Goal: Transaction & Acquisition: Purchase product/service

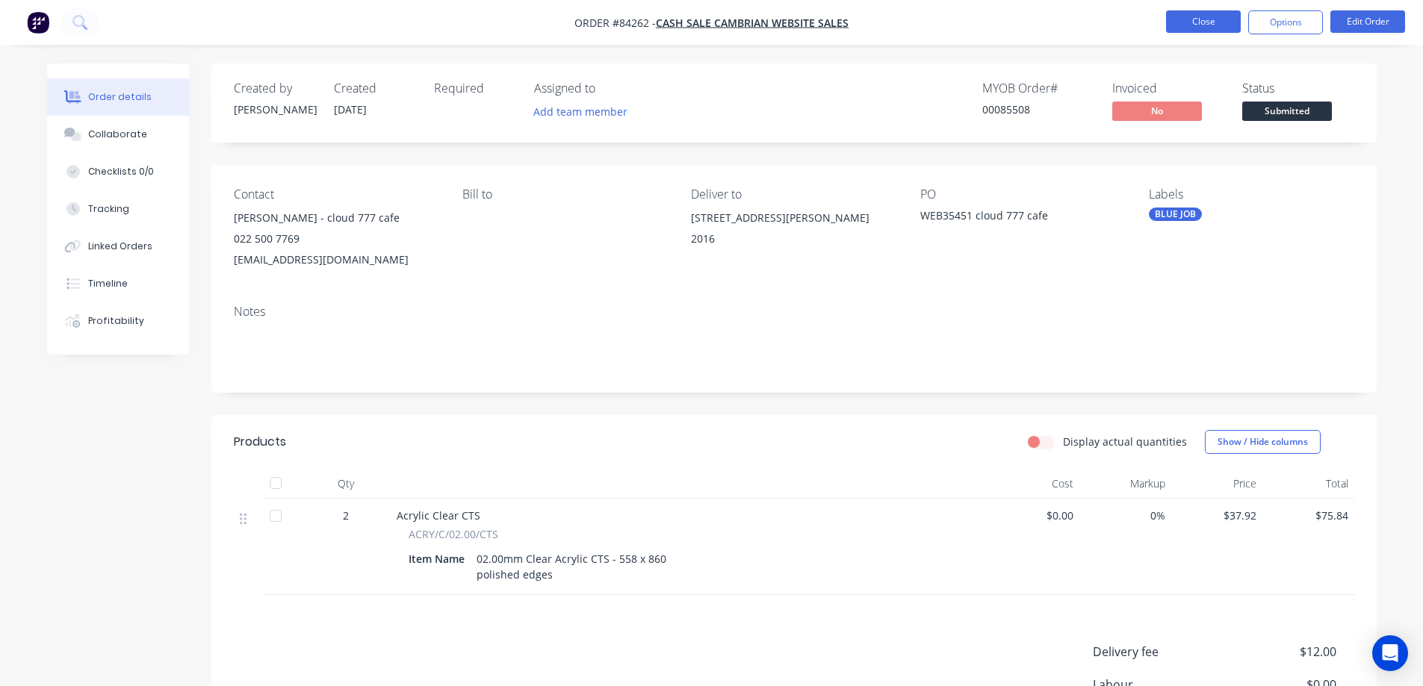
click at [1193, 26] on button "Close" at bounding box center [1203, 21] width 75 height 22
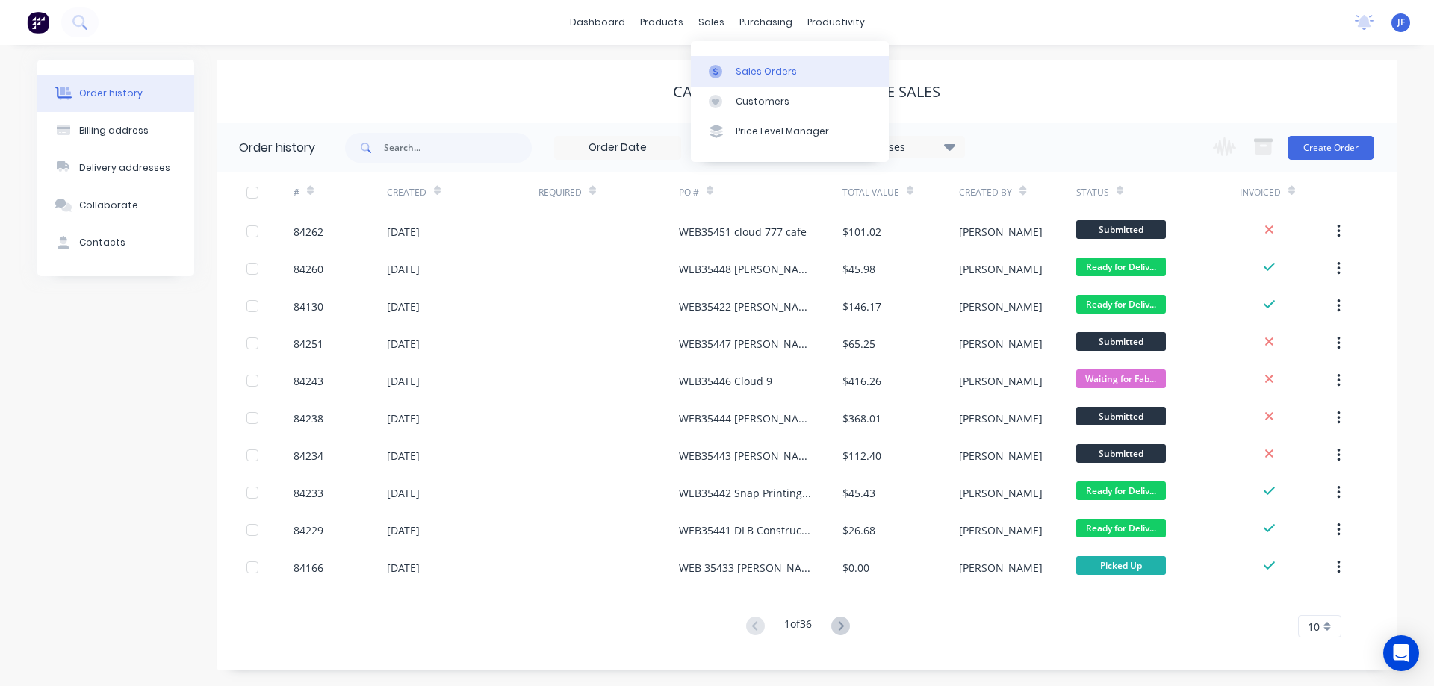
click at [740, 66] on div "Sales Orders" at bounding box center [766, 71] width 61 height 13
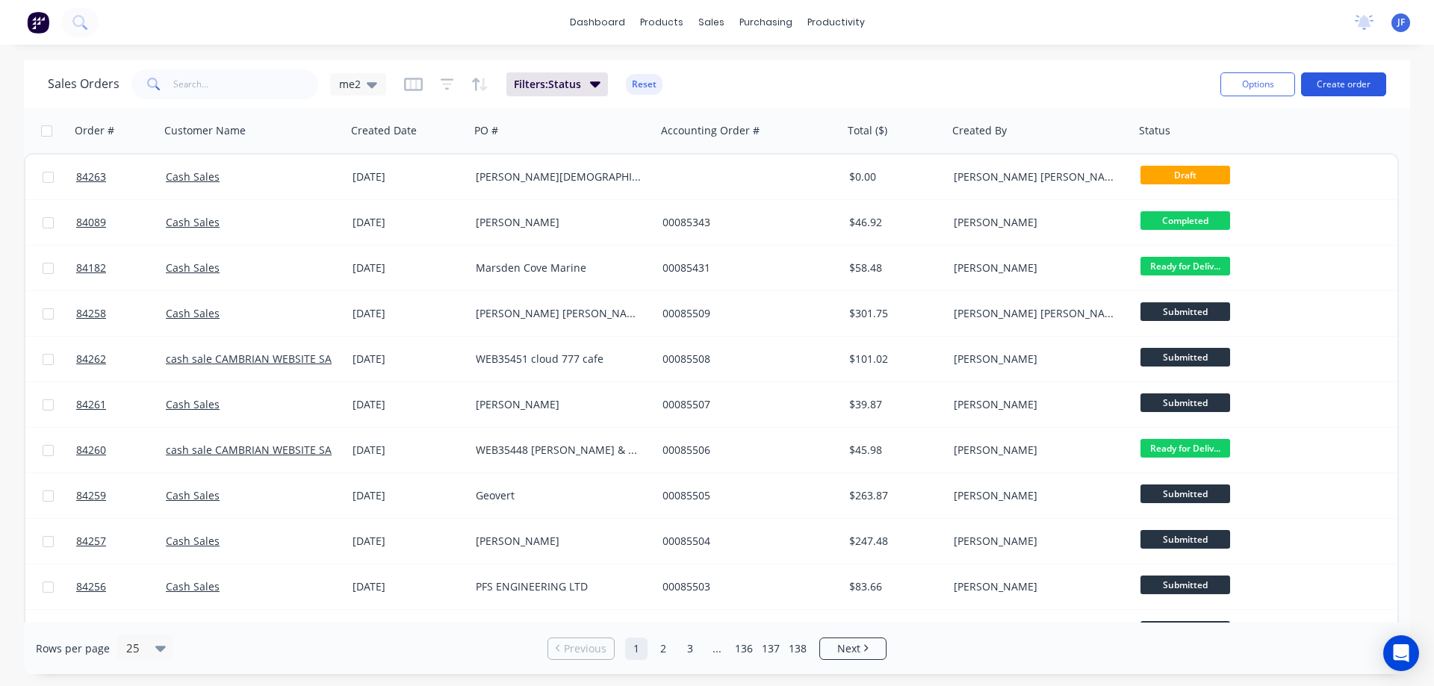
click at [1346, 84] on button "Create order" at bounding box center [1343, 84] width 85 height 24
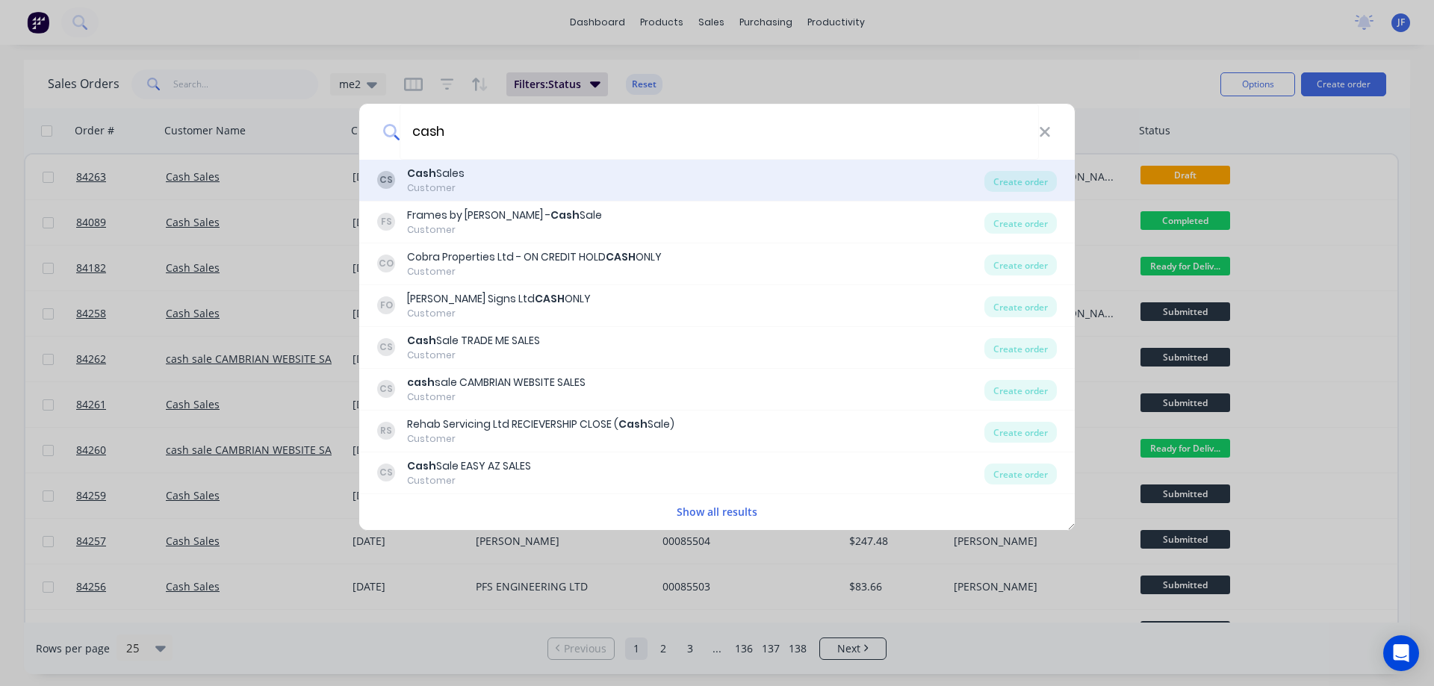
type input "cash"
click at [492, 173] on div "CS Cash Sales Customer" at bounding box center [680, 180] width 607 height 29
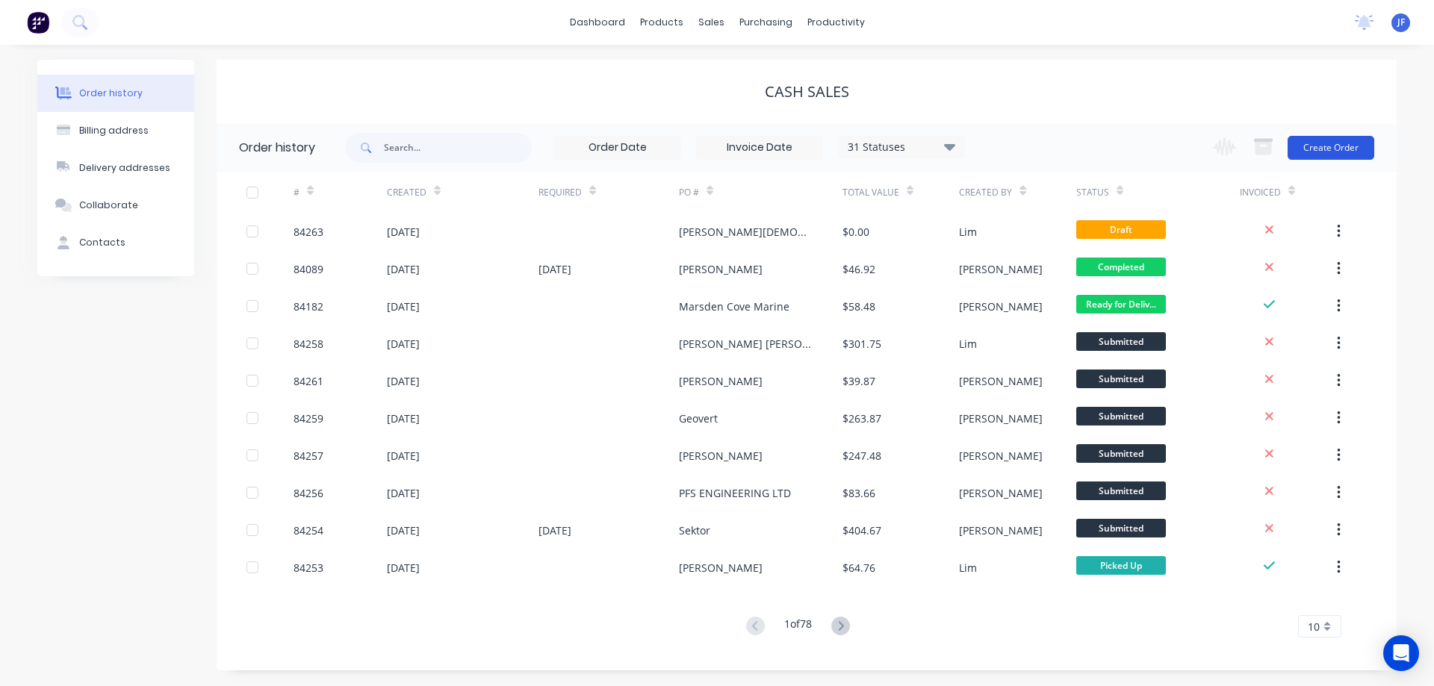
click at [1342, 143] on button "Create Order" at bounding box center [1330, 148] width 87 height 24
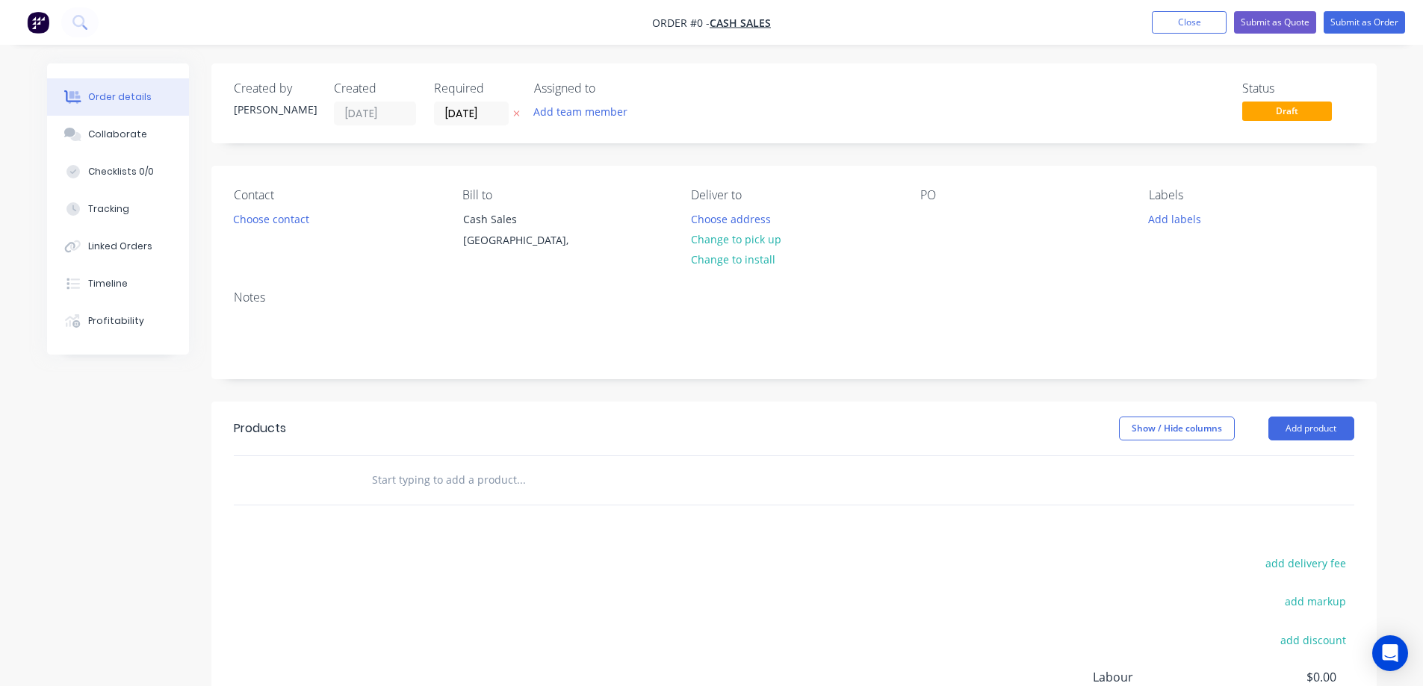
click at [515, 111] on icon at bounding box center [516, 113] width 7 height 9
click at [276, 217] on button "Choose contact" at bounding box center [271, 218] width 92 height 20
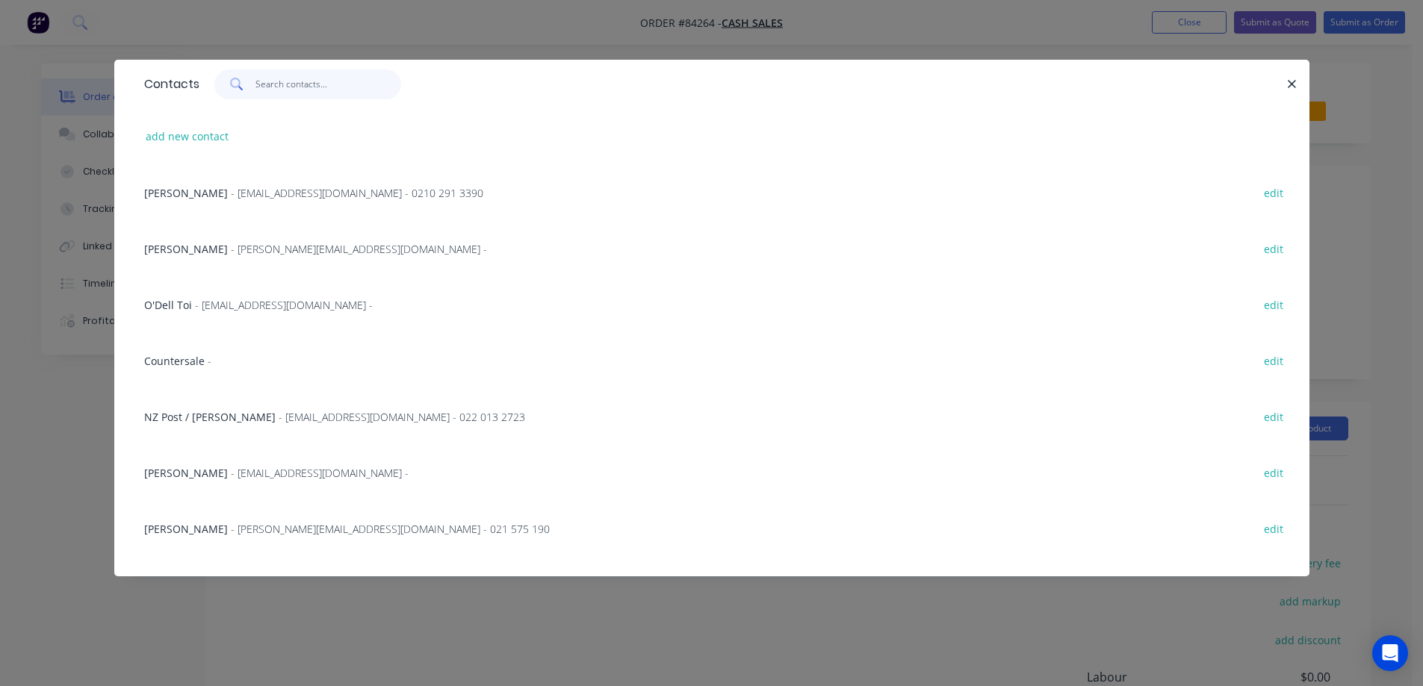
click at [289, 91] on input "text" at bounding box center [328, 84] width 146 height 30
paste input "Powerpac Group"
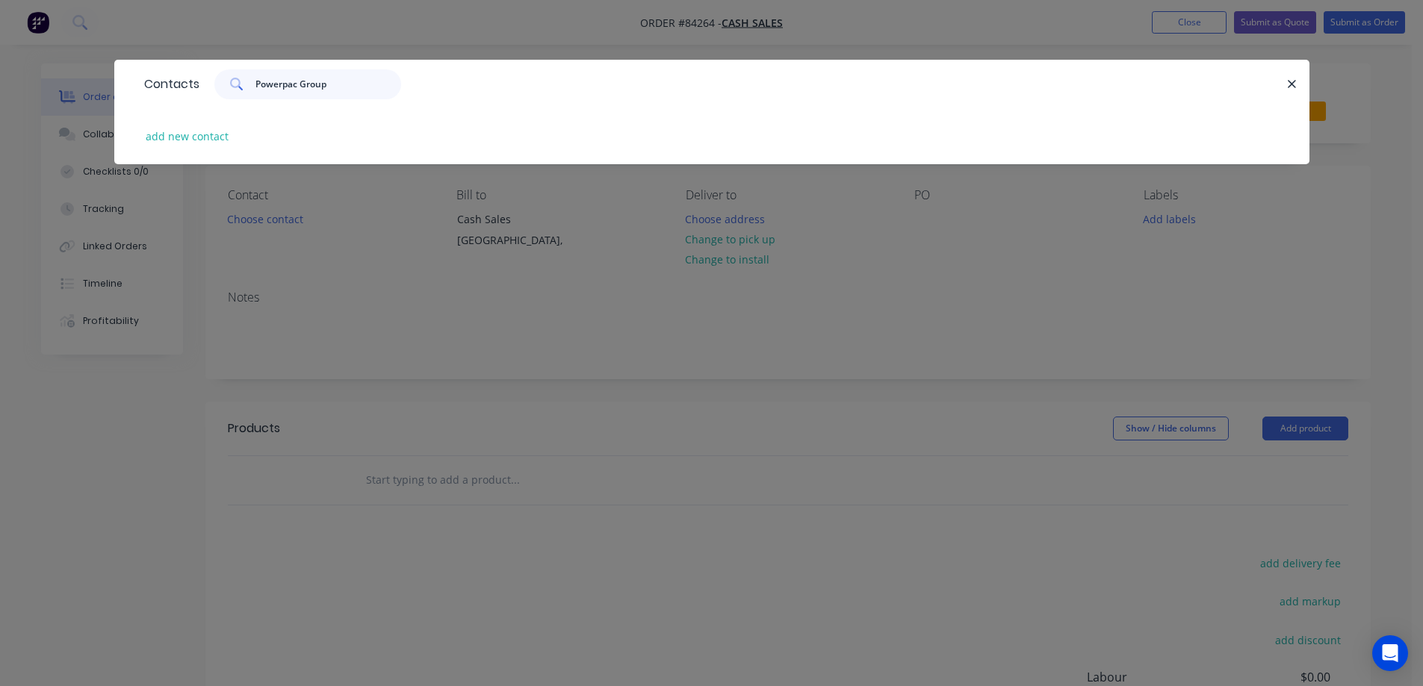
type input "Powerpac Group"
click at [233, 129] on div "add new contact" at bounding box center [712, 136] width 1150 height 56
click at [219, 137] on button "add new contact" at bounding box center [187, 136] width 99 height 20
select select "NZ"
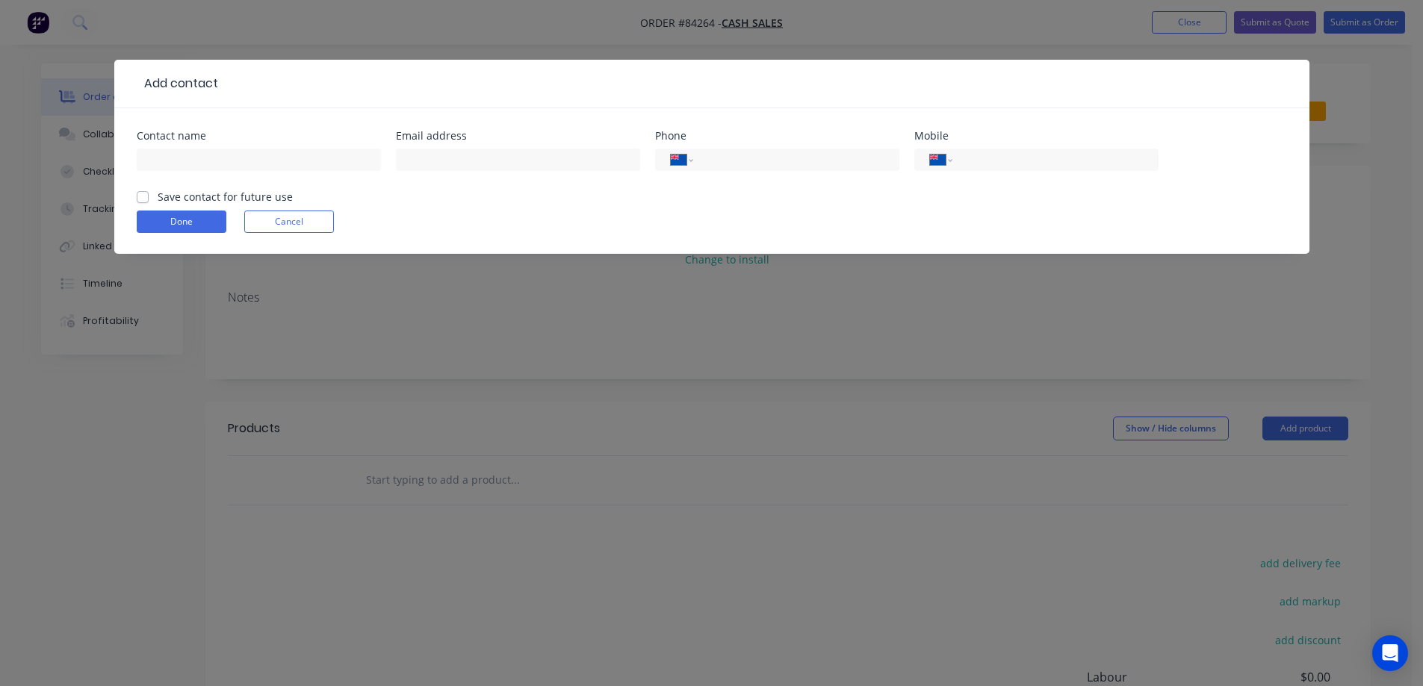
click at [237, 180] on div at bounding box center [259, 167] width 244 height 44
paste input "Powerpac Group"
click at [236, 167] on input "text" at bounding box center [259, 160] width 244 height 22
type input "Powerpac Group"
drag, startPoint x: 231, startPoint y: 197, endPoint x: 90, endPoint y: 208, distance: 141.6
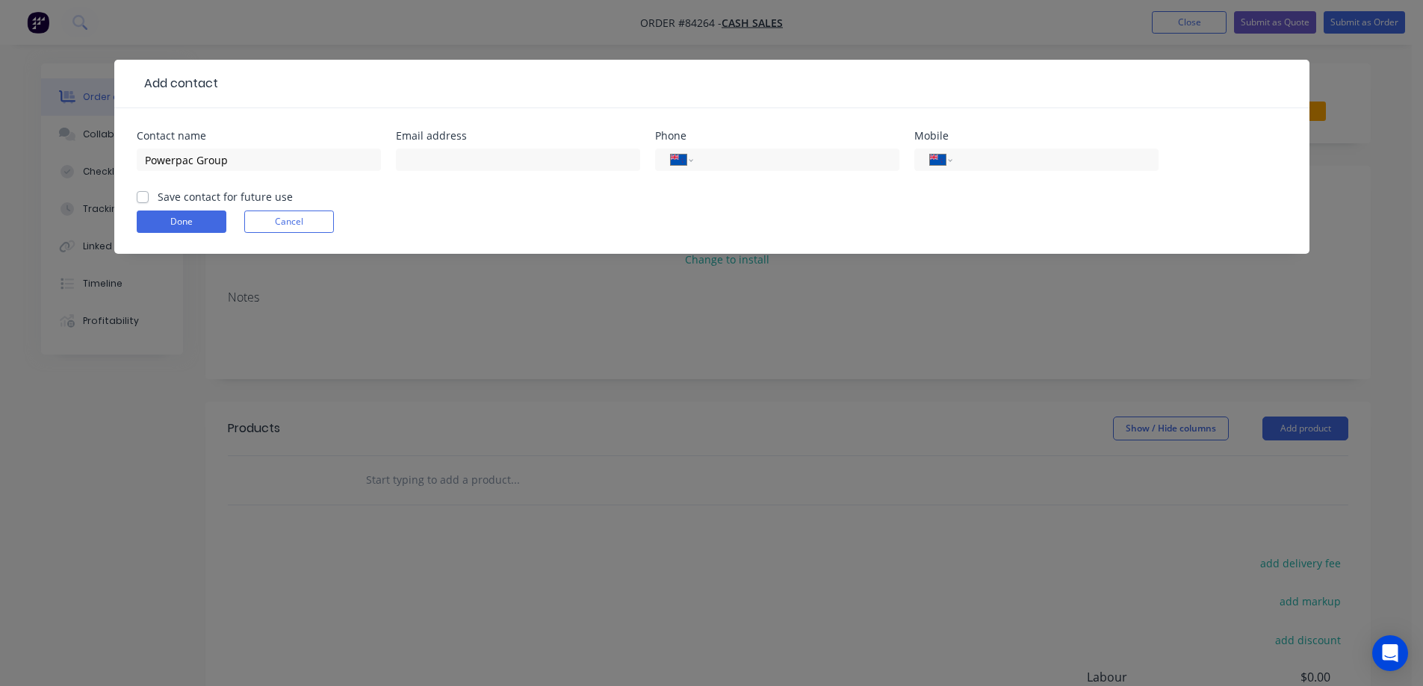
click at [231, 198] on label "Save contact for future use" at bounding box center [225, 197] width 135 height 16
click at [149, 198] on input "Save contact for future use" at bounding box center [143, 196] width 12 height 14
checkbox input "true"
click at [448, 173] on div at bounding box center [518, 167] width 244 height 44
click at [443, 170] on input "text" at bounding box center [518, 160] width 244 height 22
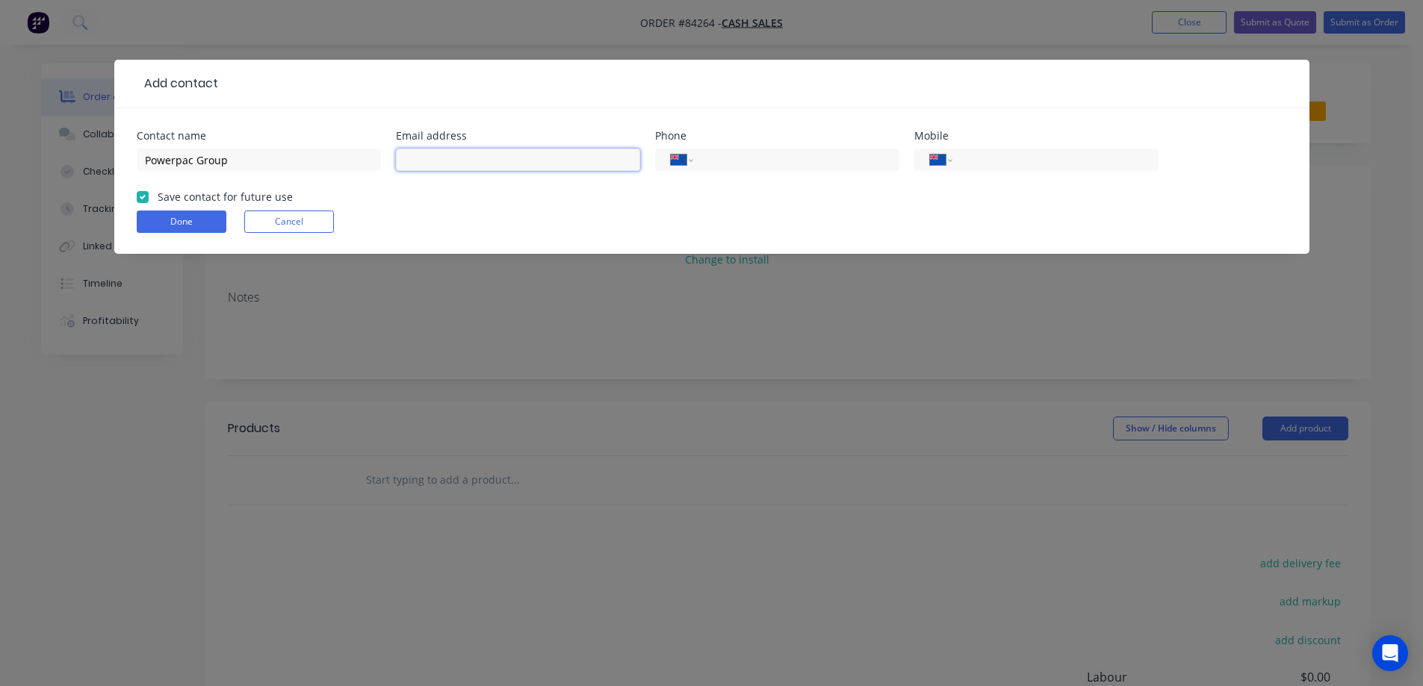
paste input "kayla@powerpac.co.nz"
type input "kayla@powerpac.co.nz"
click at [300, 149] on input "Powerpac Group" at bounding box center [259, 160] width 244 height 22
paste input "Kayla Suckling"
type input "Powerpac Group - Kayla Suckling"
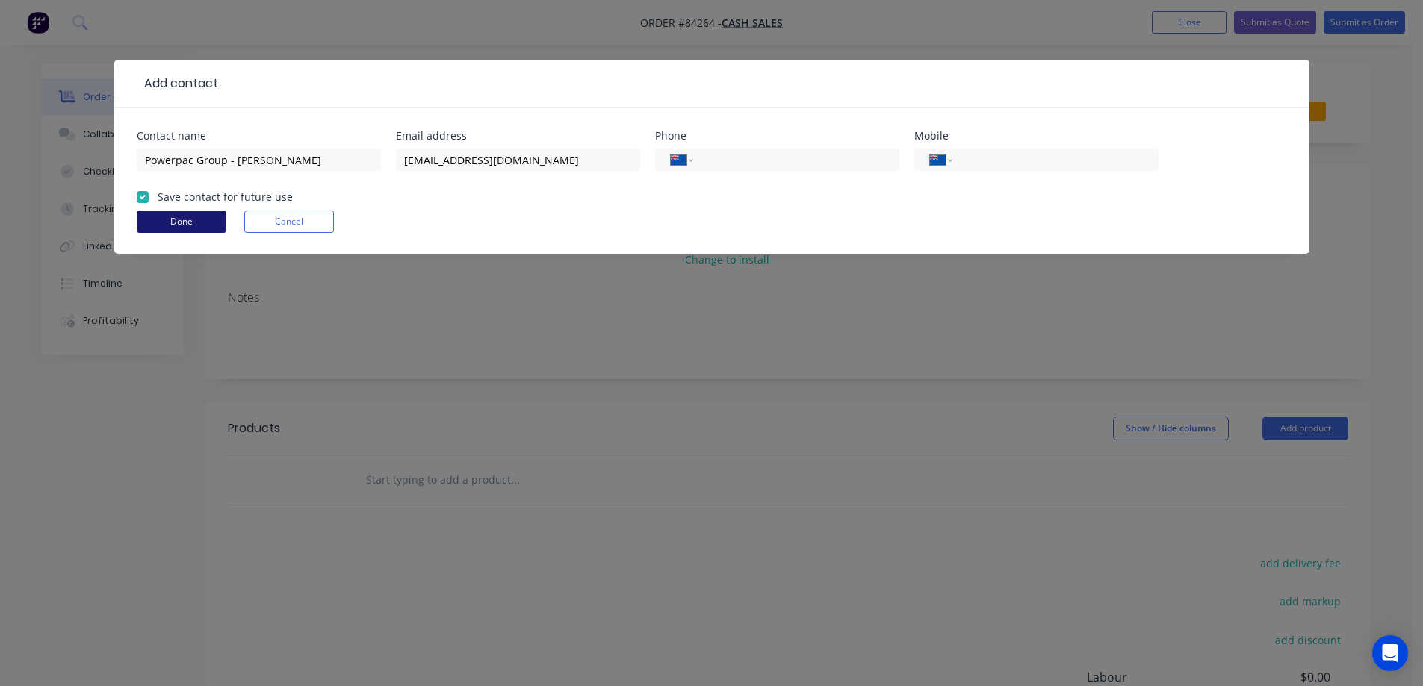
click at [184, 220] on button "Done" at bounding box center [182, 222] width 90 height 22
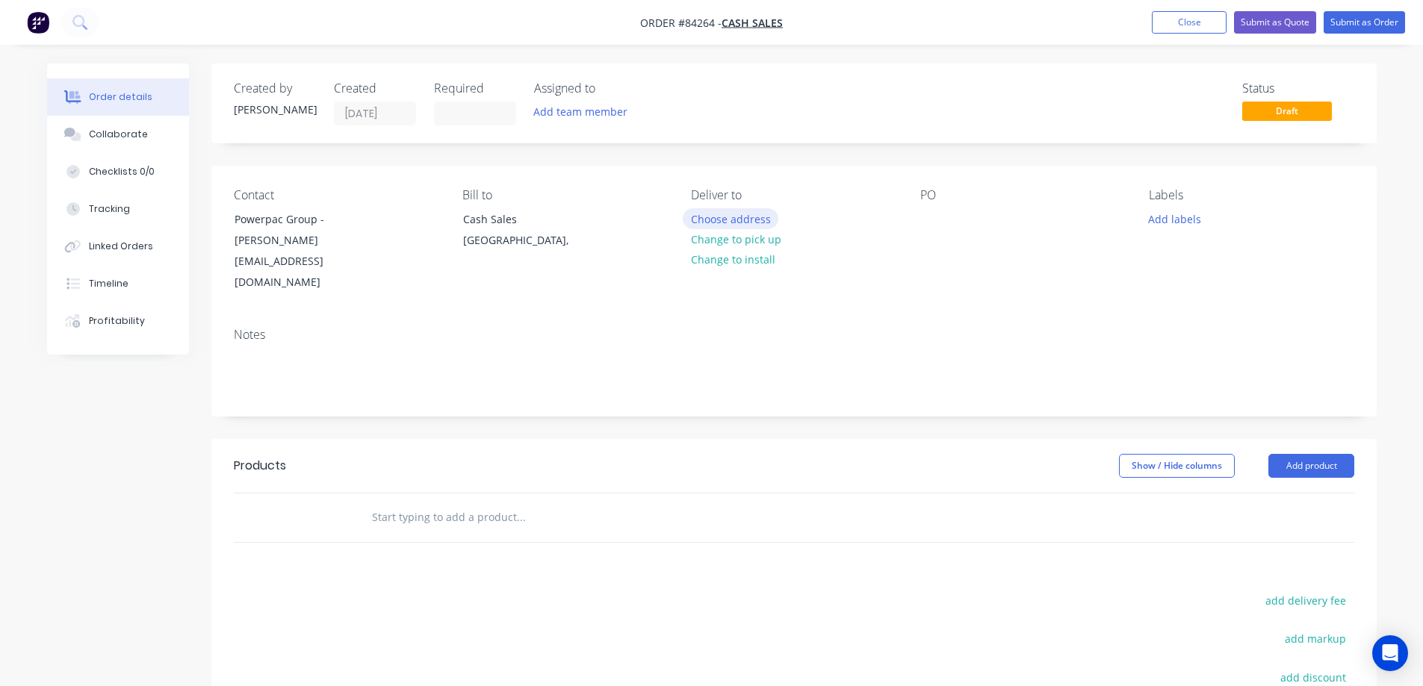
click at [710, 220] on button "Choose address" at bounding box center [731, 218] width 96 height 20
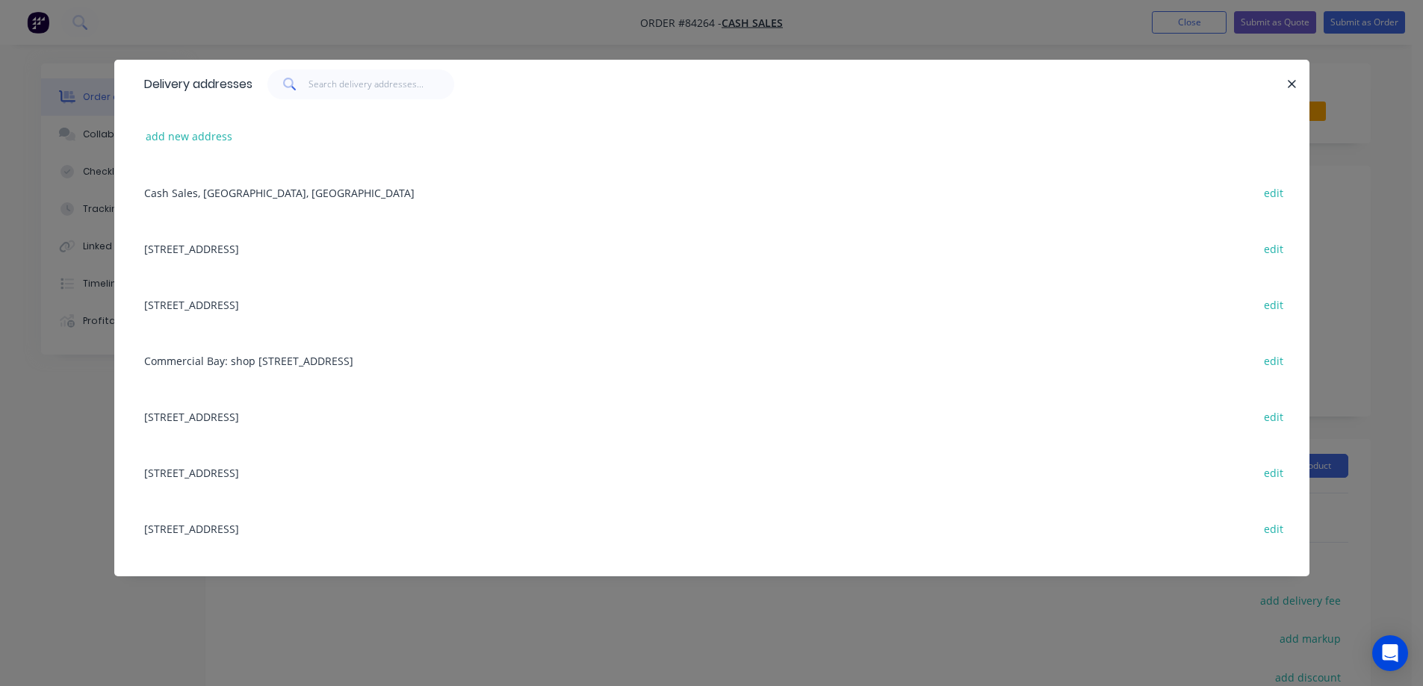
click at [338, 52] on div "Delivery addresses add new address Cash Sales, [GEOGRAPHIC_DATA], [GEOGRAPHIC_D…" at bounding box center [711, 343] width 1423 height 686
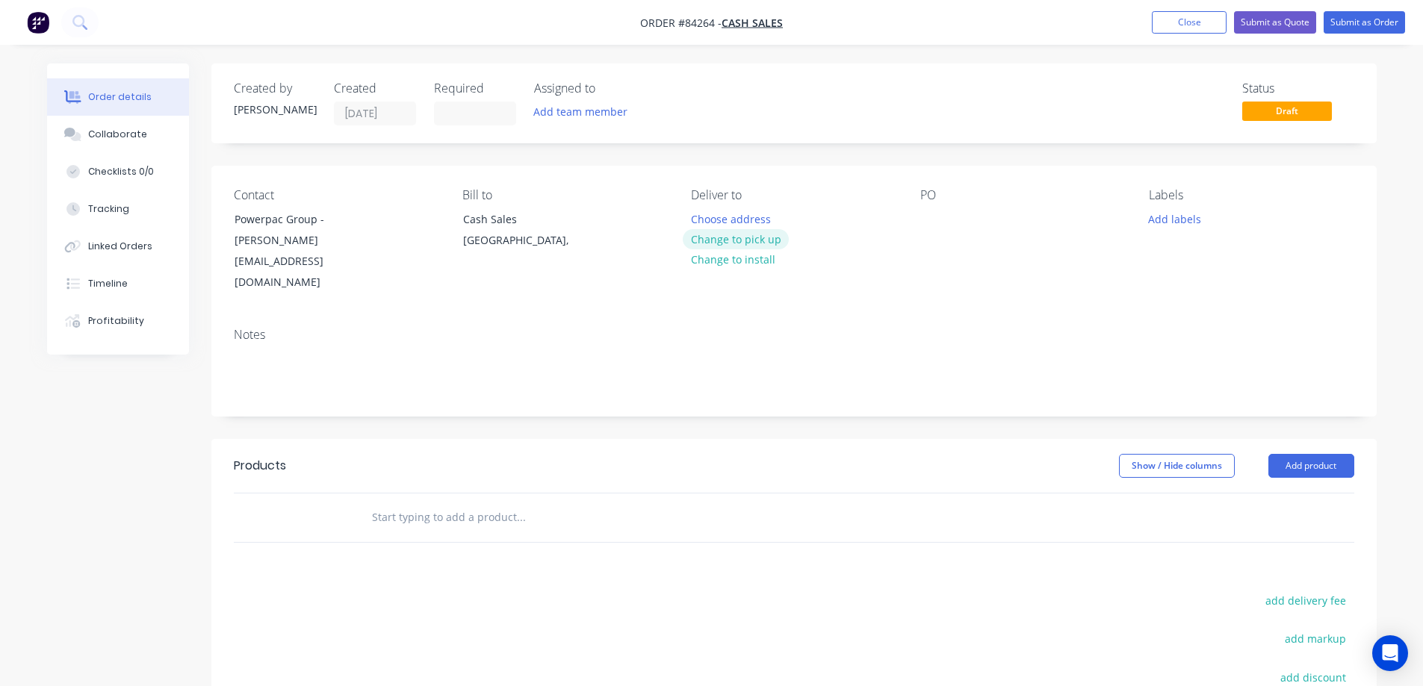
click at [751, 241] on button "Change to pick up" at bounding box center [736, 239] width 106 height 20
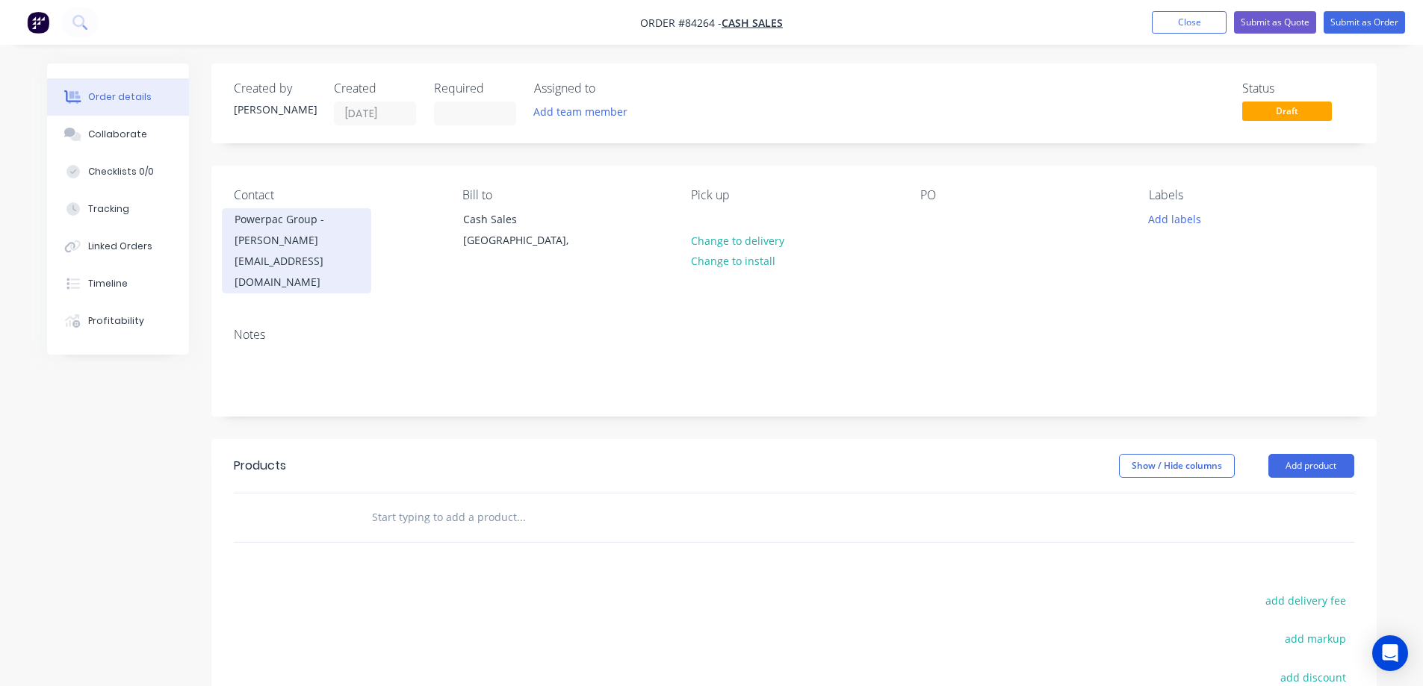
click at [312, 220] on div "Powerpac Group - Kayla Suckling" at bounding box center [296, 230] width 124 height 42
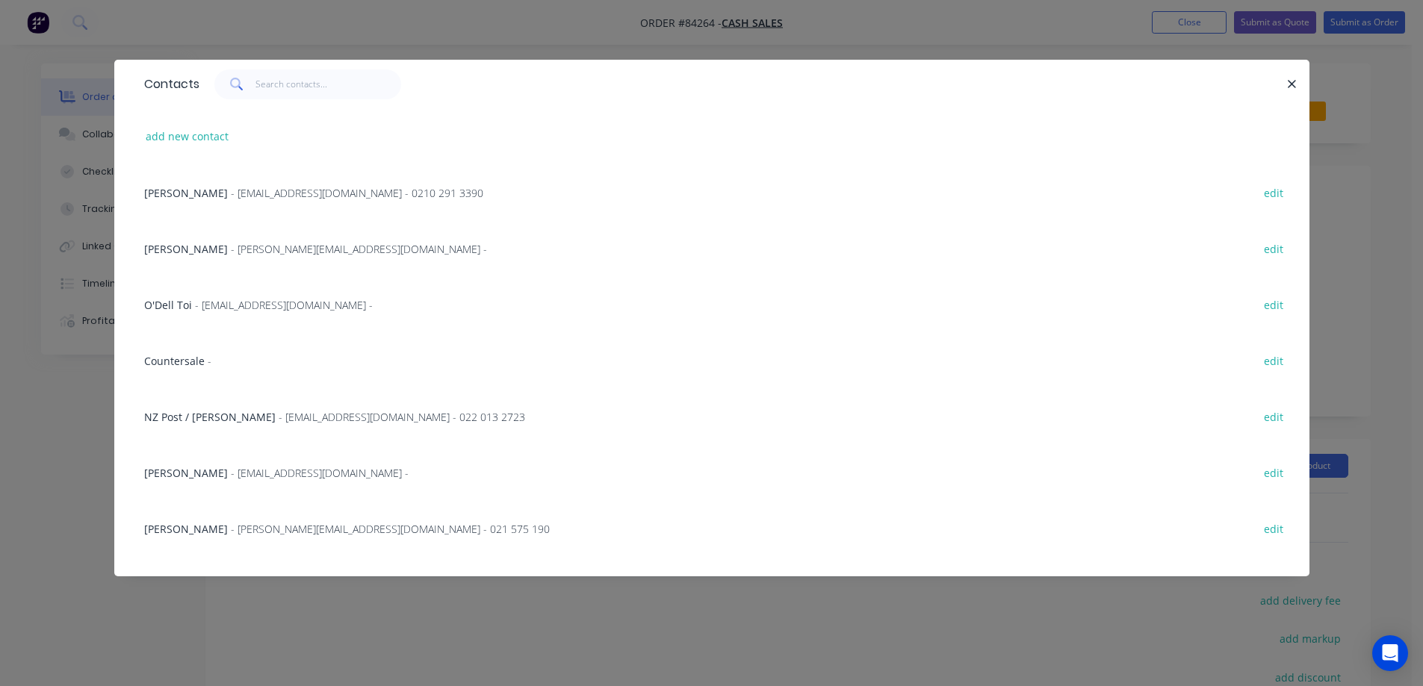
click at [74, 196] on div "Contacts add new contact [PERSON_NAME] - [EMAIL_ADDRESS][DOMAIN_NAME] - 0210 29…" at bounding box center [711, 343] width 1423 height 686
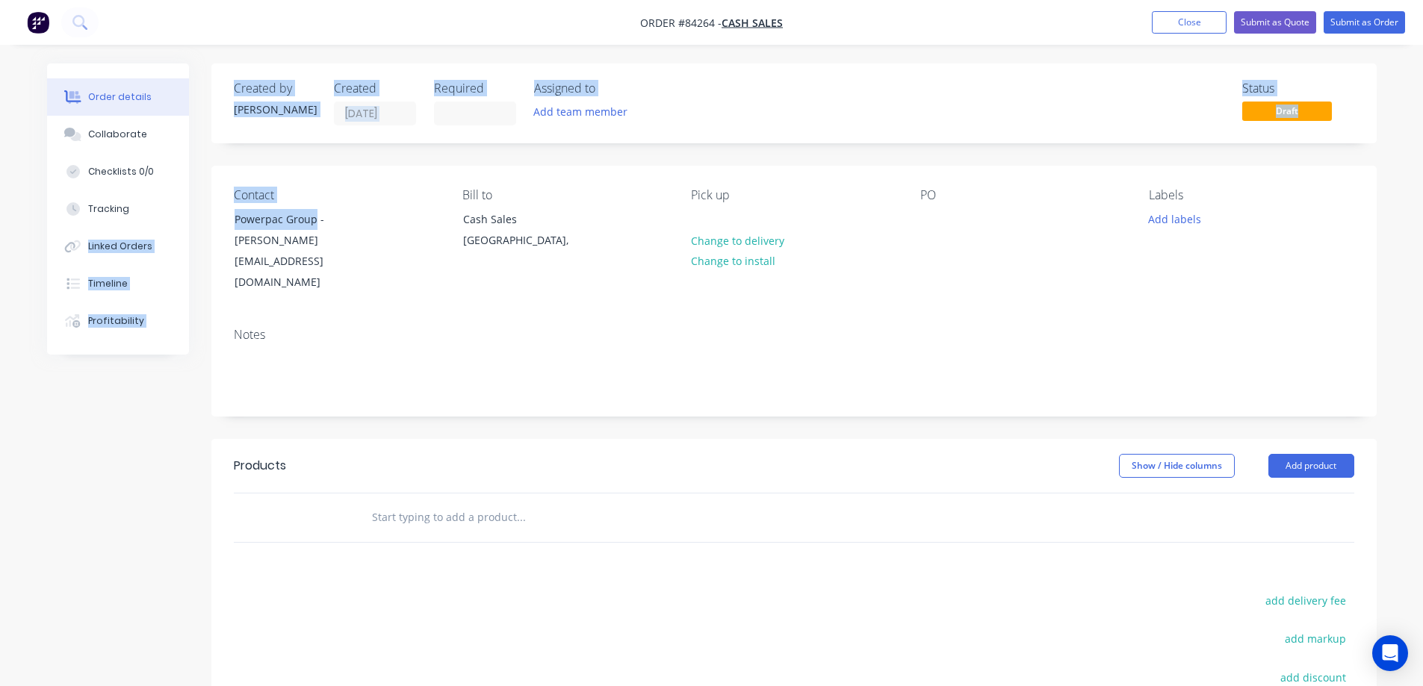
drag, startPoint x: 315, startPoint y: 219, endPoint x: 208, endPoint y: 218, distance: 107.5
click at [208, 218] on div "Order details Collaborate Checklists 0/0 Tracking Linked Orders Timeline Profit…" at bounding box center [711, 493] width 1359 height 860
click at [213, 223] on div "Contact Powerpac Group - Kayla Suckling kayla@powerpac.co.nz Bill to Cash Sales…" at bounding box center [793, 241] width 1165 height 150
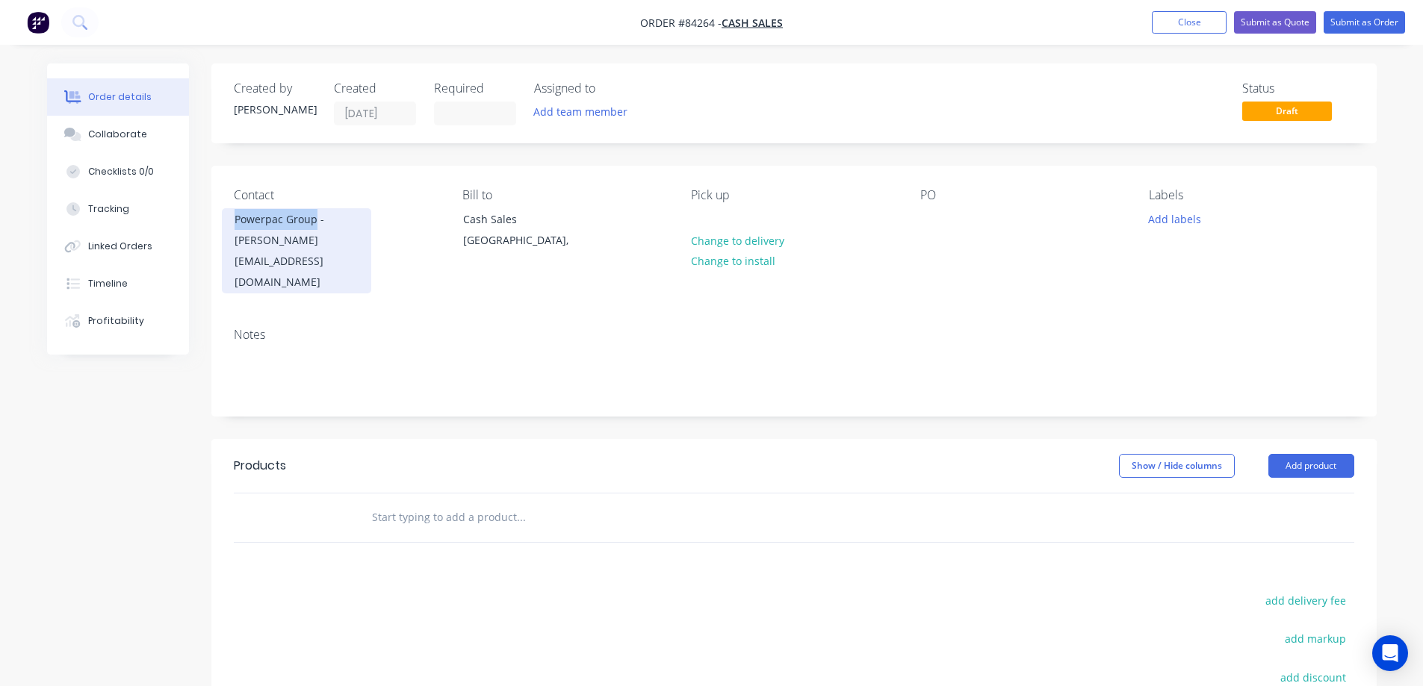
copy div "Powerpac Group"
drag, startPoint x: 230, startPoint y: 225, endPoint x: 316, endPoint y: 223, distance: 85.9
click at [316, 223] on div "Powerpac Group - Kayla Suckling kayla@powerpac.co.nz" at bounding box center [296, 250] width 149 height 85
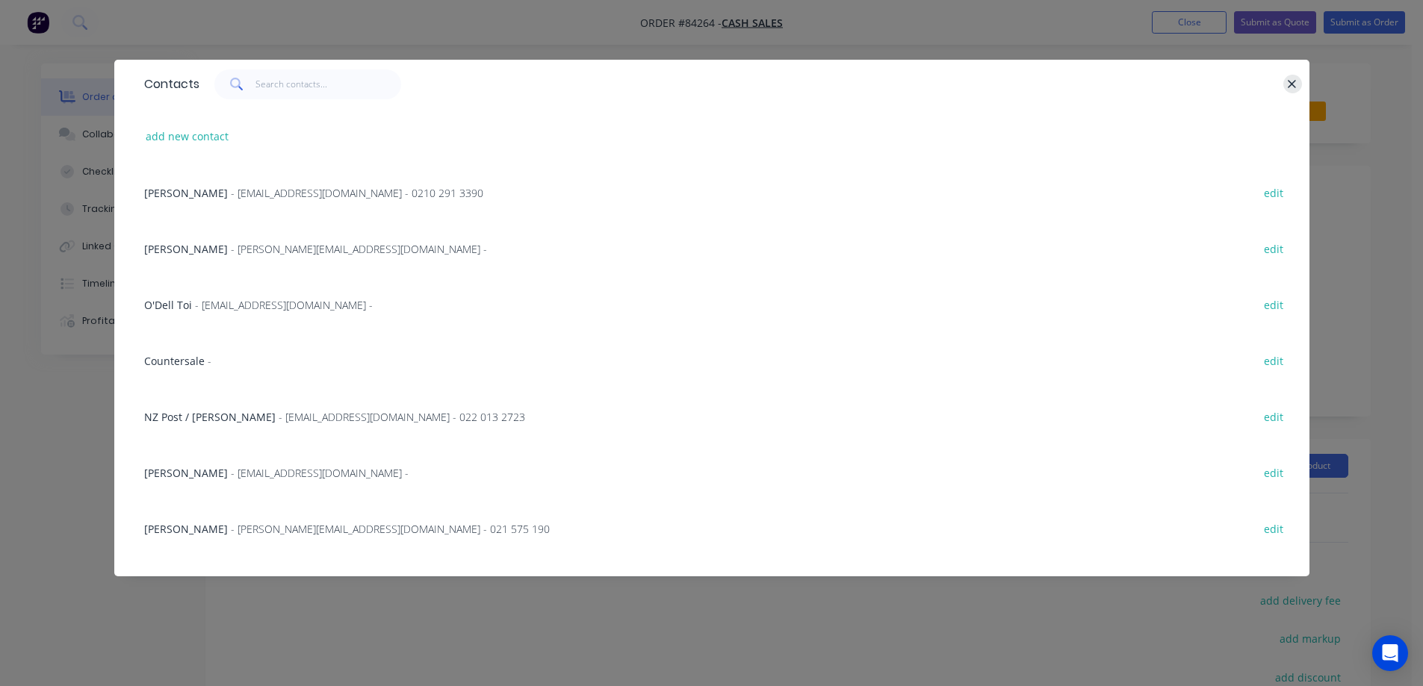
click at [1299, 89] on button "button" at bounding box center [1292, 84] width 19 height 19
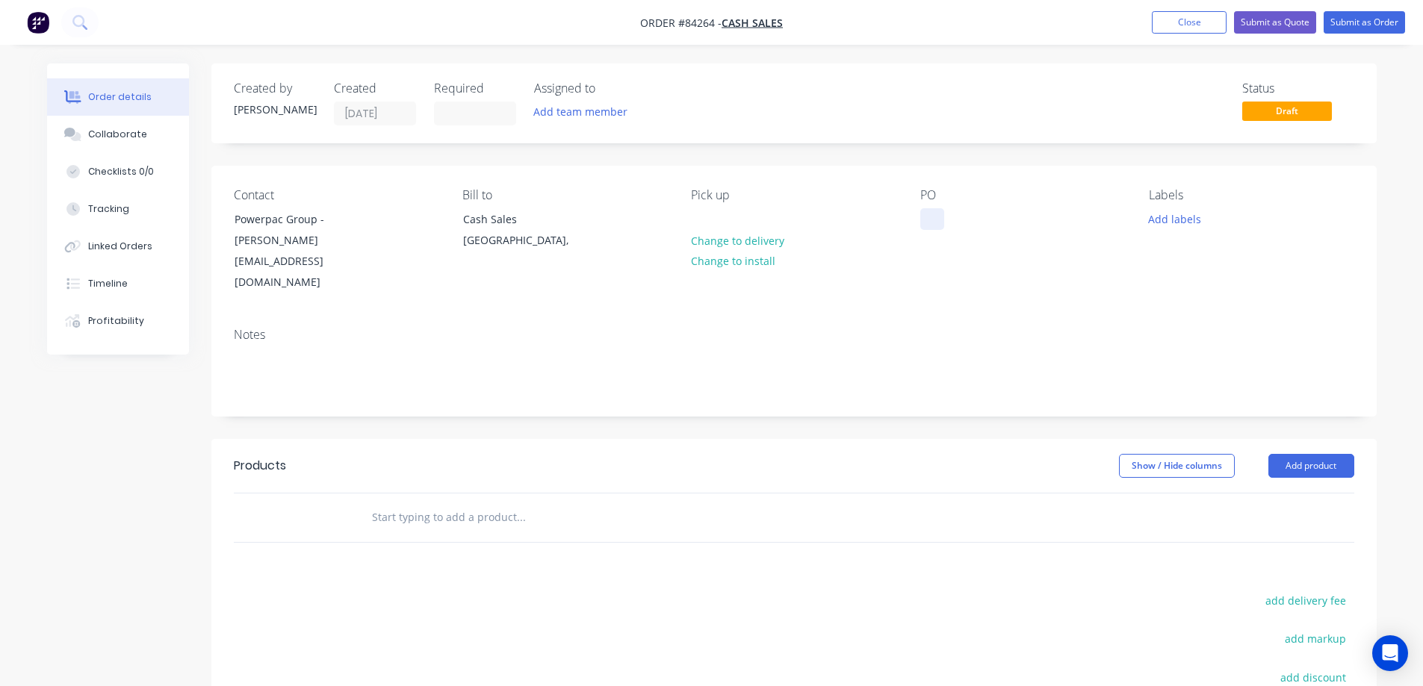
click at [924, 221] on div at bounding box center [932, 219] width 24 height 22
paste div
click at [1007, 316] on div "Notes" at bounding box center [793, 366] width 1165 height 100
click at [416, 503] on input "text" at bounding box center [520, 518] width 299 height 30
type input "l"
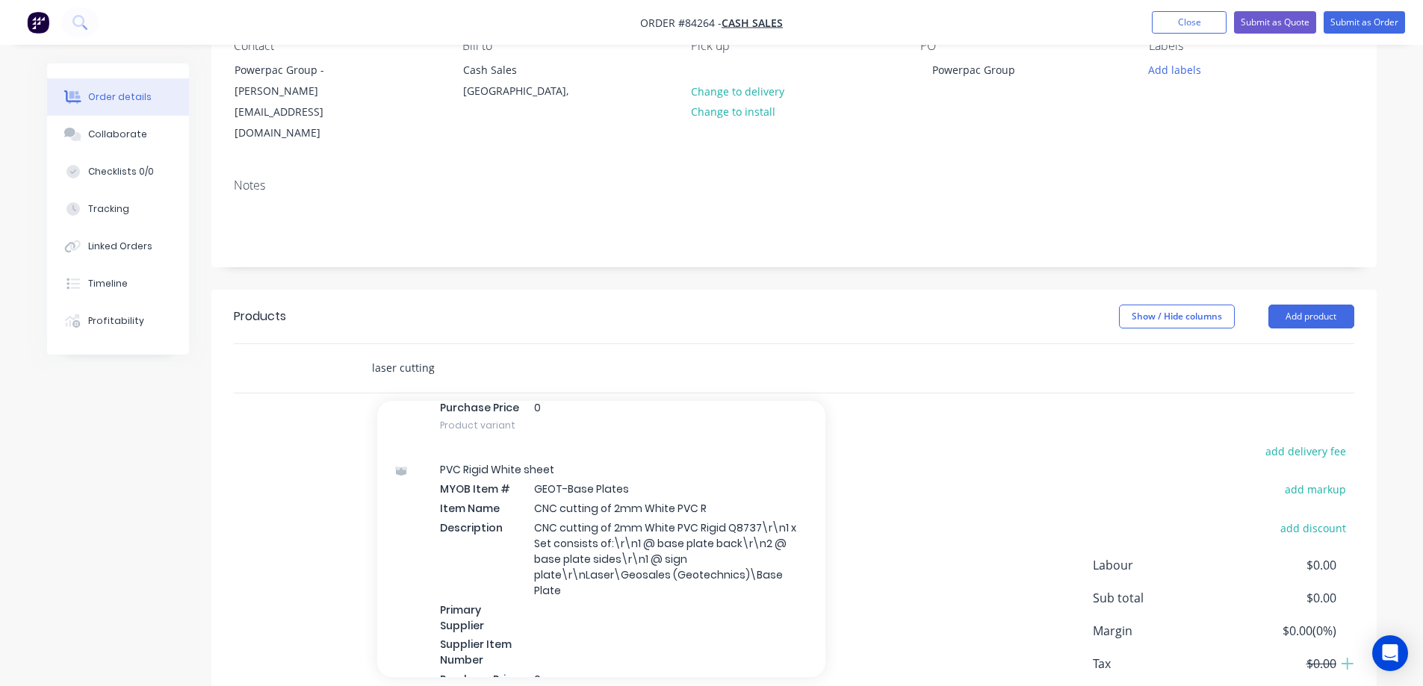
scroll to position [448, 0]
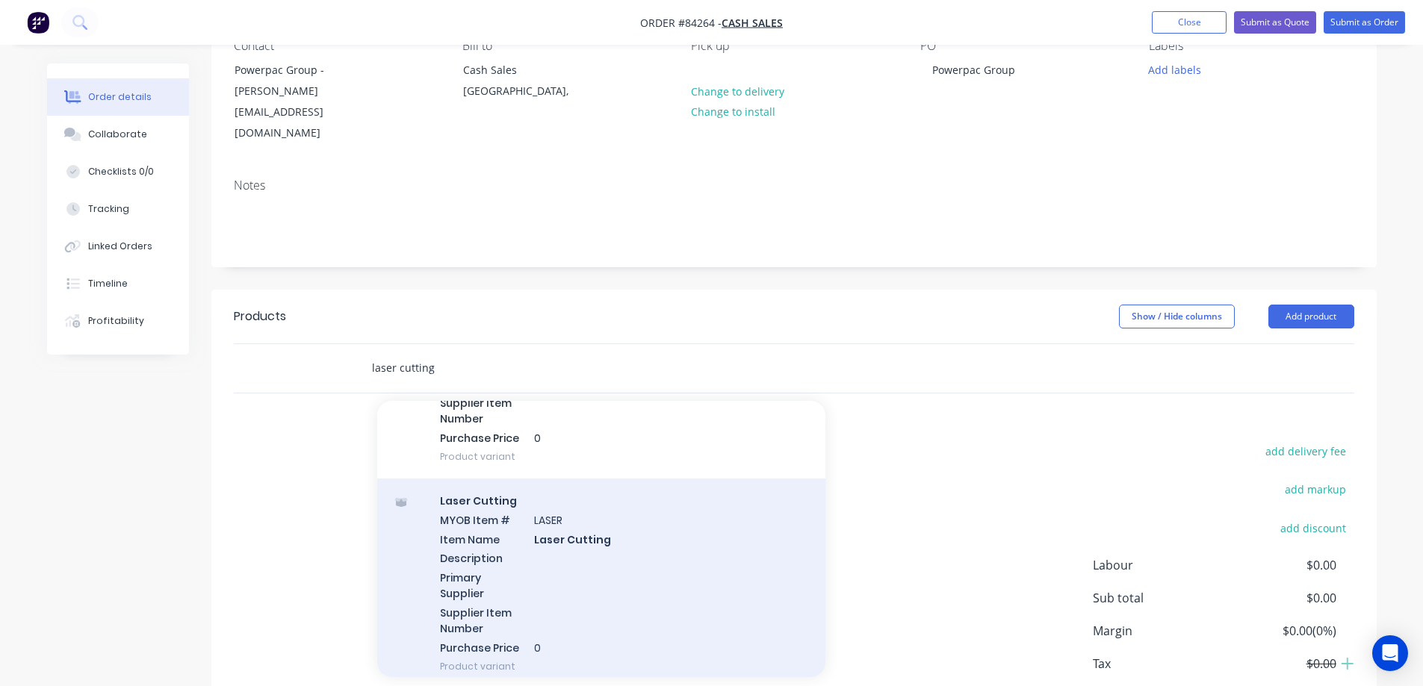
type input "laser cutting"
click at [668, 528] on div "Laser Cutting MYOB Item # LASER Item Name Laser Cutting Description Primary Sup…" at bounding box center [601, 584] width 448 height 210
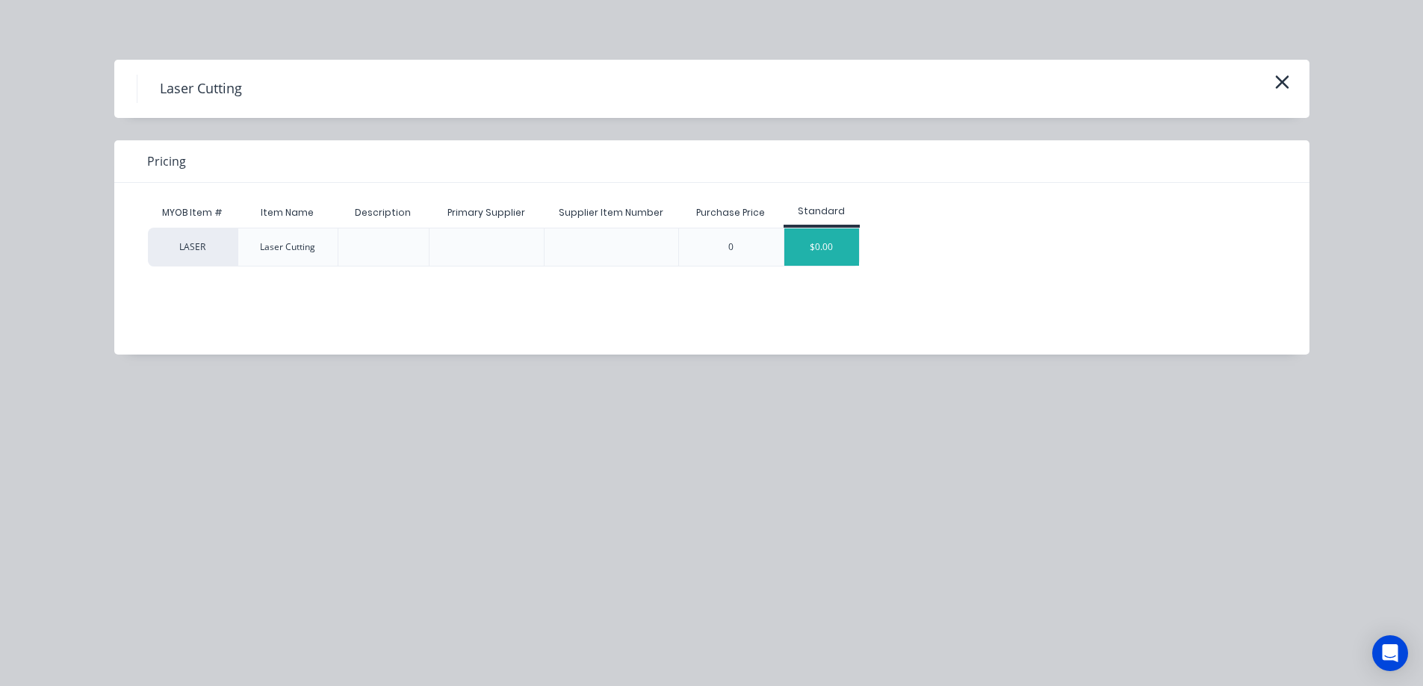
click at [798, 245] on div "$0.00" at bounding box center [821, 247] width 75 height 37
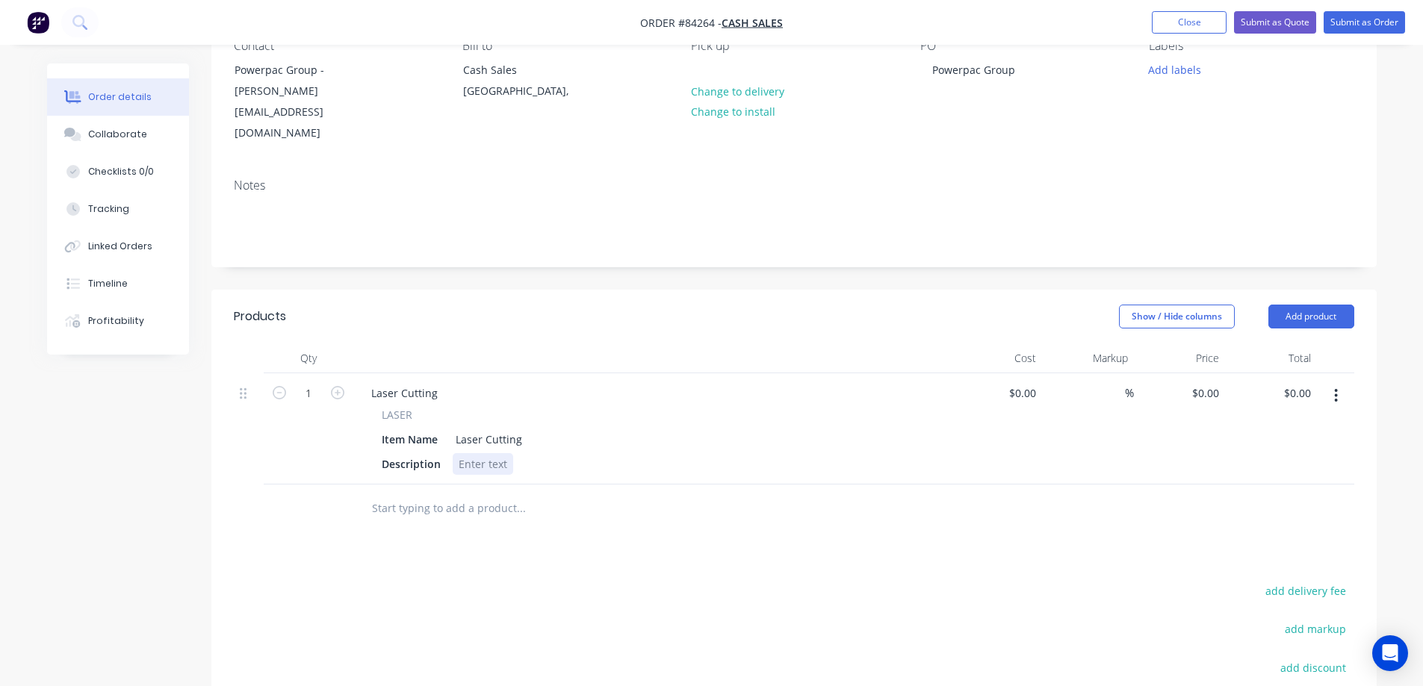
click at [493, 453] on div at bounding box center [483, 464] width 60 height 22
paste div
click at [495, 523] on div "Products Show / Hide columns Add product Qty Cost Markup Price Total 1 Laser Cu…" at bounding box center [793, 606] width 1165 height 633
click at [577, 453] on div "Material : 3mm light opalDimensions :300 x 335.576hCut as per file" at bounding box center [626, 464] width 347 height 22
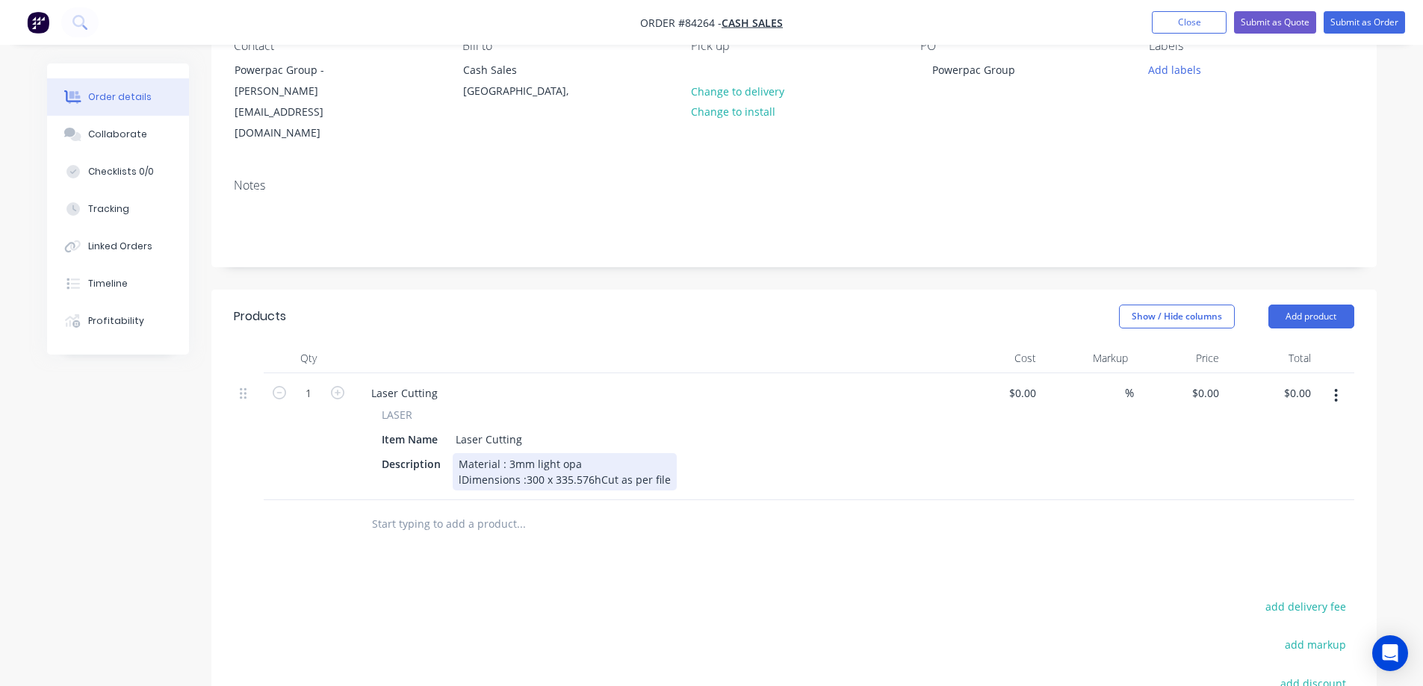
click at [607, 453] on div "Material : 3mm light opa lDimensions :300 x 335.576hCut as per file" at bounding box center [565, 471] width 224 height 37
click at [461, 456] on div "Material : 3mm light opa lDimensions :300 x 335.576hCut as per file" at bounding box center [565, 471] width 224 height 37
click at [595, 462] on div "Material : 3mm light opal Dimensions :300 x 335.576hCut as per file" at bounding box center [563, 471] width 221 height 37
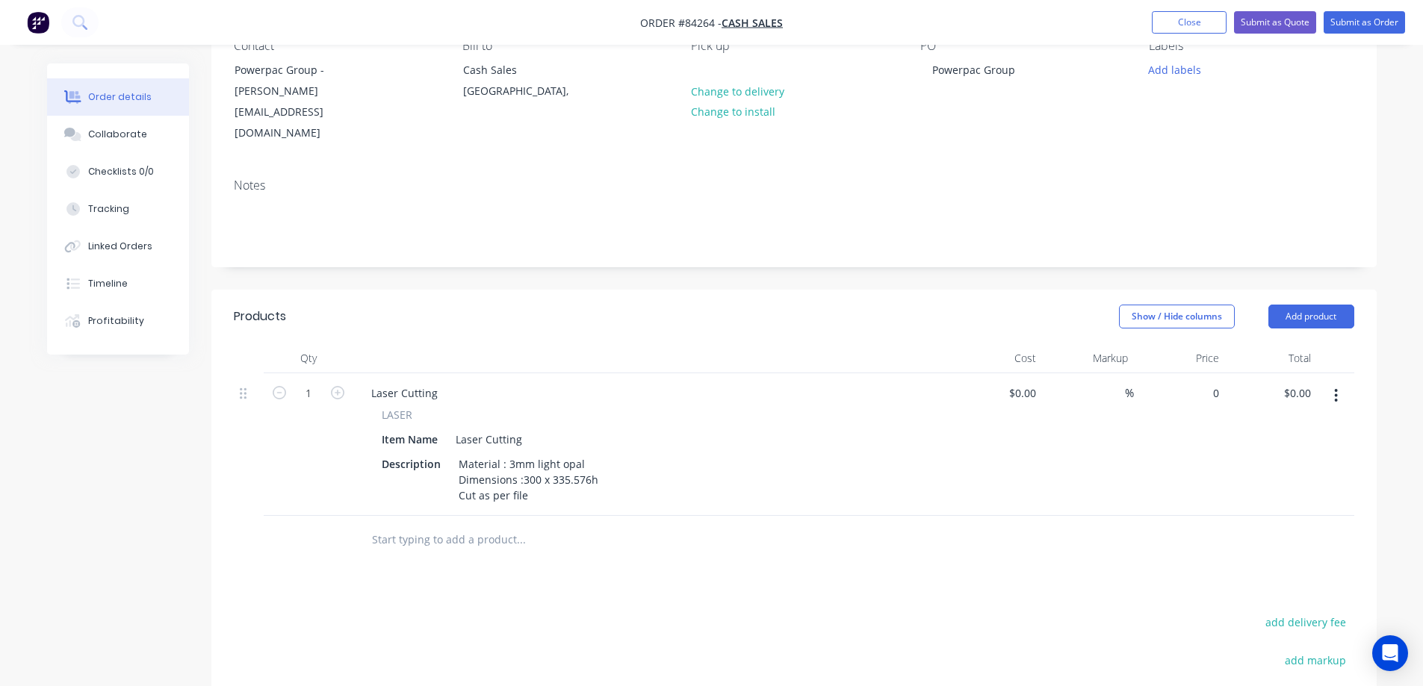
click at [1199, 375] on div "0 $0.00" at bounding box center [1180, 444] width 92 height 143
type input "$40.57"
click at [1348, 14] on button "Submit as Order" at bounding box center [1363, 22] width 81 height 22
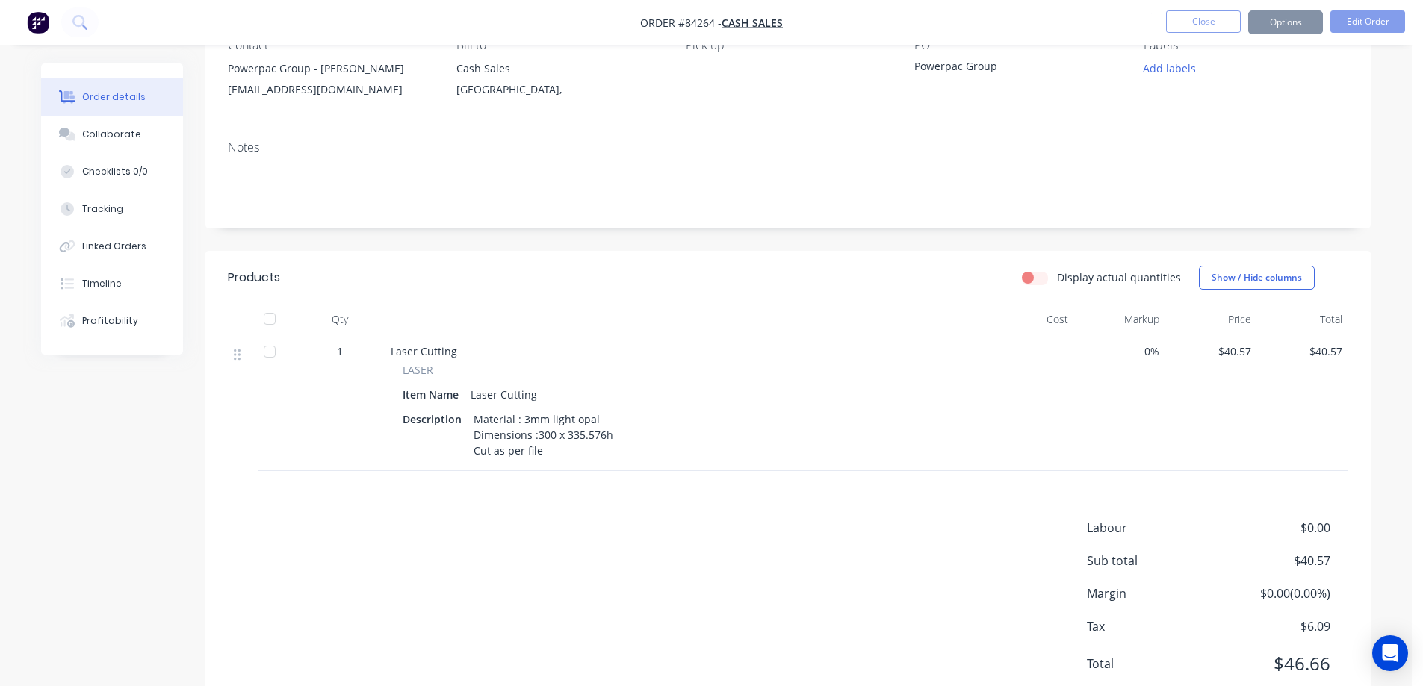
scroll to position [0, 0]
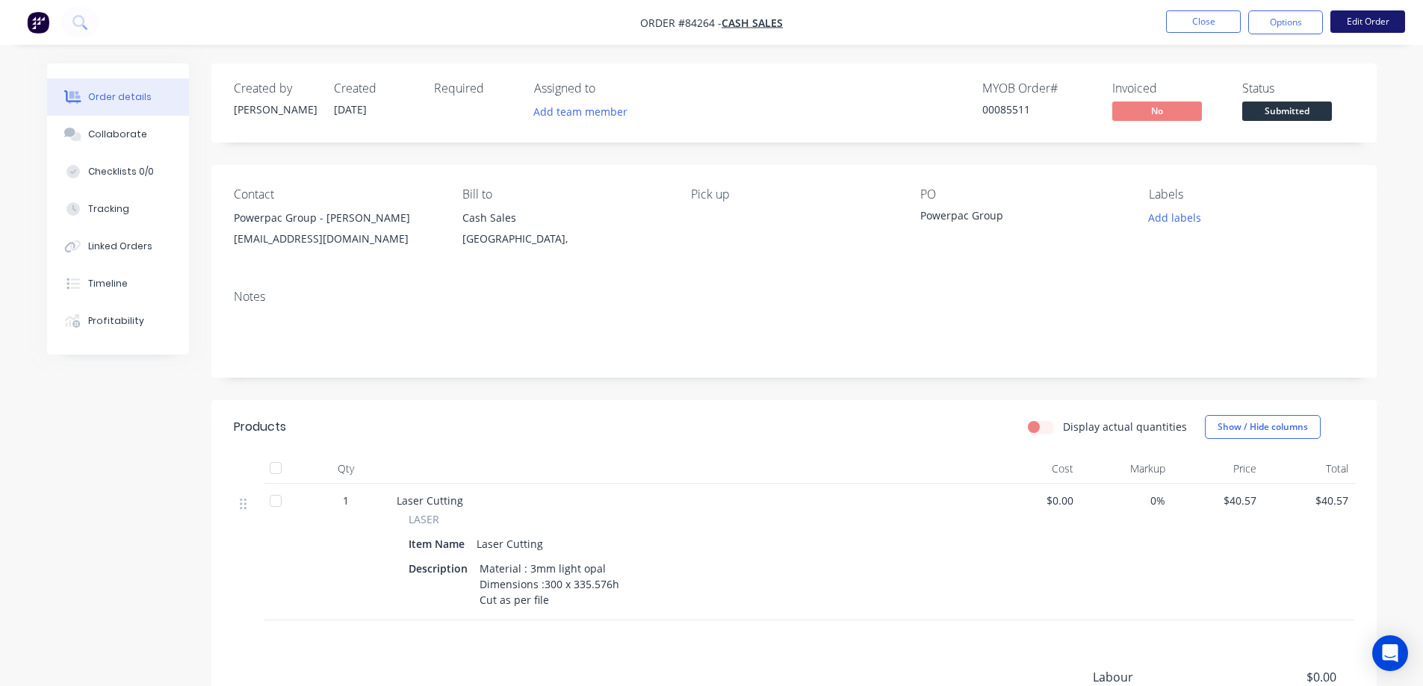
click at [1369, 19] on button "Edit Order" at bounding box center [1367, 21] width 75 height 22
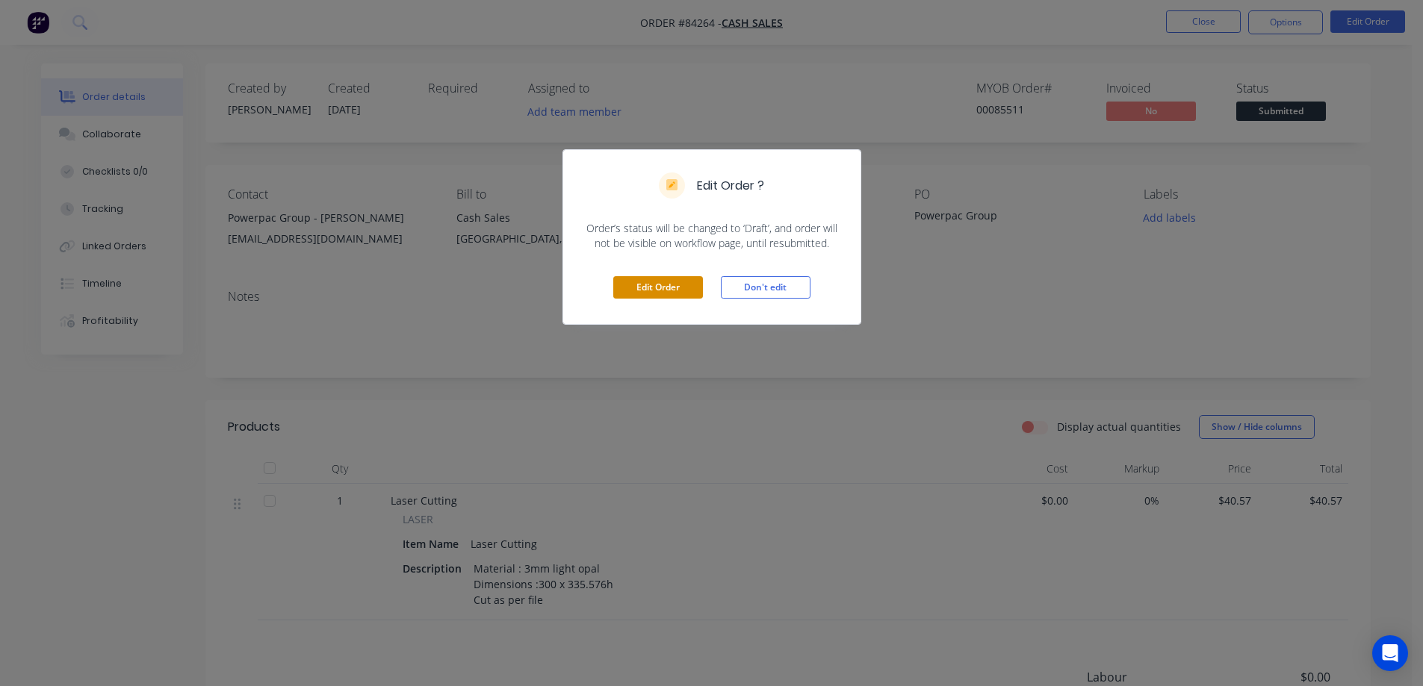
click at [639, 288] on button "Edit Order" at bounding box center [658, 287] width 90 height 22
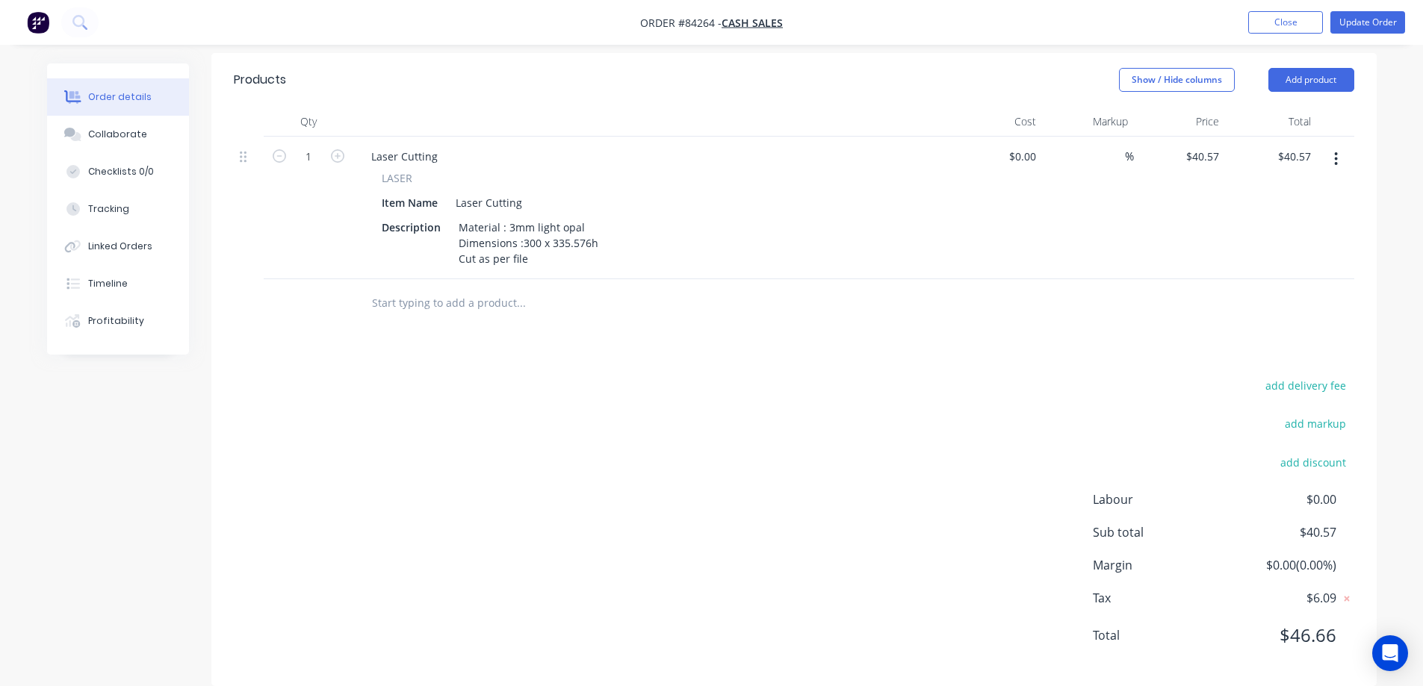
scroll to position [388, 0]
click at [450, 301] on div at bounding box center [622, 302] width 538 height 49
click at [444, 287] on input "text" at bounding box center [520, 302] width 299 height 30
click at [401, 287] on input "file fo rjob" at bounding box center [520, 302] width 299 height 30
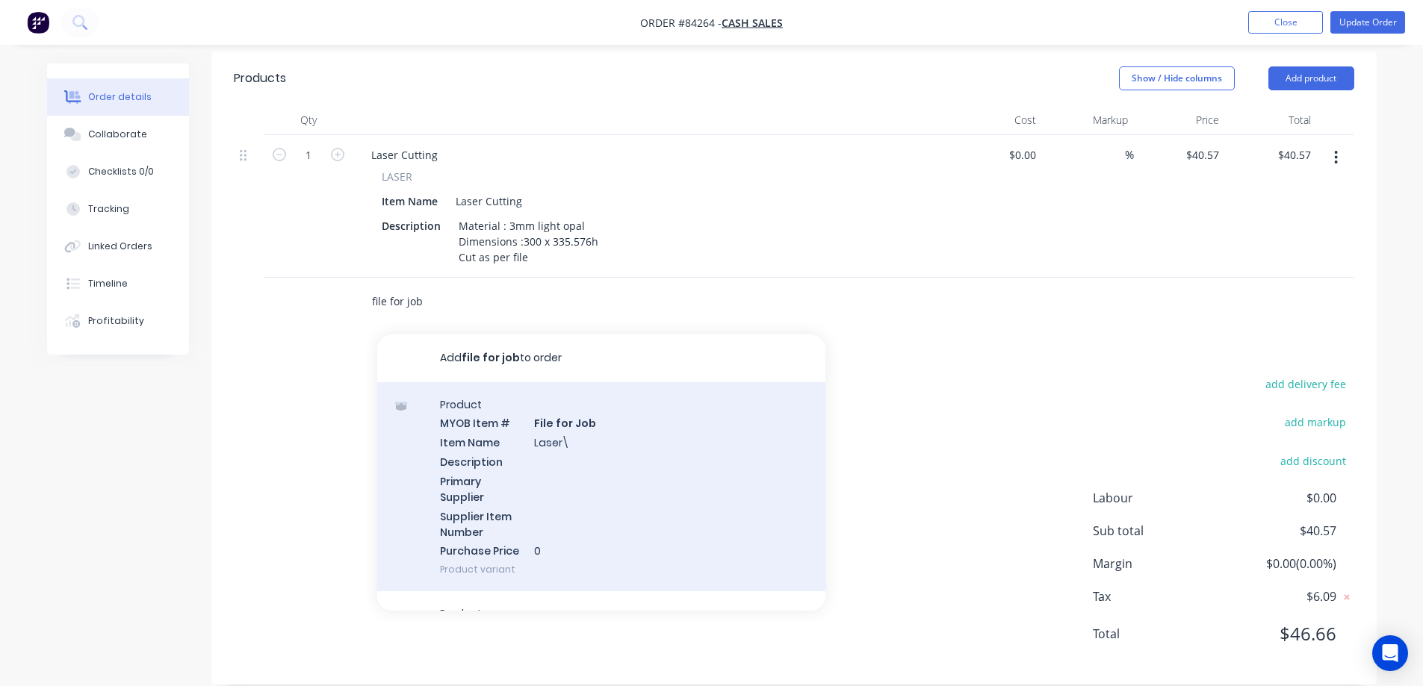
type input "file for job"
click at [485, 403] on div "Product MYOB Item # File for Job Item Name Laser\ Description Primary Supplier …" at bounding box center [601, 487] width 448 height 210
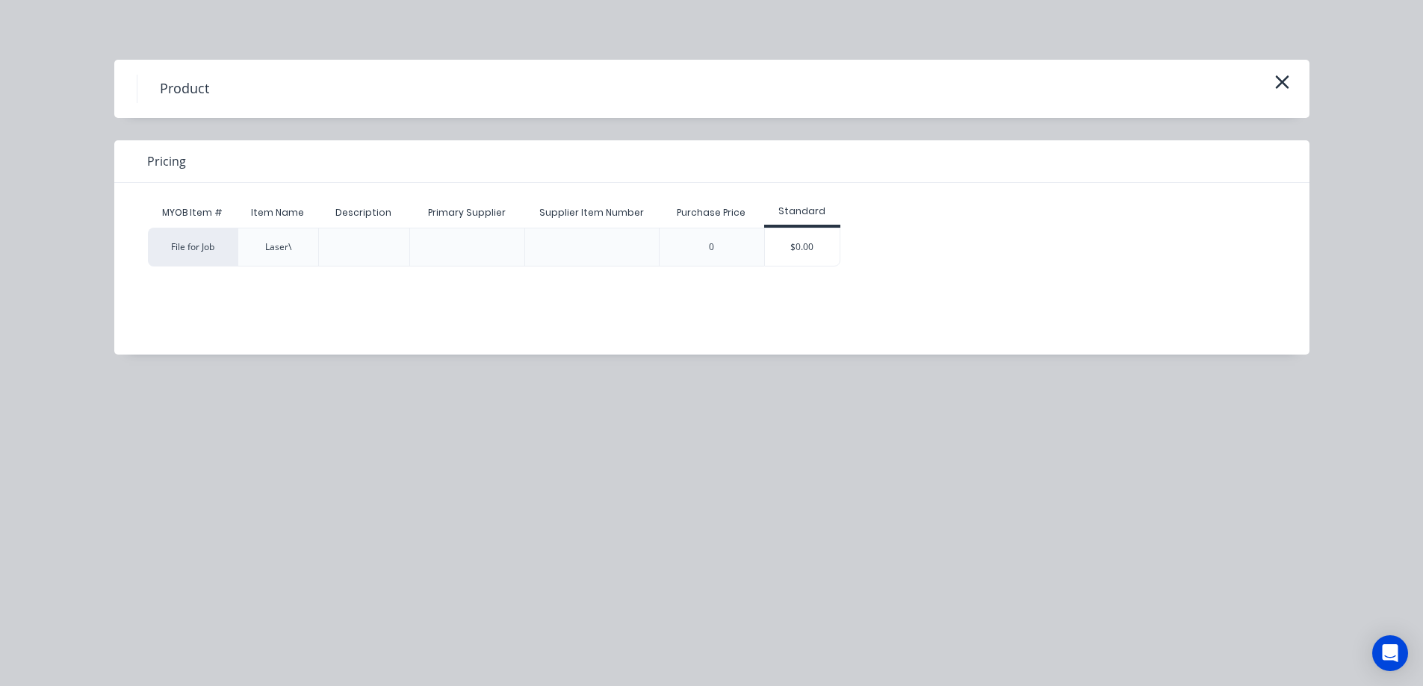
click at [773, 246] on div "$0.00" at bounding box center [802, 247] width 75 height 37
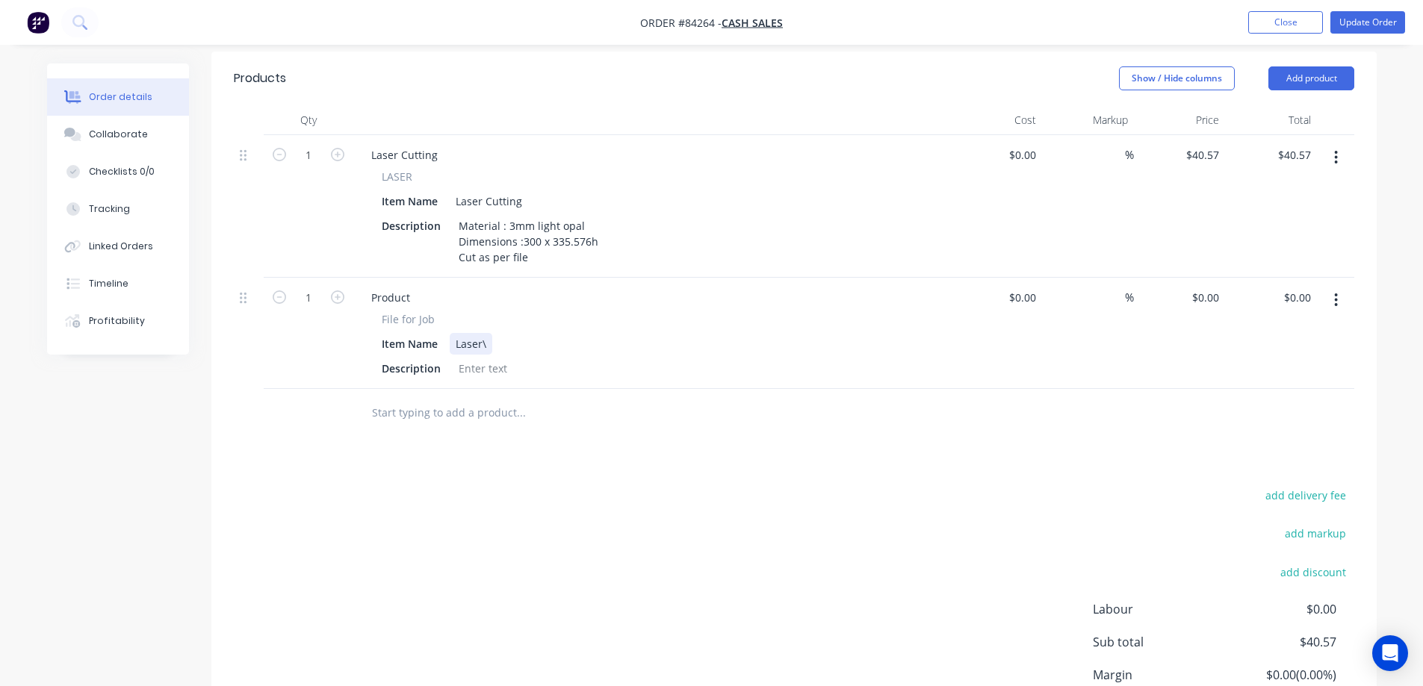
click at [492, 333] on div "Item Name Laser\" at bounding box center [649, 344] width 547 height 22
paste div
drag, startPoint x: 382, startPoint y: 293, endPoint x: 467, endPoint y: 297, distance: 85.3
click at [467, 311] on div "File for Job" at bounding box center [652, 319] width 541 height 16
copy span "File for Job"
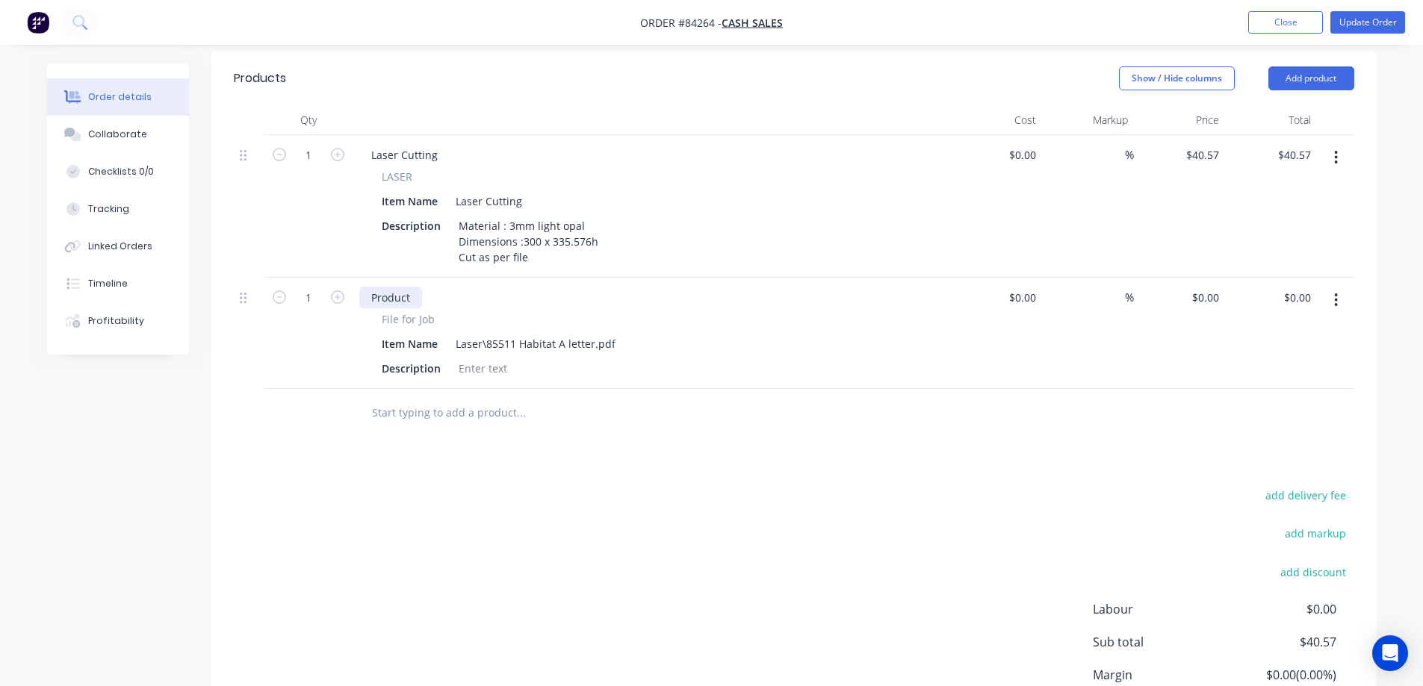
click at [409, 287] on div "Product" at bounding box center [390, 298] width 63 height 22
paste div
click at [270, 288] on button "button" at bounding box center [279, 296] width 19 height 16
type input "0"
click at [276, 291] on icon "button" at bounding box center [279, 297] width 13 height 13
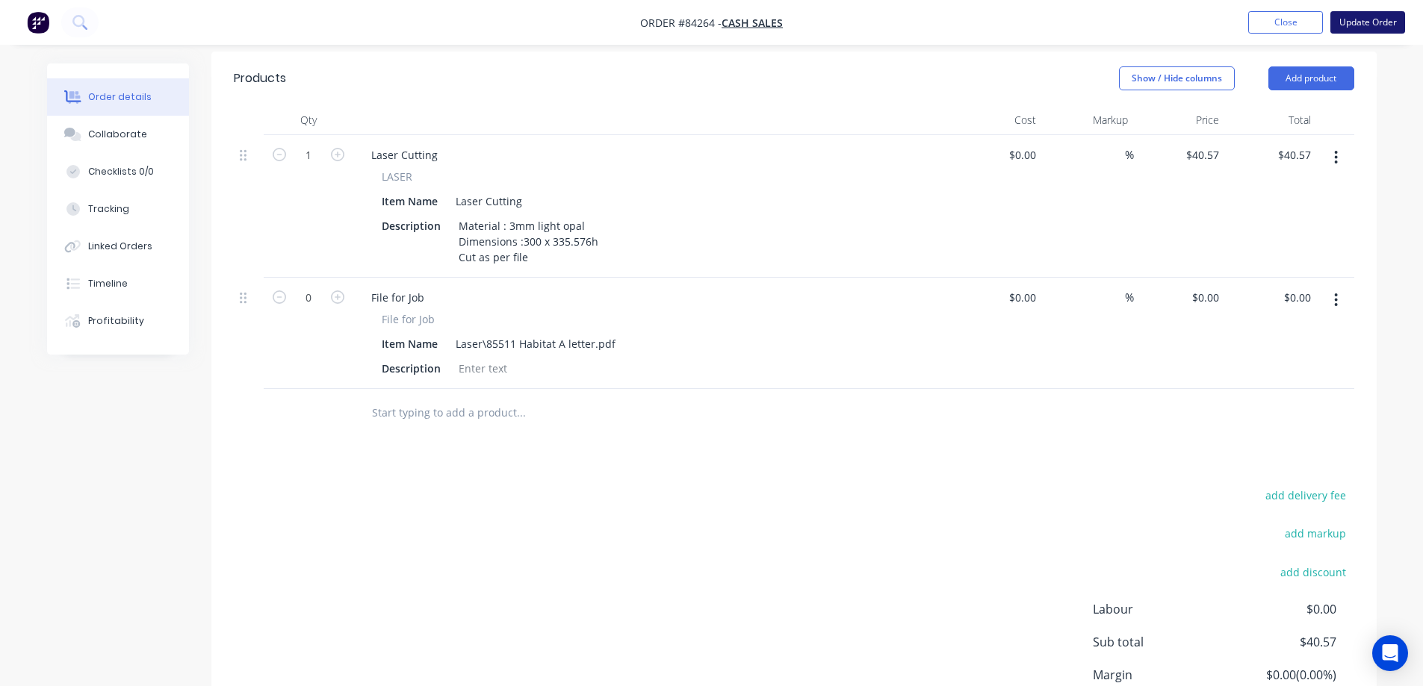
click at [1353, 24] on button "Update Order" at bounding box center [1367, 22] width 75 height 22
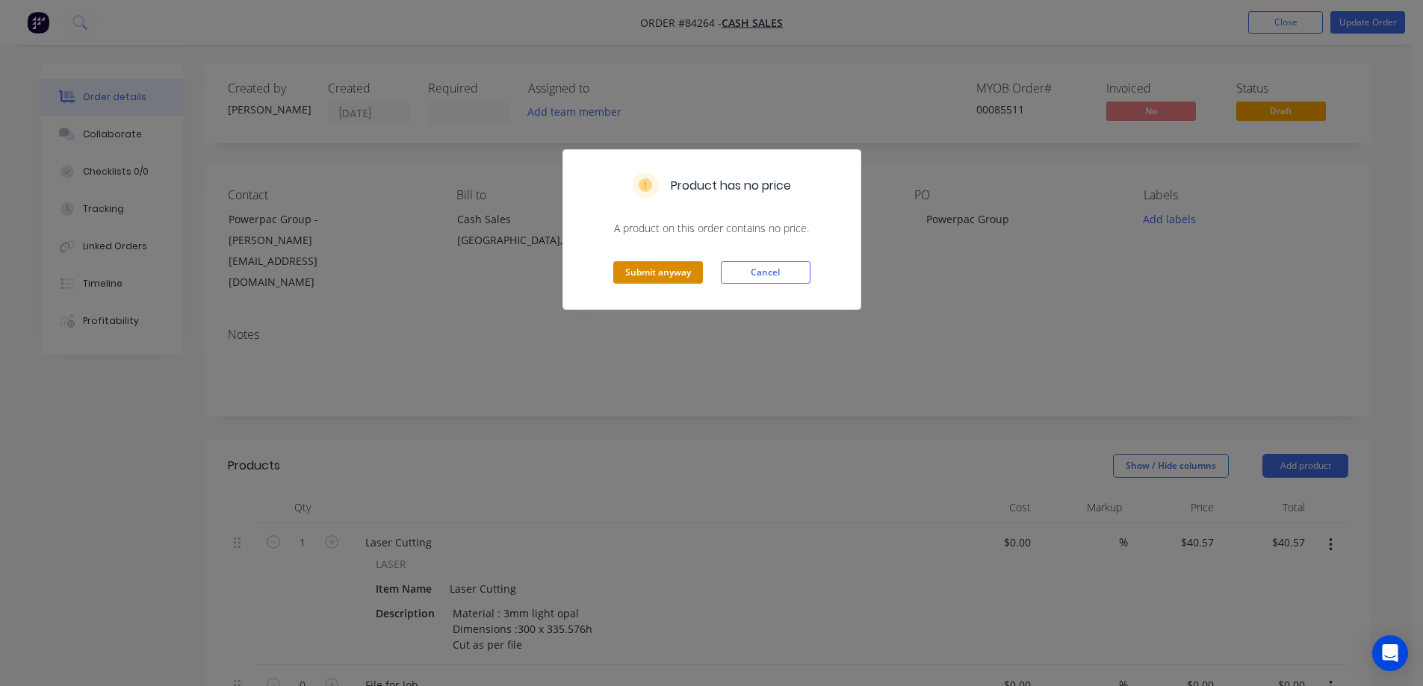
click at [670, 276] on button "Submit anyway" at bounding box center [658, 272] width 90 height 22
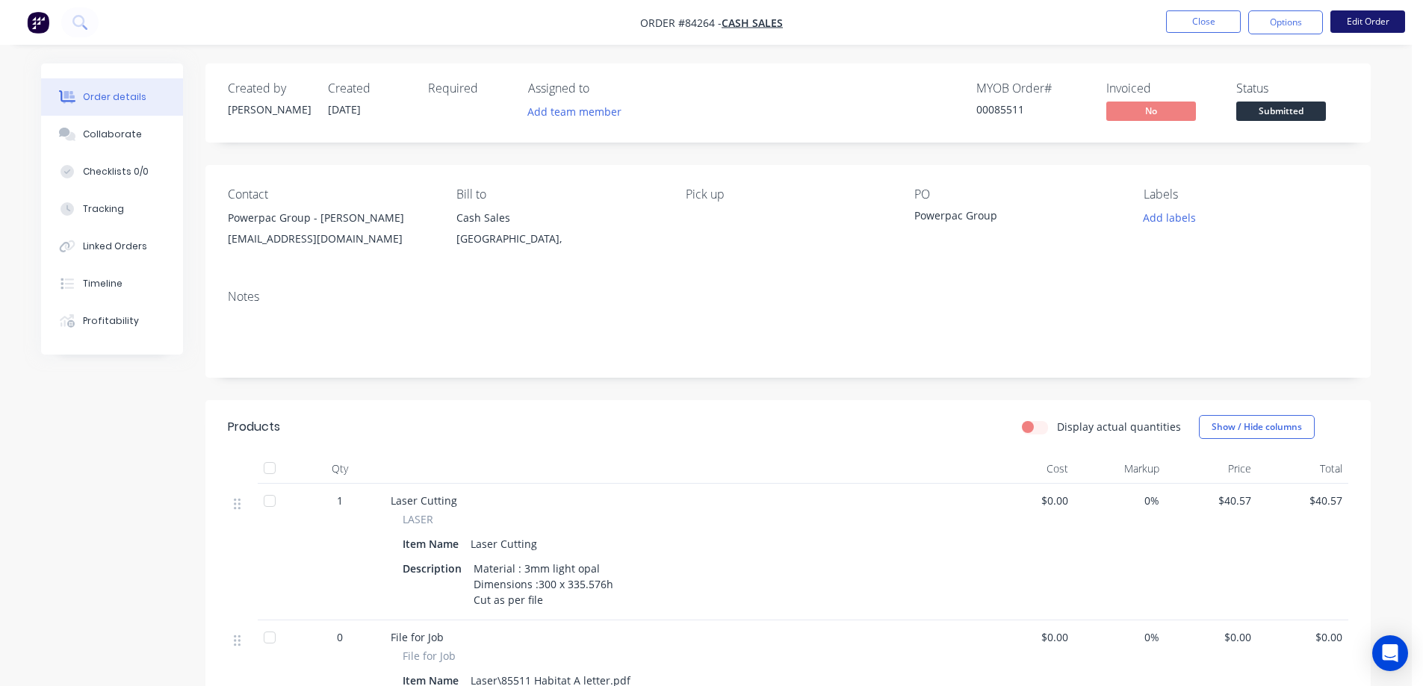
click at [1372, 24] on button "Edit Order" at bounding box center [1367, 21] width 75 height 22
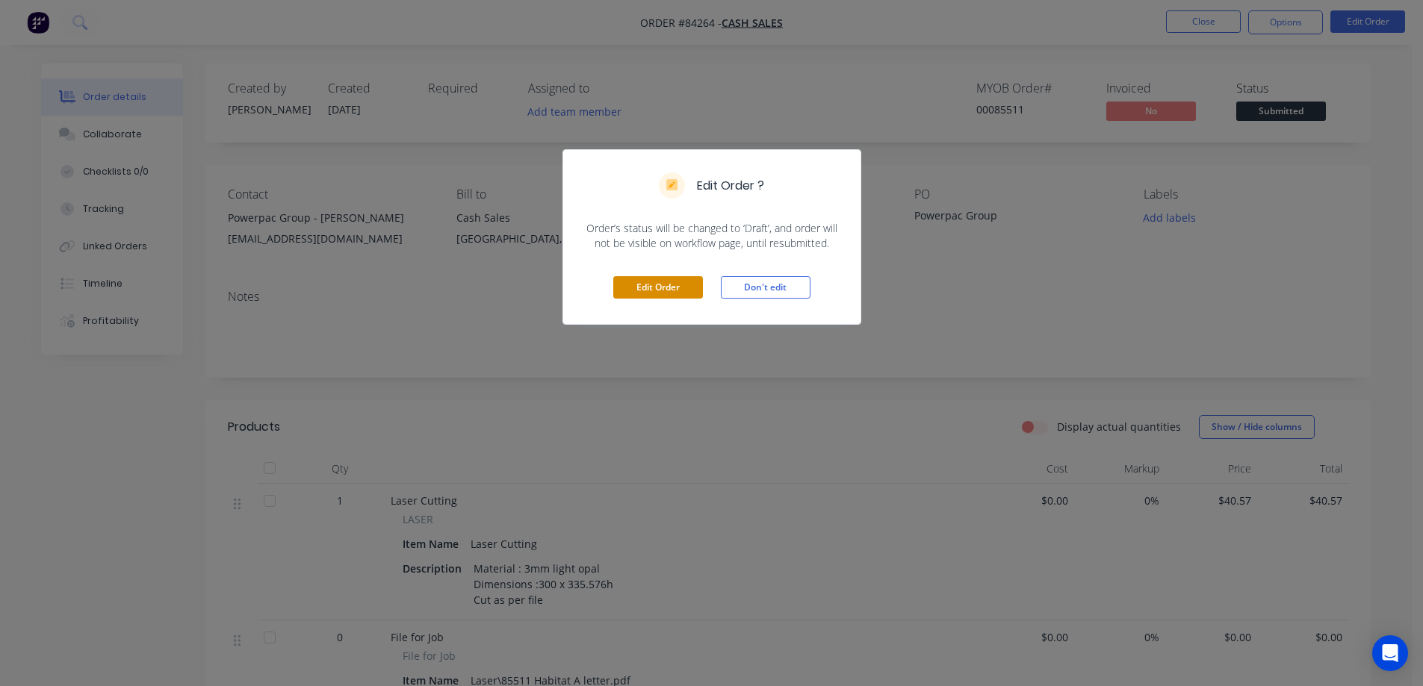
click at [686, 289] on button "Edit Order" at bounding box center [658, 287] width 90 height 22
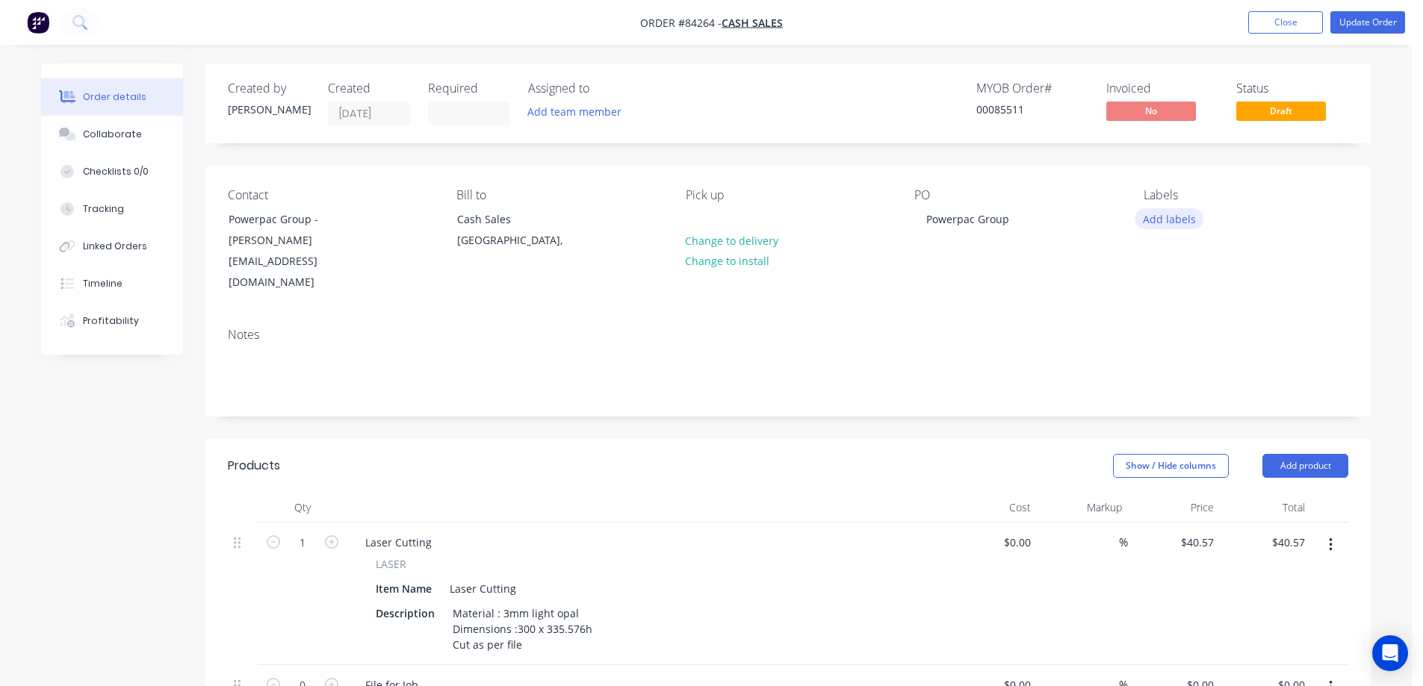
click at [1146, 225] on button "Add labels" at bounding box center [1168, 218] width 69 height 20
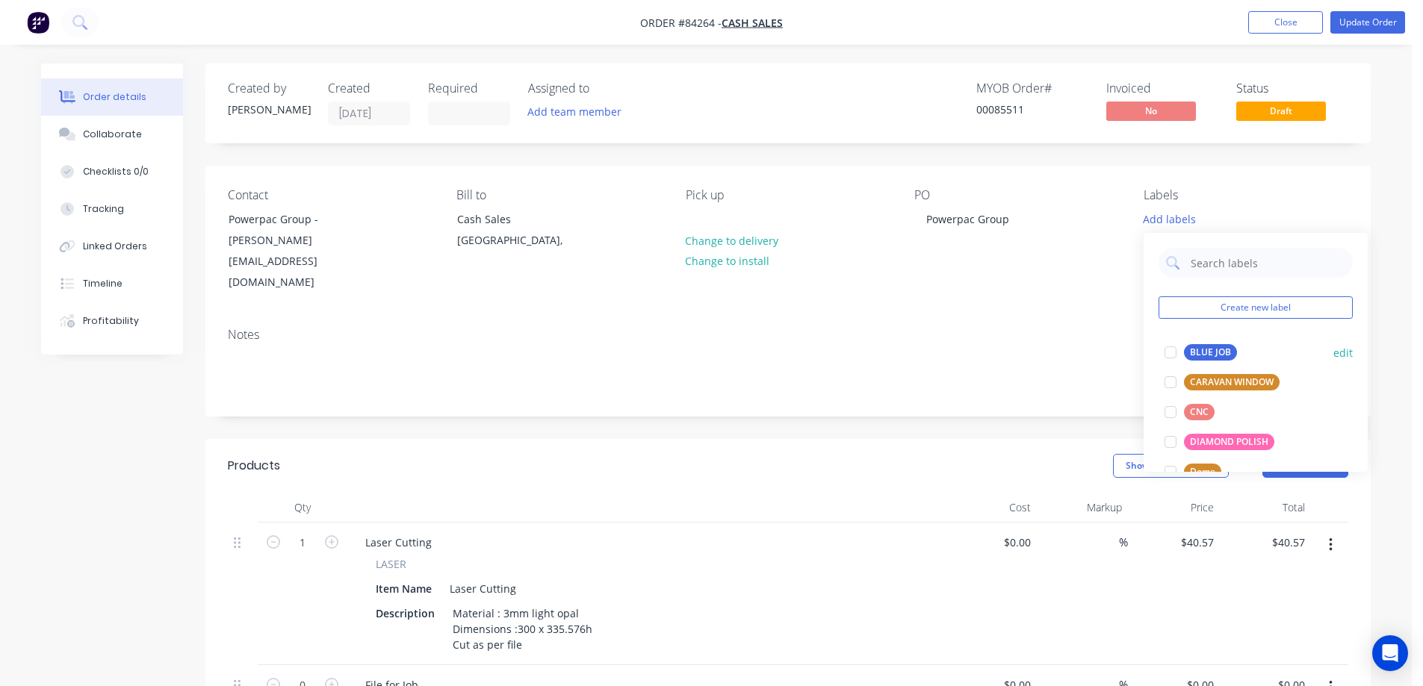
click at [1185, 347] on div "BLUE JOB" at bounding box center [1210, 352] width 53 height 16
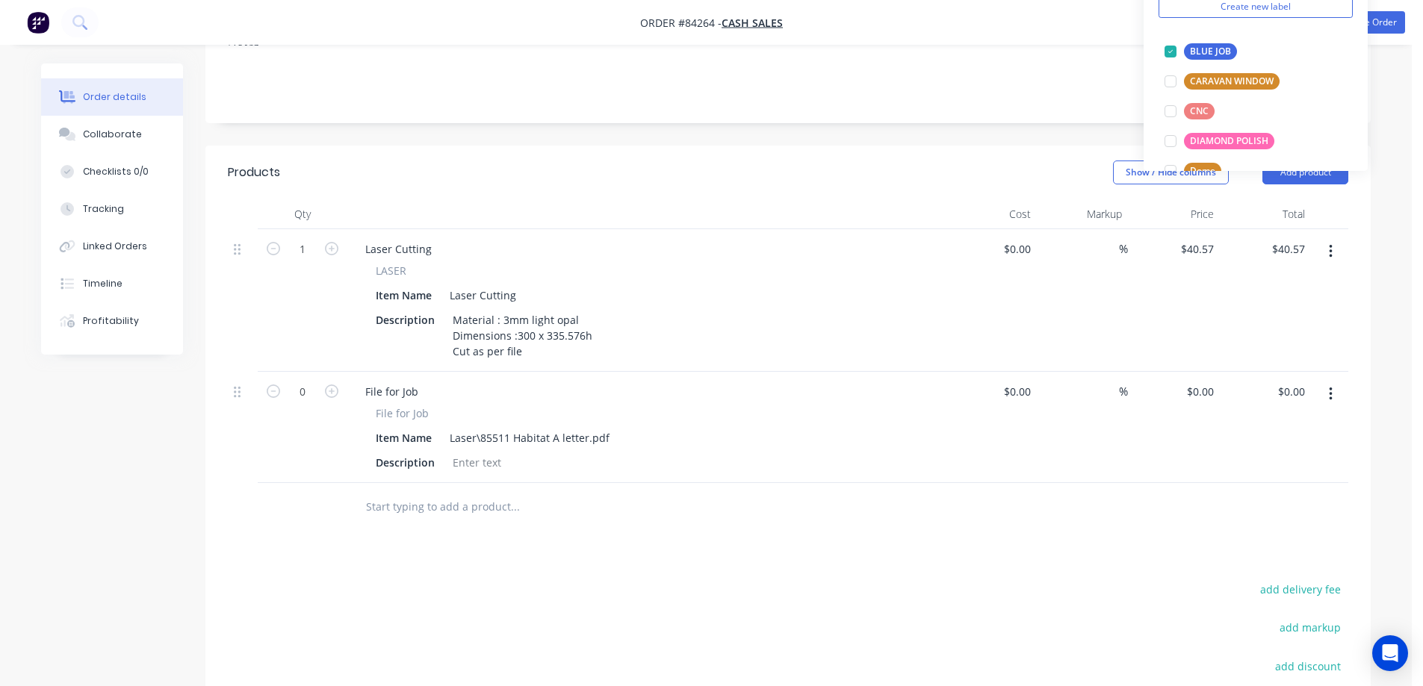
scroll to position [299, 0]
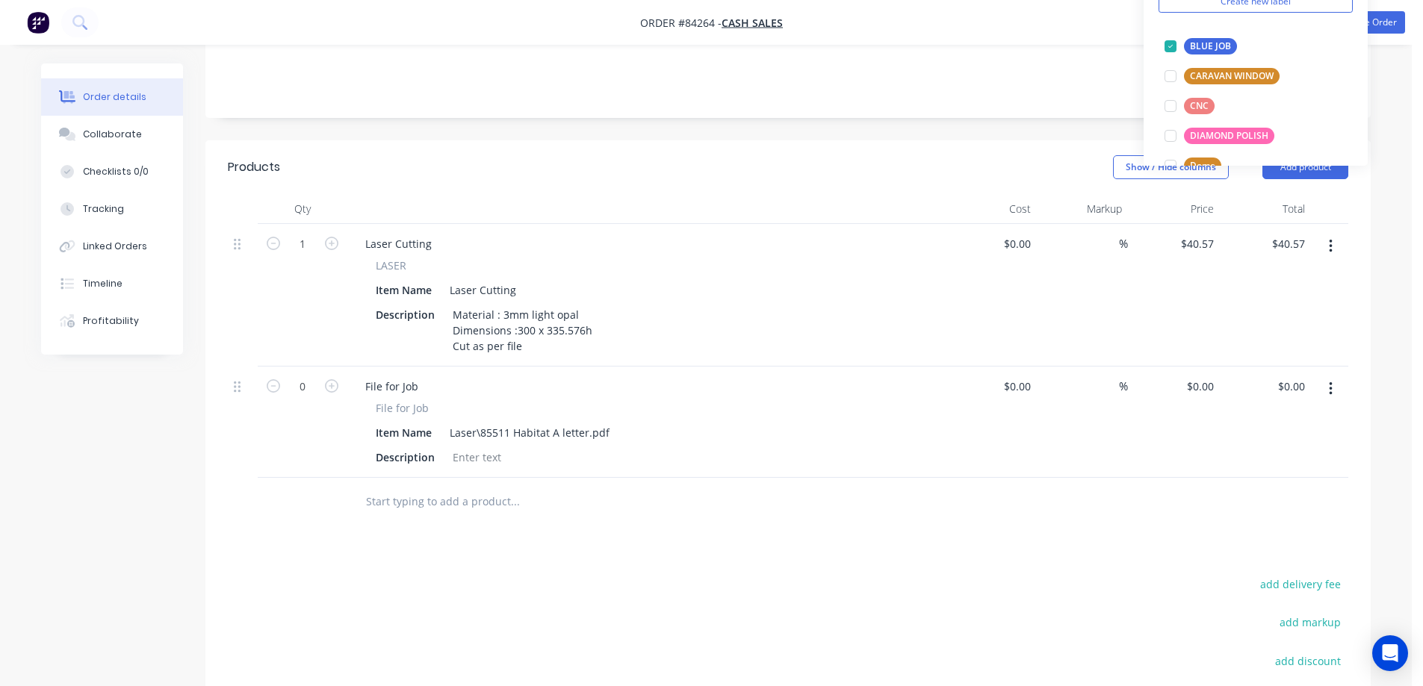
click at [453, 487] on input "text" at bounding box center [514, 502] width 299 height 30
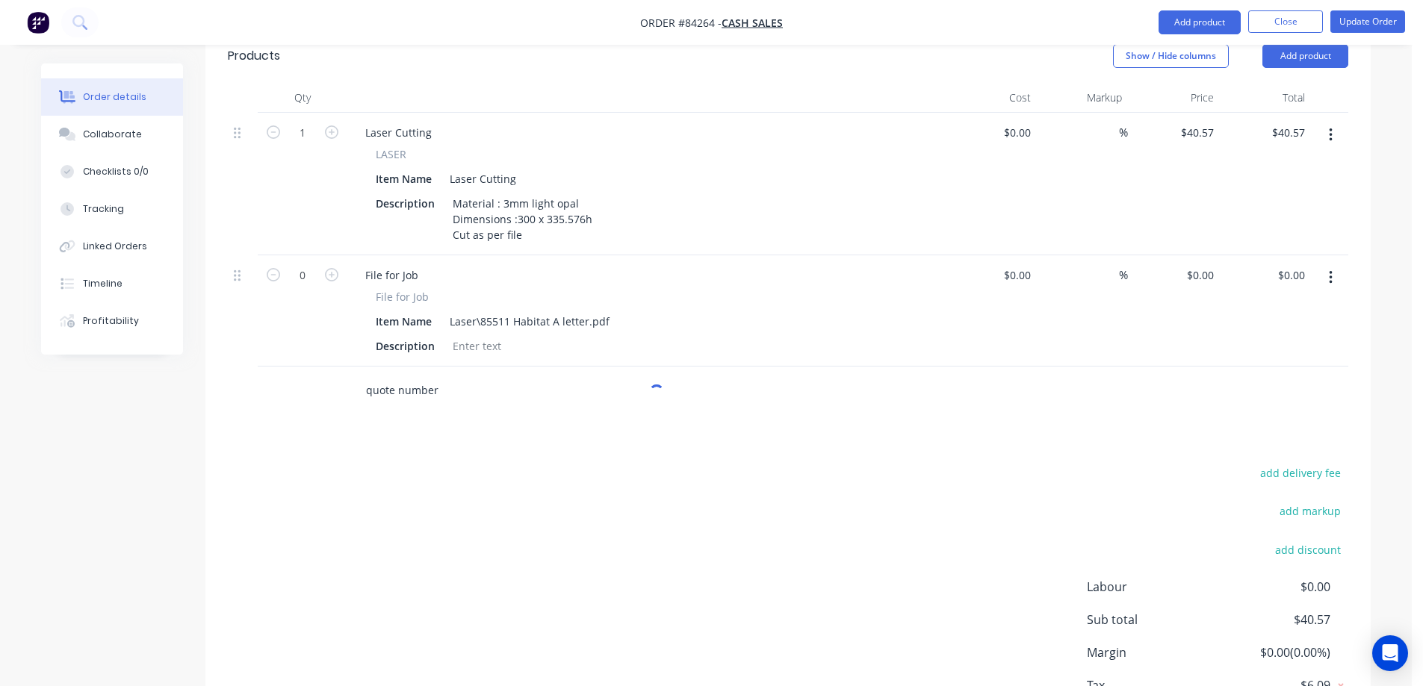
scroll to position [499, 0]
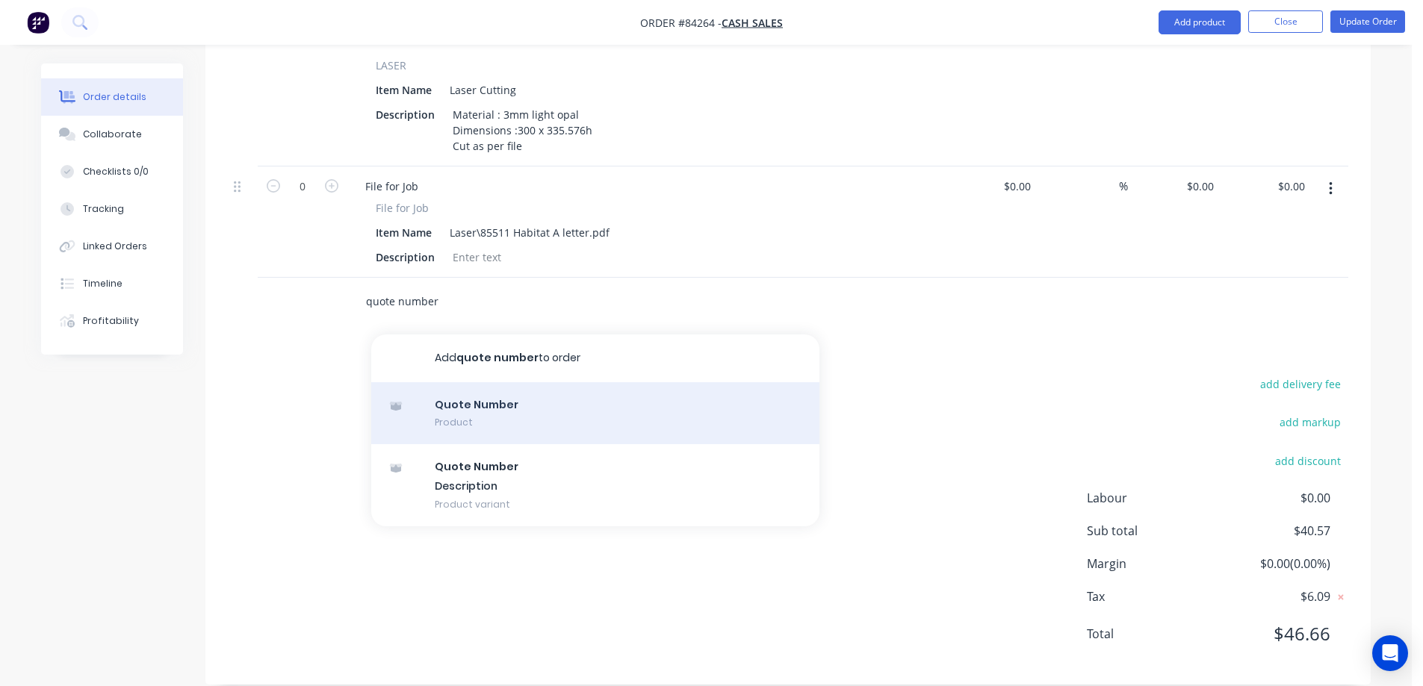
type input "quote number"
click at [514, 413] on div "Quote Number Product" at bounding box center [595, 413] width 448 height 63
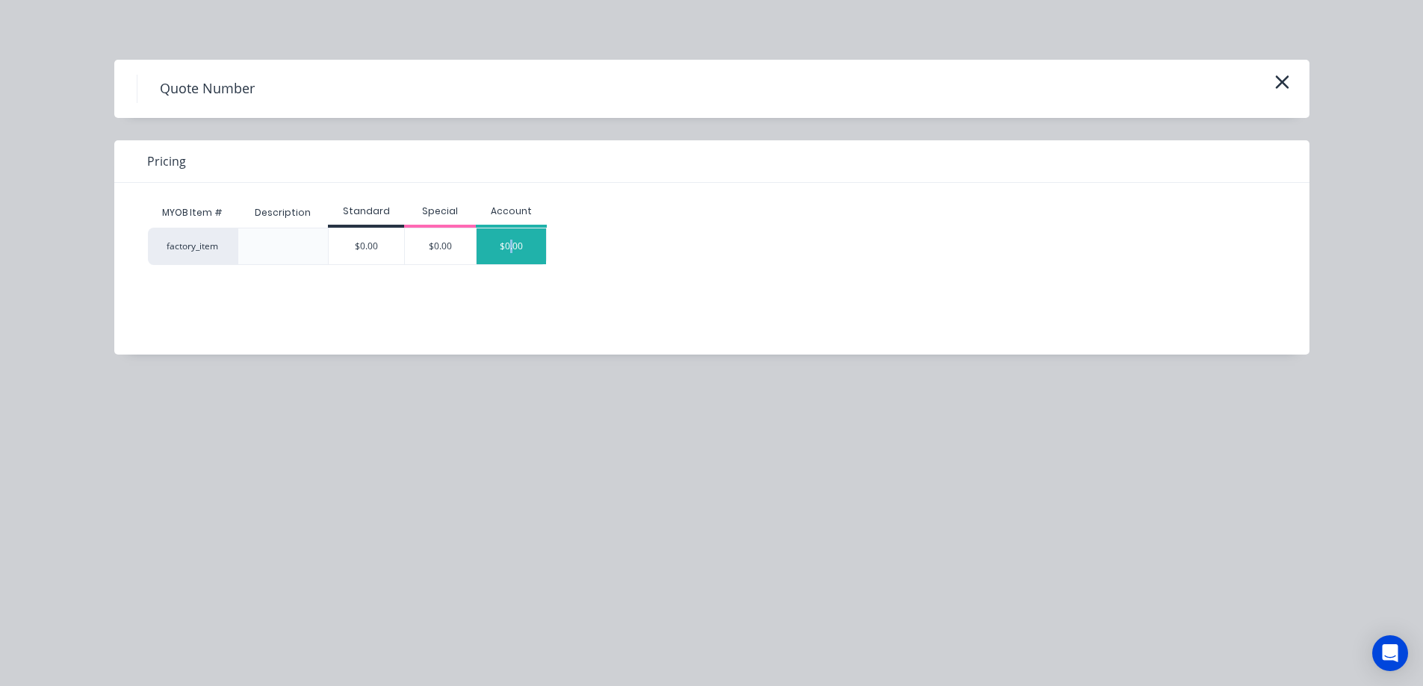
click at [510, 253] on div "$0.00" at bounding box center [511, 247] width 70 height 36
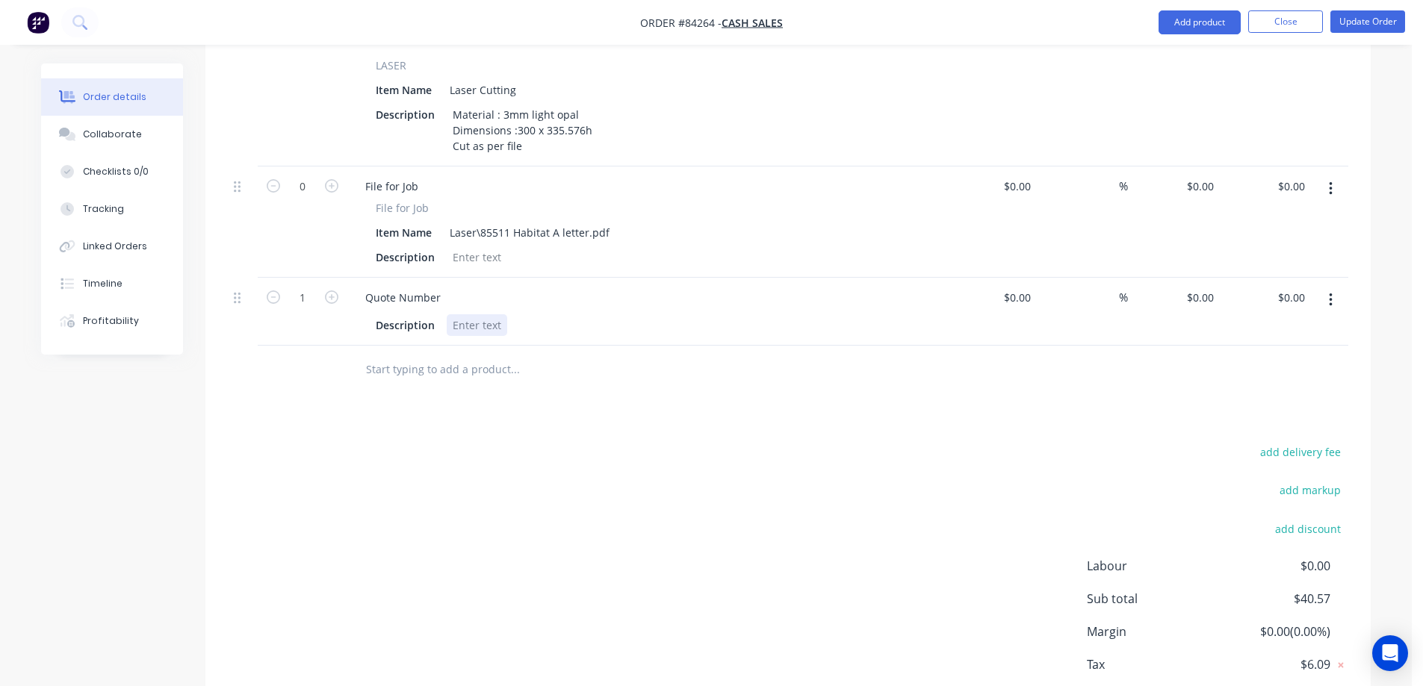
click at [482, 314] on div at bounding box center [477, 325] width 60 height 22
click at [275, 291] on icon "button" at bounding box center [273, 297] width 13 height 13
type input "0"
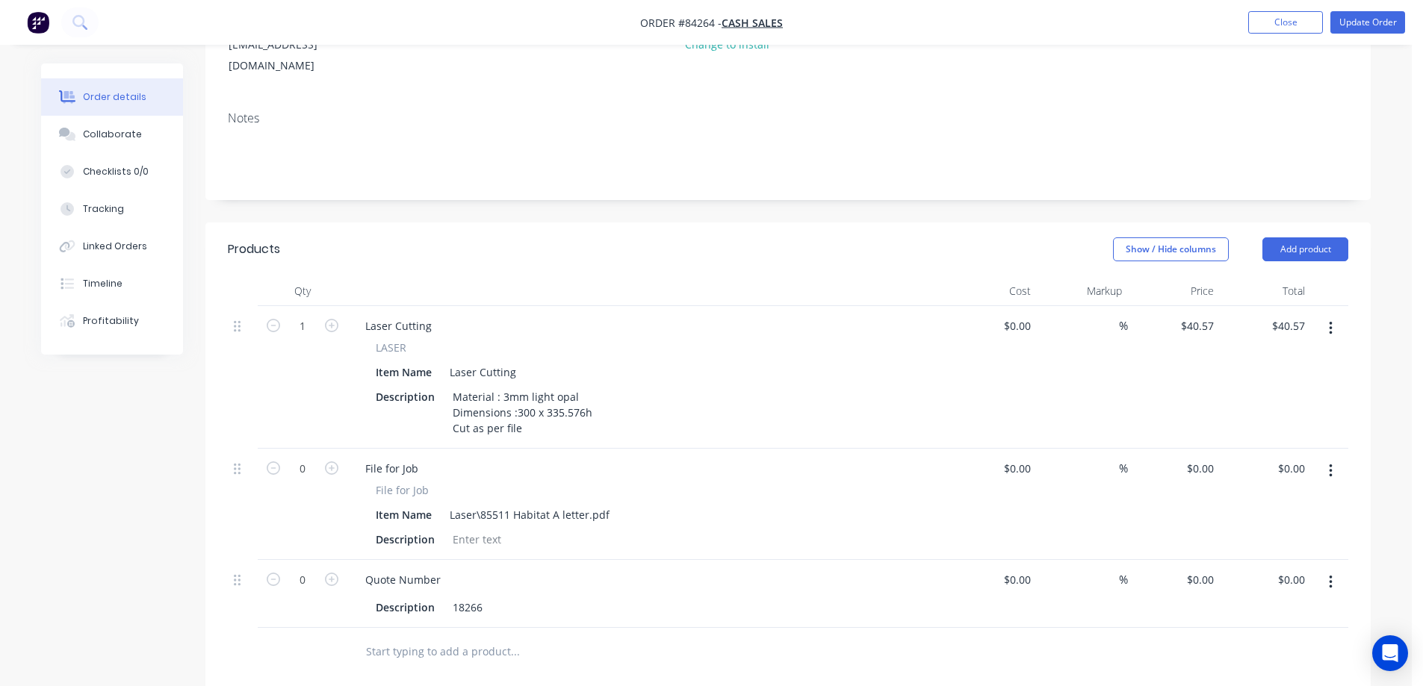
scroll to position [299, 0]
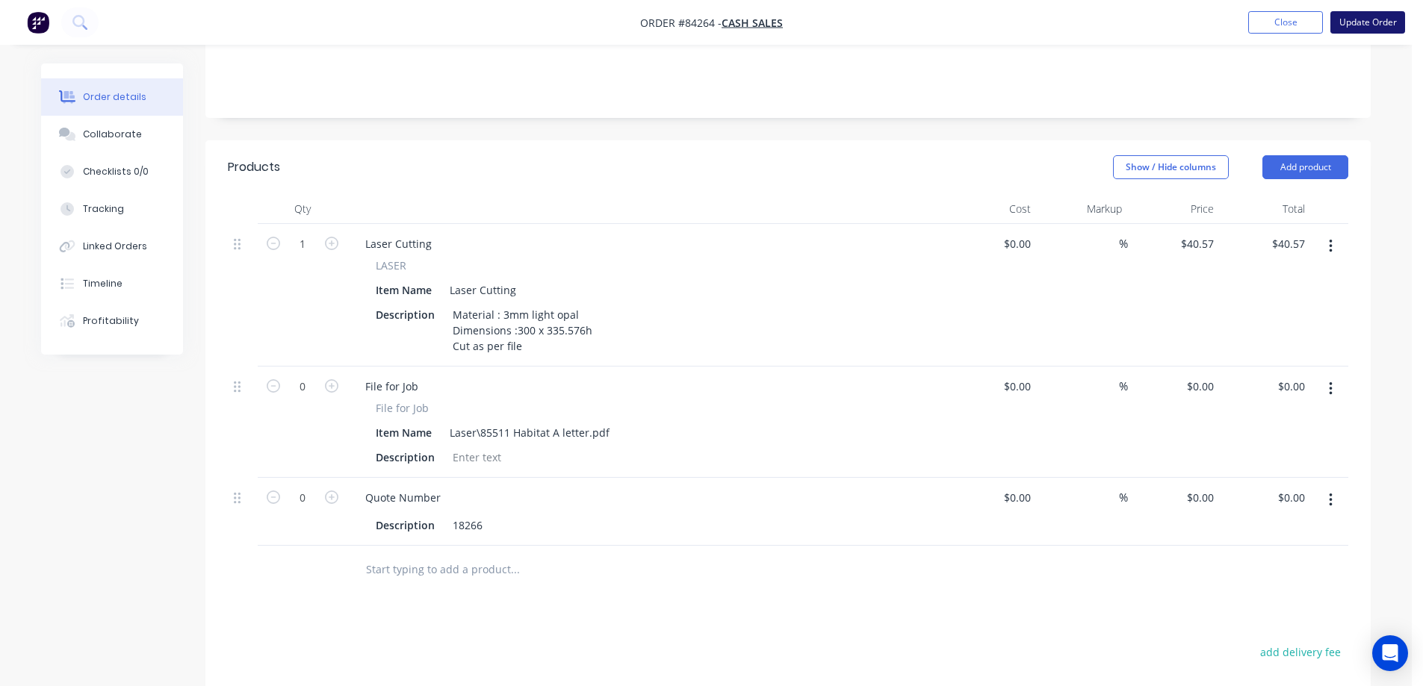
click at [1374, 27] on button "Update Order" at bounding box center [1367, 22] width 75 height 22
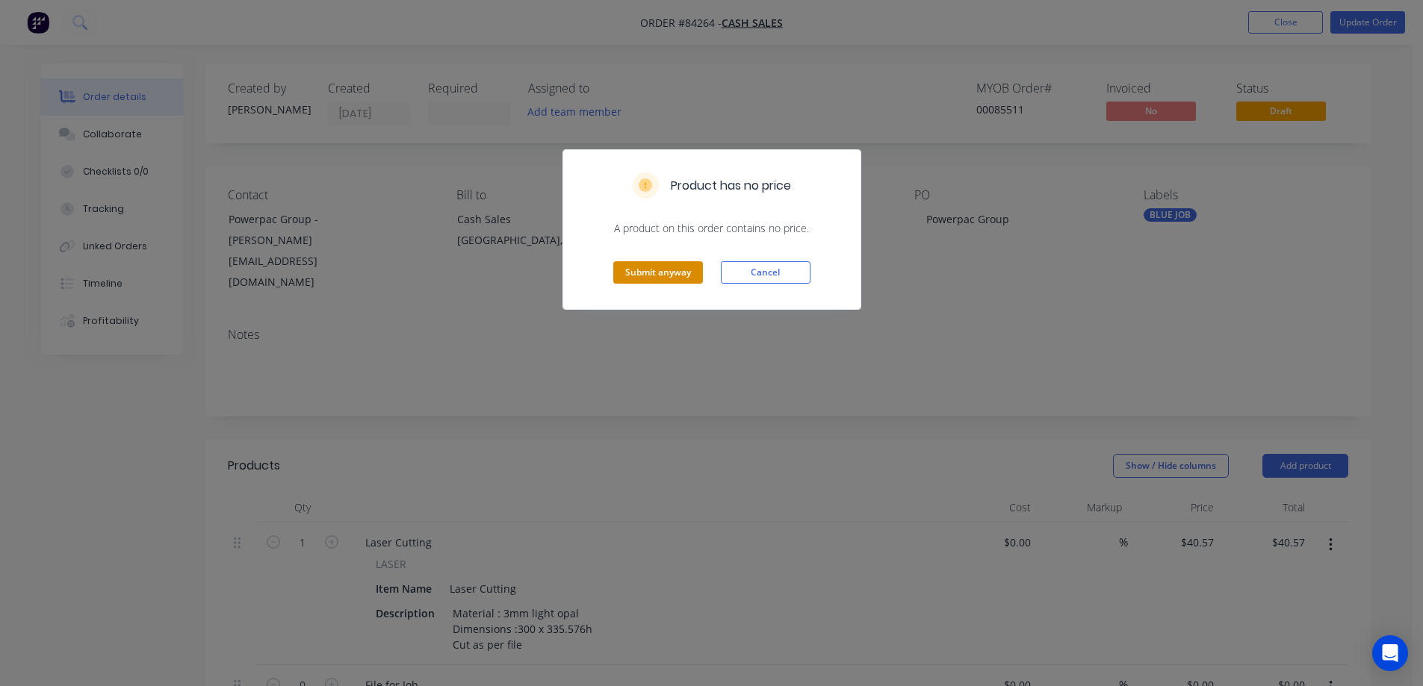
click at [674, 267] on button "Submit anyway" at bounding box center [658, 272] width 90 height 22
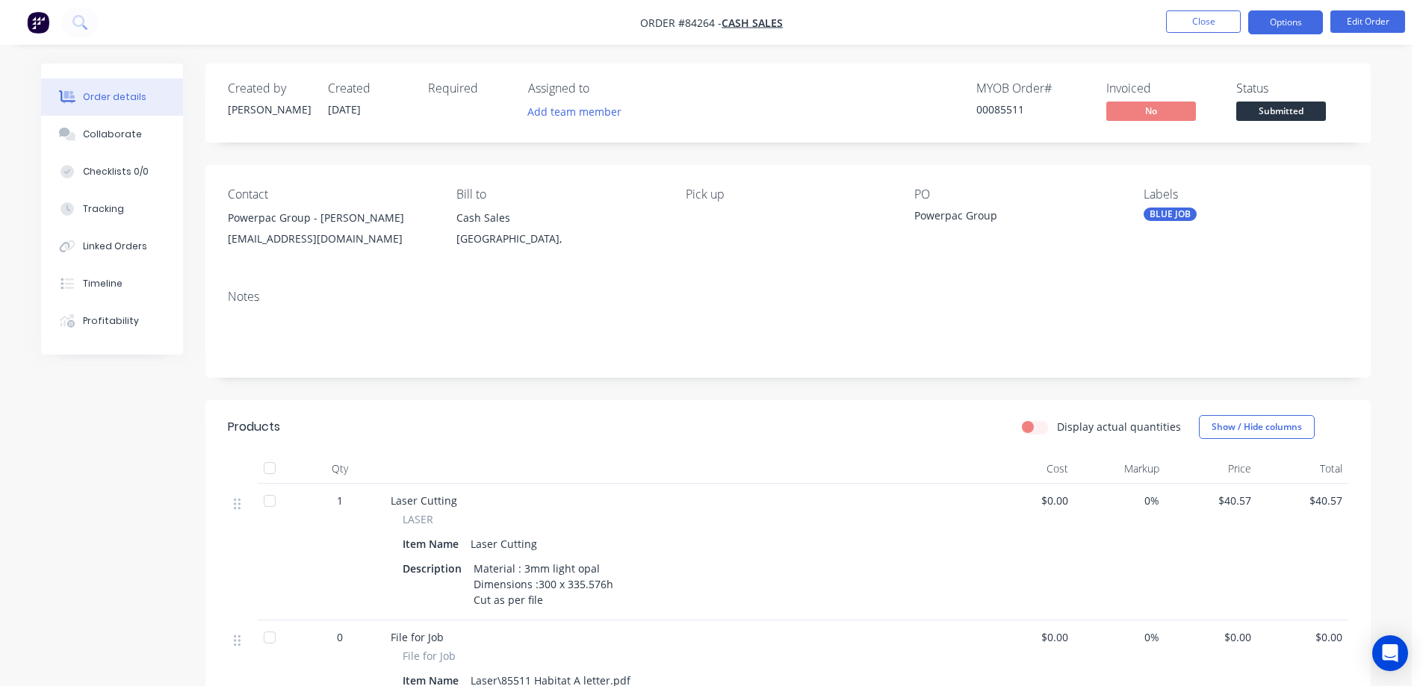
click at [1296, 16] on button "Options" at bounding box center [1285, 22] width 75 height 24
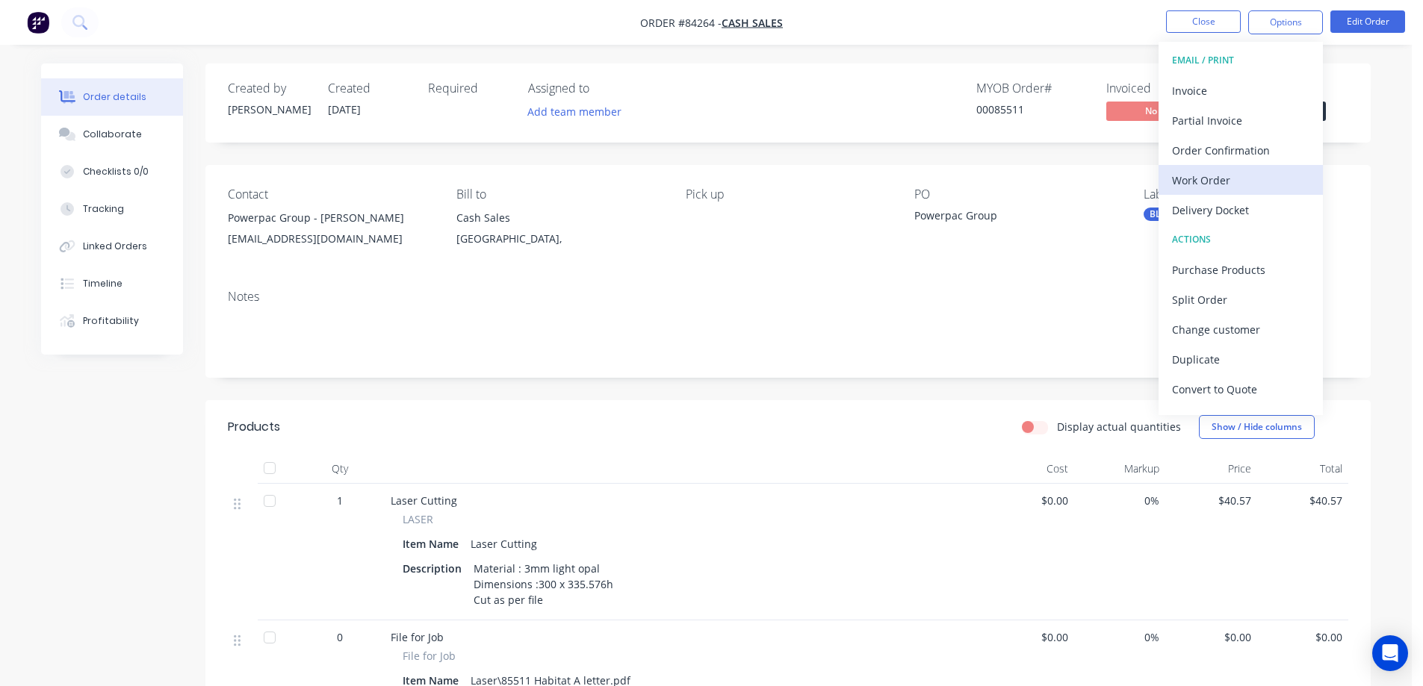
click at [1221, 181] on div "Work Order" at bounding box center [1240, 181] width 137 height 22
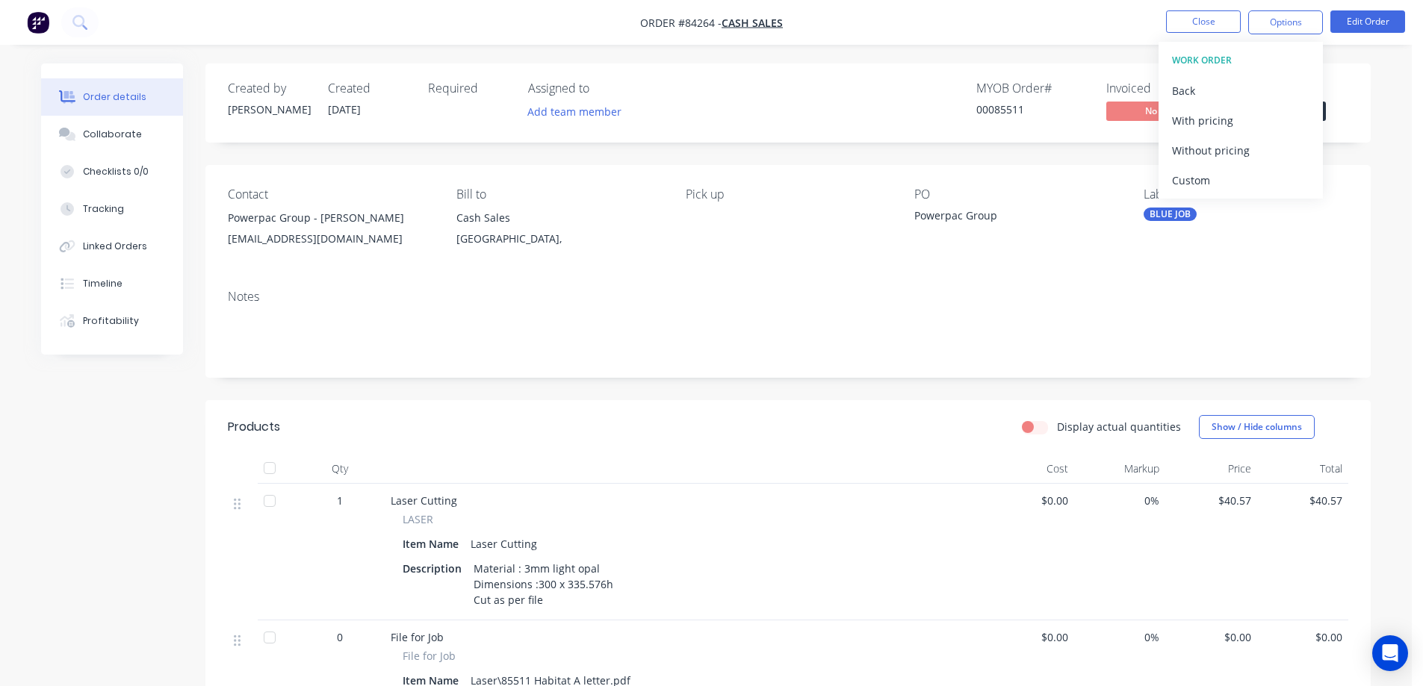
click at [1222, 155] on div "Without pricing" at bounding box center [1240, 151] width 137 height 22
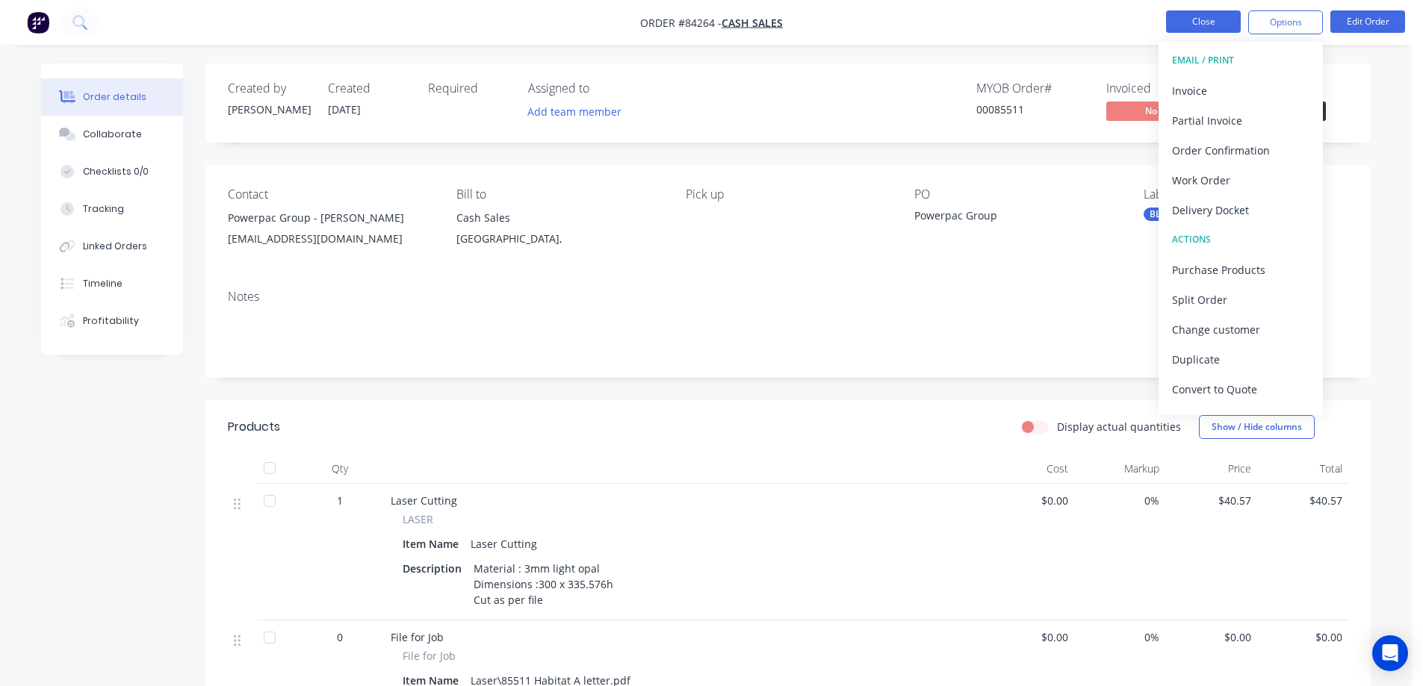
click at [1202, 26] on button "Close" at bounding box center [1203, 21] width 75 height 22
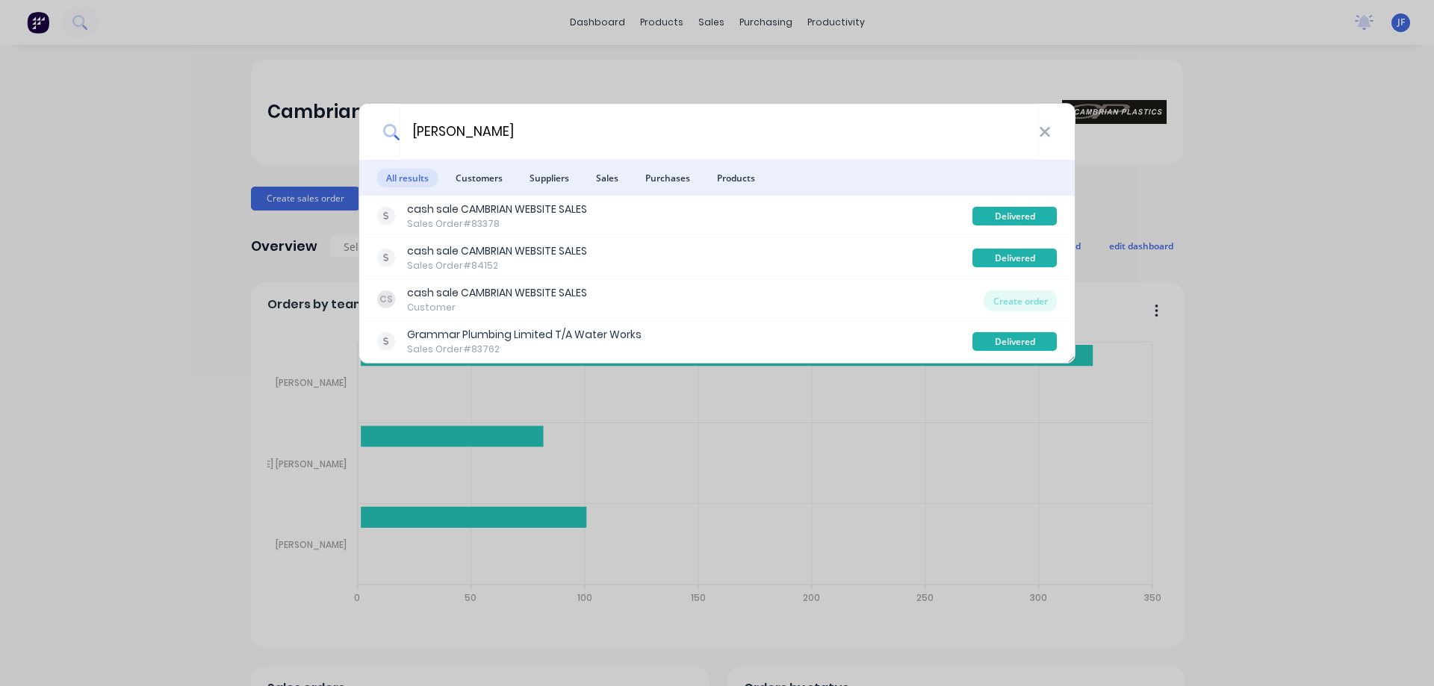
type input "hayden"
click at [800, 71] on div "hayden All results Customers Suppliers Sales Purchases Products cash sale CAMBR…" at bounding box center [717, 343] width 1434 height 686
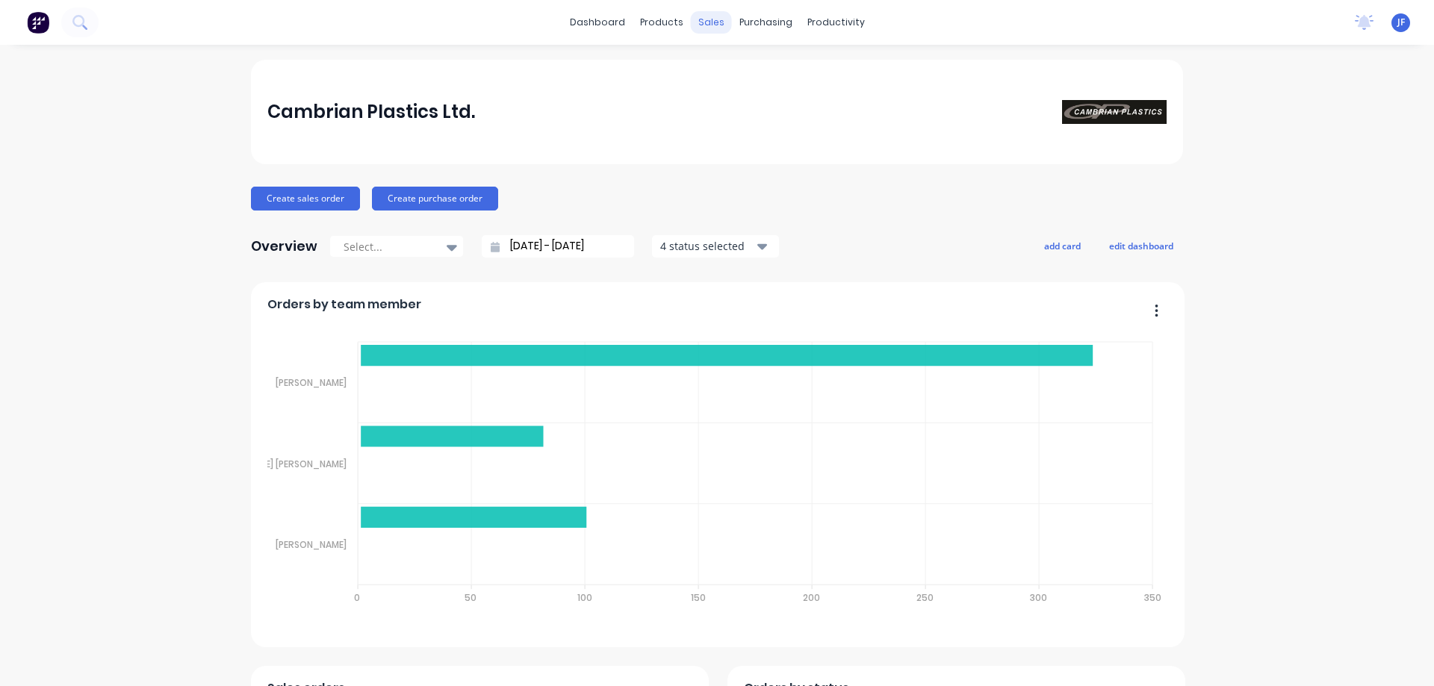
click at [696, 14] on div "sales" at bounding box center [711, 22] width 41 height 22
click at [718, 72] on div at bounding box center [714, 71] width 22 height 13
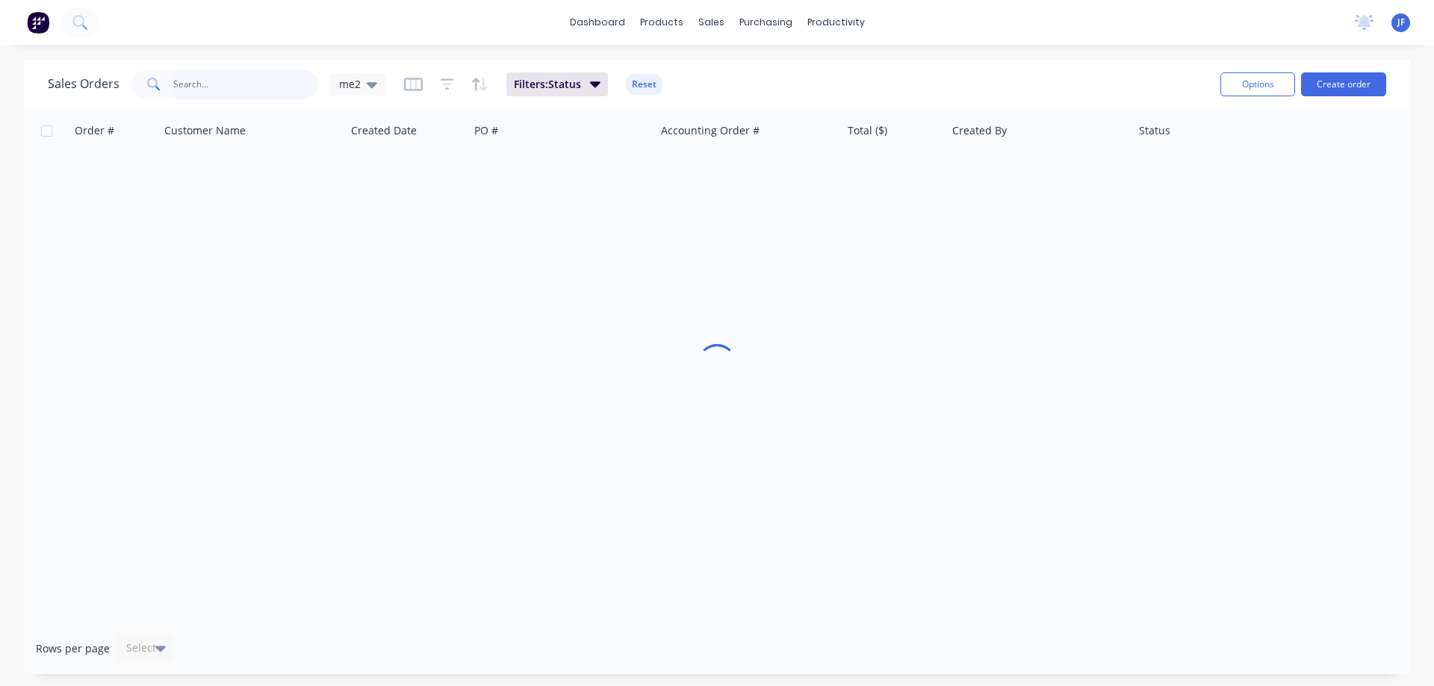
click at [226, 95] on input "text" at bounding box center [246, 84] width 146 height 30
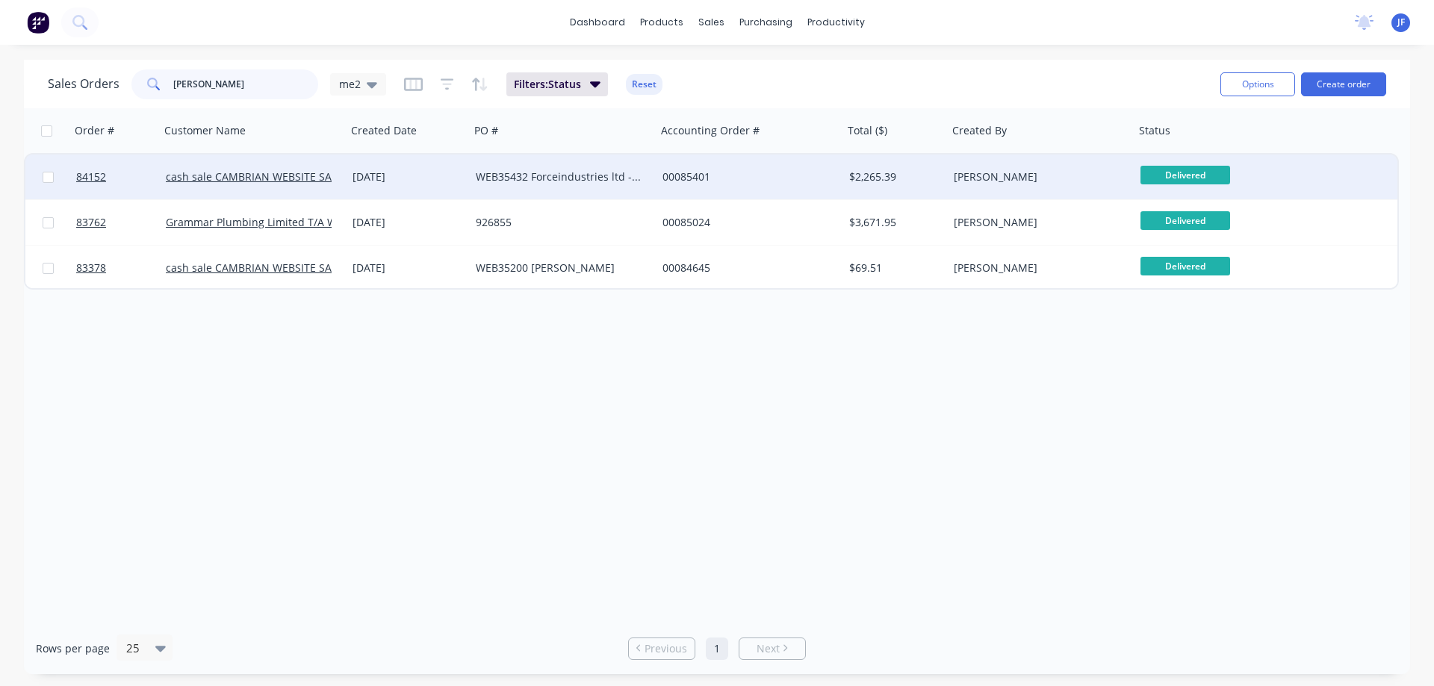
type input "hayden"
click at [830, 181] on div "00085401" at bounding box center [749, 177] width 175 height 15
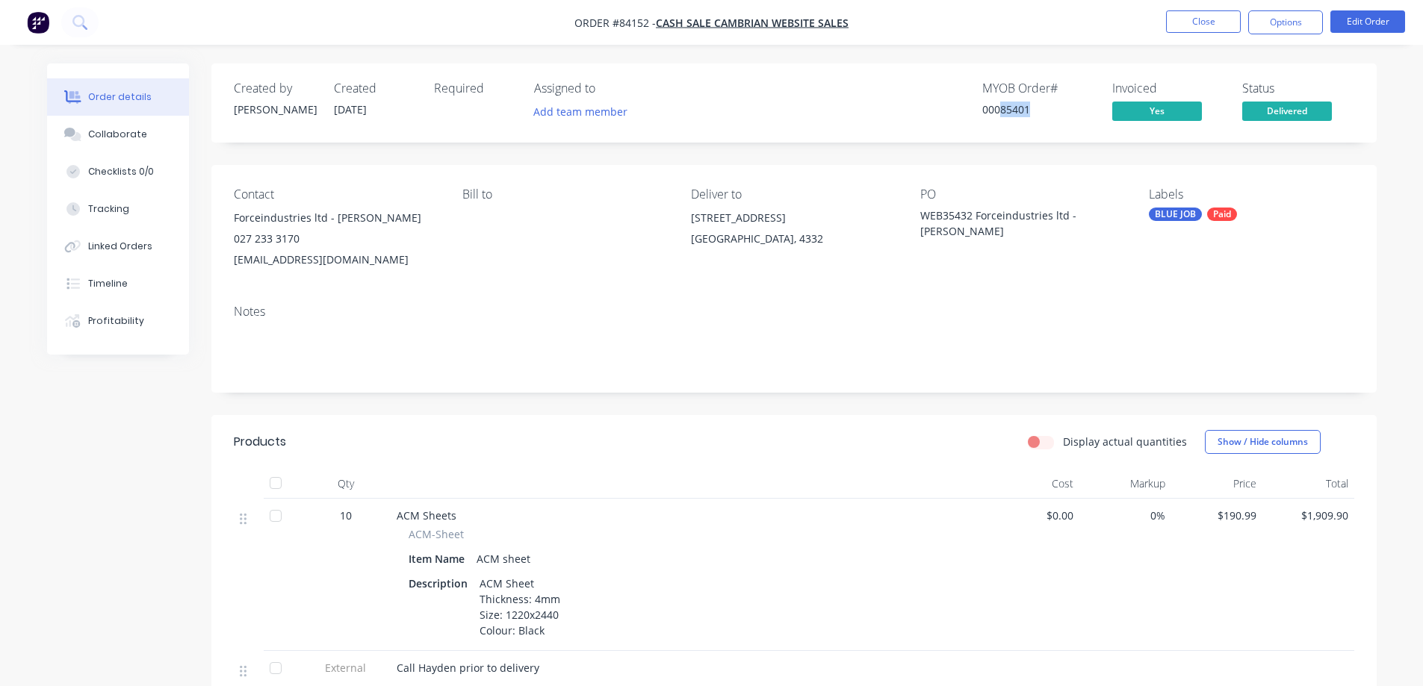
drag, startPoint x: 997, startPoint y: 111, endPoint x: 1034, endPoint y: 111, distance: 36.6
click at [1034, 111] on div "00085401" at bounding box center [1038, 110] width 112 height 16
copy div "85401"
click at [1217, 20] on button "Close" at bounding box center [1203, 21] width 75 height 22
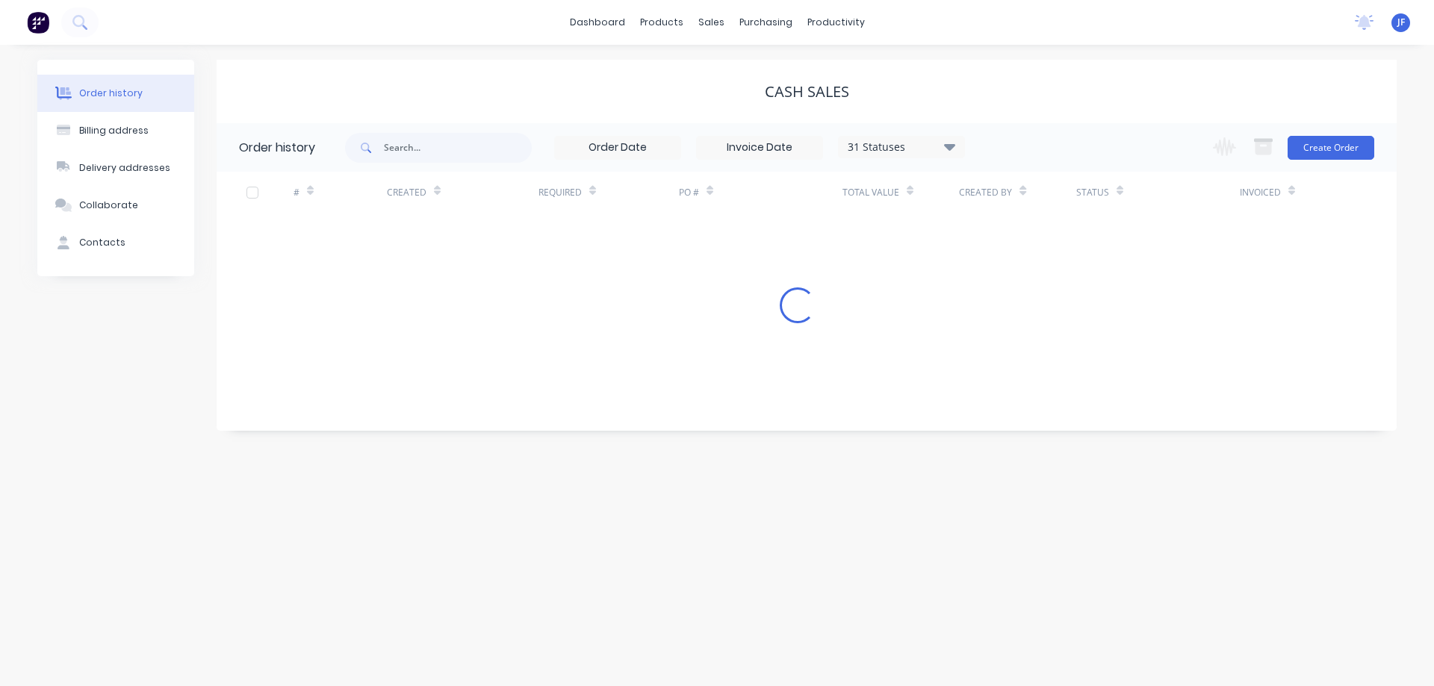
click at [516, 104] on div "Cash Sales" at bounding box center [807, 91] width 1180 height 63
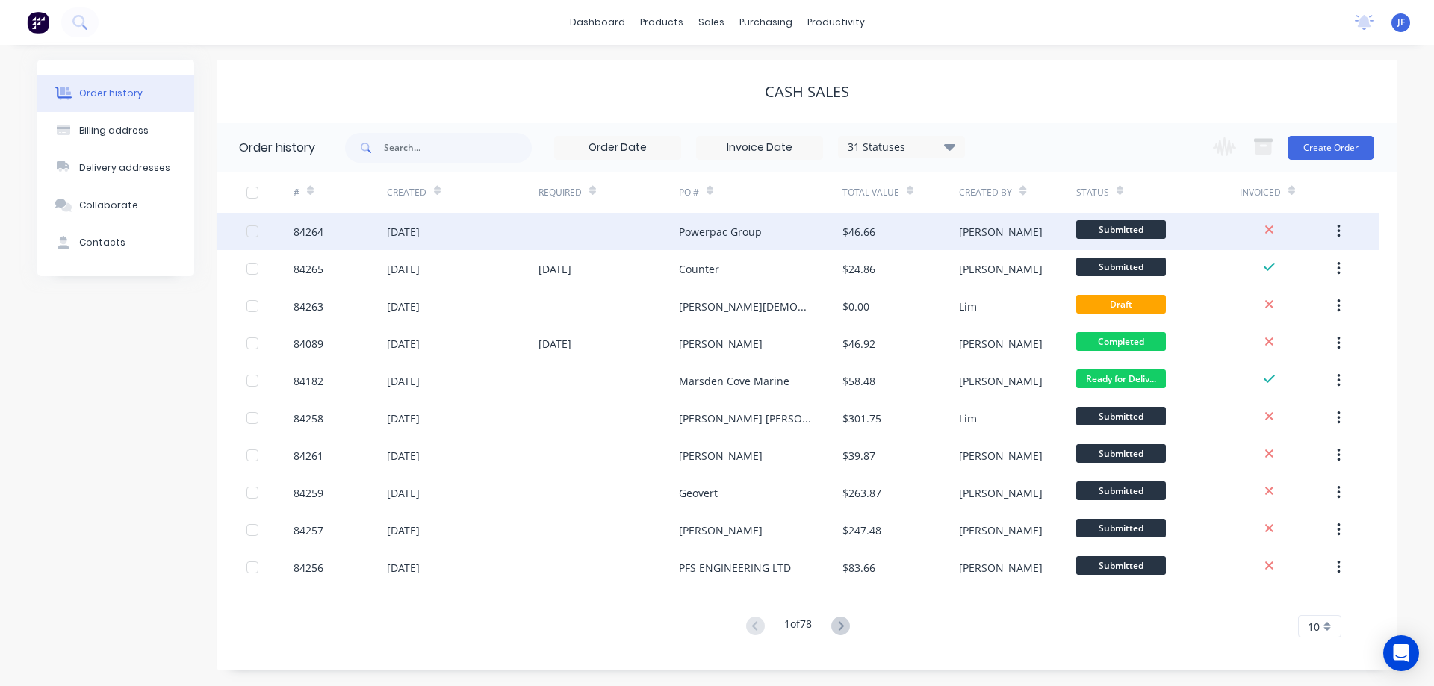
click at [856, 232] on div "$46.66" at bounding box center [858, 232] width 33 height 16
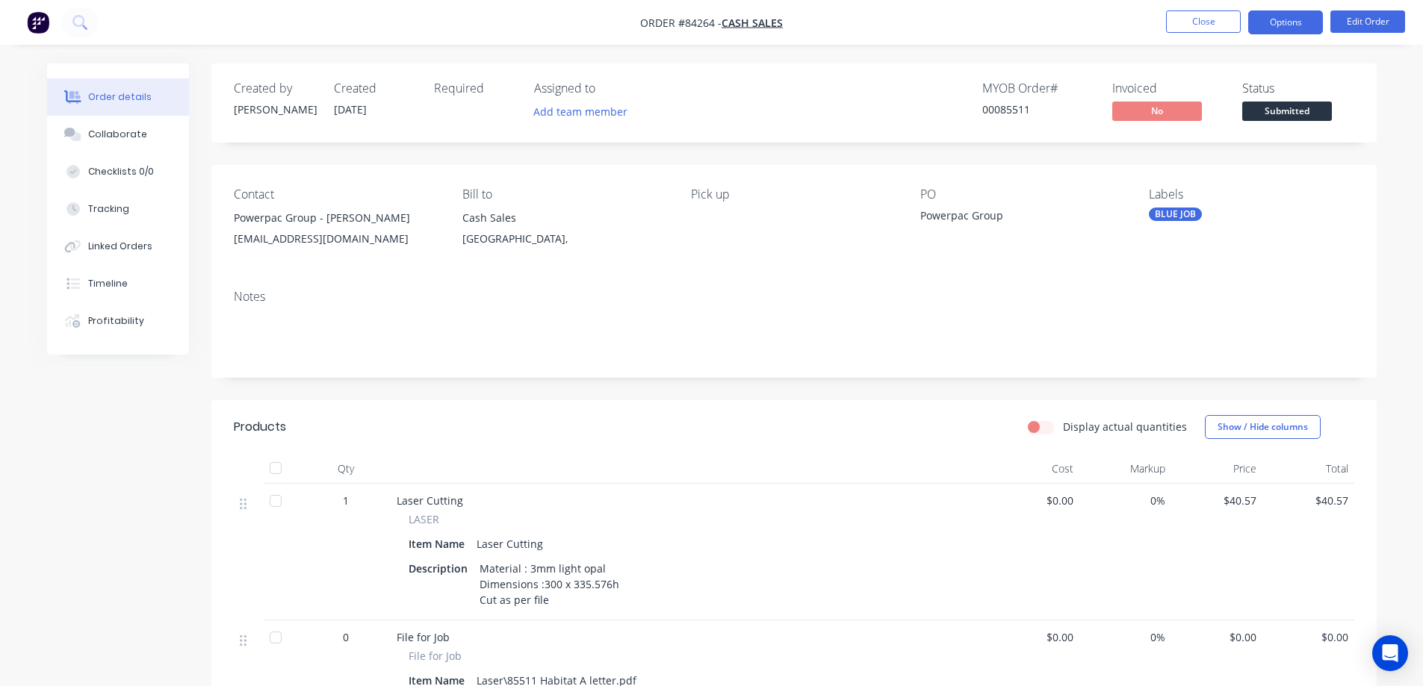
click at [1279, 13] on button "Options" at bounding box center [1285, 22] width 75 height 24
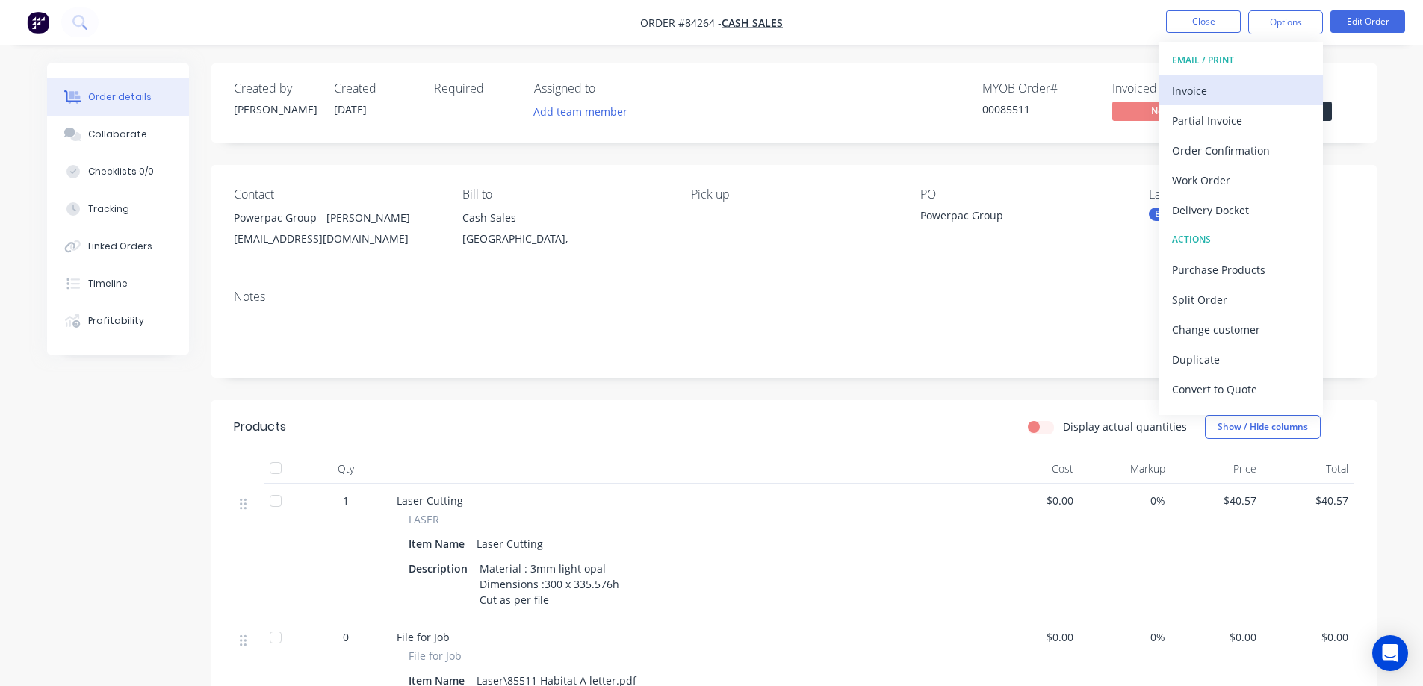
click at [1245, 91] on div "Invoice" at bounding box center [1240, 91] width 137 height 22
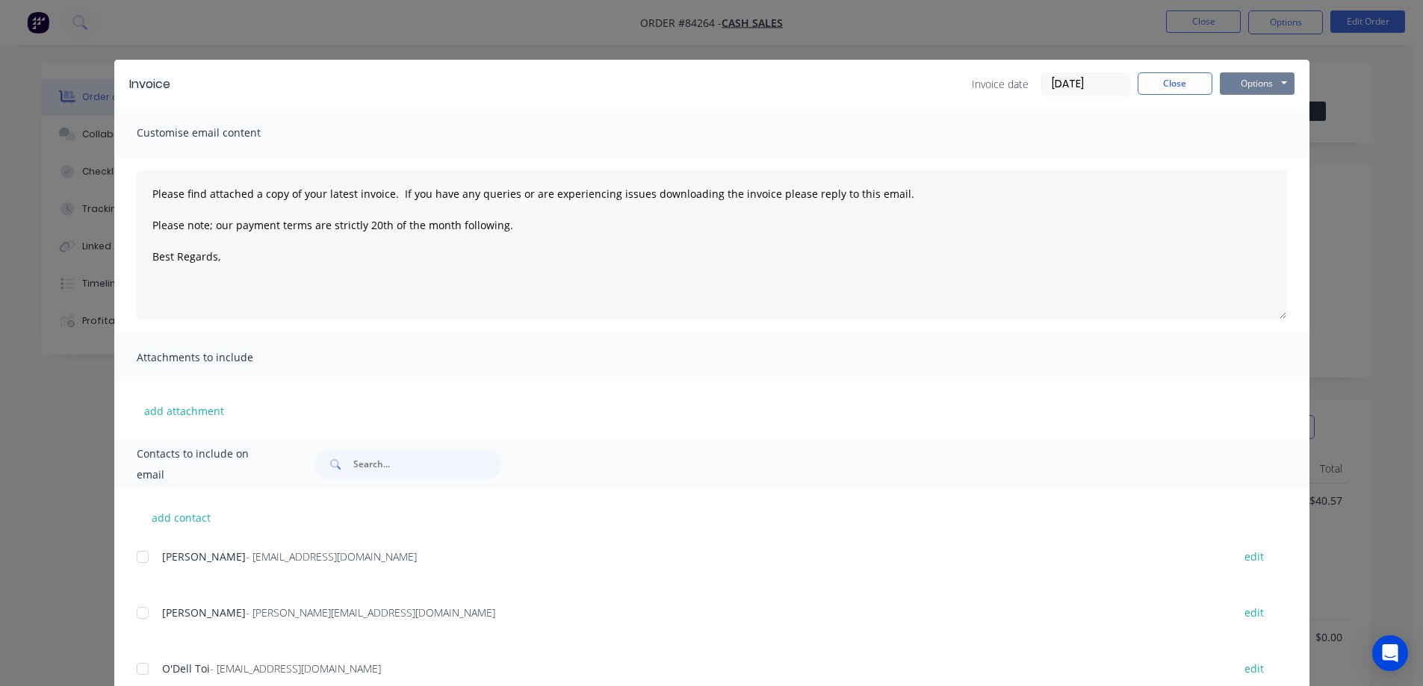
click at [1263, 83] on button "Options" at bounding box center [1257, 83] width 75 height 22
click at [1258, 119] on button "Preview" at bounding box center [1268, 110] width 96 height 25
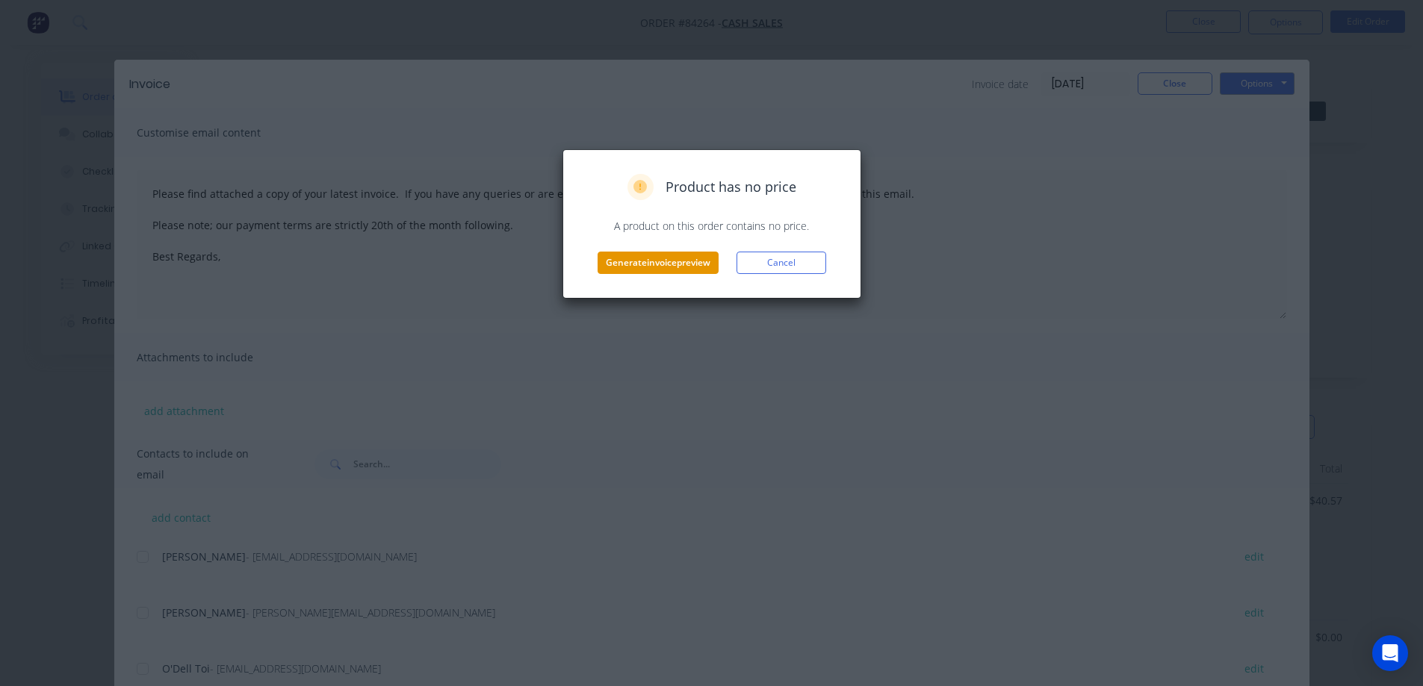
click at [639, 273] on button "Generate invoice preview" at bounding box center [657, 263] width 121 height 22
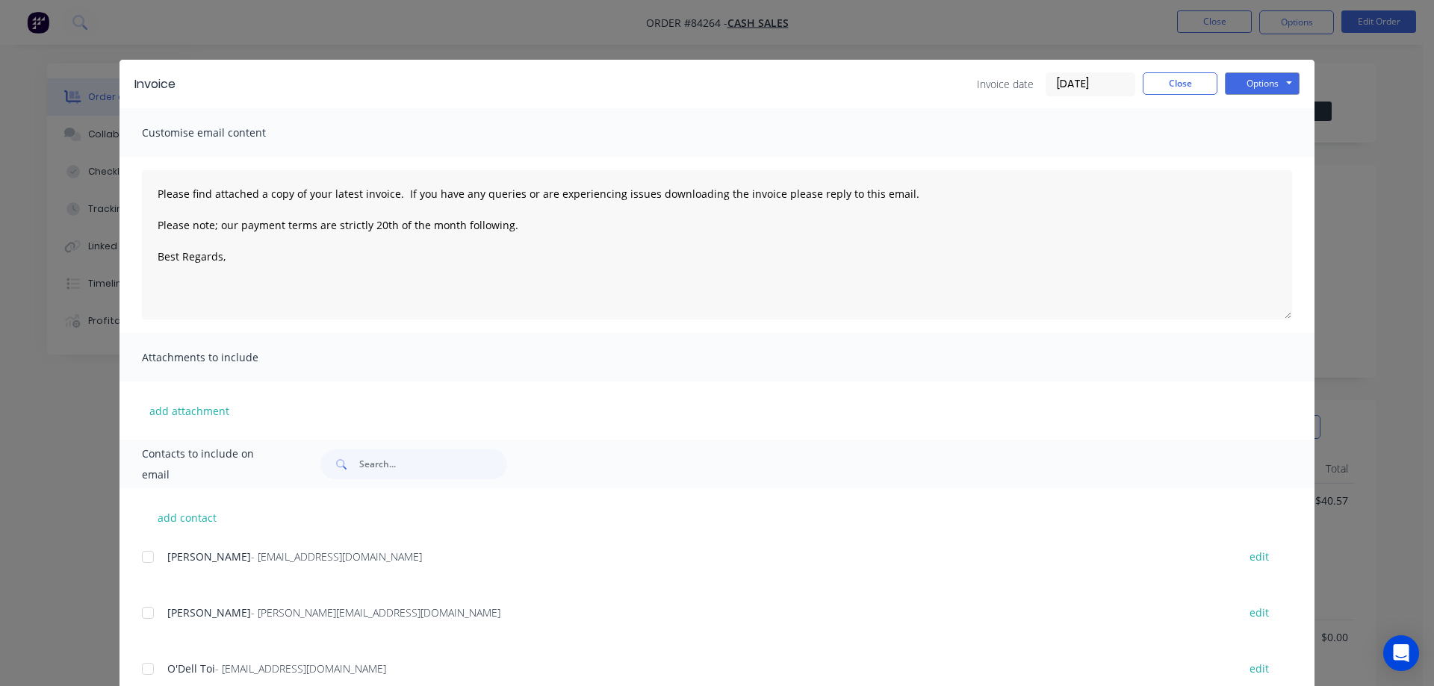
type textarea "Please find attached a copy of your latest invoice. If you have any queries or …"
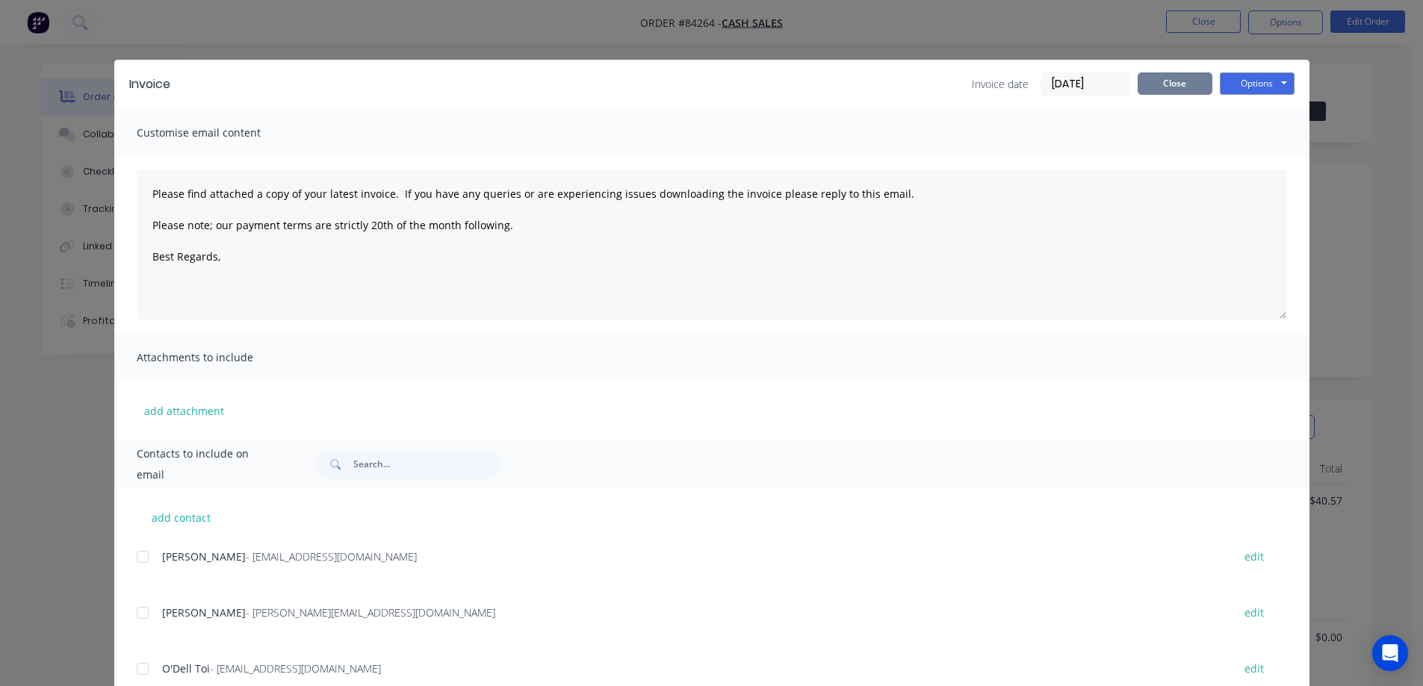
click at [1183, 84] on button "Close" at bounding box center [1174, 83] width 75 height 22
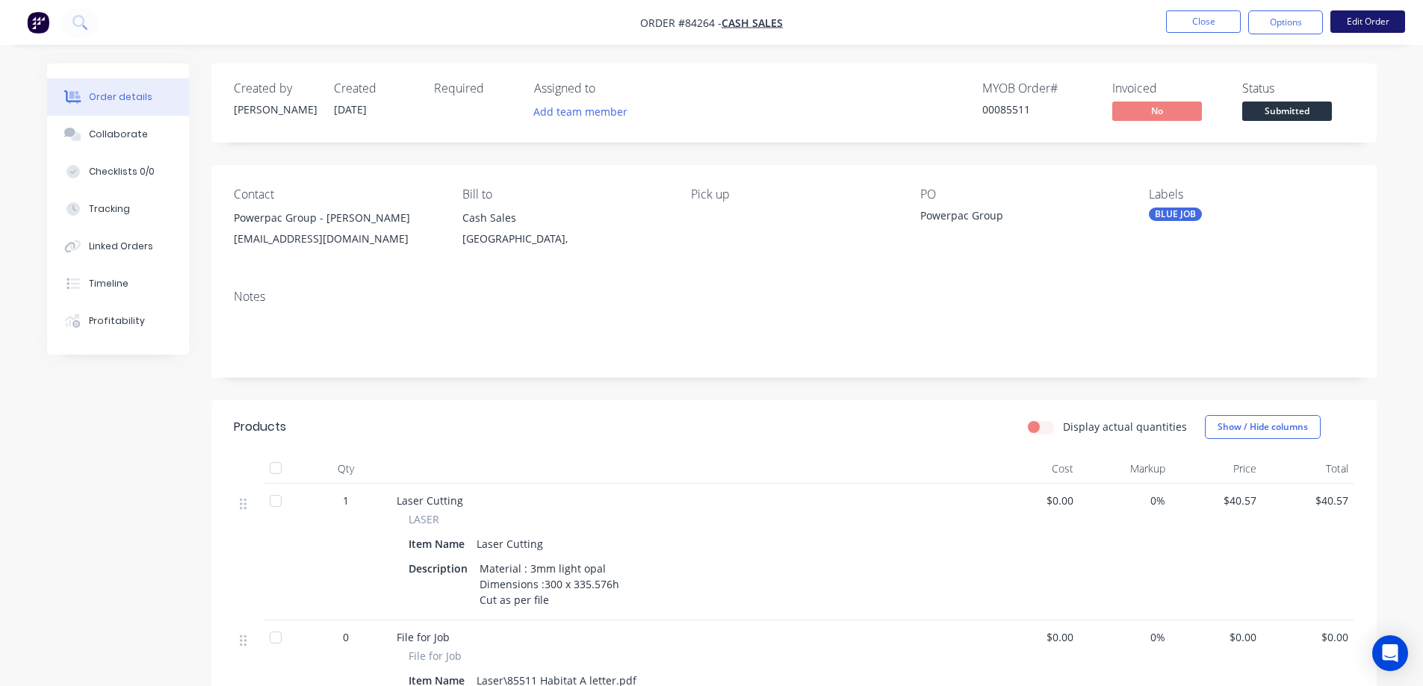
click at [1350, 29] on button "Edit Order" at bounding box center [1367, 21] width 75 height 22
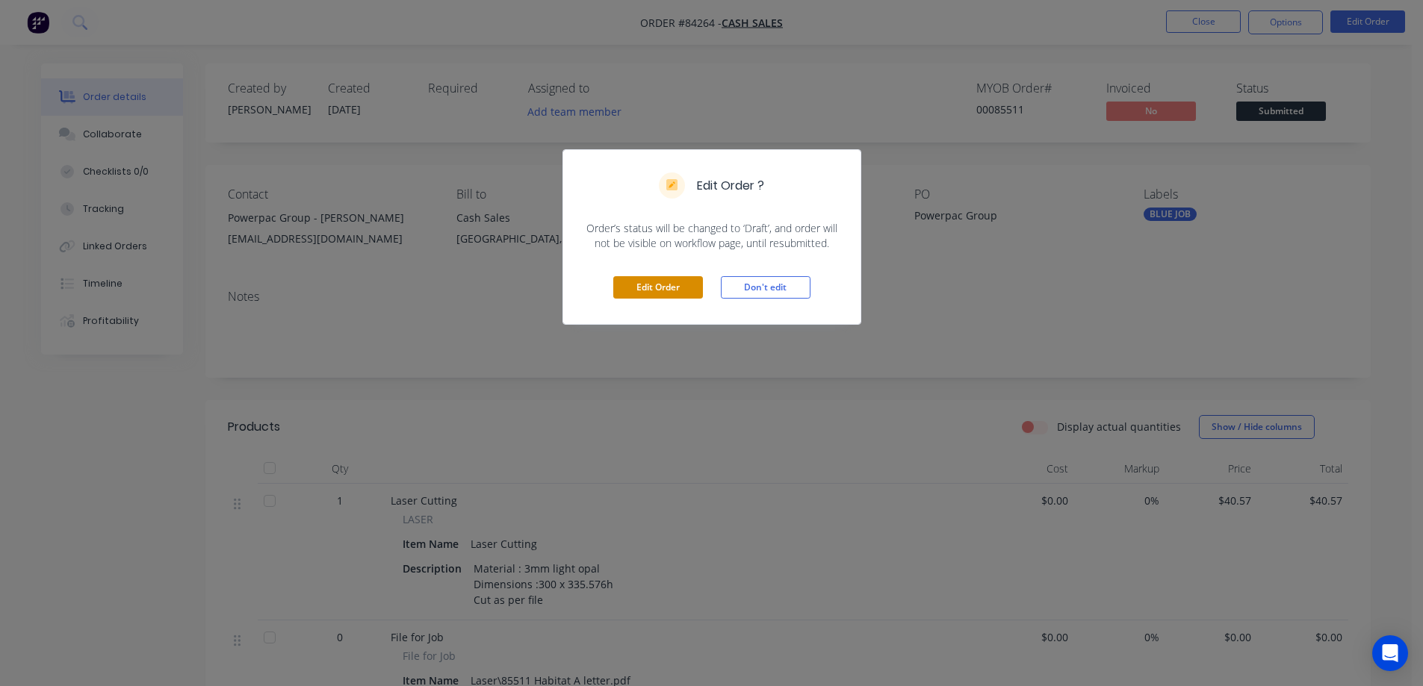
click at [697, 284] on button "Edit Order" at bounding box center [658, 287] width 90 height 22
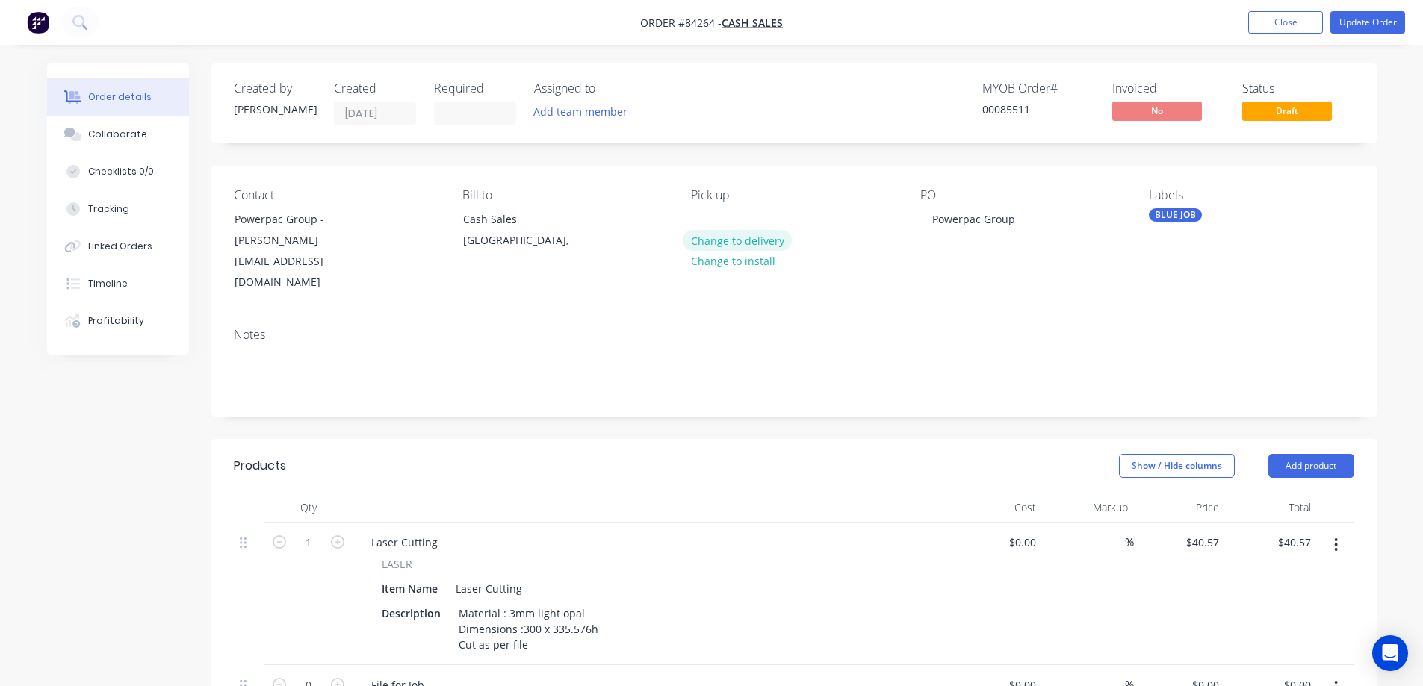
click at [714, 240] on button "Change to delivery" at bounding box center [737, 240] width 109 height 20
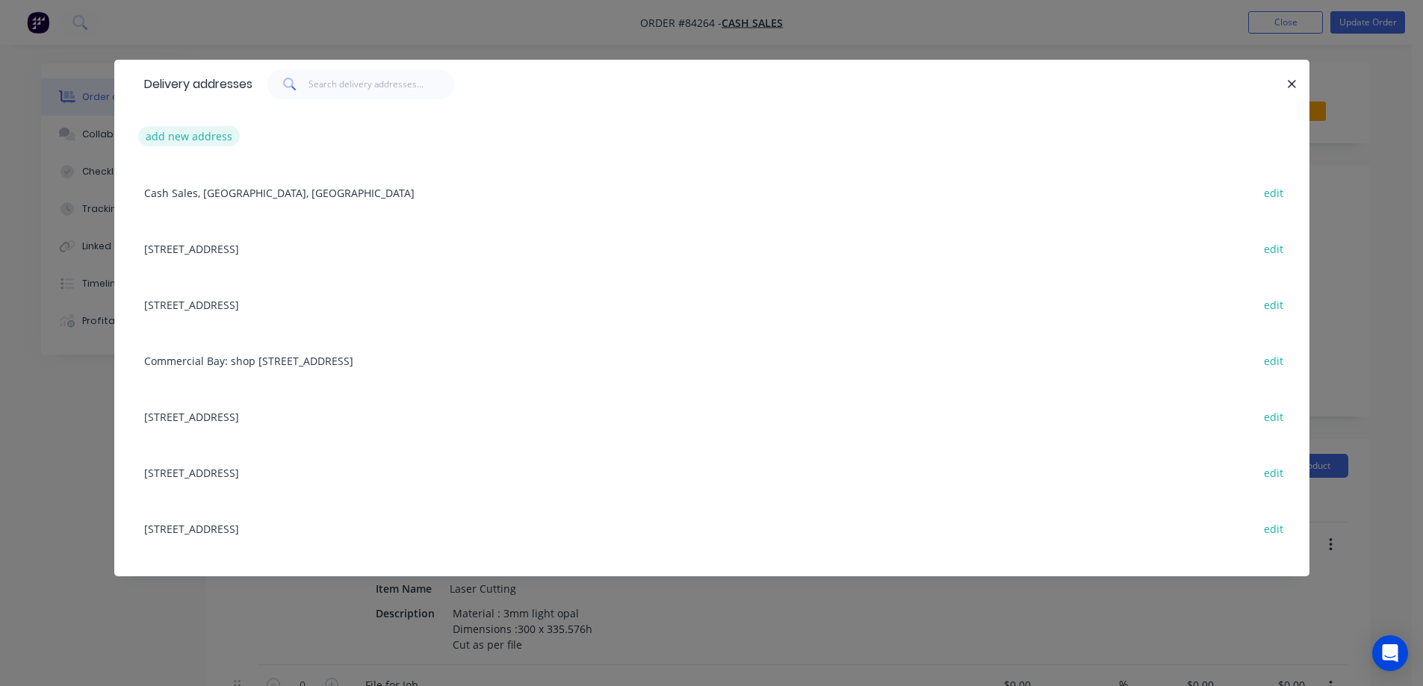
click at [167, 129] on button "add new address" at bounding box center [189, 136] width 102 height 20
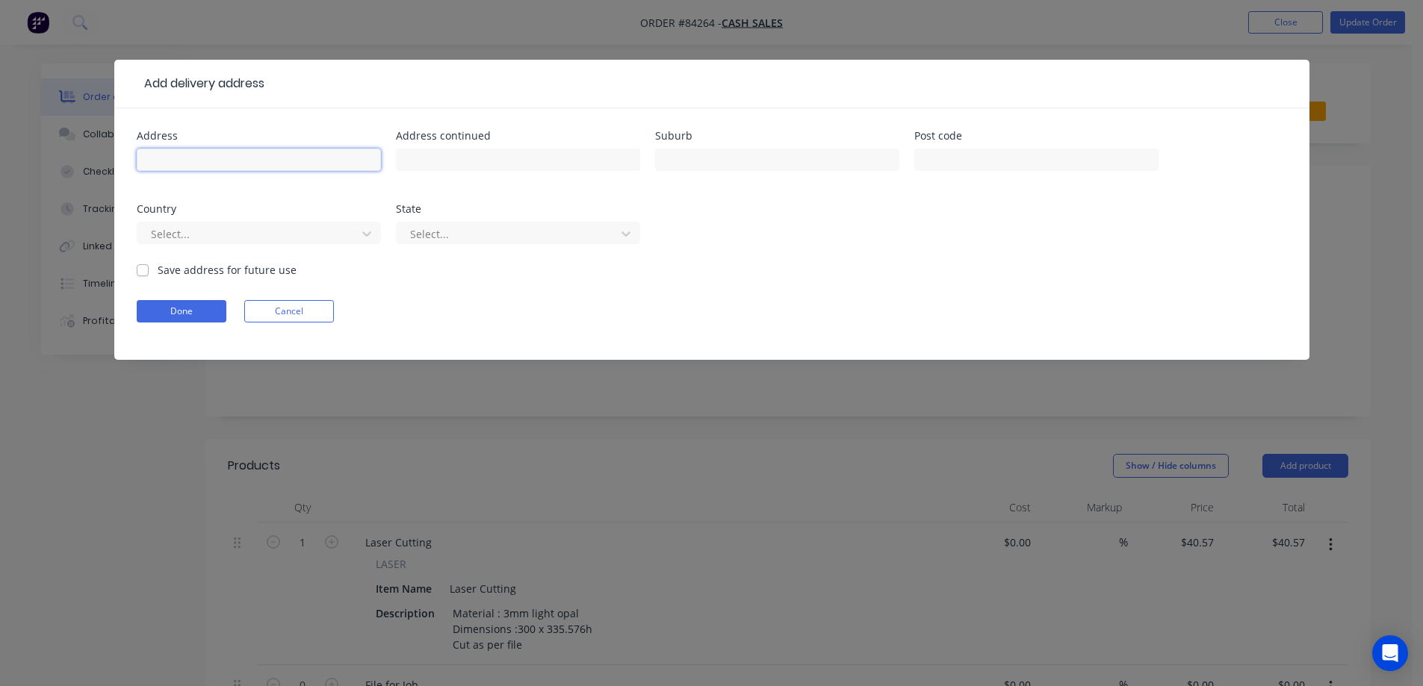
click at [190, 161] on input "text" at bounding box center [259, 160] width 244 height 22
paste input "3 Mohuia Crescent"
type input "3 Mohuia Crescent"
drag, startPoint x: 520, startPoint y: 162, endPoint x: 636, endPoint y: 173, distance: 116.2
click at [520, 162] on input "text" at bounding box center [518, 160] width 244 height 22
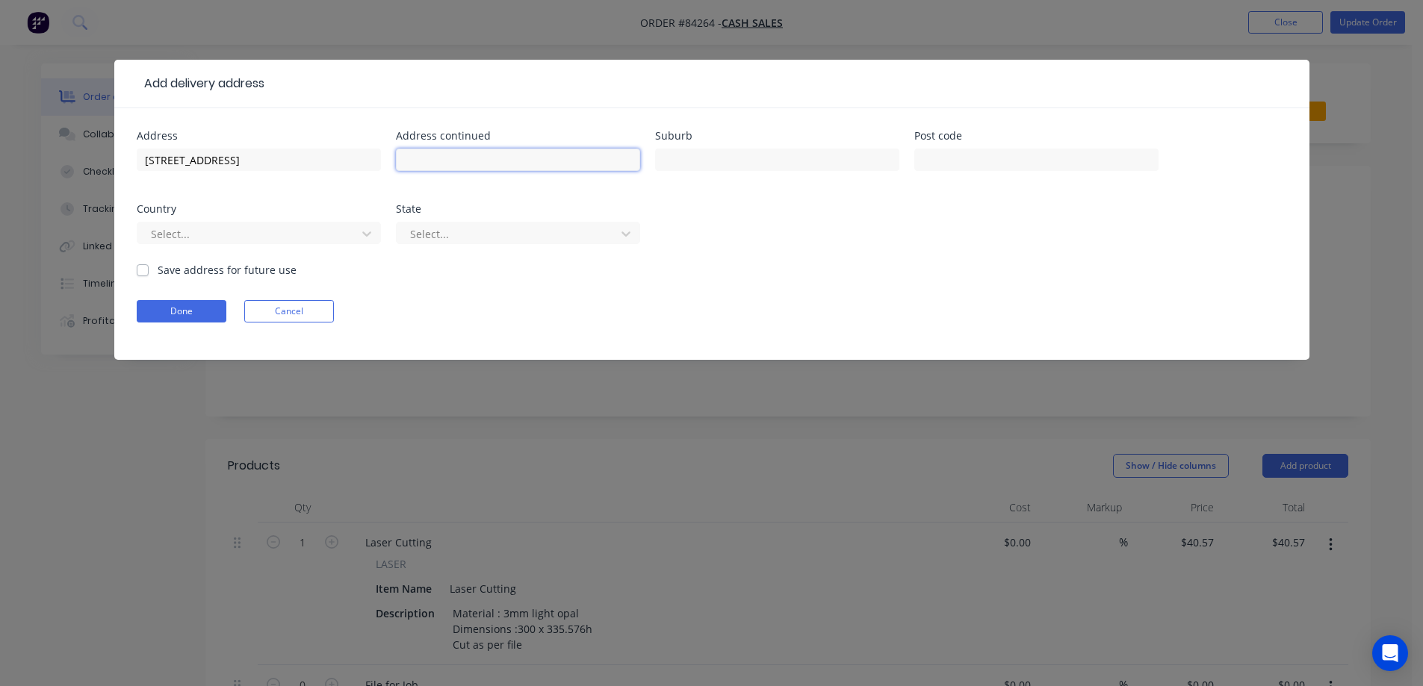
paste input "Porirua"
type input "Porirua"
click at [1009, 155] on input "text" at bounding box center [1036, 160] width 244 height 22
type input "5022"
click at [184, 318] on button "Done" at bounding box center [182, 311] width 90 height 22
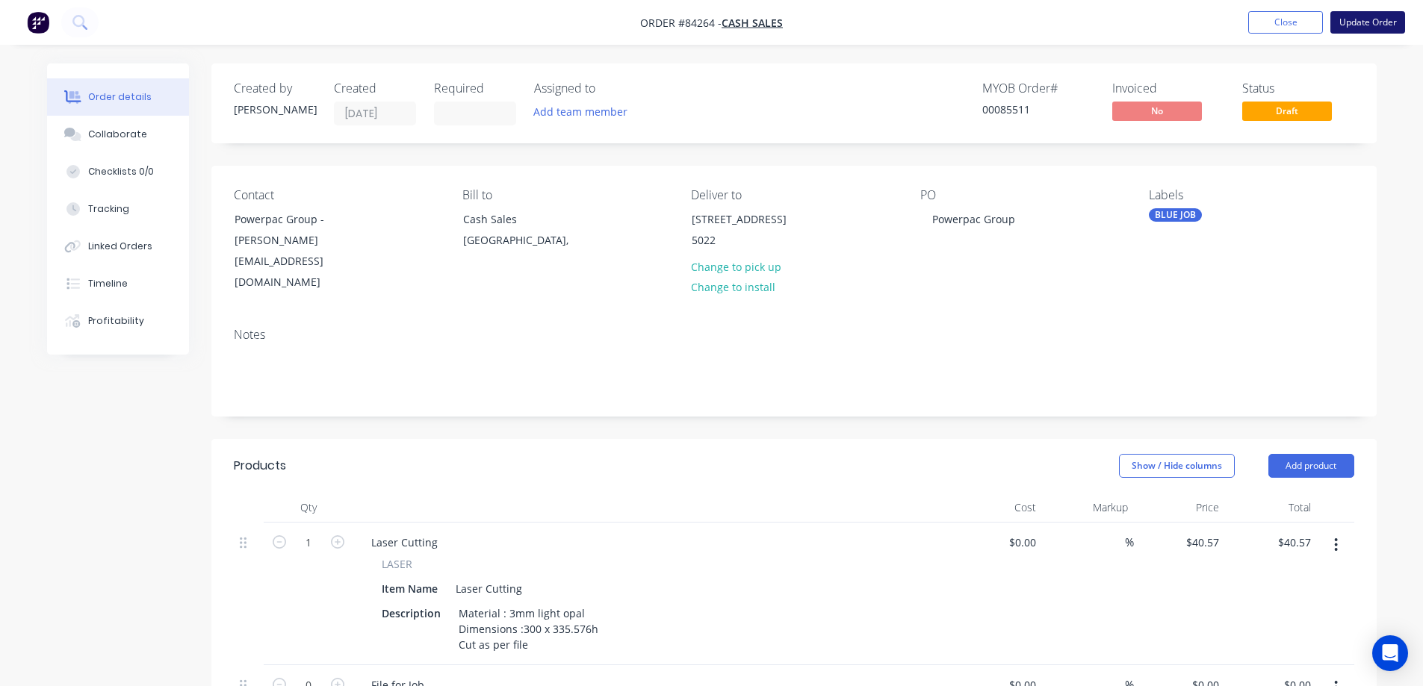
click at [1342, 17] on button "Update Order" at bounding box center [1367, 22] width 75 height 22
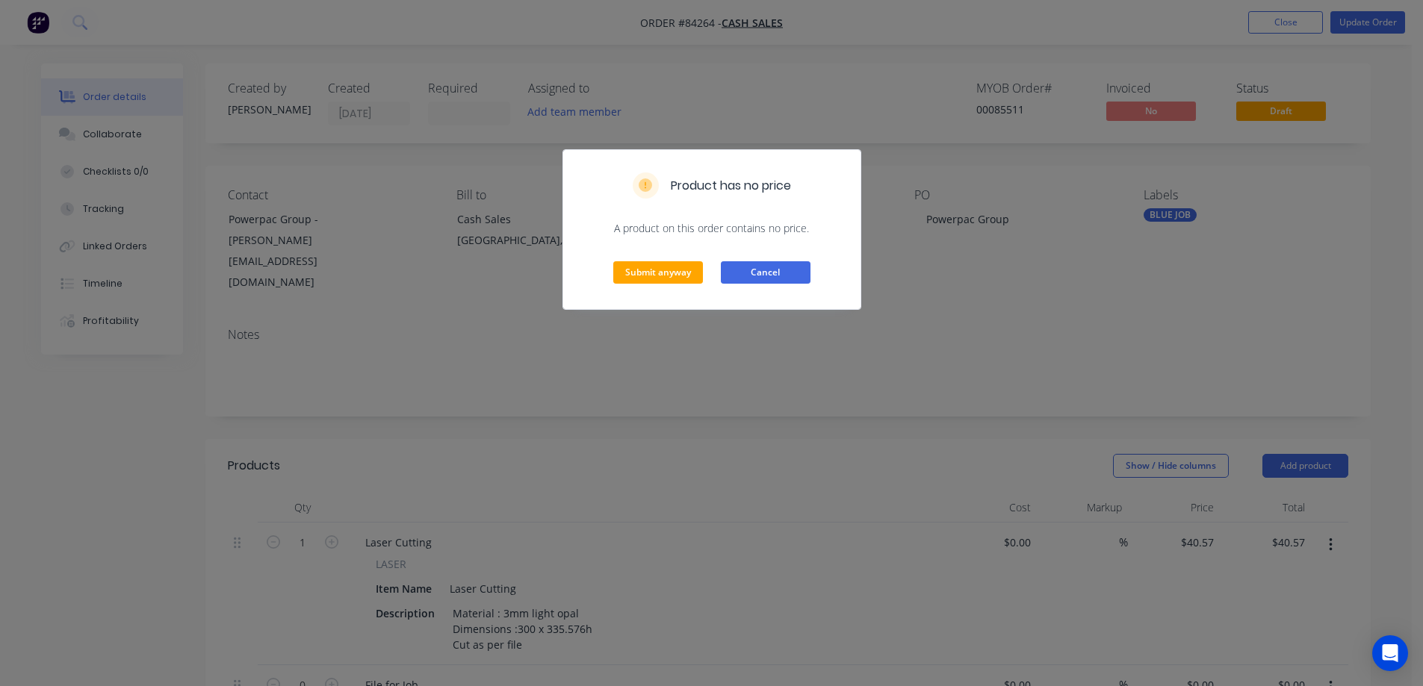
click at [763, 274] on button "Cancel" at bounding box center [766, 272] width 90 height 22
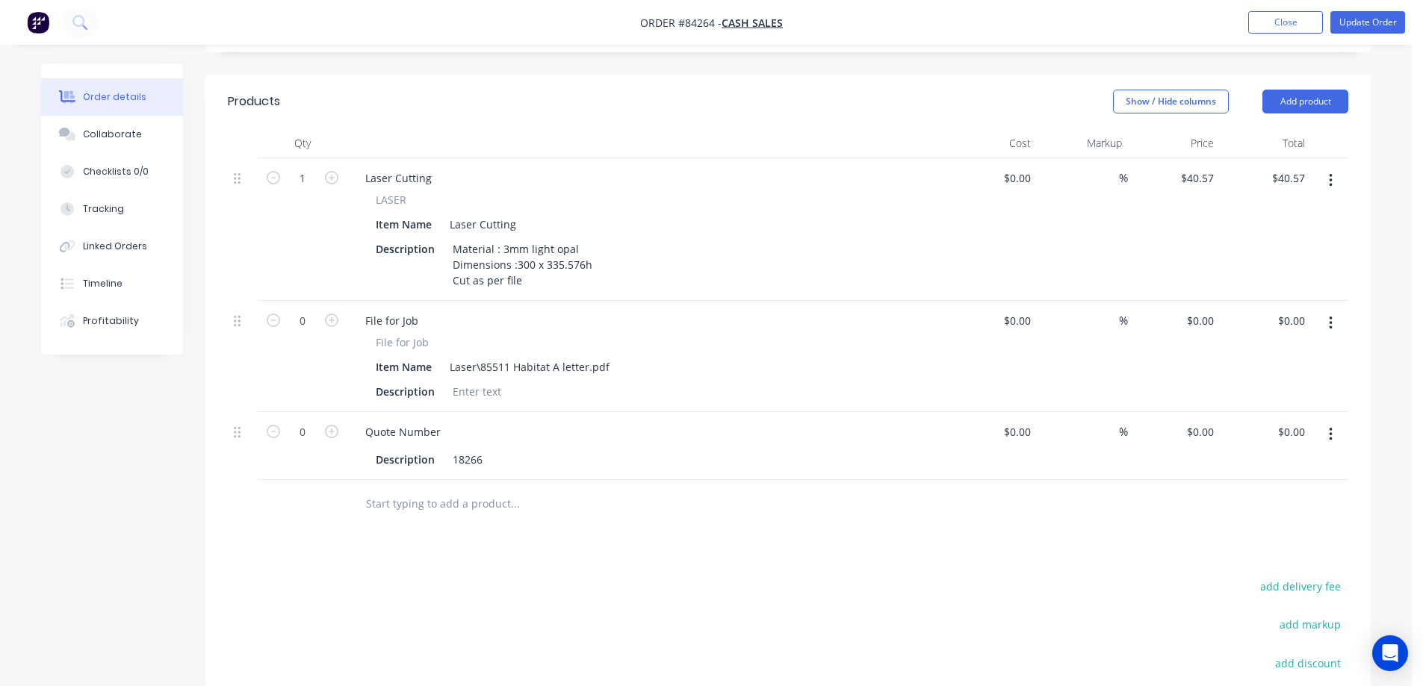
scroll to position [567, 0]
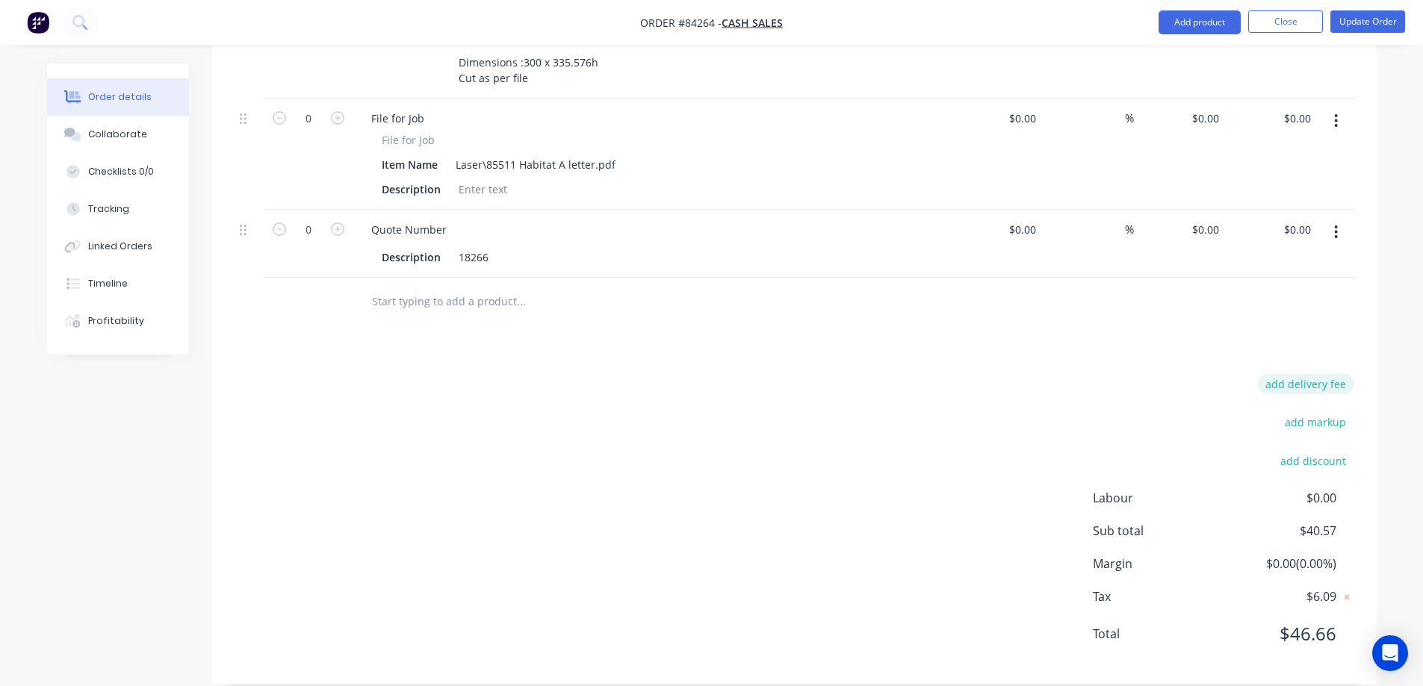
click at [1340, 374] on button "add delivery fee" at bounding box center [1306, 384] width 96 height 20
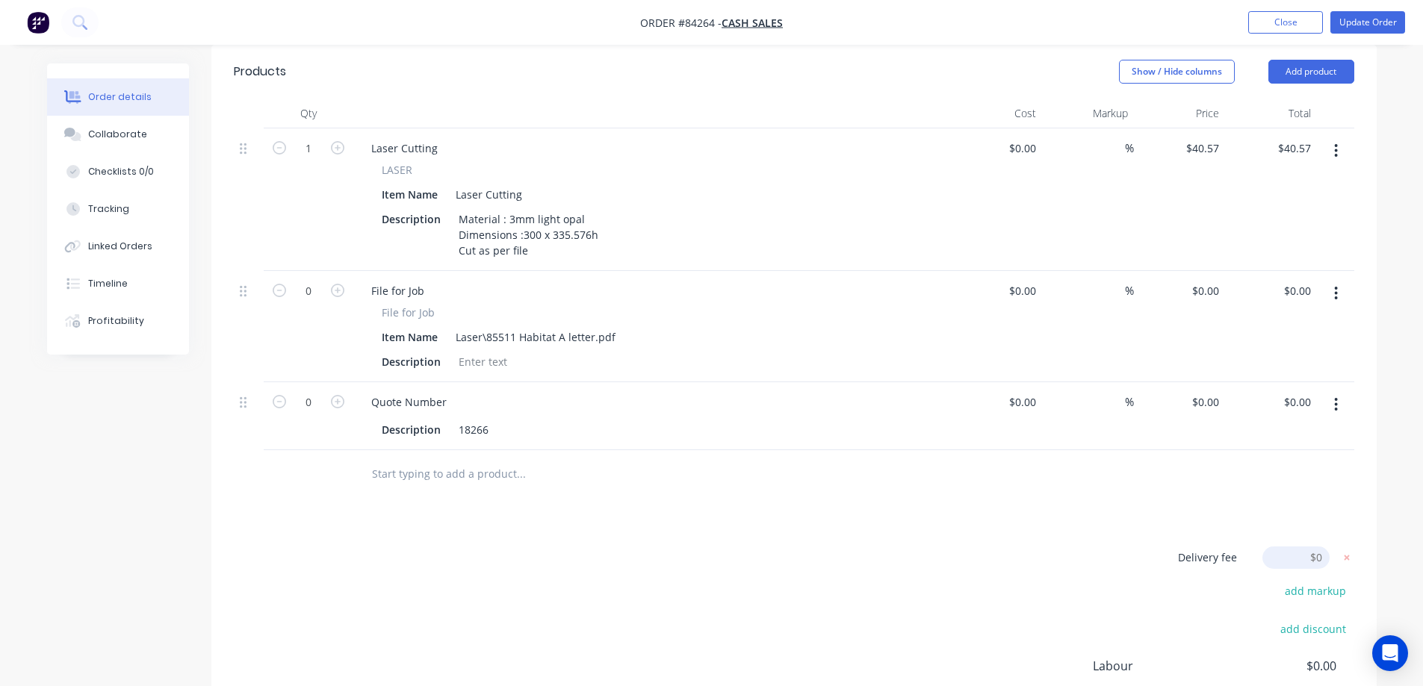
scroll to position [264, 0]
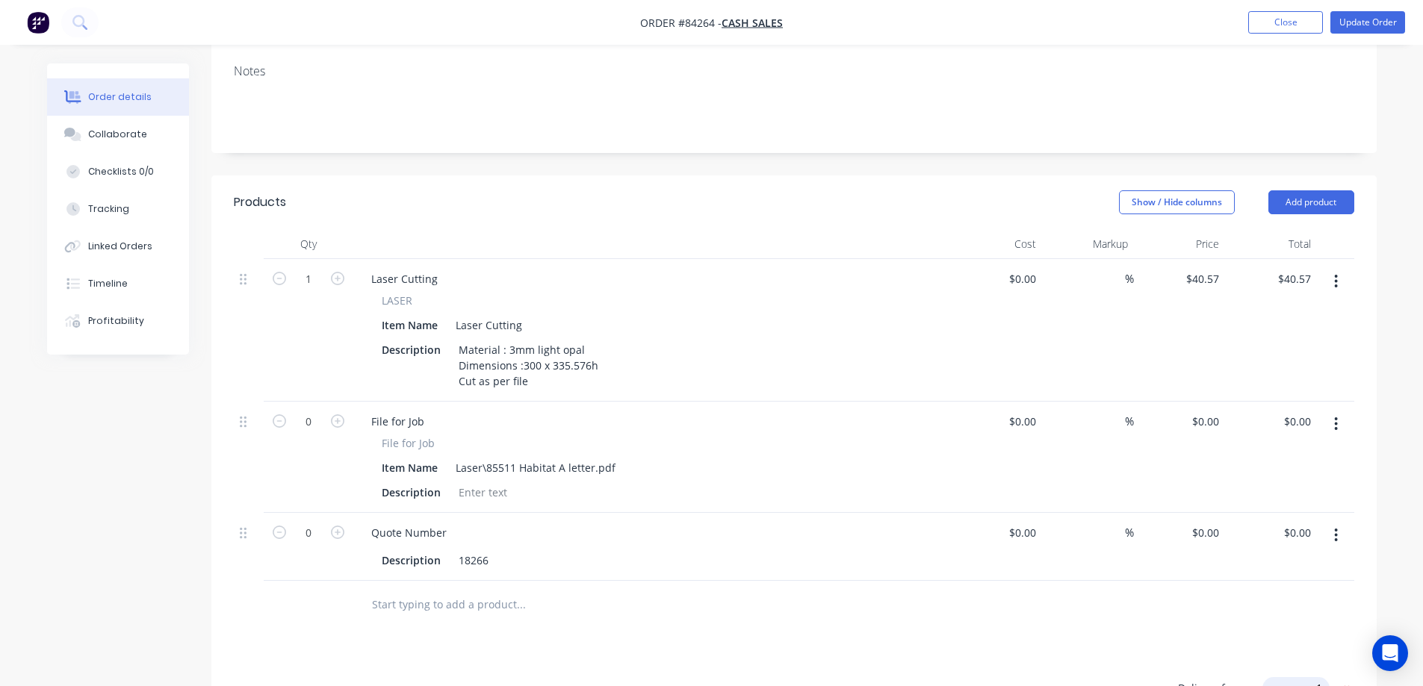
type input "10"
click at [1355, 24] on button "Update Order" at bounding box center [1367, 22] width 75 height 22
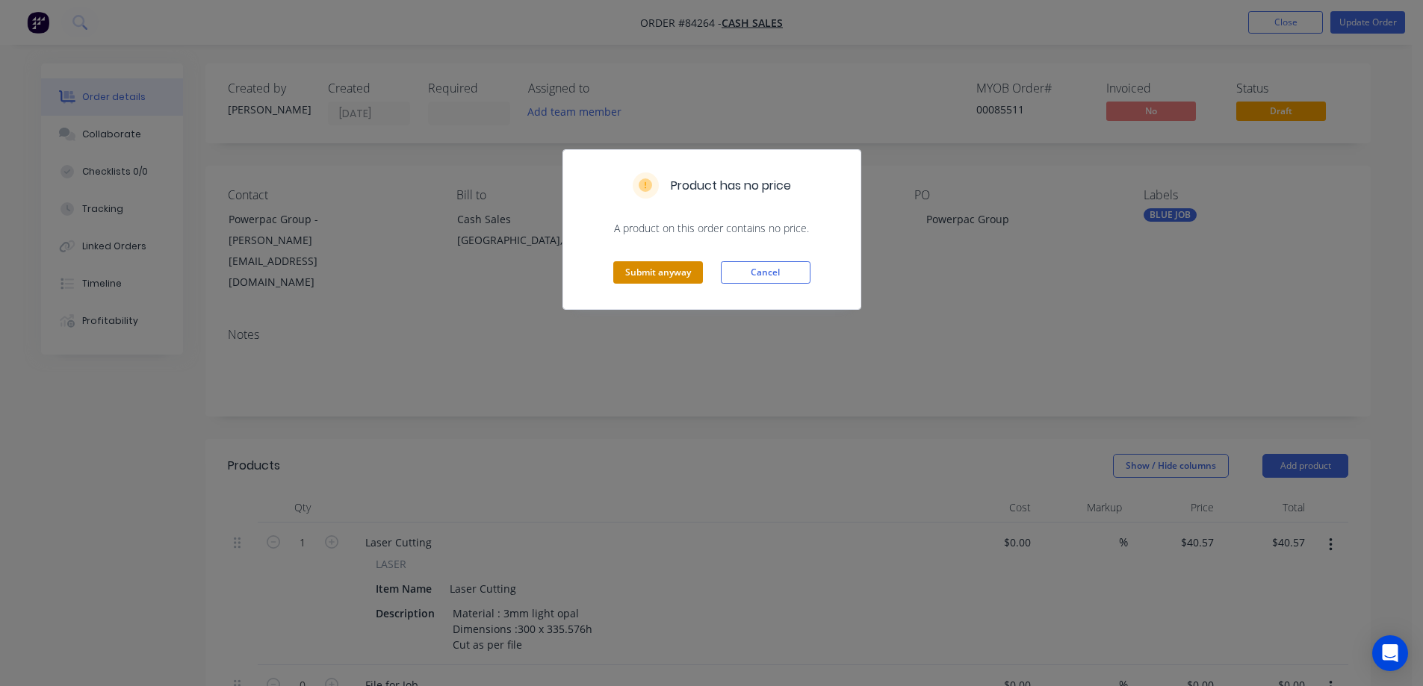
click at [657, 269] on button "Submit anyway" at bounding box center [658, 272] width 90 height 22
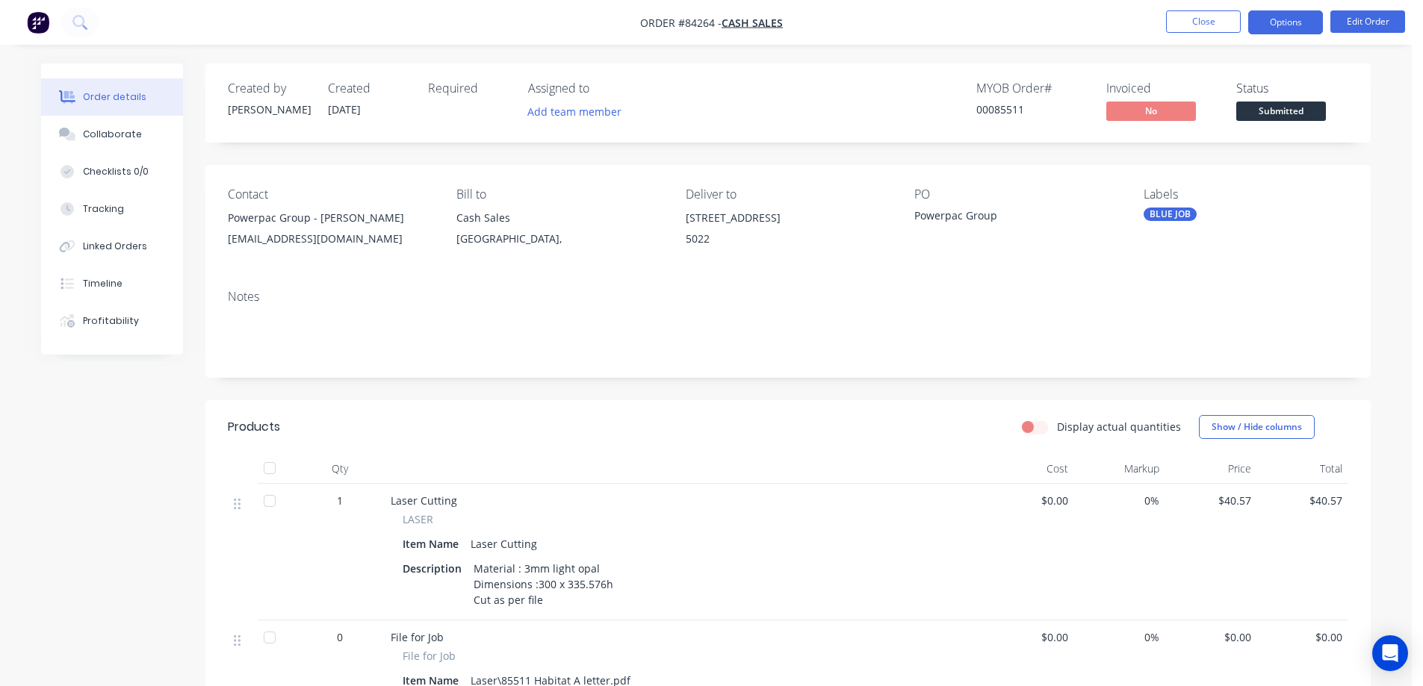
click at [1305, 15] on button "Options" at bounding box center [1285, 22] width 75 height 24
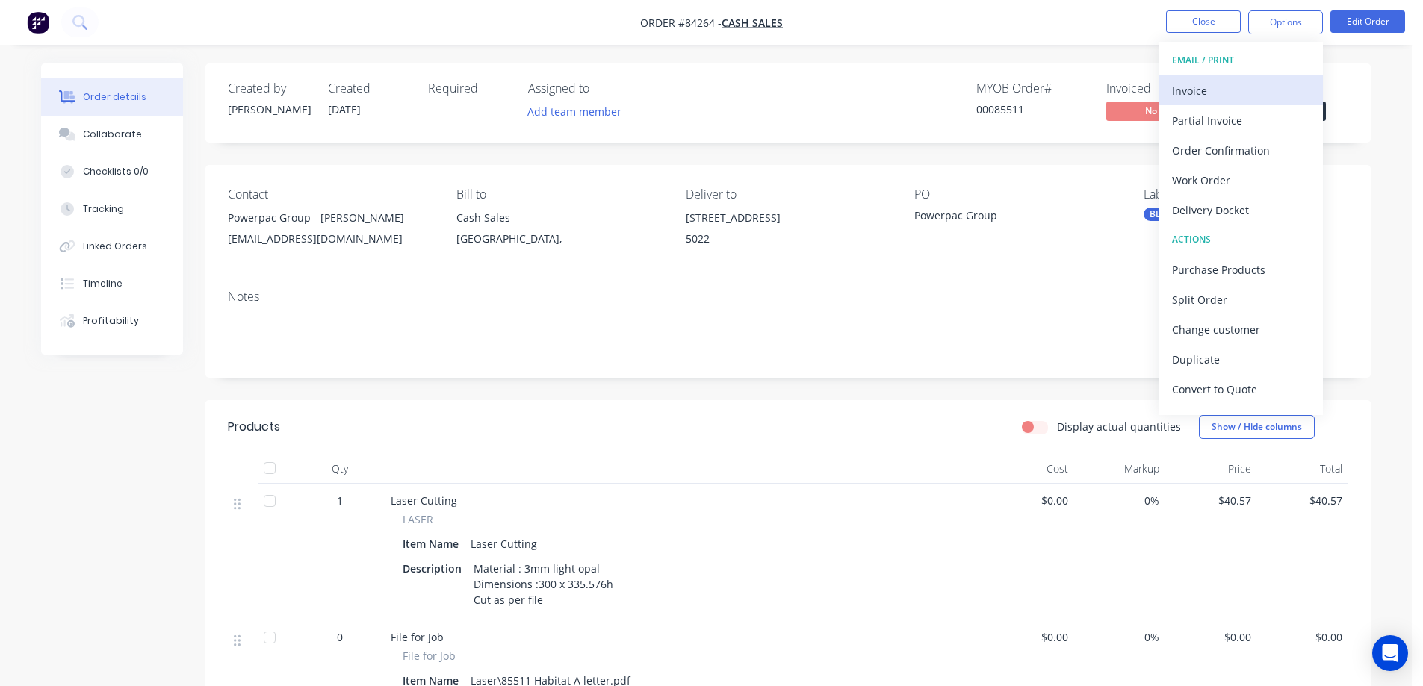
click at [1195, 85] on div "Invoice" at bounding box center [1240, 91] width 137 height 22
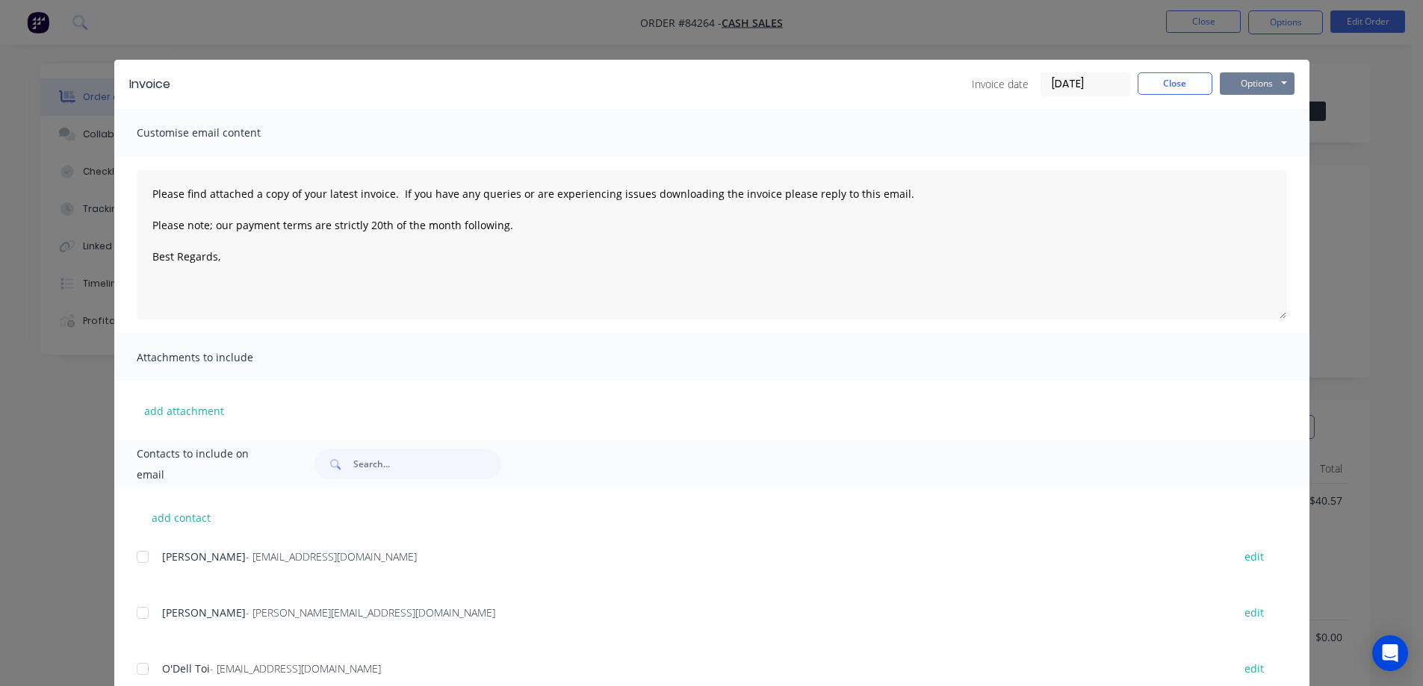
click at [1267, 86] on button "Options" at bounding box center [1257, 83] width 75 height 22
click at [1271, 107] on button "Preview" at bounding box center [1268, 110] width 96 height 25
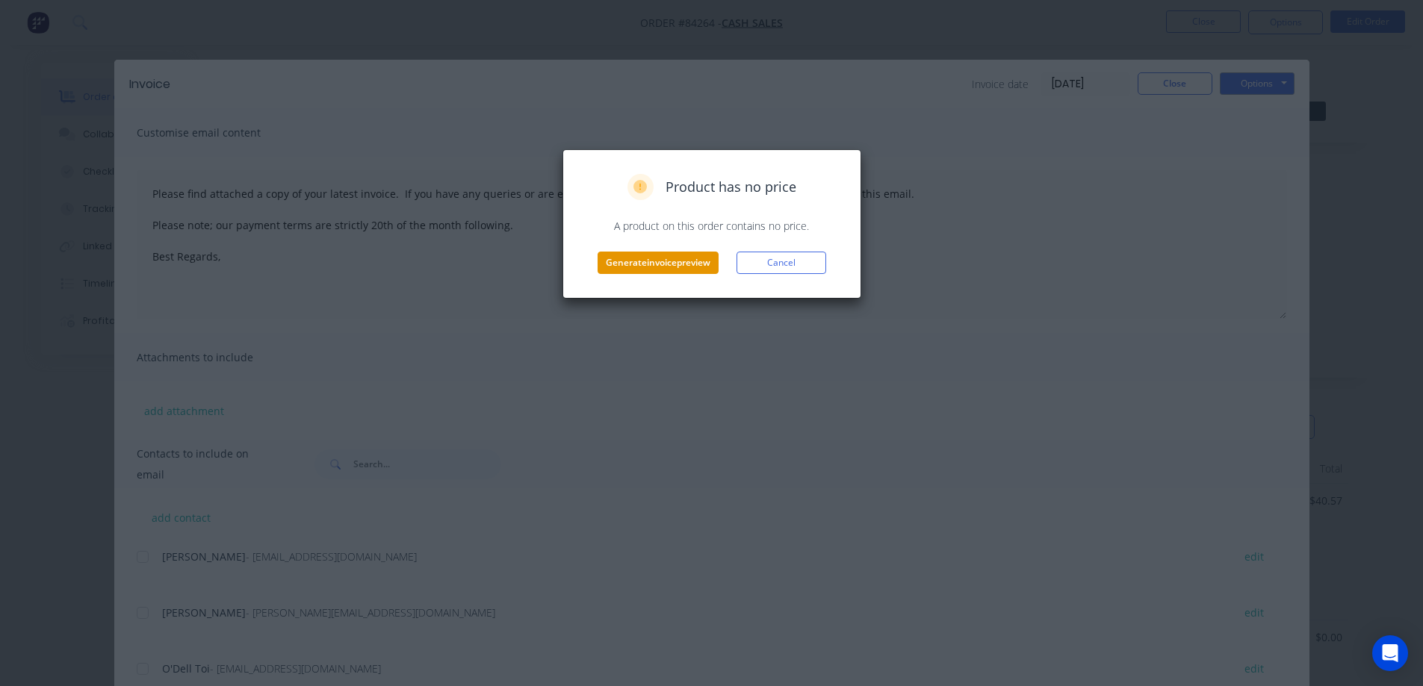
click at [689, 253] on button "Generate invoice preview" at bounding box center [657, 263] width 121 height 22
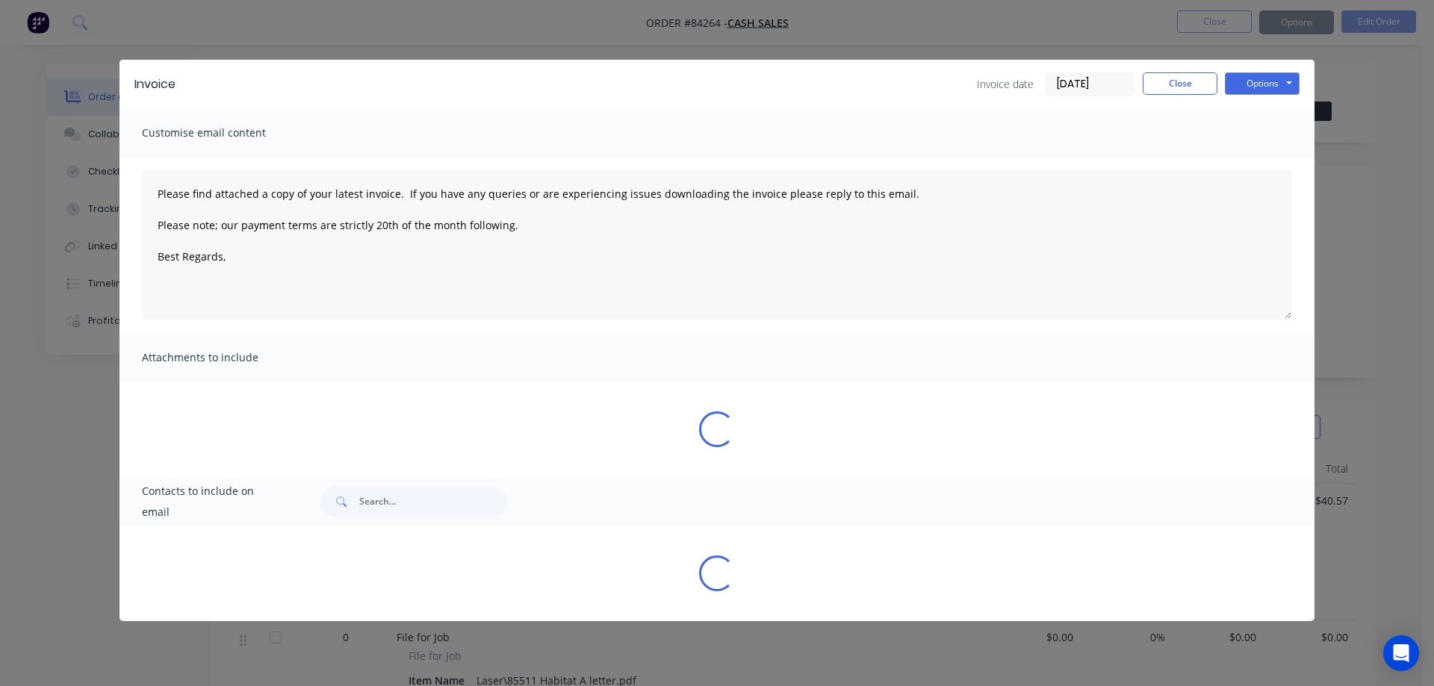
type textarea "Please find attached a copy of your latest invoice. If you have any queries or …"
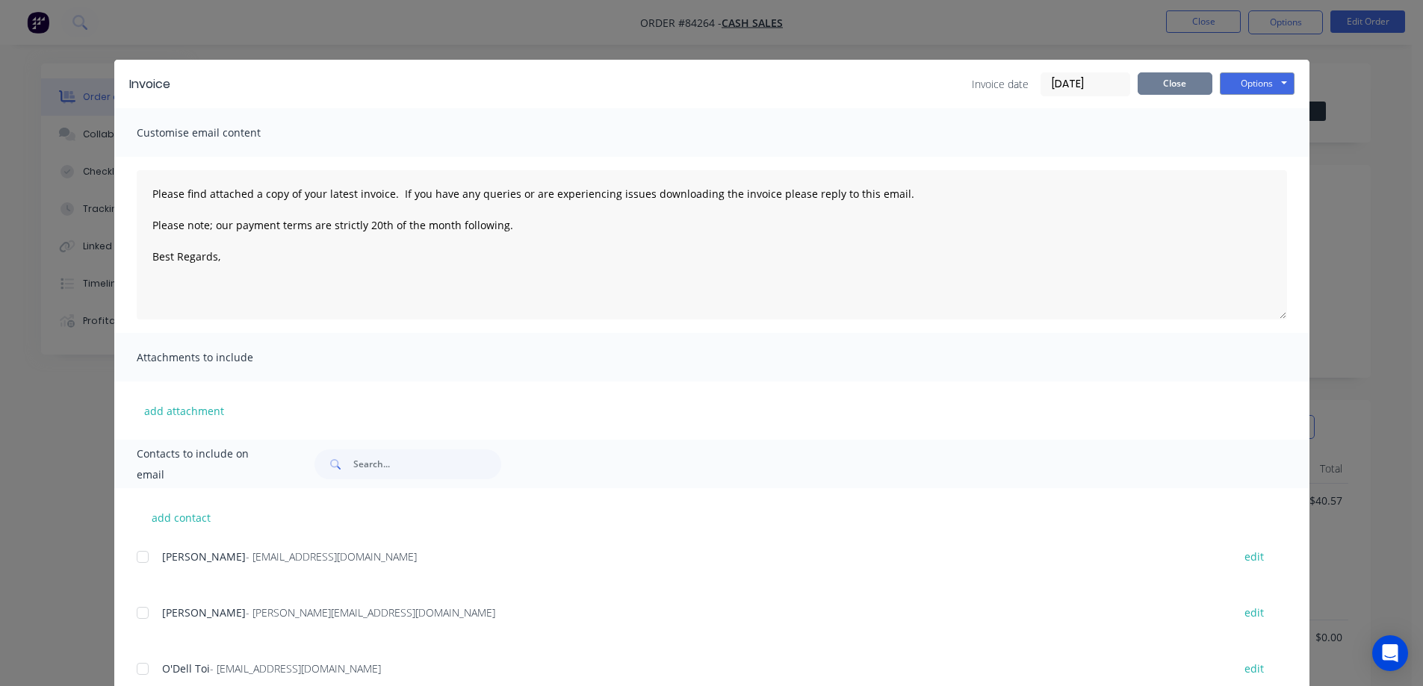
click at [1201, 90] on button "Close" at bounding box center [1174, 83] width 75 height 22
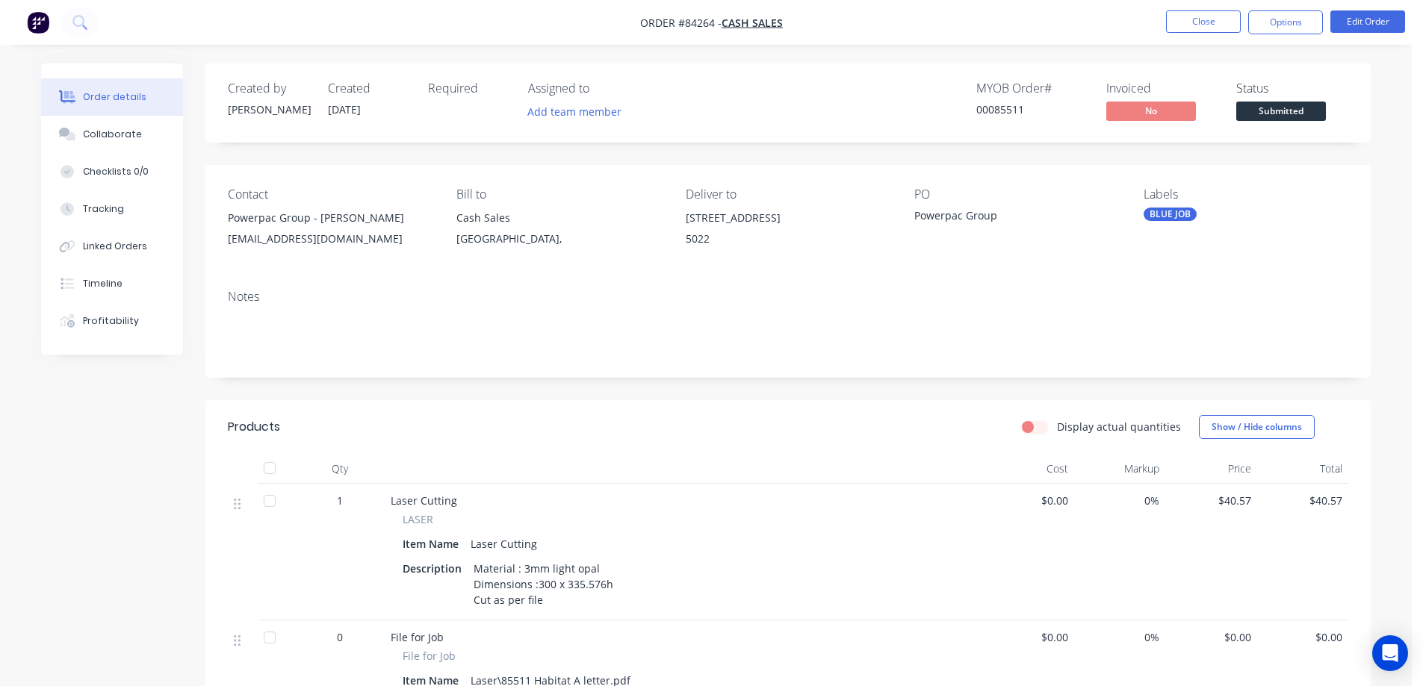
click at [1201, 78] on div "Created by Jess Created 29/08/25 Required Assigned to Add team member MYOB Orde…" at bounding box center [787, 102] width 1165 height 79
click at [1194, 20] on button "Close" at bounding box center [1203, 21] width 75 height 22
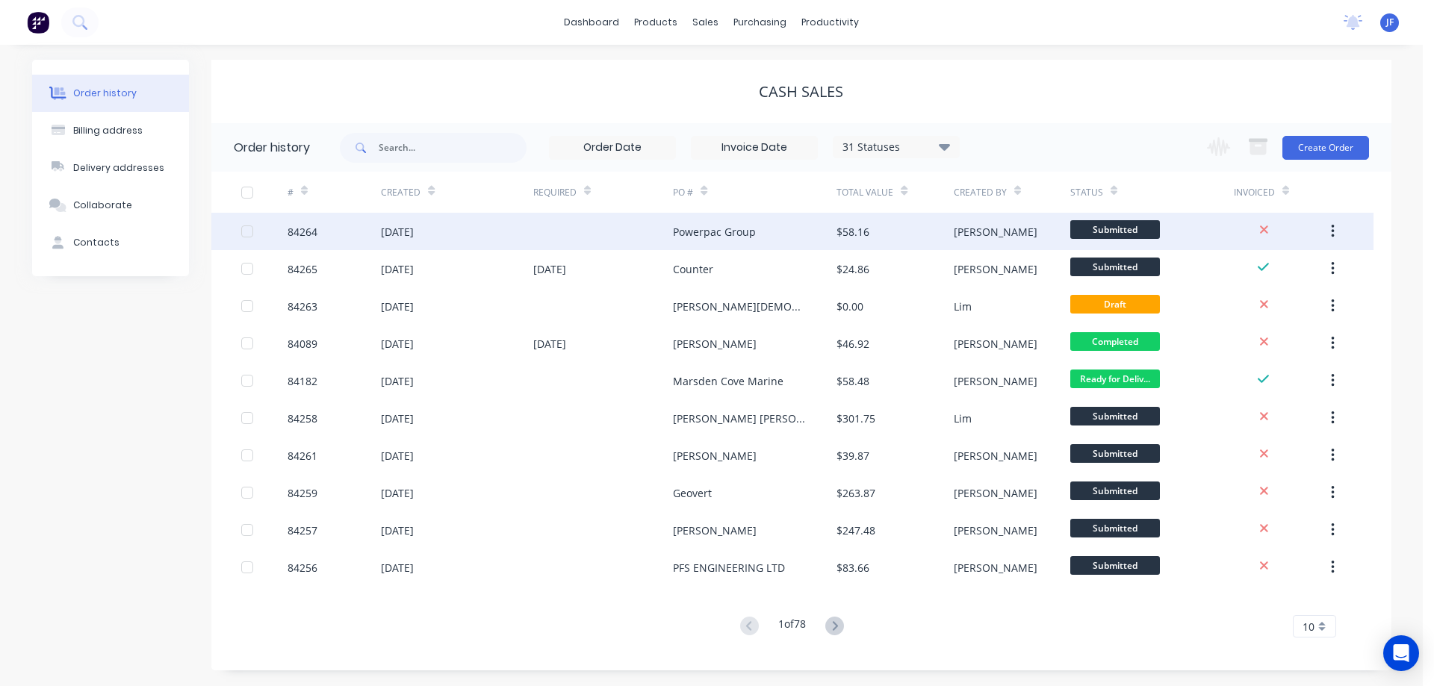
click at [1030, 223] on div "[PERSON_NAME]" at bounding box center [1012, 231] width 116 height 37
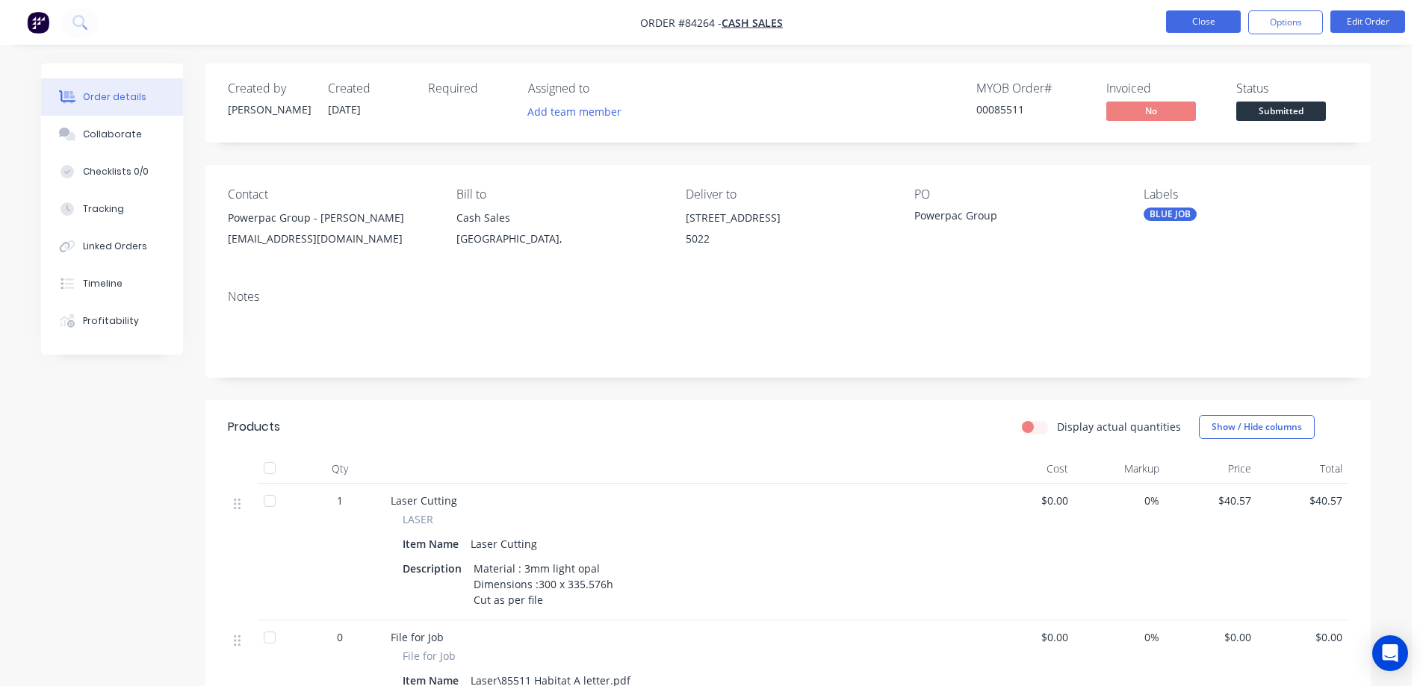
click at [1230, 24] on button "Close" at bounding box center [1203, 21] width 75 height 22
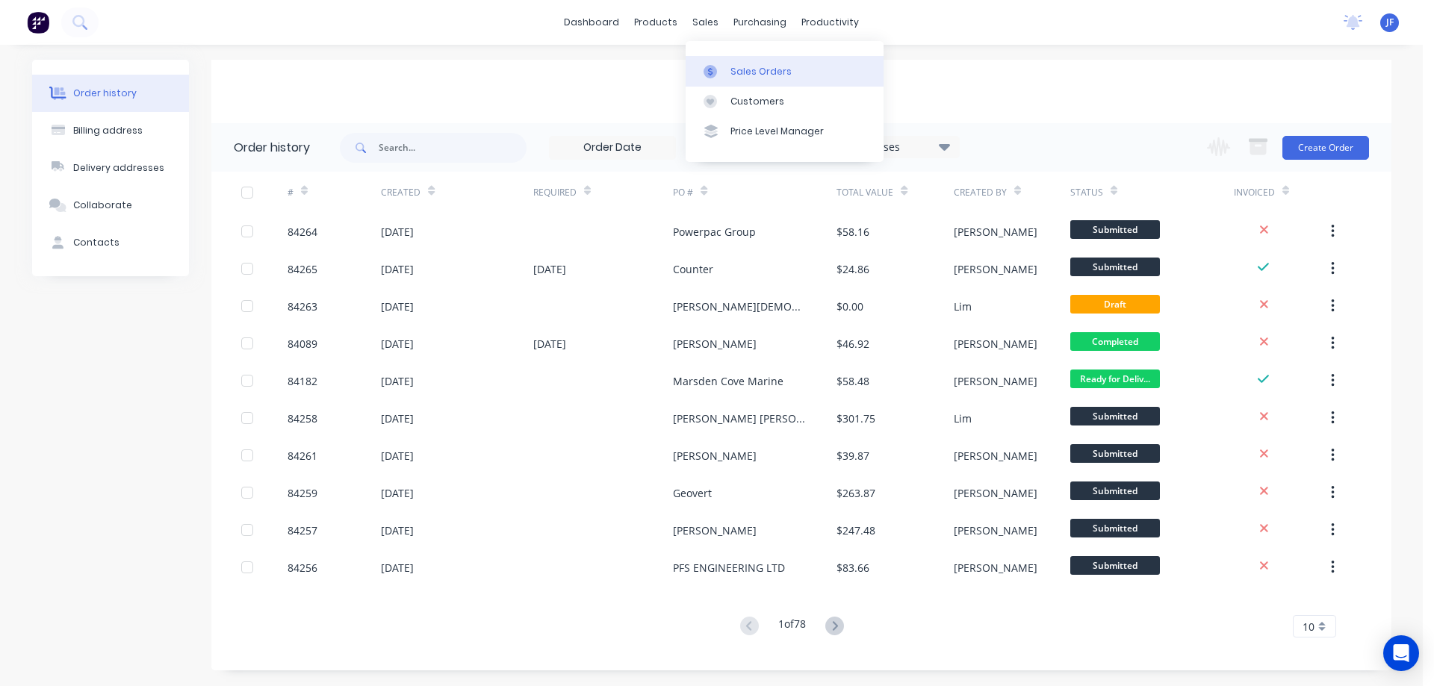
click at [731, 67] on div "Sales Orders" at bounding box center [760, 71] width 61 height 13
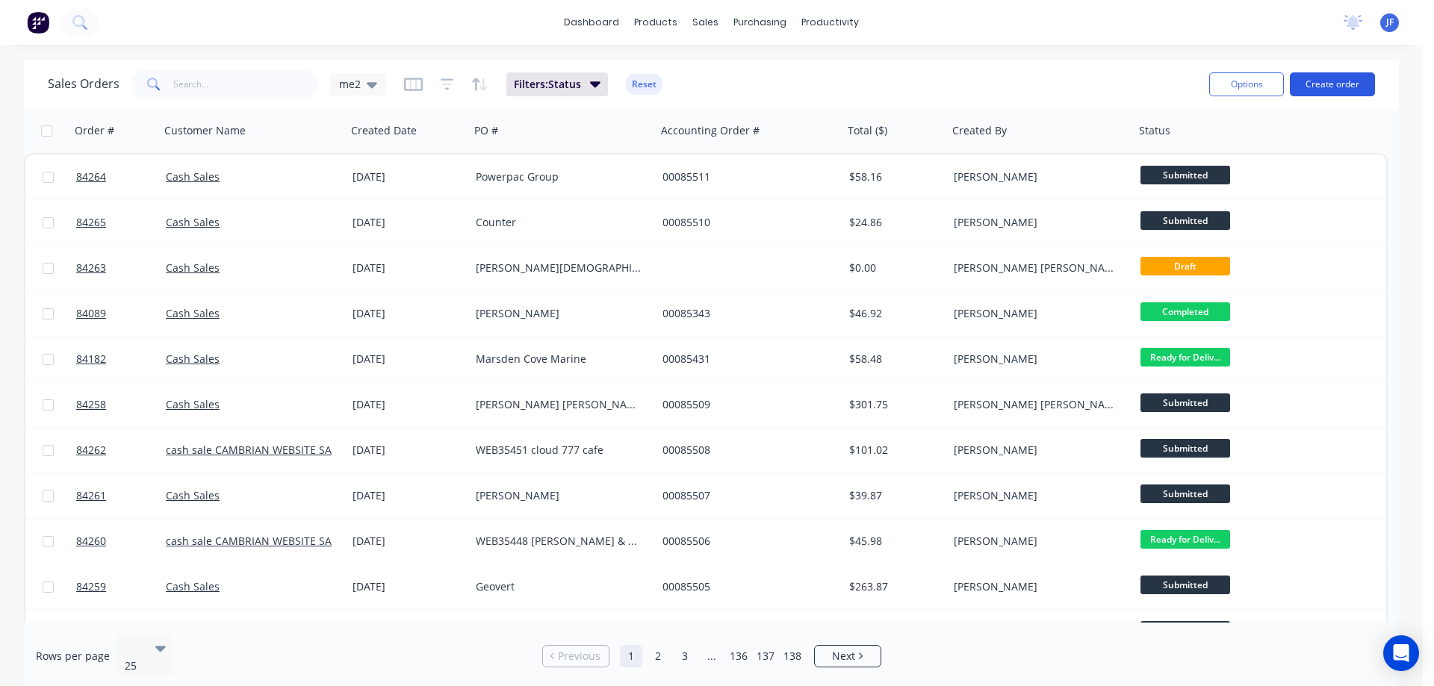
click at [1323, 75] on button "Create order" at bounding box center [1332, 84] width 85 height 24
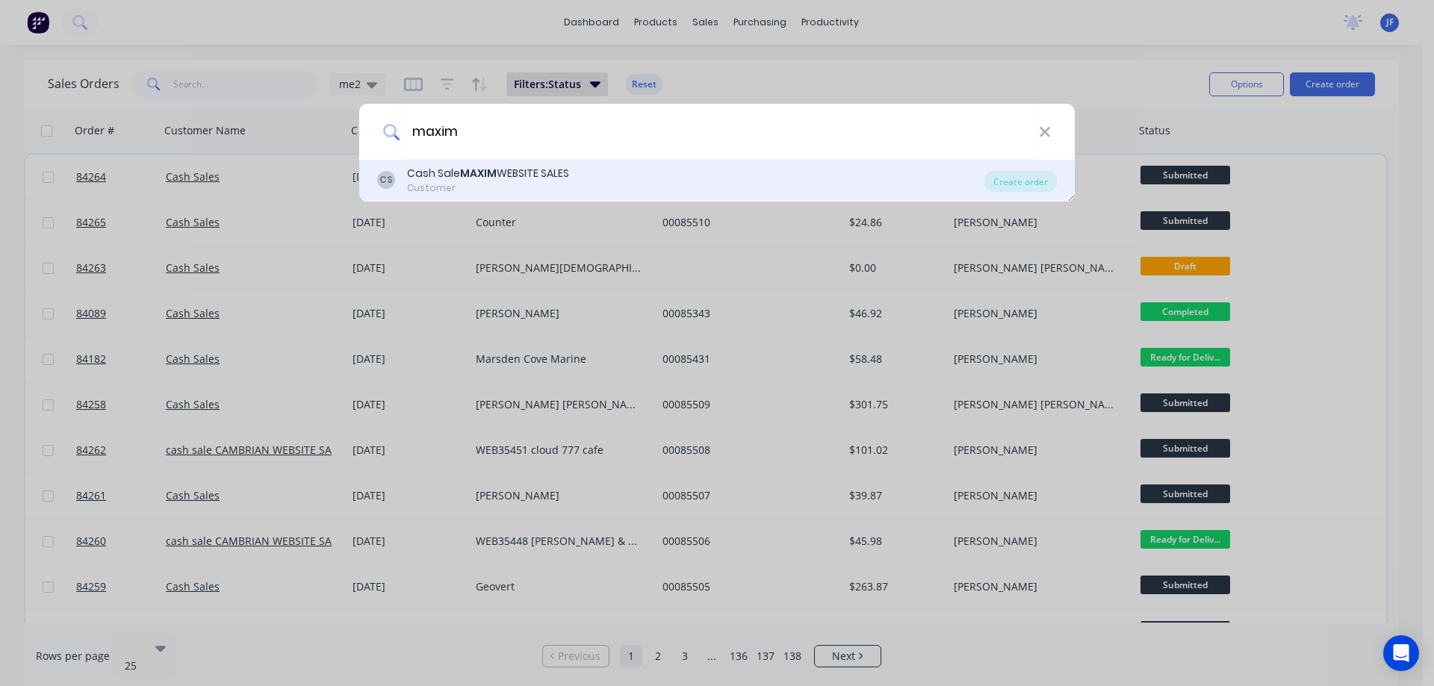
type input "maxim"
click at [647, 188] on div "CS Cash Sale MAXIM WEBSITE SALES Customer" at bounding box center [680, 180] width 607 height 29
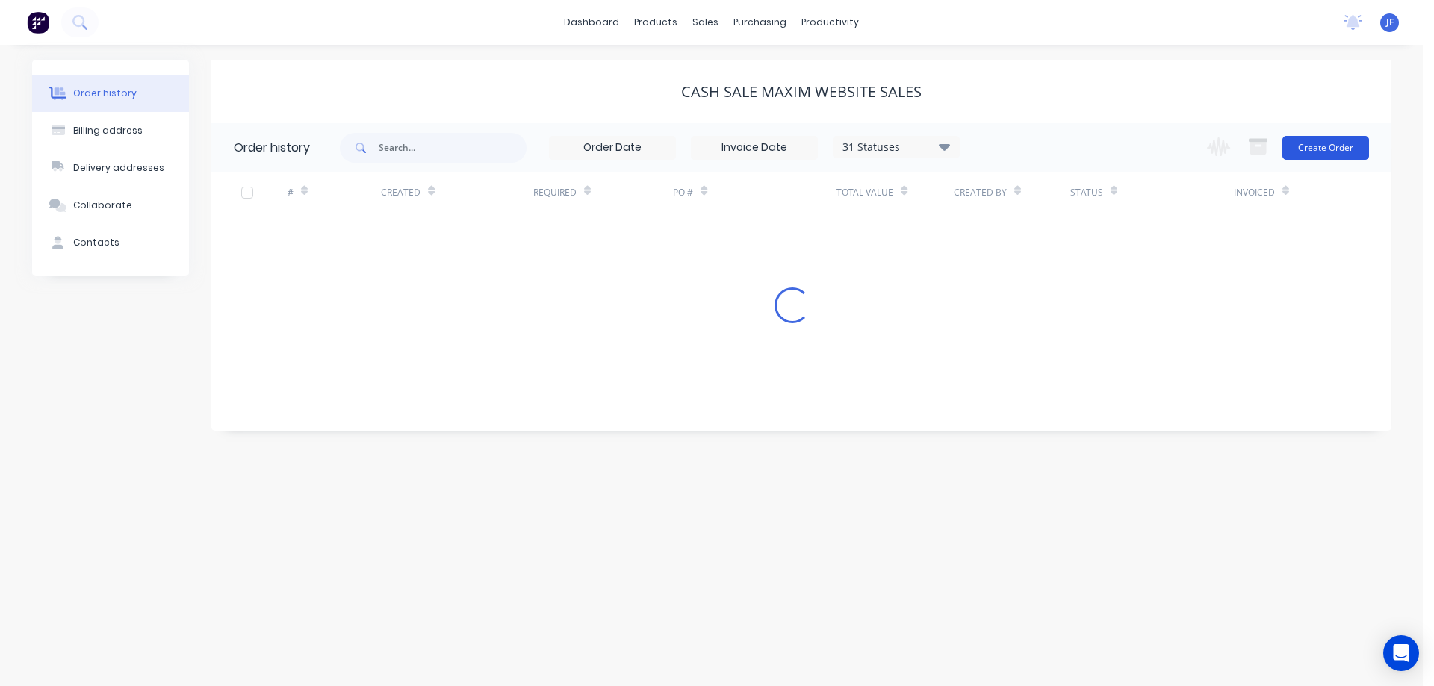
click at [1326, 137] on button "Create Order" at bounding box center [1325, 148] width 87 height 24
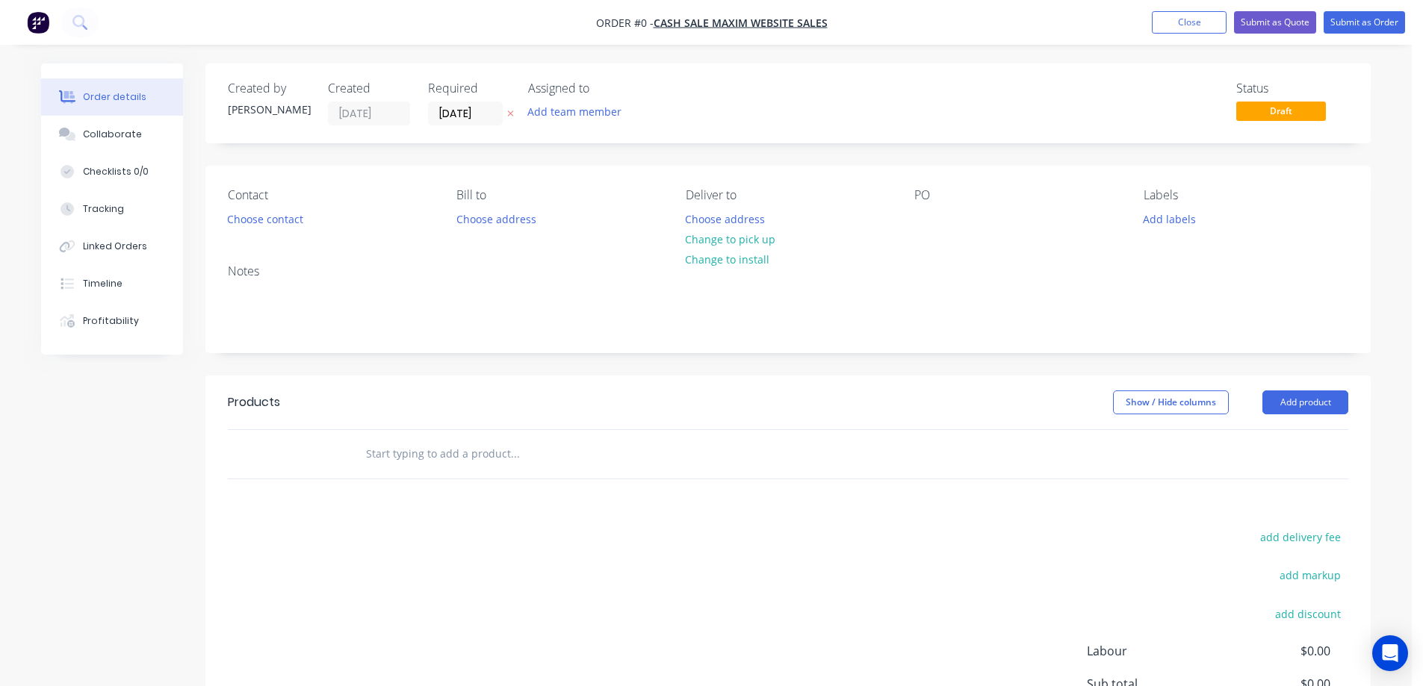
click at [509, 116] on icon at bounding box center [511, 114] width 6 height 6
click at [270, 217] on button "Choose contact" at bounding box center [266, 218] width 92 height 20
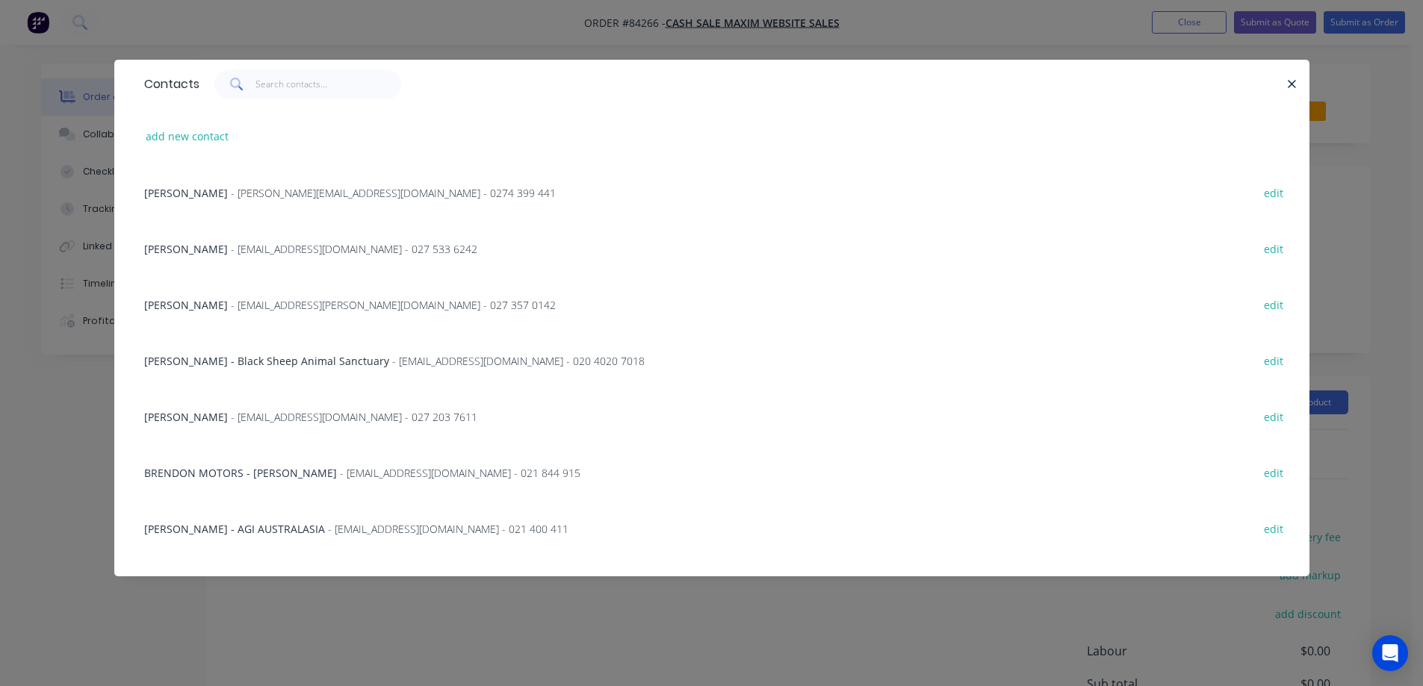
click at [90, 123] on div "Contacts add new contact Sandra Jack - sandra.slj@gmail.com - 0274 399 441 edit…" at bounding box center [711, 343] width 1423 height 686
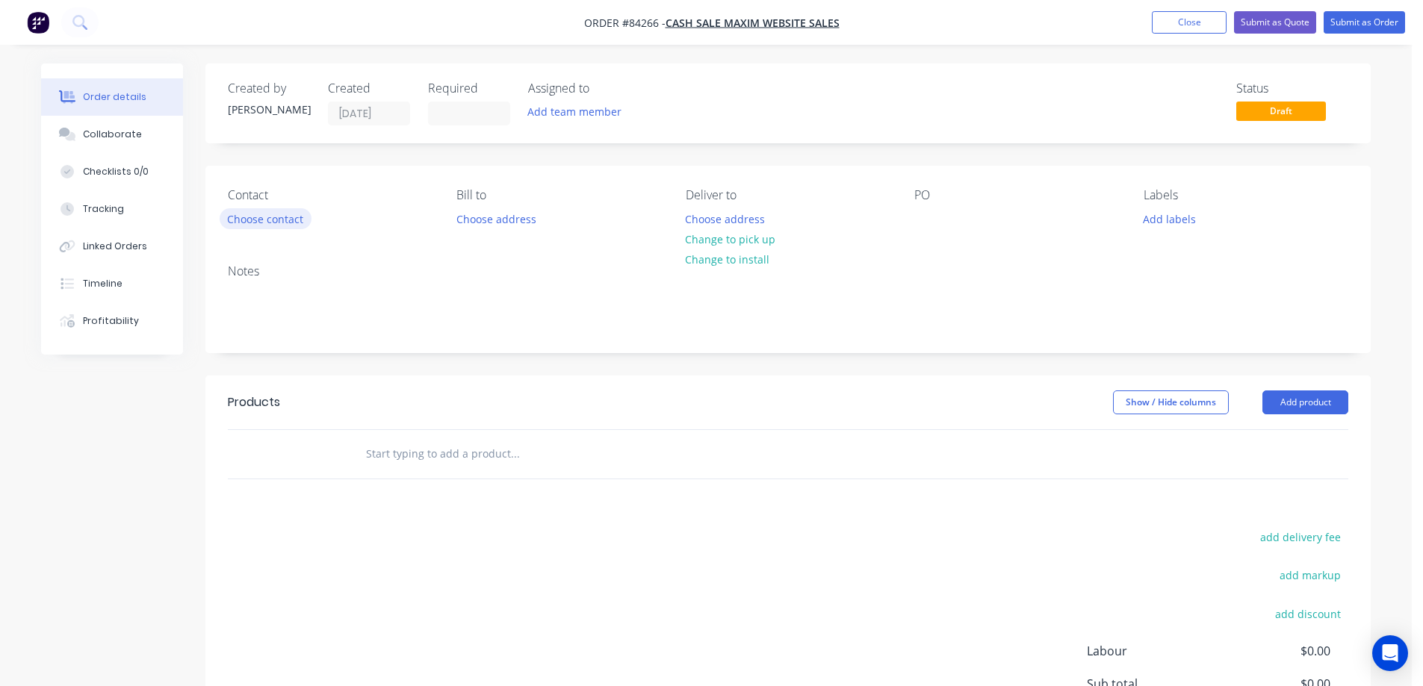
click at [296, 215] on button "Choose contact" at bounding box center [266, 218] width 92 height 20
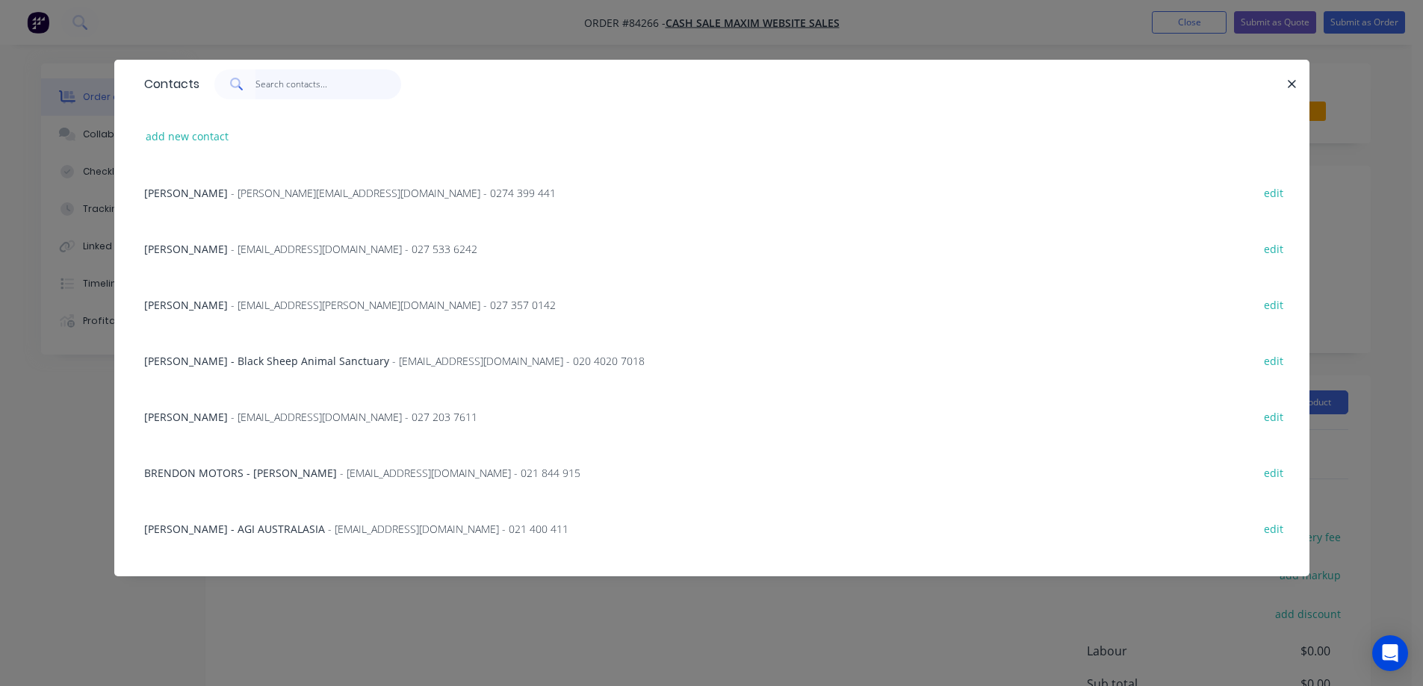
click at [273, 89] on input "text" at bounding box center [328, 84] width 146 height 30
paste input "Kelly Lightbourne"
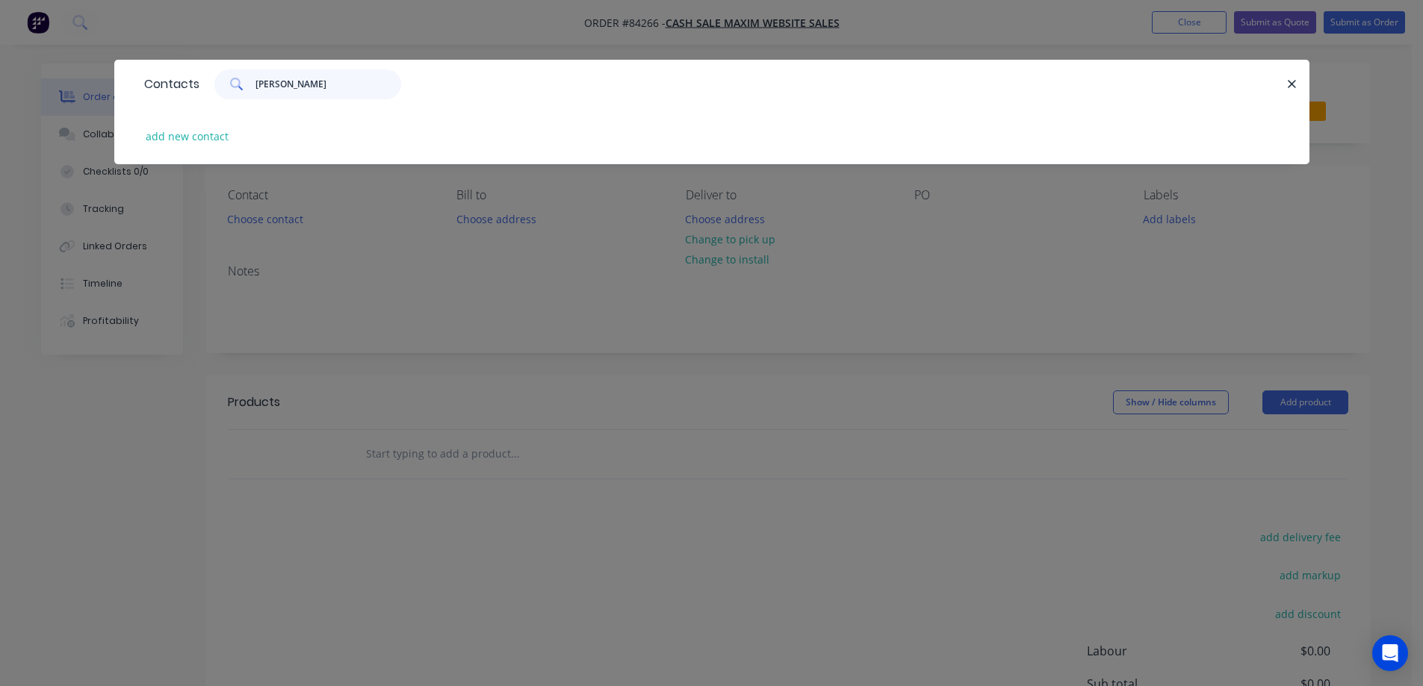
type input "Kelly Lightbourne"
click at [228, 239] on div "Contacts Kelly Lightbourne add new contact" at bounding box center [711, 343] width 1423 height 686
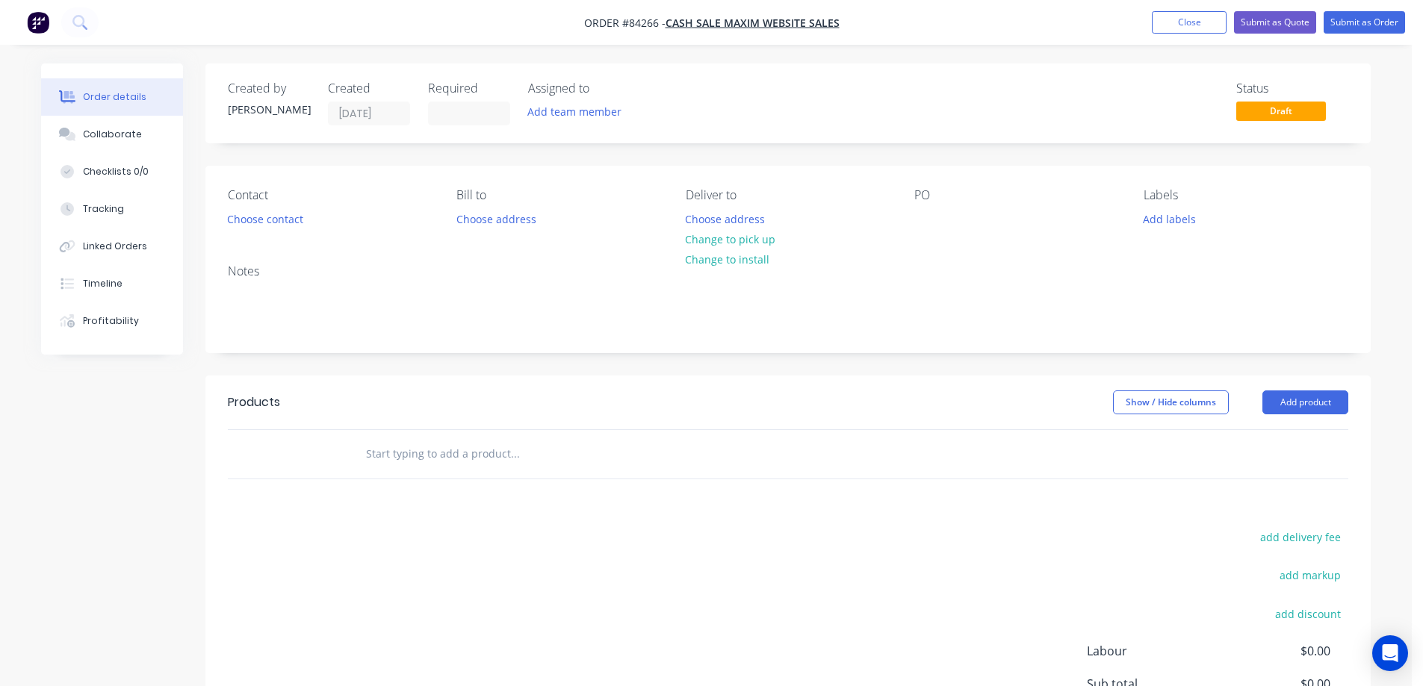
click at [909, 75] on div "Created by Jess Created 29/08/25 Required Assigned to Add team member Status Dr…" at bounding box center [787, 103] width 1165 height 80
click at [270, 219] on button "Choose contact" at bounding box center [266, 218] width 92 height 20
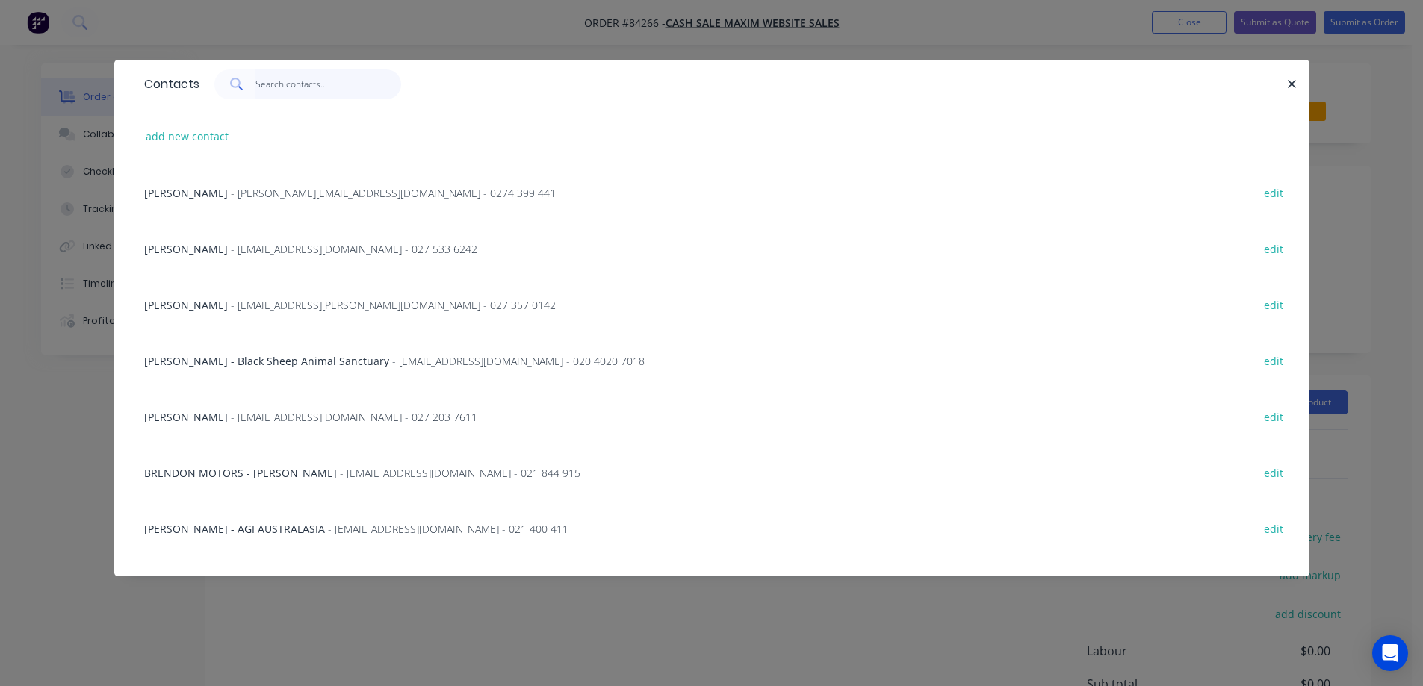
click at [279, 84] on input "text" at bounding box center [328, 84] width 146 height 30
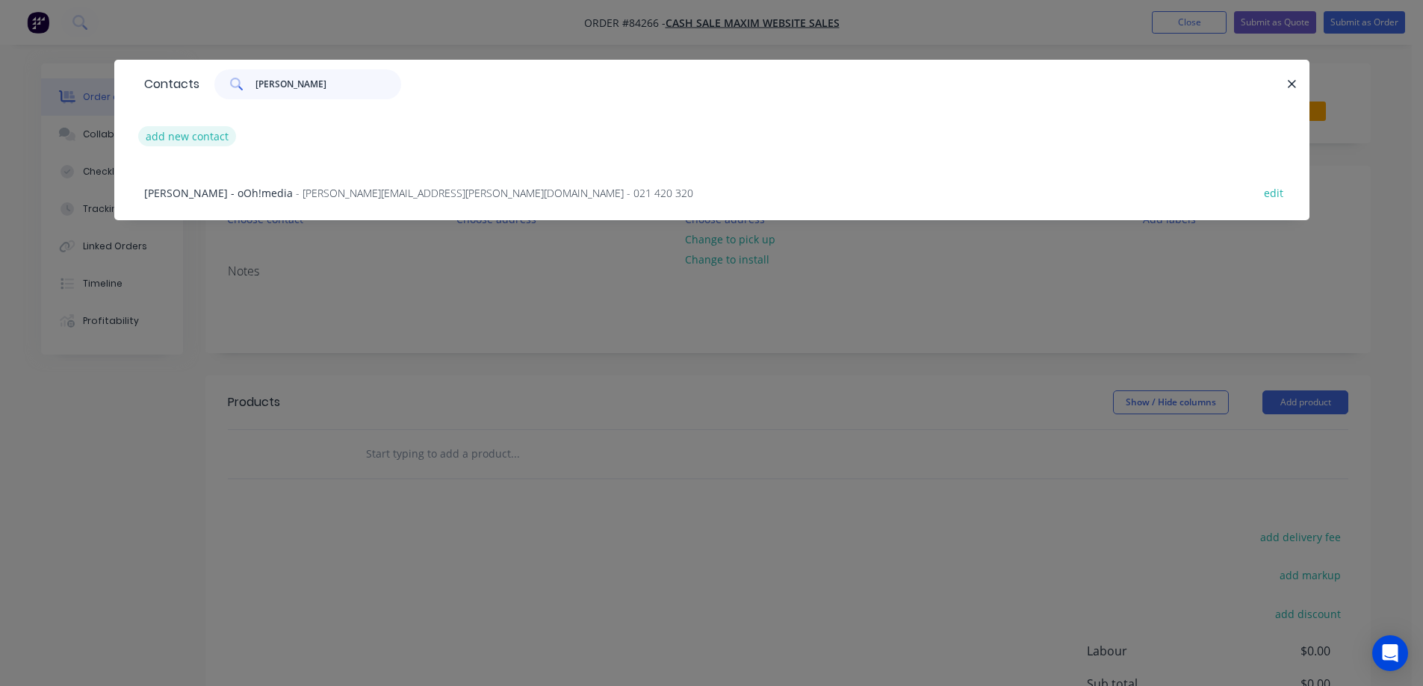
type input "kelly"
click at [167, 131] on button "add new contact" at bounding box center [187, 136] width 99 height 20
select select "NZ"
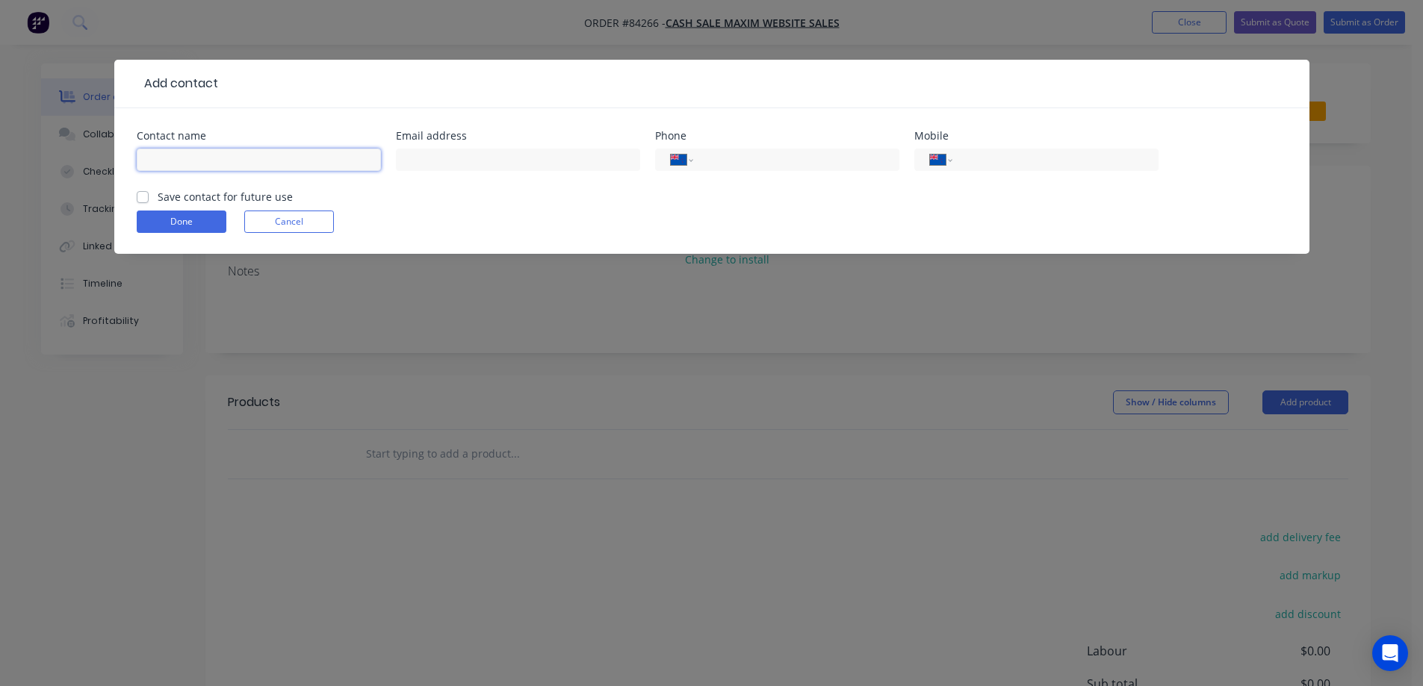
drag, startPoint x: 228, startPoint y: 158, endPoint x: 220, endPoint y: 175, distance: 18.7
click at [228, 158] on input "text" at bounding box center [259, 160] width 244 height 22
paste input "Kelly Lightbourne KLN Designs.com"
click at [229, 166] on input "Kelly Lightbourne KLN Designs.com" at bounding box center [259, 160] width 244 height 22
type input "Kelly Lightbourne - KLN Designs.com"
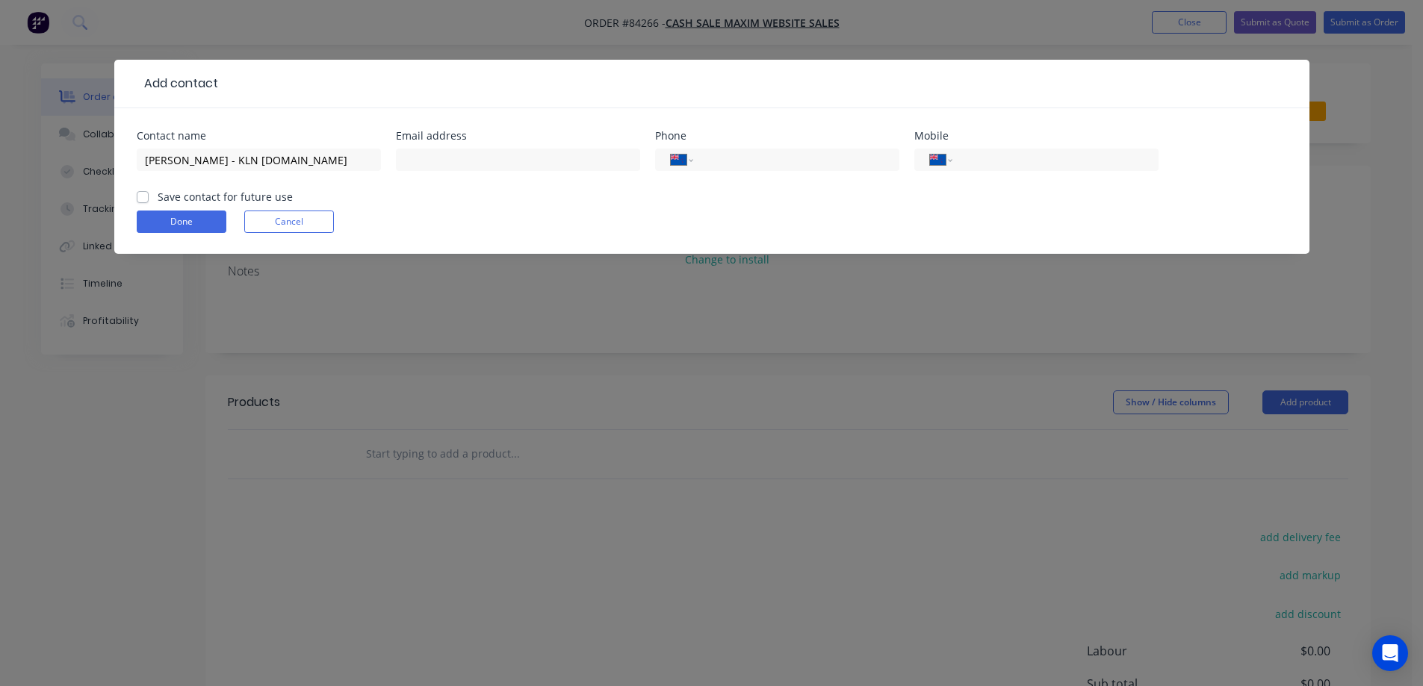
click at [226, 188] on div "Kelly Lightbourne - KLN Designs.com" at bounding box center [259, 167] width 244 height 44
click at [222, 195] on label "Save contact for future use" at bounding box center [225, 197] width 135 height 16
click at [149, 195] on input "Save contact for future use" at bounding box center [143, 196] width 12 height 14
checkbox input "true"
click at [520, 155] on input "text" at bounding box center [518, 160] width 244 height 22
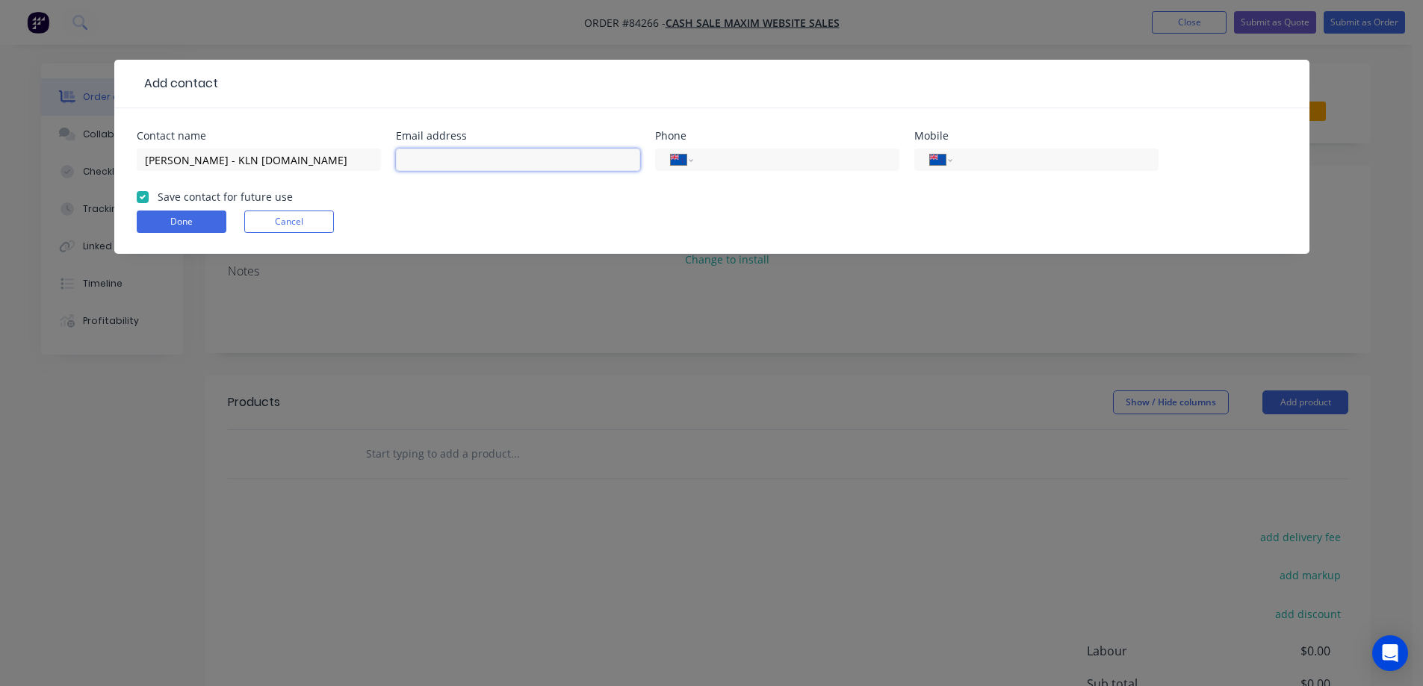
paste input "kelly@klndesigns.com"
type input "kelly@klndesigns.com"
click at [997, 164] on input "tel" at bounding box center [1052, 160] width 179 height 17
paste input "021 894 595"
type input "021 894 595"
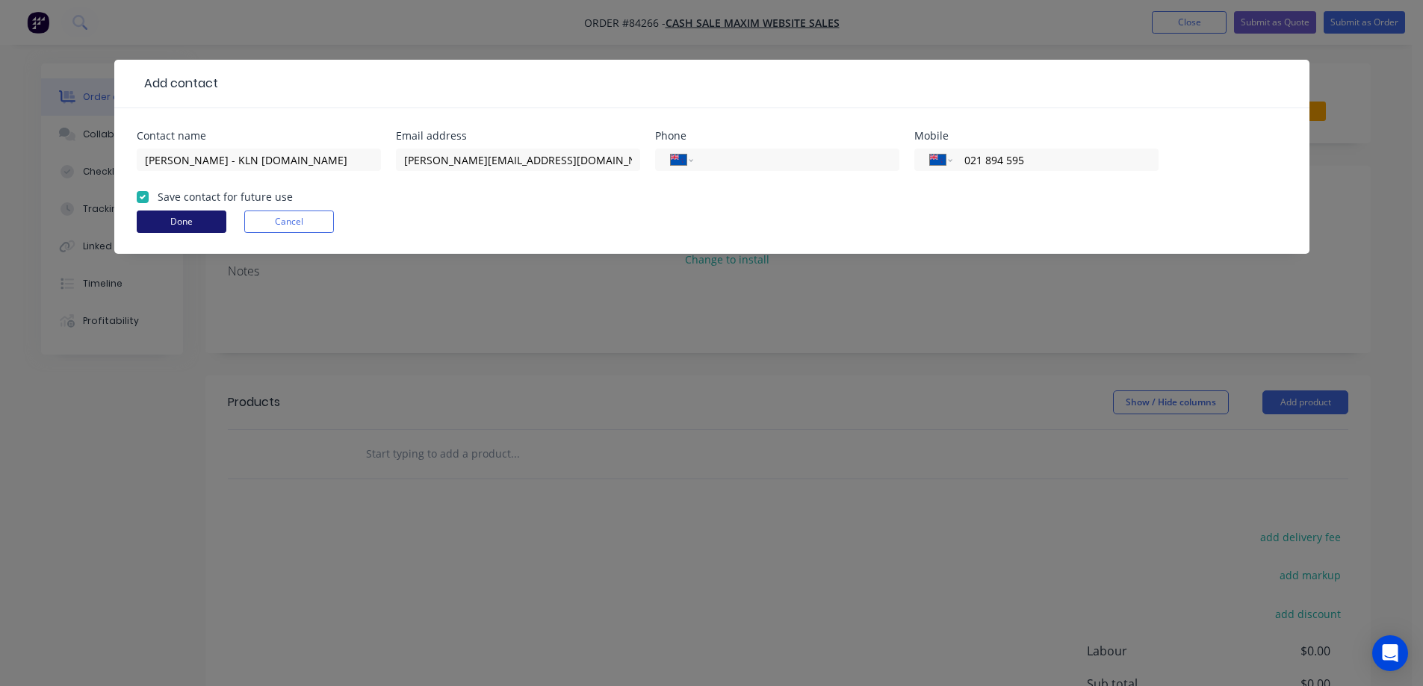
click at [175, 217] on button "Done" at bounding box center [182, 222] width 90 height 22
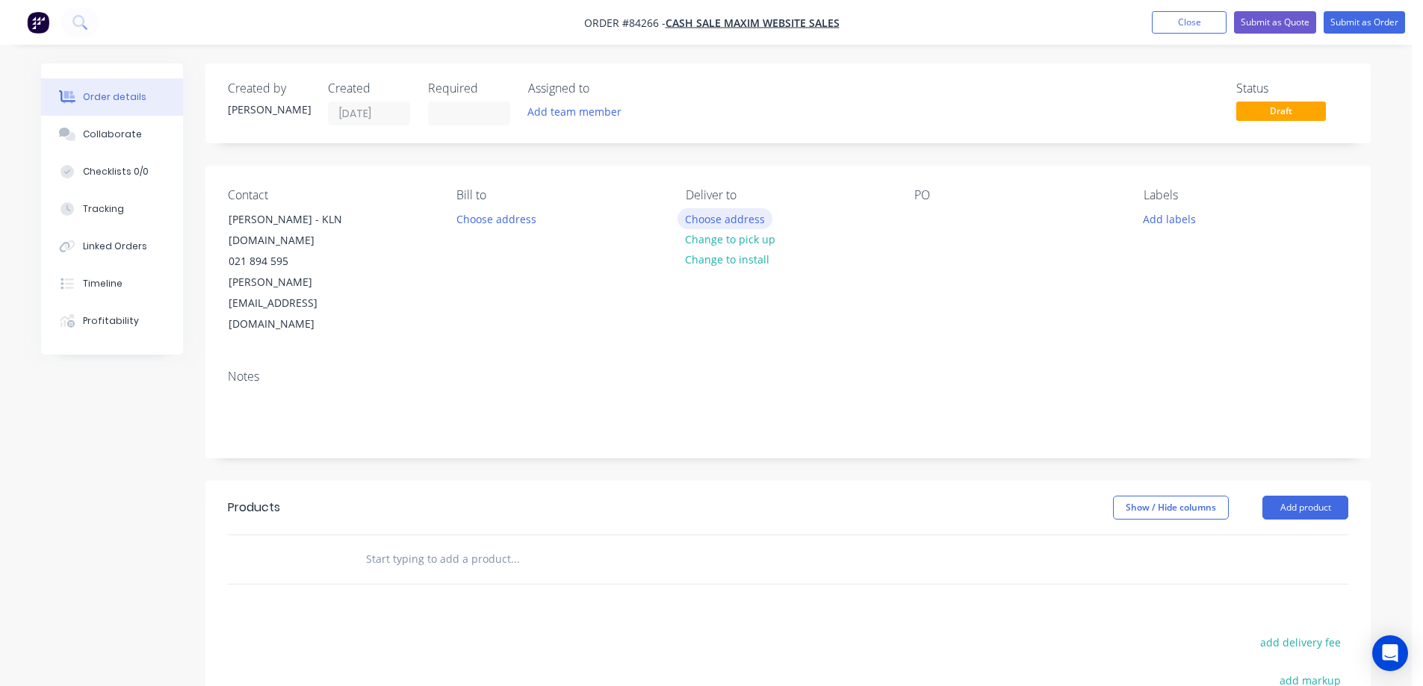
click at [756, 214] on button "Choose address" at bounding box center [725, 218] width 96 height 20
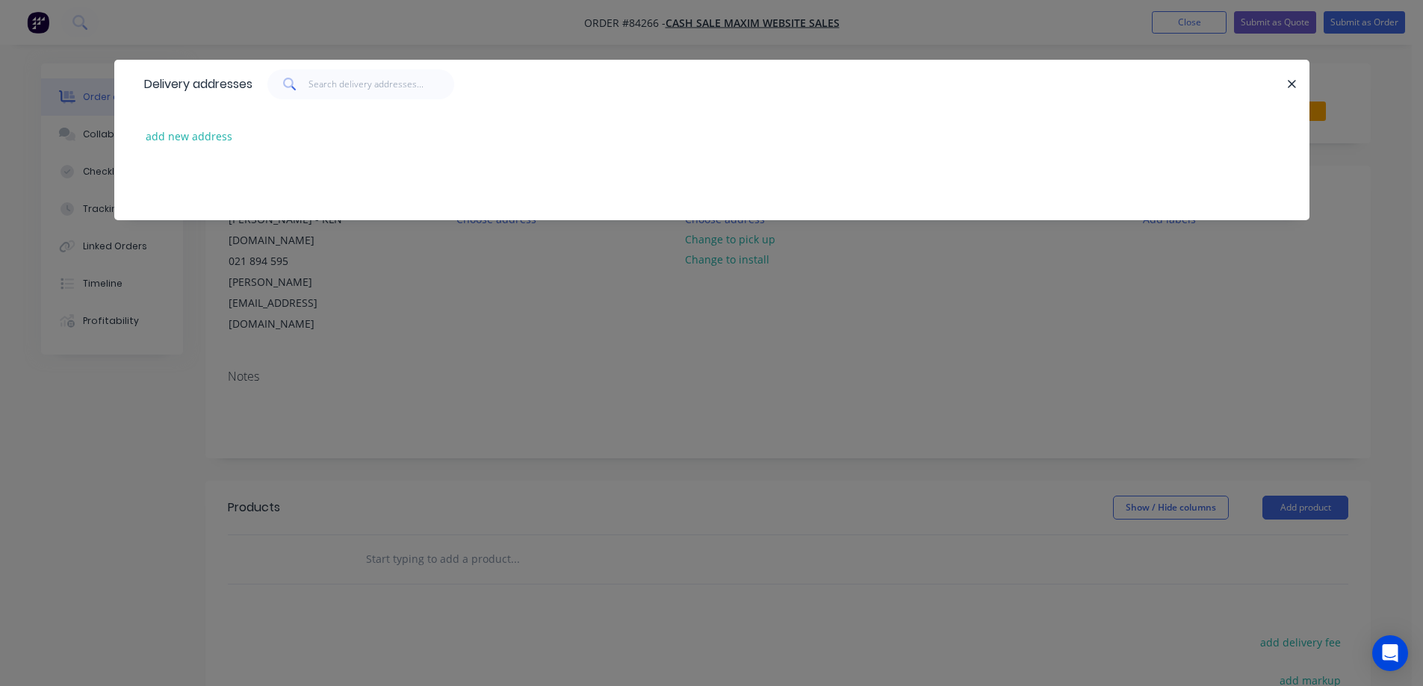
click at [277, 311] on div "Delivery addresses add new address" at bounding box center [711, 343] width 1423 height 686
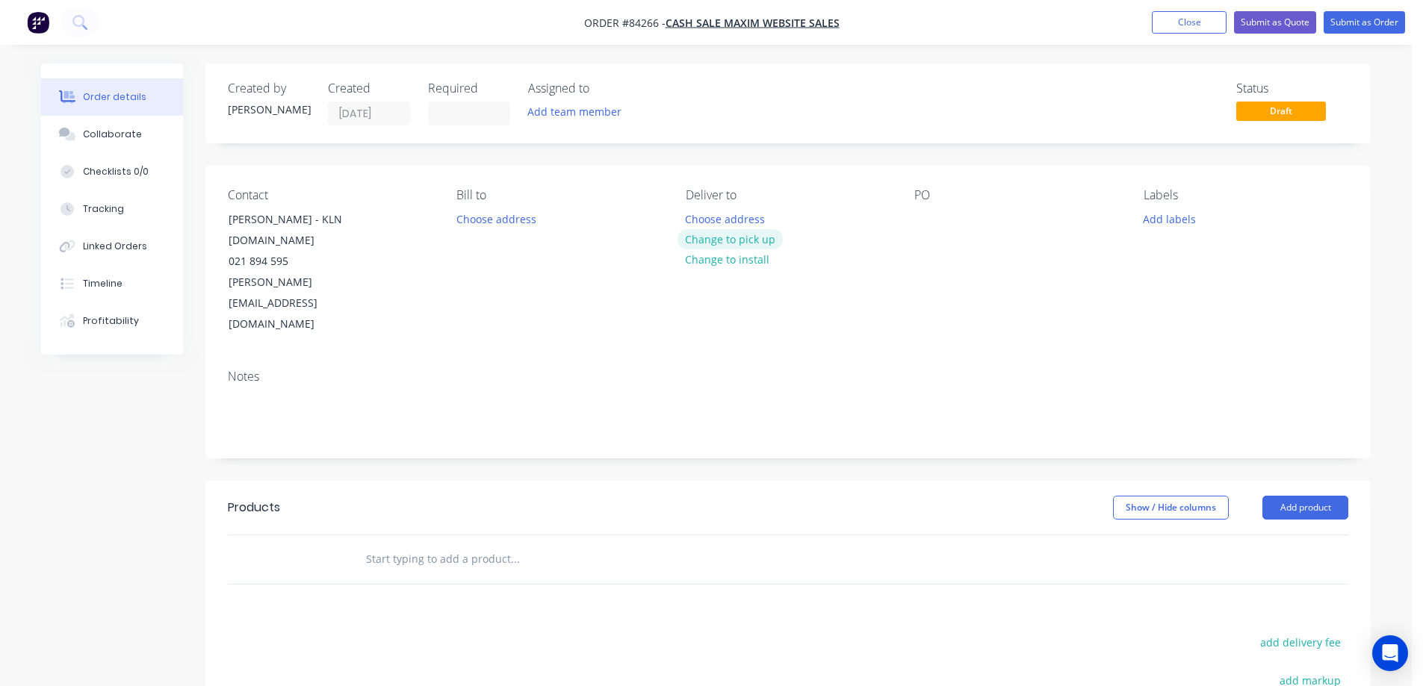
click at [718, 244] on button "Change to pick up" at bounding box center [730, 239] width 106 height 20
click at [491, 217] on button "Choose address" at bounding box center [496, 218] width 96 height 20
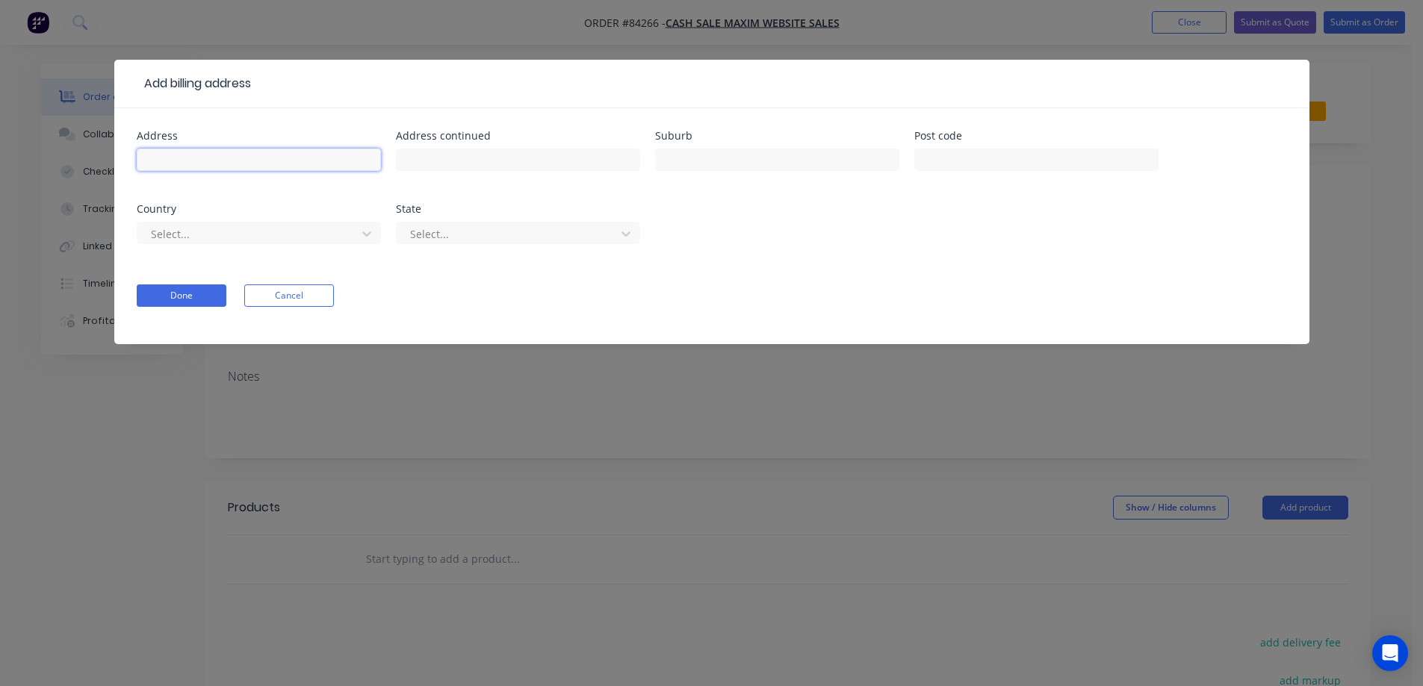
click at [324, 162] on input "text" at bounding box center [259, 160] width 244 height 22
paste input "15 Cedar Rd"
type input "15 Cedar Rd"
click at [450, 159] on input "text" at bounding box center [518, 160] width 244 height 22
paste input "Mount Eden"
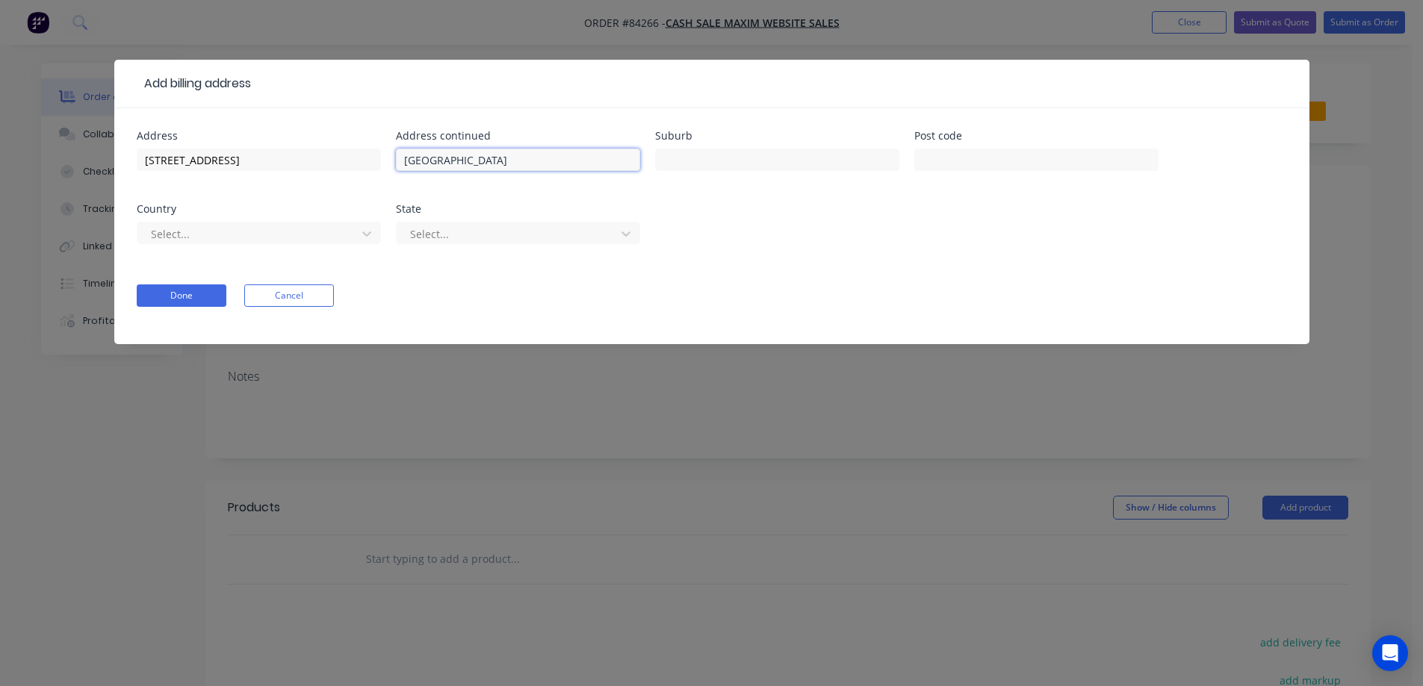
type input "Mount Eden"
drag, startPoint x: 724, startPoint y: 155, endPoint x: 905, endPoint y: 154, distance: 181.5
click at [724, 155] on input "text" at bounding box center [777, 160] width 244 height 22
paste input "Auckland"
type input "Auckland"
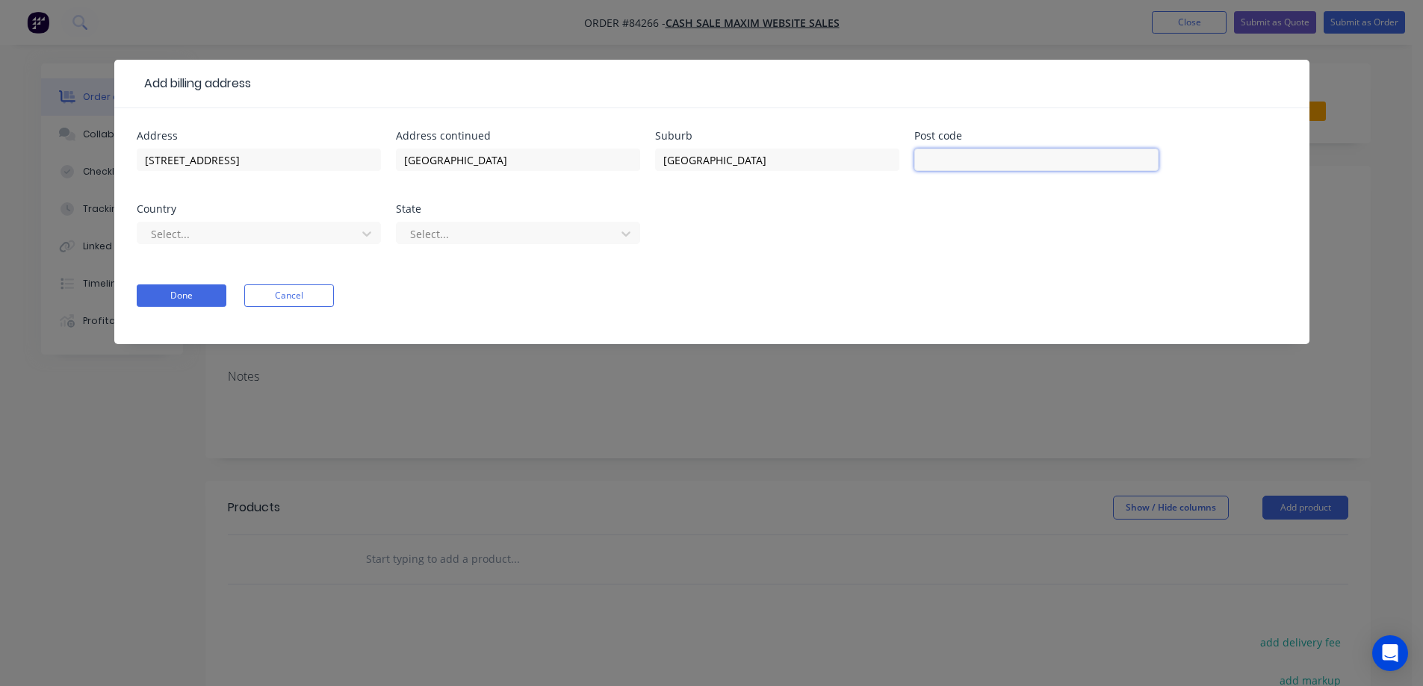
click at [933, 154] on input "text" at bounding box center [1036, 160] width 244 height 22
type input "1024"
click at [173, 288] on button "Done" at bounding box center [182, 296] width 90 height 22
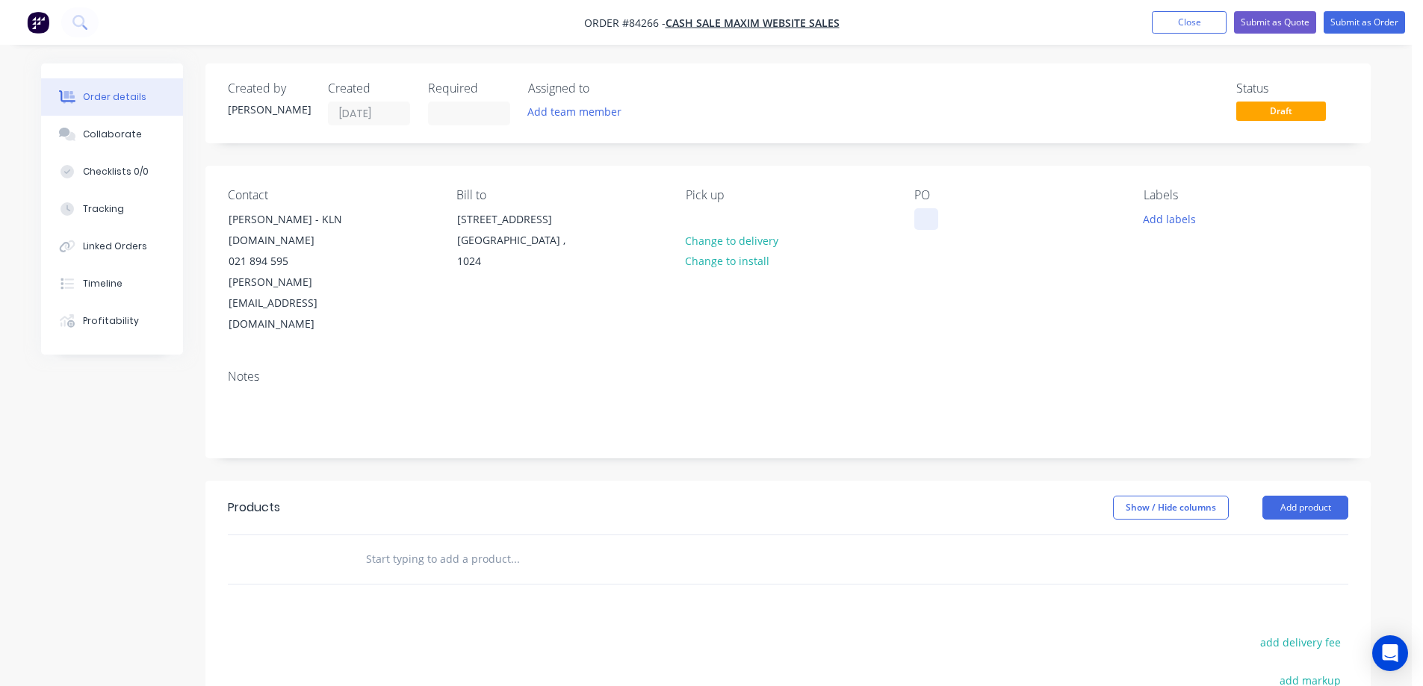
click at [921, 217] on div at bounding box center [926, 219] width 24 height 22
drag, startPoint x: 954, startPoint y: 218, endPoint x: 963, endPoint y: 227, distance: 13.2
click at [954, 218] on div "MAX" at bounding box center [937, 219] width 46 height 22
drag, startPoint x: 325, startPoint y: 217, endPoint x: 371, endPoint y: 234, distance: 49.4
click at [371, 234] on div "Contact Kelly Lightbourne - KLN Designs.com 021 894 595 kelly@klndesigns.com" at bounding box center [330, 261] width 205 height 147
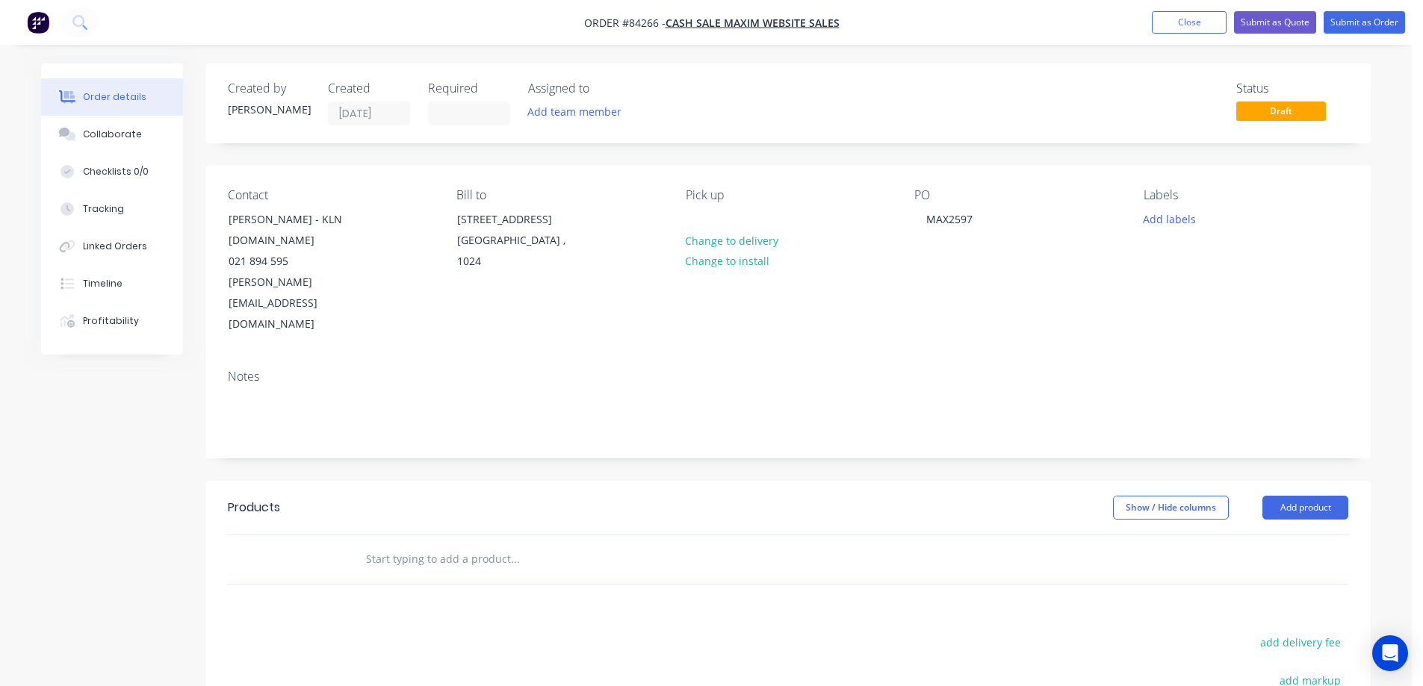
copy div "KLN Designs.com"
click at [981, 213] on div "MAX2597" at bounding box center [949, 219] width 70 height 22
click at [1004, 358] on div "Notes" at bounding box center [787, 408] width 1165 height 100
click at [438, 544] on input "text" at bounding box center [514, 559] width 299 height 30
paste input "MA-048-62-F"
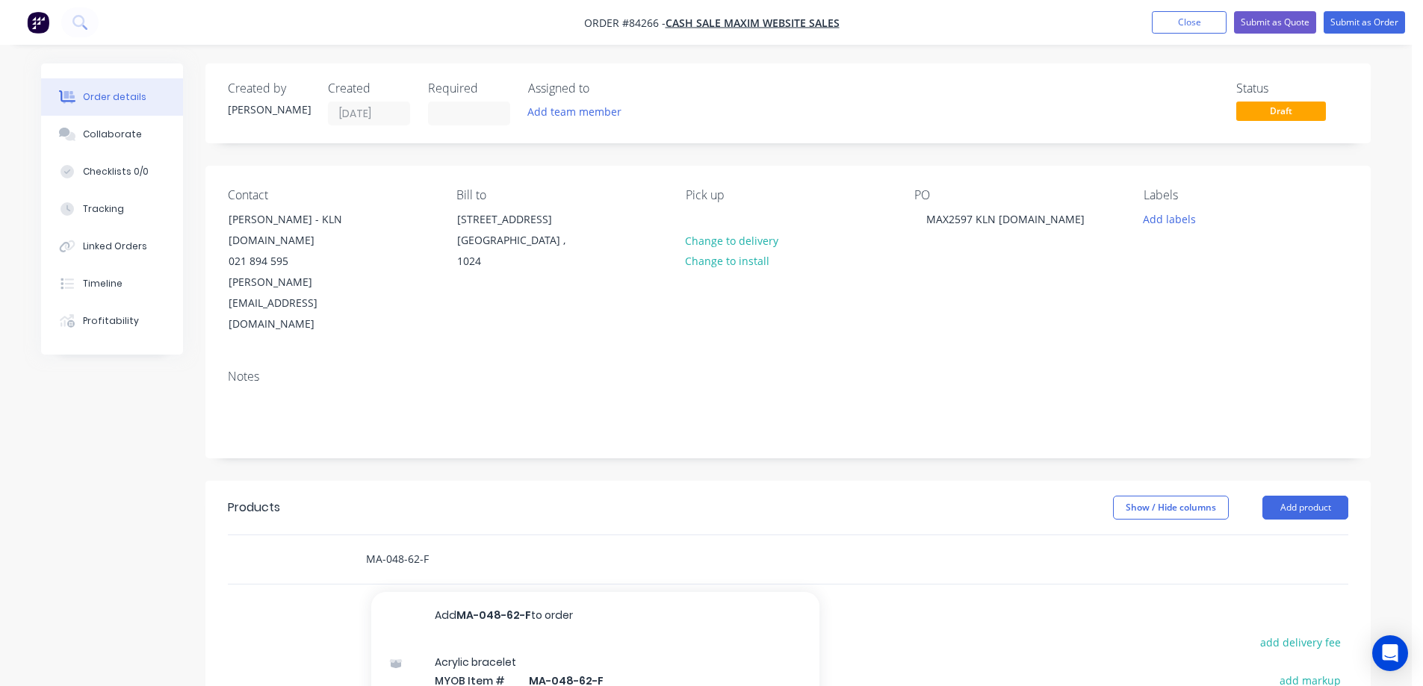
scroll to position [149, 0]
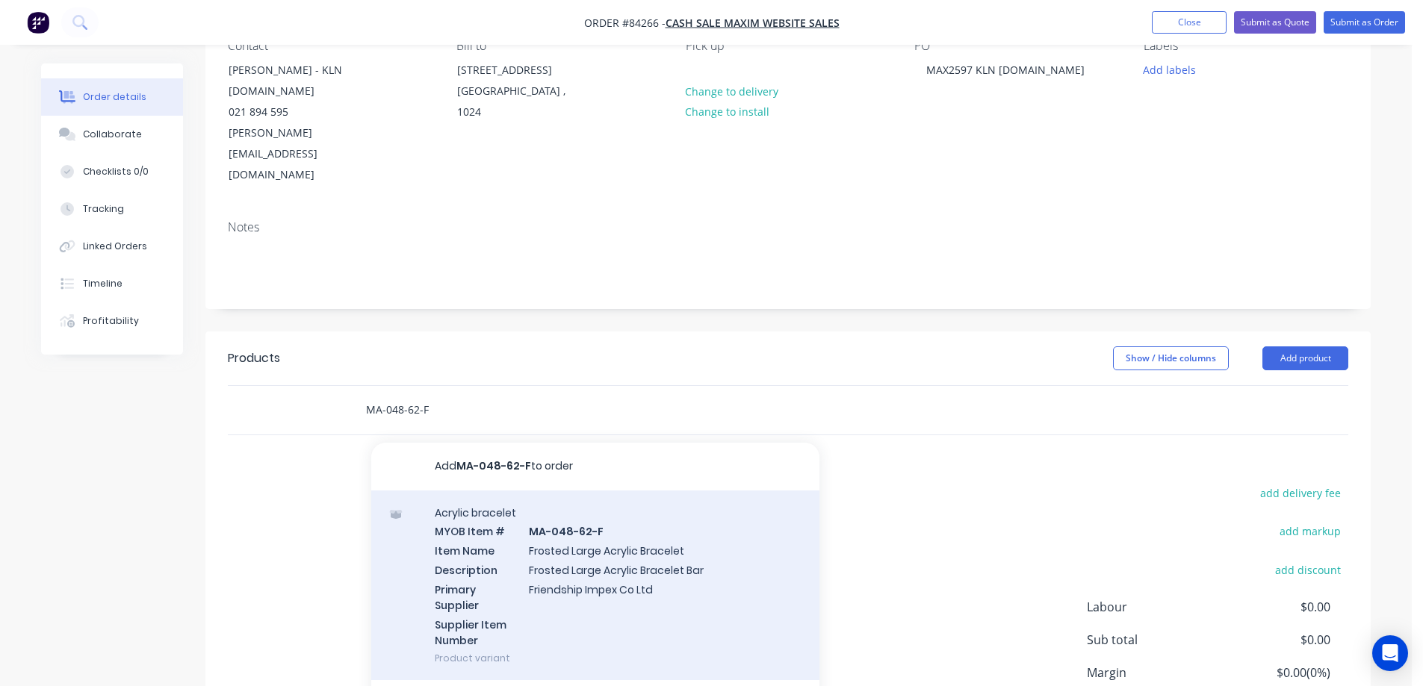
type input "MA-048-62-F"
click at [578, 540] on div "Acrylic bracelet MYOB Item # MA-048-62-F Item Name Frosted Large Acrylic Bracel…" at bounding box center [595, 586] width 448 height 190
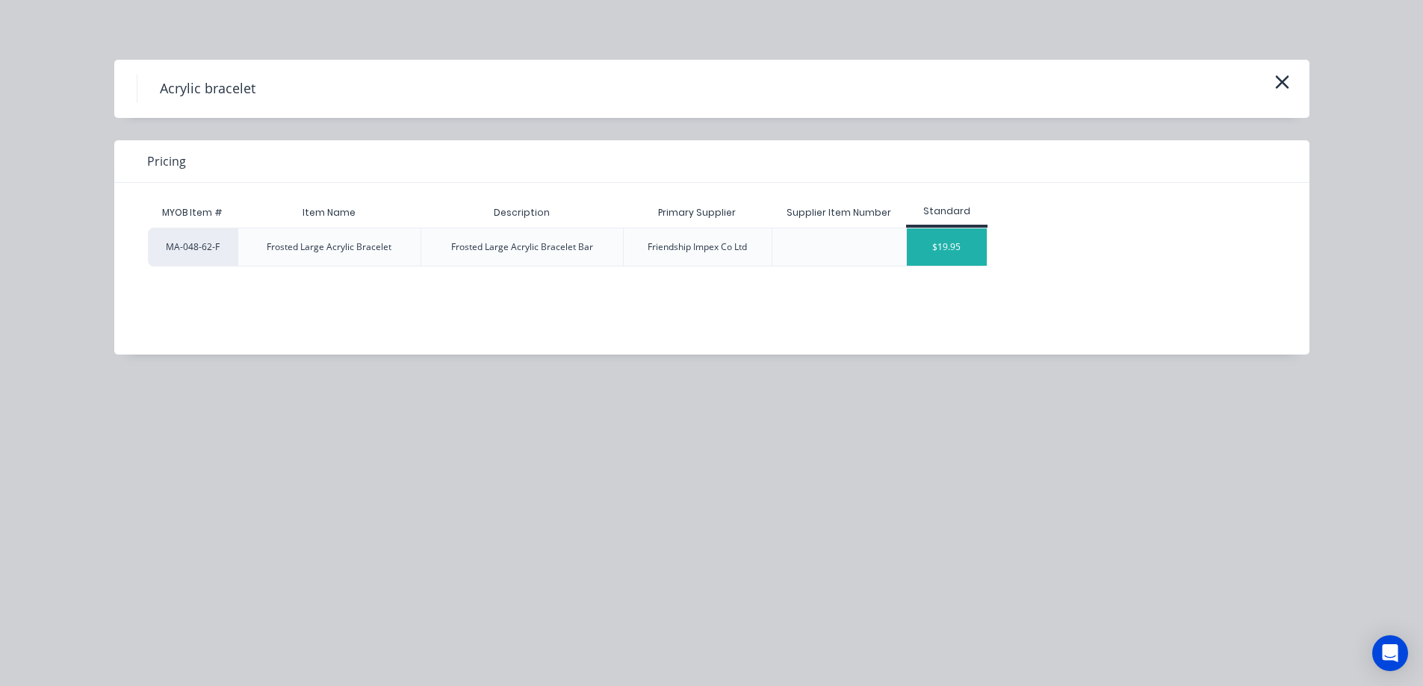
click at [967, 247] on div "$19.95" at bounding box center [947, 247] width 80 height 37
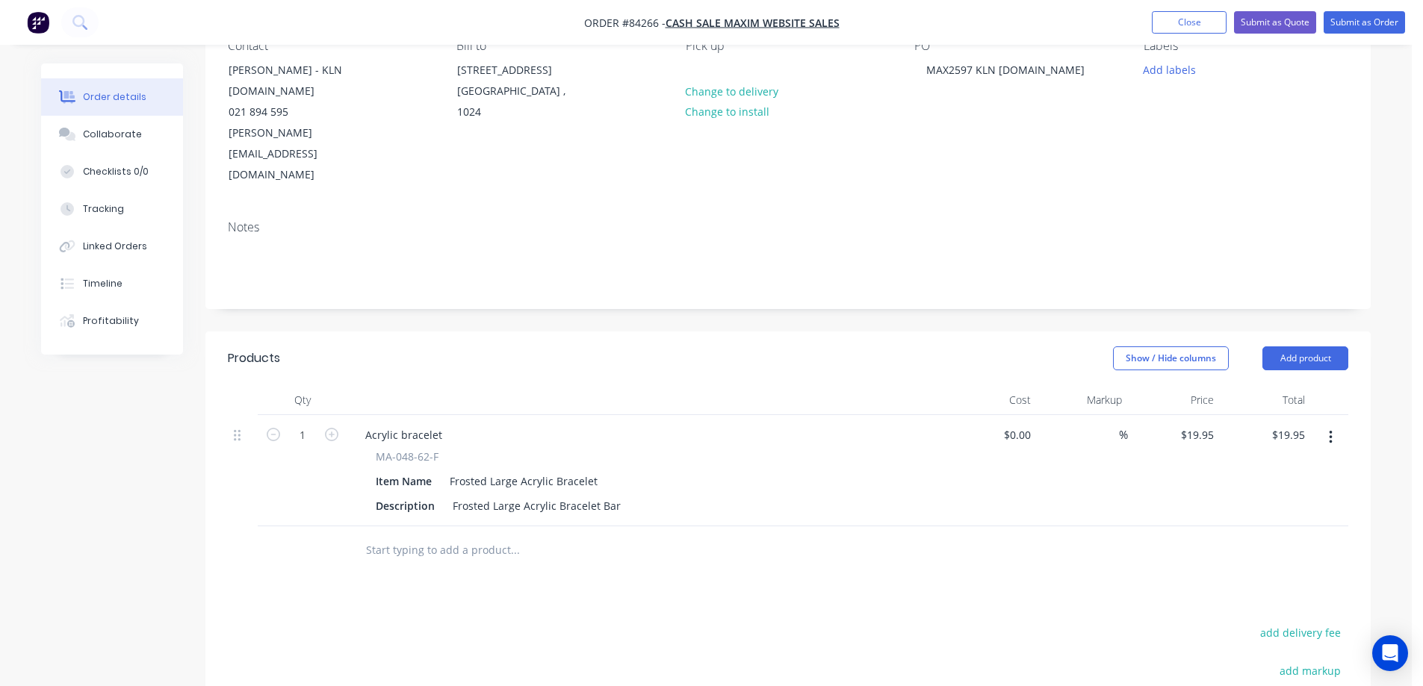
click at [489, 535] on input "text" at bounding box center [514, 550] width 299 height 30
paste input "MA-052-65-F"
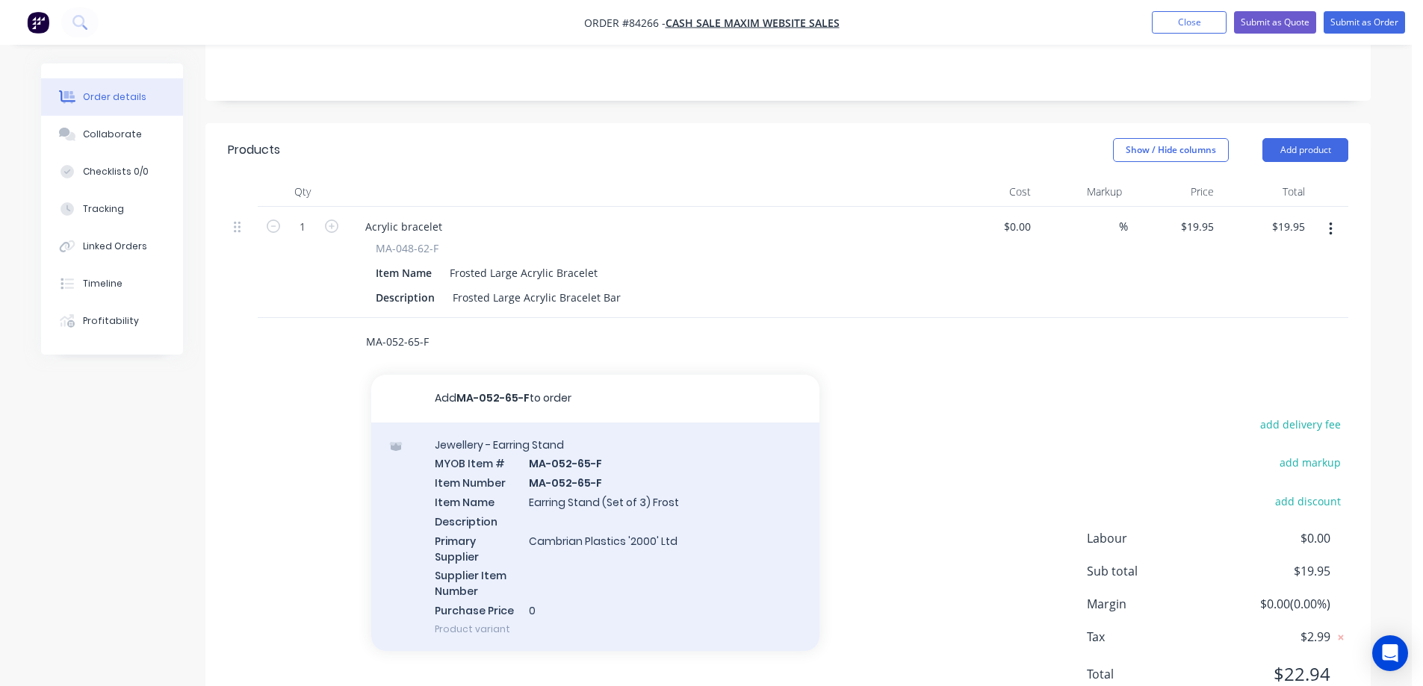
scroll to position [377, 0]
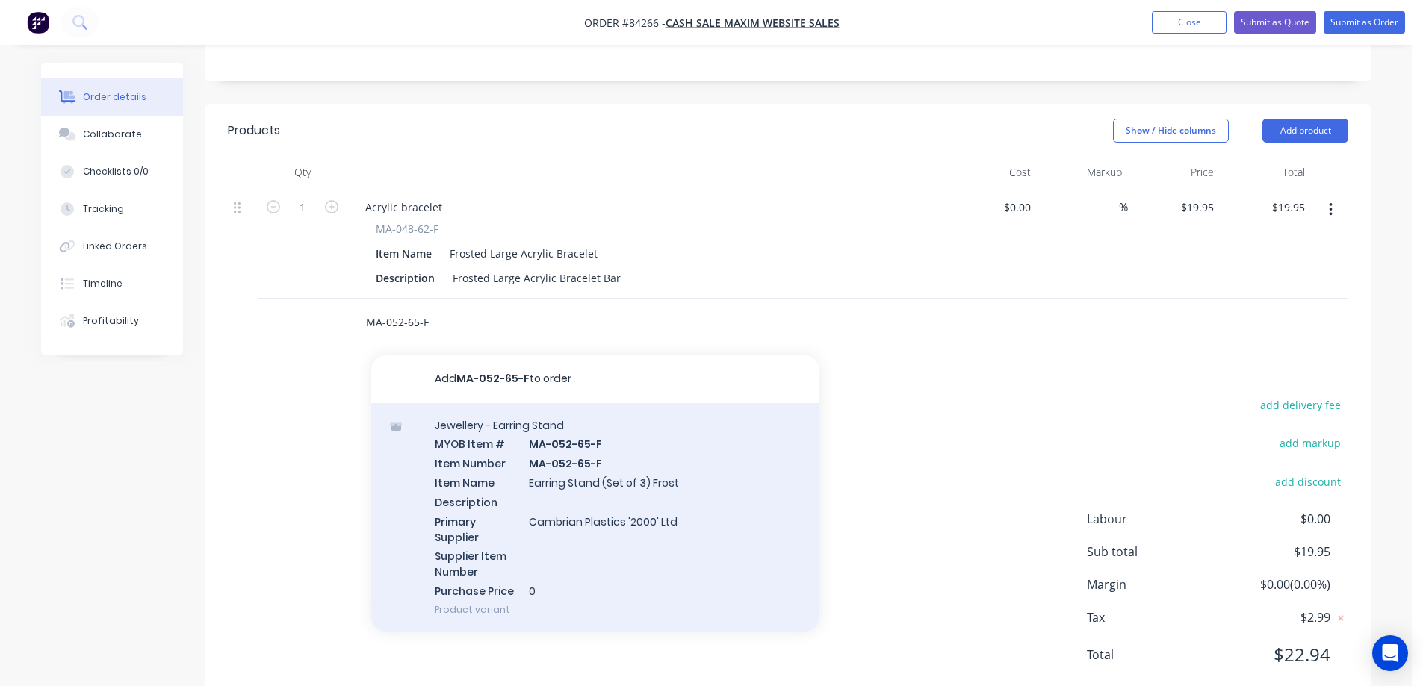
type input "MA-052-65-F"
click at [628, 484] on div "Jewellery - Earring Stand MYOB Item # MA-052-65-F Item Number MA-052-65-F Item …" at bounding box center [595, 517] width 448 height 229
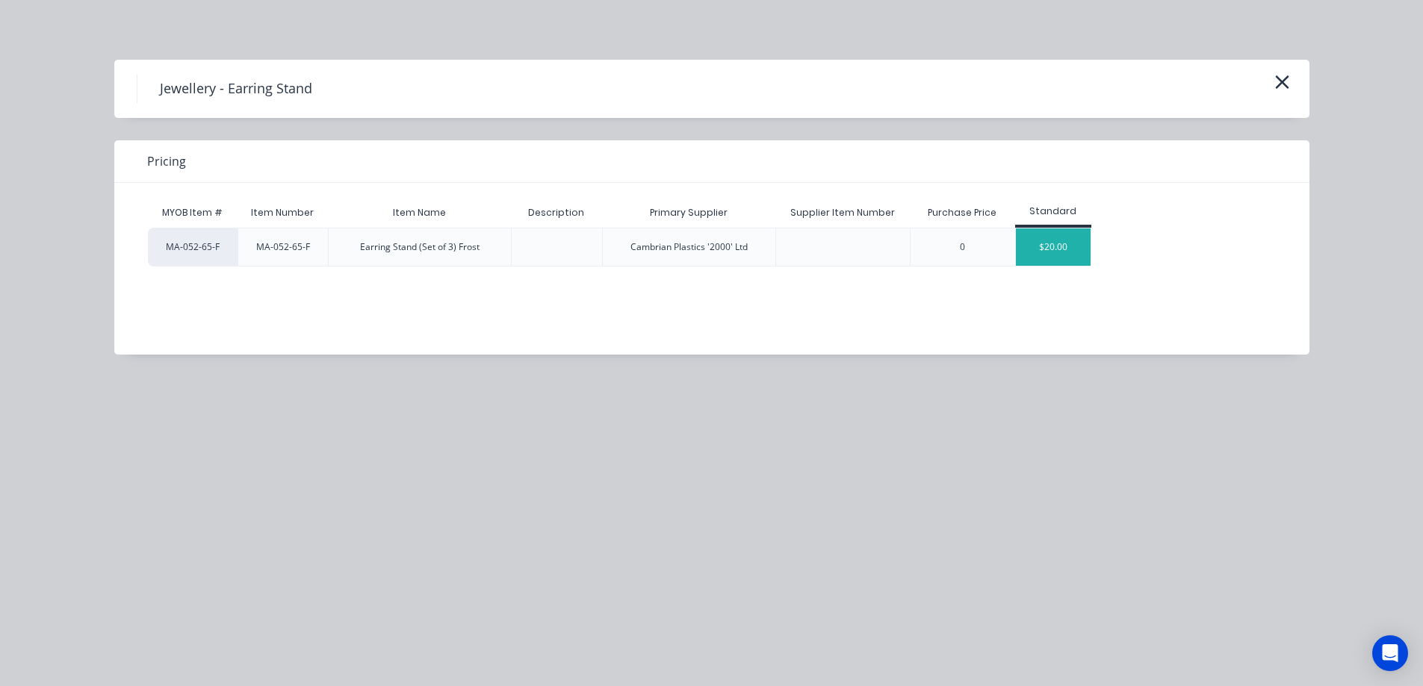
click at [1046, 257] on div "$20.00" at bounding box center [1053, 247] width 75 height 37
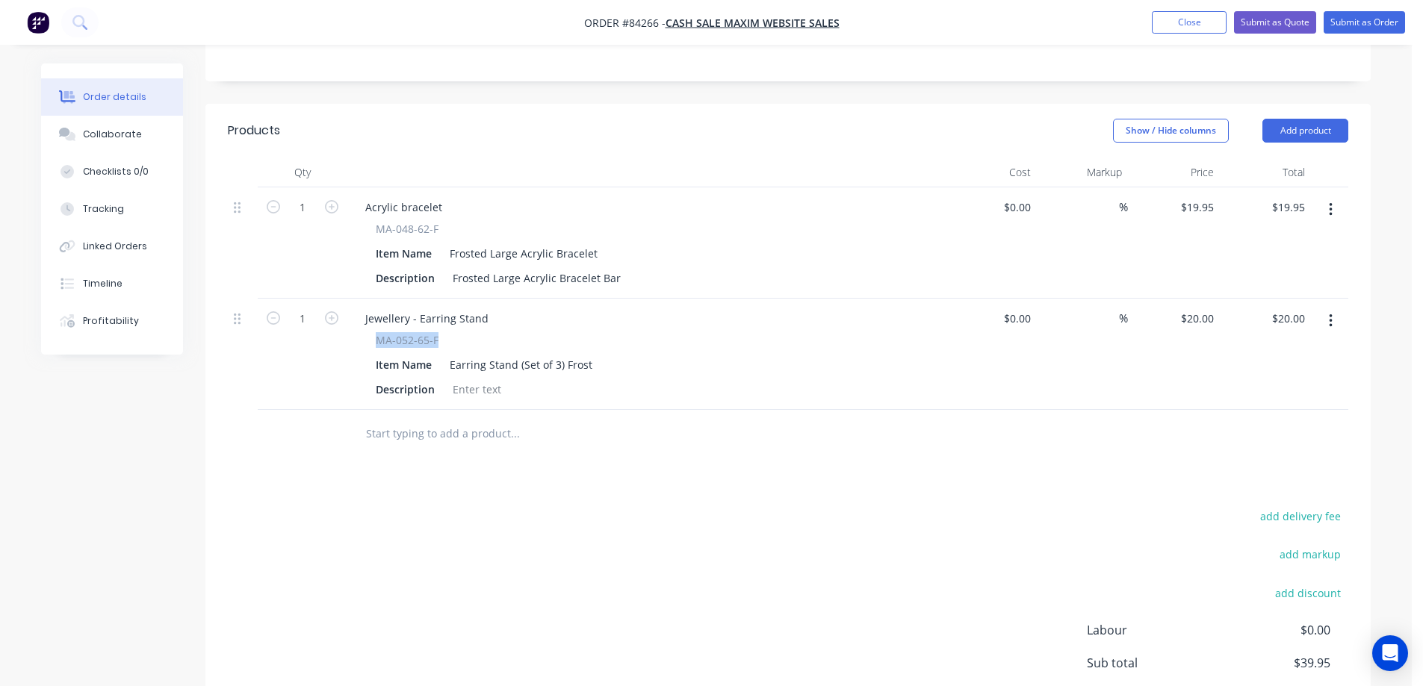
drag, startPoint x: 374, startPoint y: 301, endPoint x: 462, endPoint y: 302, distance: 87.4
click at [462, 332] on div "MA-052-65-F Item Name Earring Stand (Set of 3) Frost Description" at bounding box center [645, 366] width 585 height 68
copy span "MA-052-65-F"
click at [408, 308] on div "Jewellery - Earring Stand" at bounding box center [426, 319] width 147 height 22
paste div
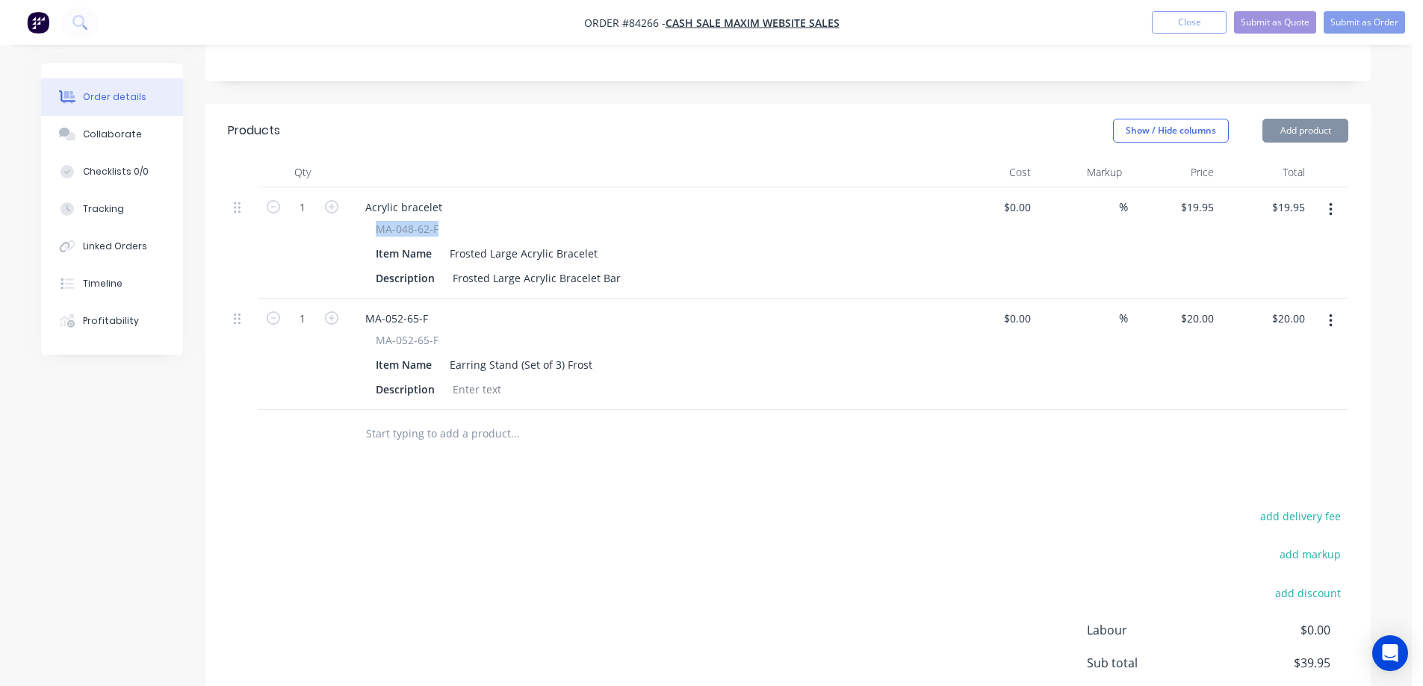
drag, startPoint x: 379, startPoint y: 182, endPoint x: 457, endPoint y: 186, distance: 78.5
click at [457, 221] on div "MA-048-62-F" at bounding box center [646, 229] width 541 height 16
copy span "MA-048-62-F"
click at [429, 196] on div "Acrylic bracelet" at bounding box center [403, 207] width 101 height 22
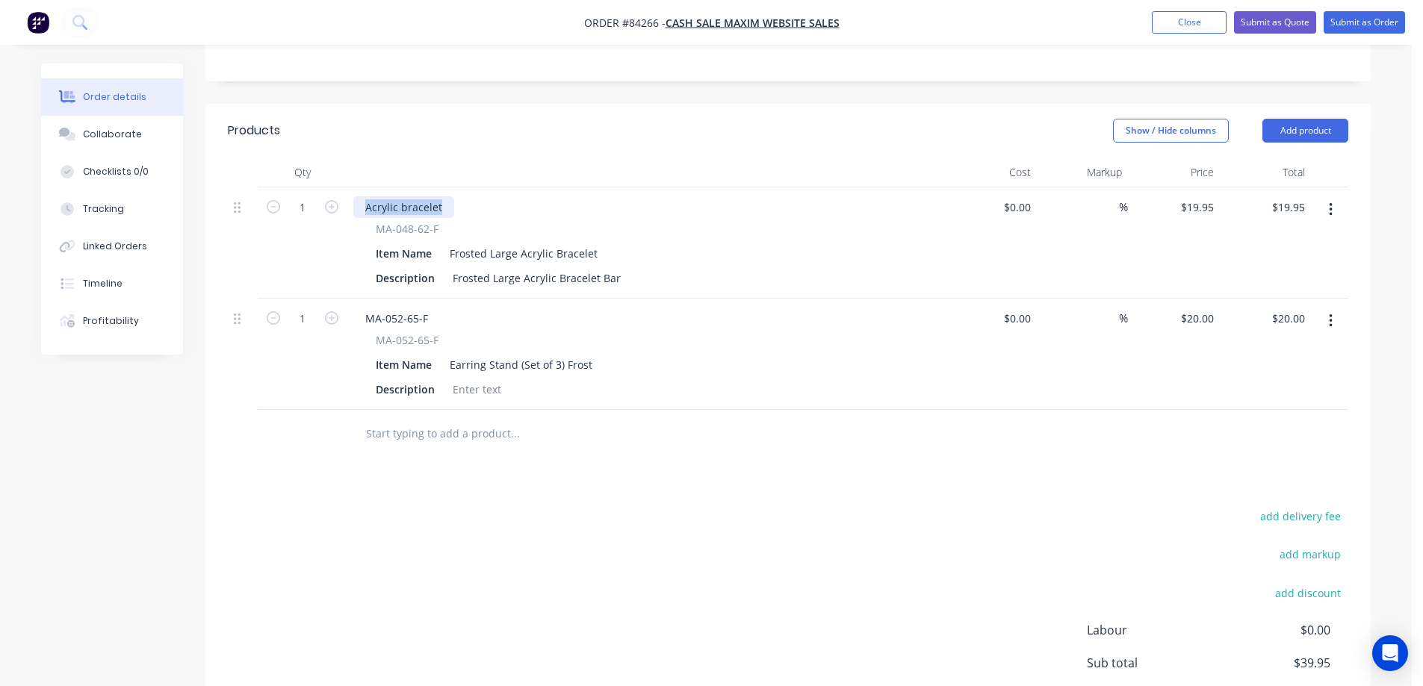
paste div
click at [494, 515] on div "add delivery fee add markup add discount Labour $0.00 Sub total $39.95 Margin $…" at bounding box center [788, 650] width 1120 height 288
click at [1193, 196] on input "19.95" at bounding box center [1199, 207] width 40 height 22
type input "$22.94"
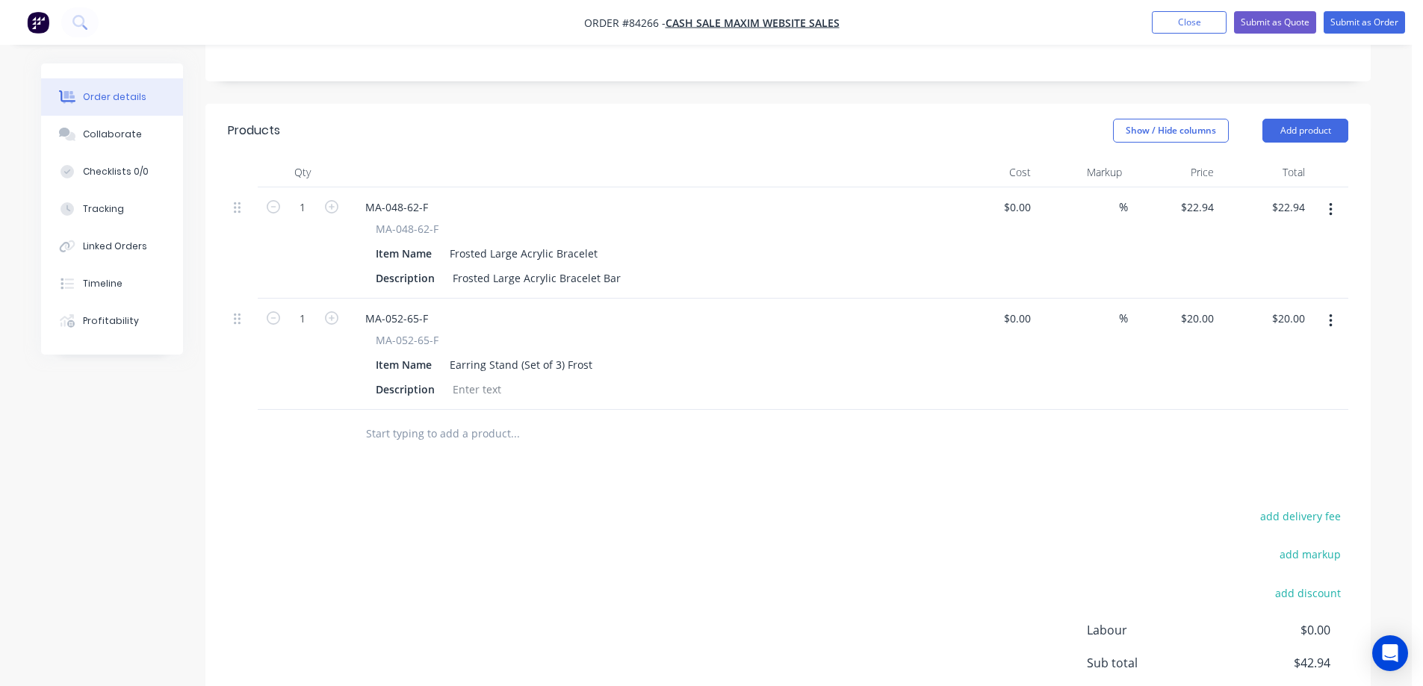
drag, startPoint x: 1172, startPoint y: 494, endPoint x: 1178, endPoint y: 454, distance: 40.8
click at [1174, 506] on div "add delivery fee" at bounding box center [1254, 525] width 187 height 38
click at [1191, 299] on div "20 20" at bounding box center [1174, 354] width 92 height 111
type input "$23.00"
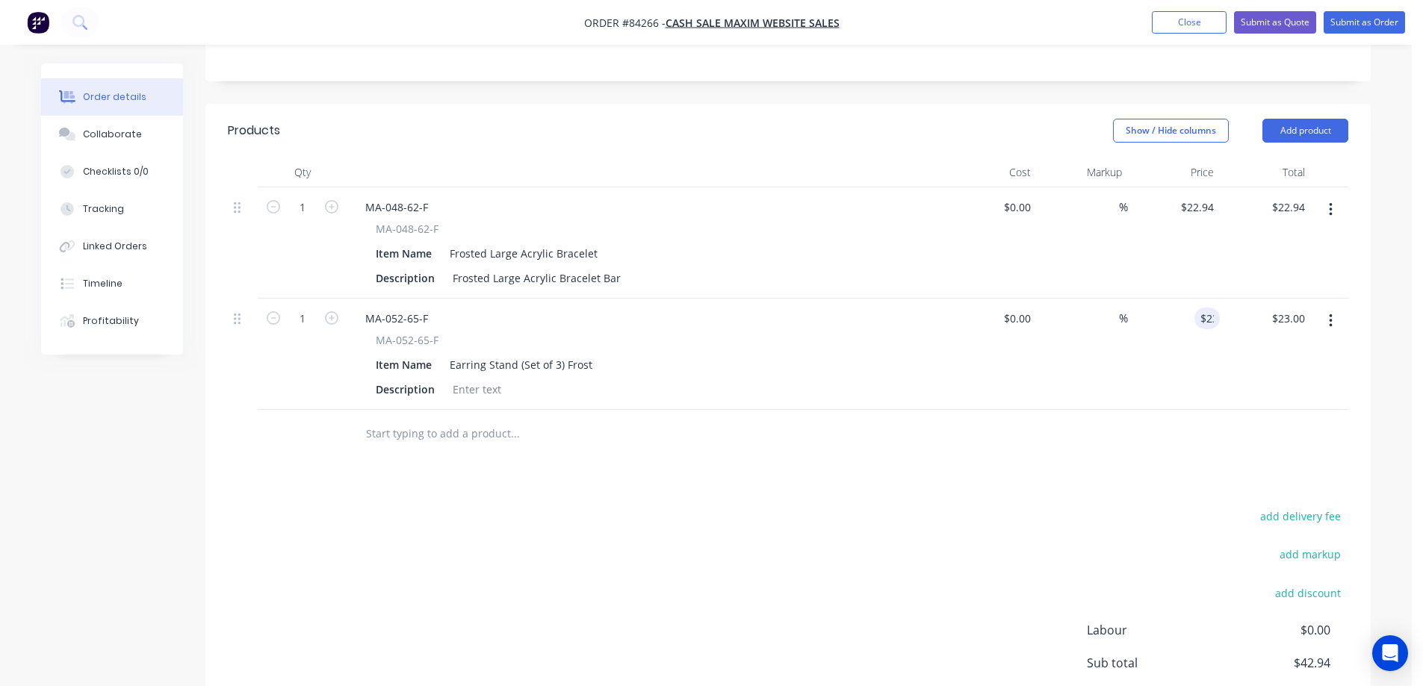
click at [1133, 411] on div at bounding box center [788, 434] width 1120 height 49
click at [1309, 506] on button "add delivery fee" at bounding box center [1300, 516] width 96 height 20
click at [987, 506] on div "Delivery fee Delivery fee Delivery fee name (Optional) $0 add markup add discou…" at bounding box center [788, 648] width 1120 height 285
click at [1155, 410] on div at bounding box center [788, 434] width 1120 height 49
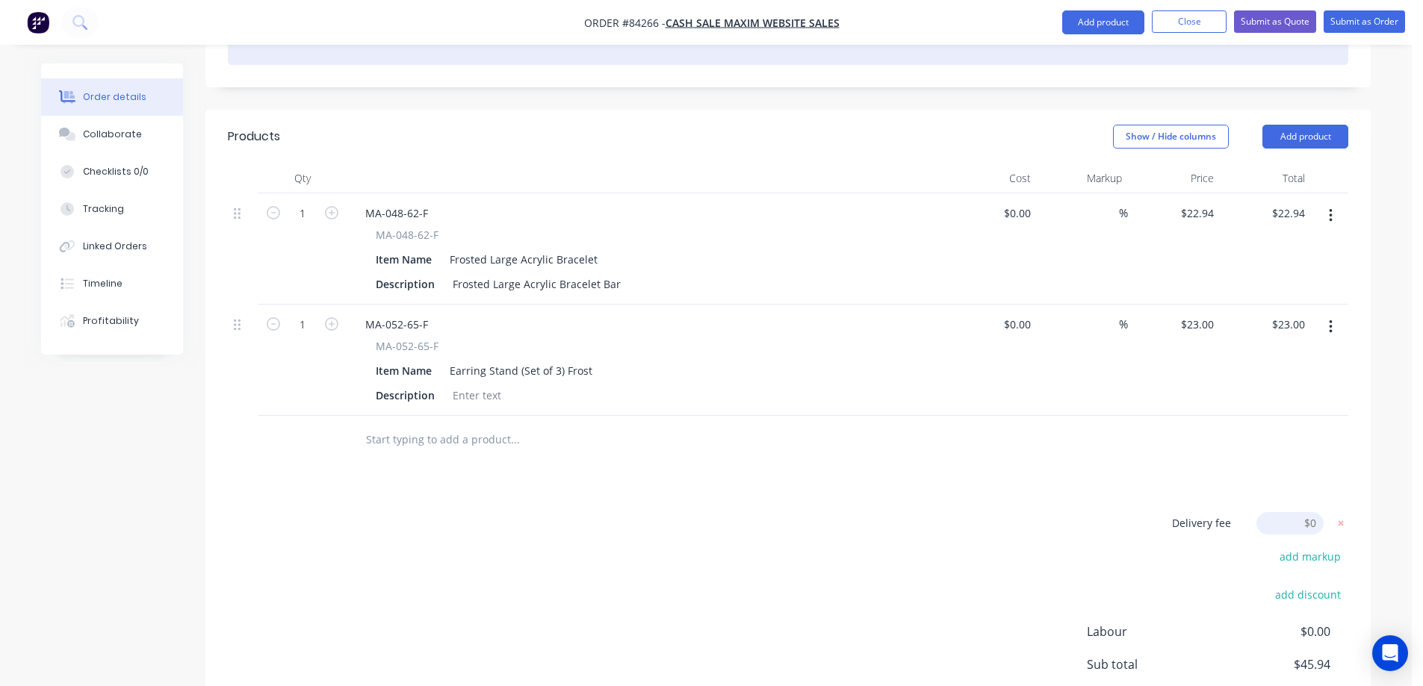
scroll to position [335, 0]
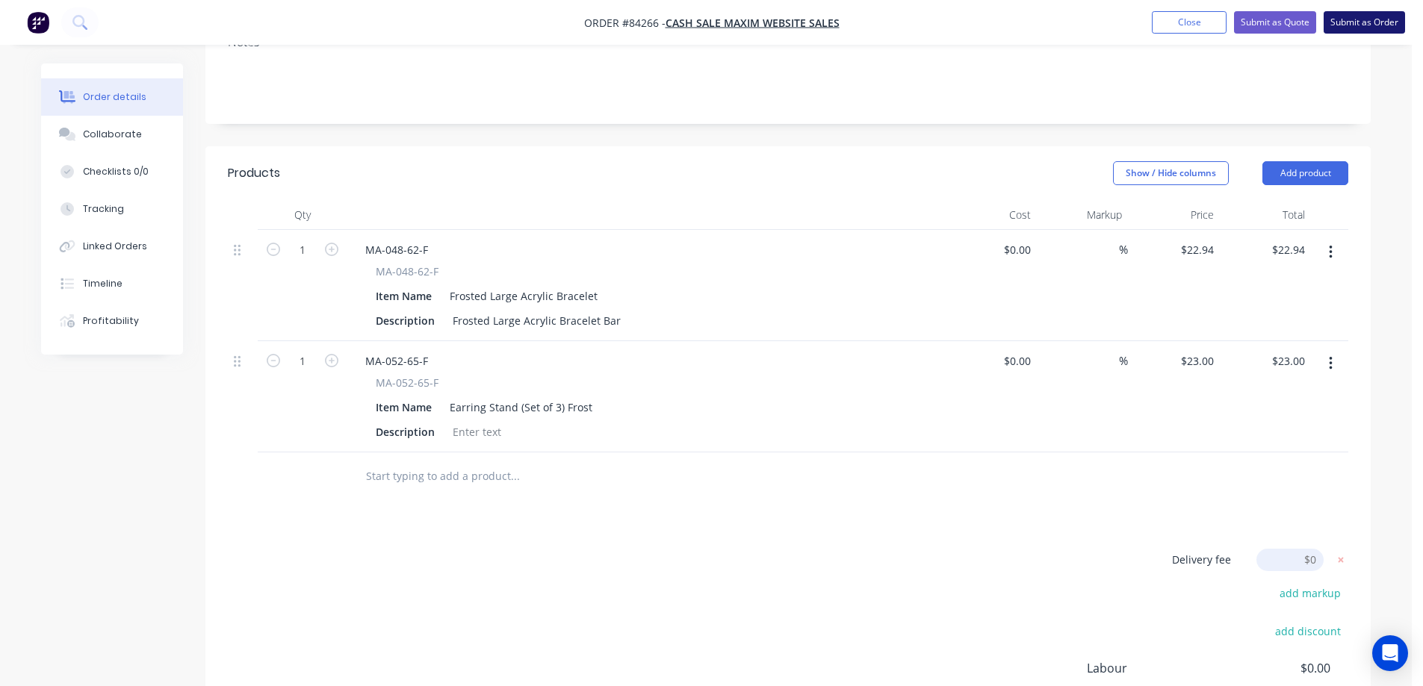
click at [1374, 25] on button "Submit as Order" at bounding box center [1363, 22] width 81 height 22
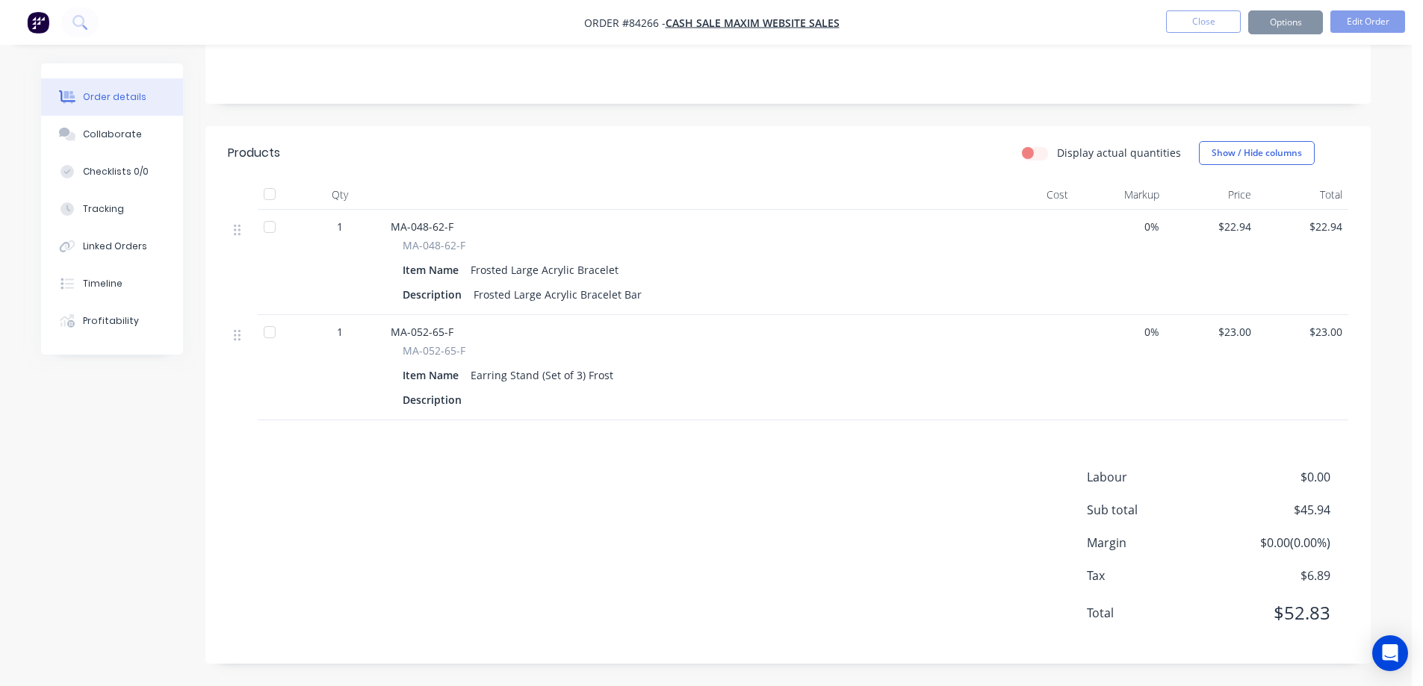
scroll to position [0, 0]
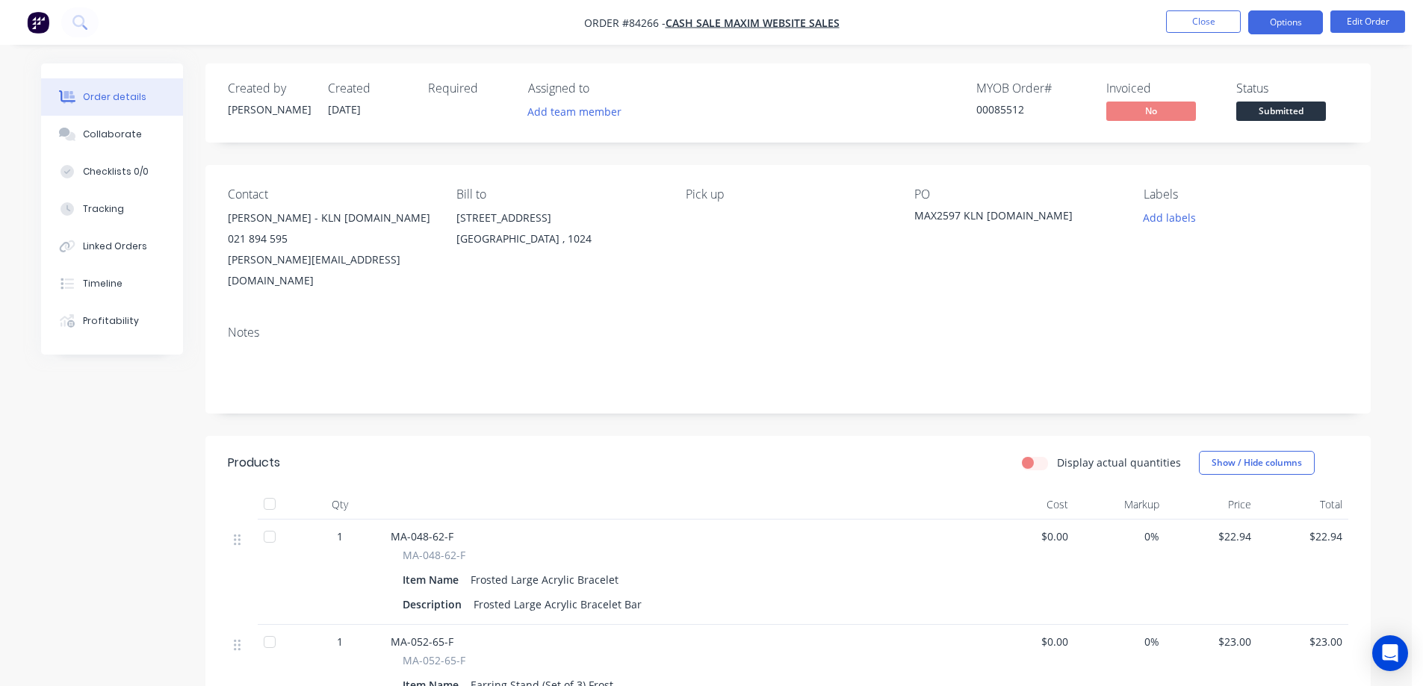
click at [1303, 20] on button "Options" at bounding box center [1285, 22] width 75 height 24
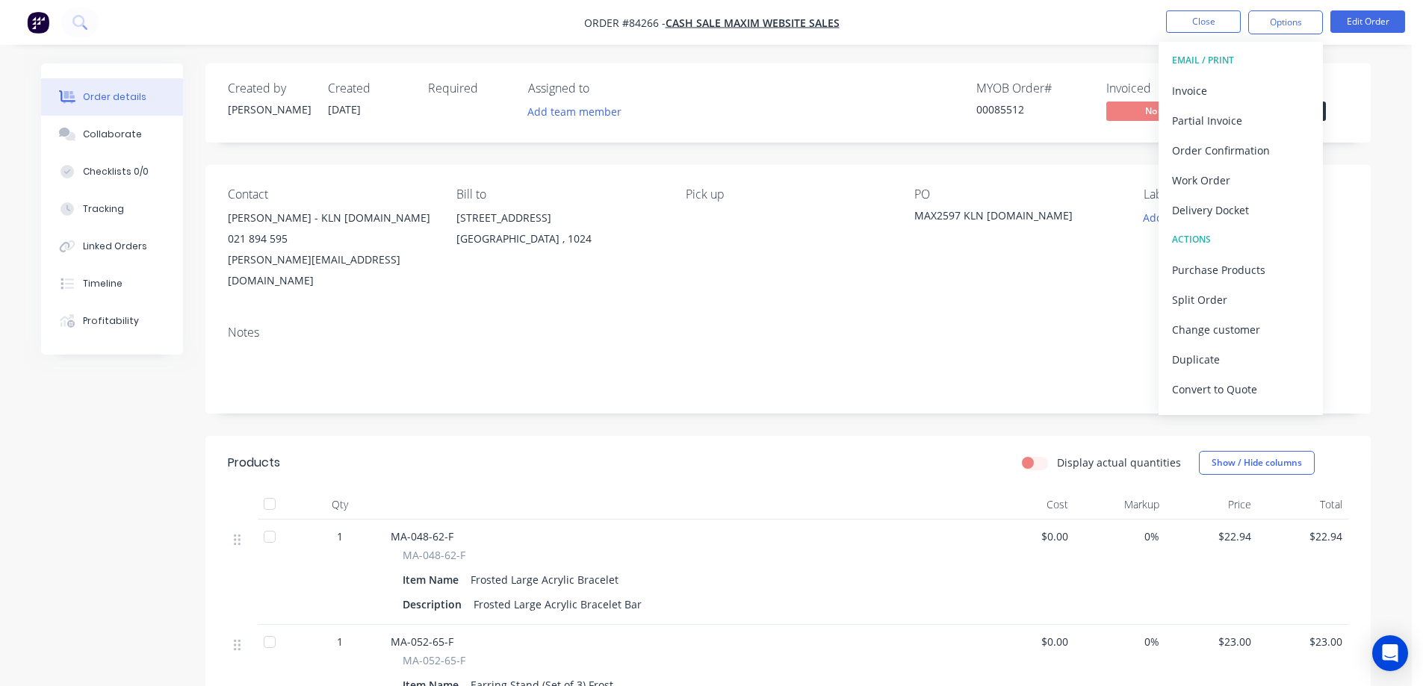
click at [1263, 77] on button "Invoice" at bounding box center [1240, 90] width 164 height 30
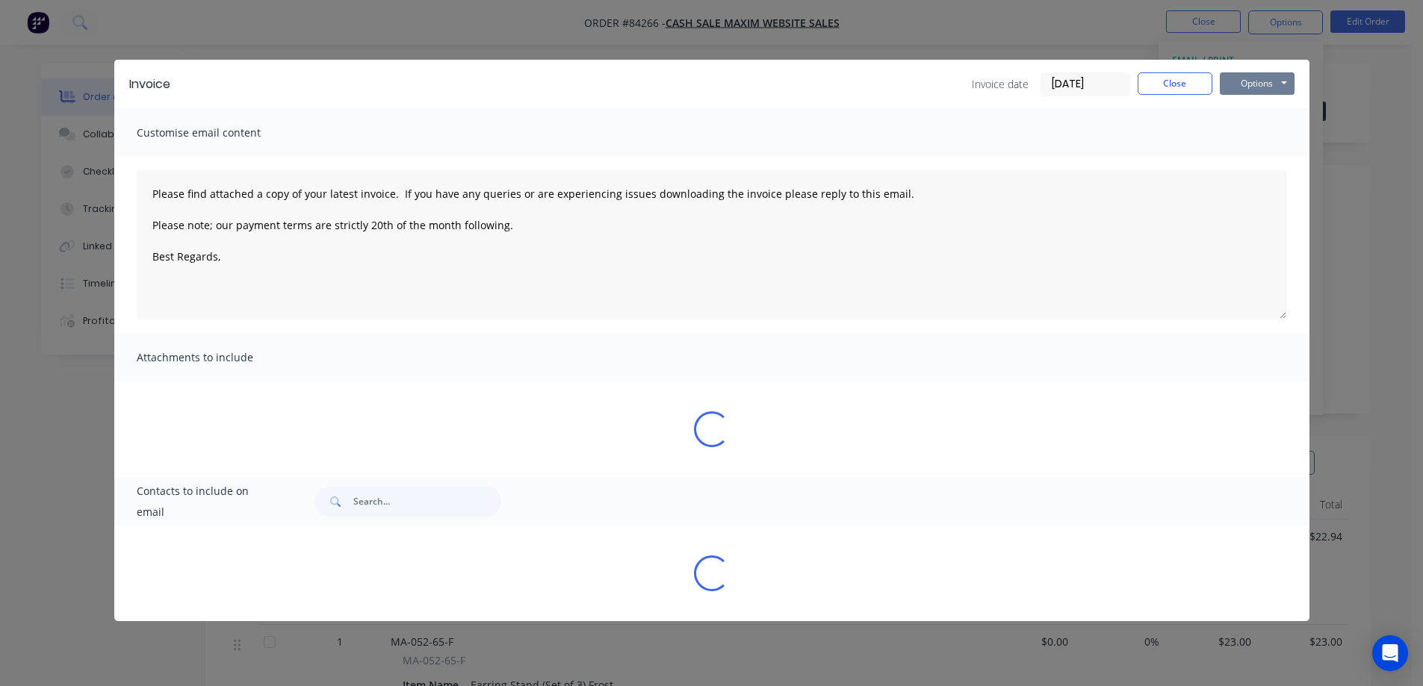
click at [1263, 77] on button "Options" at bounding box center [1257, 83] width 75 height 22
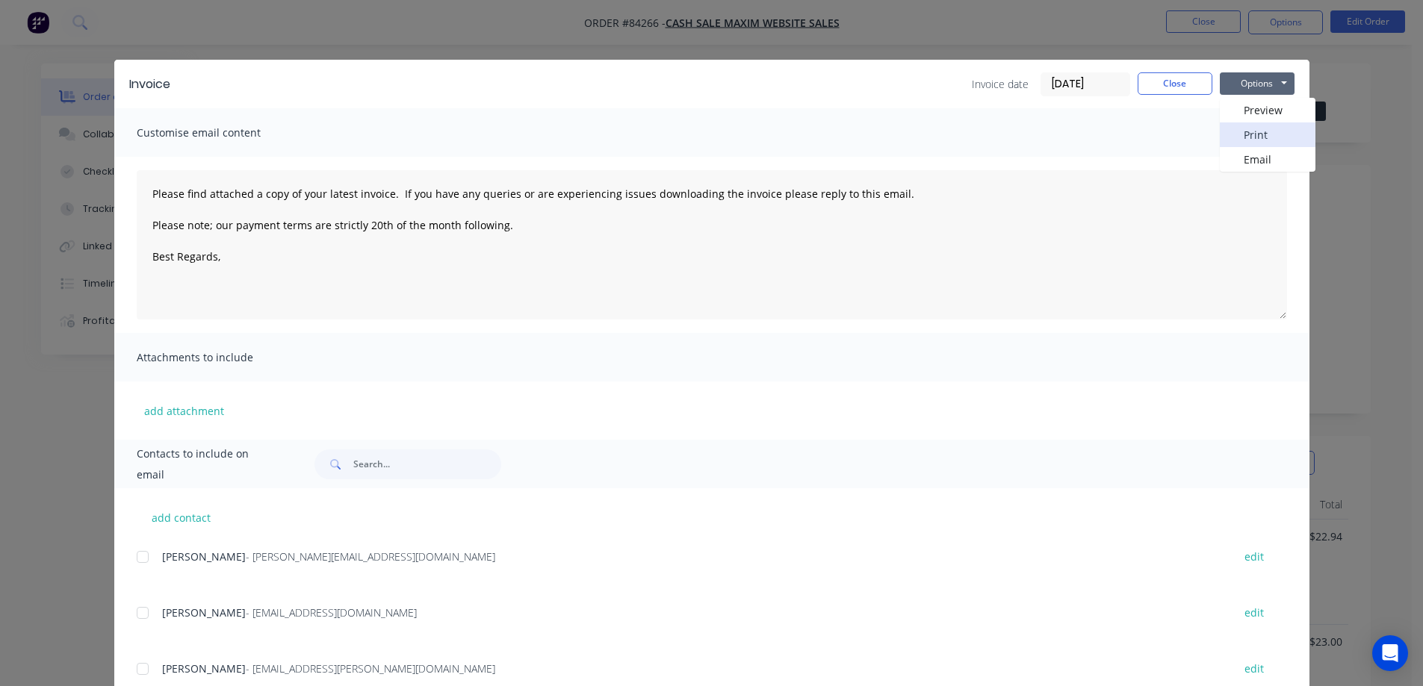
click at [1252, 137] on button "Print" at bounding box center [1268, 134] width 96 height 25
click at [1137, 80] on button "Close" at bounding box center [1174, 83] width 75 height 22
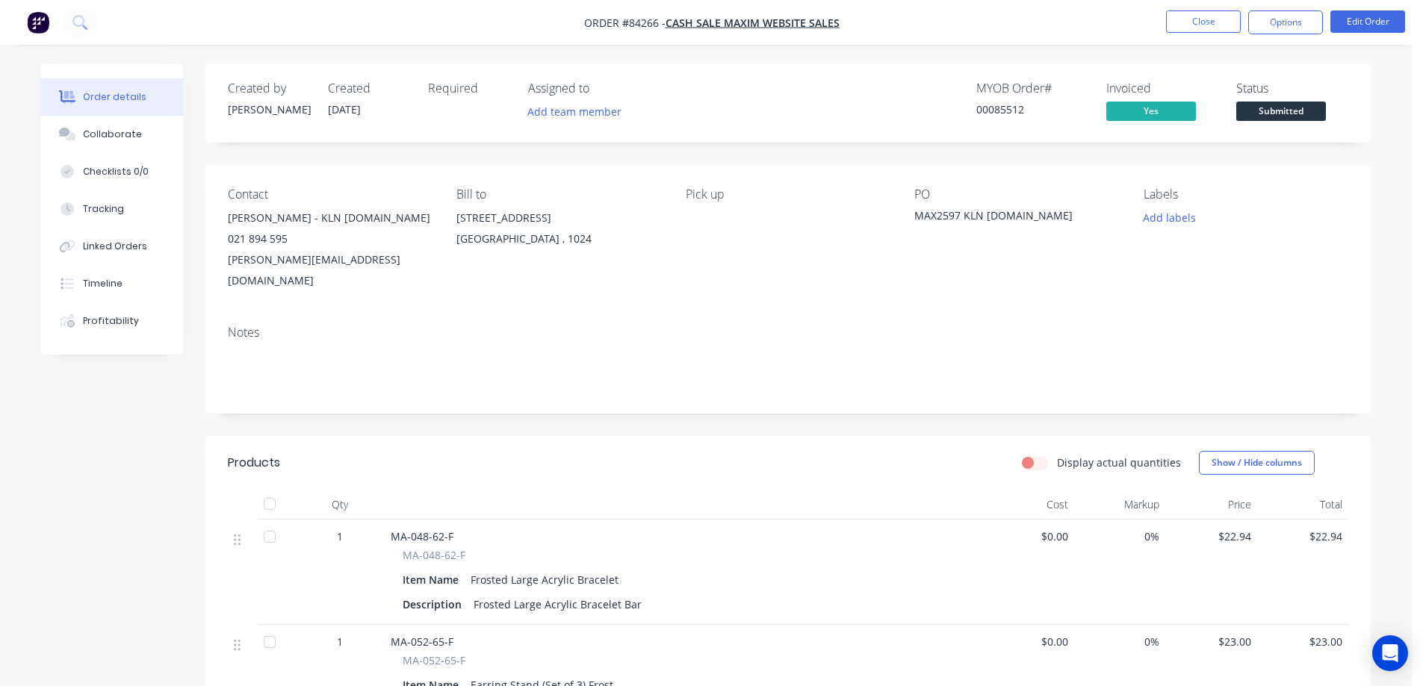
click at [1298, 111] on span "Submitted" at bounding box center [1281, 111] width 90 height 19
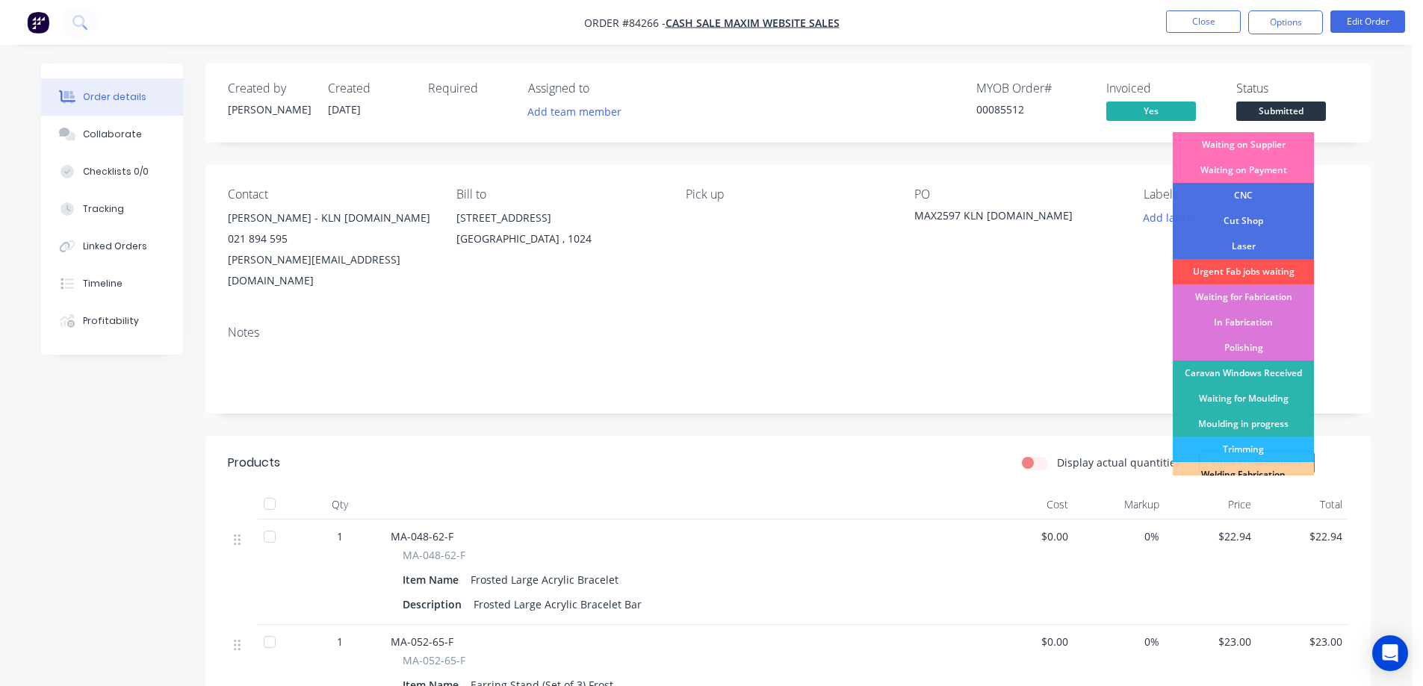
scroll to position [291, 0]
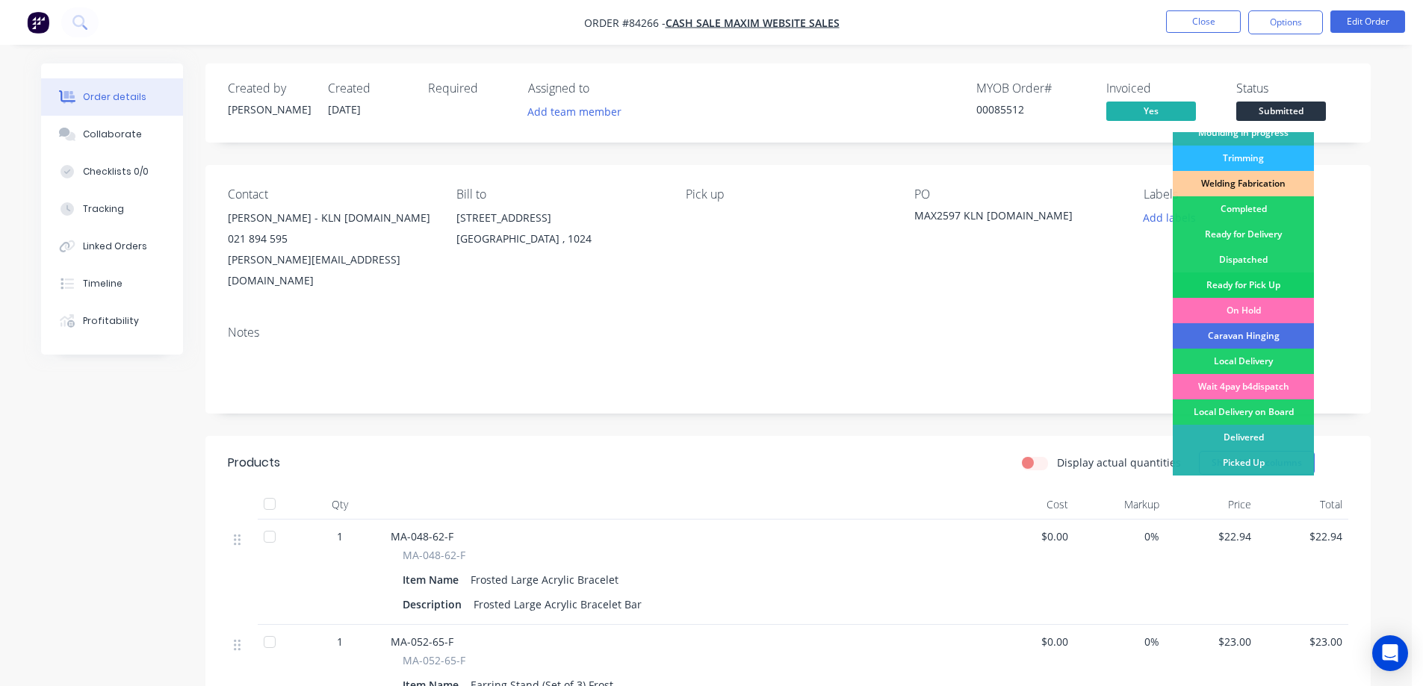
click at [1257, 289] on div "Ready for Pick Up" at bounding box center [1242, 285] width 141 height 25
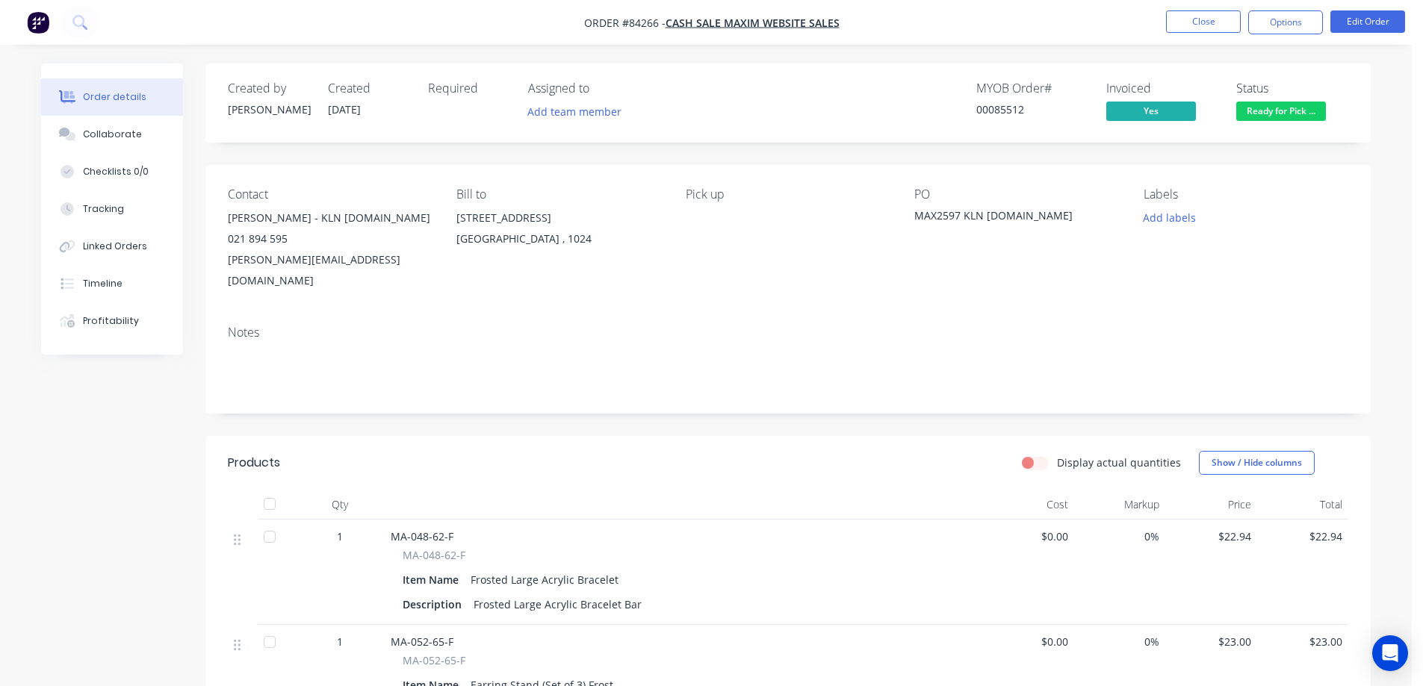
click at [1259, 252] on div "Labels Add labels" at bounding box center [1245, 239] width 205 height 104
click at [1227, 28] on button "Close" at bounding box center [1203, 21] width 75 height 22
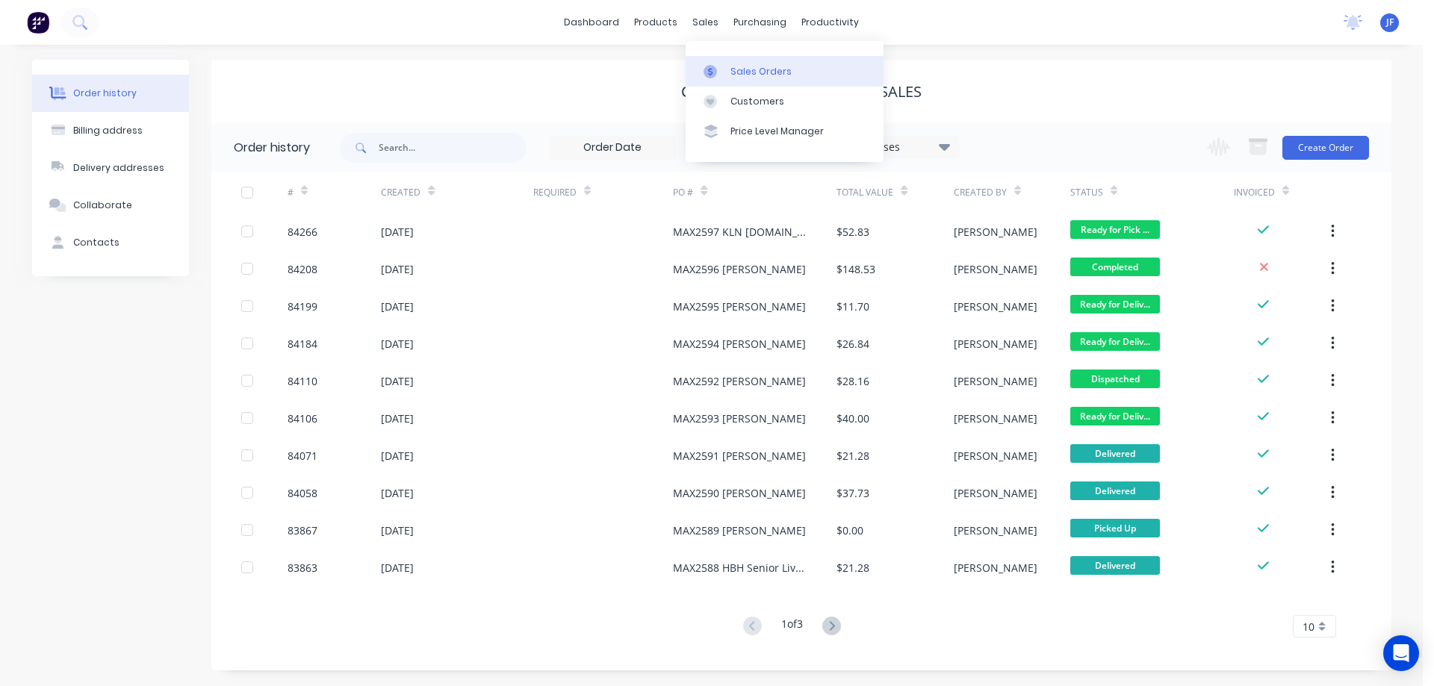
click at [737, 69] on div "Sales Orders" at bounding box center [760, 71] width 61 height 13
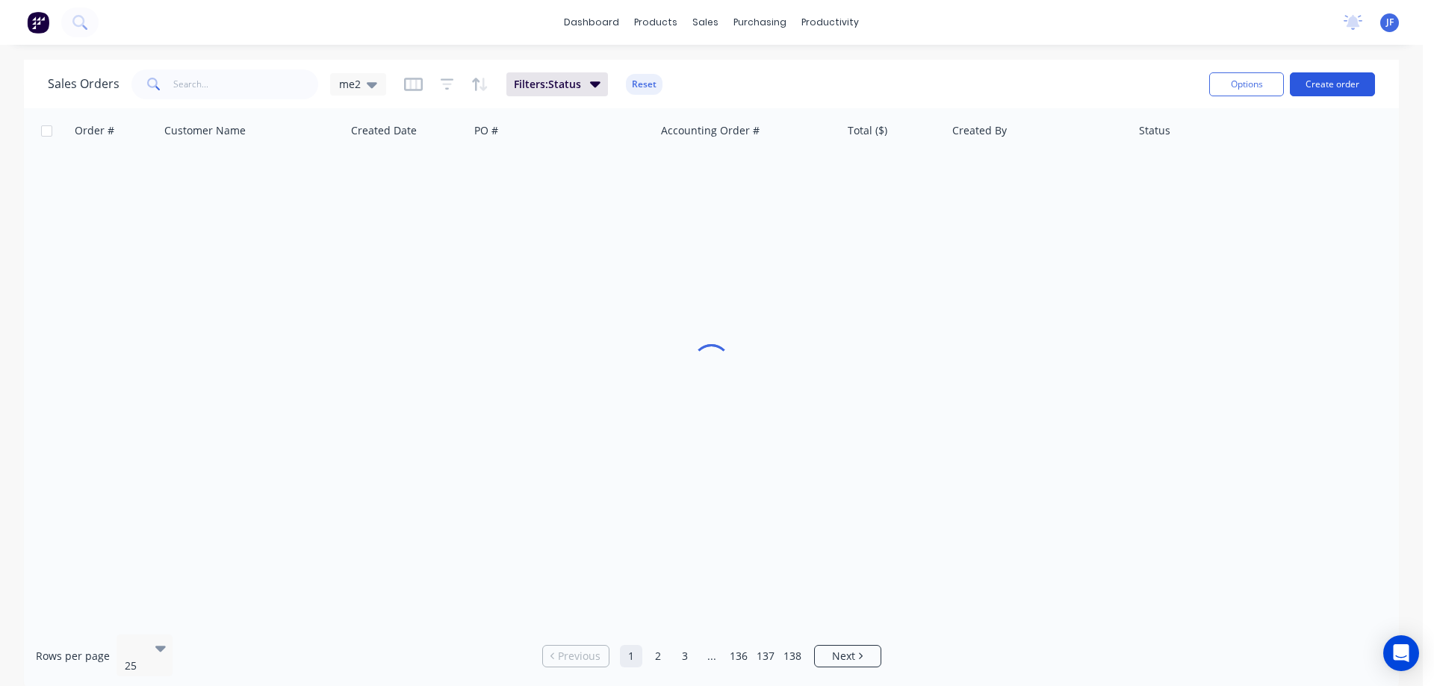
click at [1315, 80] on button "Create order" at bounding box center [1332, 84] width 85 height 24
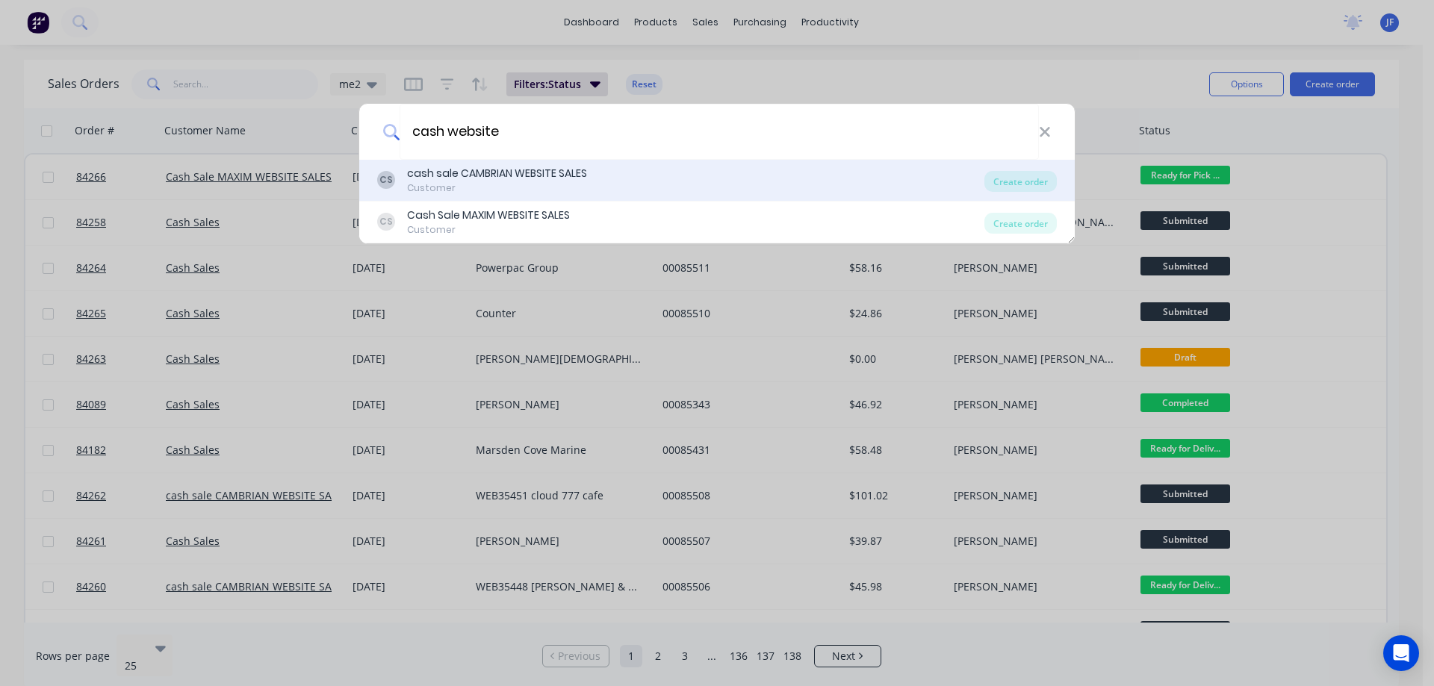
type input "cash website"
click at [571, 188] on div "Customer" at bounding box center [497, 187] width 180 height 13
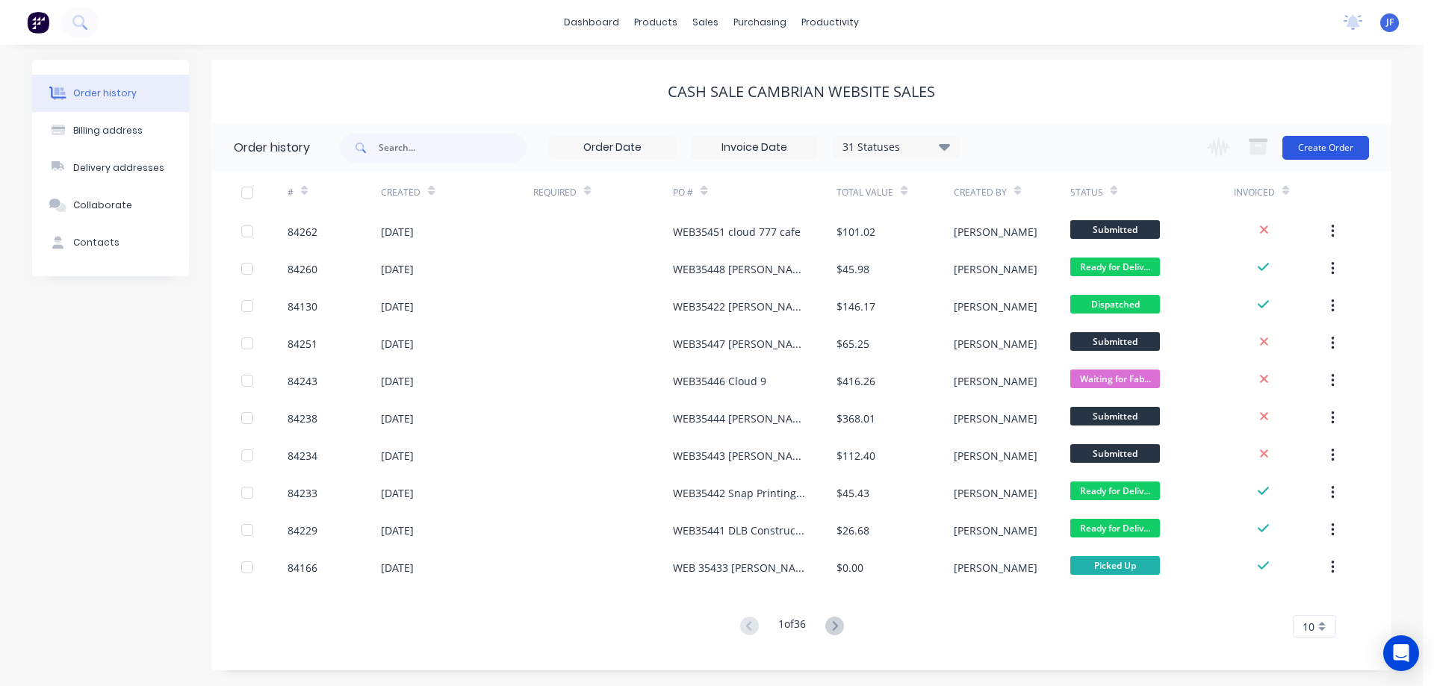
click at [1318, 144] on button "Create Order" at bounding box center [1325, 148] width 87 height 24
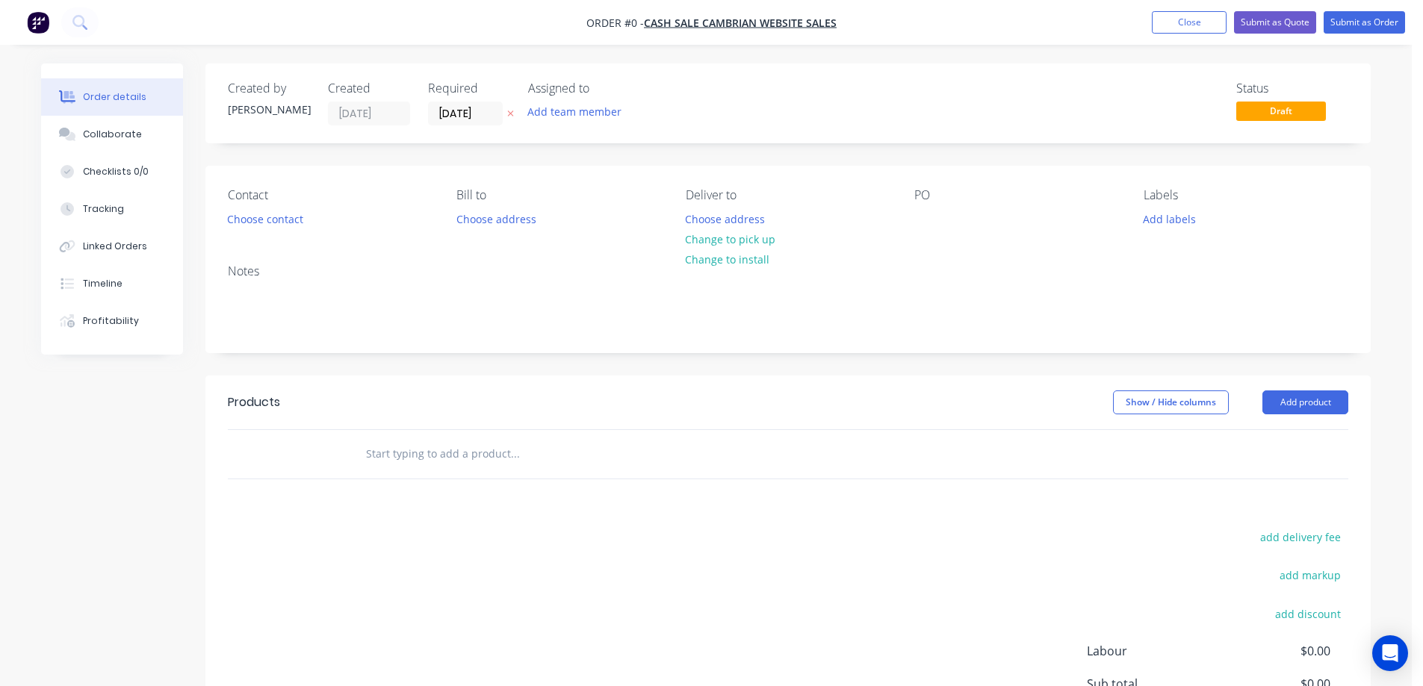
click at [513, 112] on icon at bounding box center [510, 113] width 7 height 9
click at [259, 220] on button "Choose contact" at bounding box center [266, 218] width 92 height 20
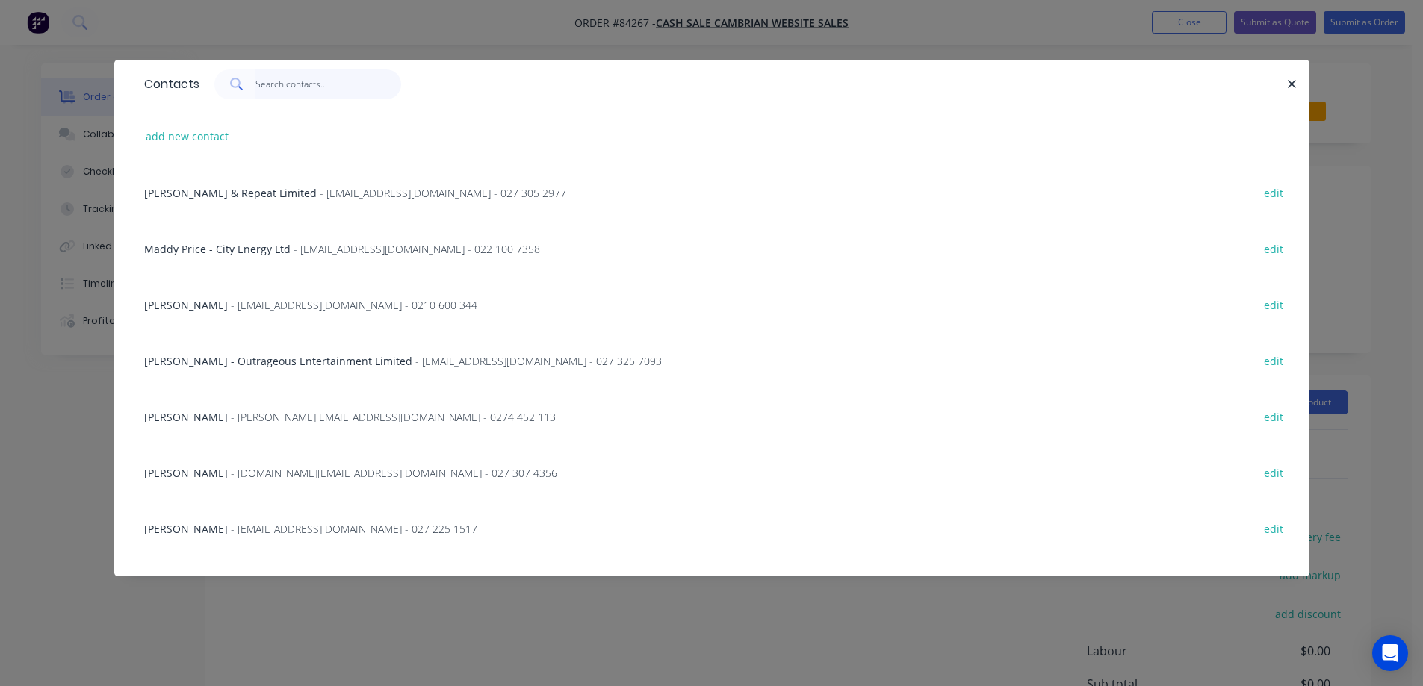
click at [347, 90] on input "text" at bounding box center [328, 84] width 146 height 30
paste input "Art by Lucia"
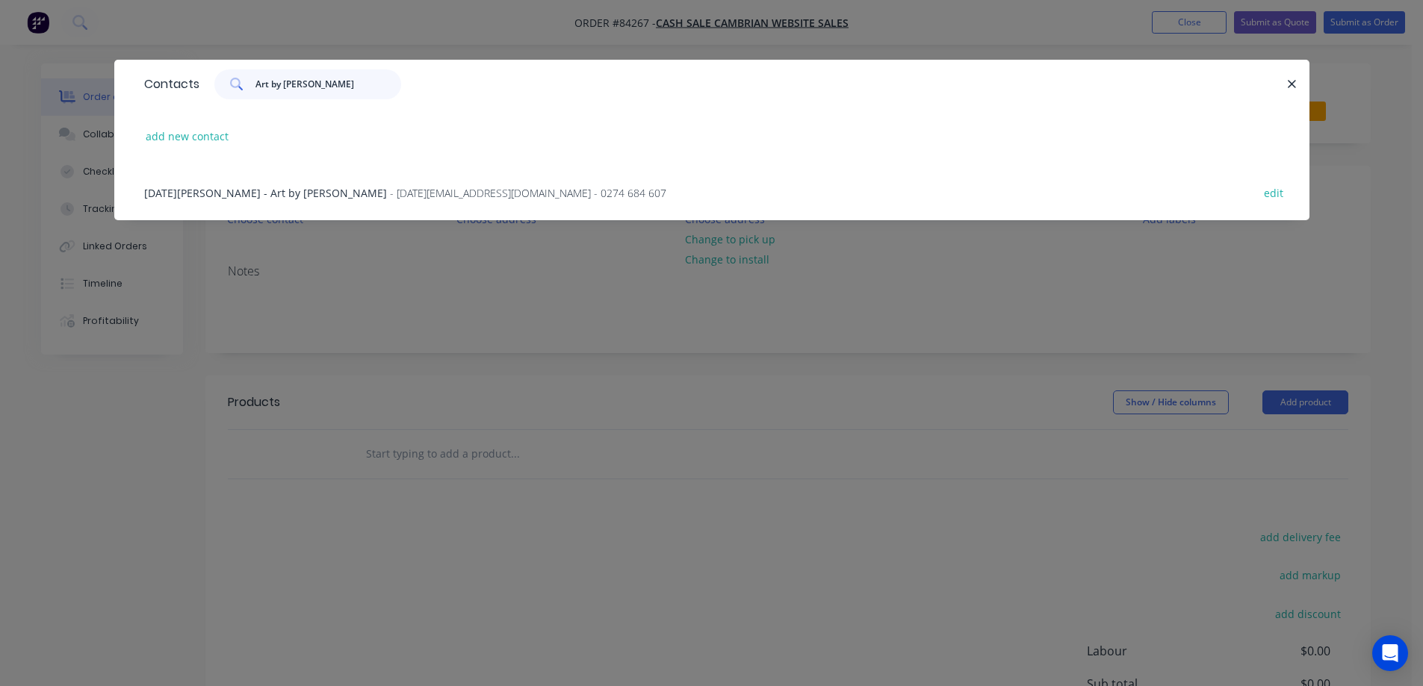
type input "Art by Lucia"
drag, startPoint x: 226, startPoint y: 195, endPoint x: 261, endPoint y: 190, distance: 35.4
click at [227, 195] on span "Lucia Laubscher - Art by Lucia" at bounding box center [265, 193] width 243 height 14
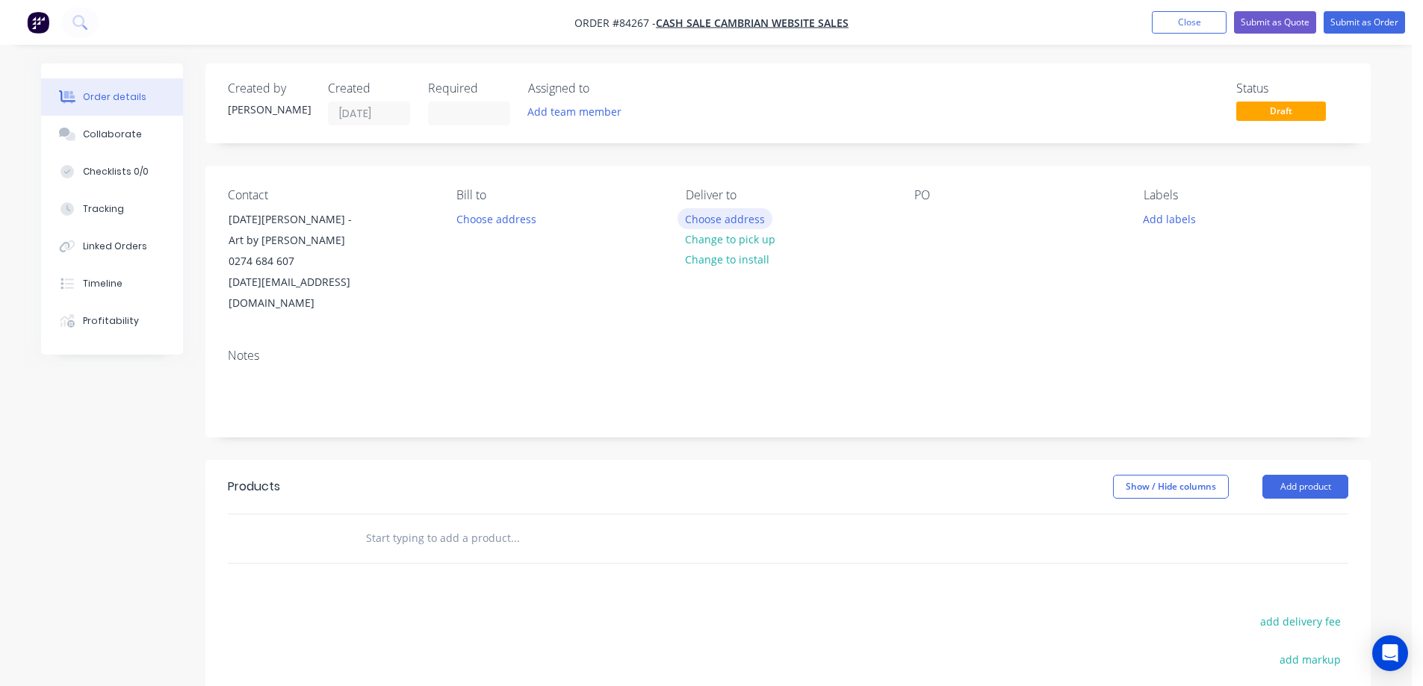
click at [740, 219] on button "Choose address" at bounding box center [725, 218] width 96 height 20
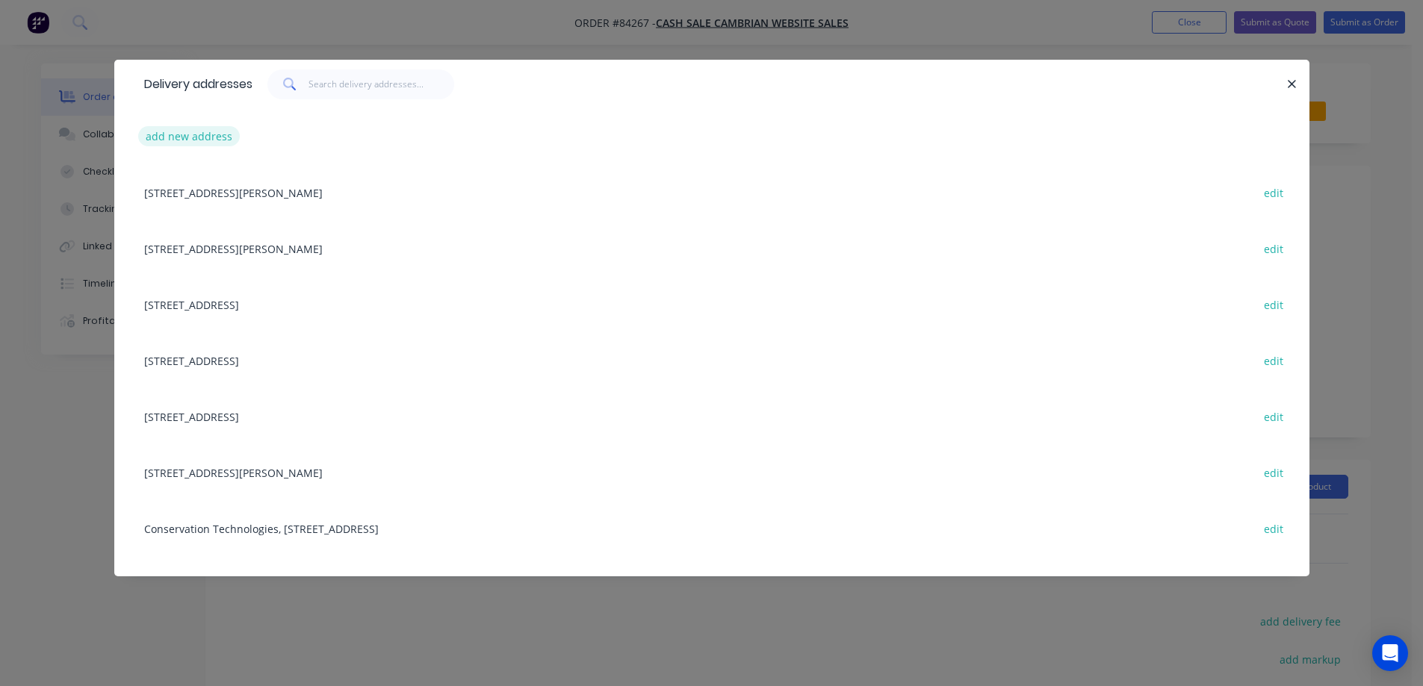
click at [205, 130] on button "add new address" at bounding box center [189, 136] width 102 height 20
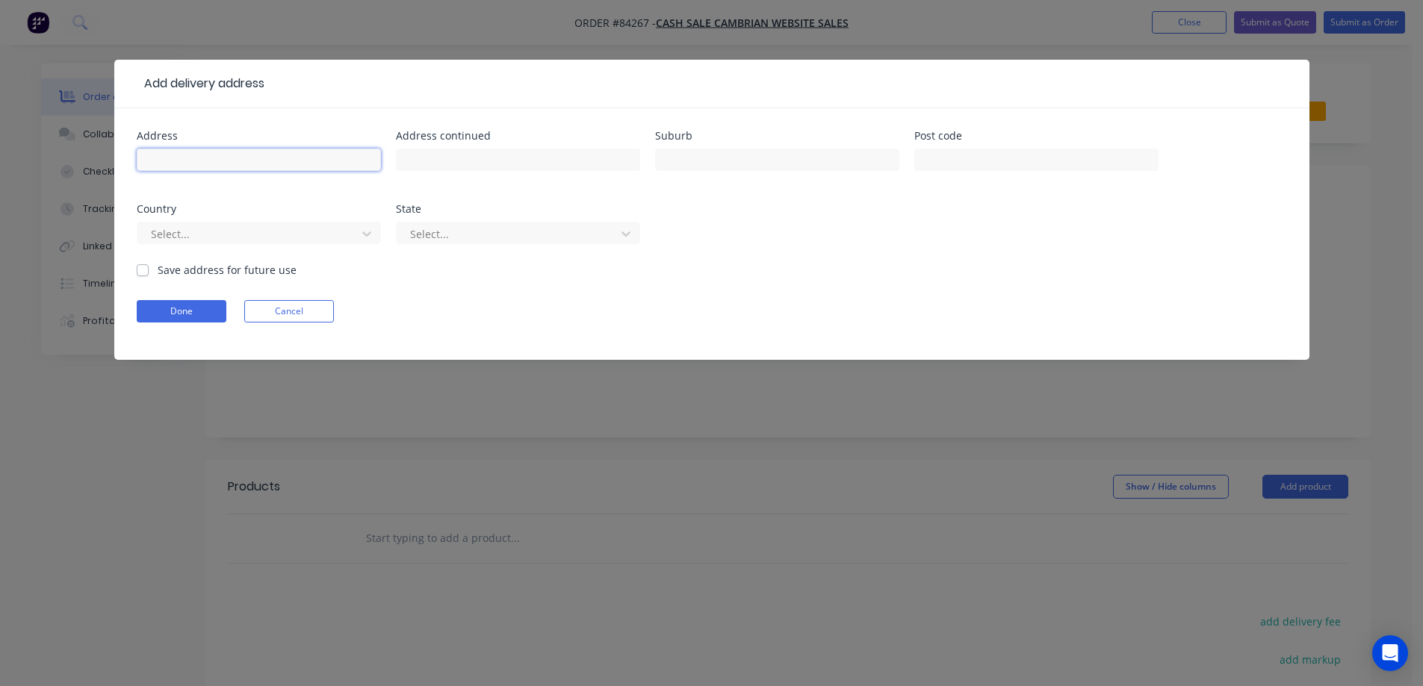
click at [204, 170] on input "text" at bounding box center [259, 160] width 244 height 22
paste input "14 Sailfish Drive"
type input "14 Sailfish Drive"
click at [472, 153] on input "text" at bounding box center [518, 160] width 244 height 22
paste input "West Harbour"
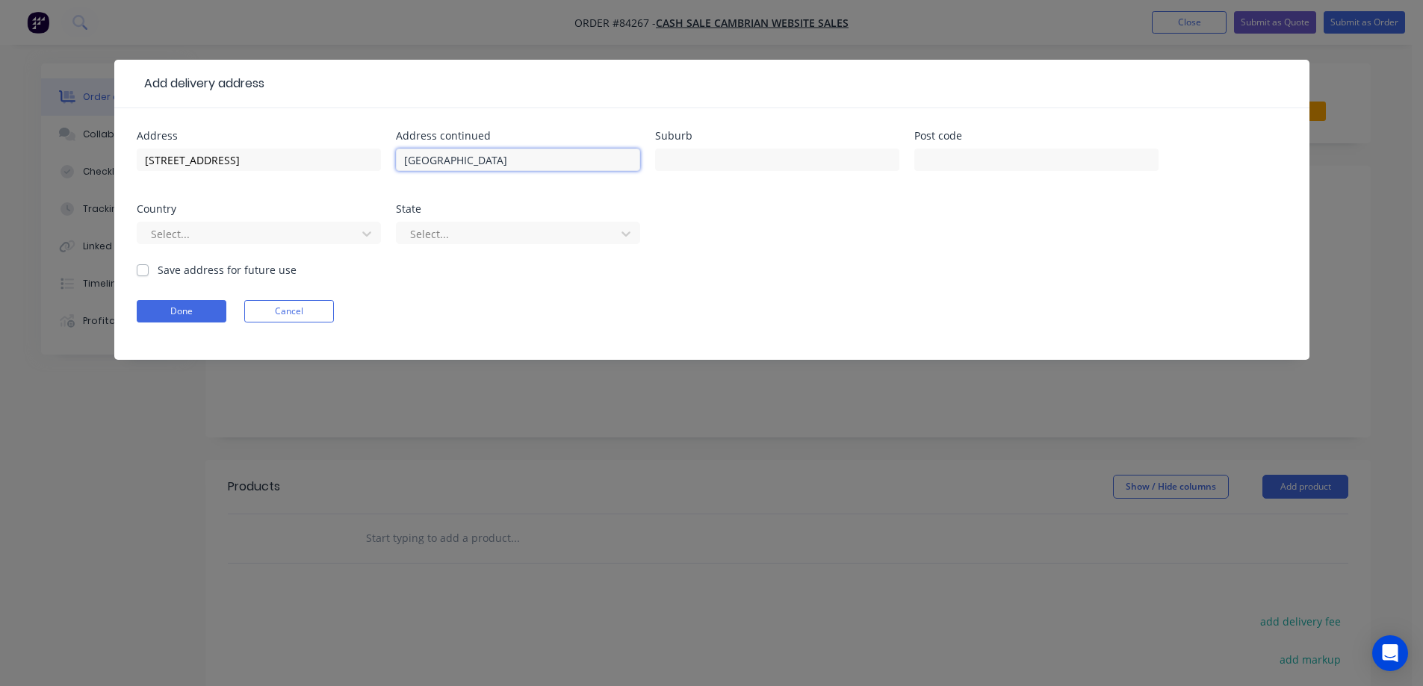
type input "West Harbour"
click at [1113, 143] on div "Post code" at bounding box center [1036, 160] width 244 height 58
click at [1101, 147] on div at bounding box center [1036, 167] width 244 height 44
click at [993, 158] on input "text" at bounding box center [1036, 160] width 244 height 22
paste input "0618"
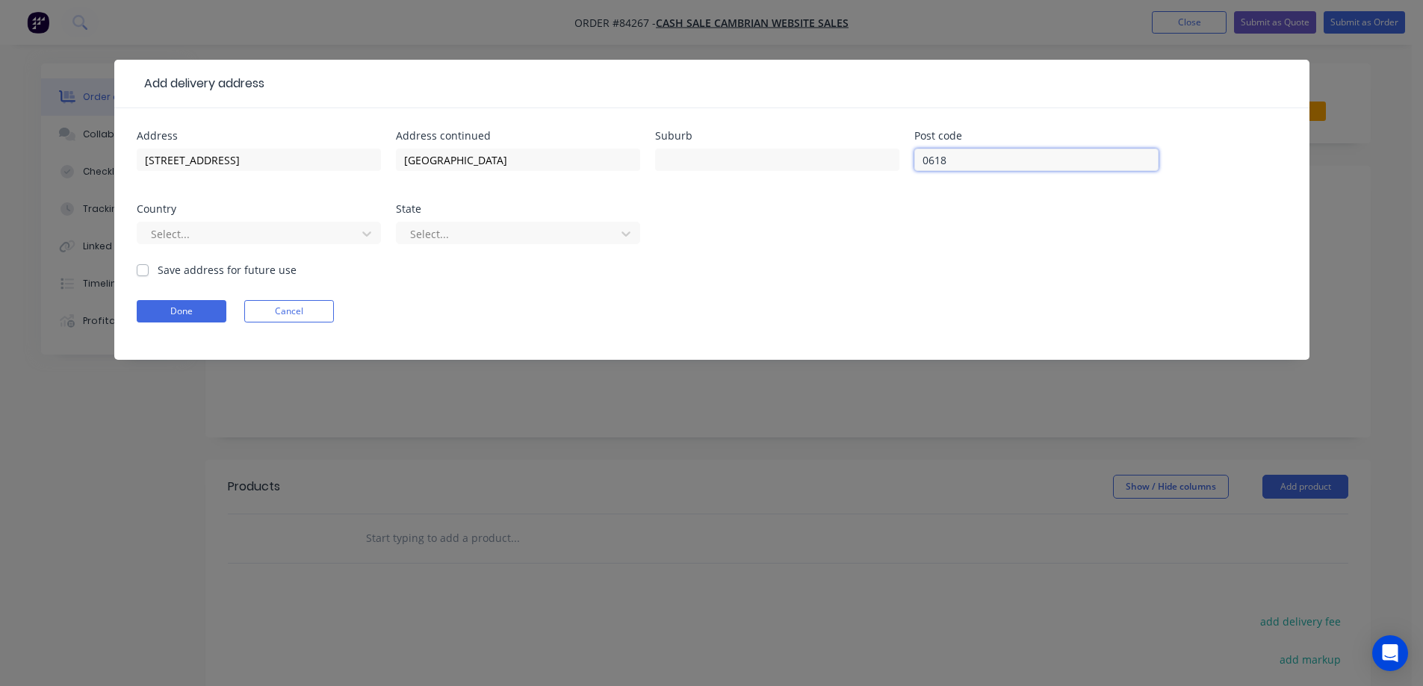
type input "0618"
click at [700, 158] on input "text" at bounding box center [777, 160] width 244 height 22
paste input "Auckland"
type input "Auckland"
click at [198, 308] on button "Done" at bounding box center [182, 311] width 90 height 22
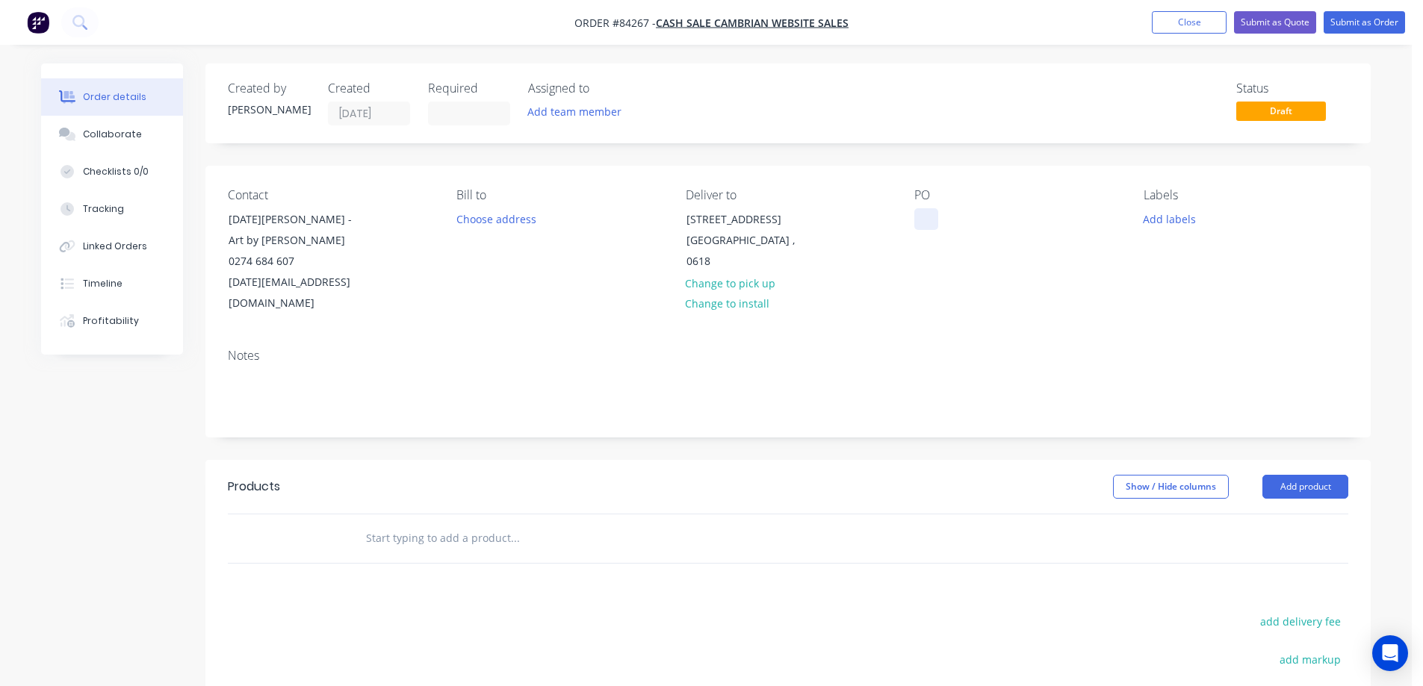
click at [929, 218] on div at bounding box center [926, 219] width 24 height 22
drag, startPoint x: 314, startPoint y: 220, endPoint x: 368, endPoint y: 249, distance: 61.5
click at [368, 249] on div "Contact Lucia Laubscher - Art by Lucia 0274 684 607 lucia.laubscher80@gmail.com" at bounding box center [330, 251] width 205 height 126
copy div "Art by Lucia"
click at [984, 217] on div "WEB35452" at bounding box center [952, 219] width 76 height 22
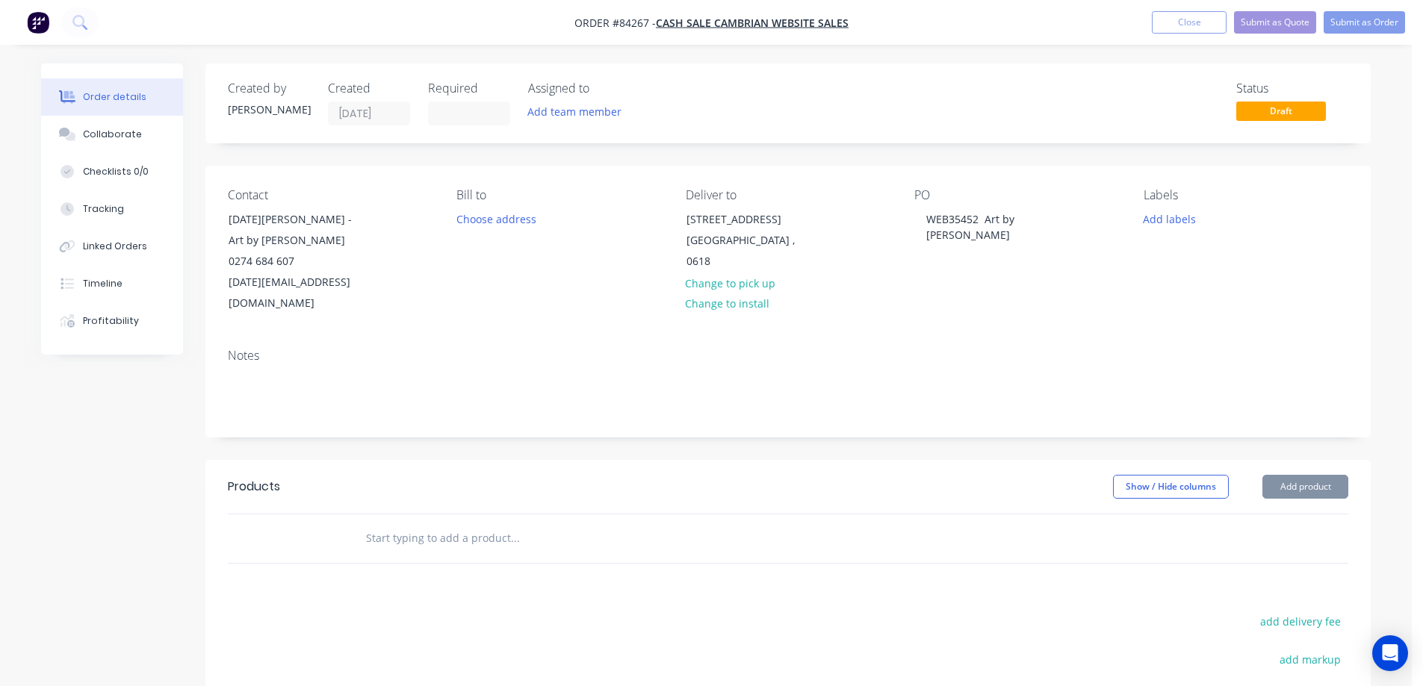
click at [987, 293] on div "PO WEB35452 Art by Lucia" at bounding box center [1016, 251] width 205 height 126
click at [477, 524] on input "text" at bounding box center [514, 539] width 299 height 30
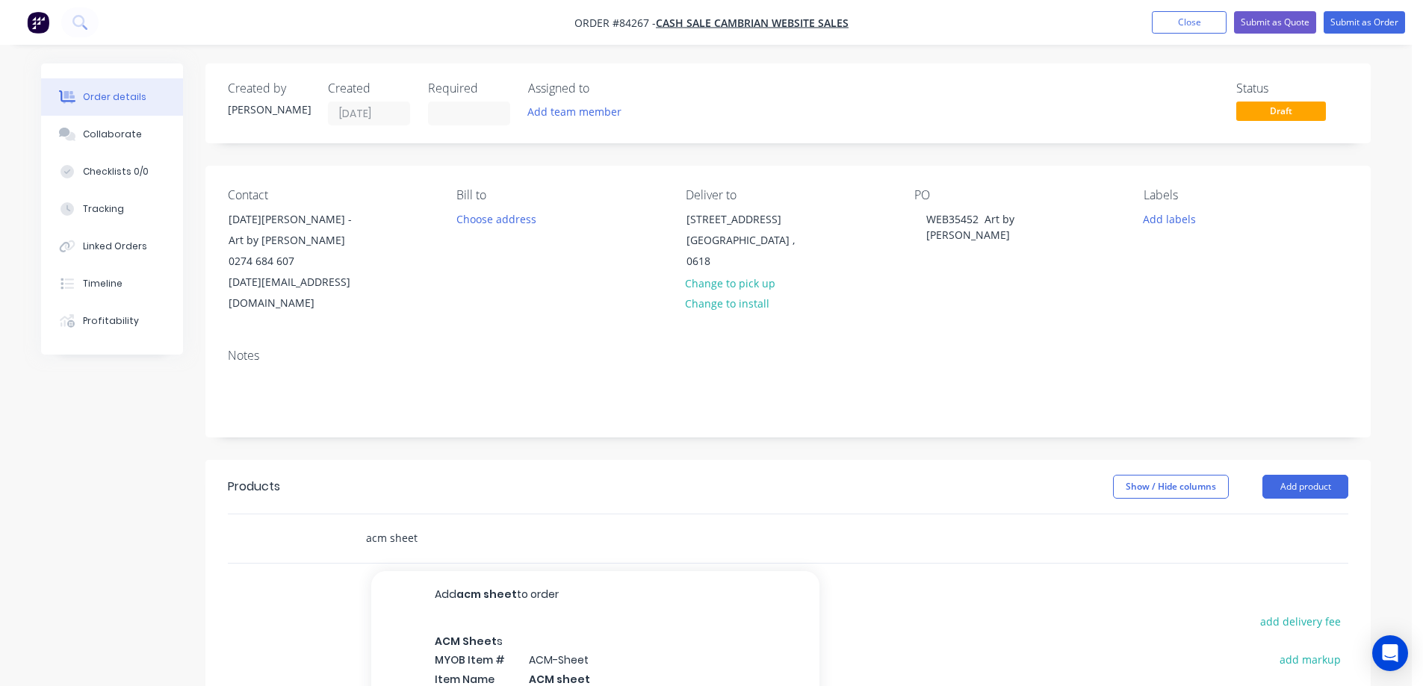
scroll to position [149, 0]
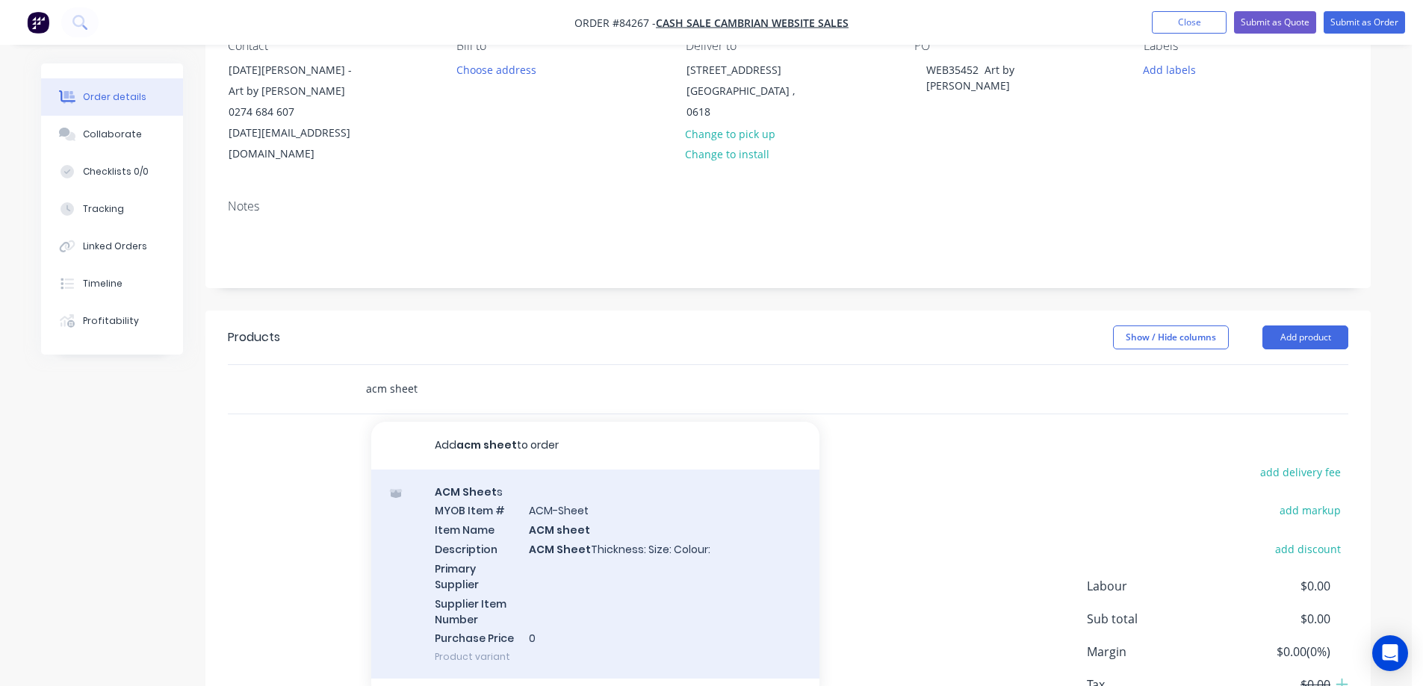
type input "acm sheet"
click at [643, 548] on div "ACM Sheet s MYOB Item # ACM-Sheet Item Name ACM sheet Description ACM Sheet Thi…" at bounding box center [595, 575] width 448 height 210
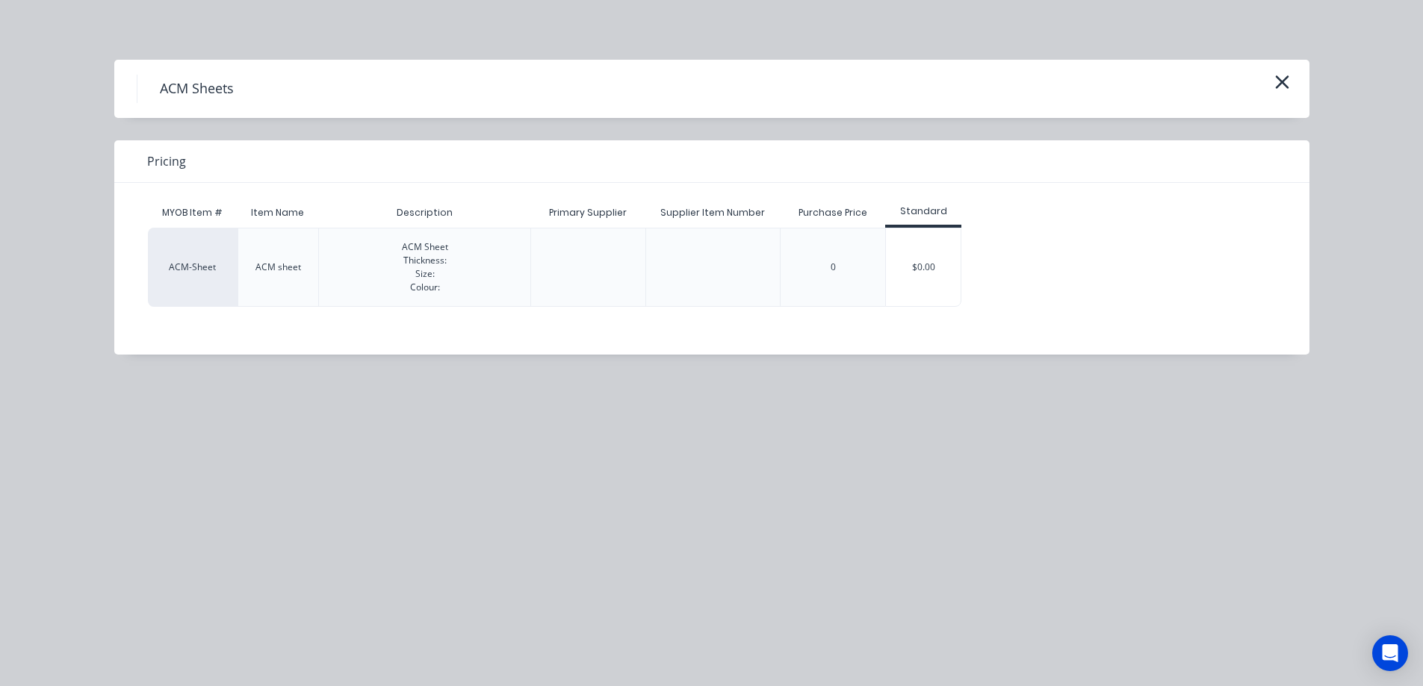
click at [901, 260] on div "$0.00" at bounding box center [923, 268] width 75 height 78
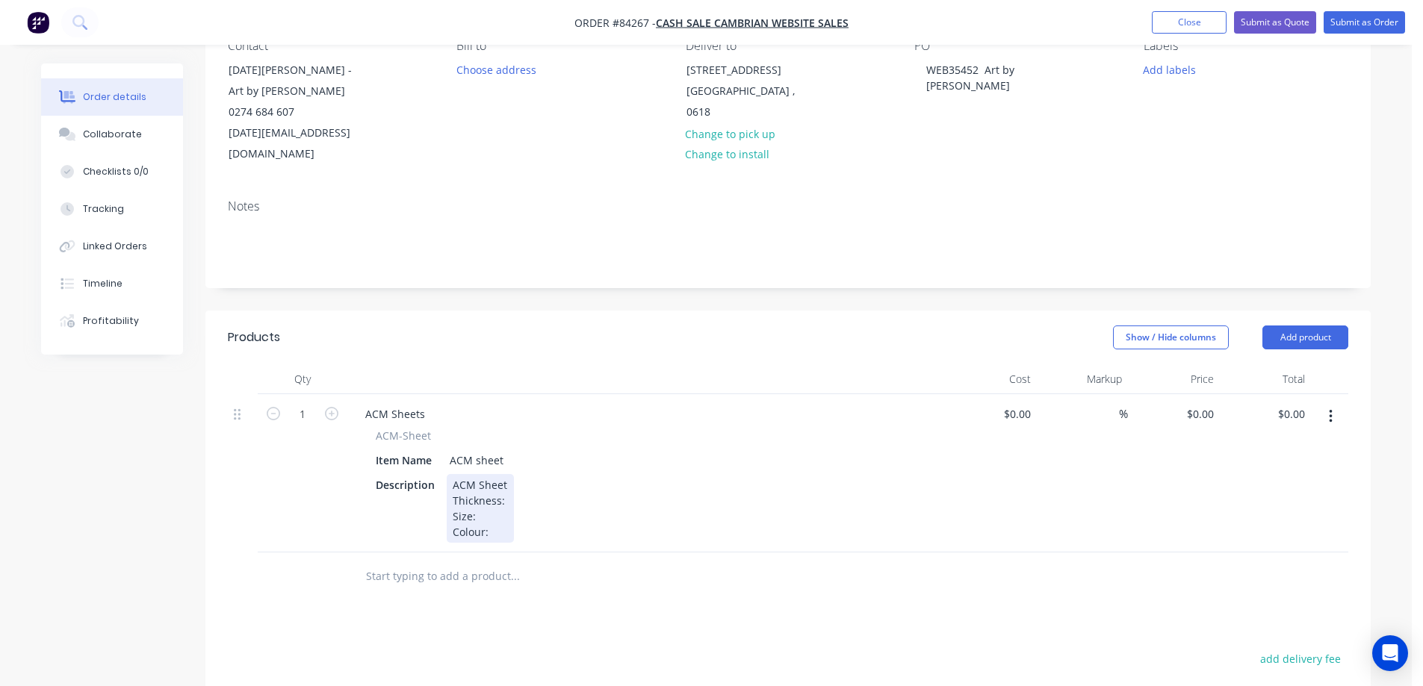
click at [505, 476] on div "ACM Sheet Thickness: Size: Colour:" at bounding box center [480, 508] width 67 height 69
click at [493, 494] on div "ACM Sheet Thickness: 2mm Size: Colour:" at bounding box center [493, 508] width 93 height 69
click at [509, 515] on div "ACM Sheet Thickness: 2mm Size: 1220 x 2440 Colour:" at bounding box center [495, 508] width 97 height 69
click at [301, 403] on input "1" at bounding box center [302, 414] width 39 height 22
type input "4"
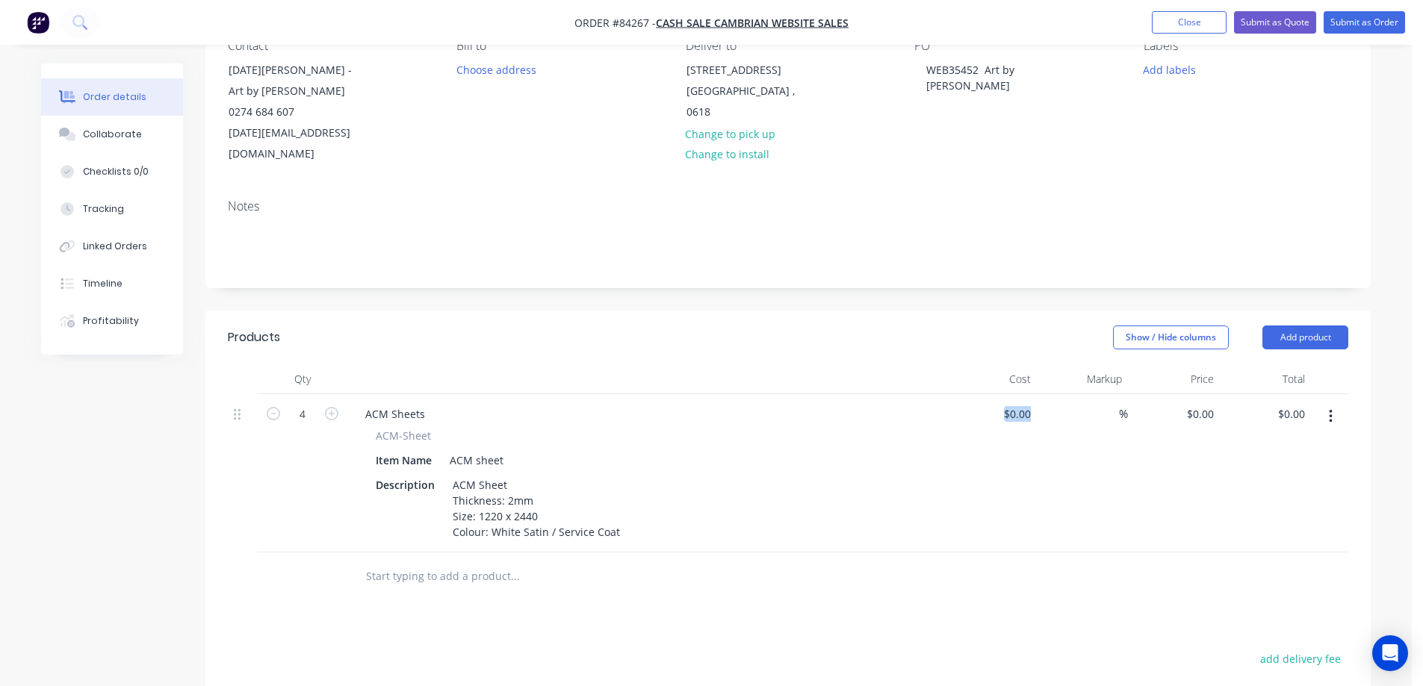
drag, startPoint x: 1048, startPoint y: 503, endPoint x: 1122, endPoint y: 473, distance: 79.0
click at [1059, 500] on div "4 ACM Sheets ACM-Sheet Item Name ACM sheet Description ACM Sheet Thickness: 2mm…" at bounding box center [788, 473] width 1120 height 158
click at [1281, 403] on div "0.00 $0.00" at bounding box center [1290, 414] width 40 height 22
type input "377.64"
type input "$94.41"
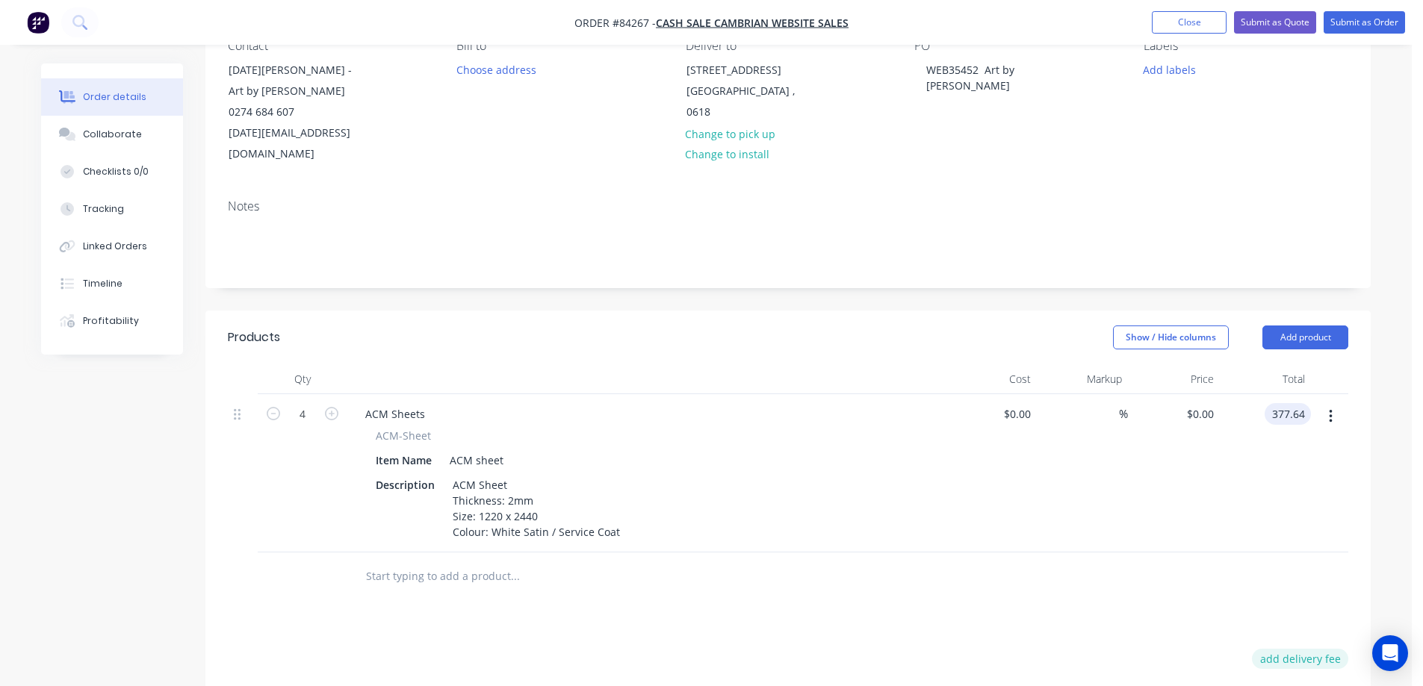
type input "$377.64"
click at [1309, 649] on button "add delivery fee" at bounding box center [1300, 659] width 96 height 20
type input "54"
click at [1202, 621] on div "Products Show / Hide columns Add product Qty Cost Markup Price Total 4 ACM Shee…" at bounding box center [787, 633] width 1165 height 645
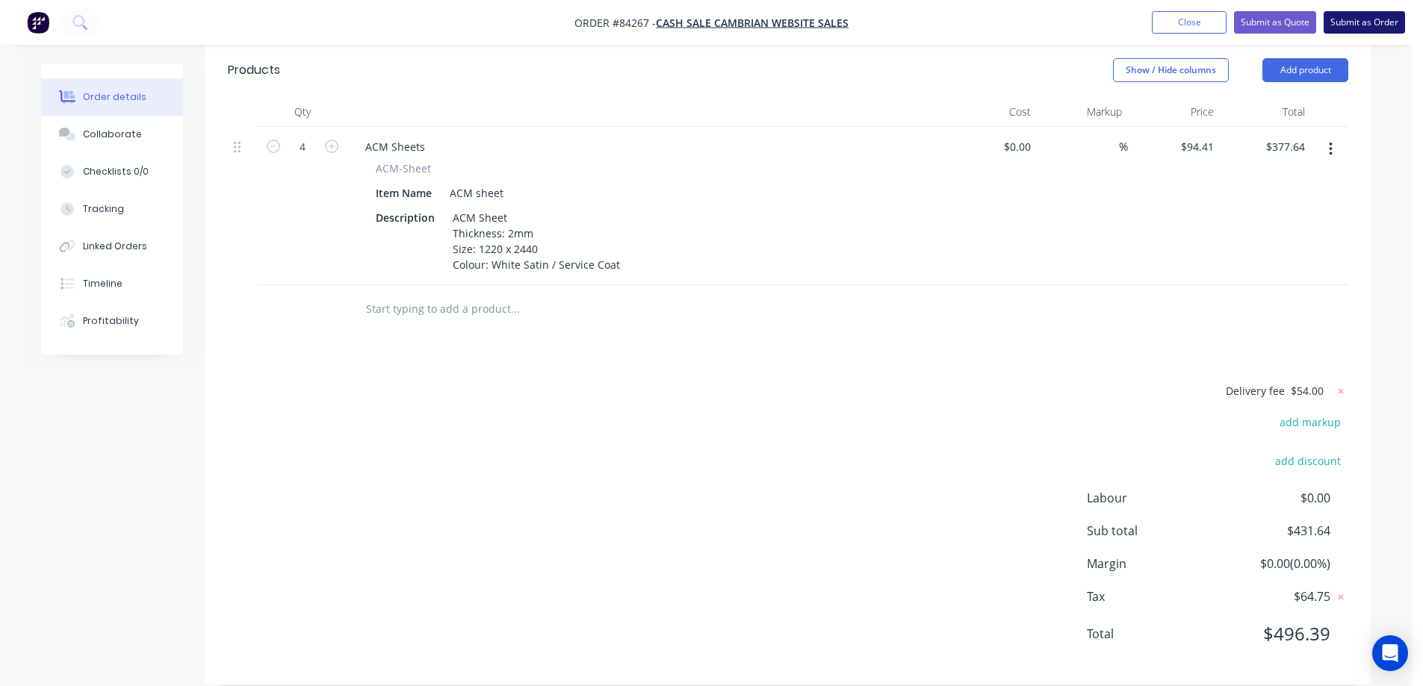
click at [1389, 15] on button "Submit as Order" at bounding box center [1363, 22] width 81 height 22
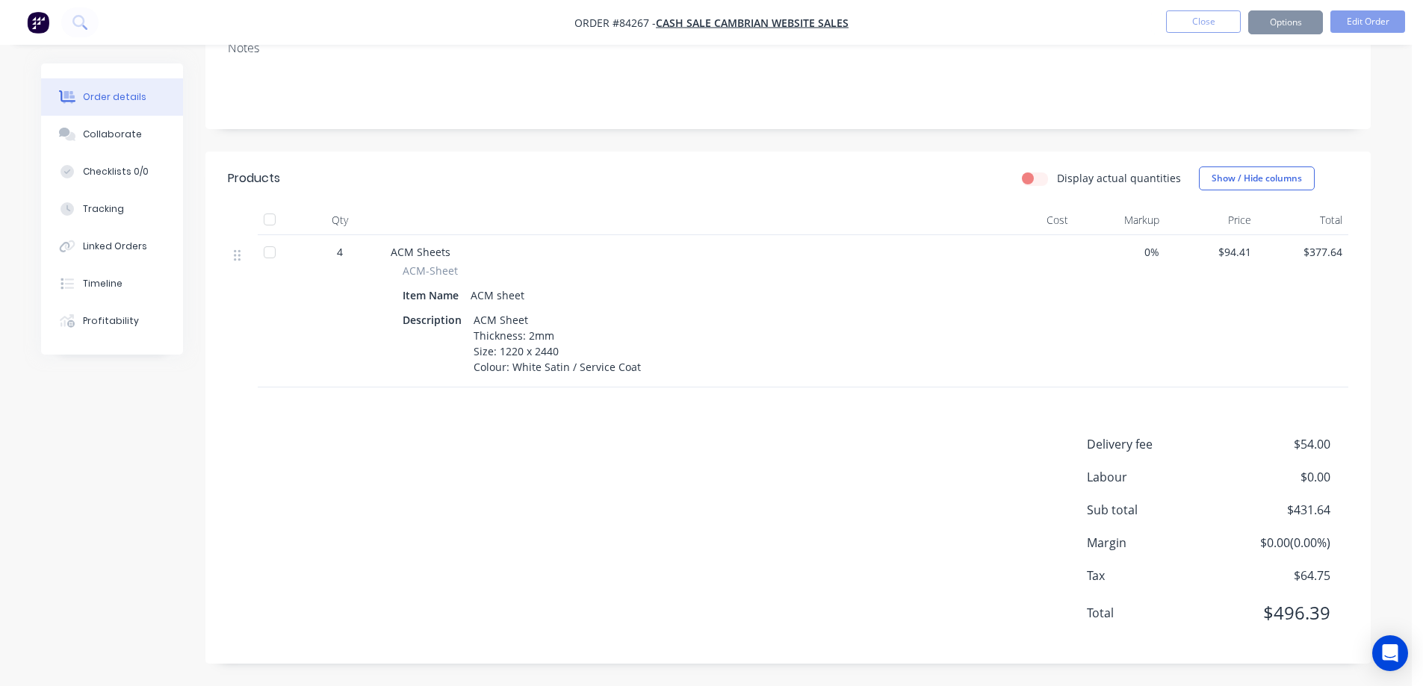
scroll to position [0, 0]
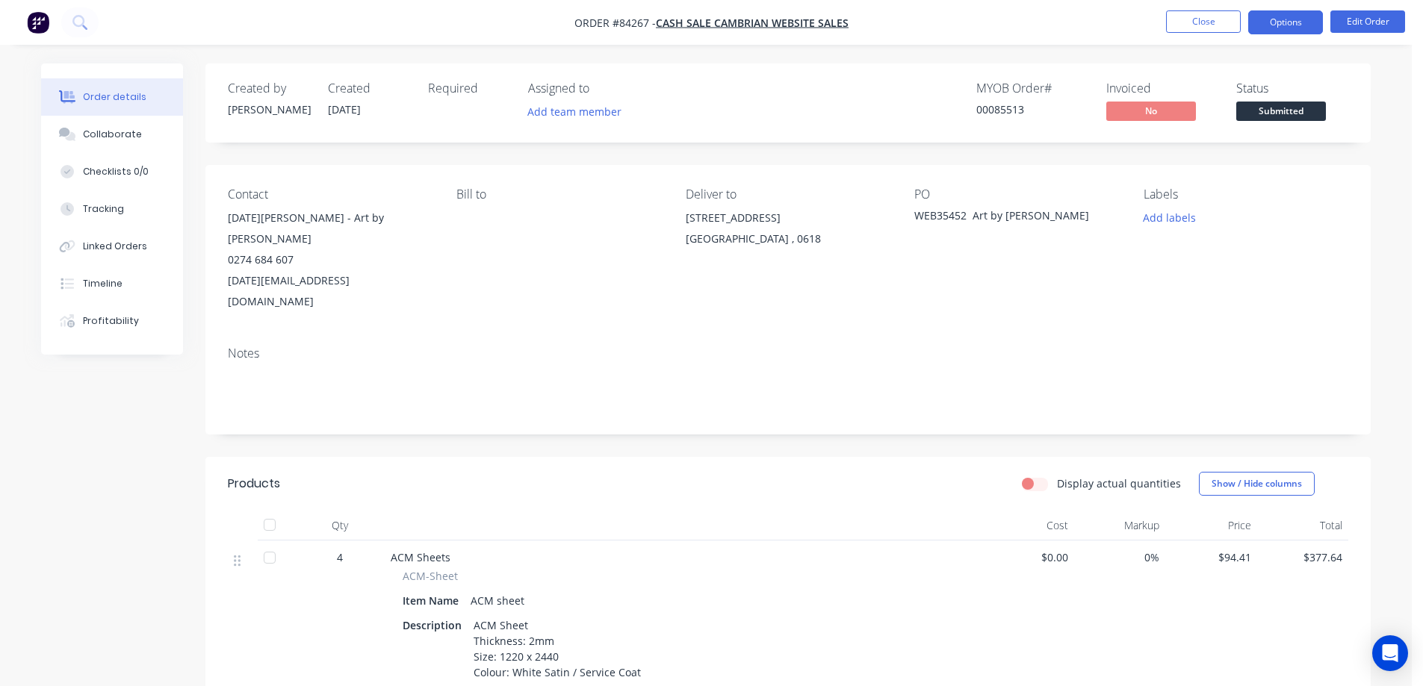
click at [1252, 21] on button "Options" at bounding box center [1285, 22] width 75 height 24
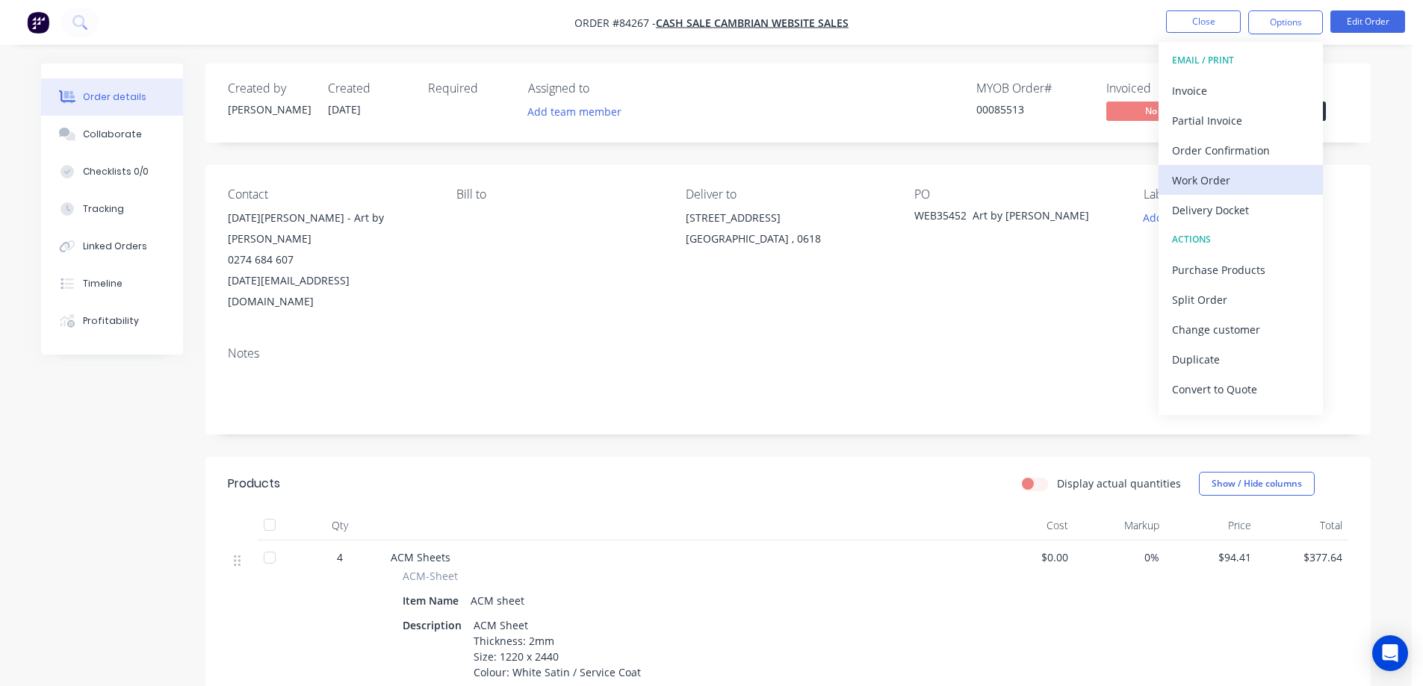
click at [1217, 185] on div "Work Order" at bounding box center [1240, 181] width 137 height 22
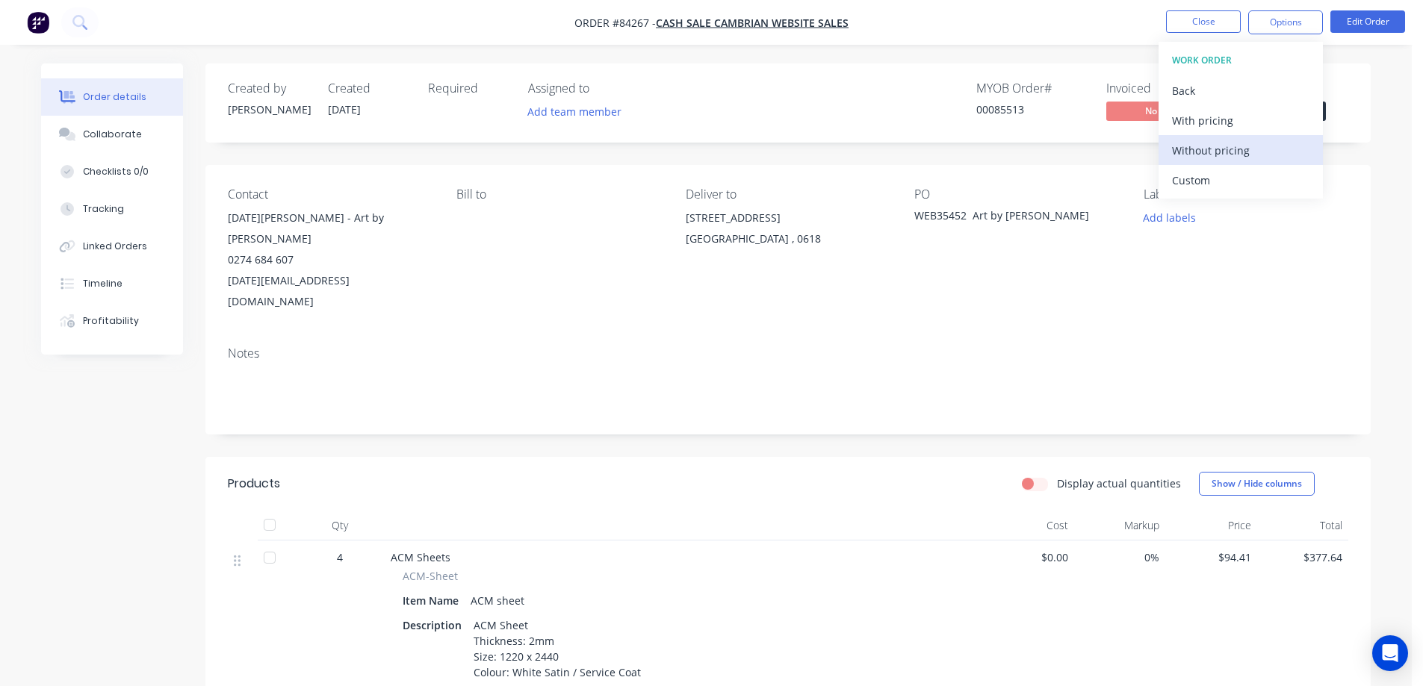
click at [1211, 149] on div "Without pricing" at bounding box center [1240, 151] width 137 height 22
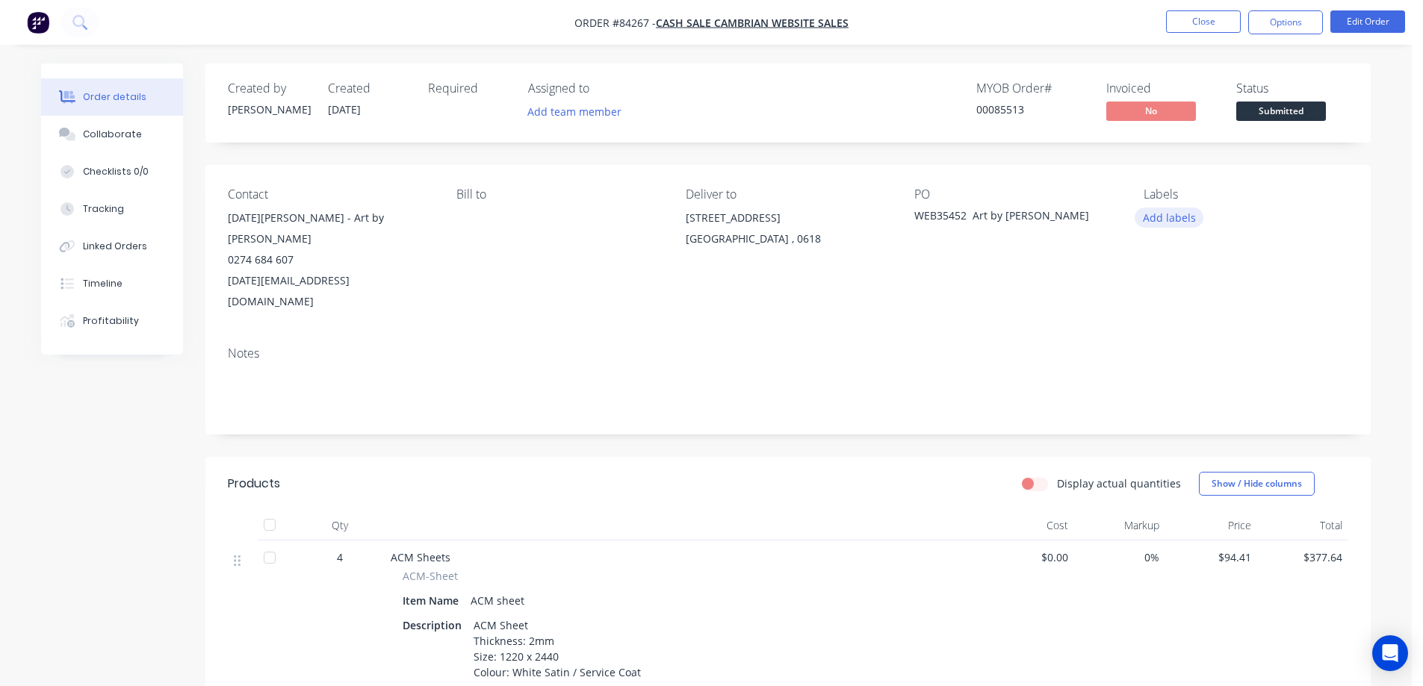
click at [1161, 216] on button "Add labels" at bounding box center [1168, 218] width 69 height 20
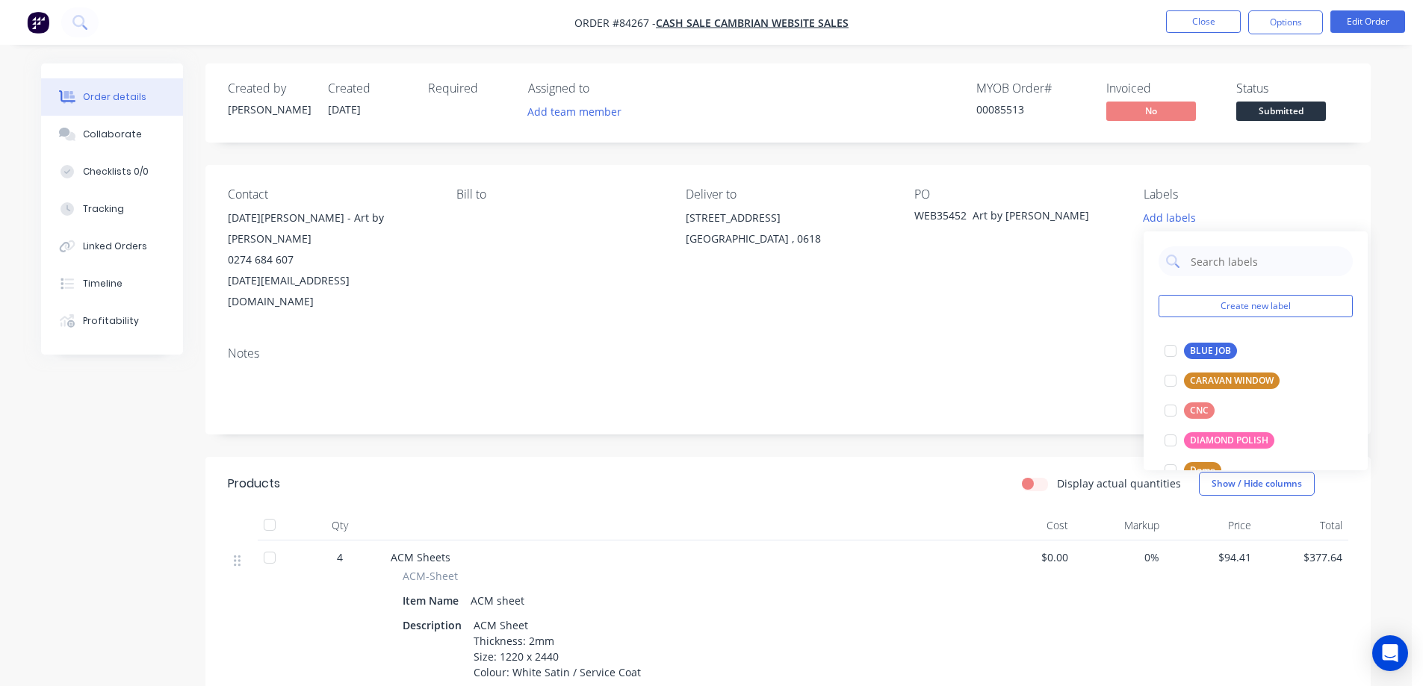
click at [1094, 152] on div "Created by Jess Created 29/08/25 Required Assigned to Add team member MYOB Orde…" at bounding box center [787, 516] width 1165 height 906
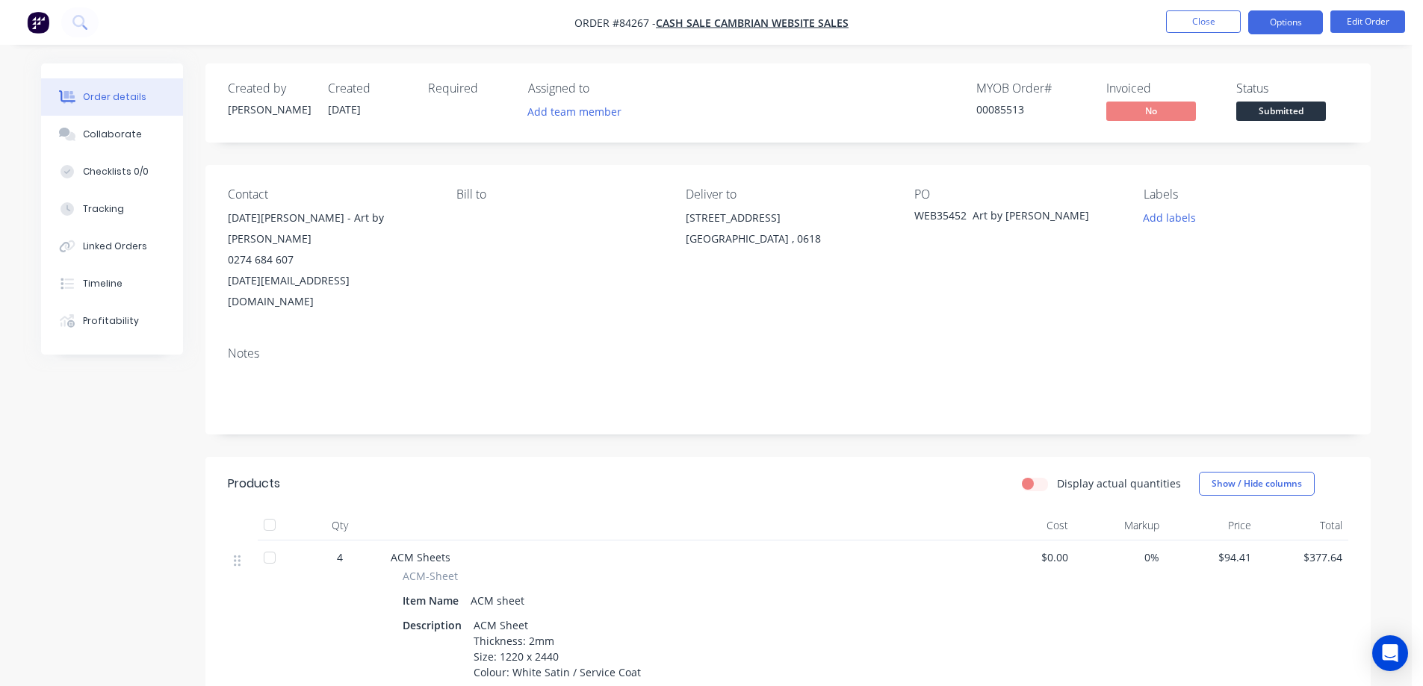
click at [1273, 25] on button "Options" at bounding box center [1285, 22] width 75 height 24
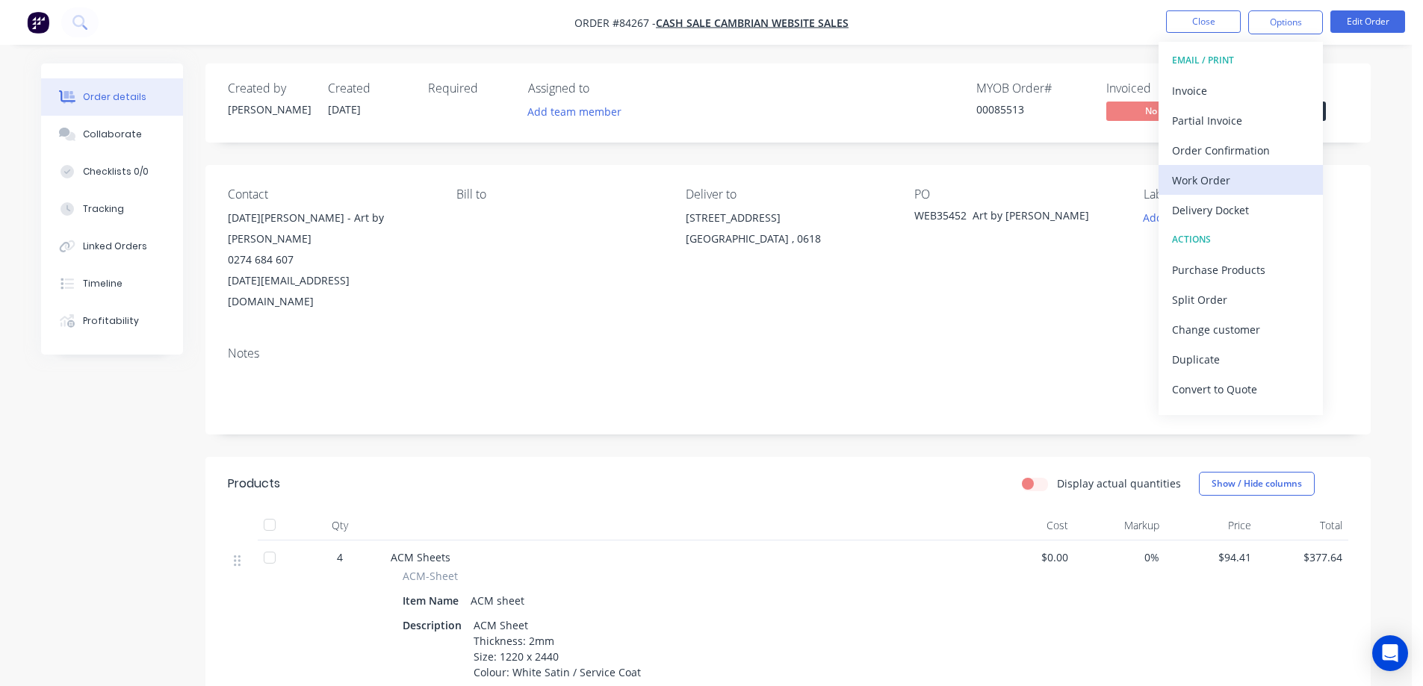
click at [1224, 178] on div "Work Order" at bounding box center [1240, 181] width 137 height 22
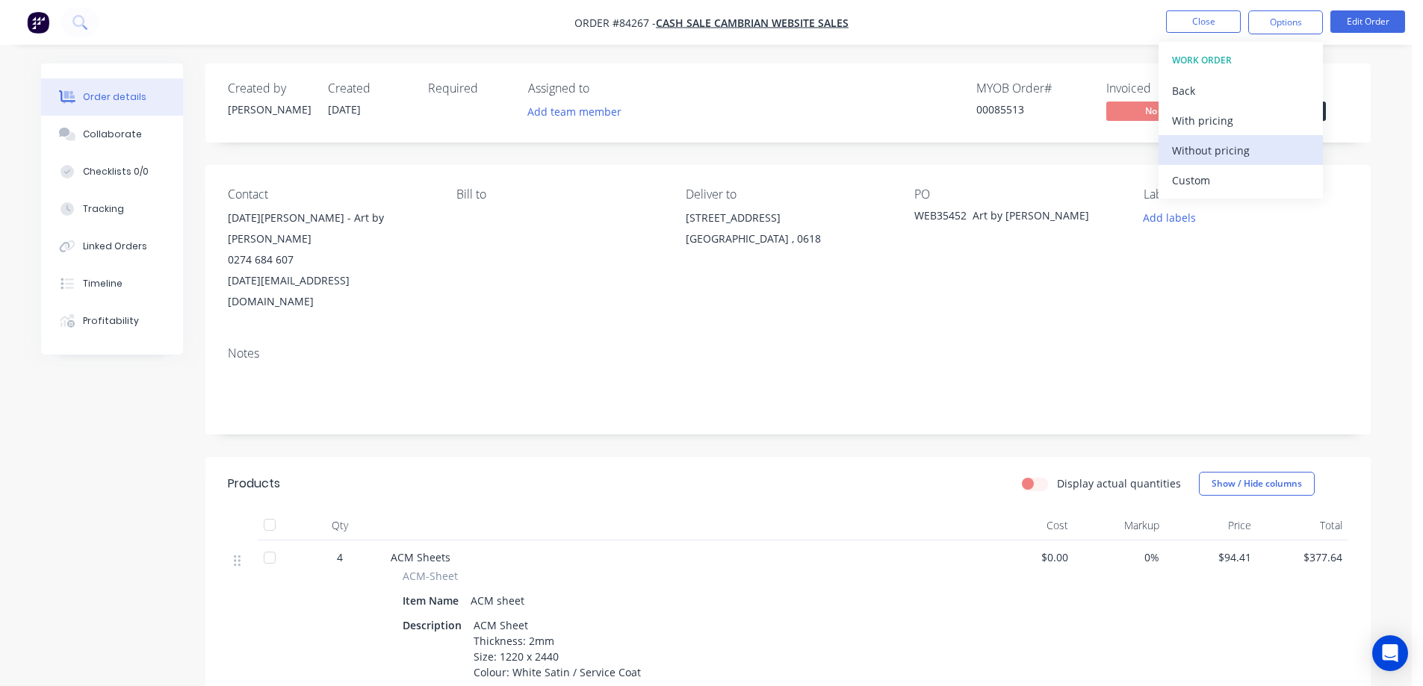
click at [1225, 155] on div "Without pricing" at bounding box center [1240, 151] width 137 height 22
click at [1270, 146] on div "Order Confirmation" at bounding box center [1240, 151] width 137 height 22
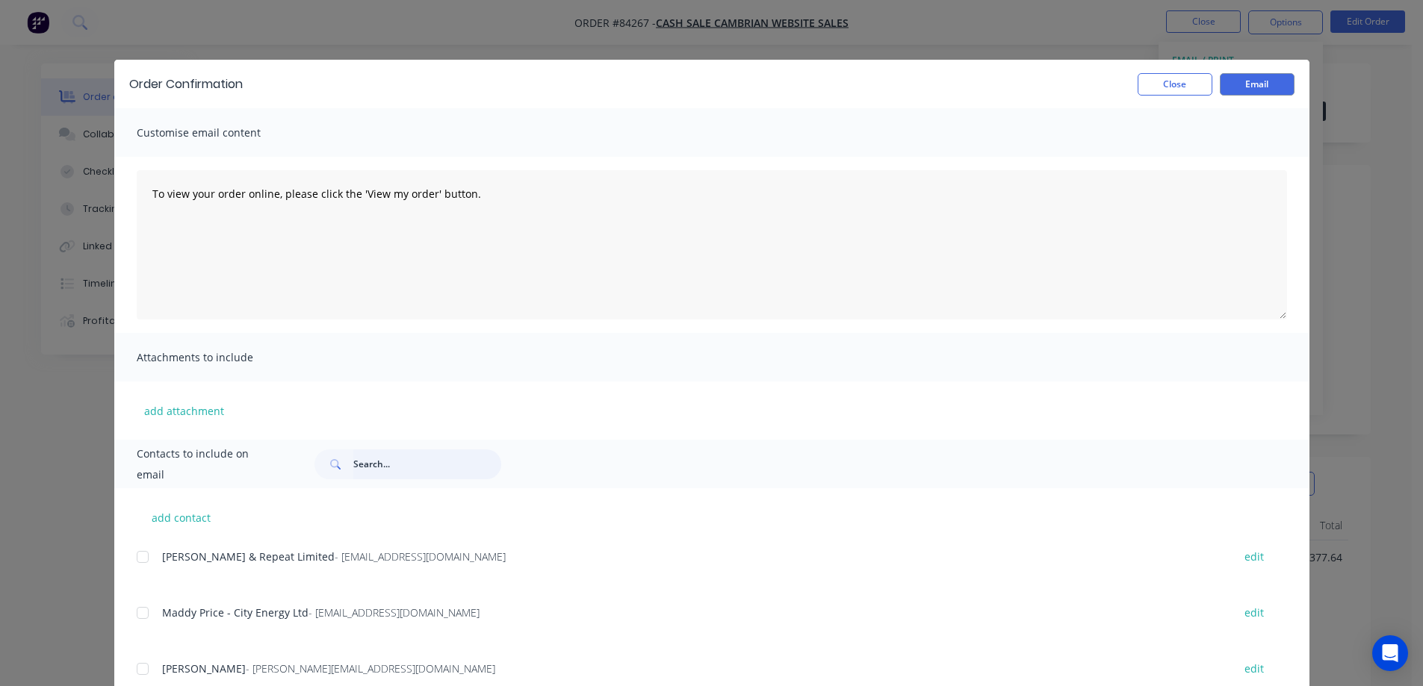
click at [391, 452] on input "text" at bounding box center [427, 465] width 148 height 30
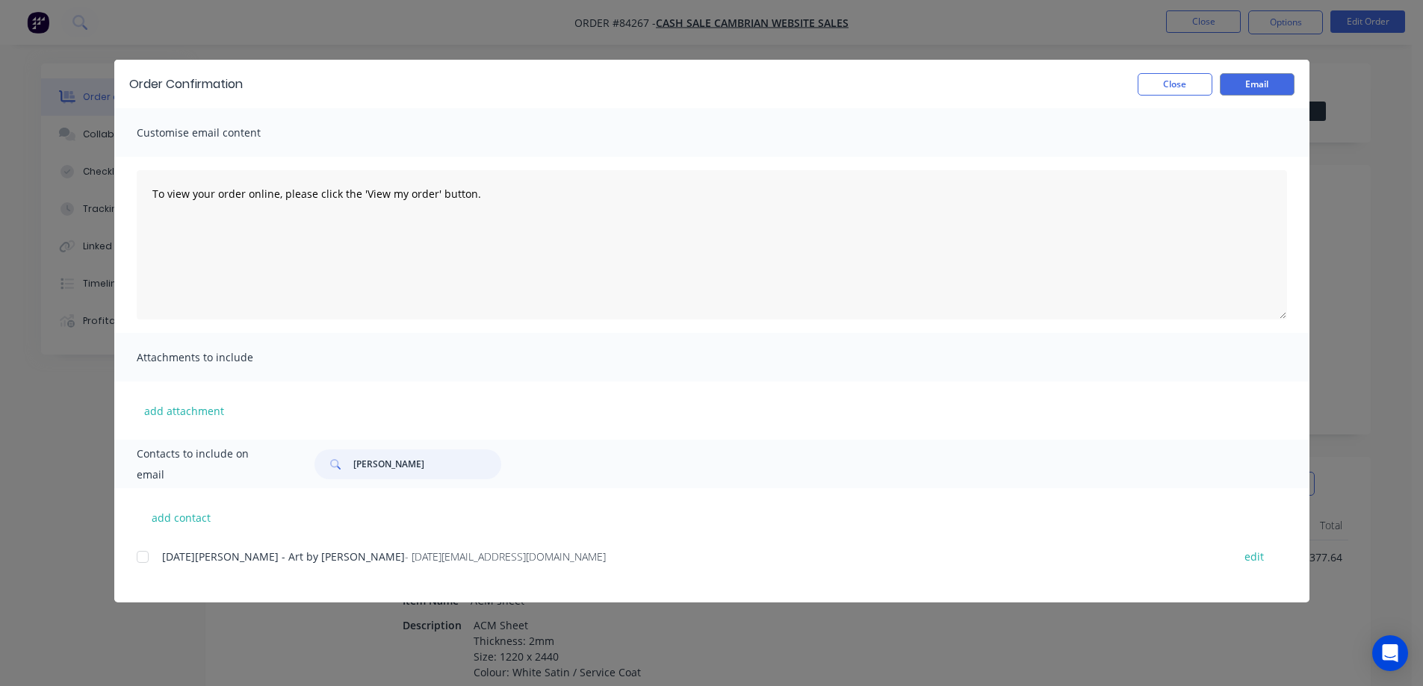
click at [142, 560] on div at bounding box center [143, 557] width 30 height 30
type input "lucia"
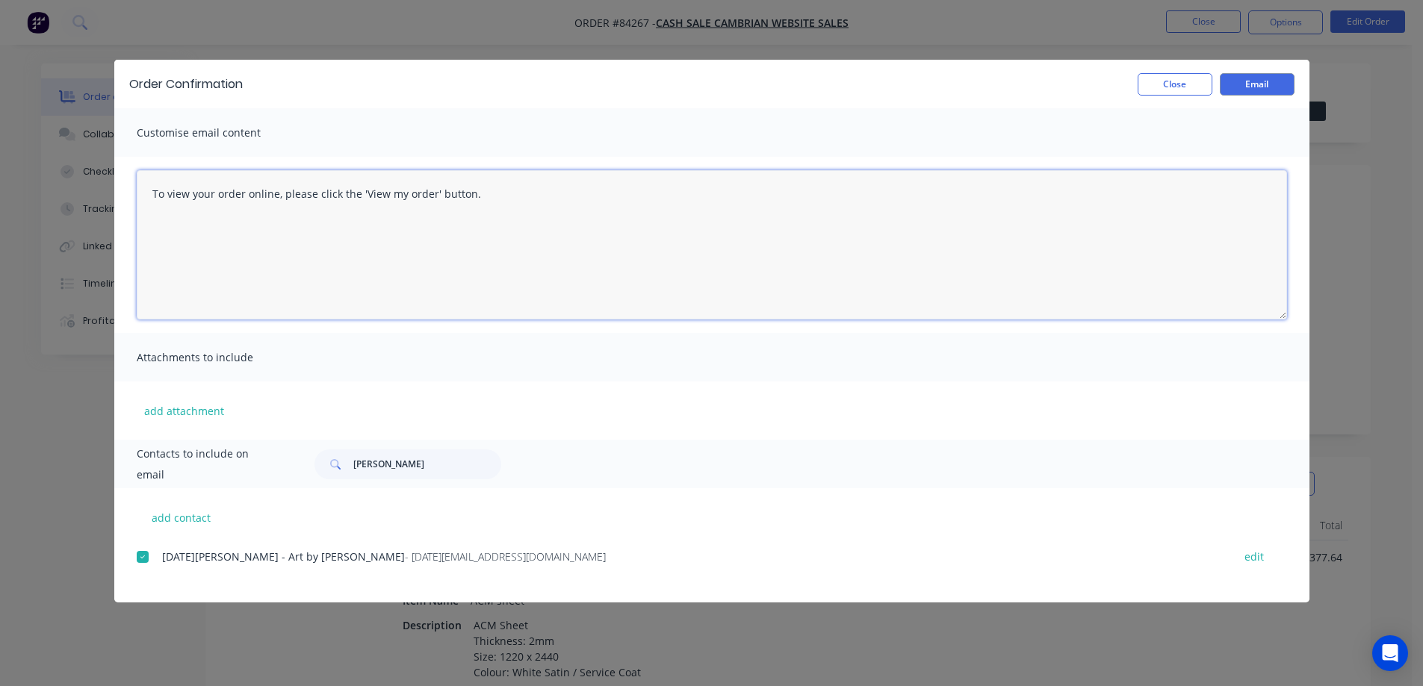
click at [488, 270] on textarea "To view your order online, please click the 'View my order' button." at bounding box center [712, 244] width 1150 height 149
paste textarea "hank you for your order, confirmation of your order is attached. We will send t…"
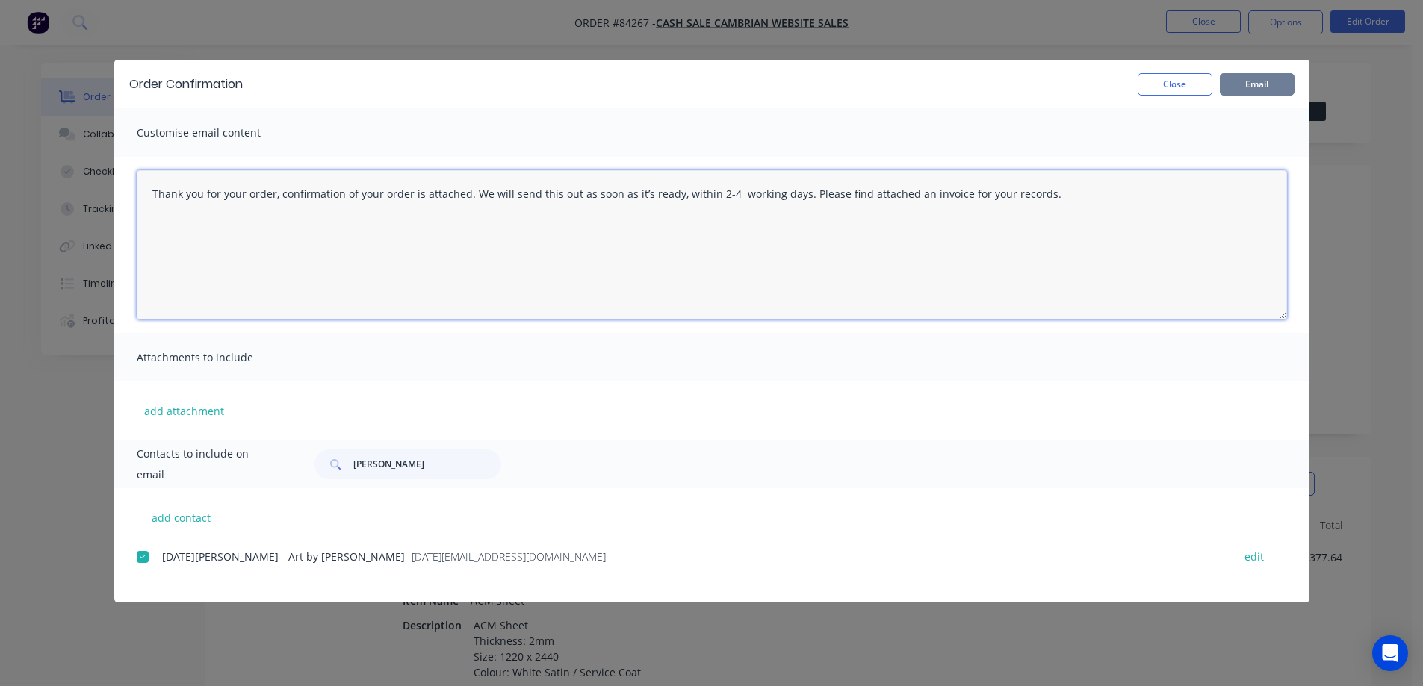
type textarea "Thank you for your order, confirmation of your order is attached. We will send …"
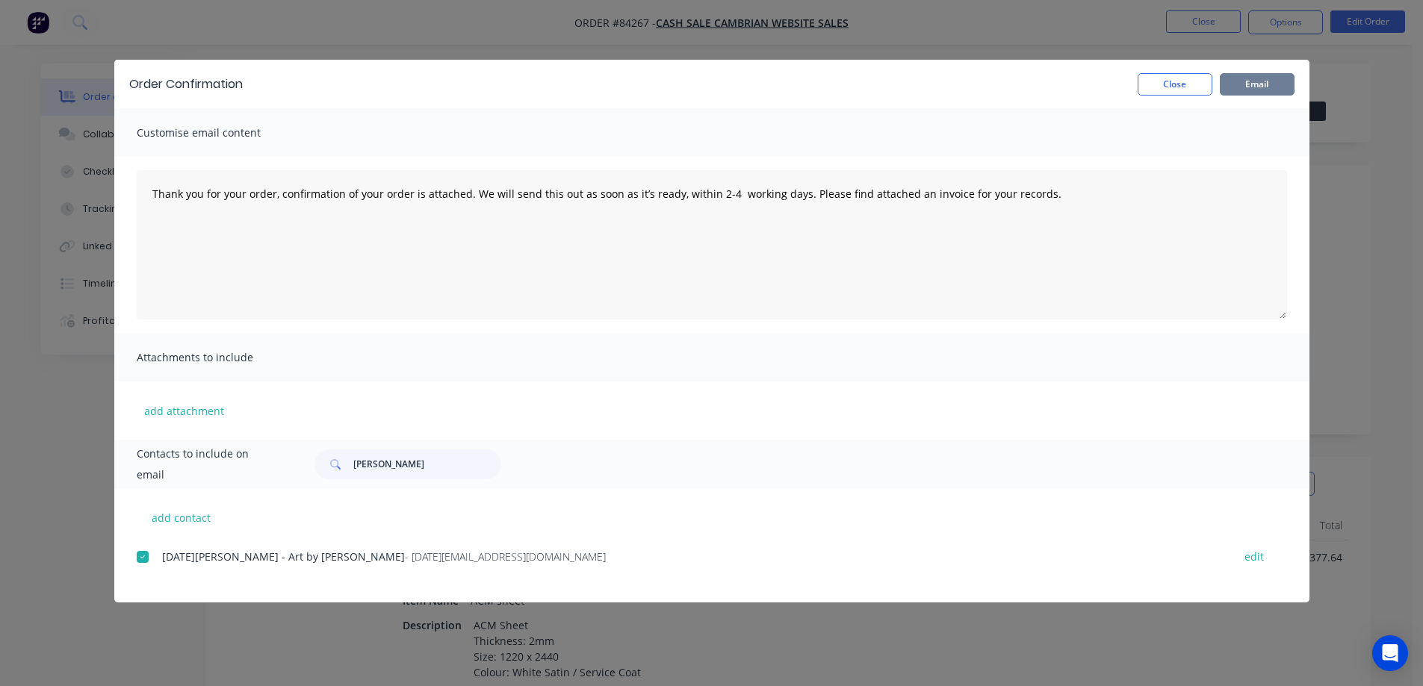
click at [1240, 75] on button "Email" at bounding box center [1257, 84] width 75 height 22
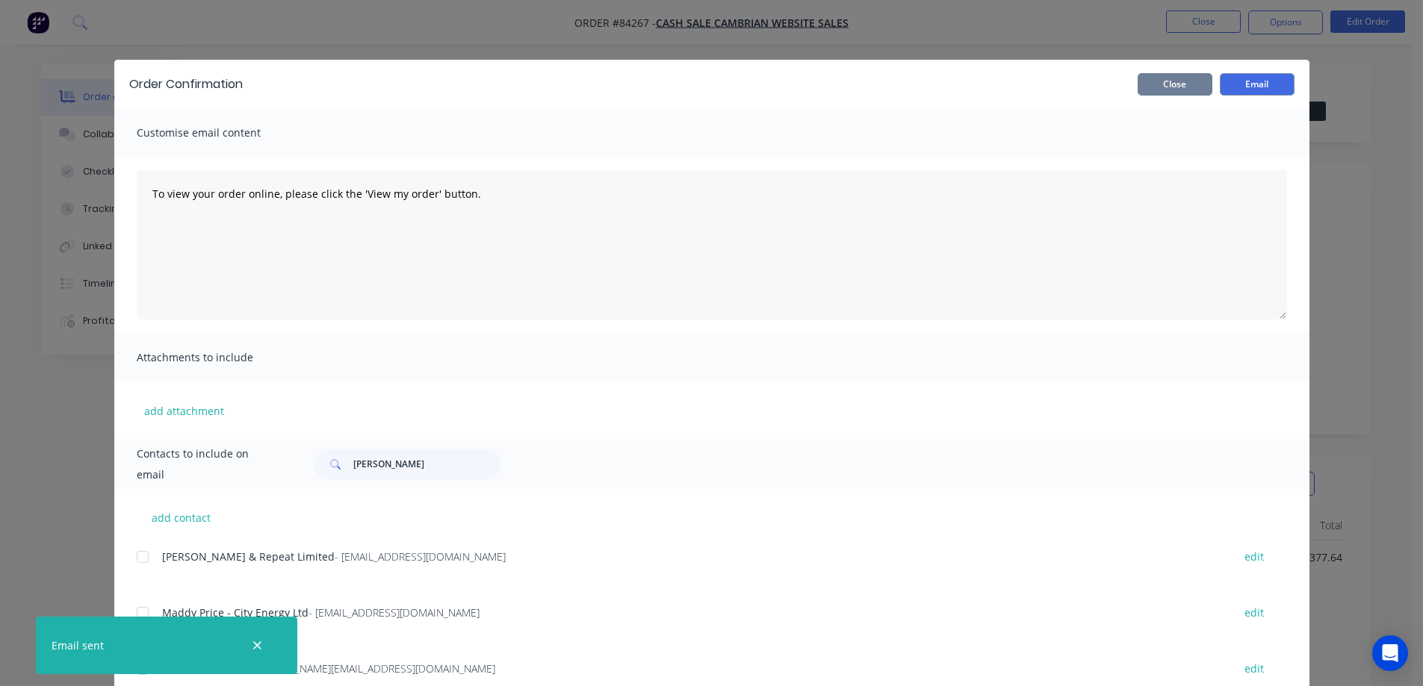
click at [1148, 92] on button "Close" at bounding box center [1174, 84] width 75 height 22
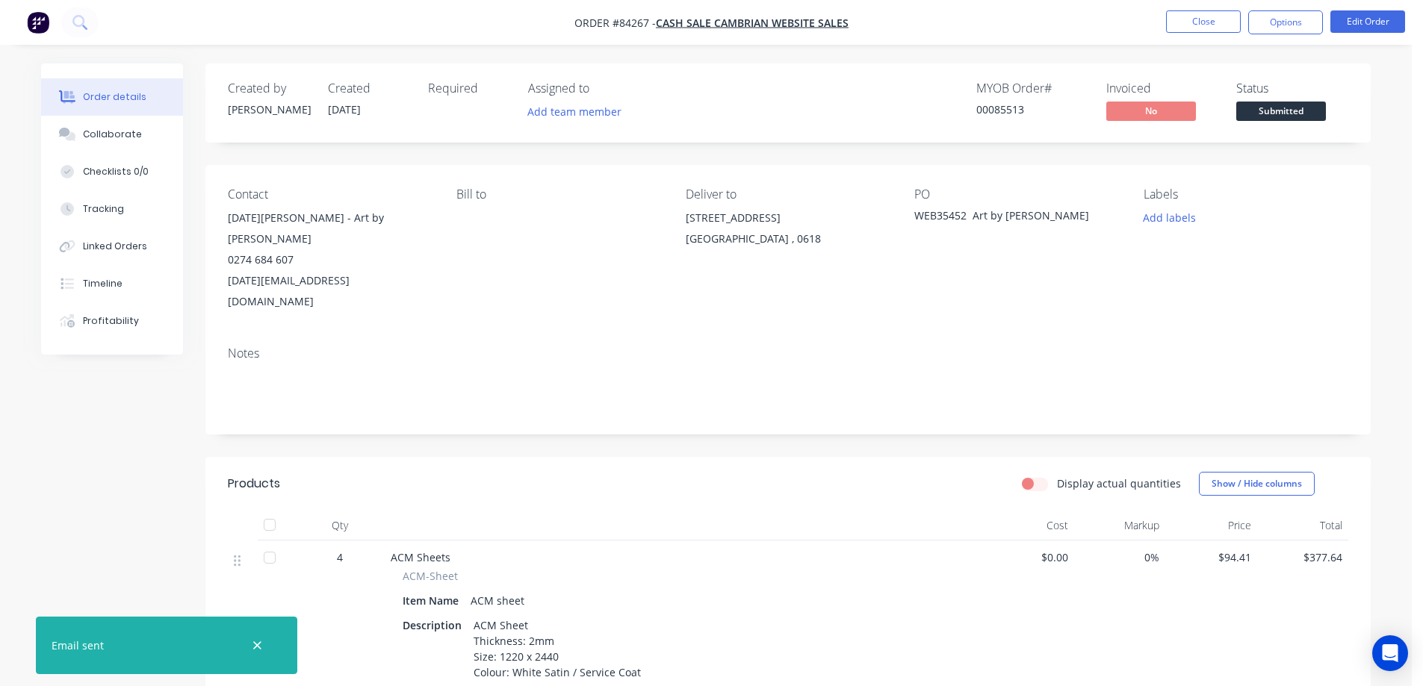
click at [1190, 50] on div "Order details Collaborate Checklists 0/0 Tracking Linked Orders Timeline Profit…" at bounding box center [705, 496] width 1411 height 992
drag, startPoint x: 1171, startPoint y: 215, endPoint x: 1171, endPoint y: 229, distance: 13.4
click at [1171, 216] on button "Add labels" at bounding box center [1168, 218] width 69 height 20
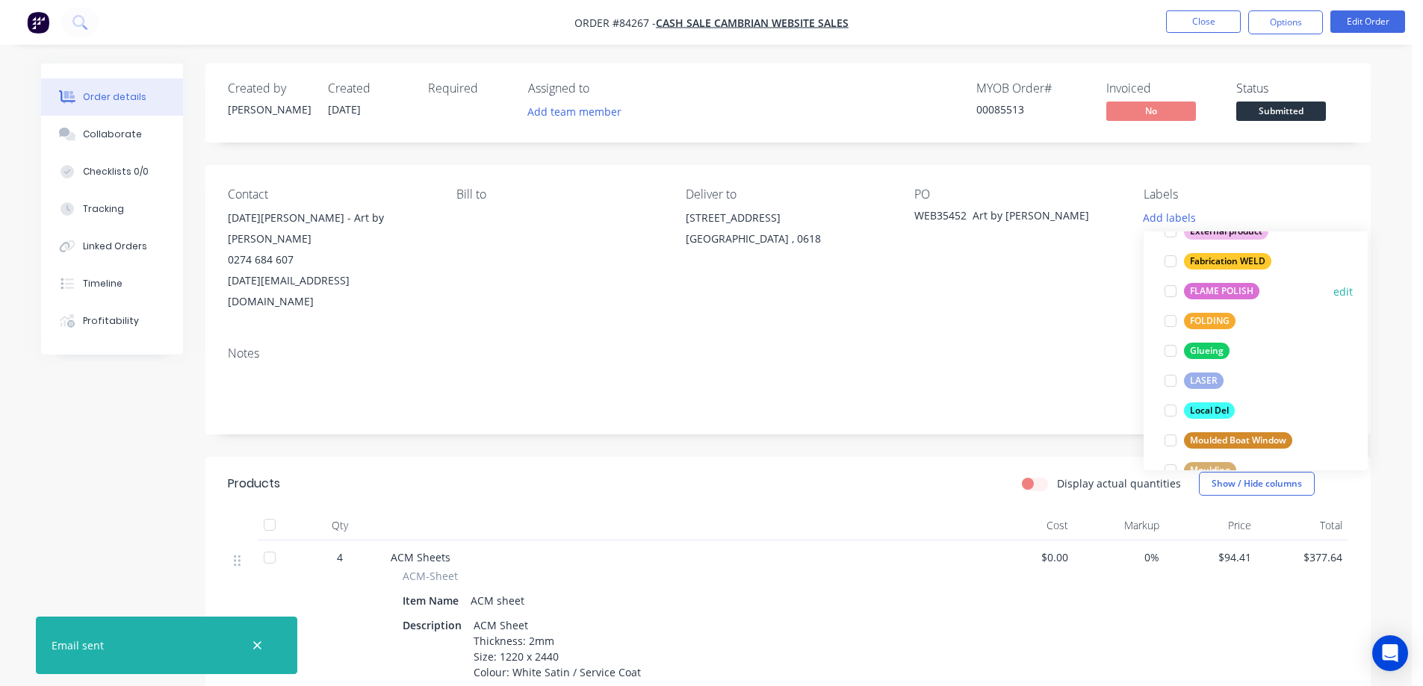
scroll to position [149, 0]
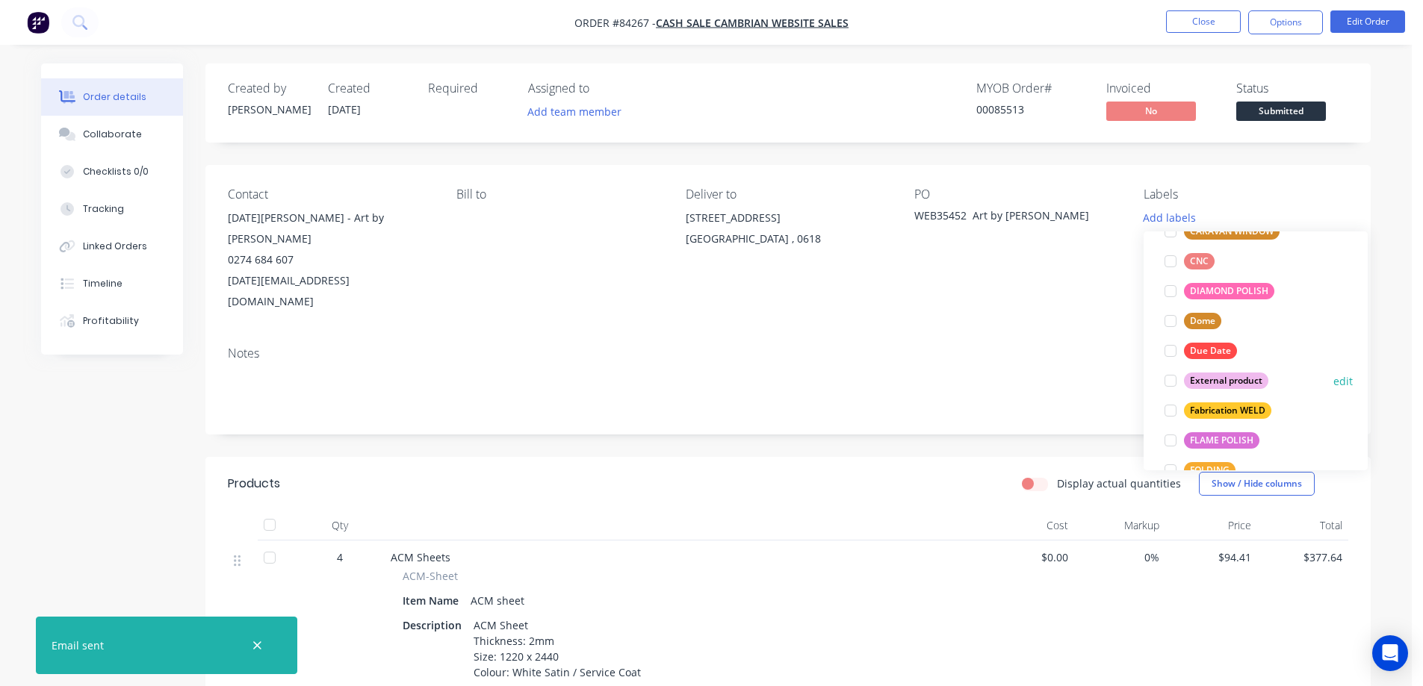
click at [1220, 375] on div "External product" at bounding box center [1226, 381] width 84 height 16
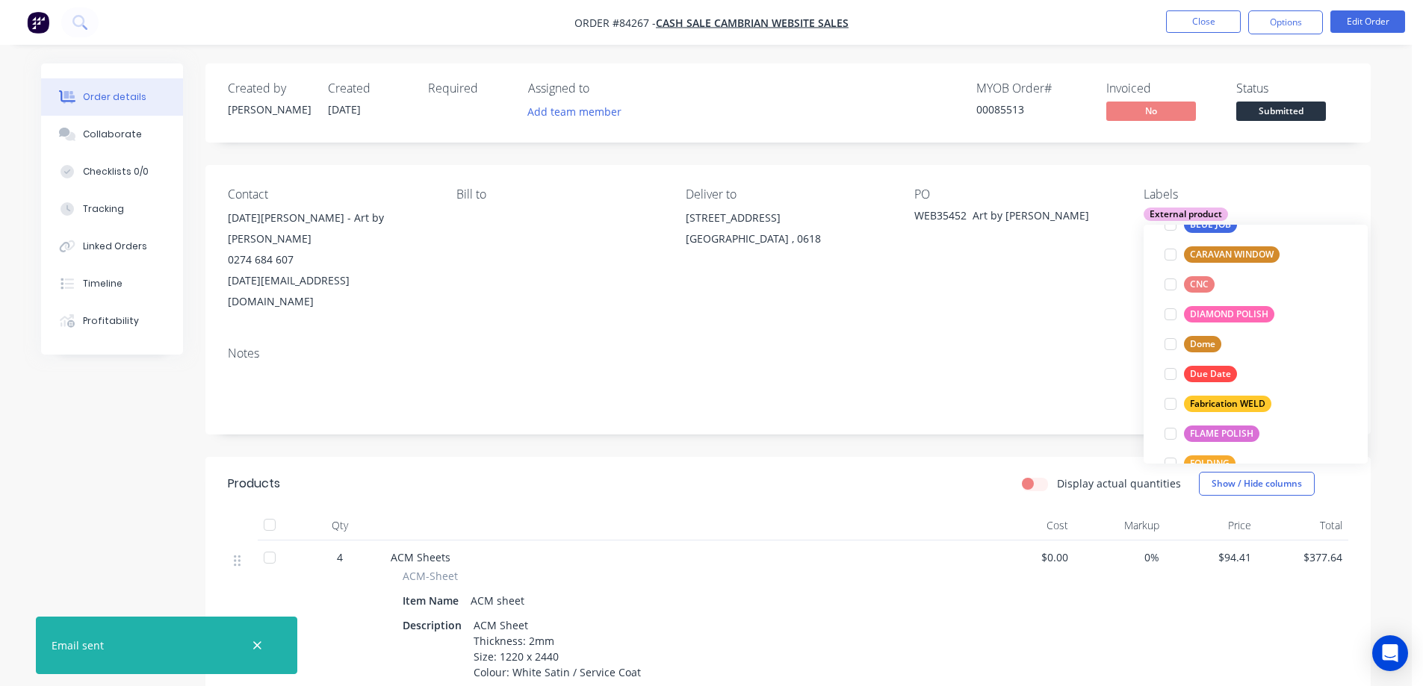
scroll to position [0, 0]
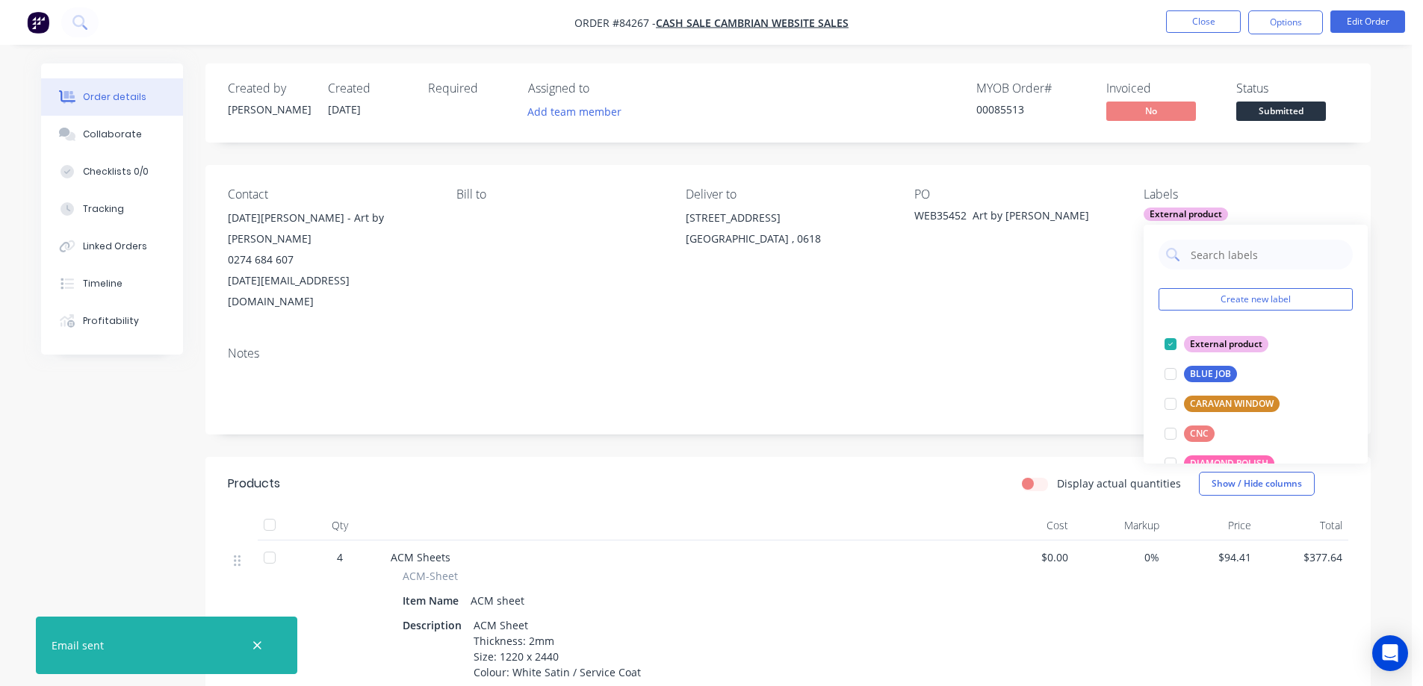
click at [989, 245] on div "PO WEB35452 Art by Lucia" at bounding box center [1016, 249] width 205 height 125
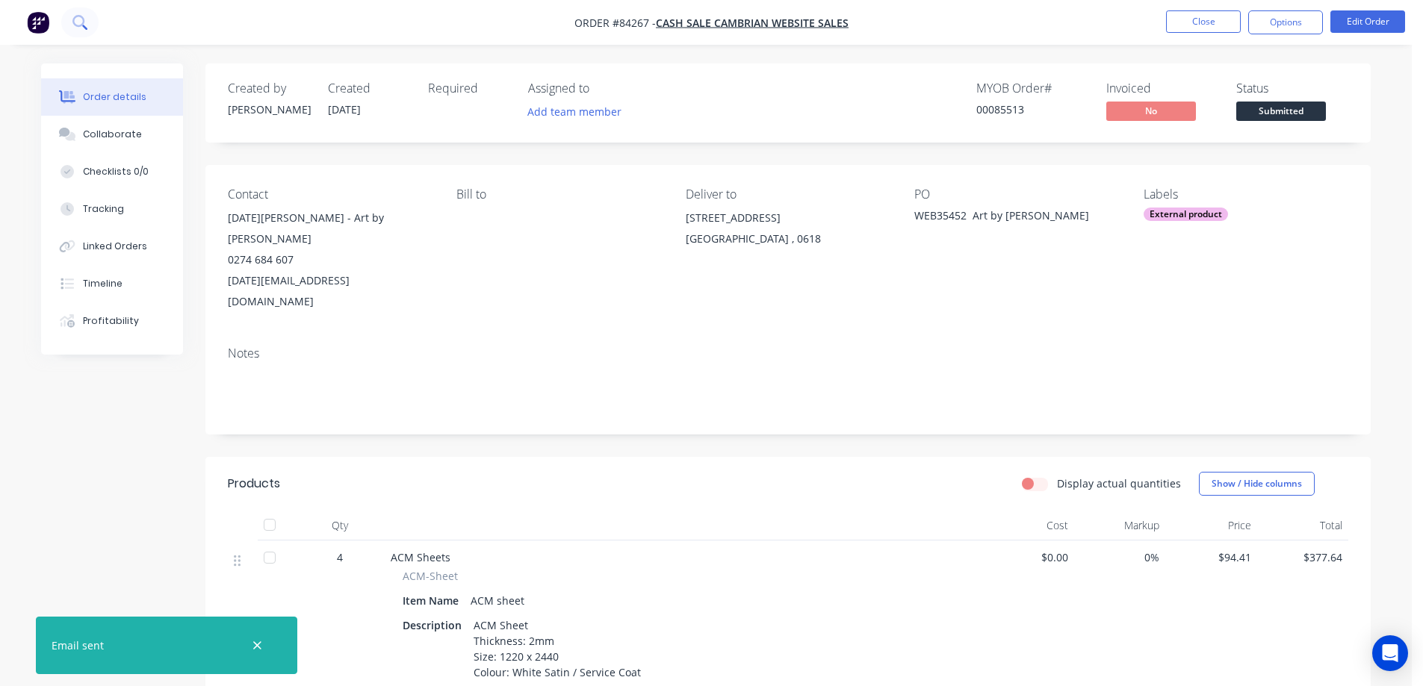
click at [69, 18] on button at bounding box center [79, 22] width 37 height 30
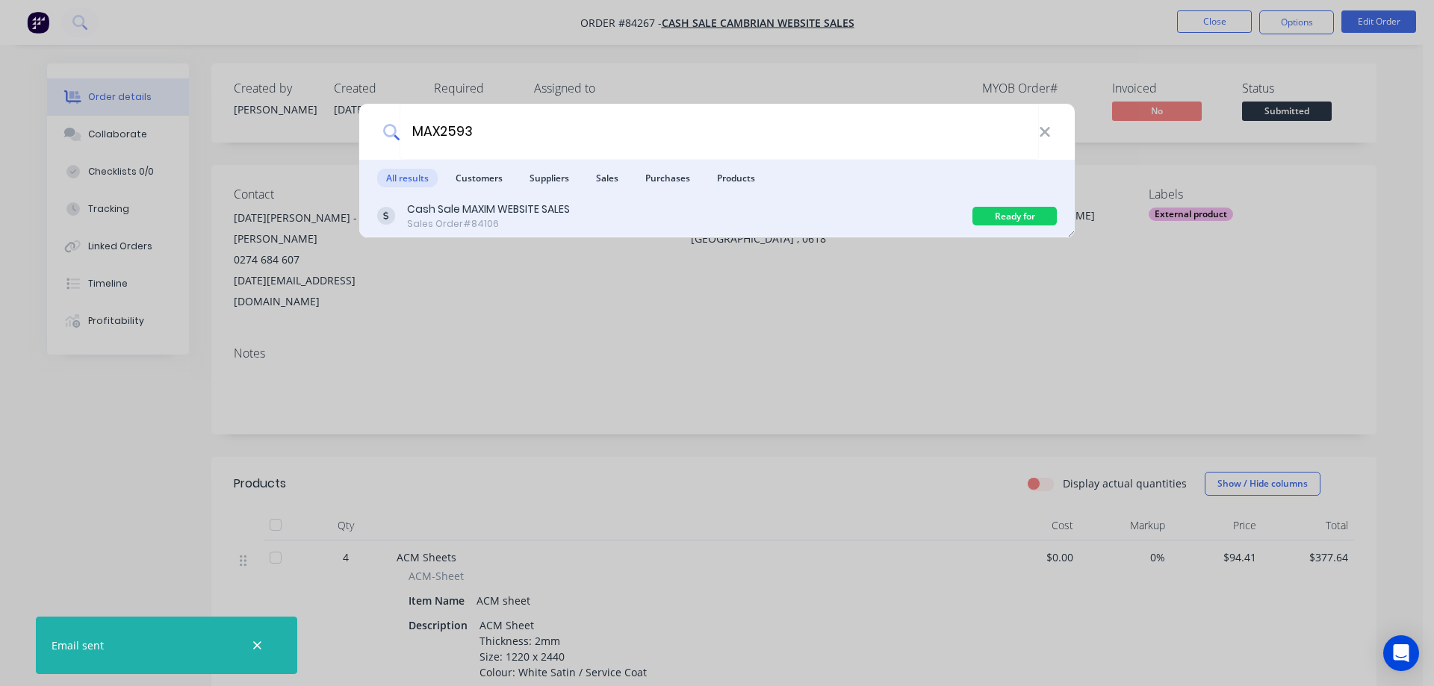
type input "MAX2593"
click at [742, 220] on div "Cash Sale MAXIM WEBSITE SALES Sales Order #84106" at bounding box center [674, 216] width 595 height 29
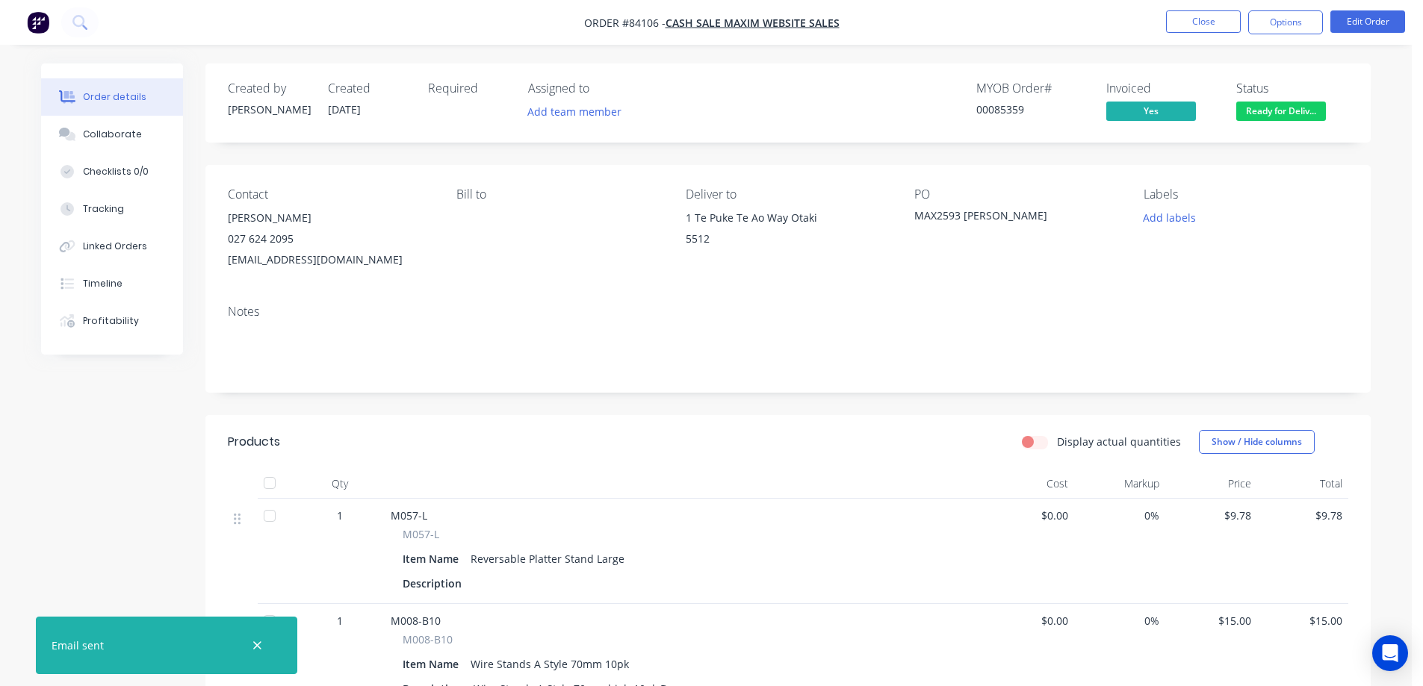
click at [1005, 101] on div "MYOB Order # 00085359" at bounding box center [1032, 102] width 112 height 43
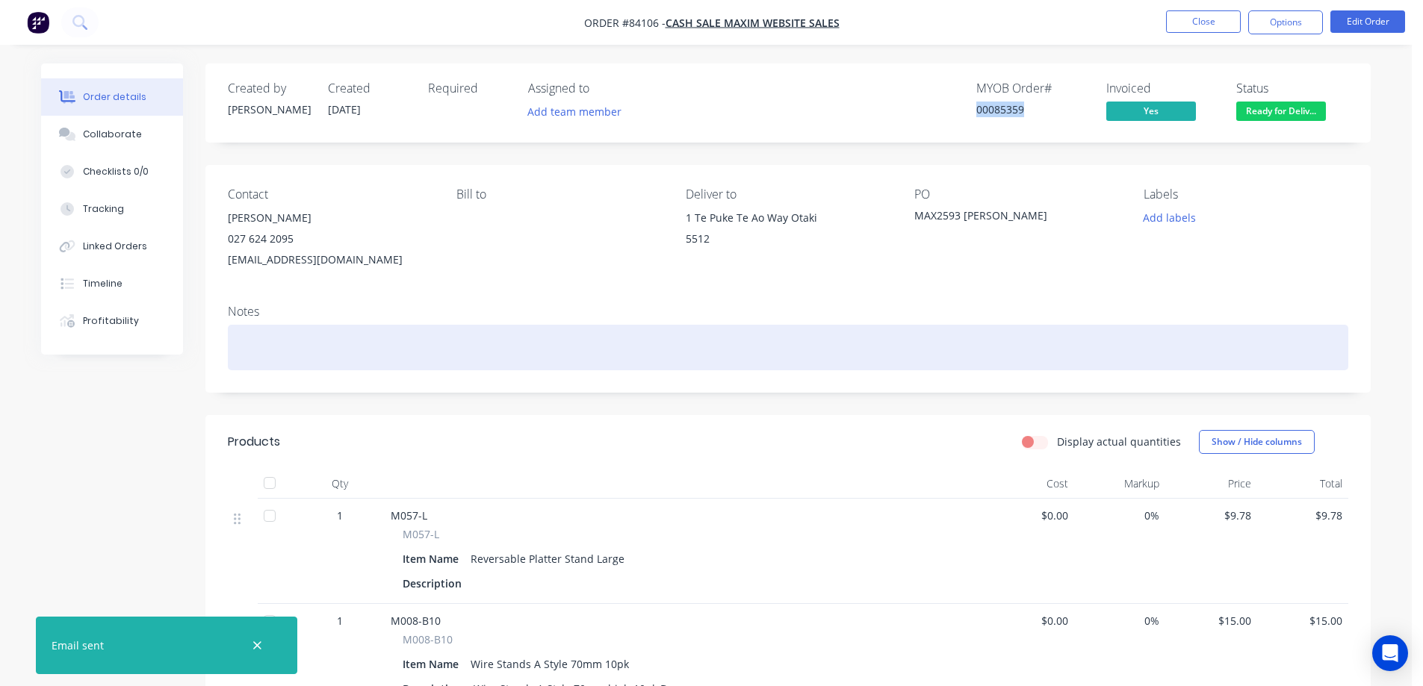
copy div "00085359"
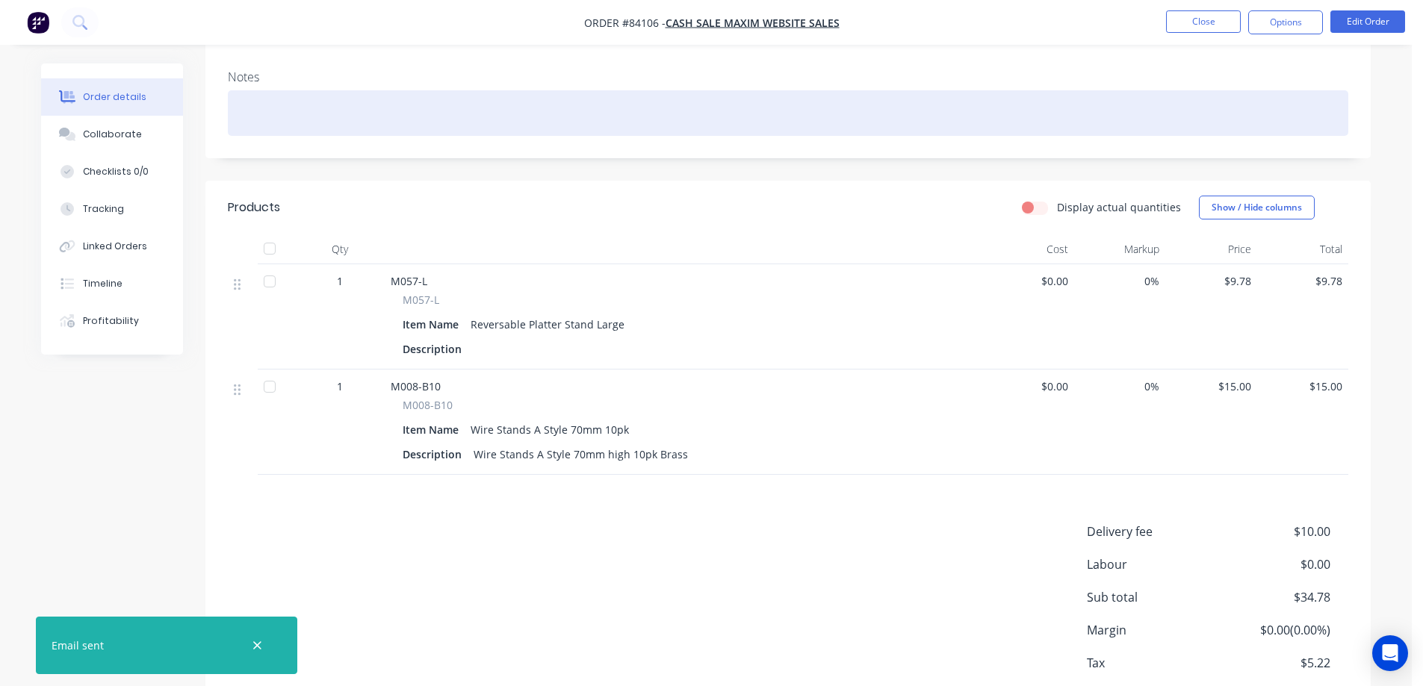
scroll to position [322, 0]
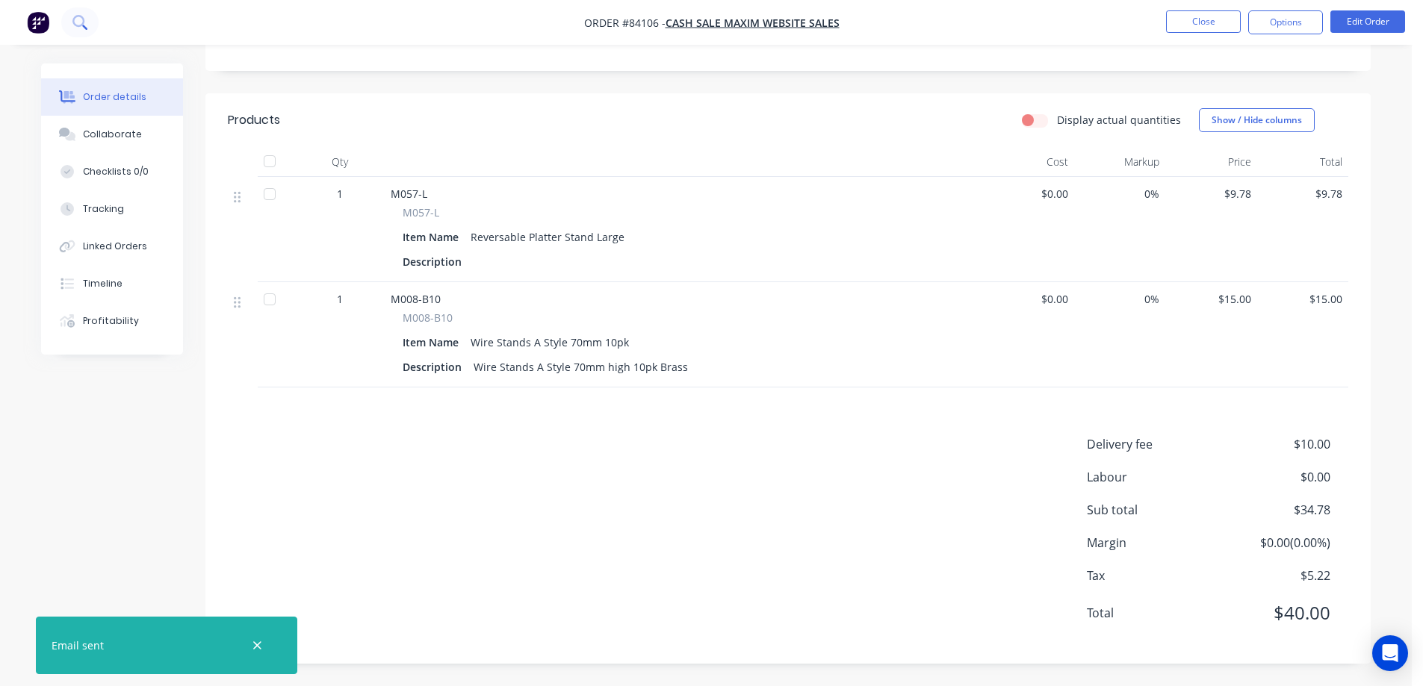
click at [94, 19] on button at bounding box center [79, 22] width 37 height 30
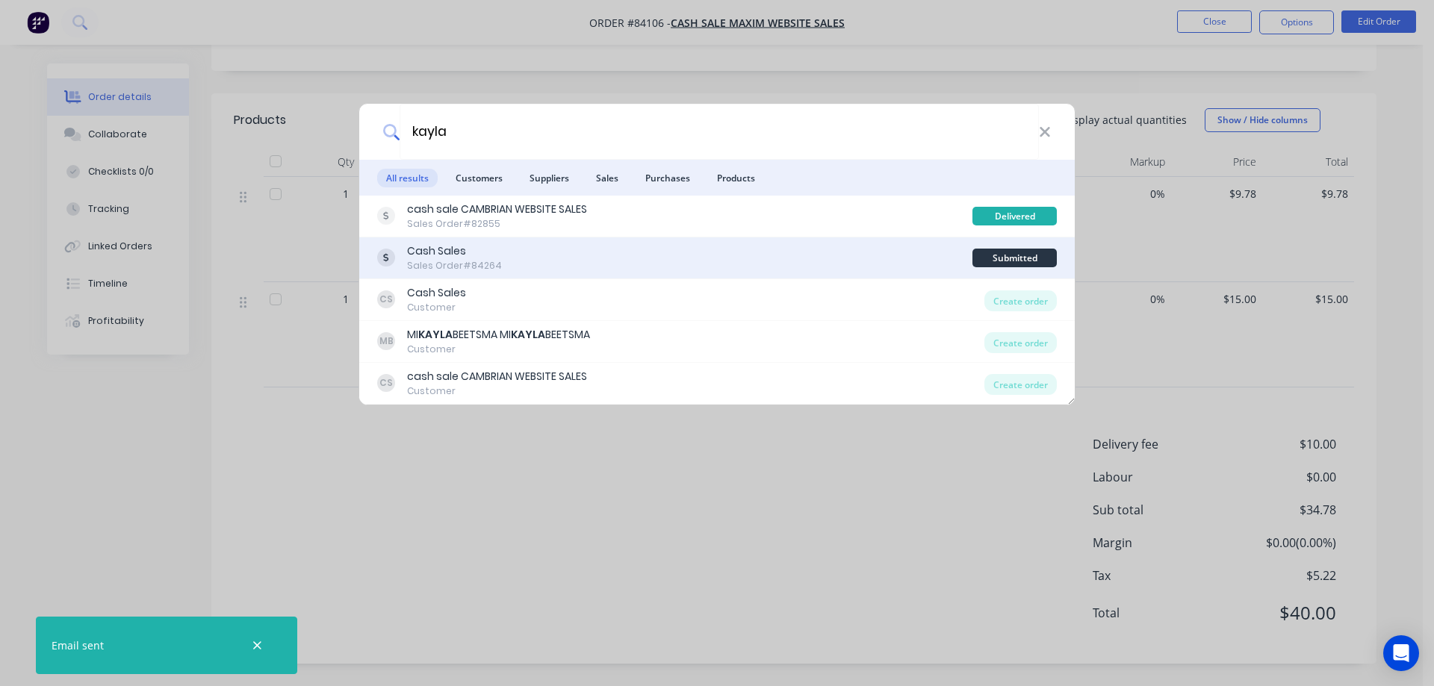
type input "kayla"
click at [672, 246] on div "Cash Sales Sales Order #84264" at bounding box center [674, 257] width 595 height 29
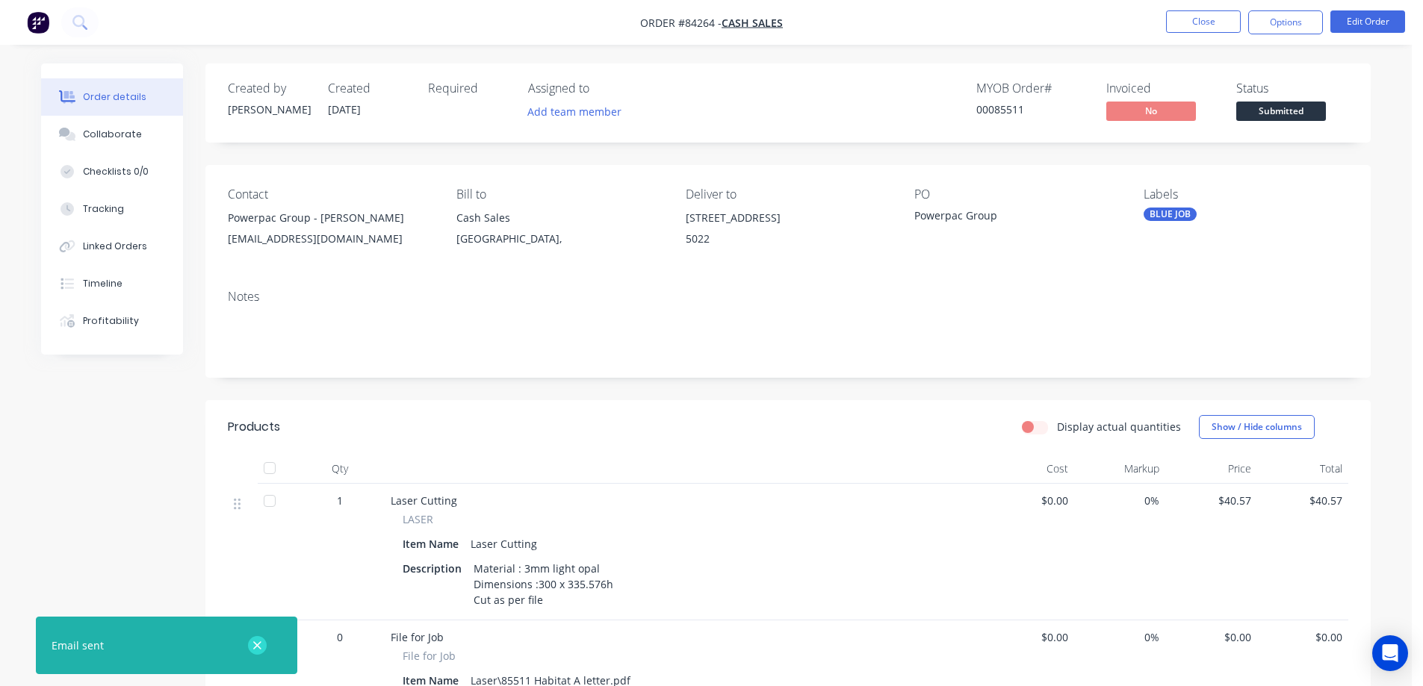
click at [256, 642] on icon "button" at bounding box center [257, 645] width 10 height 13
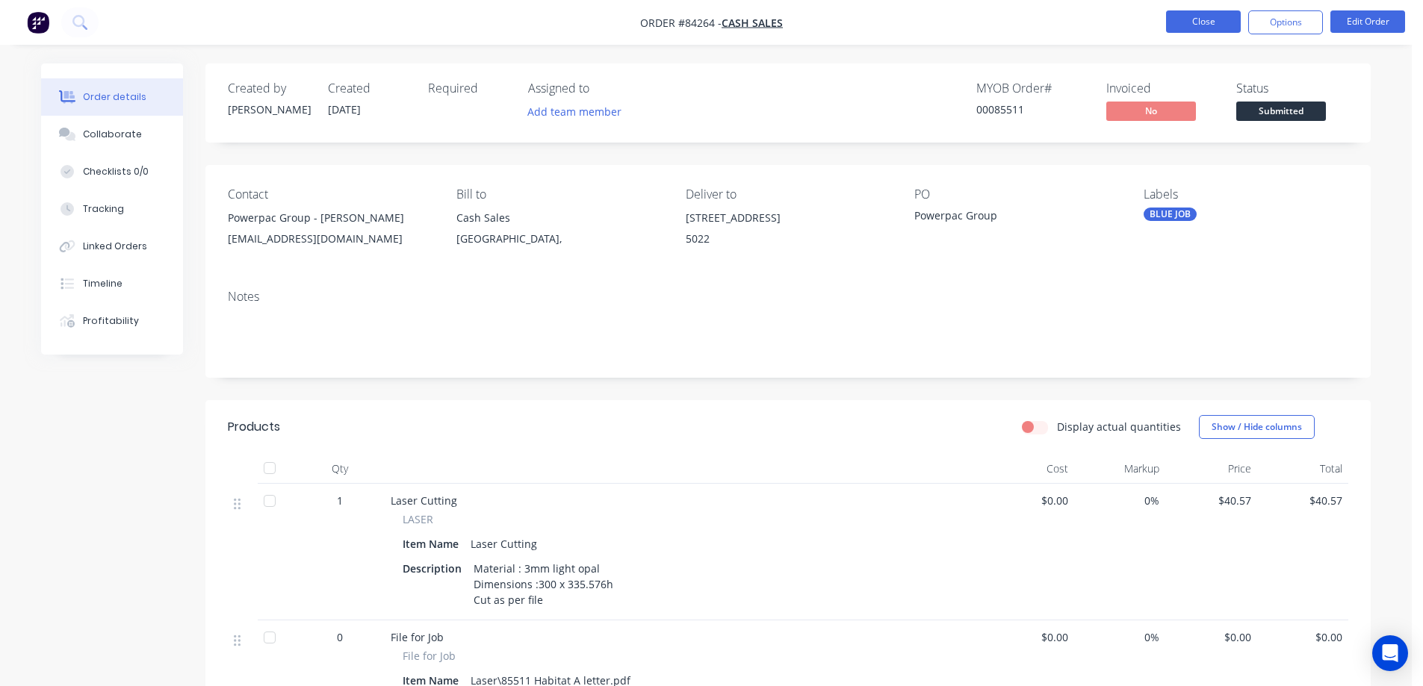
click at [1205, 17] on button "Close" at bounding box center [1203, 21] width 75 height 22
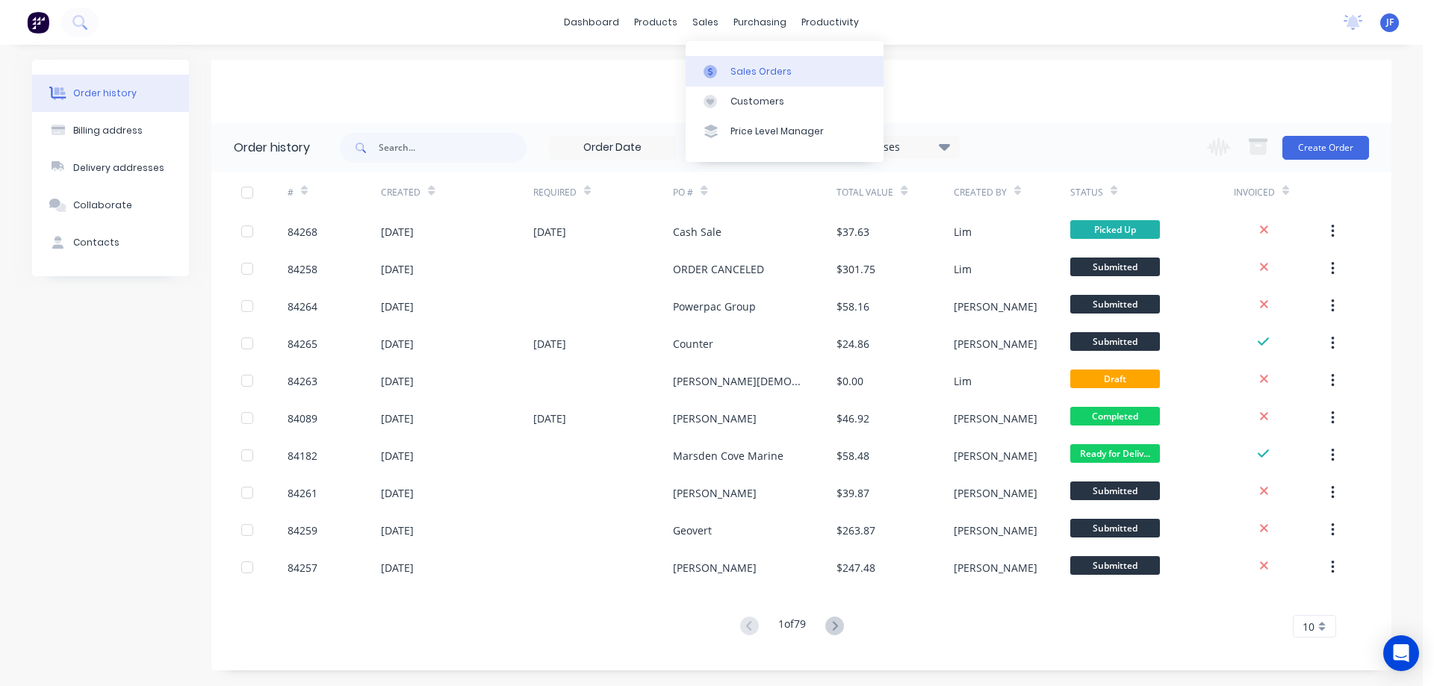
click at [737, 80] on link "Sales Orders" at bounding box center [785, 71] width 198 height 30
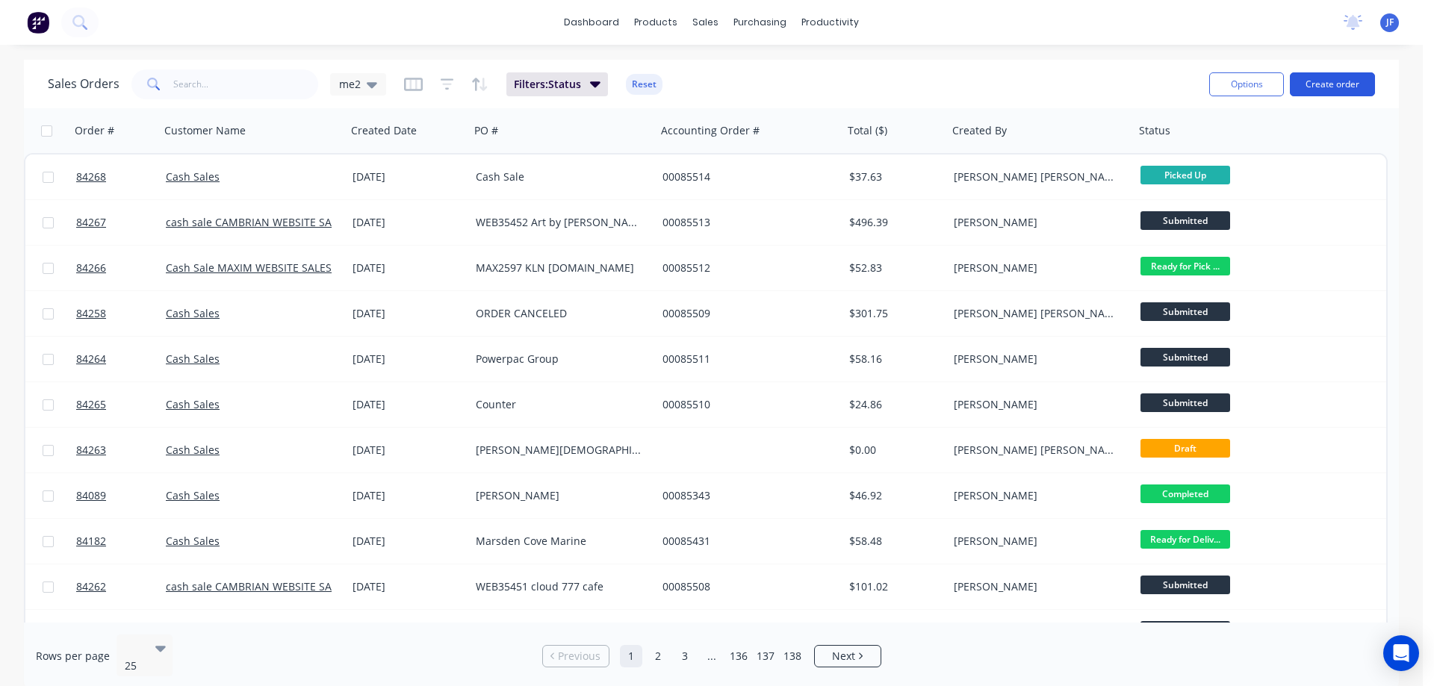
click at [1318, 84] on button "Create order" at bounding box center [1332, 84] width 85 height 24
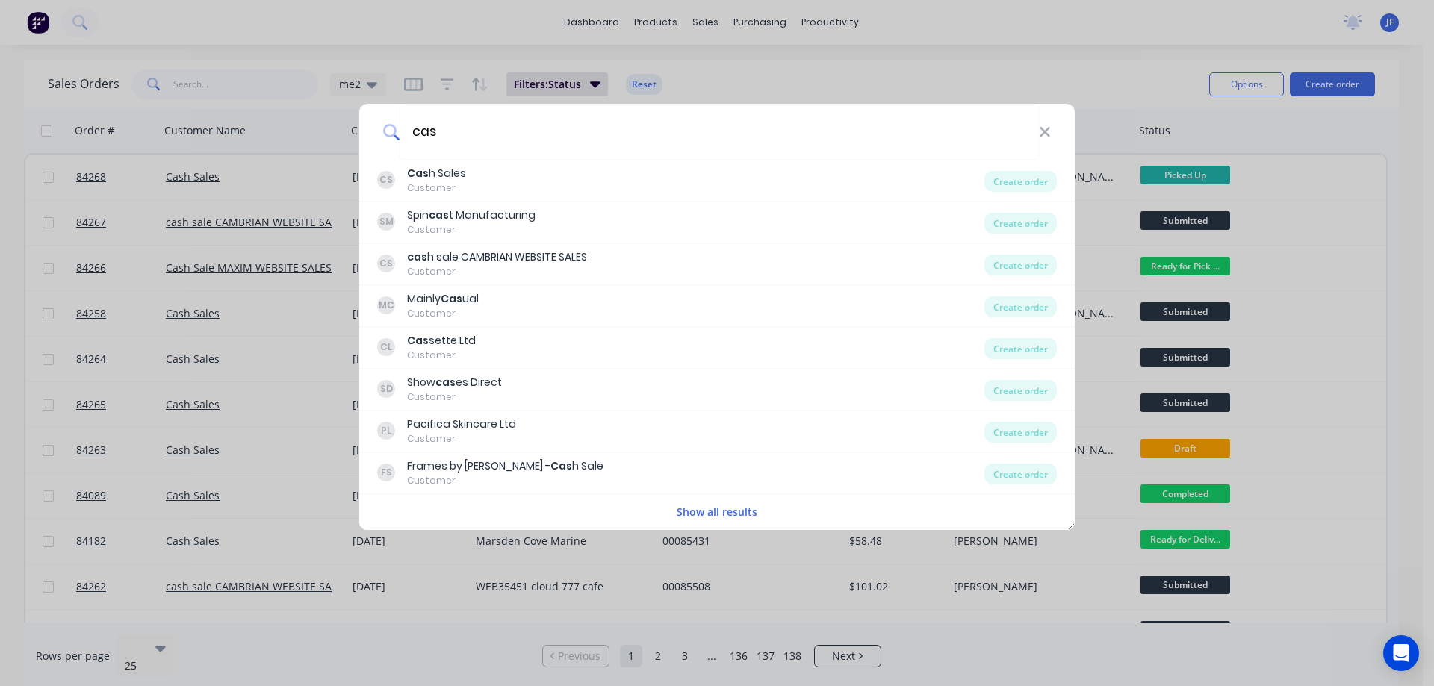
type input "cas"
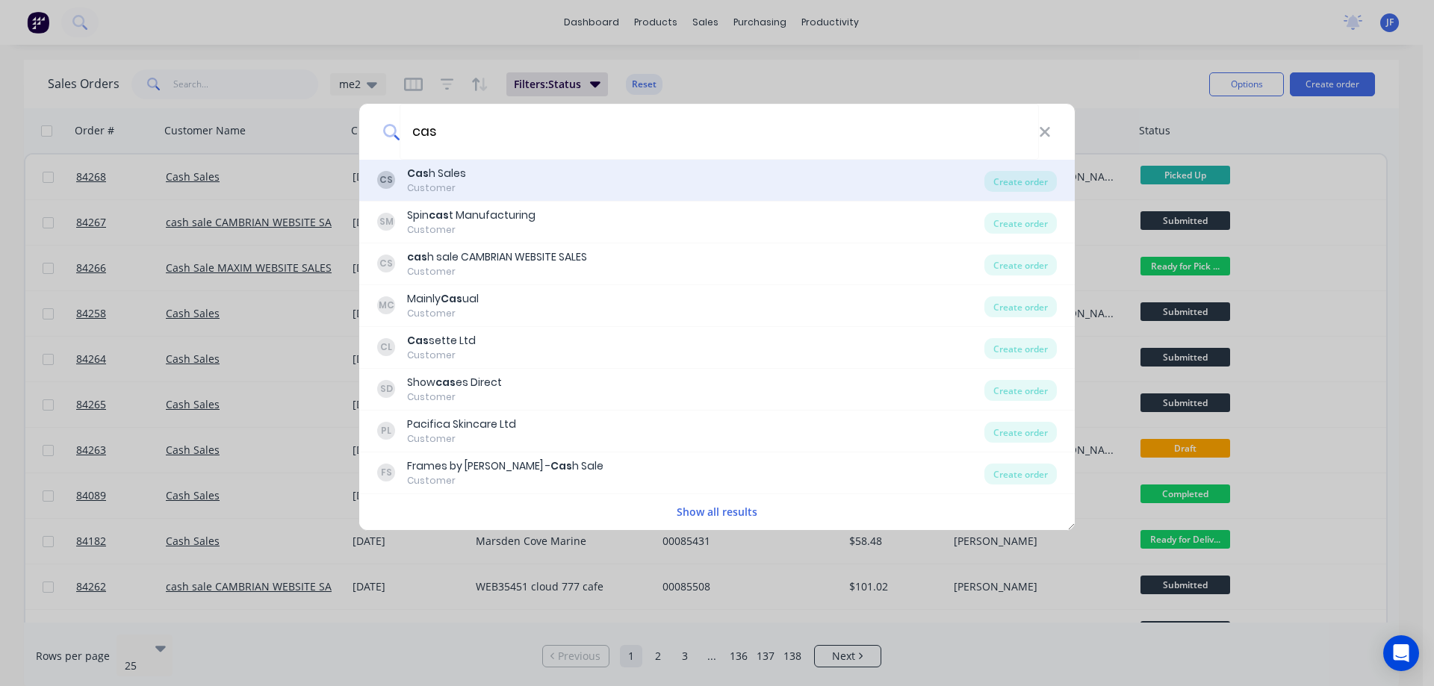
click at [539, 161] on div "CS Cas h Sales Customer Create order" at bounding box center [716, 181] width 715 height 42
click at [414, 173] on b "Cas" at bounding box center [418, 173] width 22 height 15
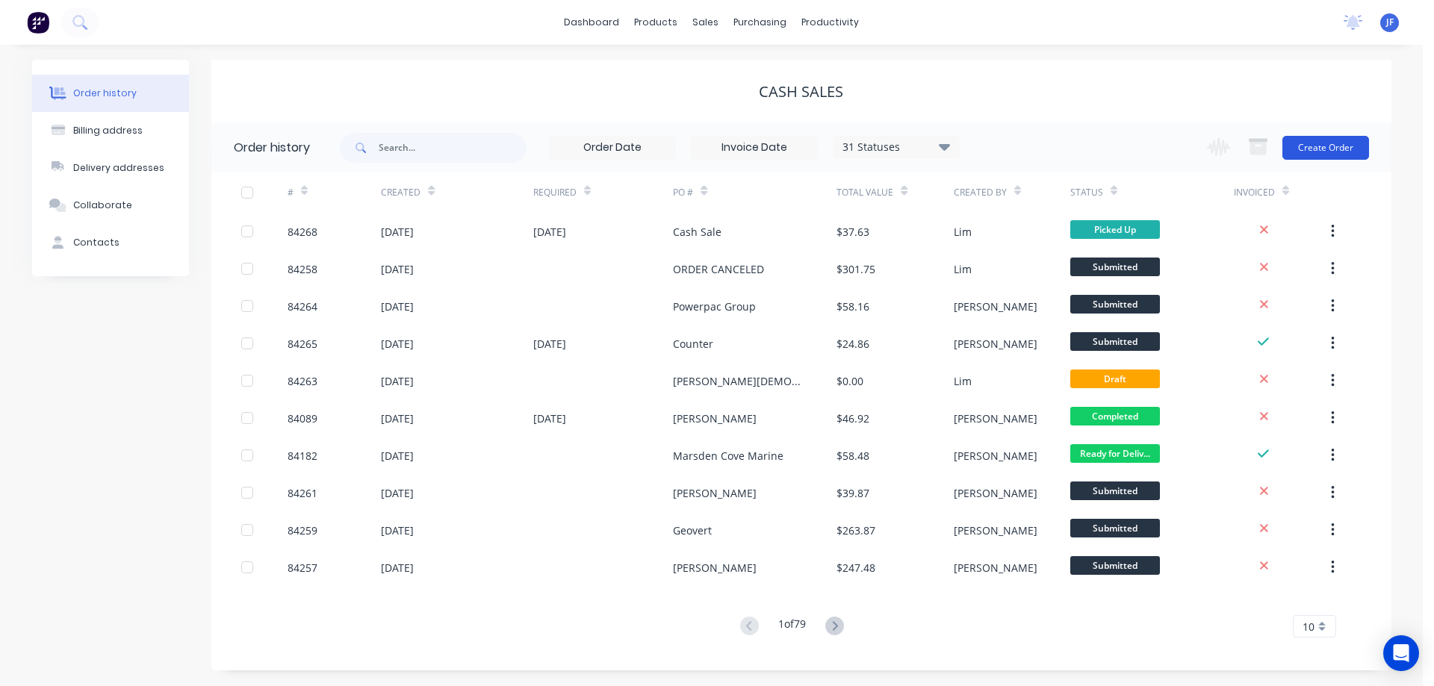
click at [1324, 149] on button "Create Order" at bounding box center [1325, 148] width 87 height 24
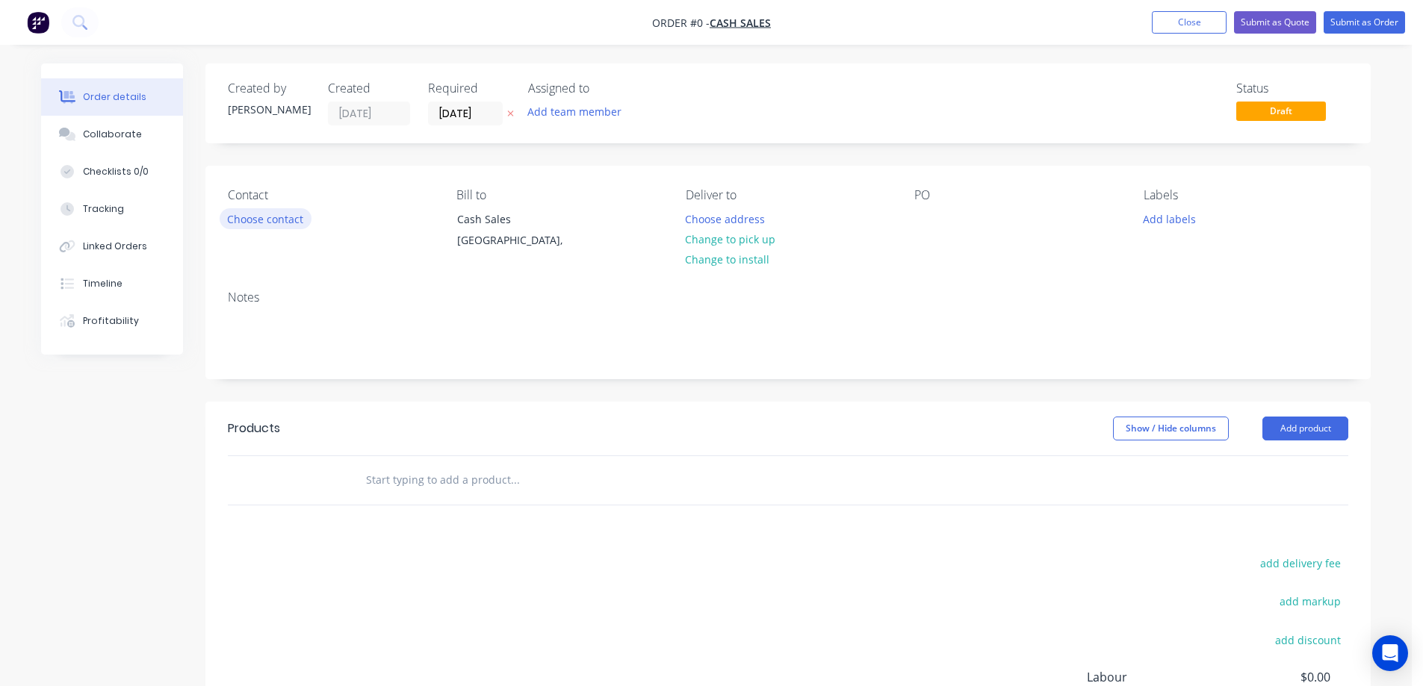
click at [275, 217] on button "Choose contact" at bounding box center [266, 218] width 92 height 20
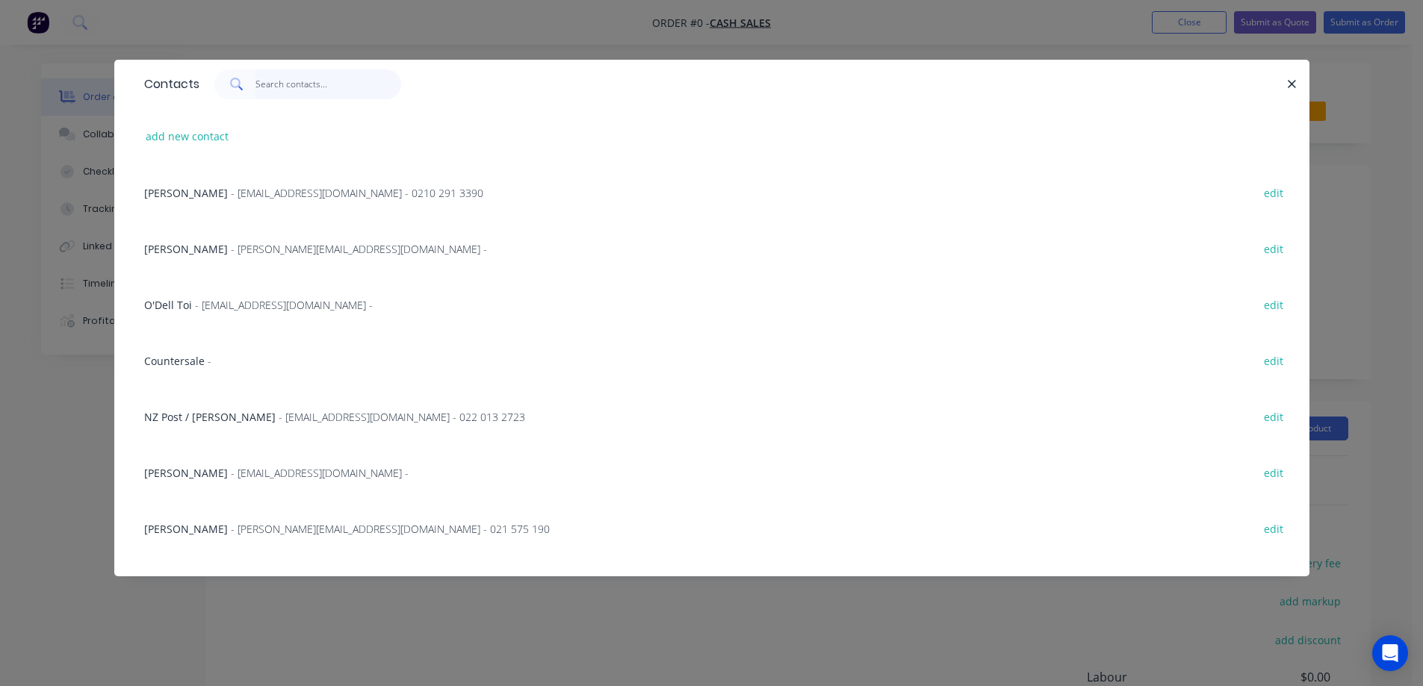
click at [320, 88] on input "text" at bounding box center [328, 84] width 146 height 30
paste input "Ben Jarrett"
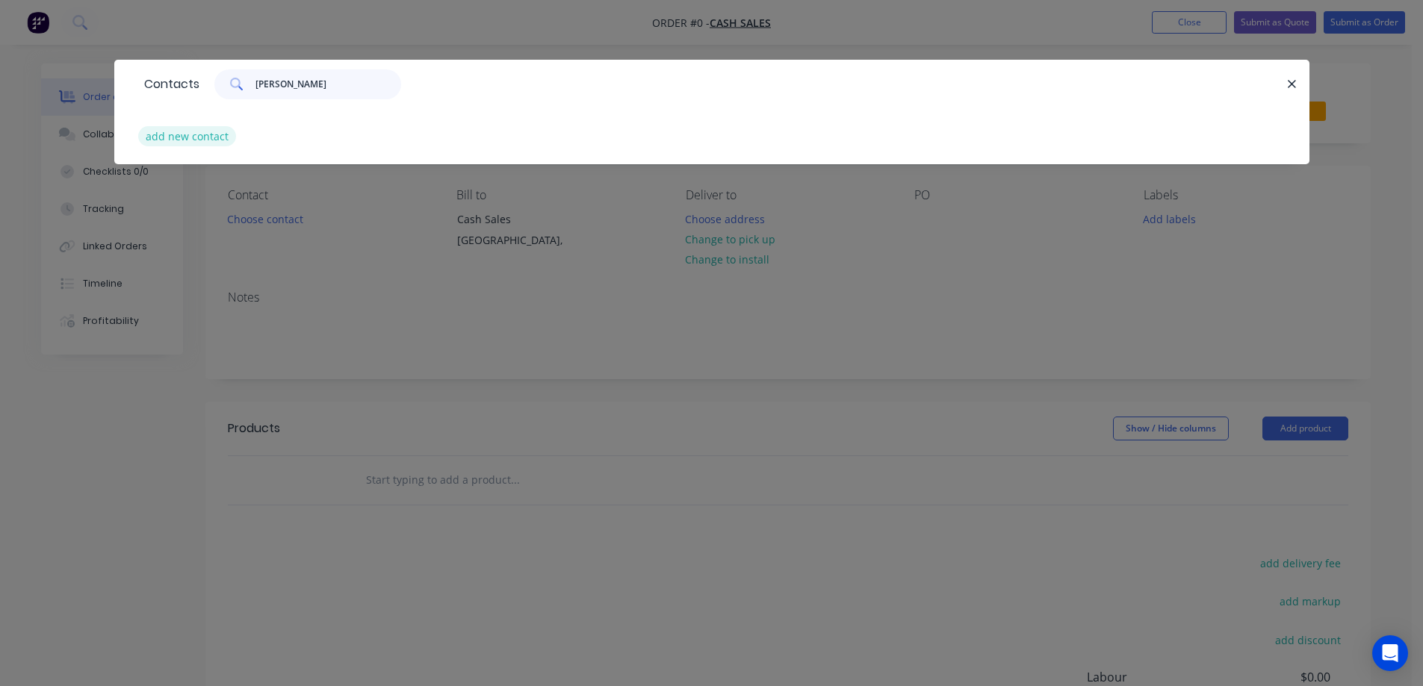
type input "Ben Jarrett"
click at [192, 133] on button "add new contact" at bounding box center [187, 136] width 99 height 20
select select "NZ"
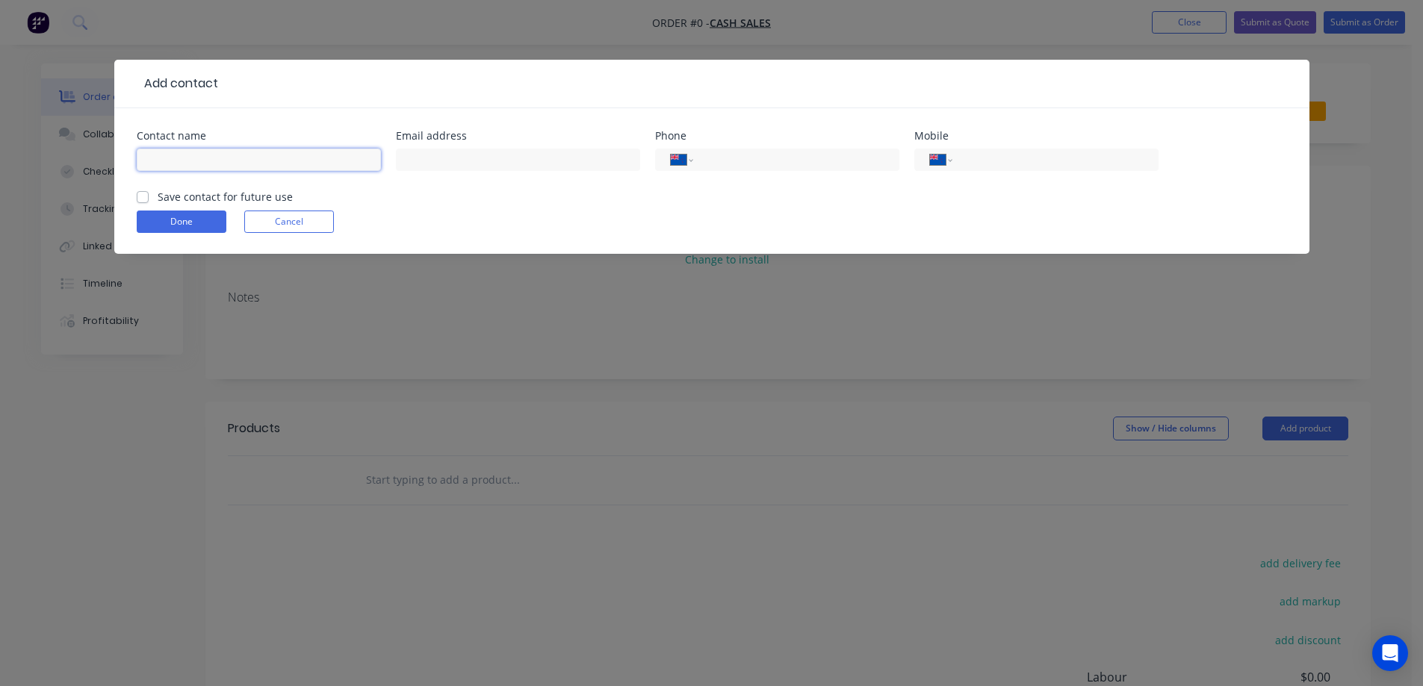
click at [299, 155] on input "text" at bounding box center [259, 160] width 244 height 22
paste input "Ben Jarrett"
type input "Ben Jarrett"
click at [234, 205] on form "Contact name Ben Jarrett Email address Phone International Afghanistan Åland Is…" at bounding box center [712, 192] width 1150 height 123
click at [158, 195] on label "Save contact for future use" at bounding box center [225, 197] width 135 height 16
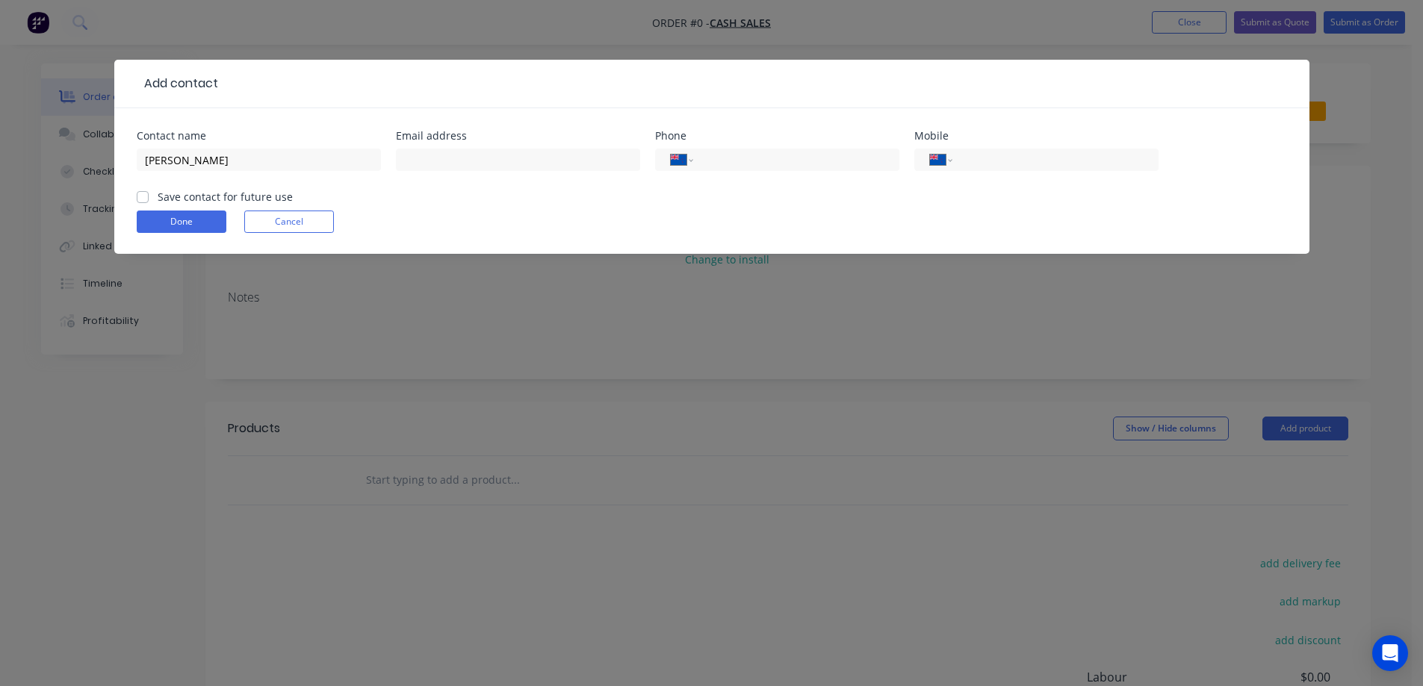
click at [143, 195] on input "Save contact for future use" at bounding box center [143, 196] width 12 height 14
checkbox input "true"
click at [253, 158] on input "Ben Jarrett" at bounding box center [259, 160] width 244 height 22
paste input "ZANZ"
type input "Ben Jarrett - ZANZ"
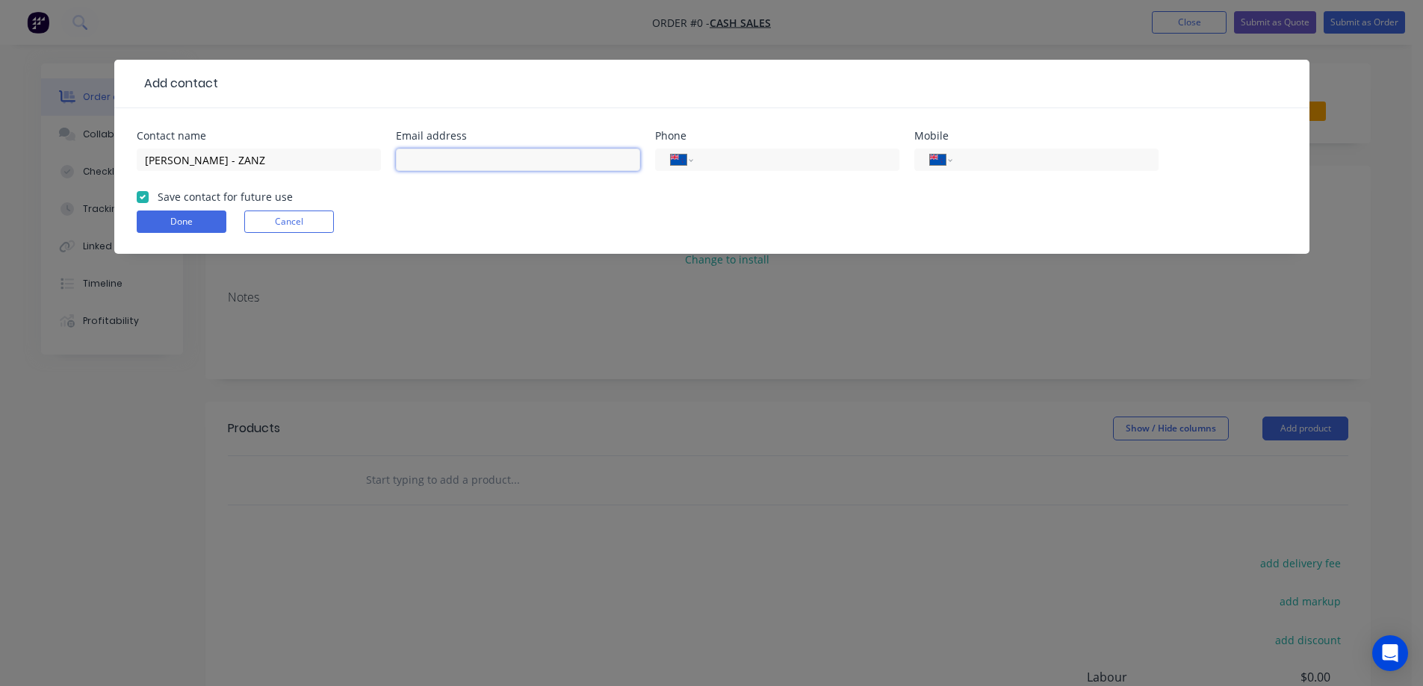
click at [470, 169] on input "text" at bounding box center [518, 160] width 244 height 22
paste input "ben@zanz.co"
type input "ben@zanz.co"
click at [215, 217] on button "Done" at bounding box center [182, 222] width 90 height 22
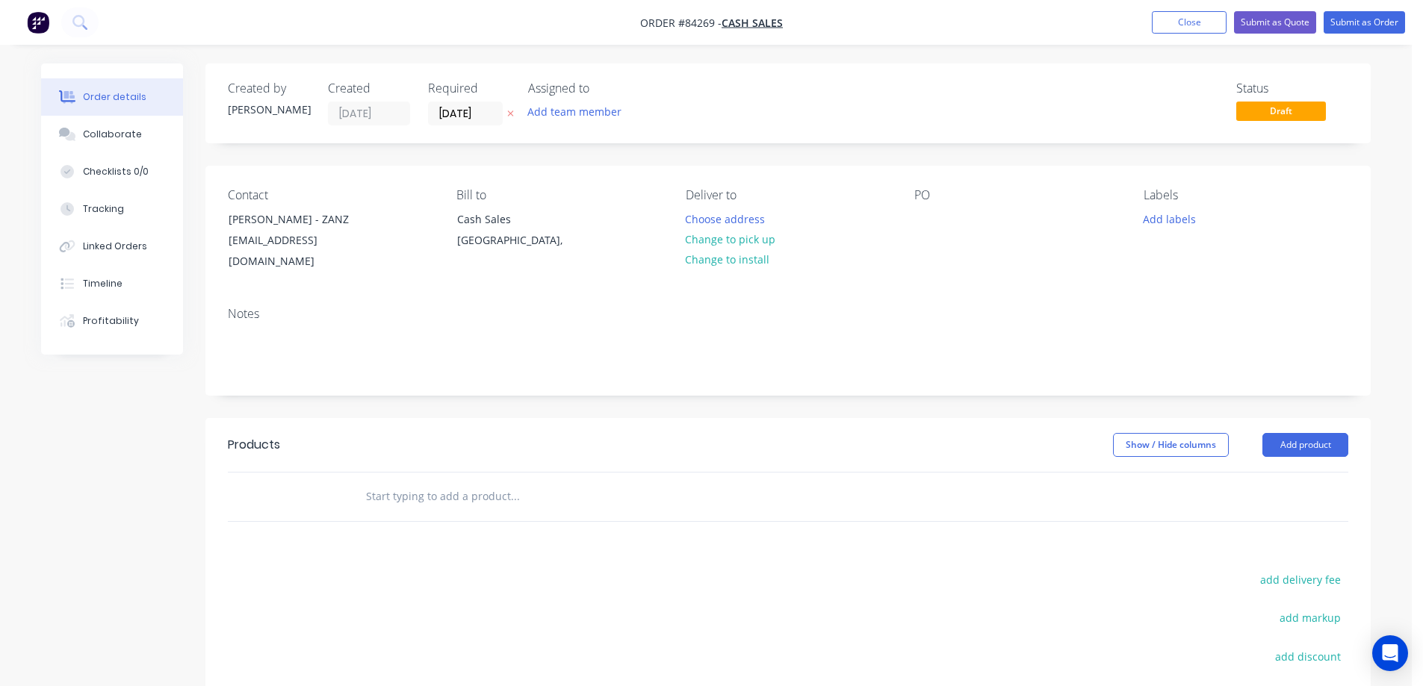
click at [507, 121] on button at bounding box center [511, 113] width 16 height 17
click at [683, 192] on div "Contact Ben Jarrett - ZANZ ben@zanz.co Bill to Cash Sales Auckland, Deliver to …" at bounding box center [787, 230] width 1165 height 129
click at [706, 226] on button "Choose address" at bounding box center [725, 218] width 96 height 20
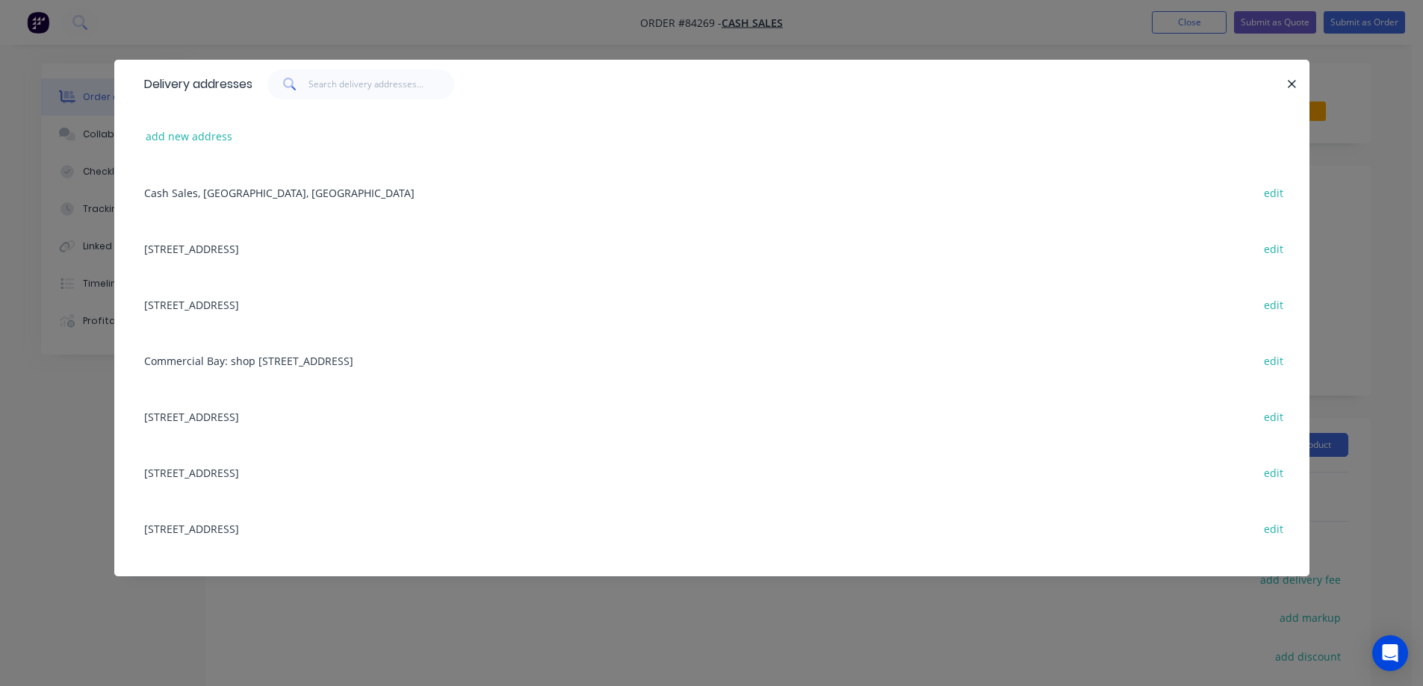
click at [455, 60] on div "Delivery addresses" at bounding box center [711, 84] width 1195 height 49
click at [1290, 86] on icon "button" at bounding box center [1292, 84] width 8 height 8
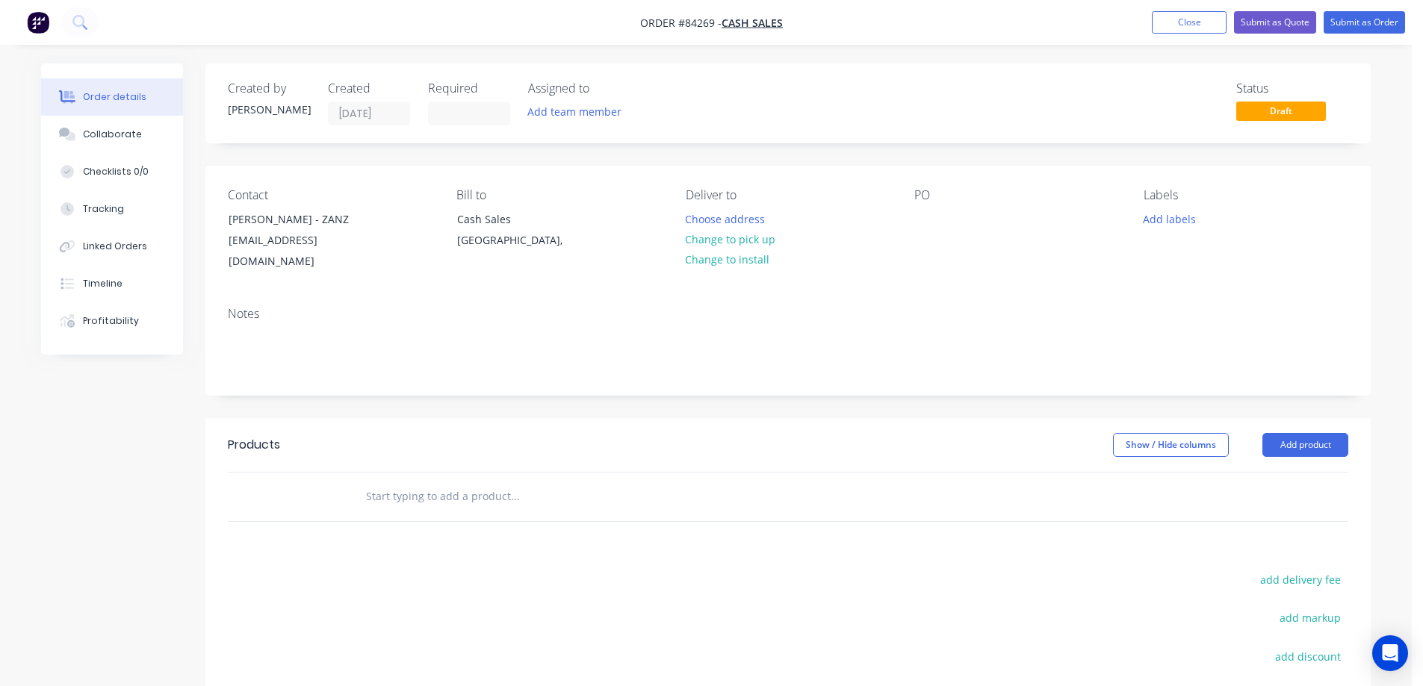
click at [550, 488] on input "text" at bounding box center [514, 497] width 299 height 30
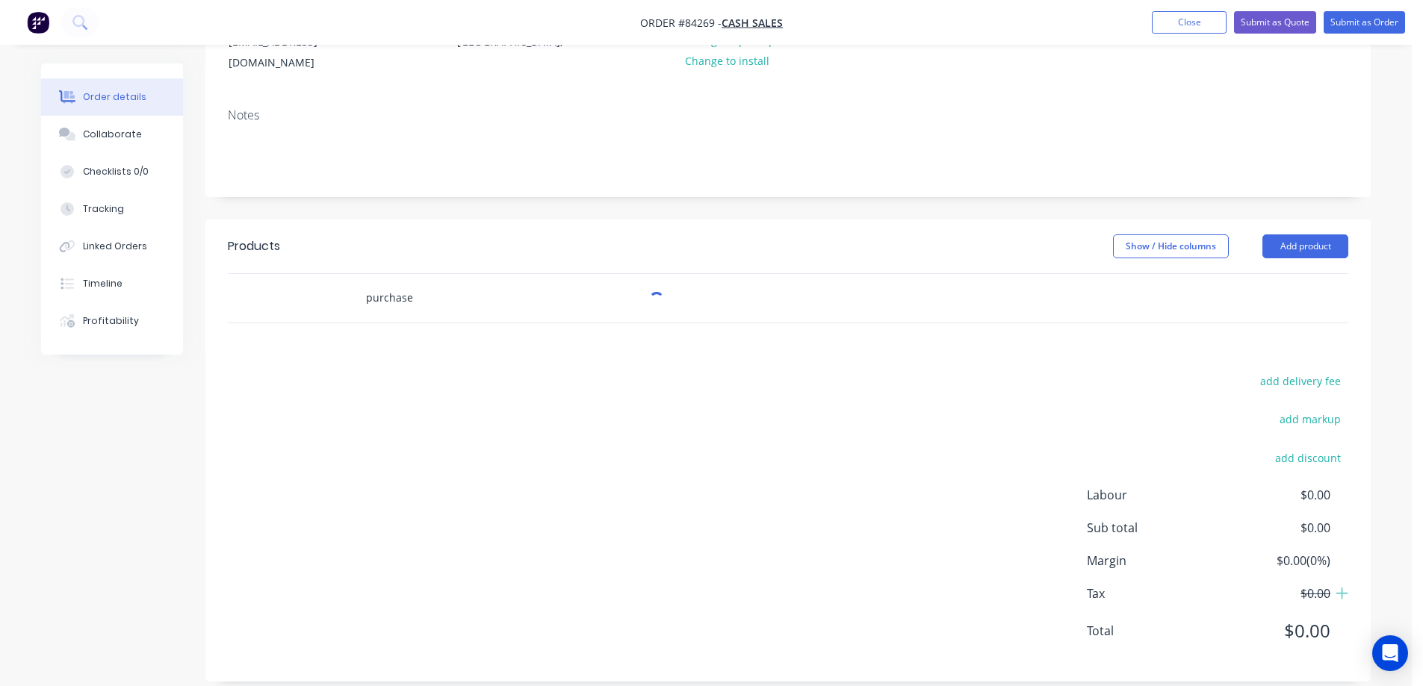
scroll to position [200, 0]
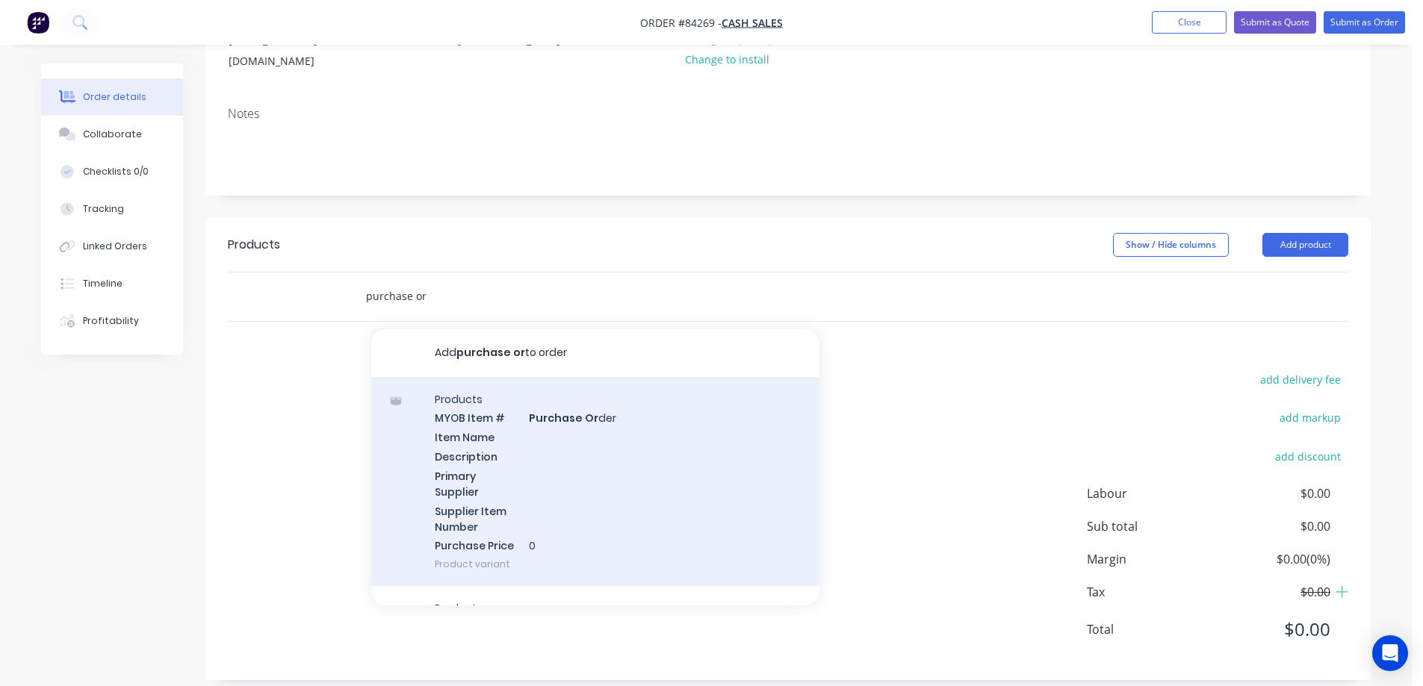
type input "purchase or"
click at [533, 414] on div "Products MYOB Item # Purchase Or der Item Name Description Primary Supplier Sup…" at bounding box center [595, 482] width 448 height 210
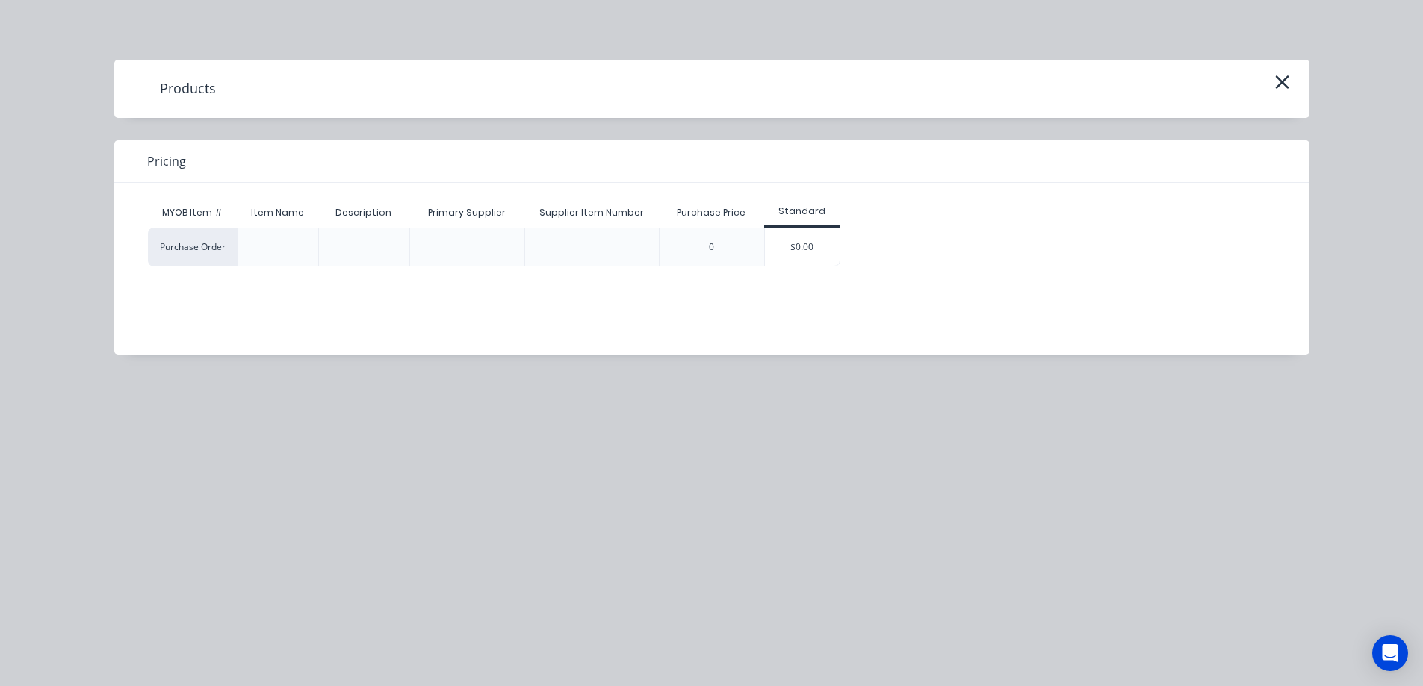
drag, startPoint x: 803, startPoint y: 251, endPoint x: 795, endPoint y: 255, distance: 8.3
click at [801, 251] on div "$0.00" at bounding box center [802, 247] width 75 height 37
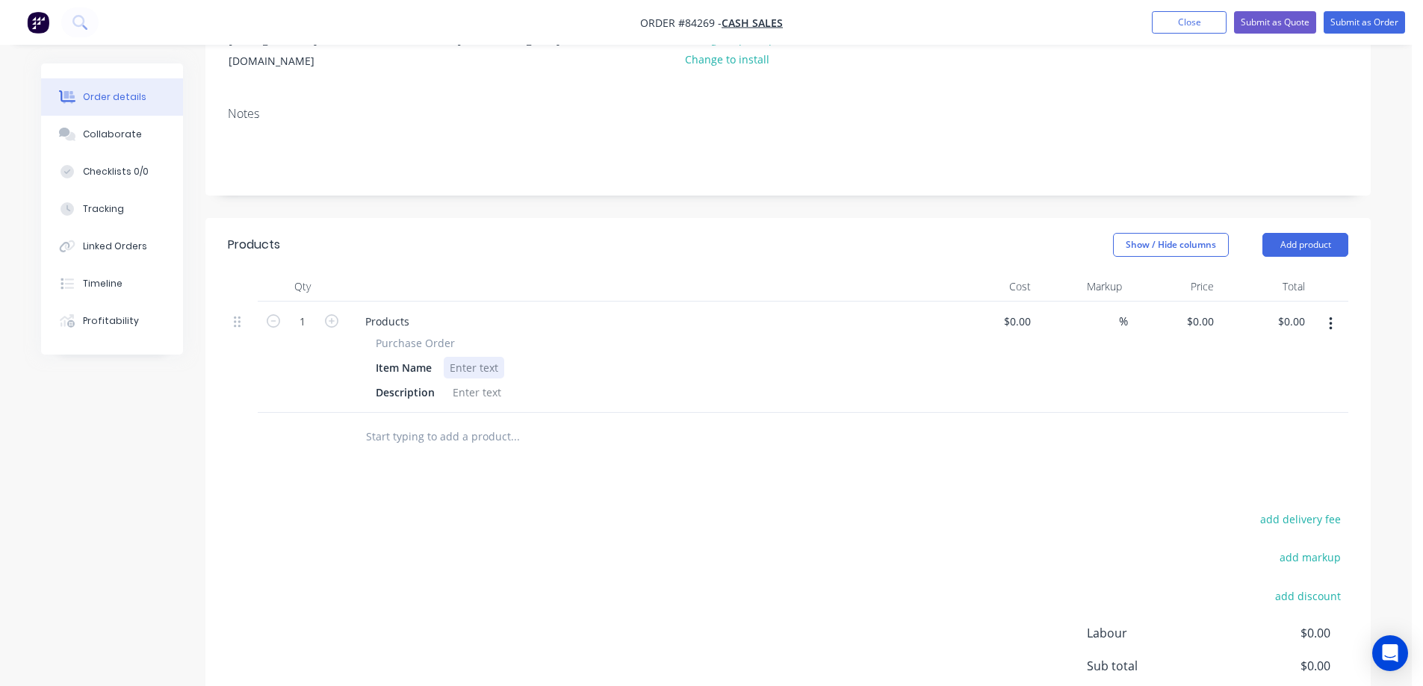
click at [470, 357] on div at bounding box center [474, 368] width 60 height 22
paste div
drag, startPoint x: 376, startPoint y: 325, endPoint x: 446, endPoint y: 323, distance: 69.5
click at [461, 335] on div "Purchase Order" at bounding box center [646, 343] width 541 height 16
copy span "Purchase Order"
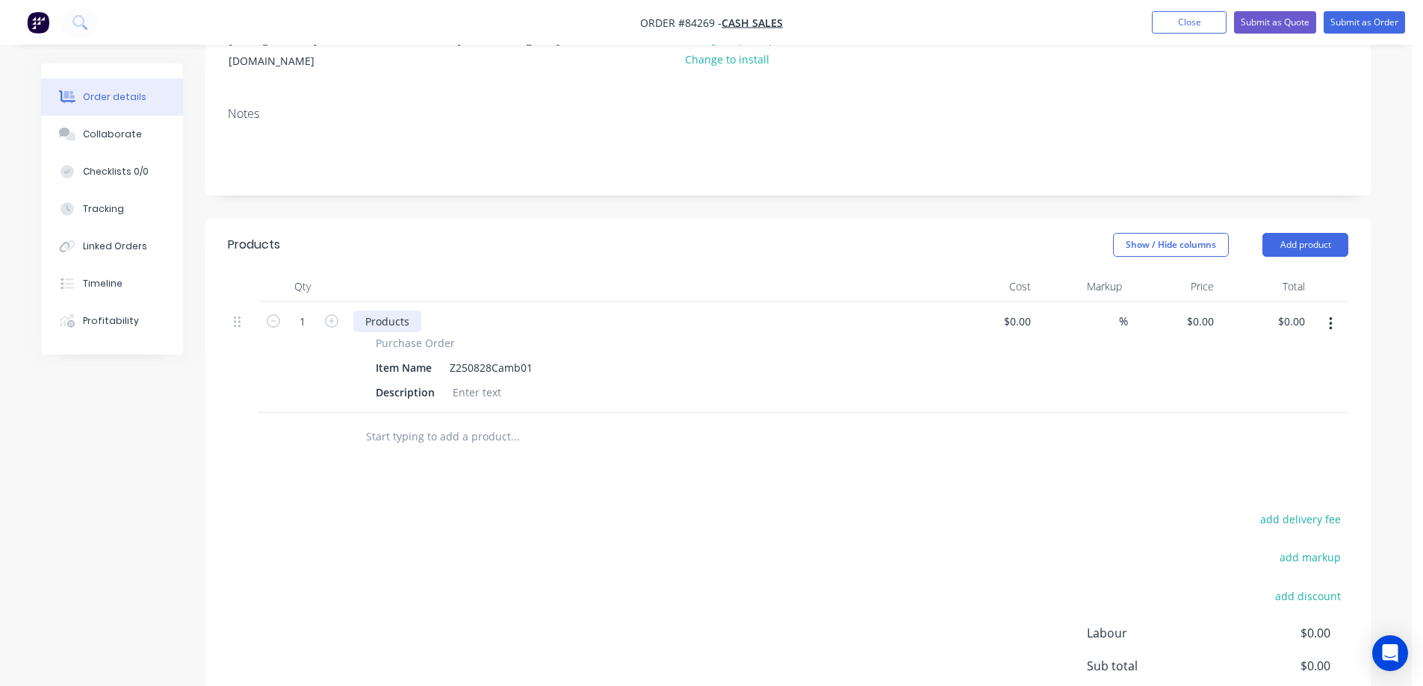
click at [396, 311] on div "Products" at bounding box center [387, 322] width 68 height 22
paste div
click at [269, 314] on icon "button" at bounding box center [273, 320] width 13 height 13
type input "0"
click at [360, 463] on div "Products Show / Hide columns Add product Qty Cost Markup Price Total 0 Purchase…" at bounding box center [787, 519] width 1165 height 602
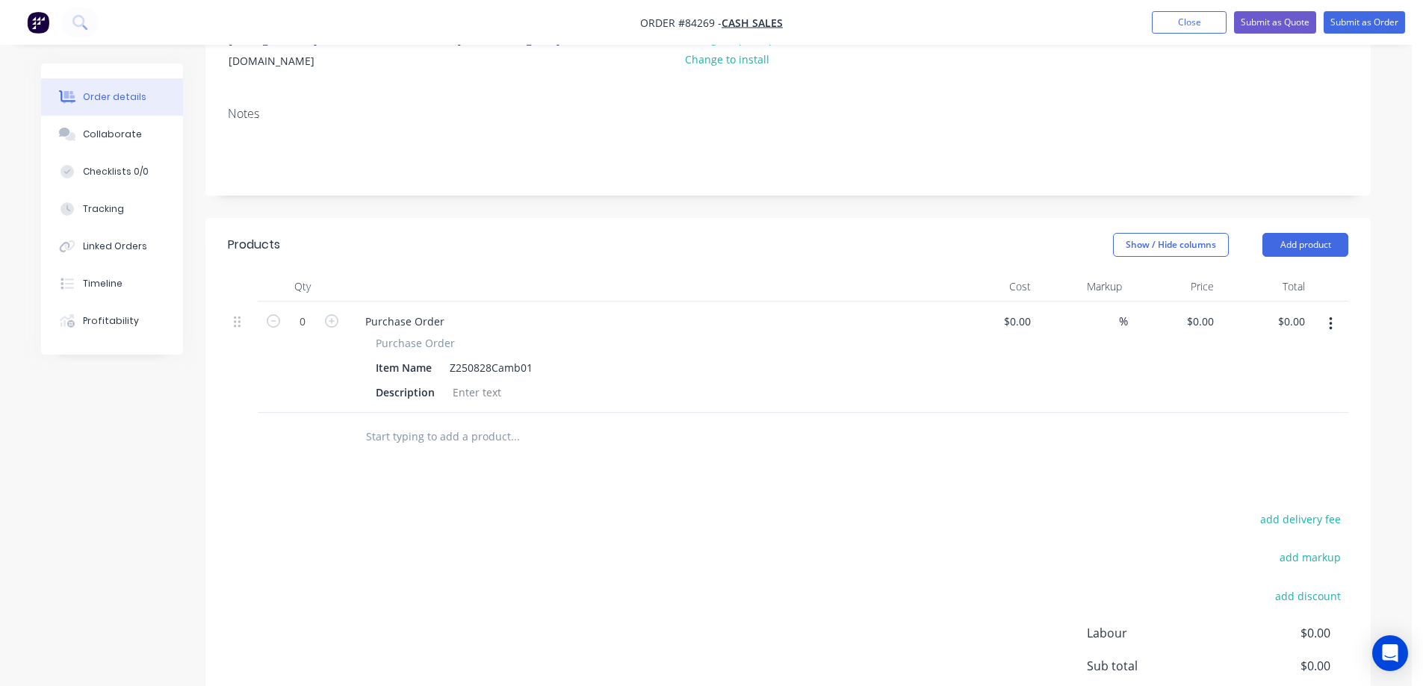
click at [479, 422] on input "text" at bounding box center [514, 437] width 299 height 30
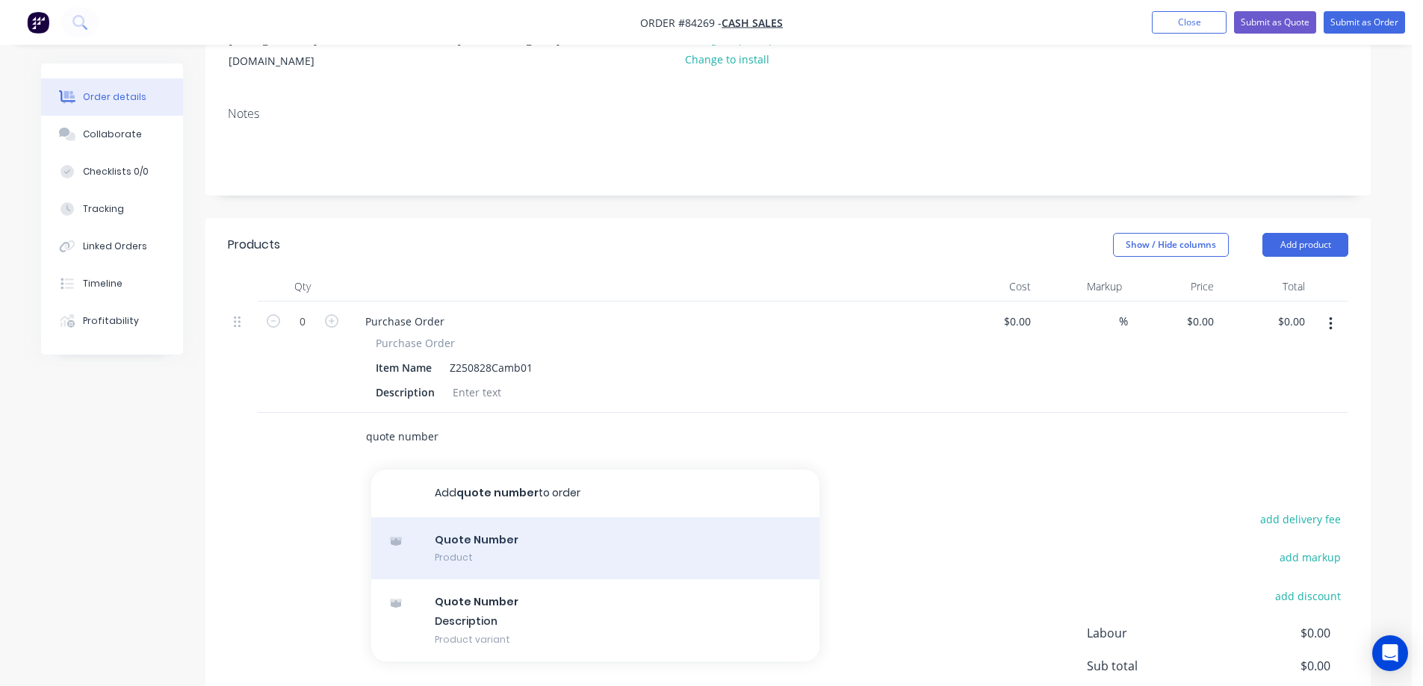
type input "quote number"
click at [486, 526] on div "Quote Number Product" at bounding box center [595, 549] width 448 height 63
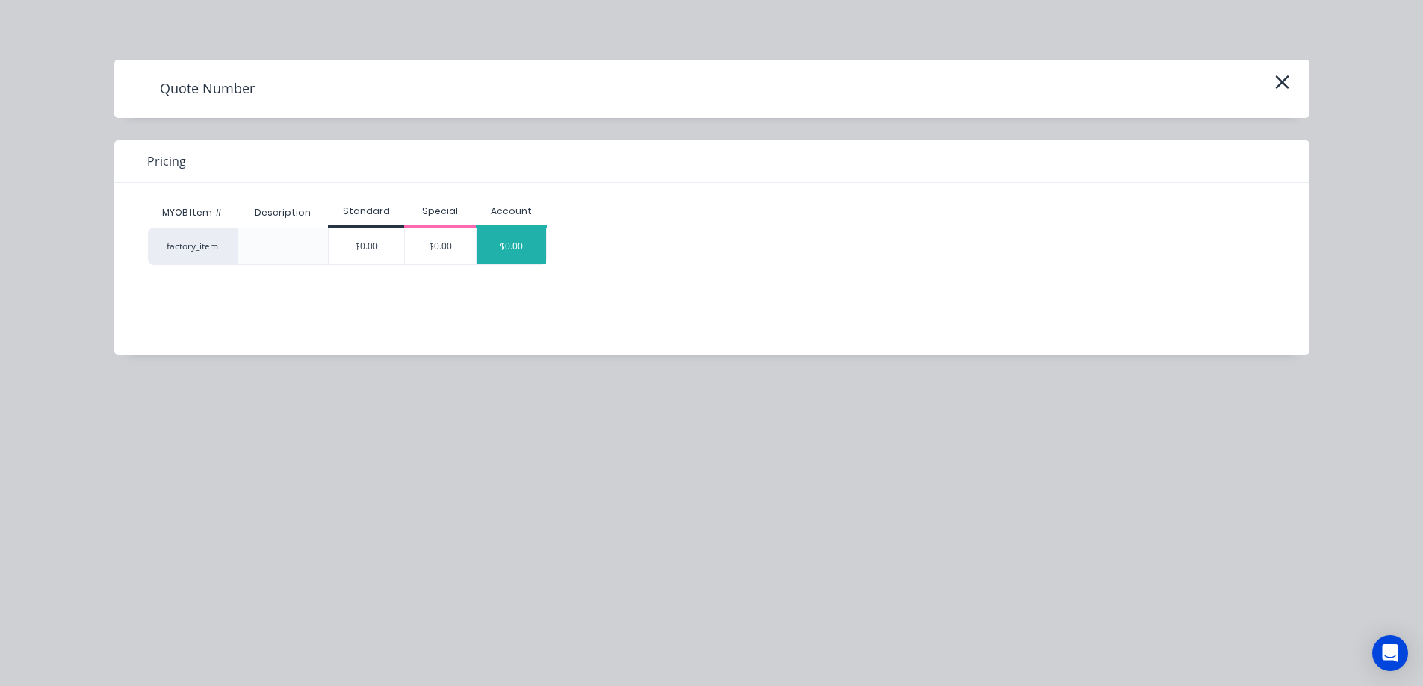
click at [506, 248] on div "$0.00" at bounding box center [511, 247] width 70 height 36
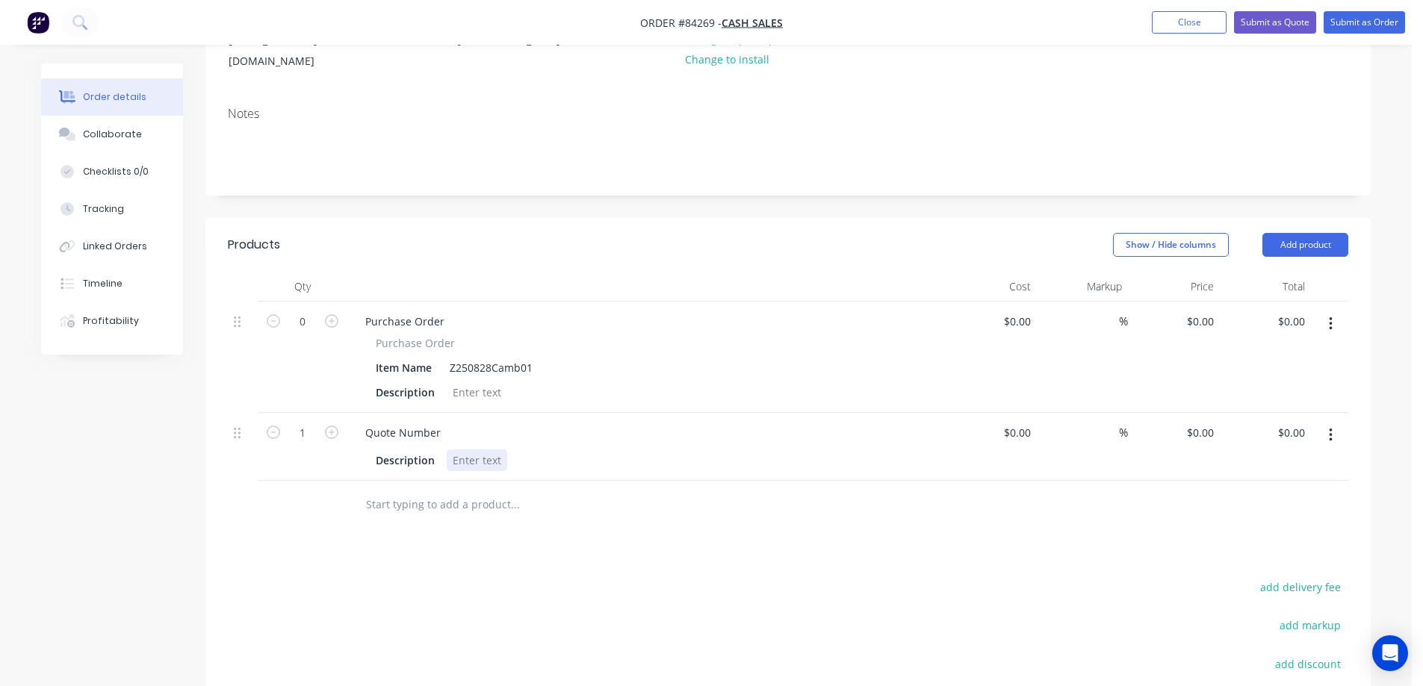
click at [482, 453] on div at bounding box center [477, 461] width 60 height 22
paste div
click at [274, 426] on icon "button" at bounding box center [273, 432] width 13 height 13
type input "0"
click at [574, 508] on div at bounding box center [616, 505] width 538 height 49
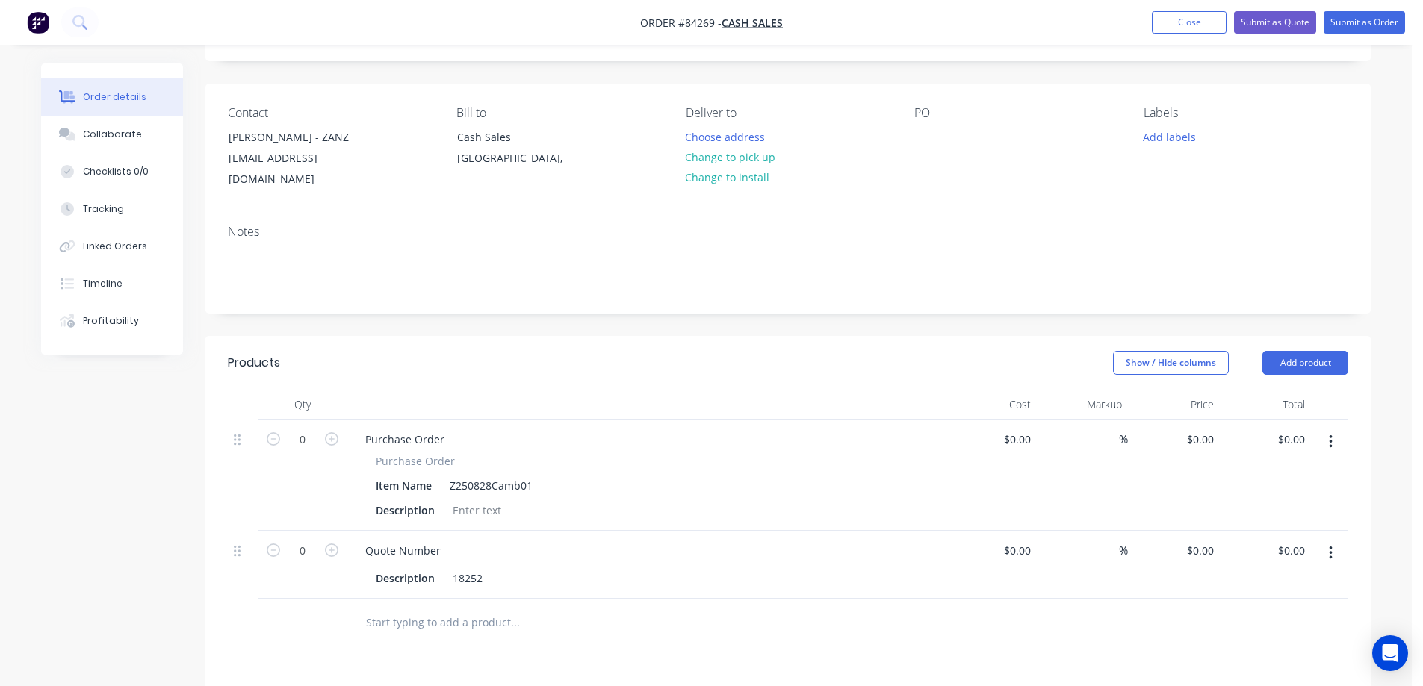
scroll to position [0, 0]
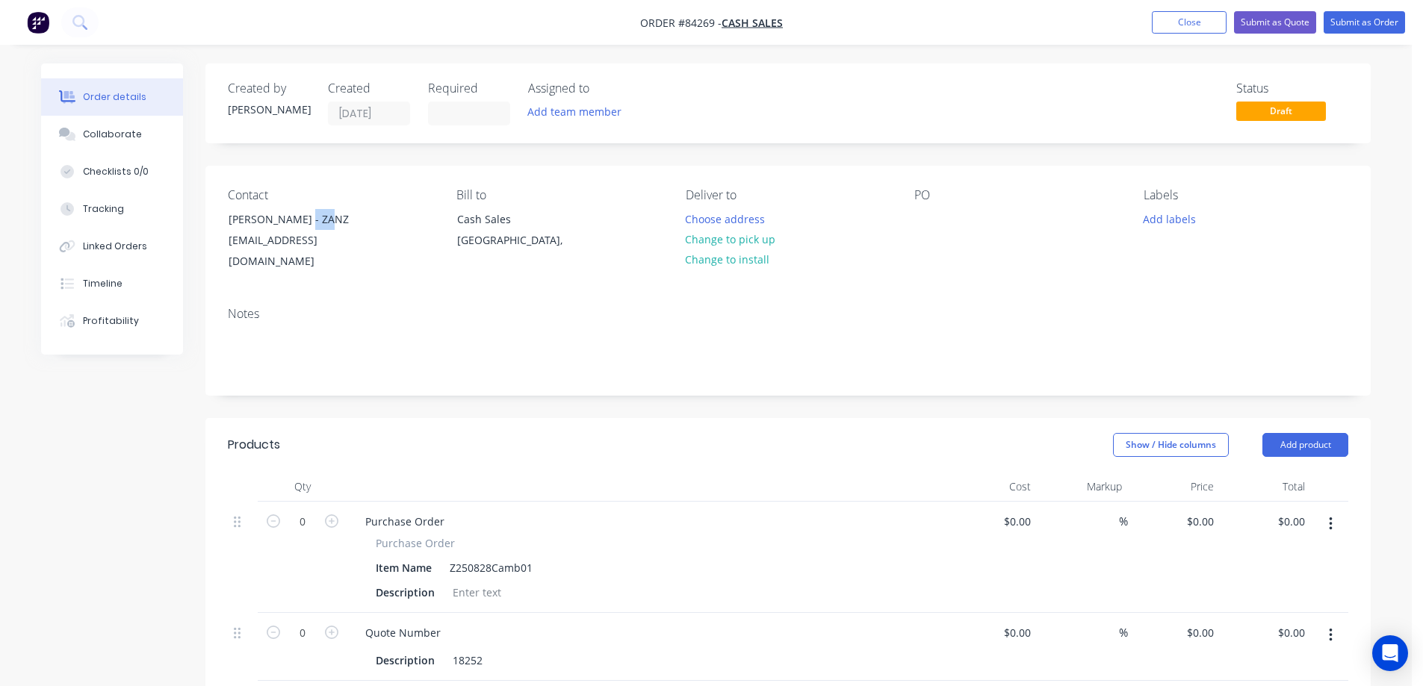
drag, startPoint x: 289, startPoint y: 226, endPoint x: 410, endPoint y: 219, distance: 121.2
click at [410, 219] on div "Contact Ben Jarrett - ZANZ ben@zanz.co" at bounding box center [330, 230] width 205 height 84
copy div "ZANZ"
click at [941, 214] on div "PO" at bounding box center [1016, 230] width 205 height 84
click at [933, 214] on div at bounding box center [926, 219] width 24 height 22
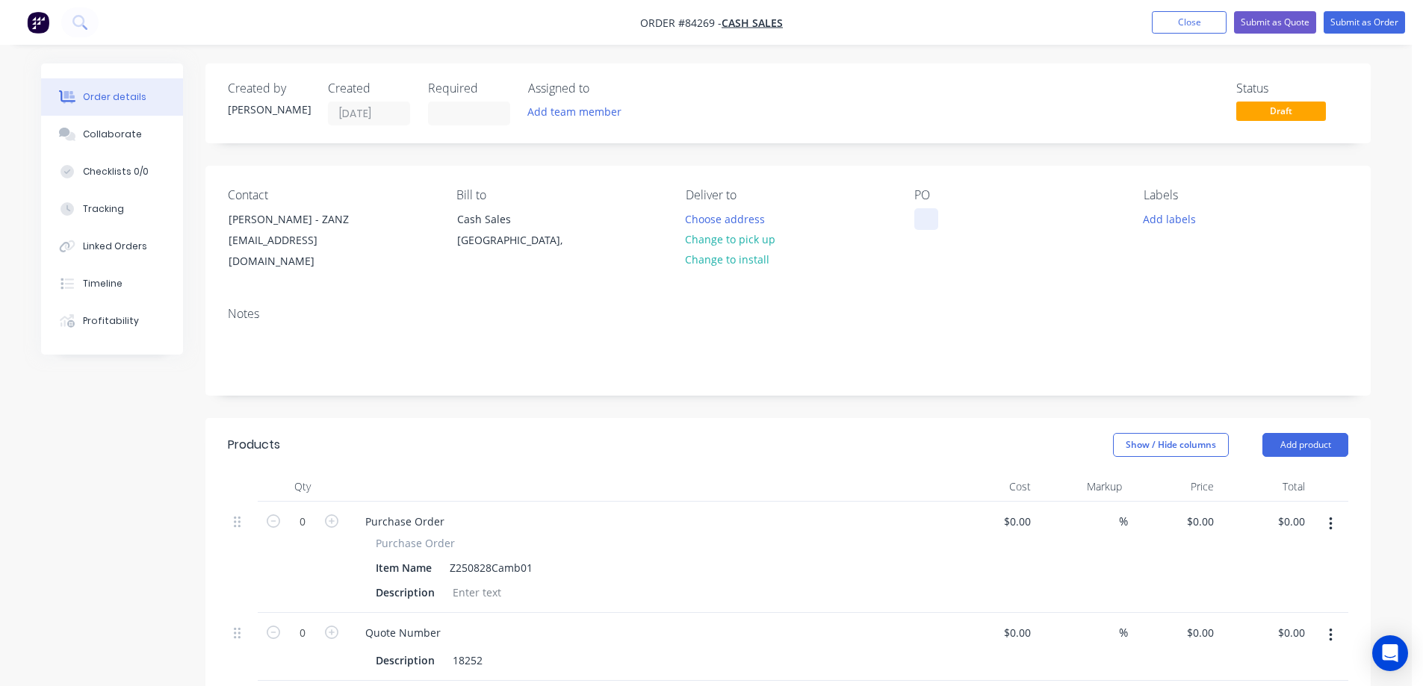
paste div
click at [727, 225] on button "Choose address" at bounding box center [725, 218] width 96 height 20
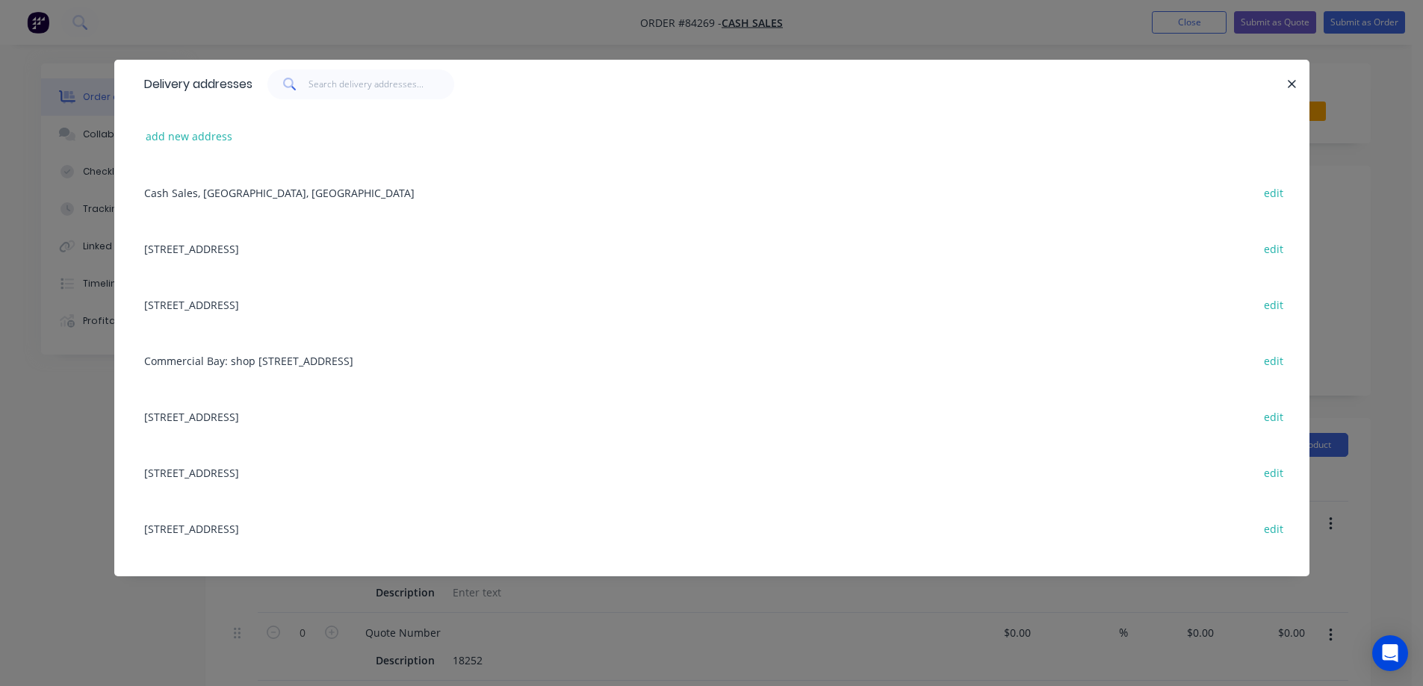
click at [78, 146] on div "Delivery addresses add new address Cash Sales, Auckland, New Zealand edit 858 P…" at bounding box center [711, 343] width 1423 height 686
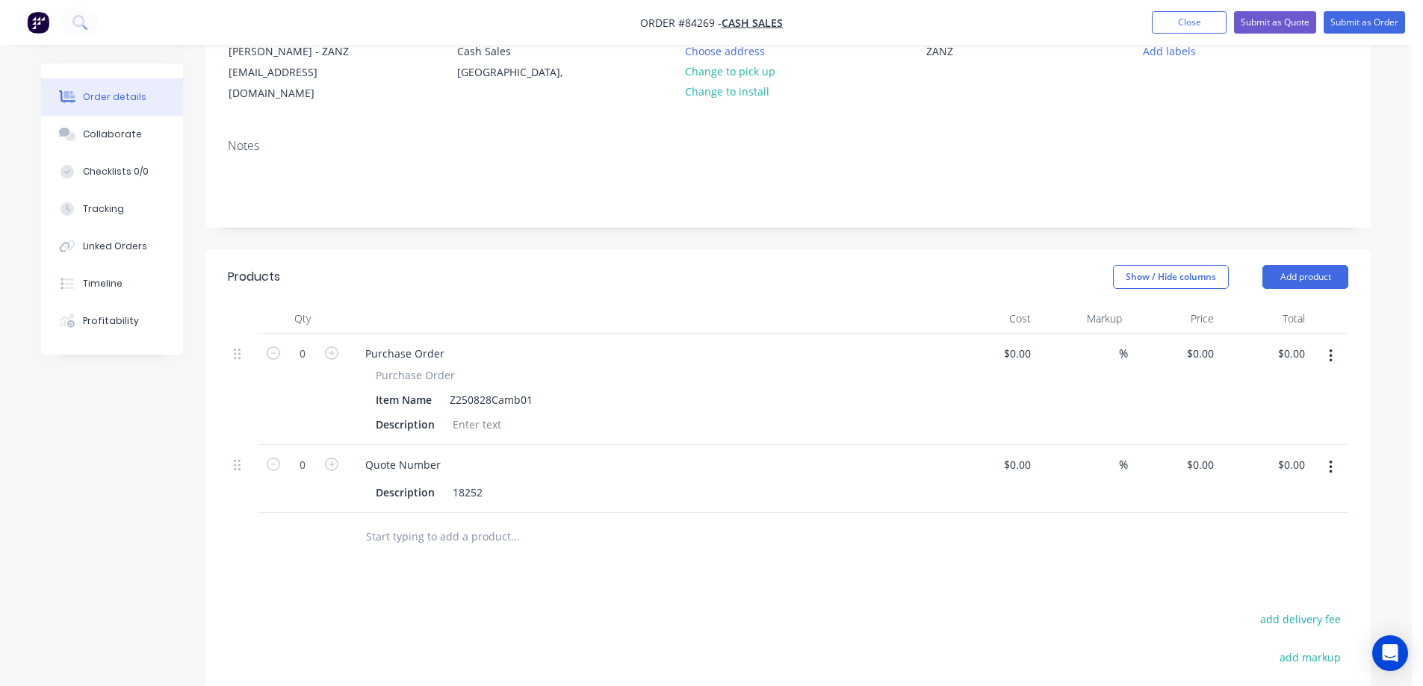
scroll to position [299, 0]
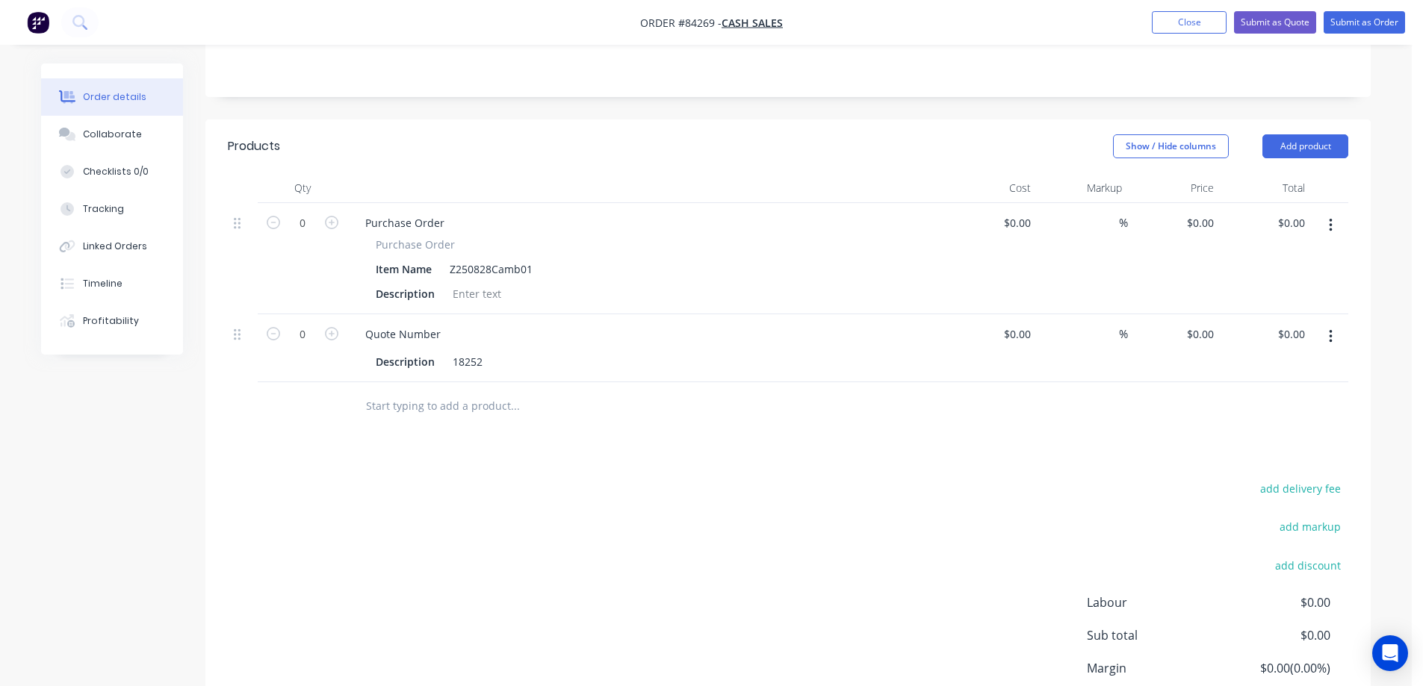
click at [403, 391] on input "text" at bounding box center [514, 406] width 299 height 30
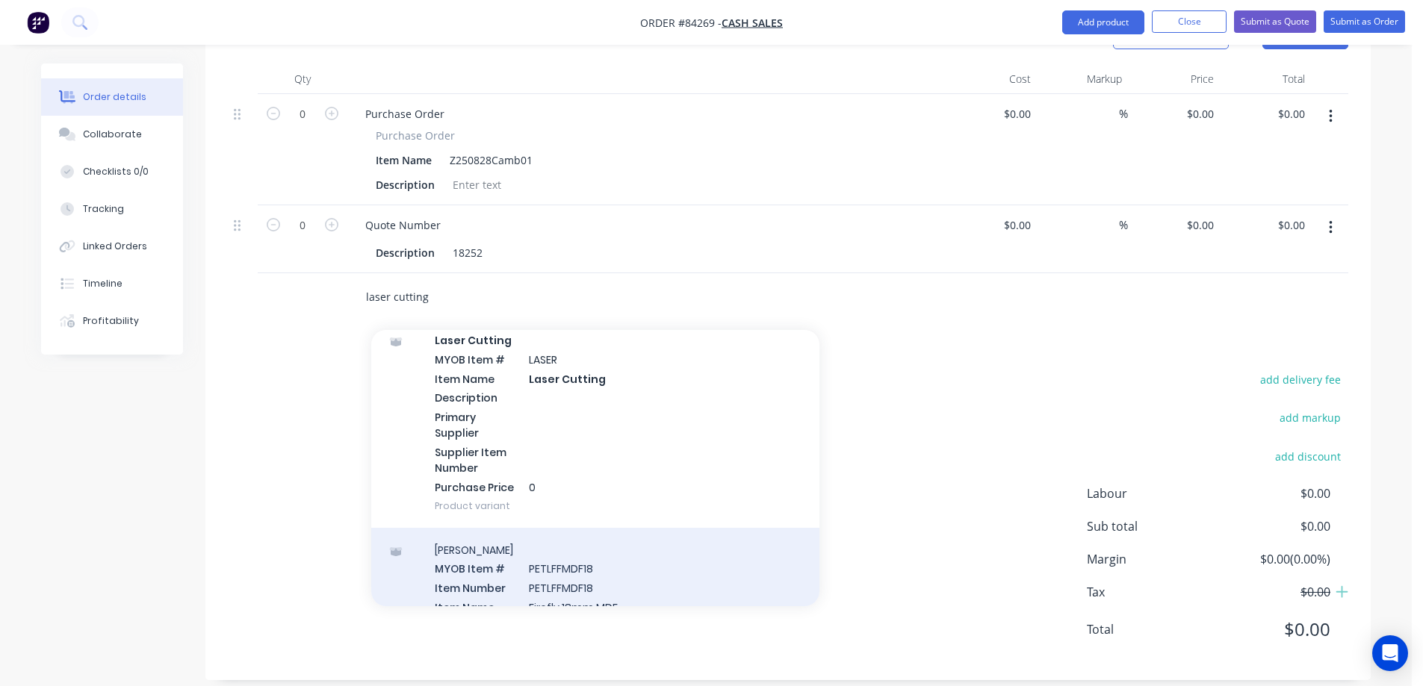
scroll to position [597, 0]
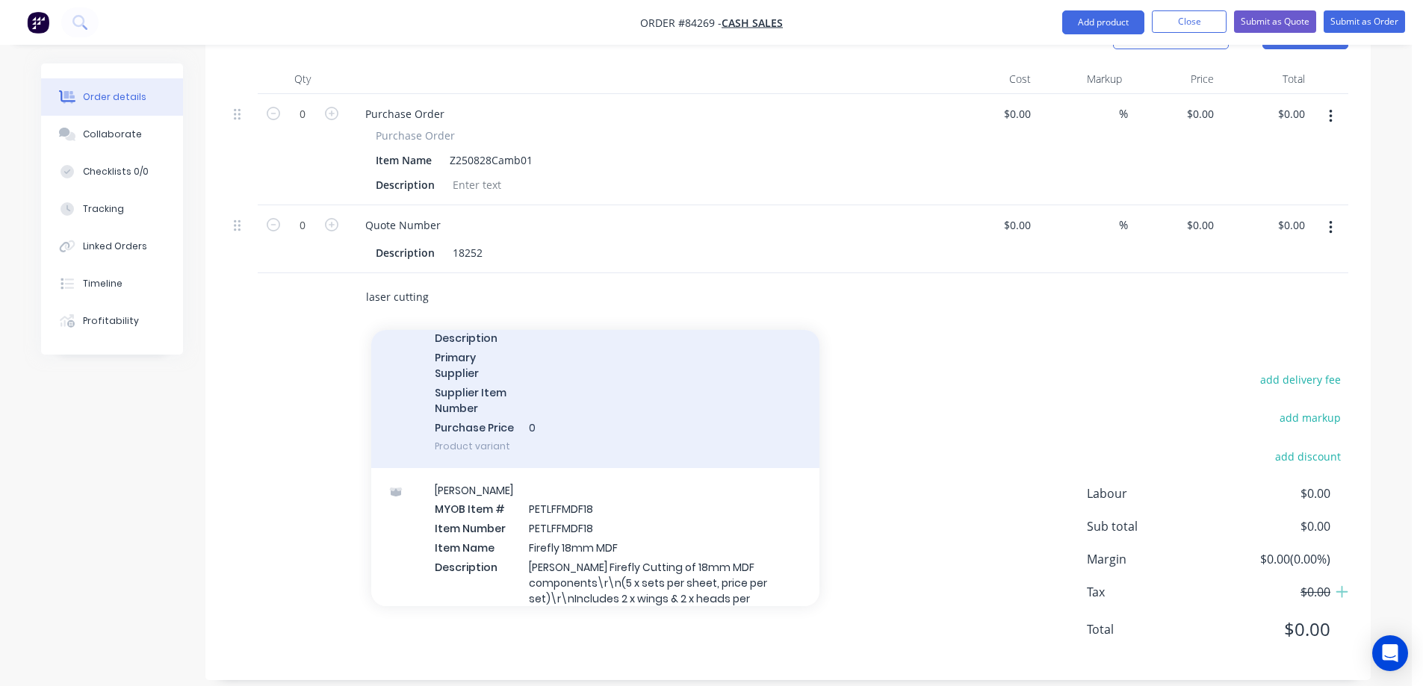
type input "laser cutting"
click at [586, 382] on div "Laser Cutting MYOB Item # LASER Item Name Laser Cutting Description Primary Sup…" at bounding box center [595, 363] width 448 height 210
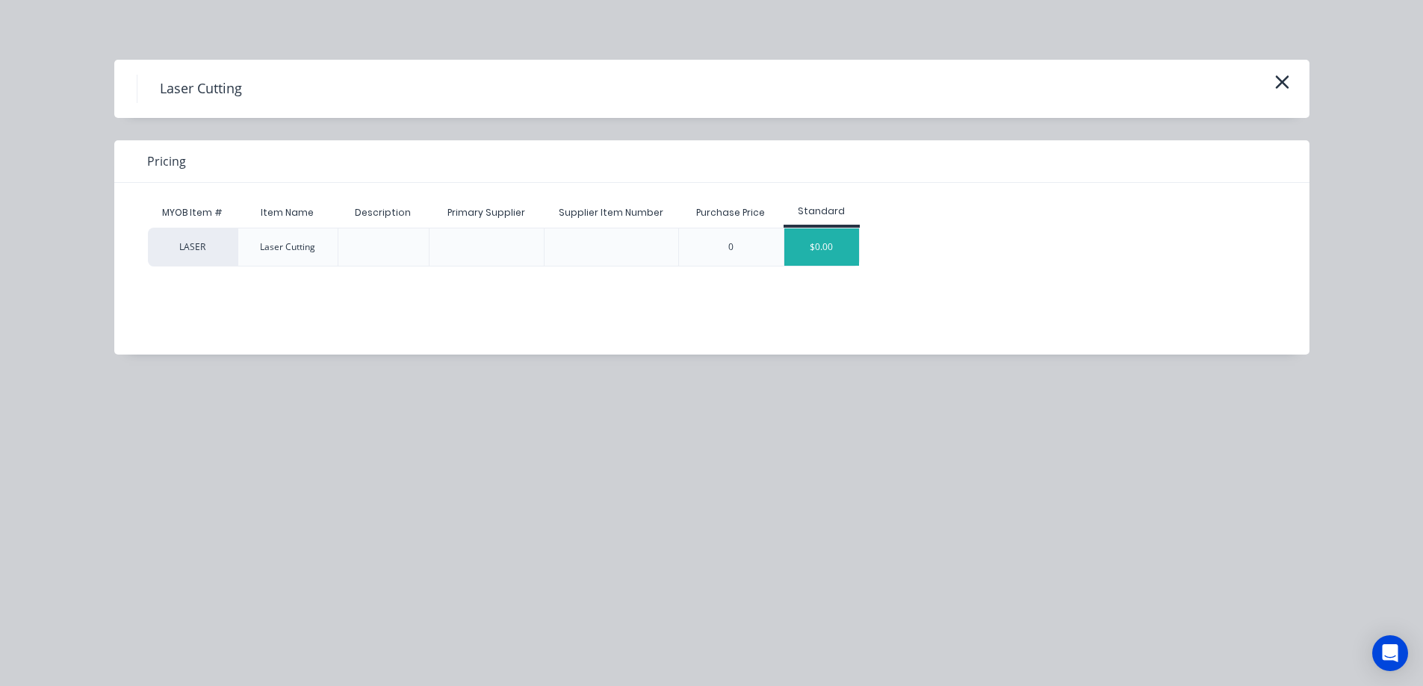
click at [848, 255] on div "$0.00" at bounding box center [821, 247] width 75 height 37
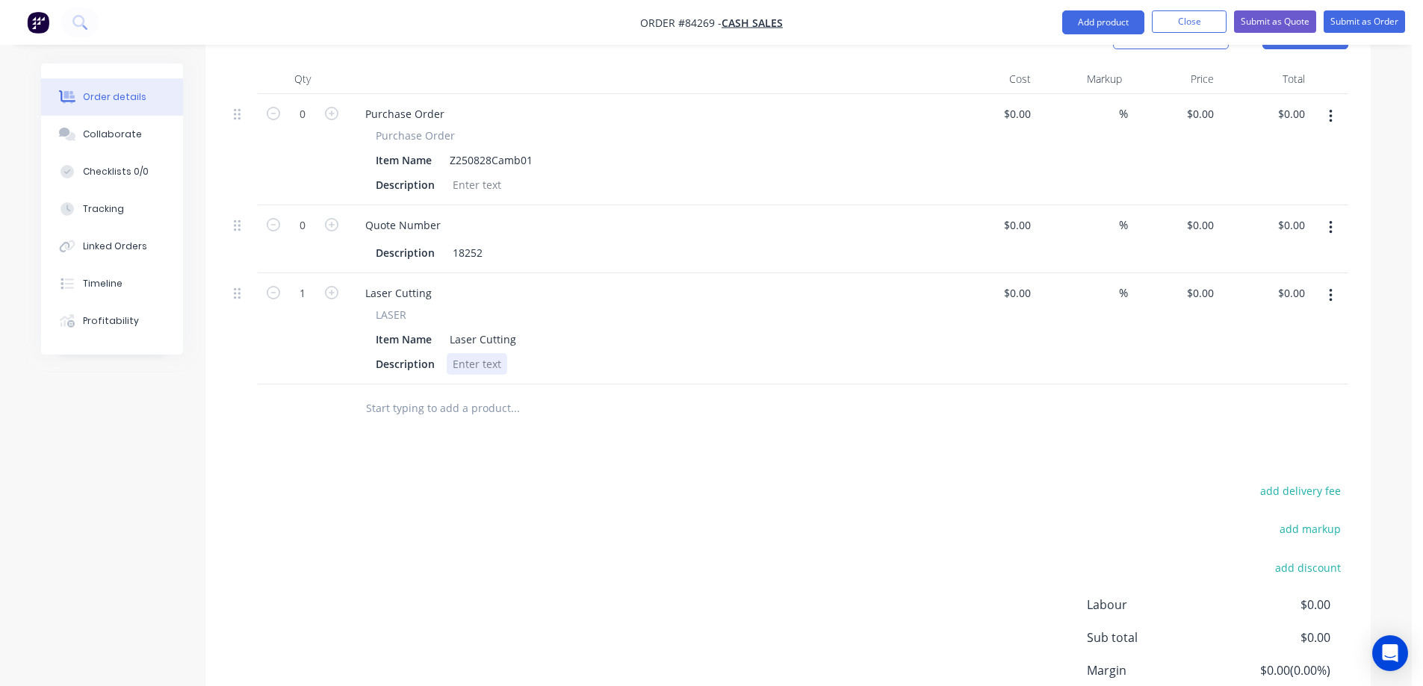
click at [490, 353] on div at bounding box center [477, 364] width 60 height 22
paste div
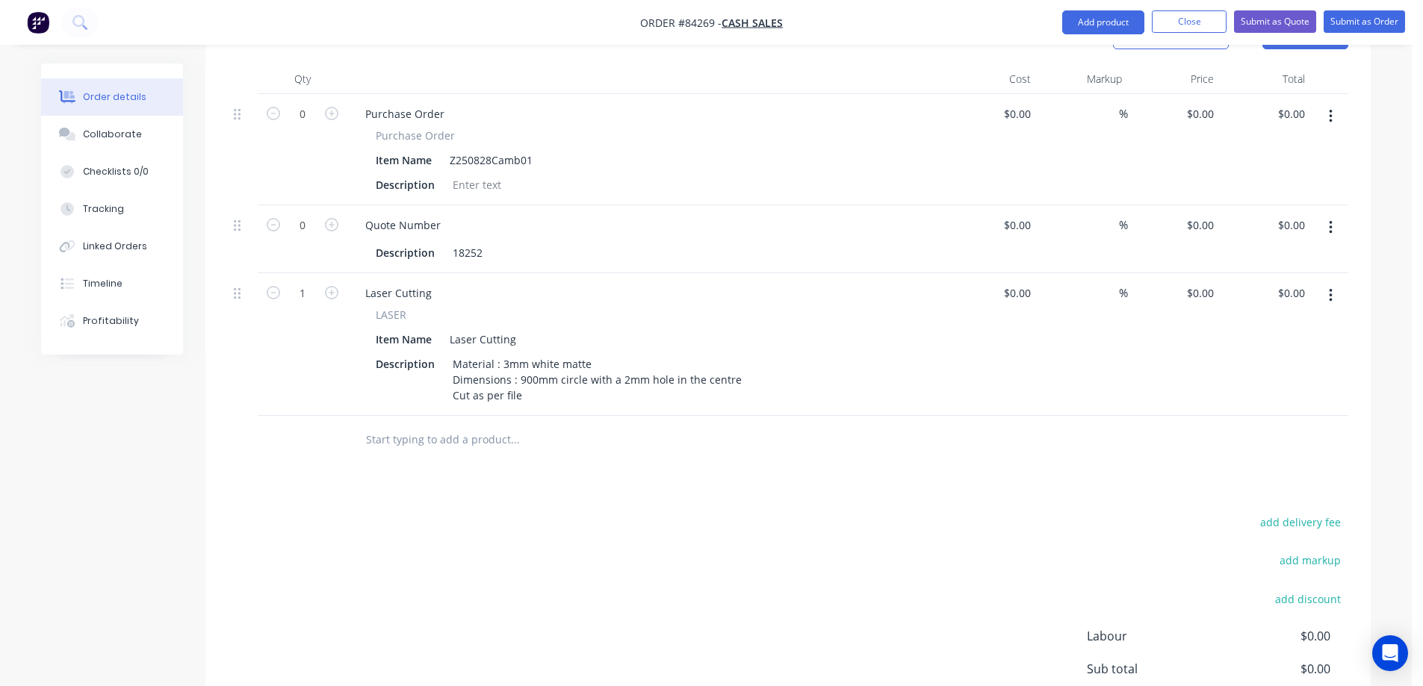
click at [473, 481] on div "Products Show / Hide columns Add product Qty Cost Markup Price Total 0 Purchase…" at bounding box center [787, 416] width 1165 height 813
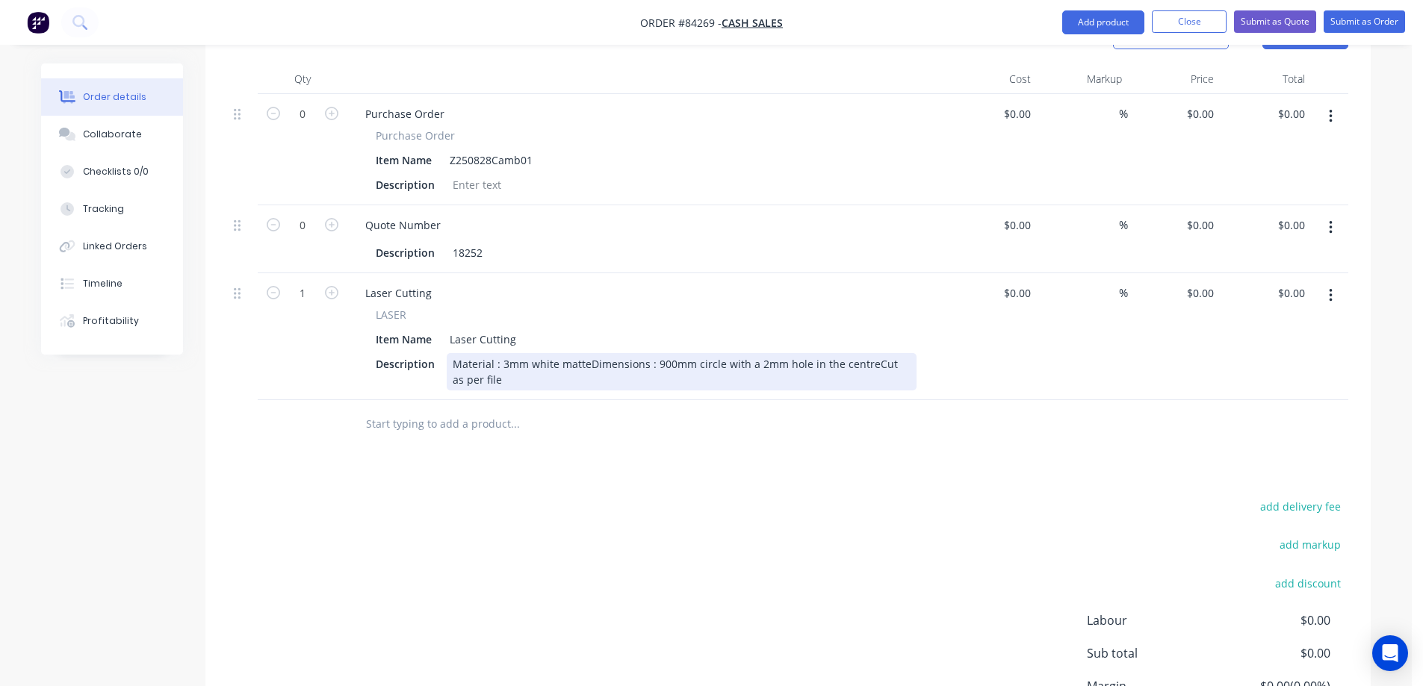
click at [589, 353] on div "Material : 3mm white matteDimensions : 900mm circle with a 2mm hole in the cent…" at bounding box center [682, 371] width 470 height 37
click at [731, 364] on div "Material : 3mm white matte Dimensions : 900mm circle with a 2mm hole in the cen…" at bounding box center [632, 371] width 370 height 37
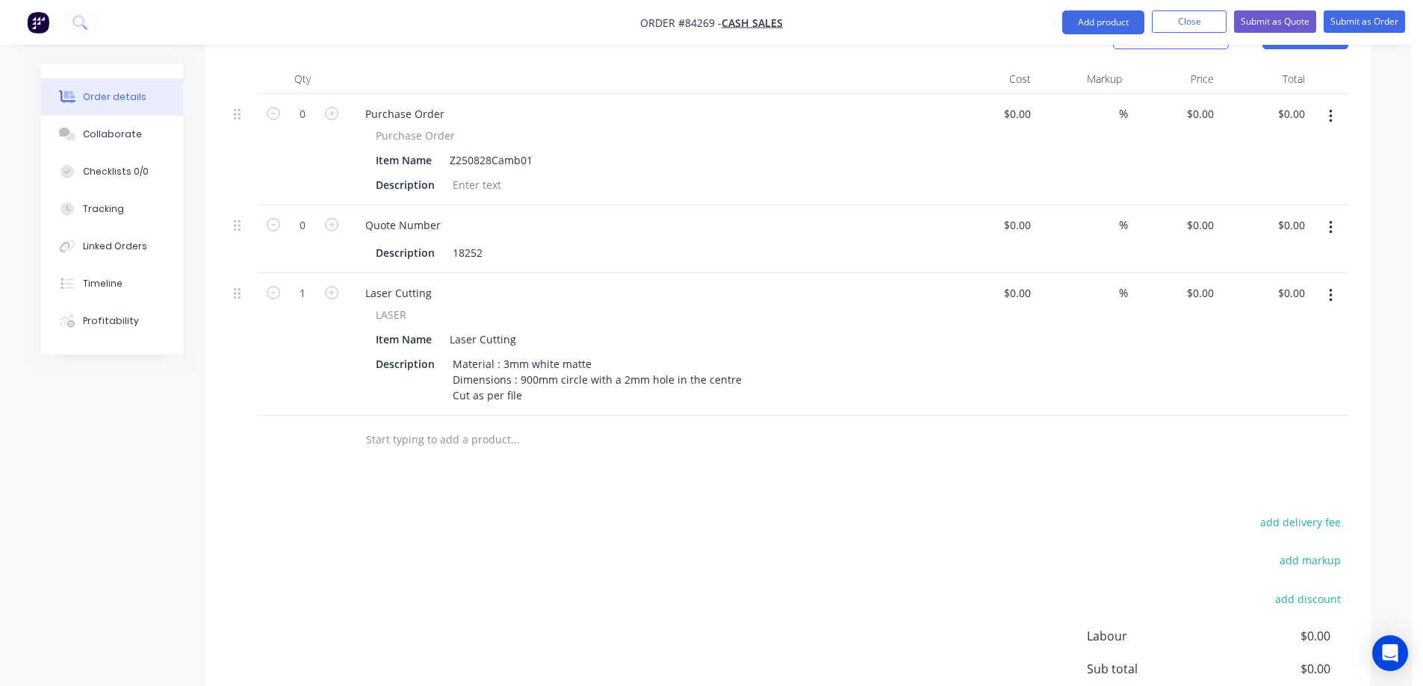
click at [613, 450] on div "Products Show / Hide columns Add product Qty Cost Markup Price Total 0 Purchase…" at bounding box center [787, 416] width 1165 height 813
click at [1198, 282] on div "0 $0.00" at bounding box center [1199, 293] width 40 height 22
type input "$91.43"
click at [878, 433] on div at bounding box center [616, 440] width 526 height 30
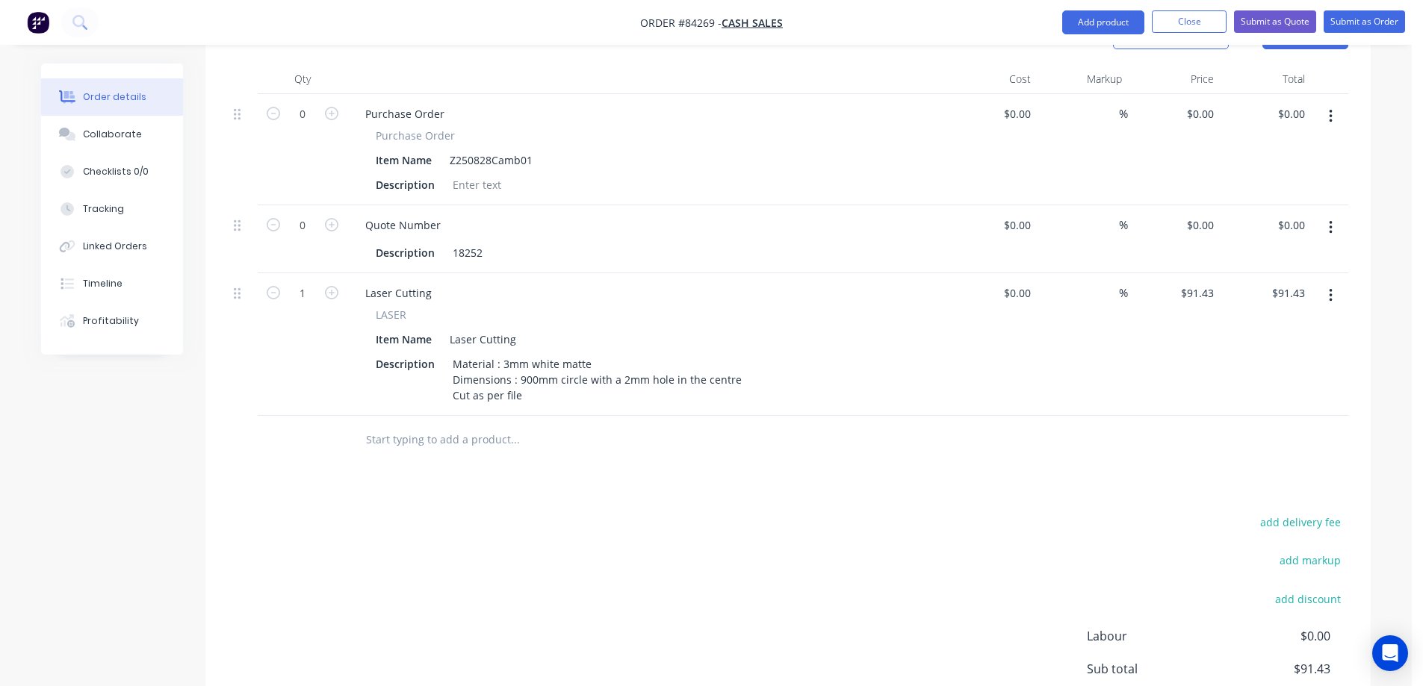
click at [1332, 282] on button "button" at bounding box center [1330, 295] width 35 height 27
click at [1301, 354] on div "Duplicate" at bounding box center [1277, 365] width 115 height 22
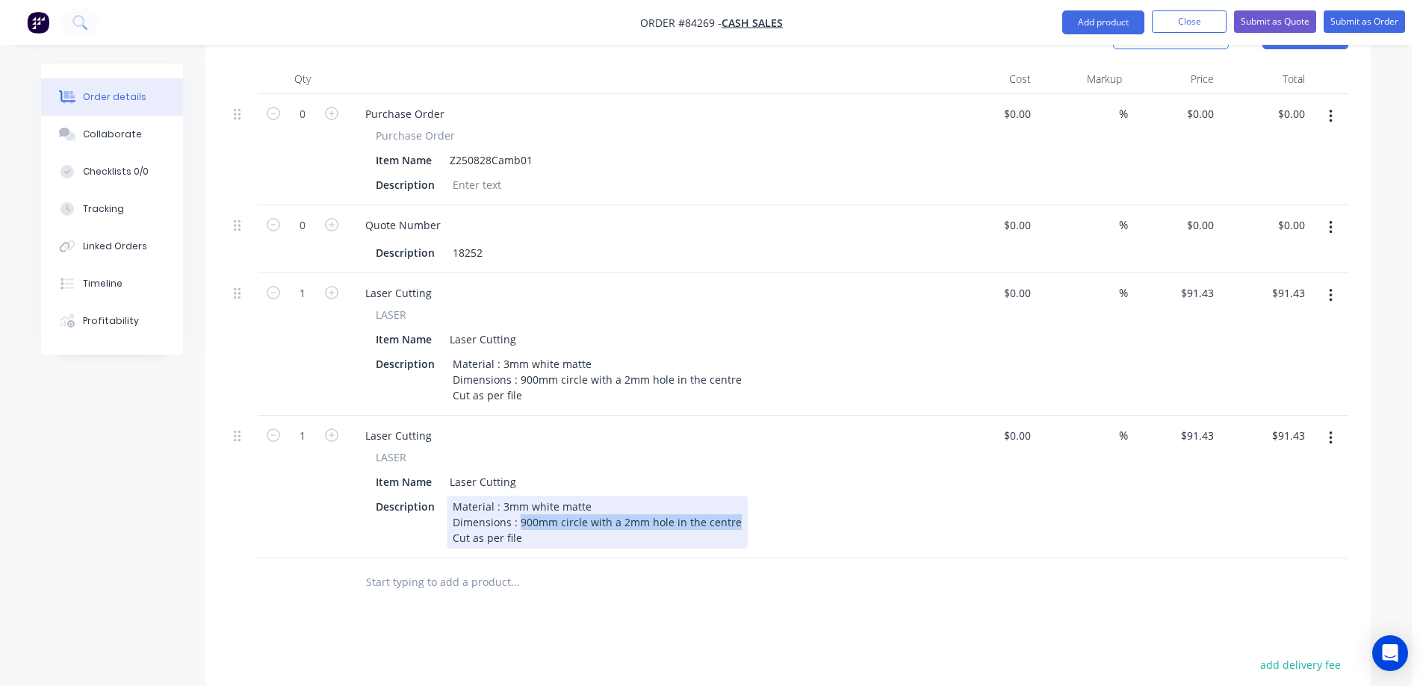
drag, startPoint x: 518, startPoint y: 506, endPoint x: 757, endPoint y: 506, distance: 238.2
click at [757, 506] on div "Description Material : 3mm white matte Dimensions : 900mm circle with a 2mm hol…" at bounding box center [643, 522] width 547 height 53
paste div
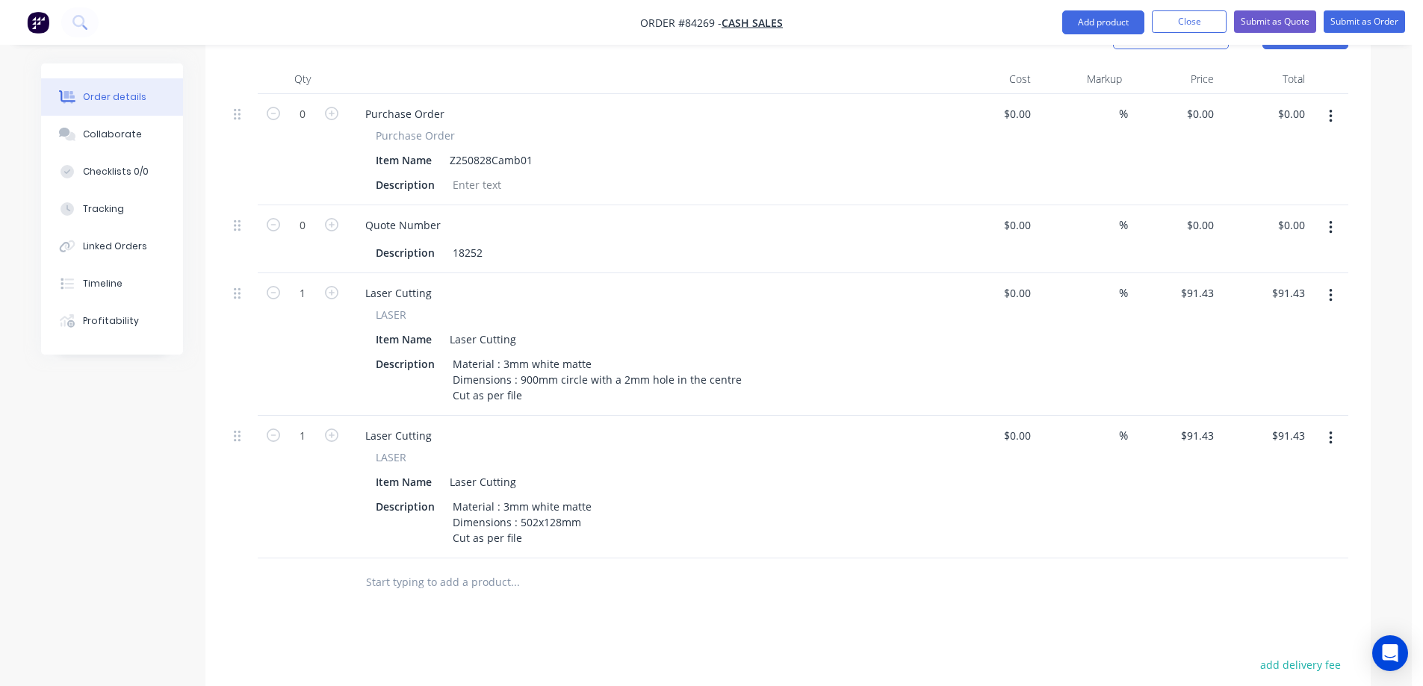
click at [693, 595] on div "Products Show / Hide columns Add product Qty Cost Markup Price Total 0 Purchase…" at bounding box center [787, 487] width 1165 height 955
click at [1194, 425] on input "91.43" at bounding box center [1199, 436] width 40 height 22
type input "$19.20"
click at [1069, 538] on div "%" at bounding box center [1083, 487] width 92 height 143
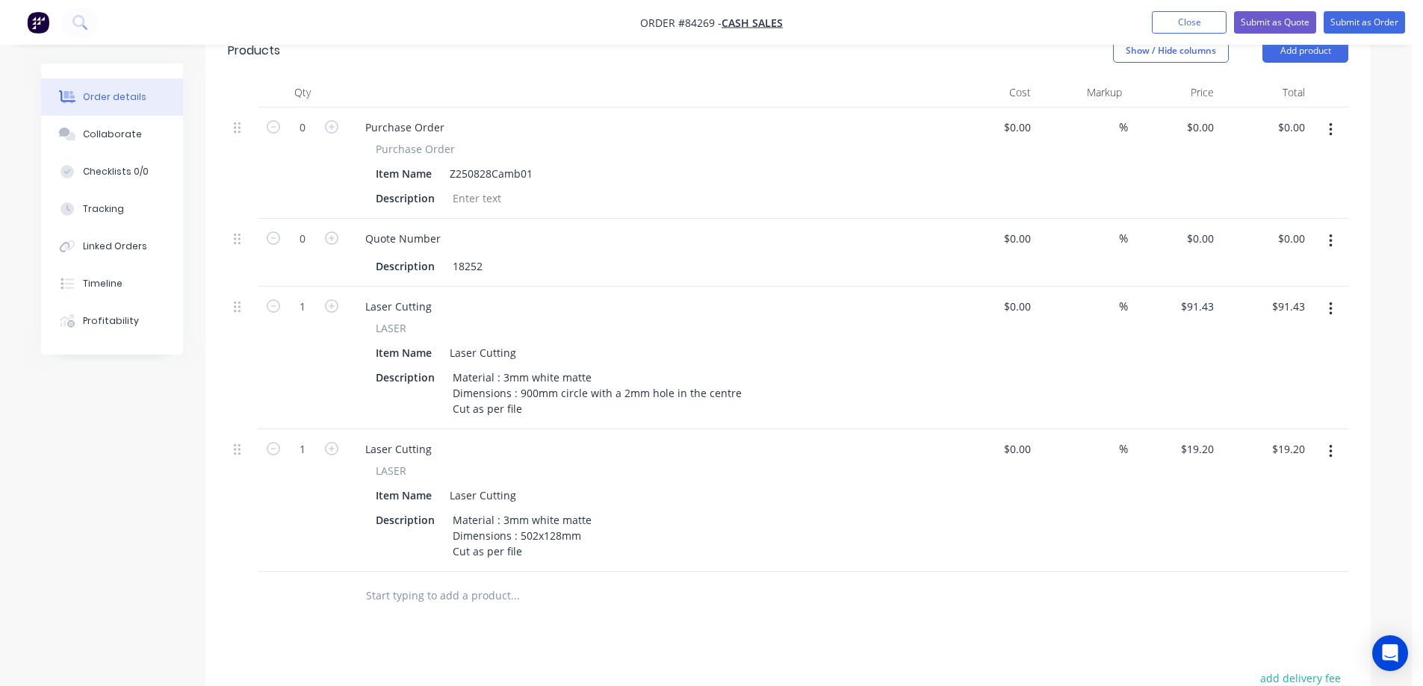
scroll to position [0, 0]
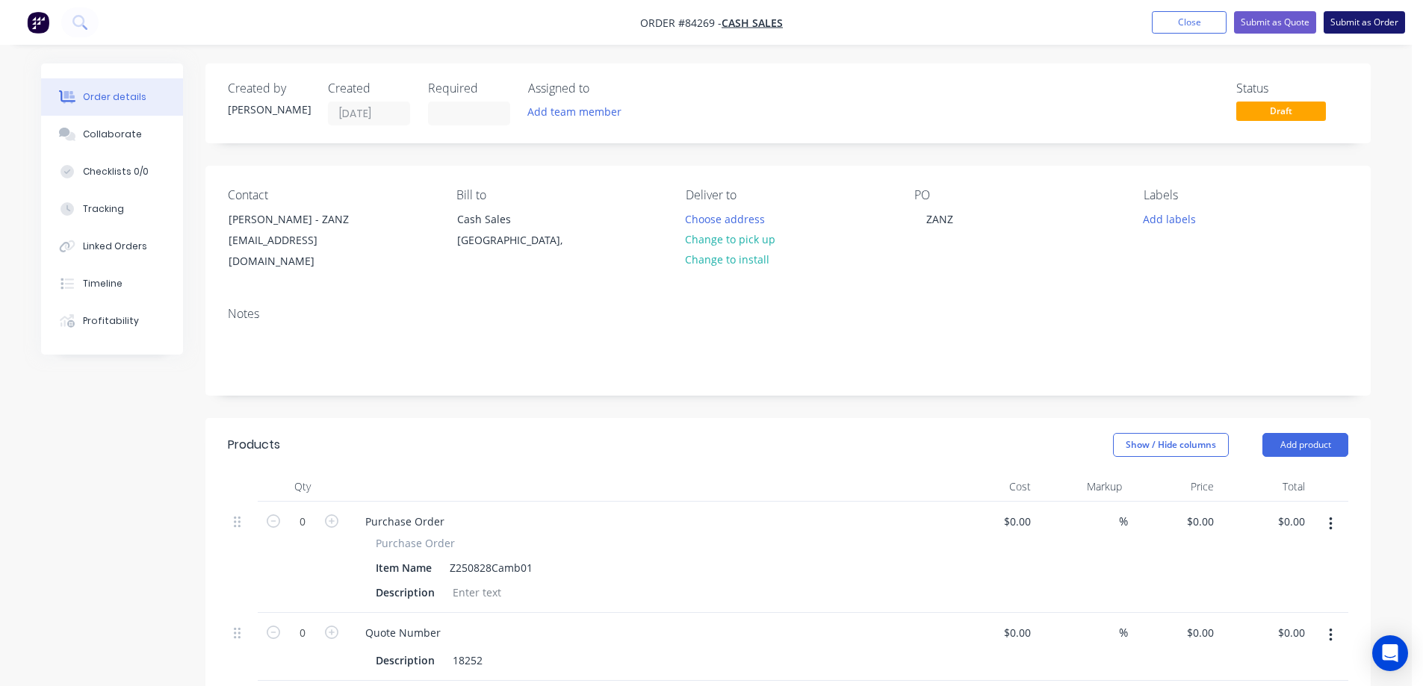
click at [1352, 25] on button "Submit as Order" at bounding box center [1363, 22] width 81 height 22
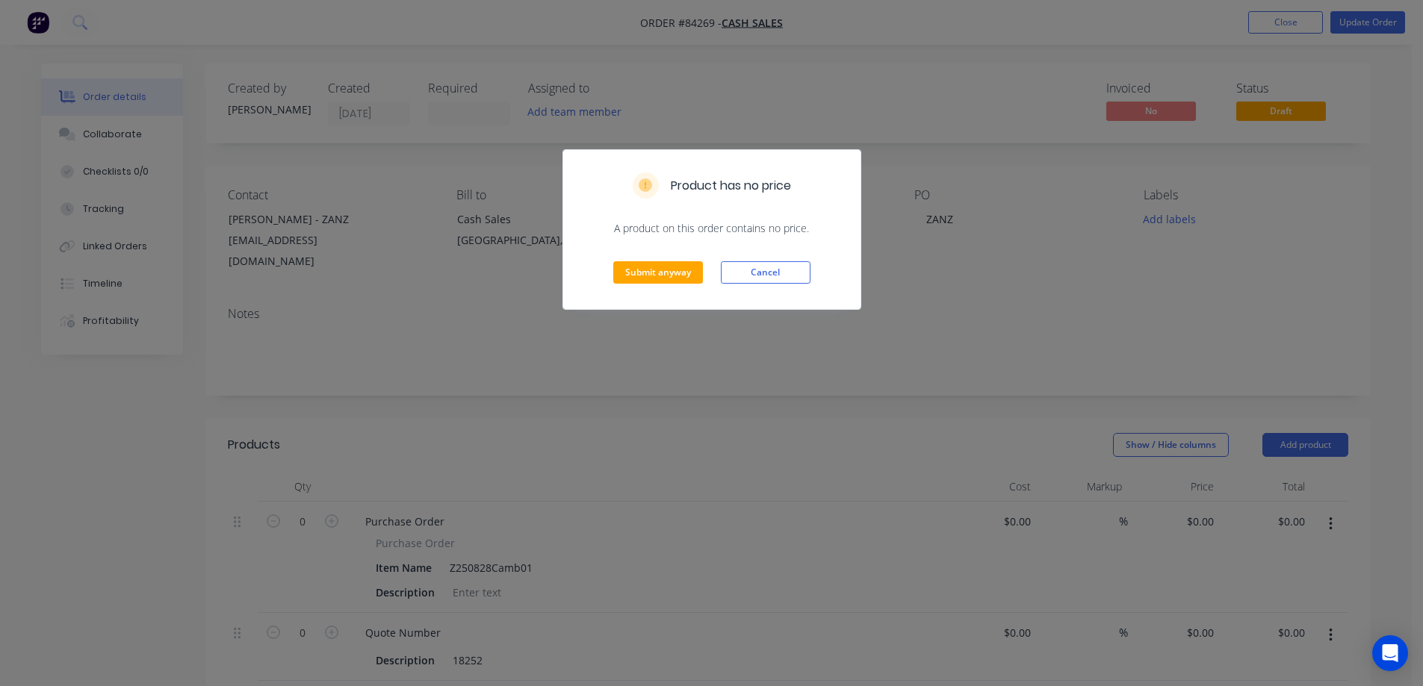
click at [629, 285] on div "Submit anyway Cancel" at bounding box center [711, 272] width 297 height 73
click at [646, 272] on button "Submit anyway" at bounding box center [658, 272] width 90 height 22
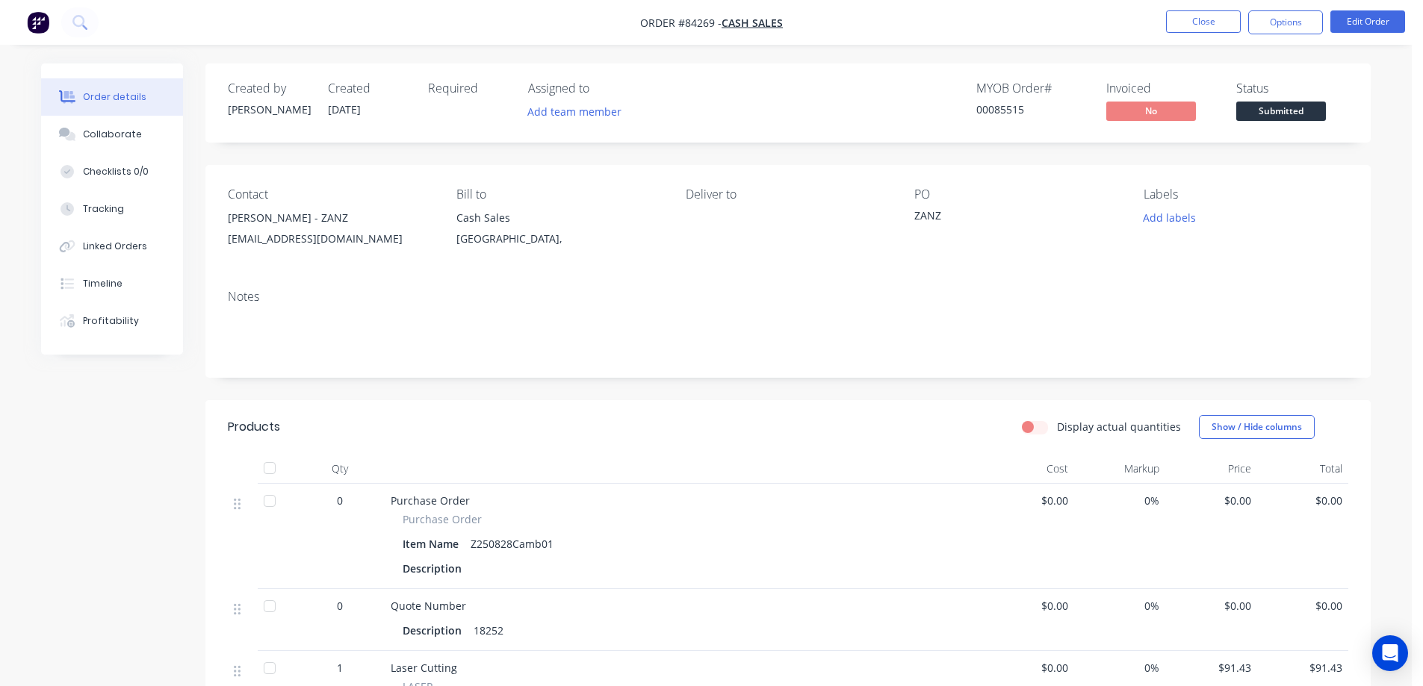
click at [1003, 103] on div "00085515" at bounding box center [1032, 110] width 112 height 16
copy div "00085515"
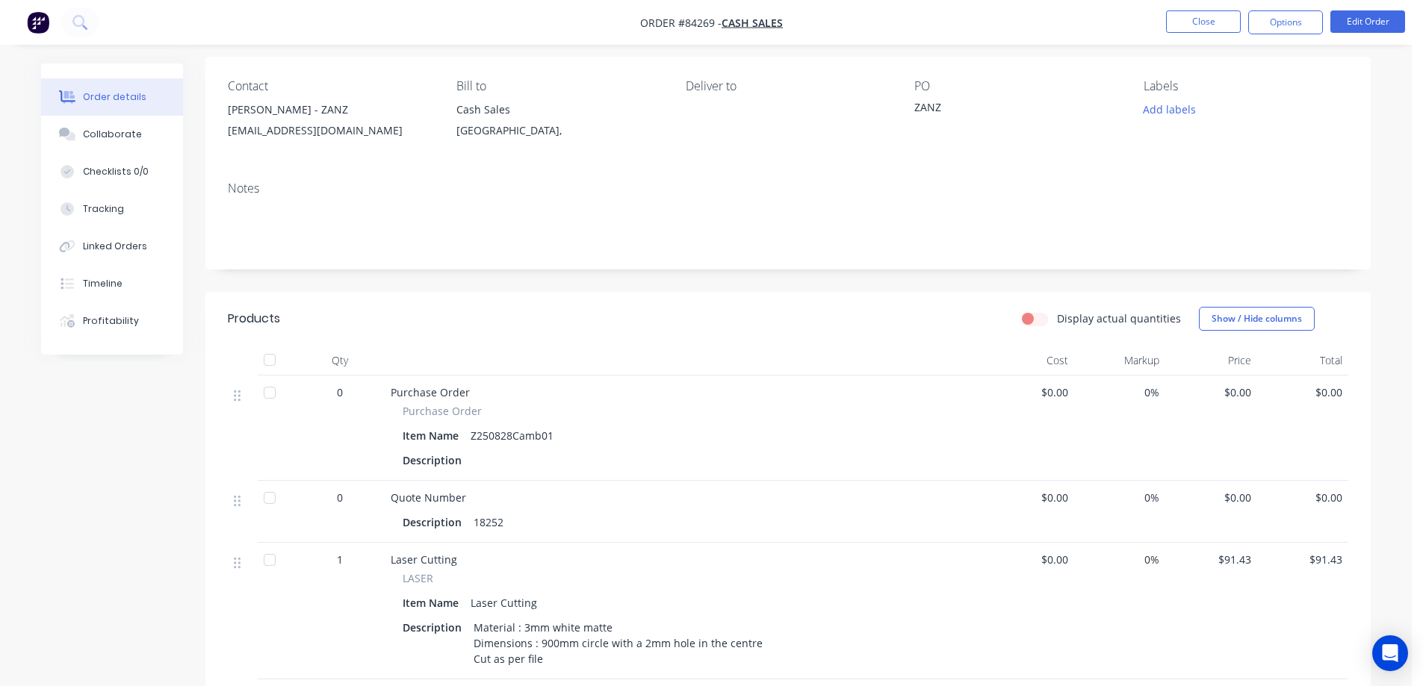
scroll to position [448, 0]
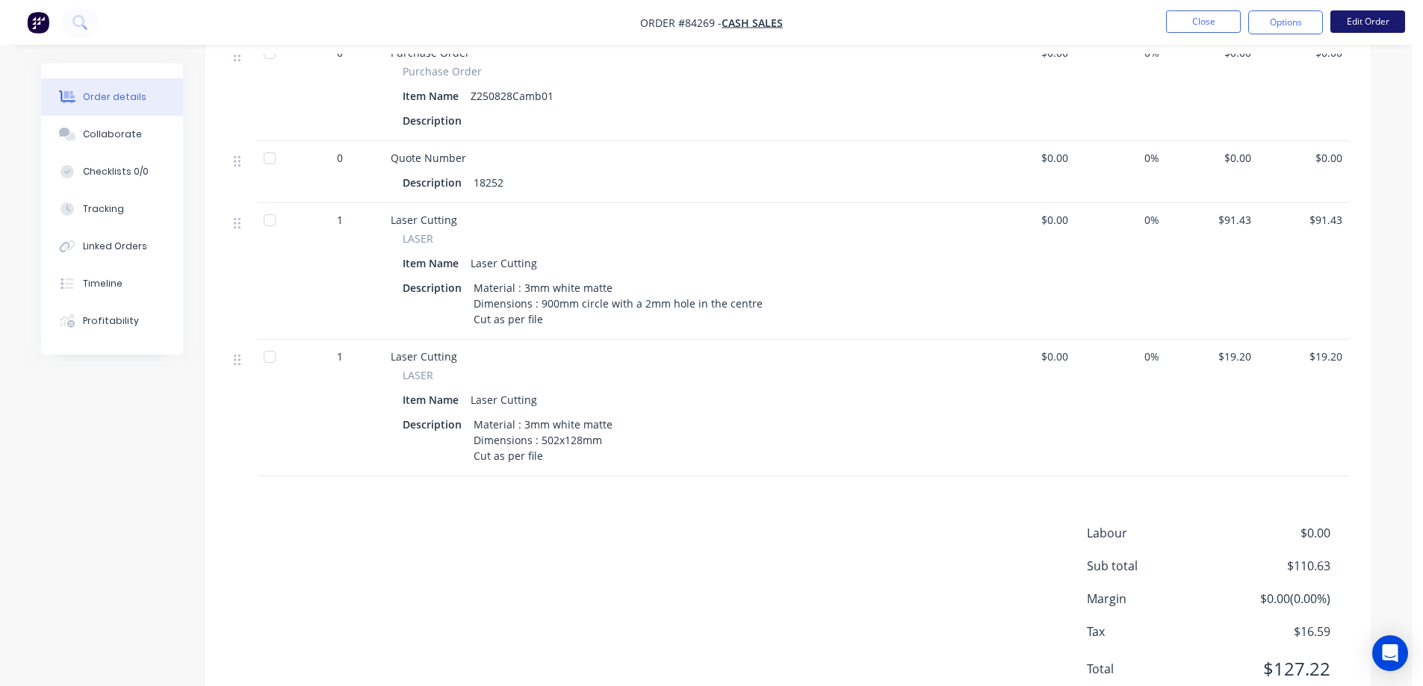
click at [1361, 22] on button "Edit Order" at bounding box center [1367, 21] width 75 height 22
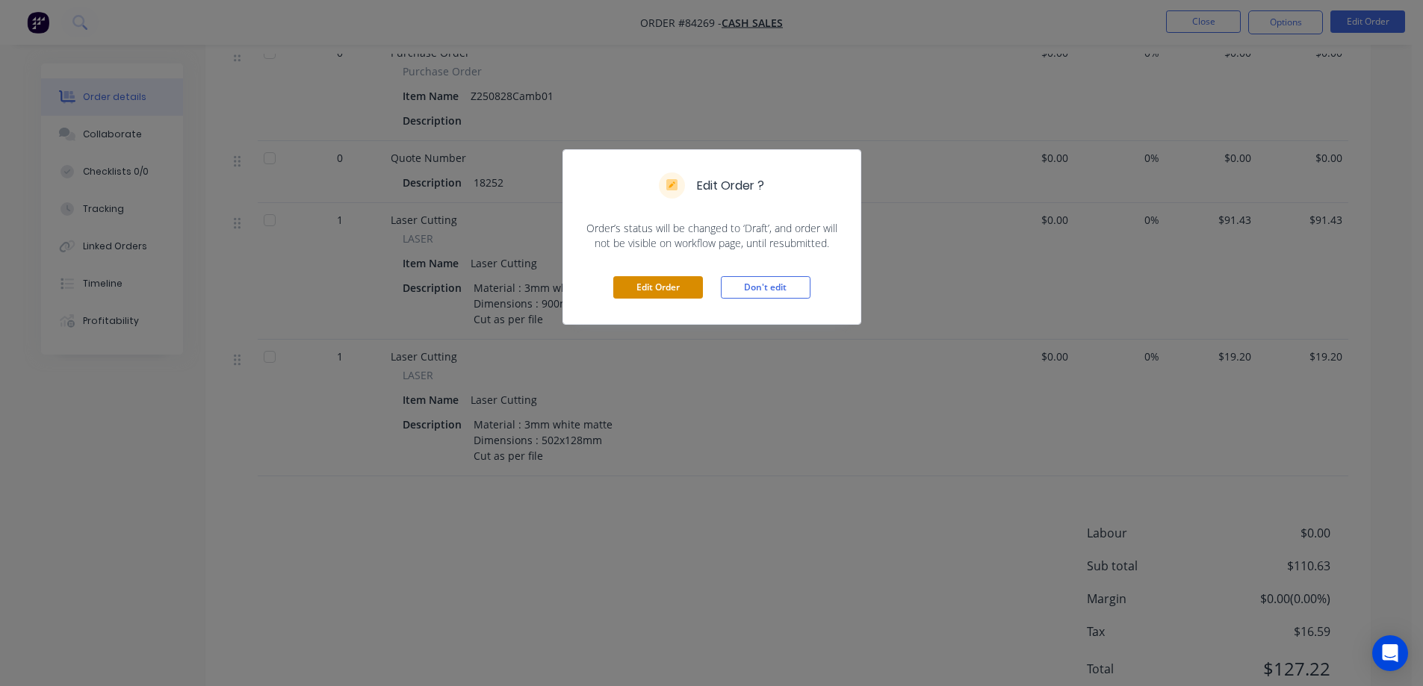
click at [662, 291] on button "Edit Order" at bounding box center [658, 287] width 90 height 22
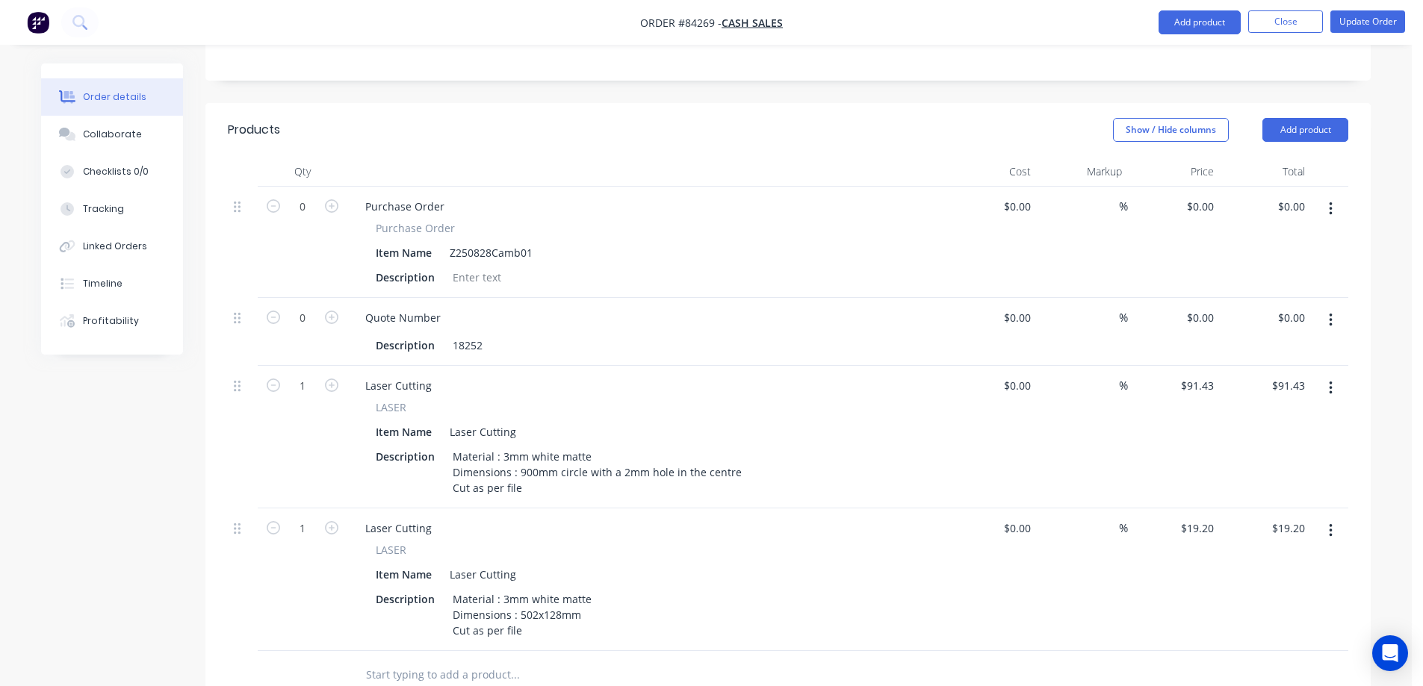
scroll to position [597, 0]
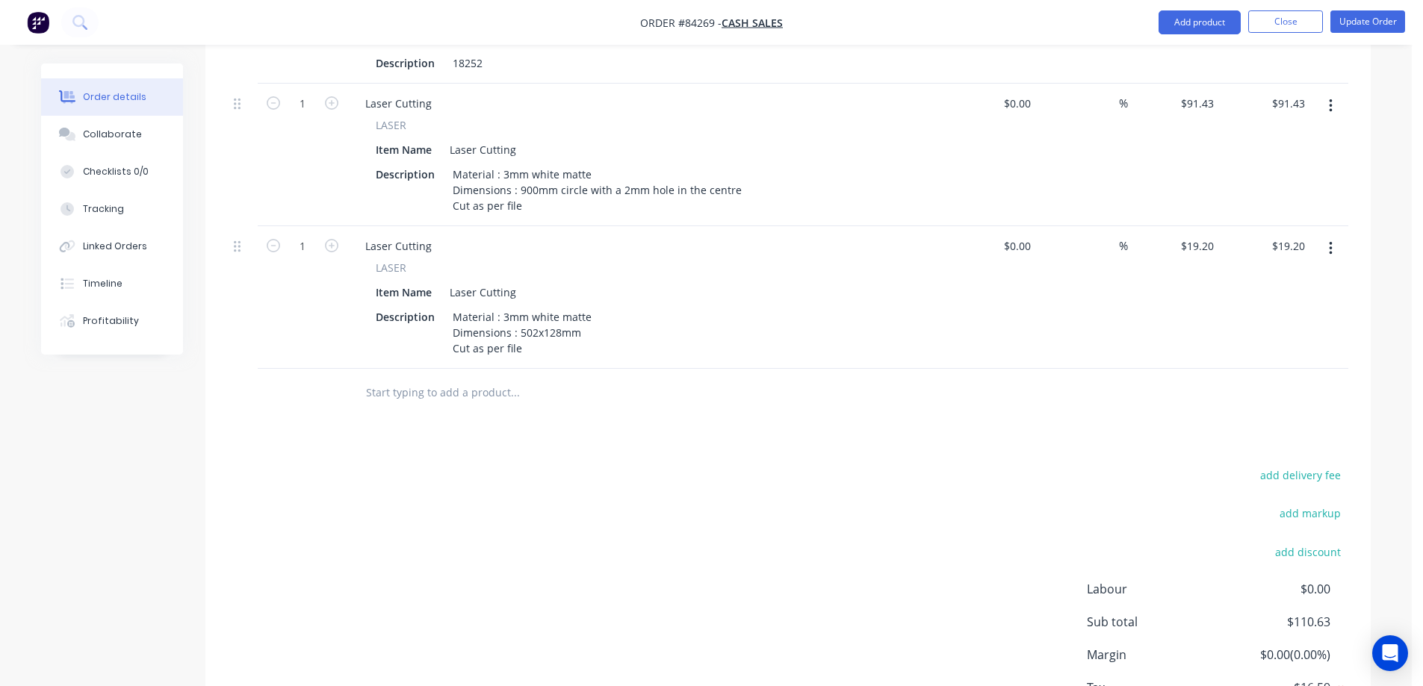
click at [518, 378] on input "text" at bounding box center [514, 393] width 299 height 30
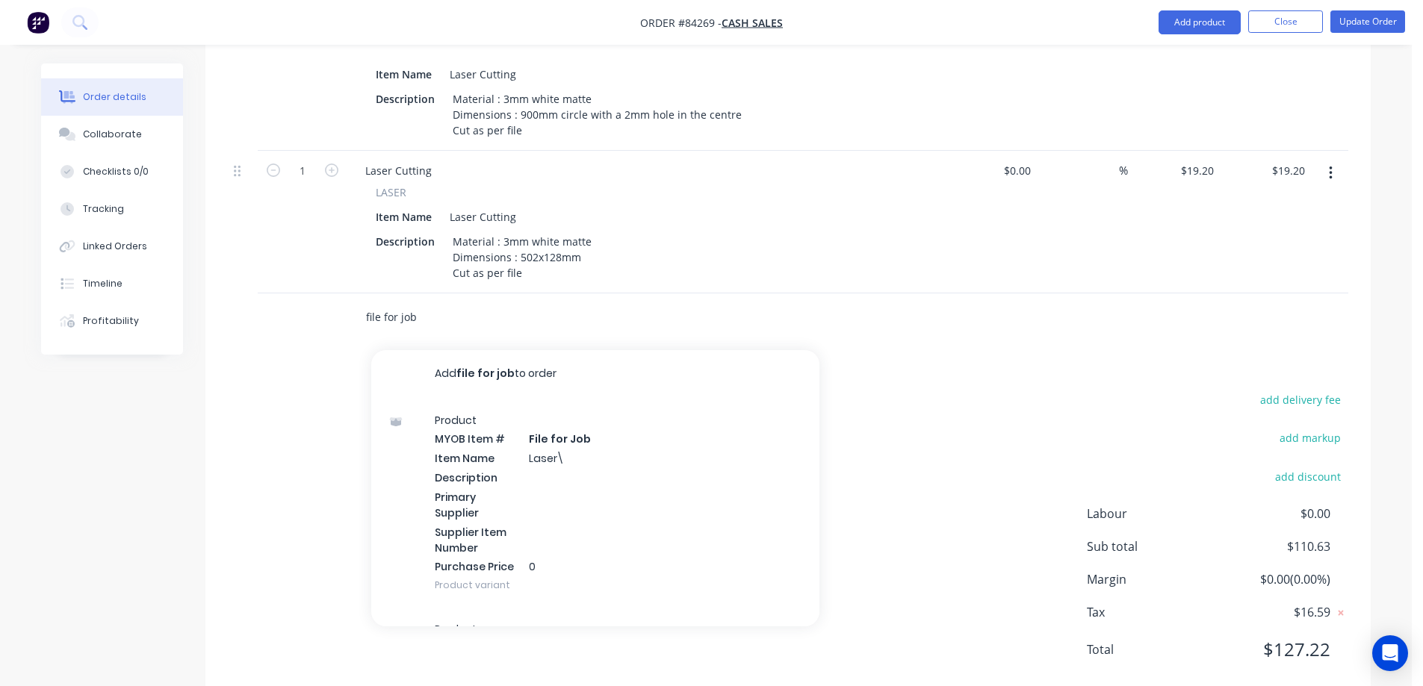
scroll to position [693, 0]
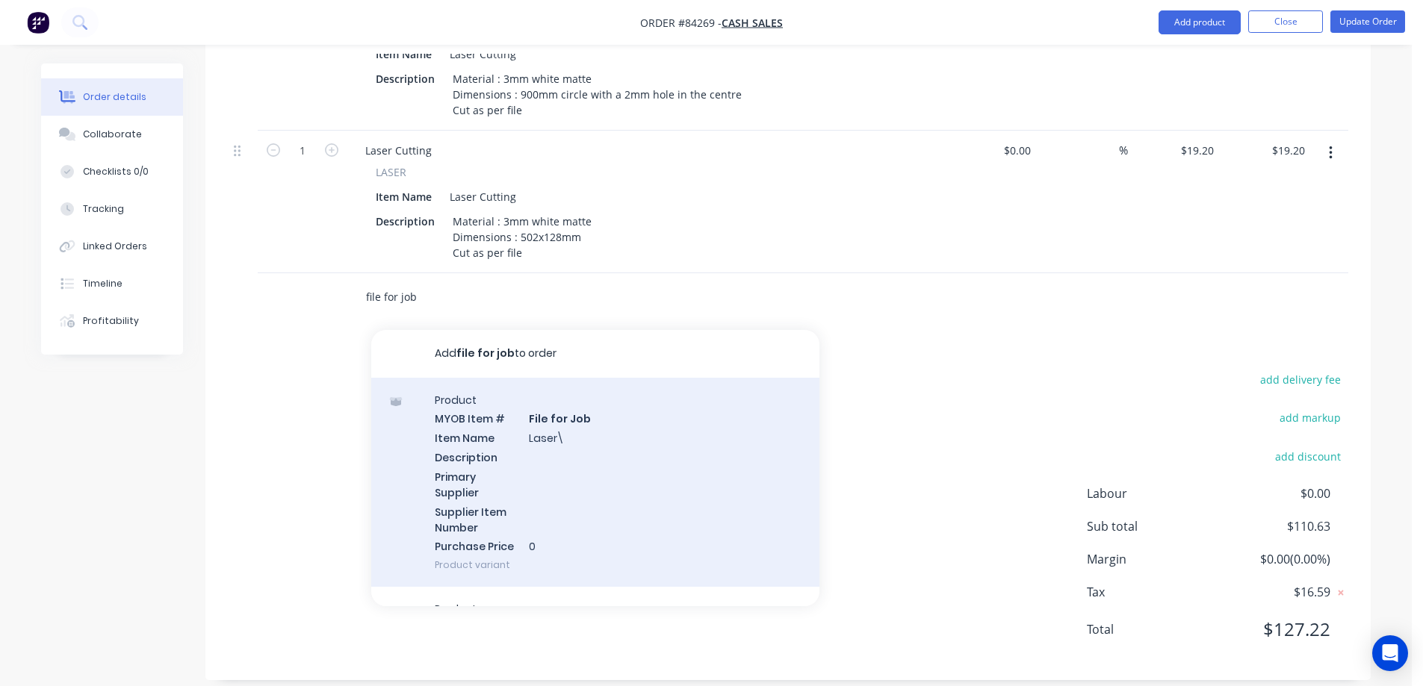
type input "file for job"
click at [521, 436] on div "Product MYOB Item # File for Job Item Name Laser\ Description Primary Supplier …" at bounding box center [595, 483] width 448 height 210
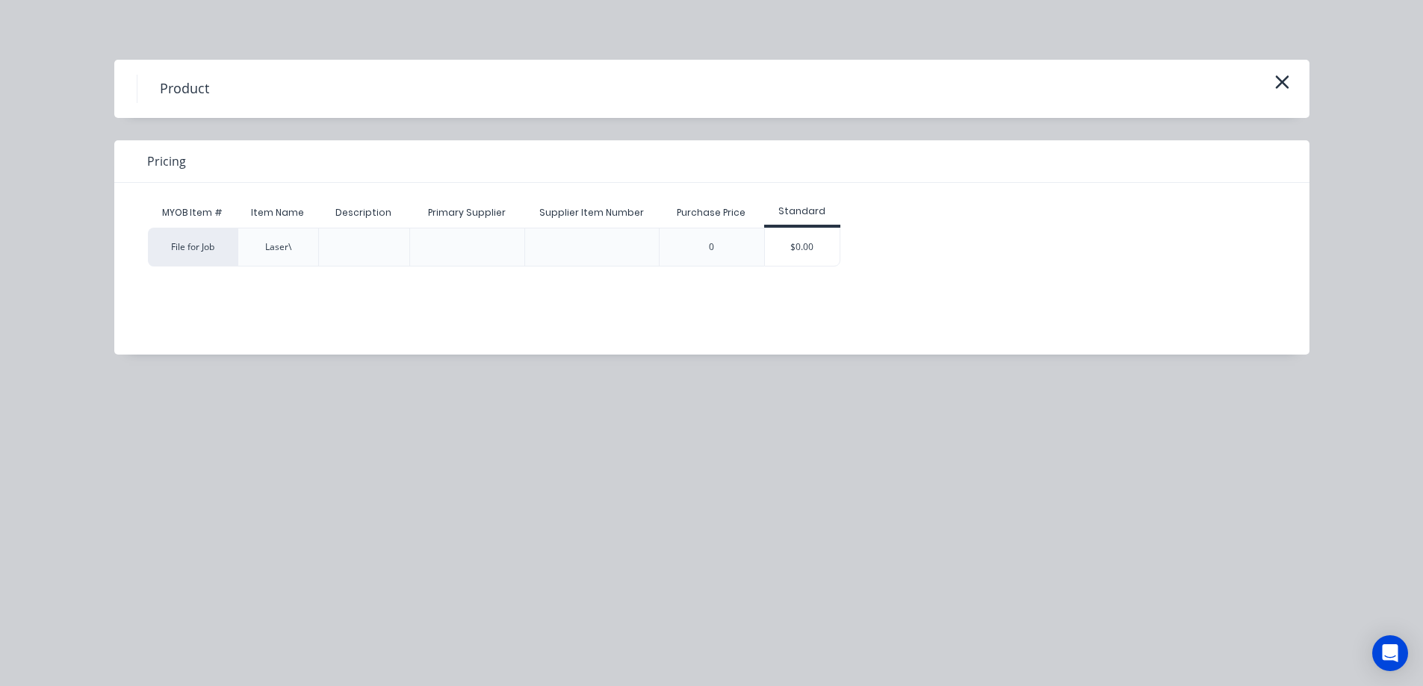
drag, startPoint x: 813, startPoint y: 249, endPoint x: 801, endPoint y: 254, distance: 13.7
click at [812, 250] on div "$0.00" at bounding box center [802, 247] width 75 height 37
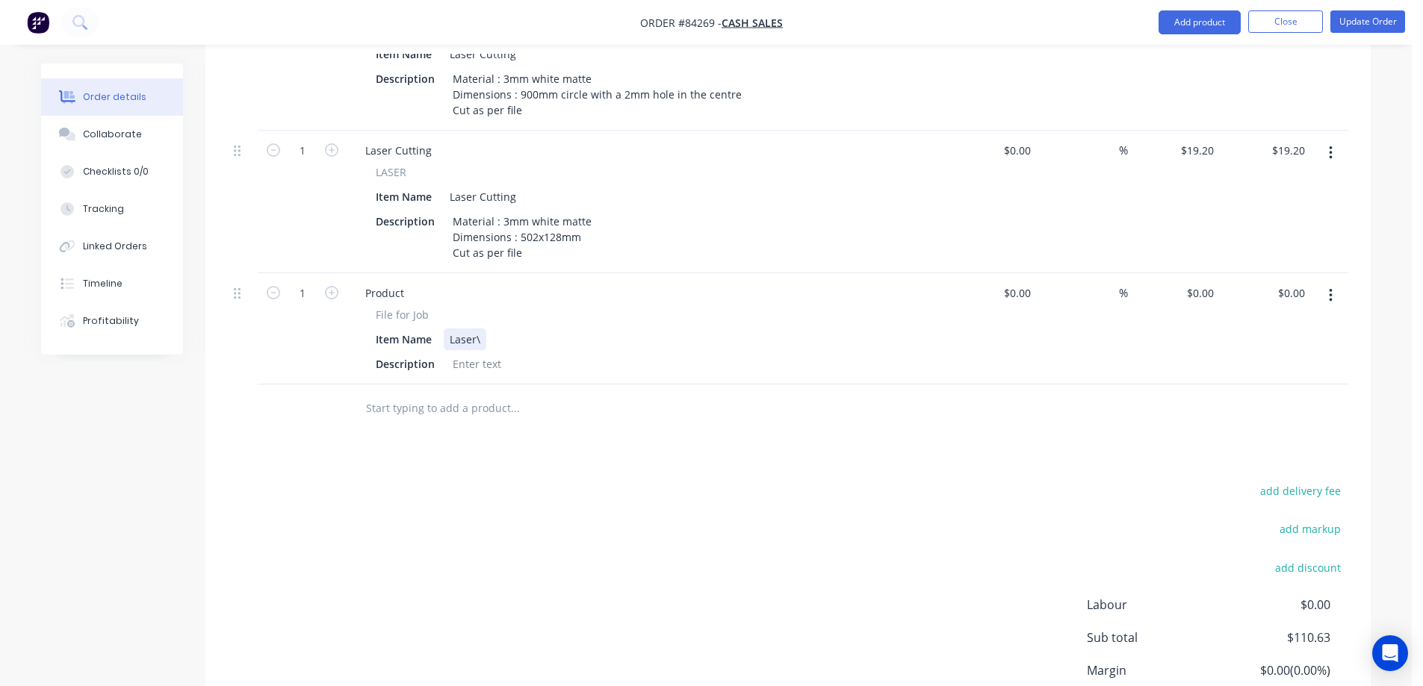
click at [479, 329] on div "Laser\" at bounding box center [465, 340] width 43 height 22
click at [485, 353] on div at bounding box center [477, 364] width 60 height 22
paste div
click at [741, 353] on div "00085515 ZS_ACT DS01 900mm 0 7mm disc Drawing v1.pdf" at bounding box center [600, 364] width 307 height 22
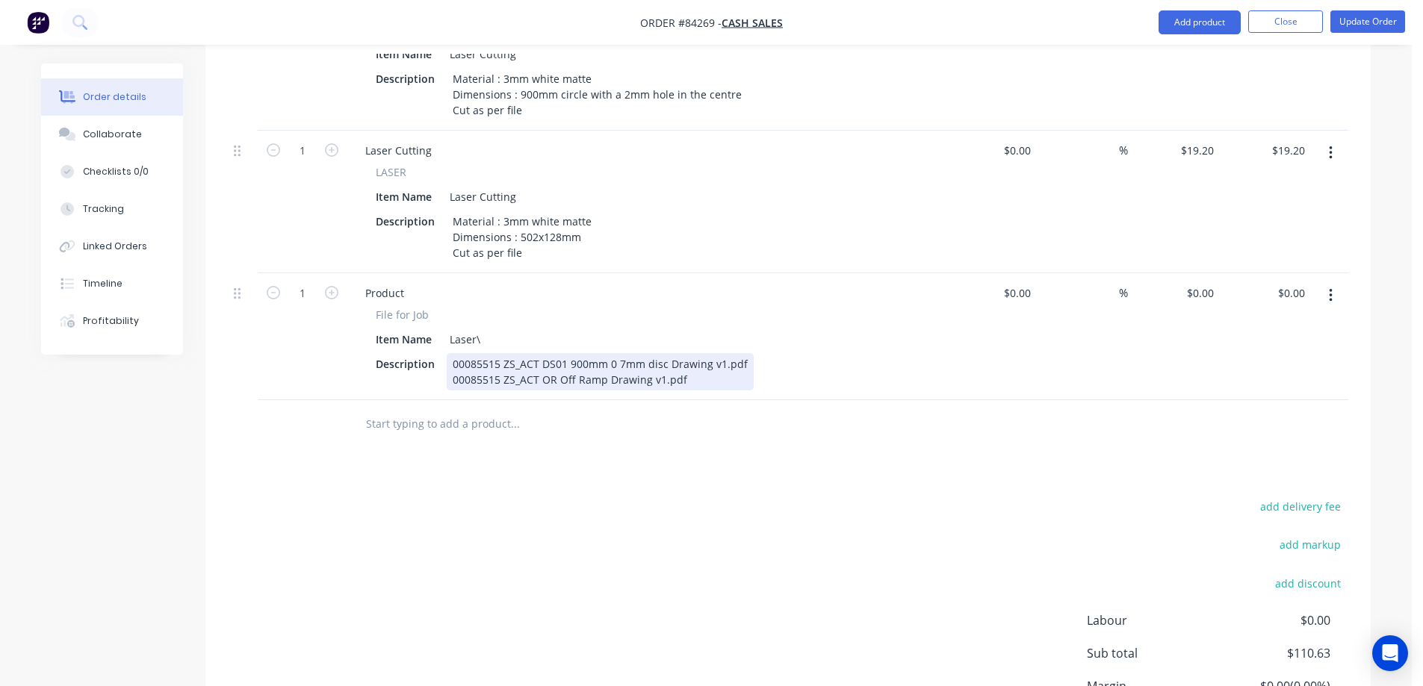
click at [699, 371] on div "00085515 ZS_ACT DS01 900mm 0 7mm disc Drawing v1.pdf 00085515 ZS_ACT OR Off Ram…" at bounding box center [600, 371] width 307 height 37
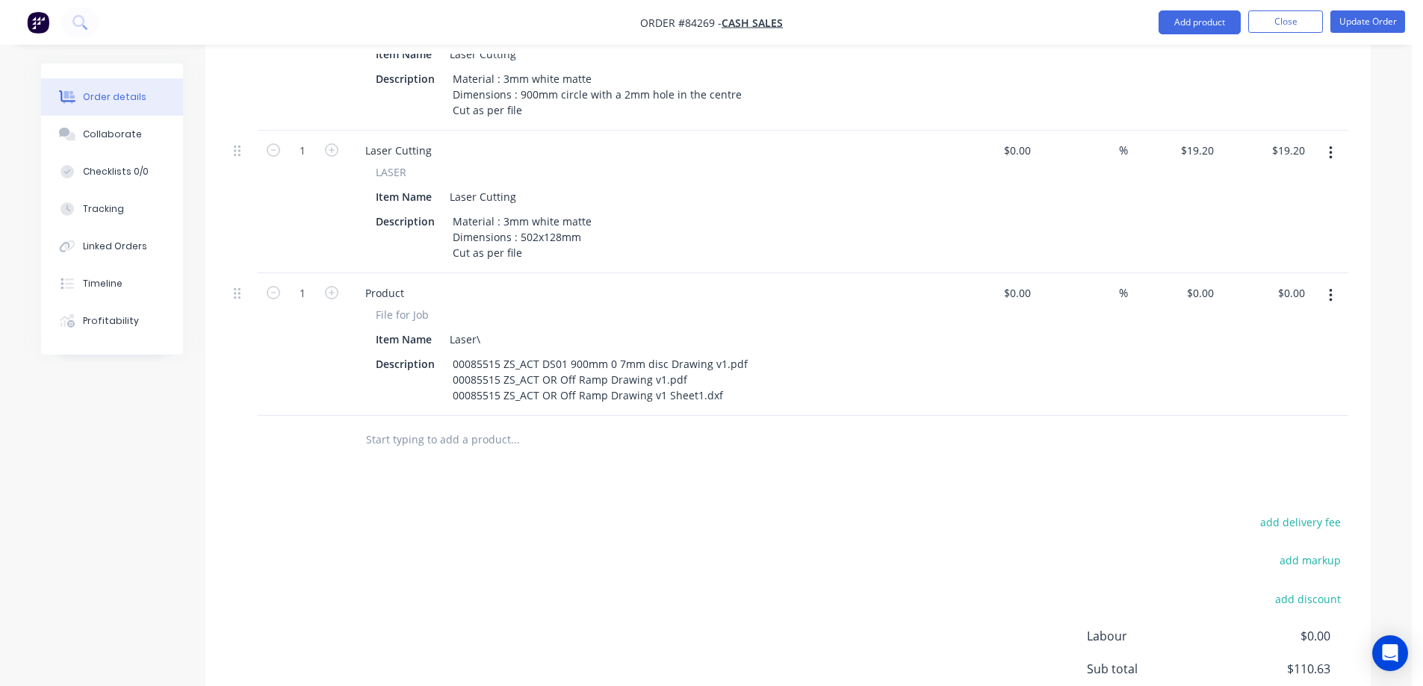
click at [265, 284] on button "button" at bounding box center [273, 292] width 19 height 16
type input "0"
click at [541, 540] on div "add delivery fee add markup add discount Labour $0.00 Sub total $110.63 Margin …" at bounding box center [788, 656] width 1120 height 288
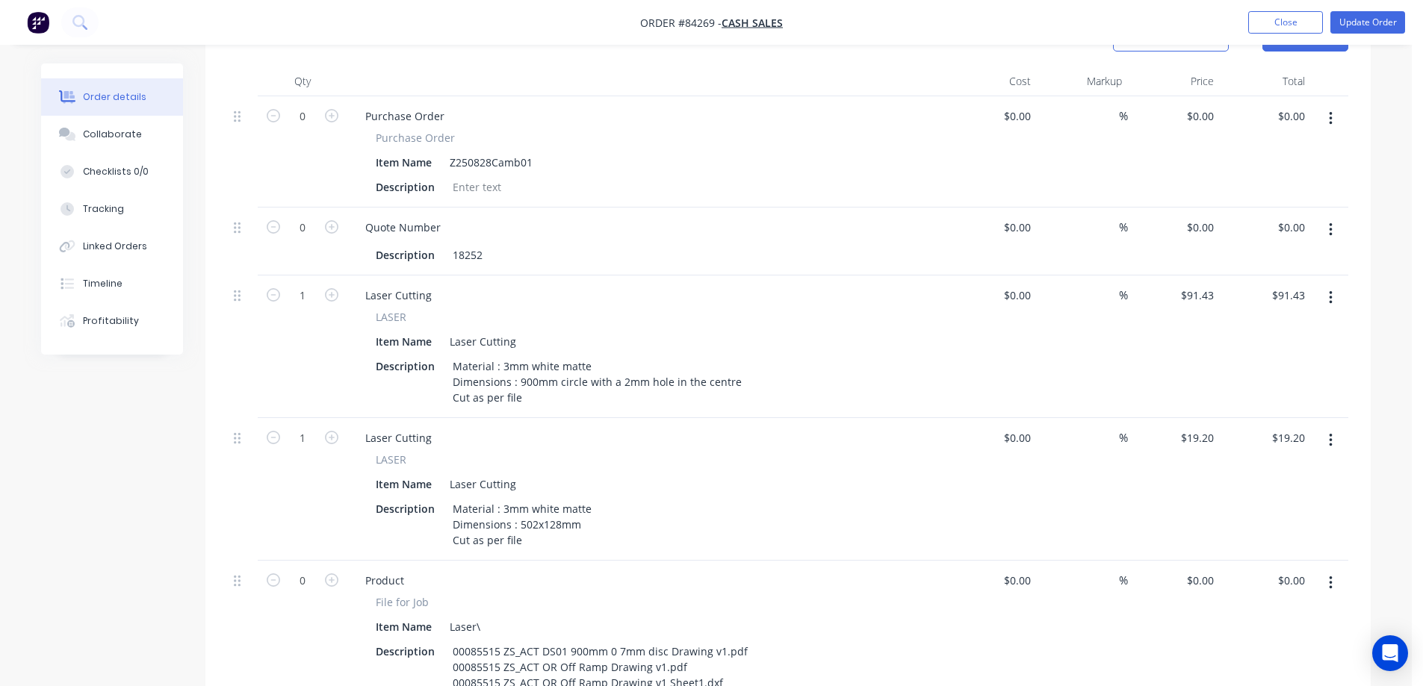
scroll to position [96, 0]
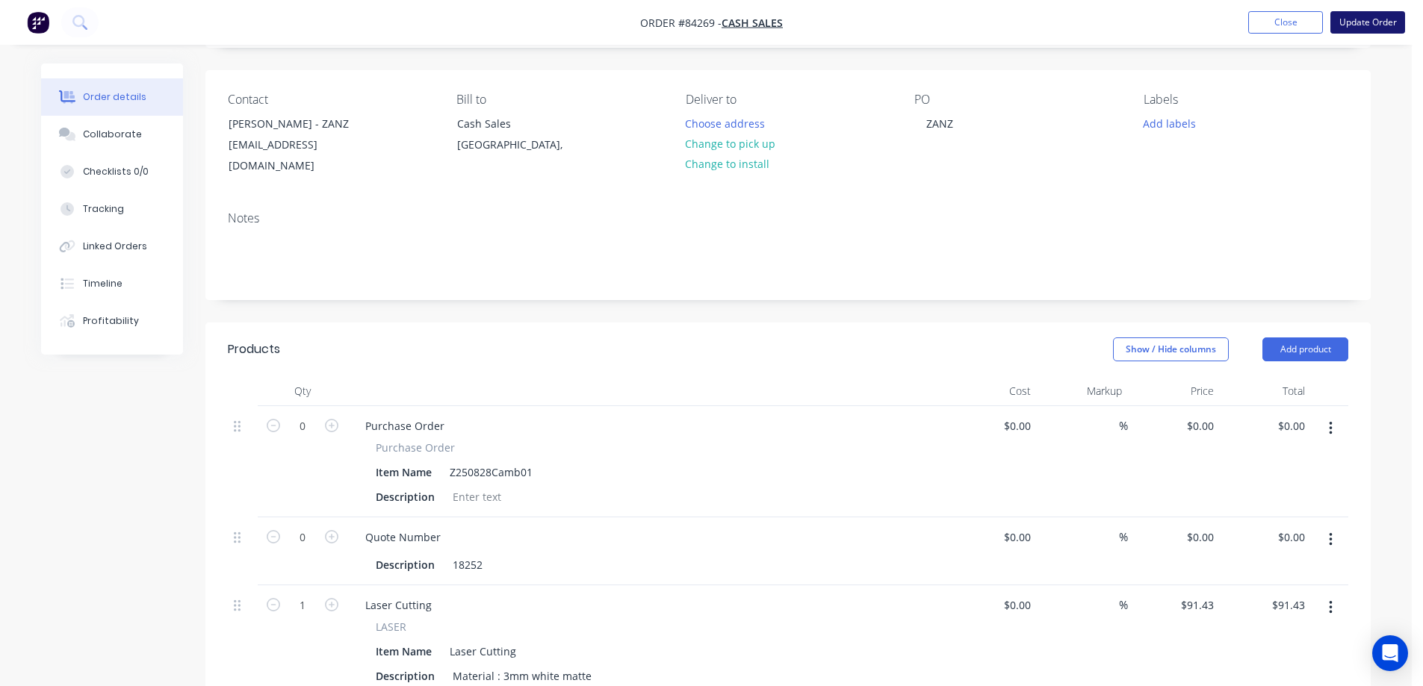
click at [1357, 23] on button "Update Order" at bounding box center [1367, 22] width 75 height 22
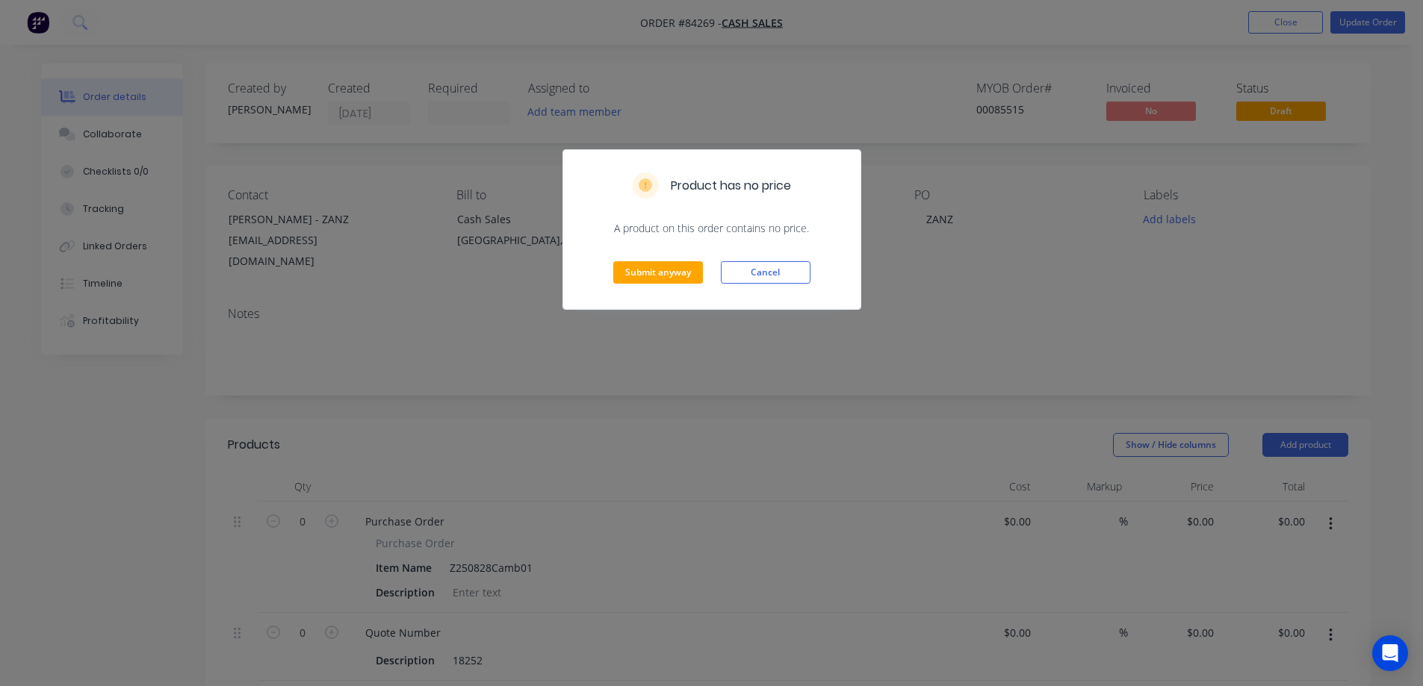
click at [671, 260] on div "Submit anyway Cancel" at bounding box center [711, 272] width 297 height 73
click at [669, 270] on button "Submit anyway" at bounding box center [658, 272] width 90 height 22
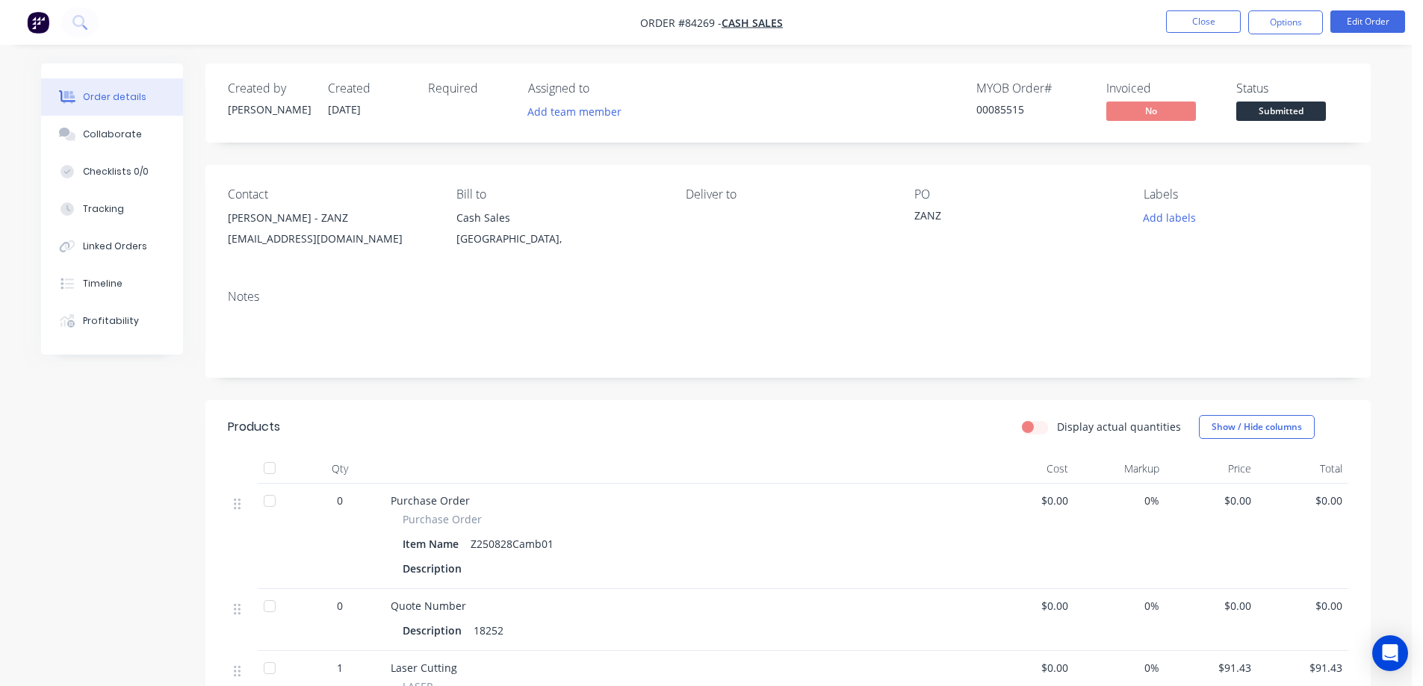
click at [1132, 179] on div "Contact Ben Jarrett - ZANZ ben@zanz.co Bill to Cash Sales Auckland, Deliver to …" at bounding box center [787, 221] width 1165 height 113
click at [1169, 222] on button "Add labels" at bounding box center [1168, 218] width 69 height 20
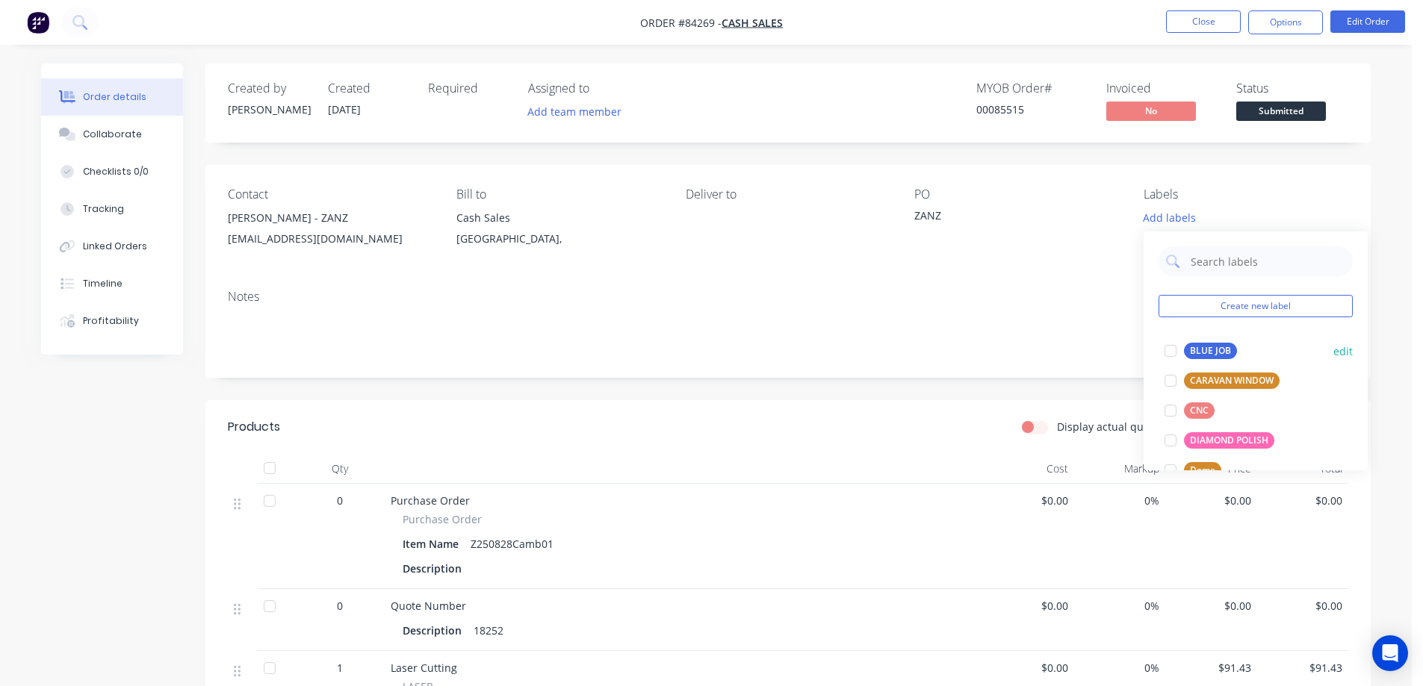
click at [1182, 348] on div at bounding box center [1170, 351] width 30 height 30
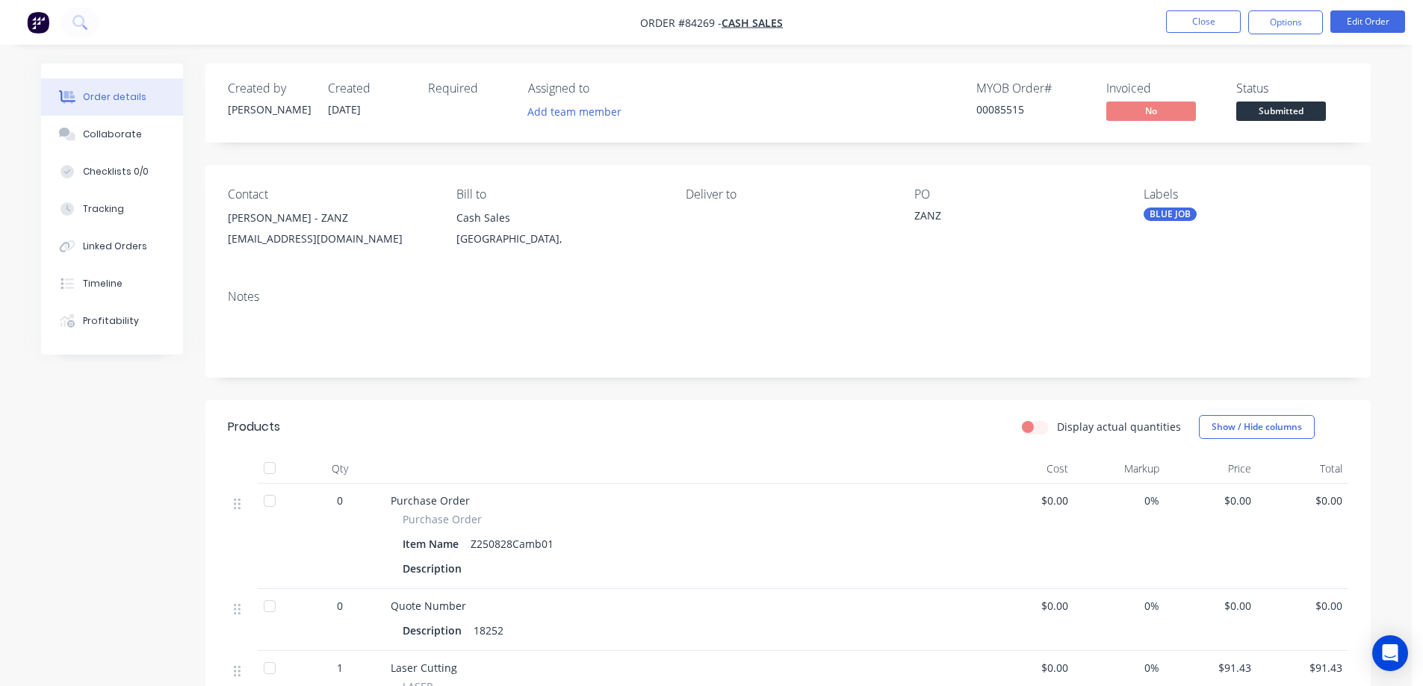
click at [1255, 155] on div "Created by Jess Created 29/08/25 Required Assigned to Add team member MYOB Orde…" at bounding box center [787, 683] width 1165 height 1241
click at [1275, 98] on div "Submitted" at bounding box center [1280, 86] width 55 height 29
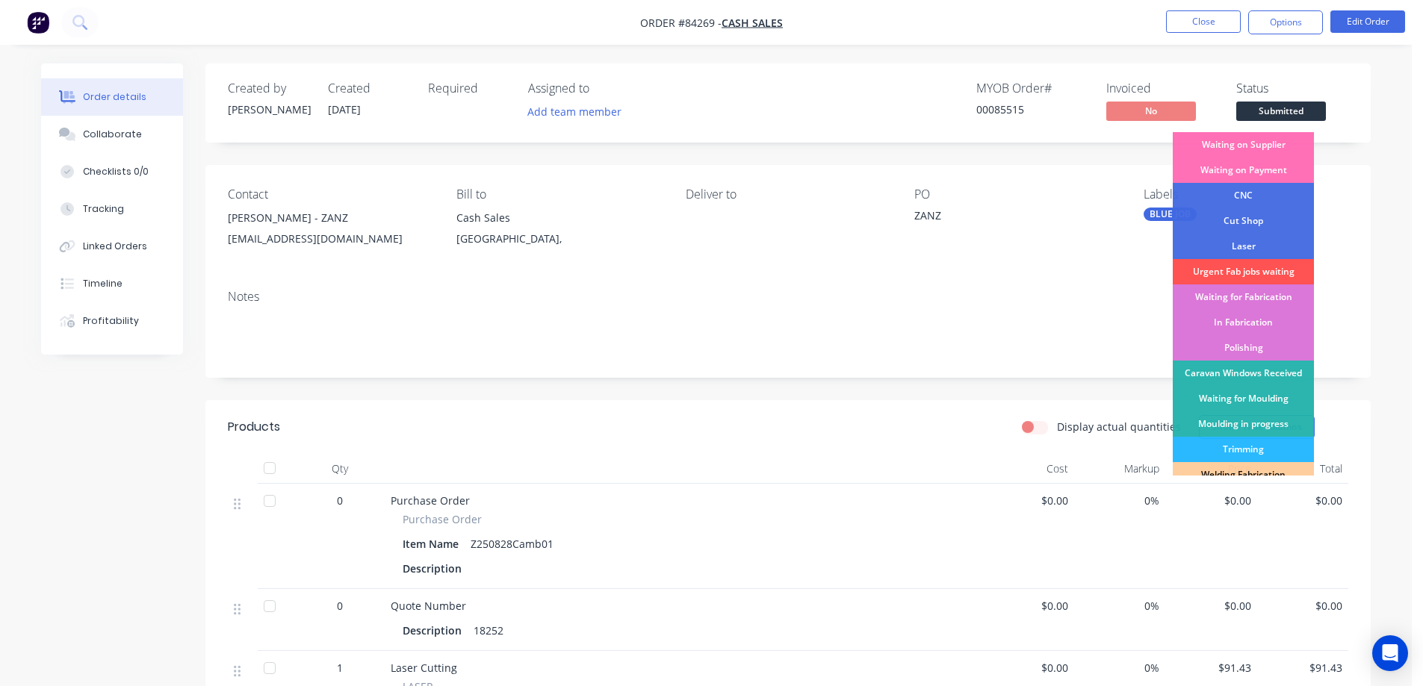
click at [1275, 98] on div "Status Submitted Waiting on Supplier Waiting on Payment CNC Cut Shop Laser Urge…" at bounding box center [1292, 102] width 112 height 43
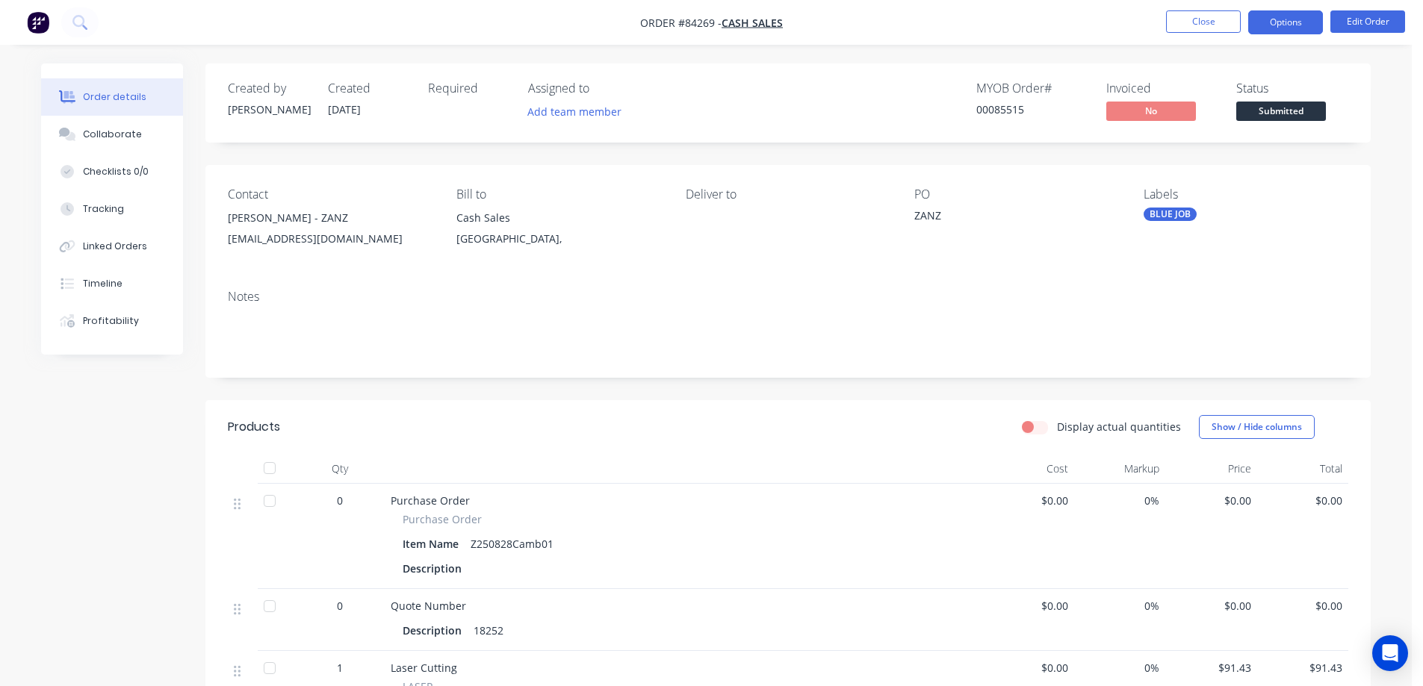
drag, startPoint x: 1286, startPoint y: 25, endPoint x: 1279, endPoint y: 31, distance: 9.0
click at [1285, 25] on button "Options" at bounding box center [1285, 22] width 75 height 24
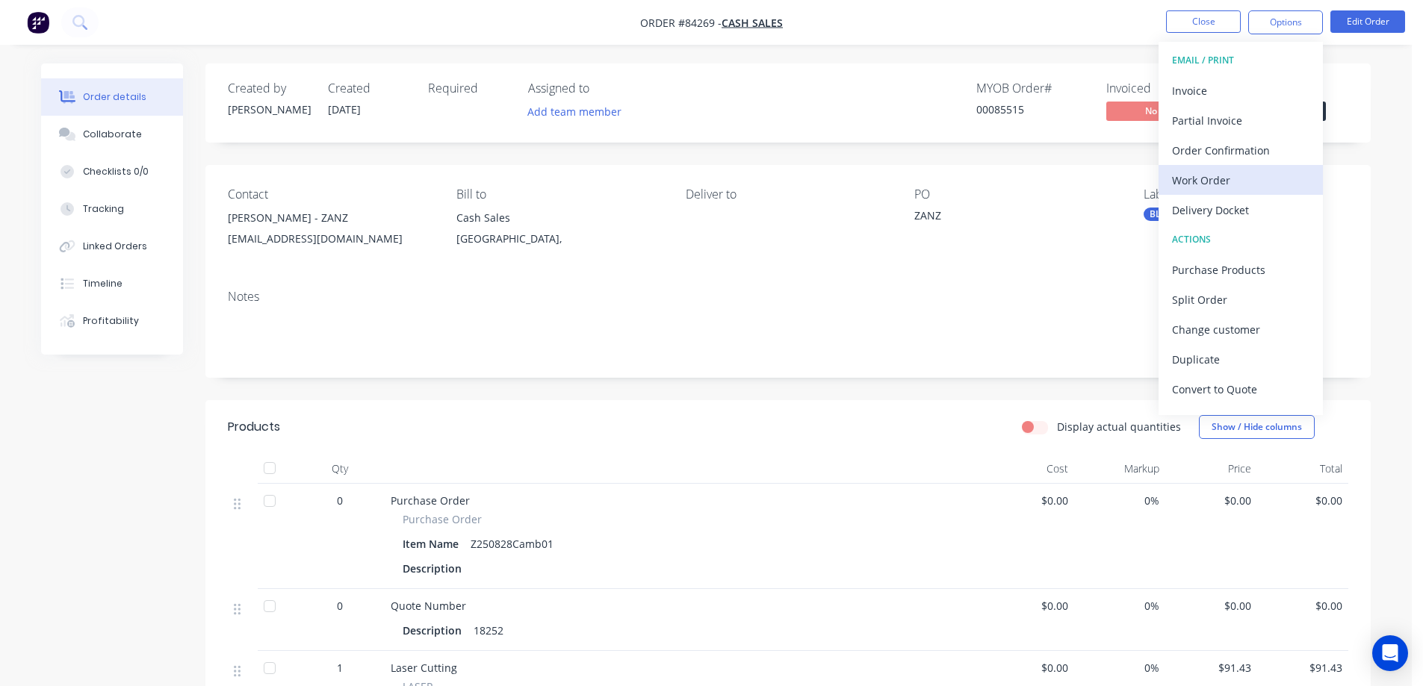
click at [1199, 175] on div "Work Order" at bounding box center [1240, 181] width 137 height 22
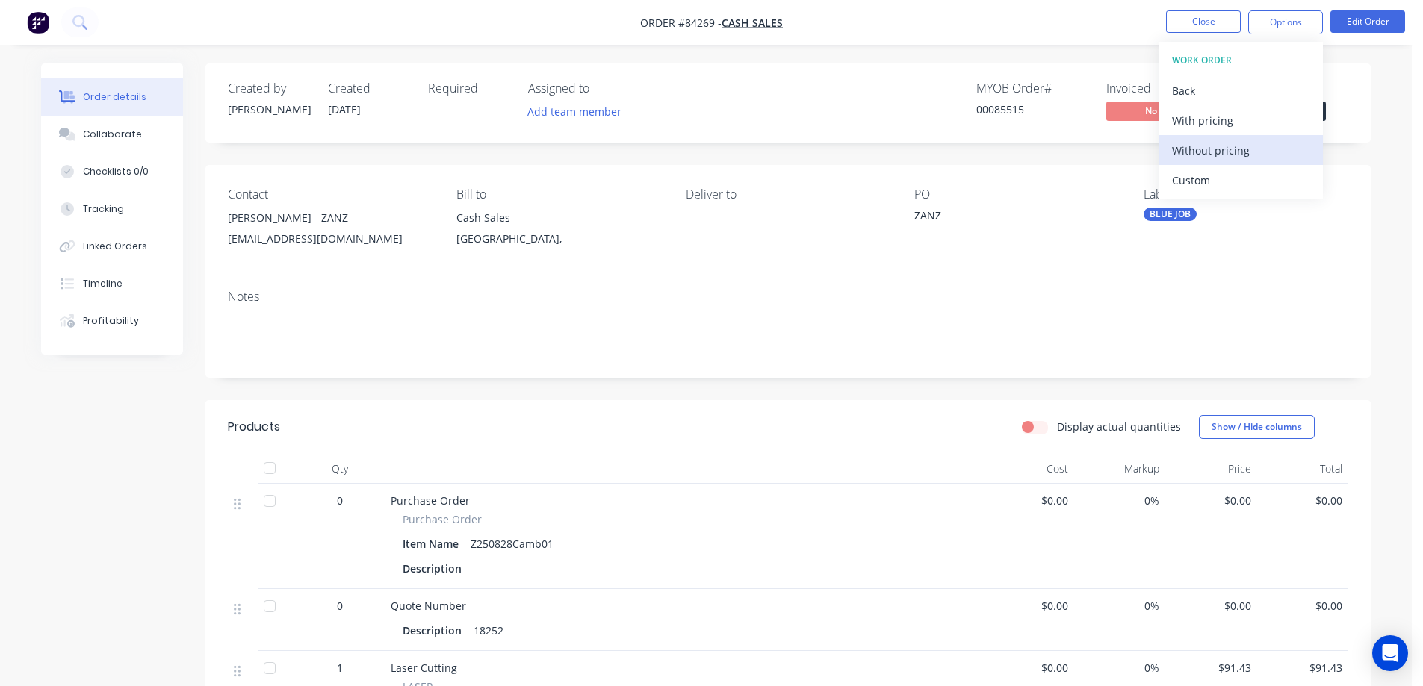
click at [1213, 155] on div "Without pricing" at bounding box center [1240, 151] width 137 height 22
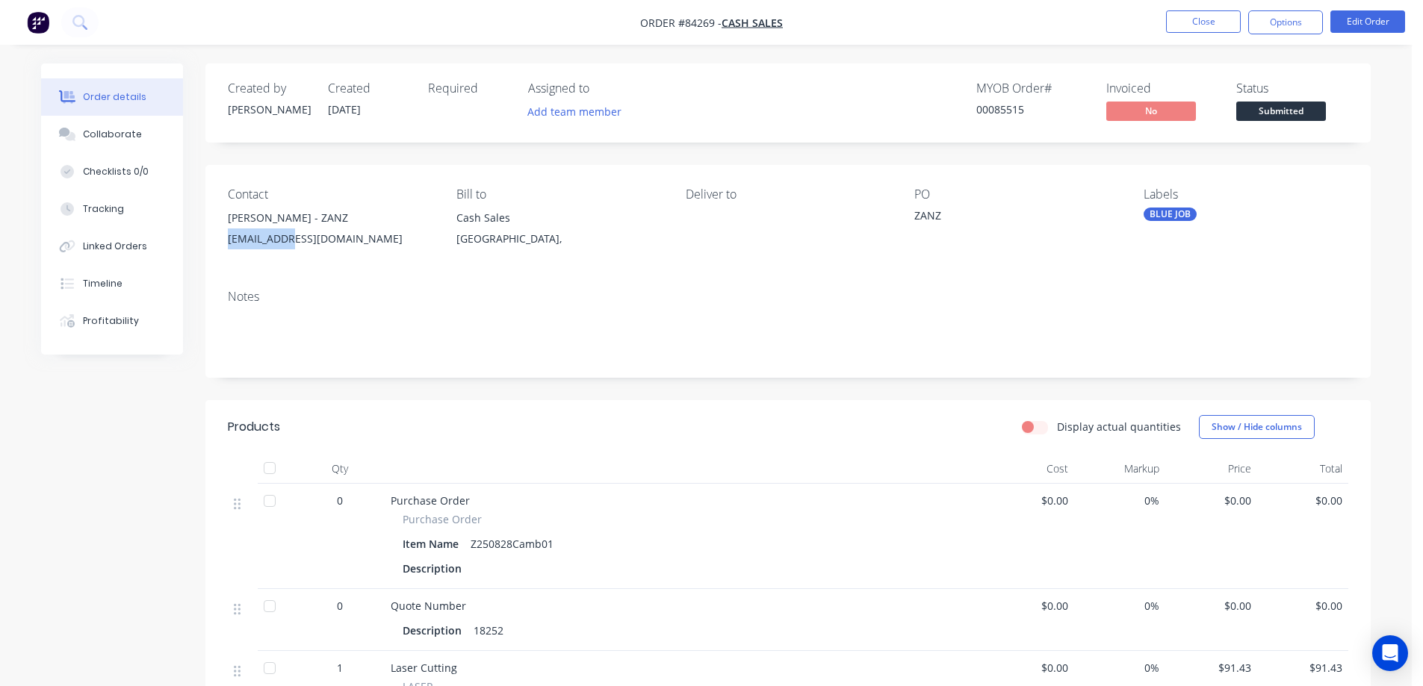
drag, startPoint x: 298, startPoint y: 240, endPoint x: 220, endPoint y: 235, distance: 77.8
click at [220, 235] on div "Contact Ben Jarrett - ZANZ ben@zanz.co Bill to Cash Sales Auckland, Deliver to …" at bounding box center [787, 221] width 1165 height 113
copy div "ben@zanz.co"
click at [1268, 19] on button "Options" at bounding box center [1285, 22] width 75 height 24
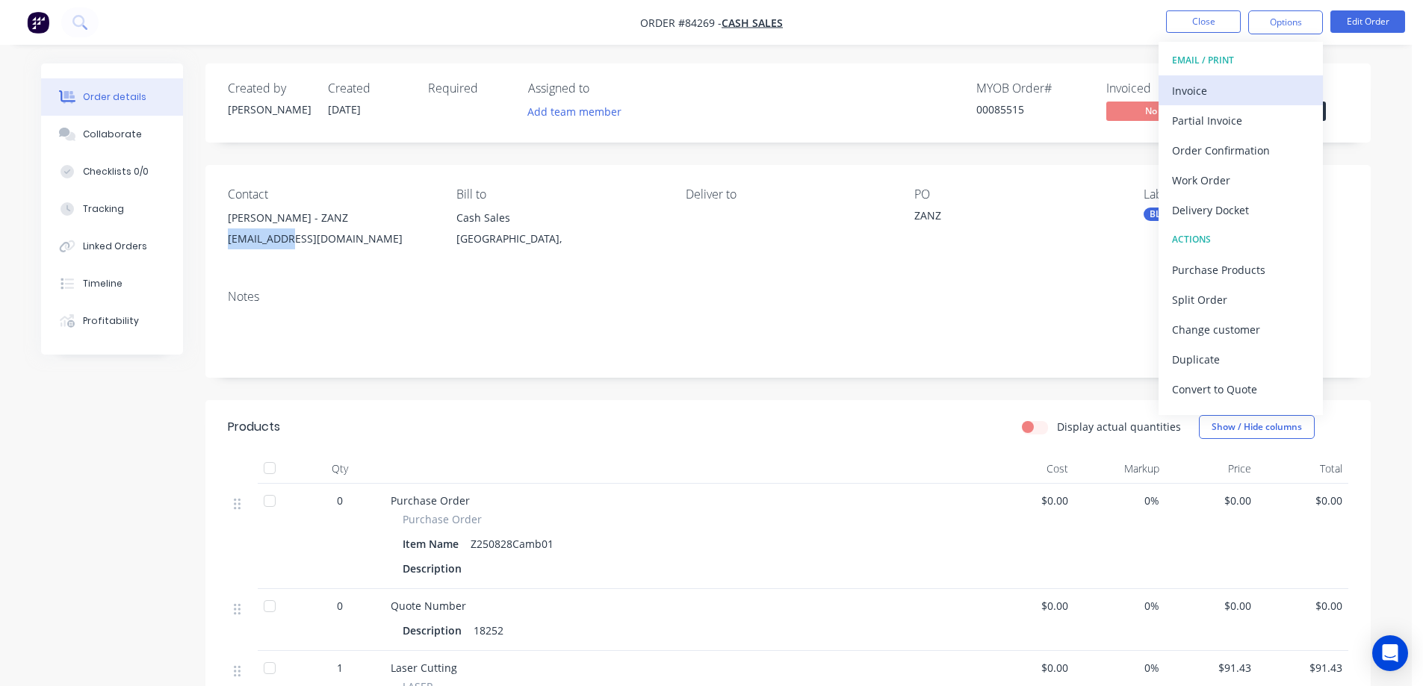
click at [1245, 89] on div "Invoice" at bounding box center [1240, 91] width 137 height 22
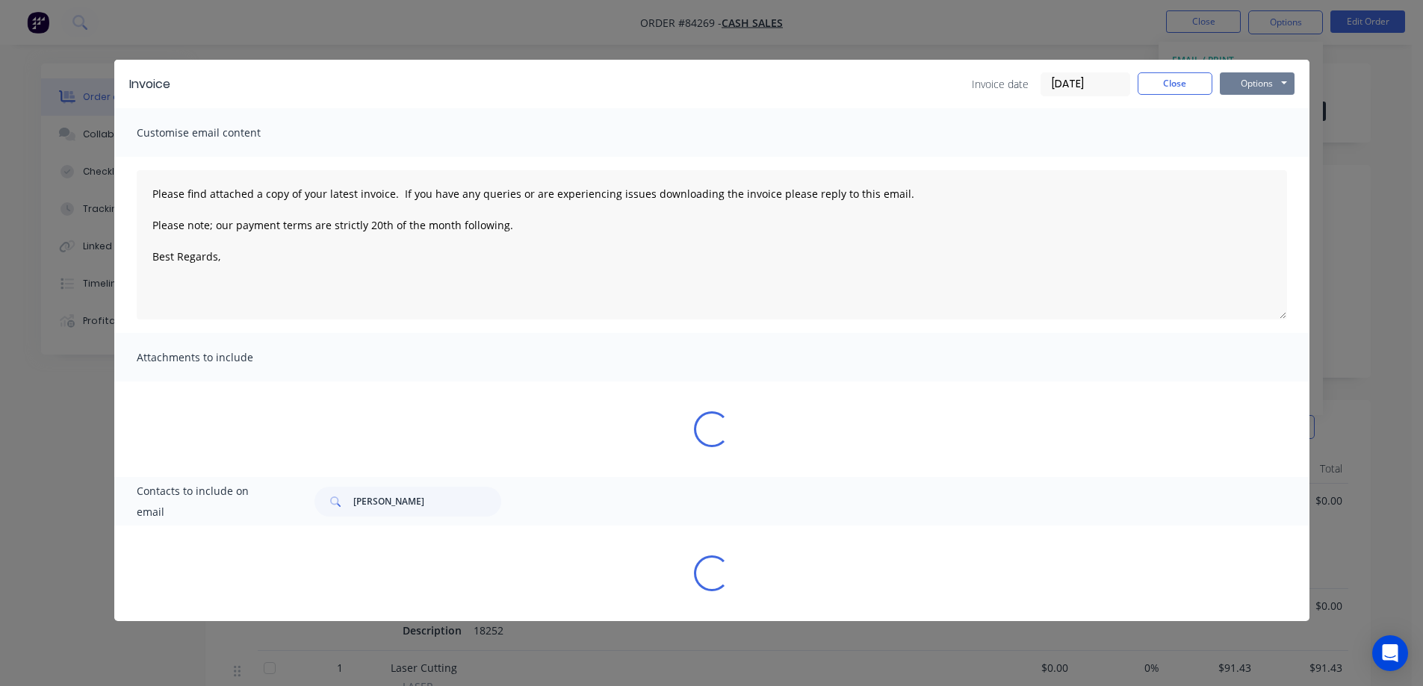
click at [1263, 79] on button "Options" at bounding box center [1257, 83] width 75 height 22
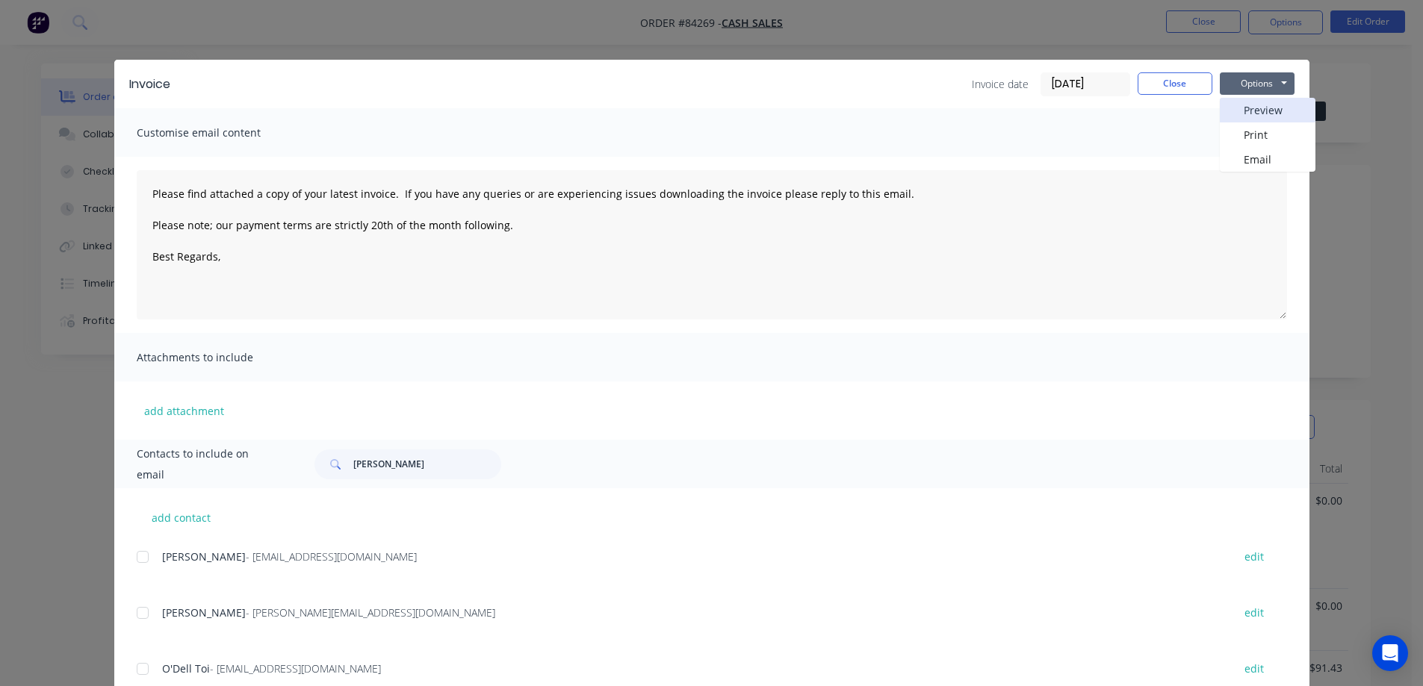
click at [1266, 106] on button "Preview" at bounding box center [1268, 110] width 96 height 25
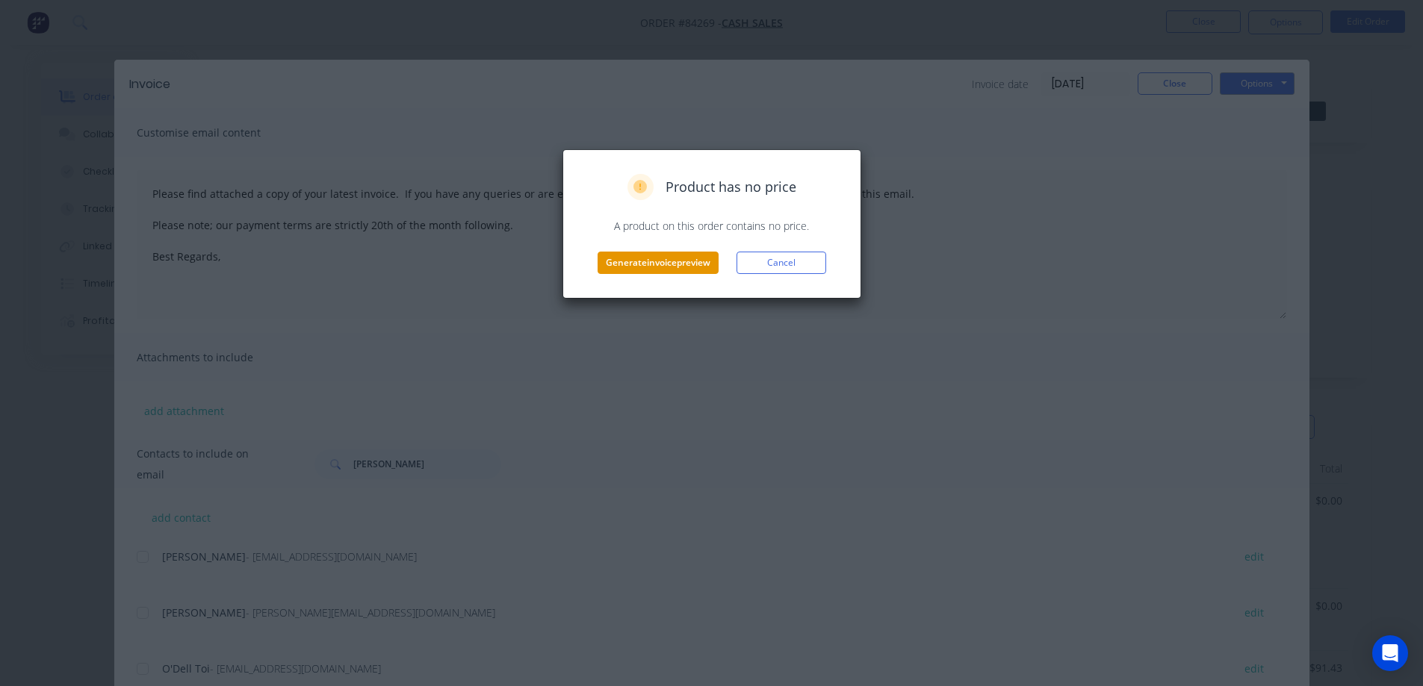
click at [703, 268] on button "Generate invoice preview" at bounding box center [657, 263] width 121 height 22
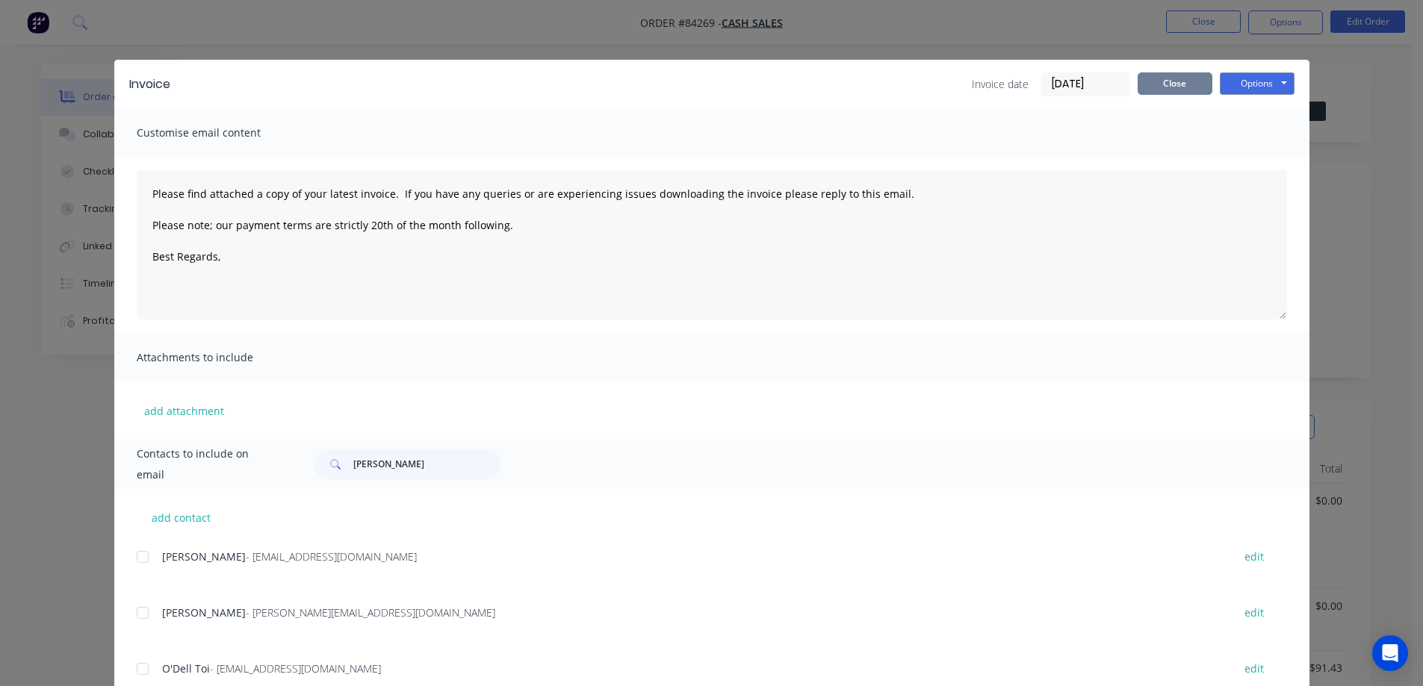
click at [1164, 88] on button "Close" at bounding box center [1174, 83] width 75 height 22
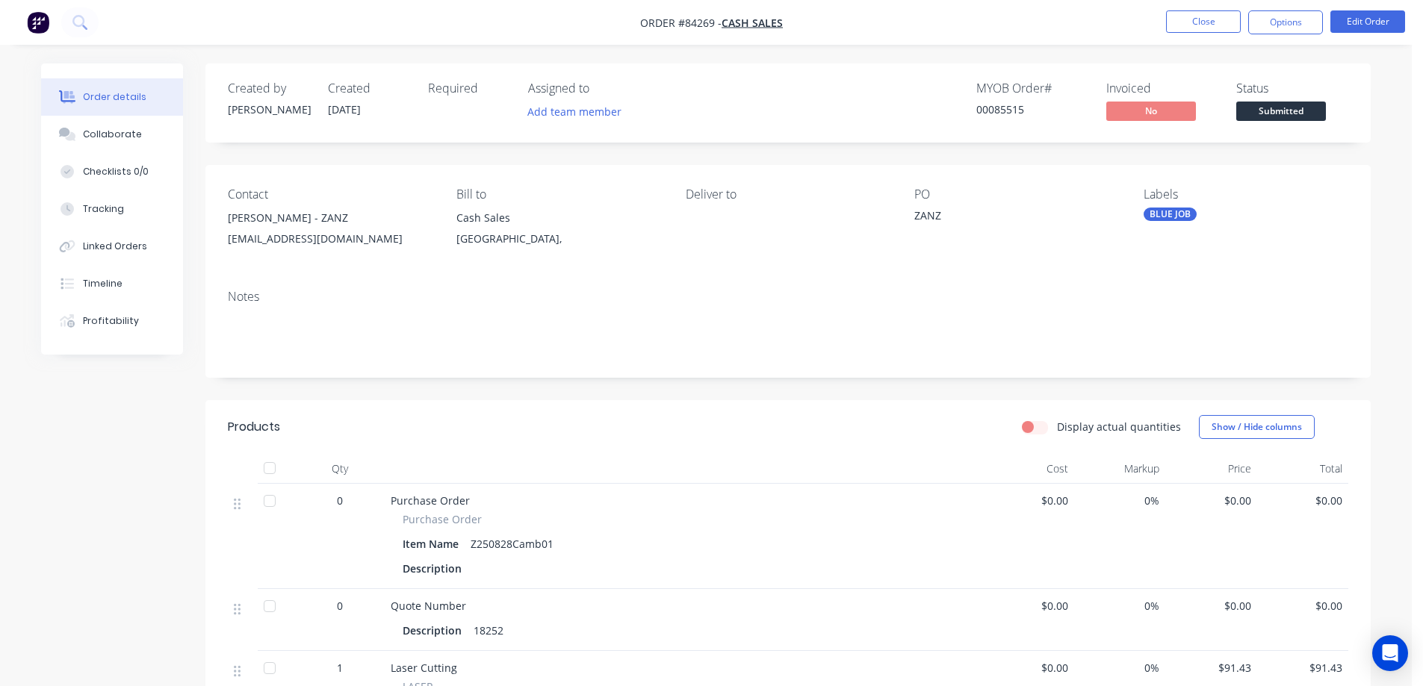
click at [1168, 60] on div "Order details Collaborate Checklists 0/0 Tracking Linked Orders Timeline Profit…" at bounding box center [705, 663] width 1411 height 1327
click at [1181, 32] on button "Close" at bounding box center [1203, 21] width 75 height 22
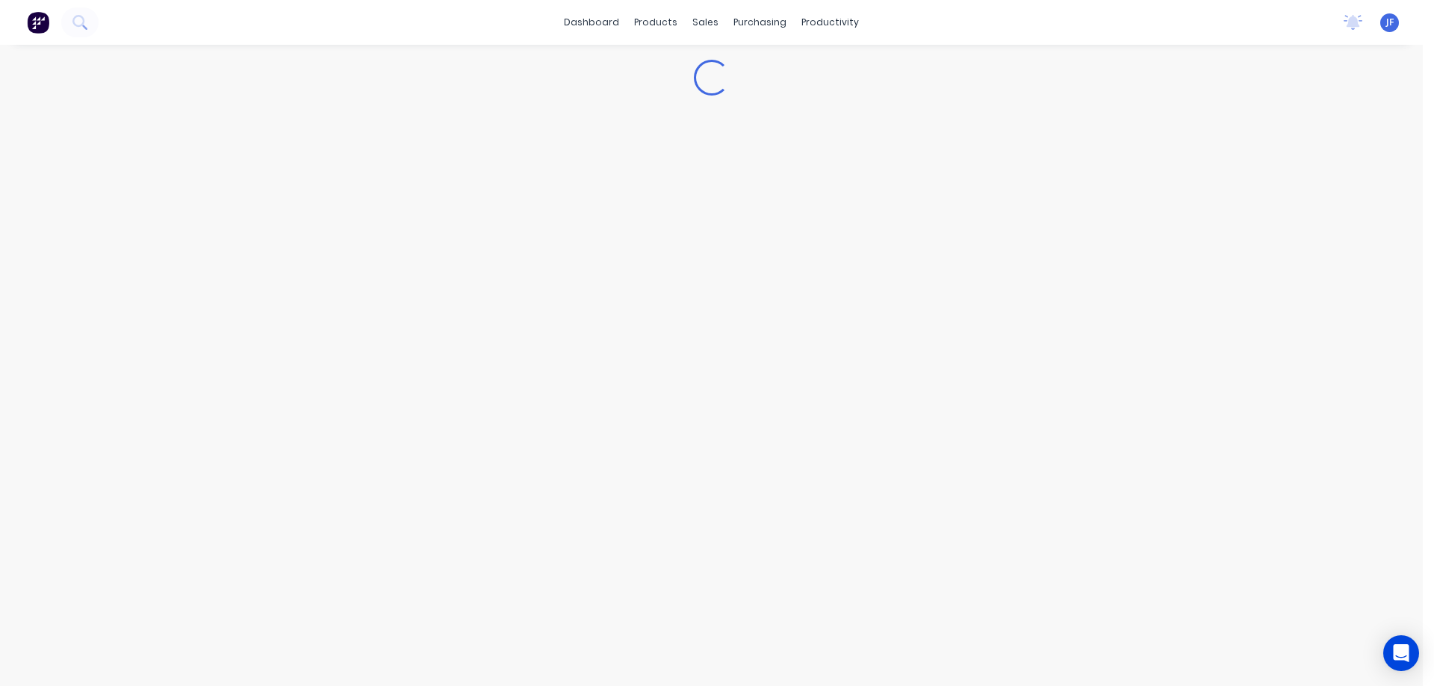
click at [1183, 19] on div "dashboard products sales purchasing productivity dashboard products Product Cat…" at bounding box center [711, 22] width 1423 height 45
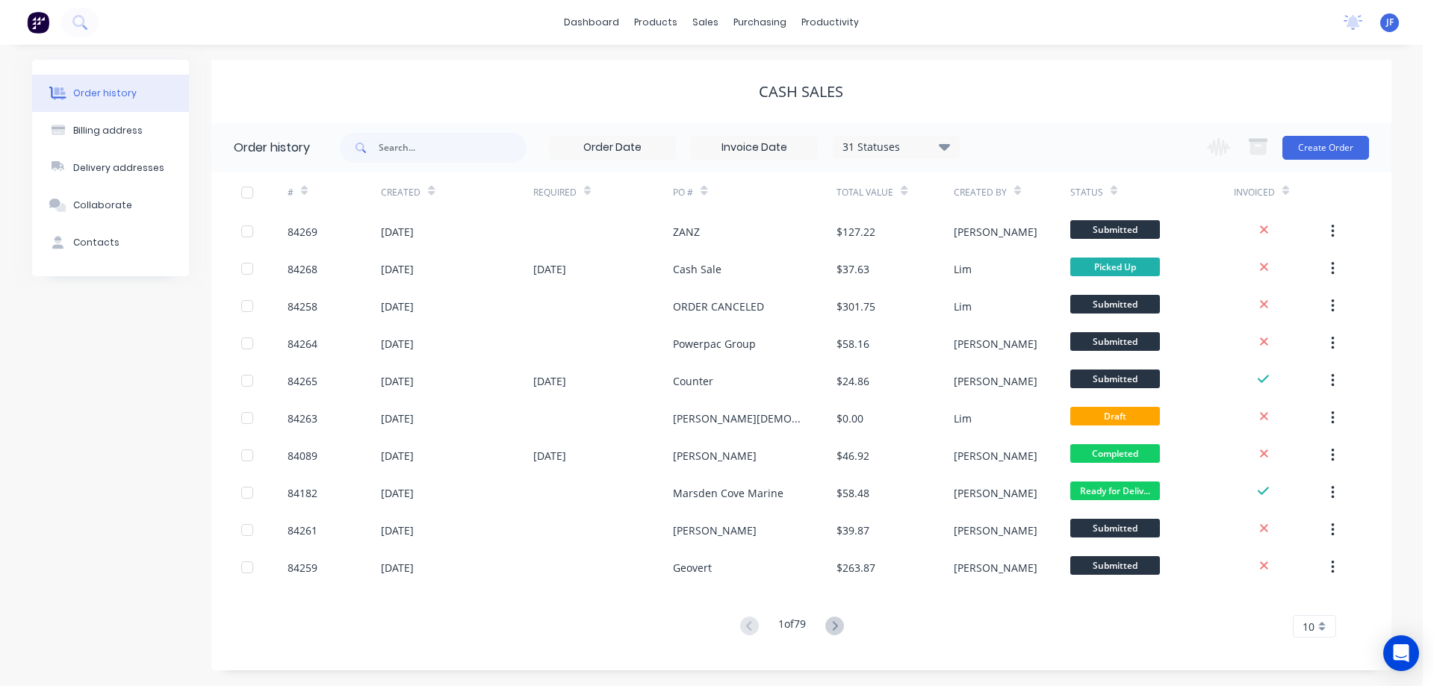
click at [37, 19] on img at bounding box center [38, 22] width 22 height 22
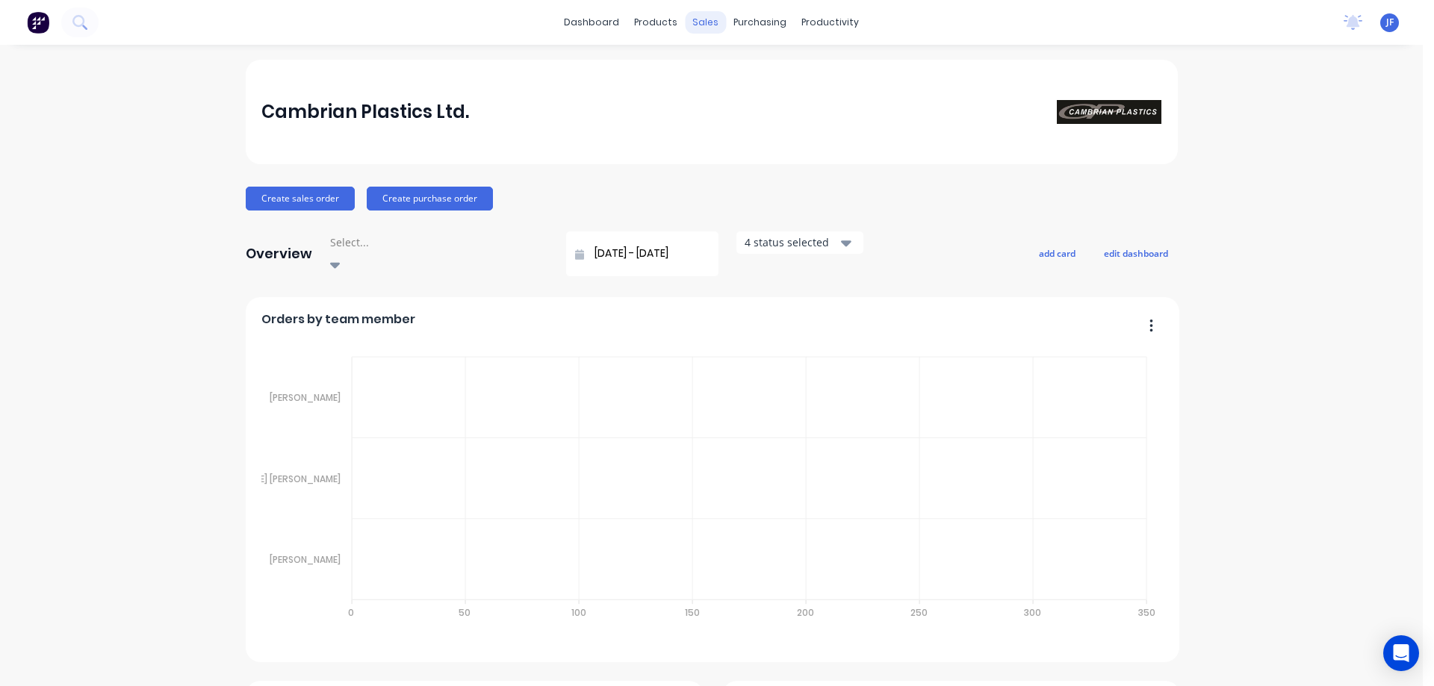
click at [692, 18] on div "sales" at bounding box center [705, 22] width 41 height 22
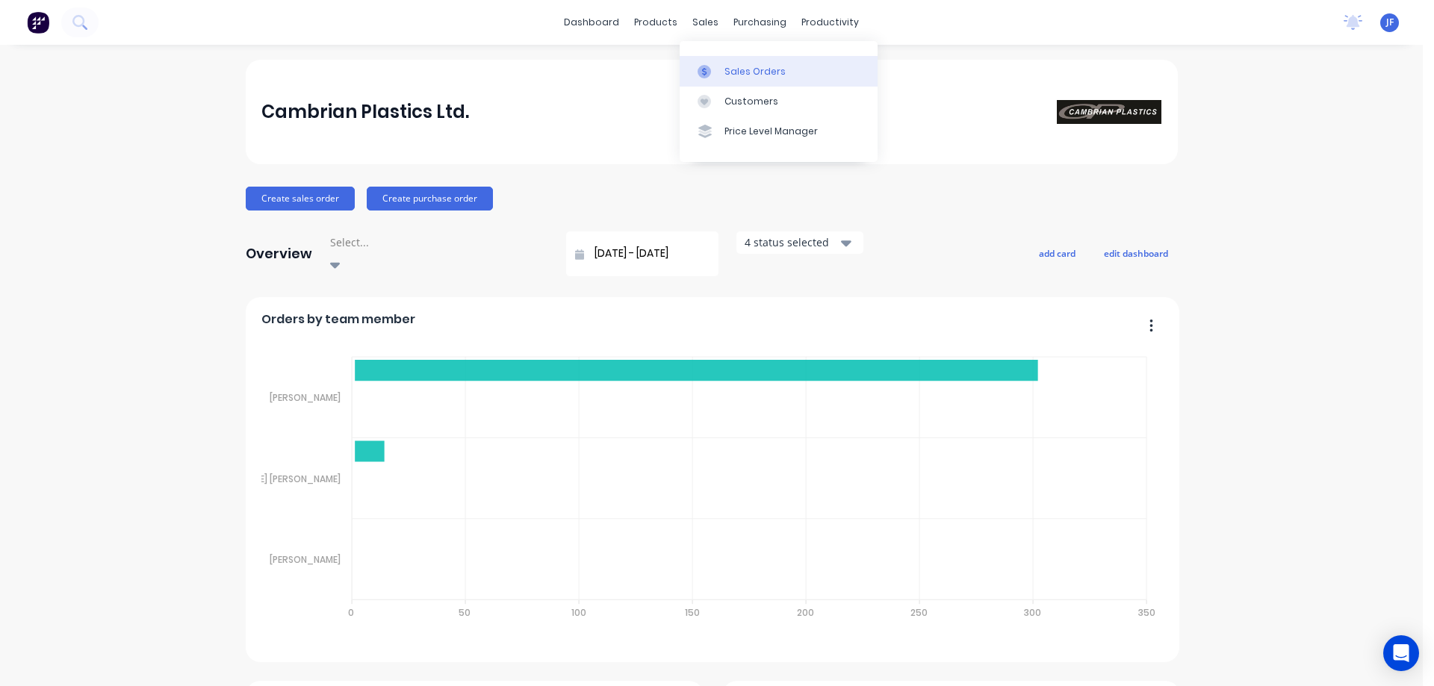
click at [714, 69] on div at bounding box center [709, 71] width 22 height 13
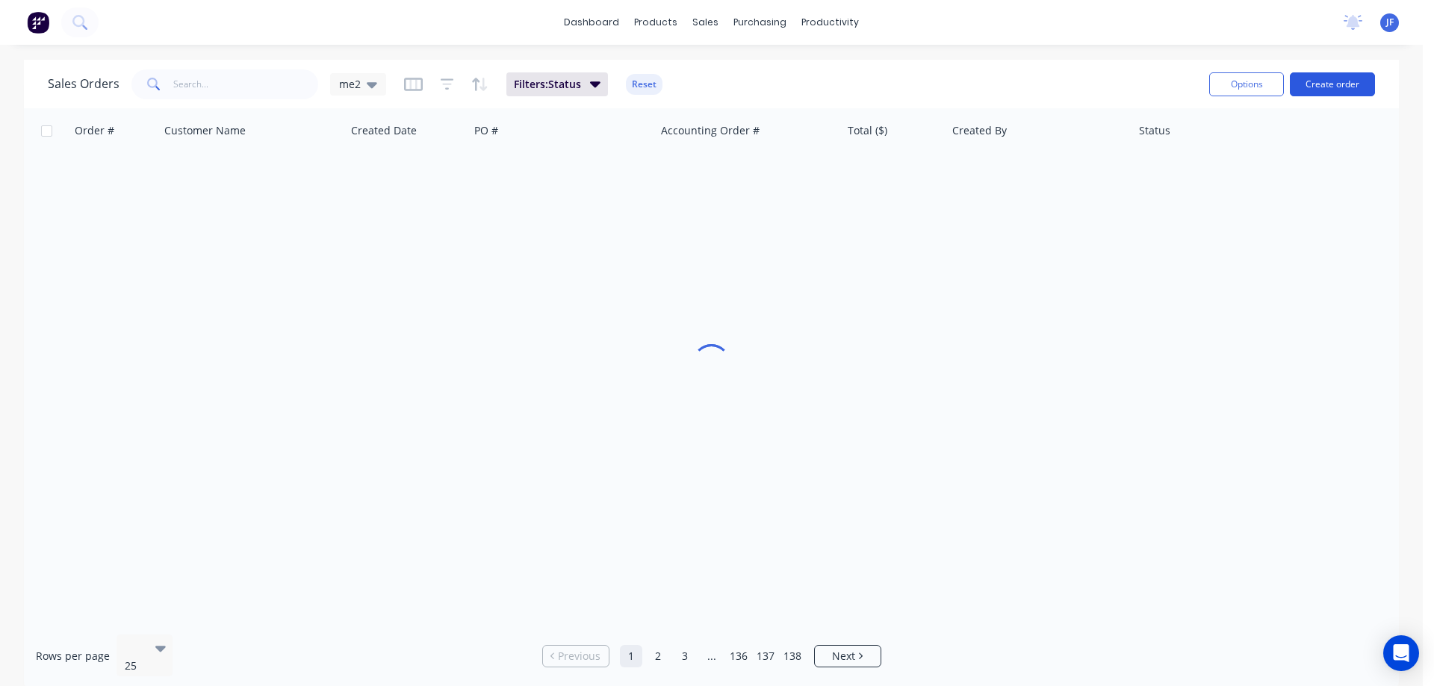
click at [1293, 84] on button "Create order" at bounding box center [1332, 84] width 85 height 24
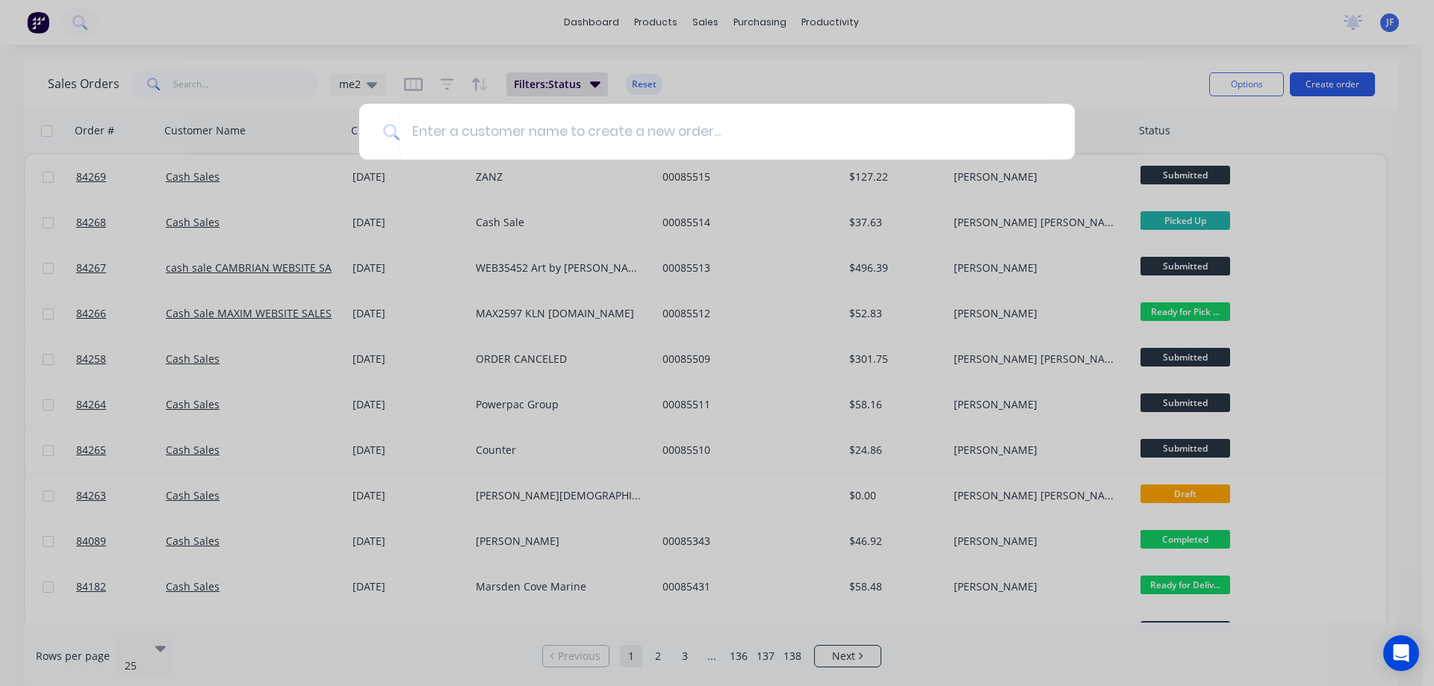
click at [1308, 84] on div at bounding box center [717, 343] width 1434 height 686
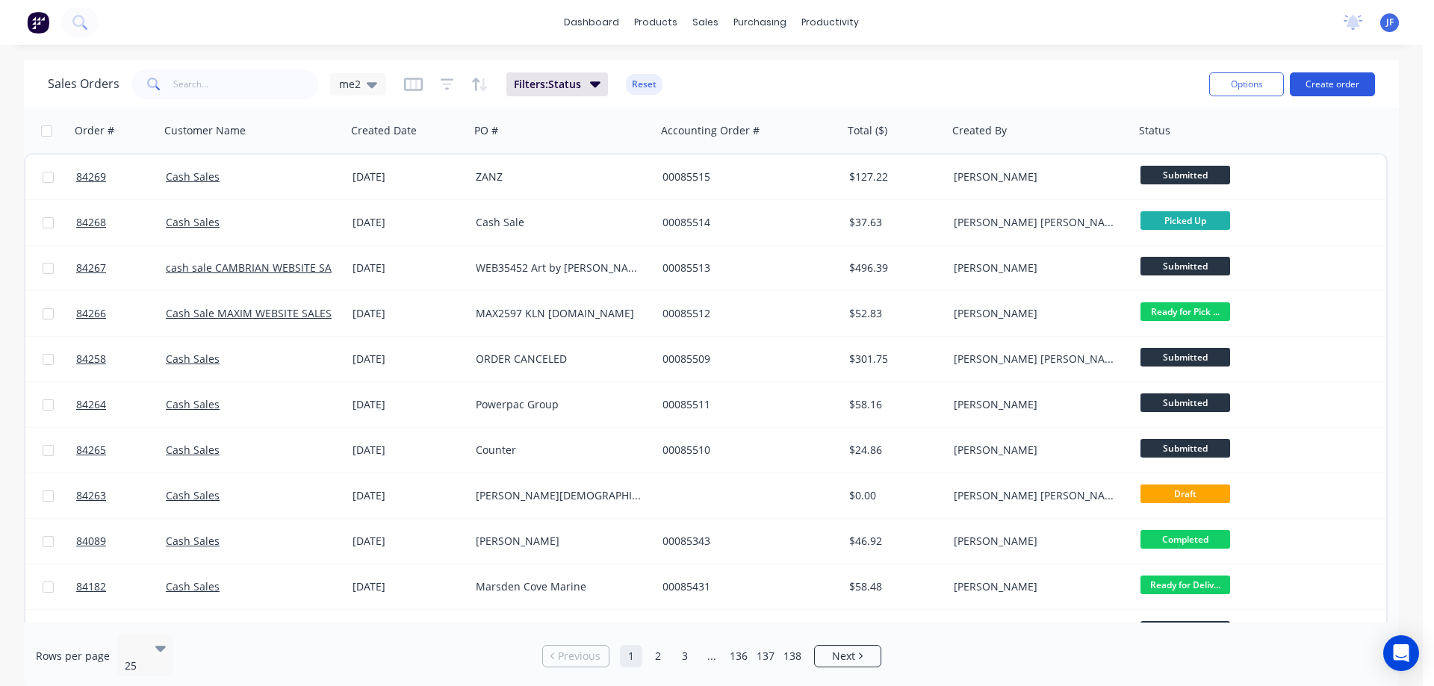
click at [1308, 84] on button "Create order" at bounding box center [1332, 84] width 85 height 24
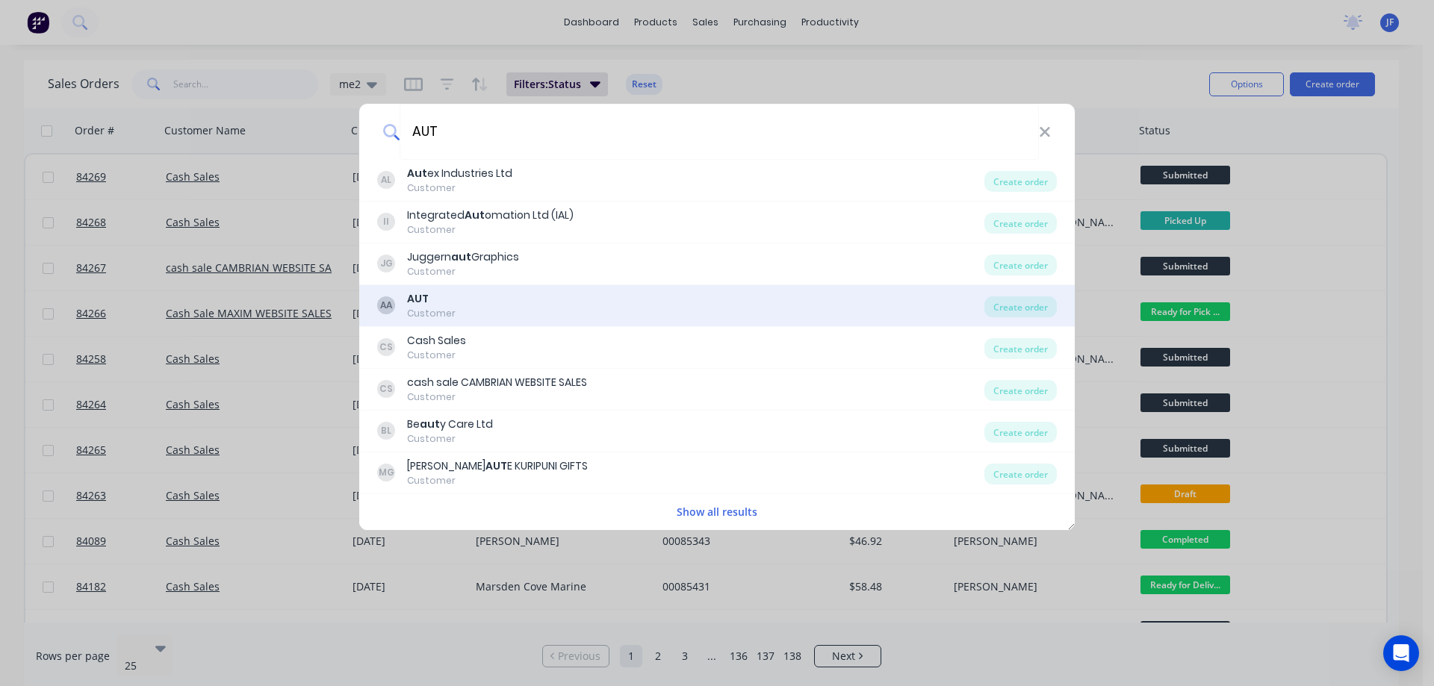
type input "AUT"
click at [560, 294] on div "AA AUT Customer" at bounding box center [680, 305] width 607 height 29
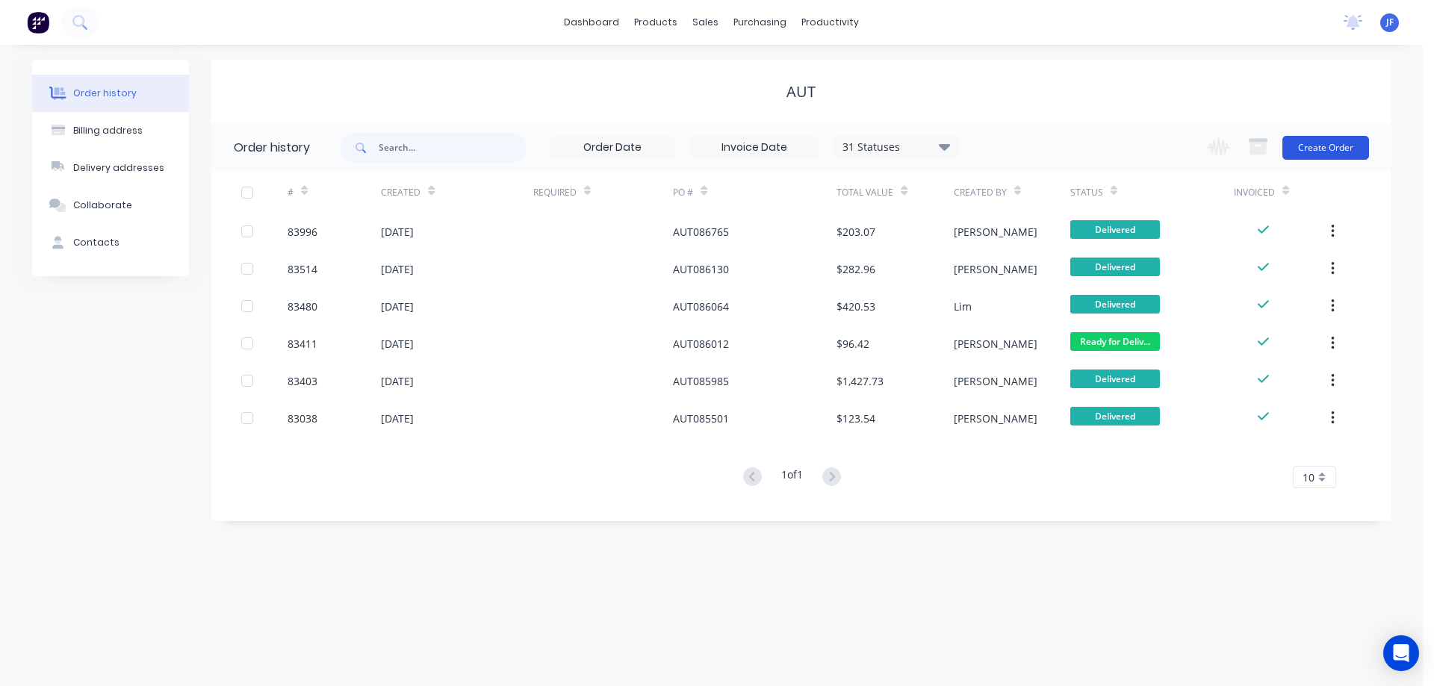
click at [1333, 144] on button "Create Order" at bounding box center [1325, 148] width 87 height 24
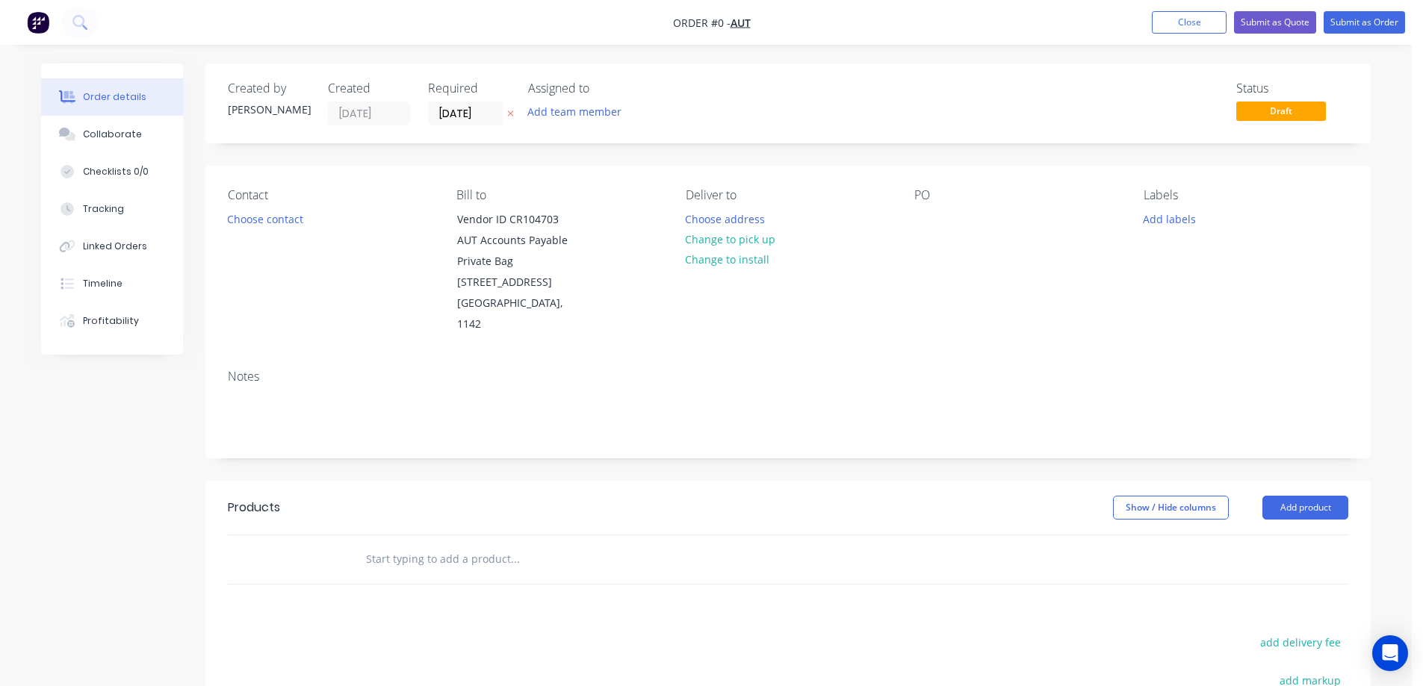
click at [511, 116] on icon at bounding box center [510, 113] width 7 height 9
click at [255, 221] on button "Choose contact" at bounding box center [266, 218] width 92 height 20
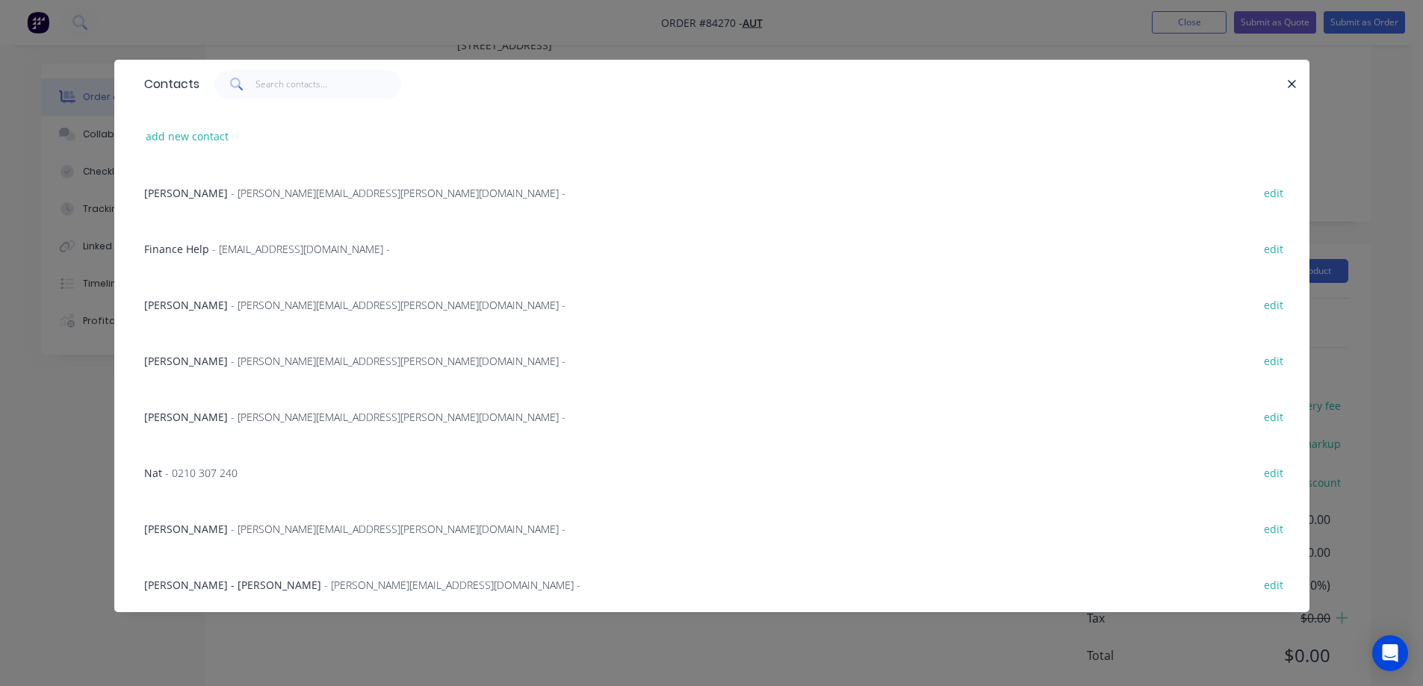
scroll to position [258, 0]
click at [206, 147] on div "add new contact" at bounding box center [712, 136] width 1150 height 56
click at [206, 138] on button "add new contact" at bounding box center [187, 136] width 99 height 20
select select "NZ"
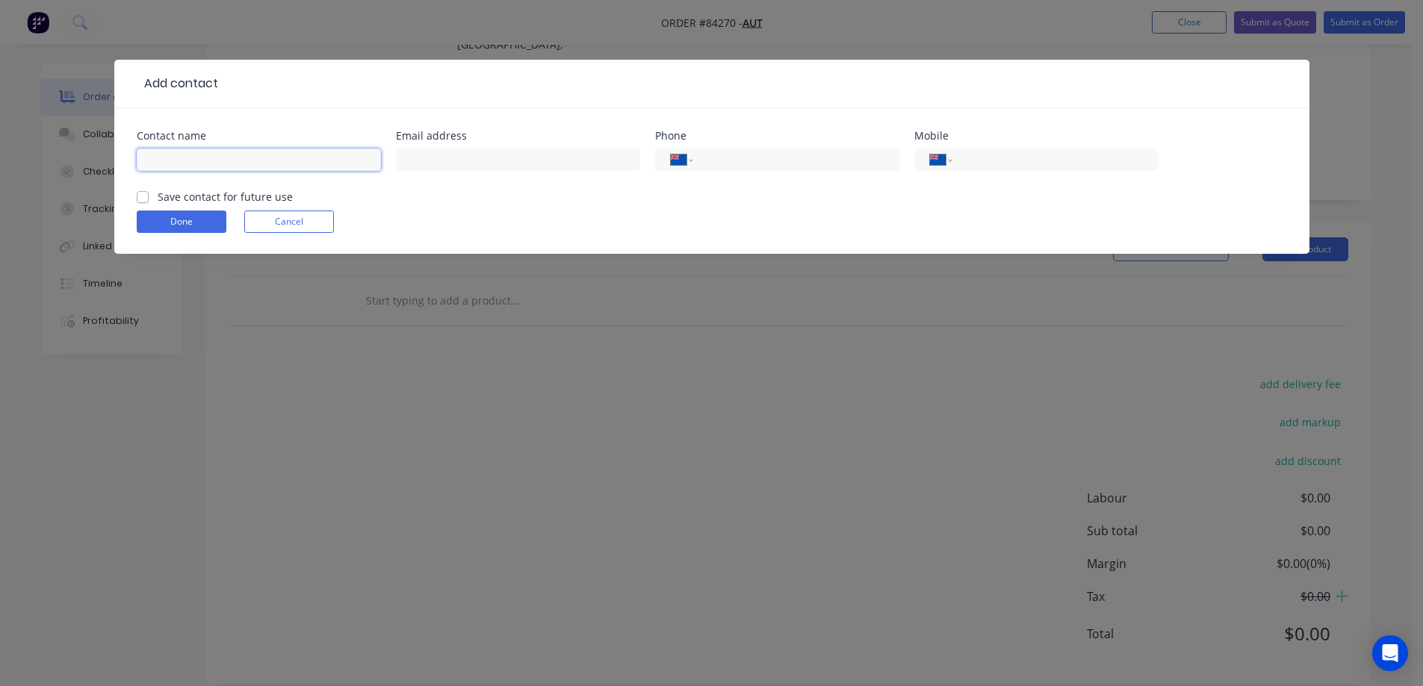
click at [214, 159] on input "text" at bounding box center [259, 160] width 244 height 22
paste input "Taashi Sheers <taashi.sheers@aut.ac.nz>"
drag, startPoint x: 218, startPoint y: 164, endPoint x: 335, endPoint y: 166, distance: 117.3
click at [335, 166] on input "Taashi Sheers <taashi.sheers@aut.ac.nz>" at bounding box center [259, 160] width 244 height 22
type input "Taashi Sheers <>"
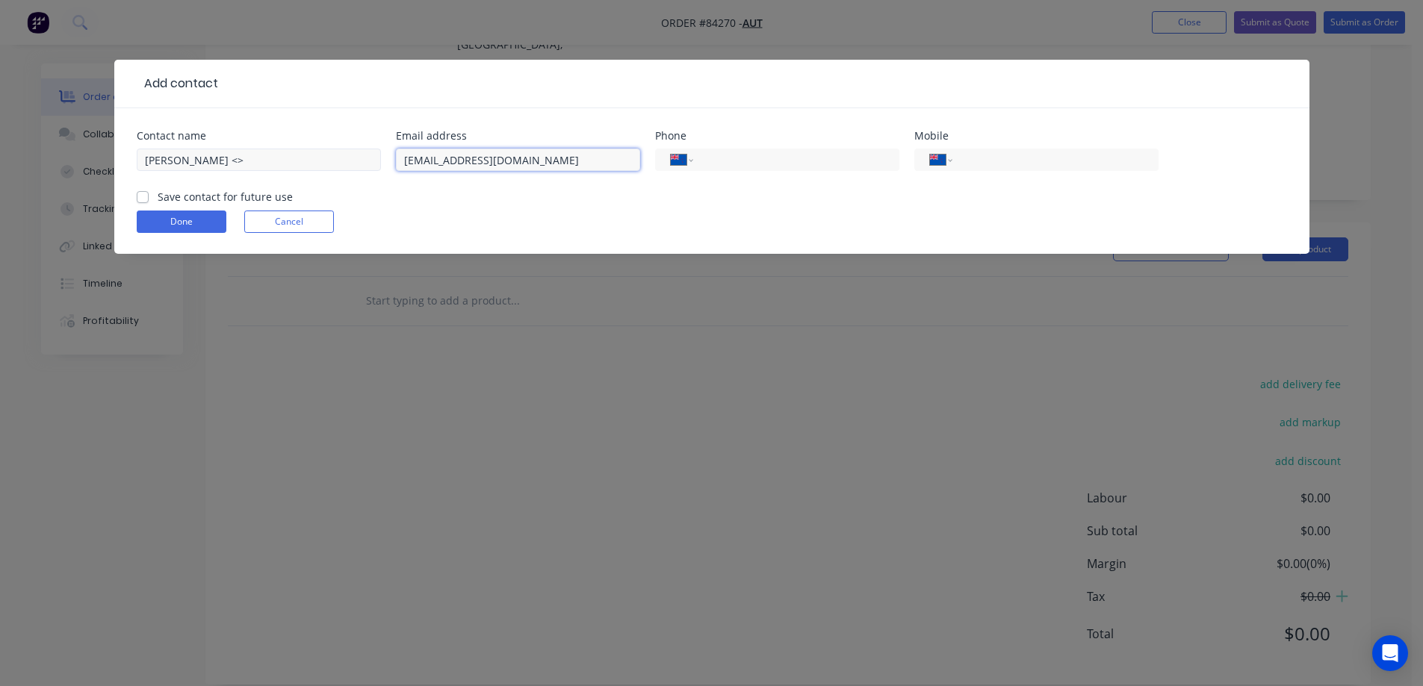
type input "taashi.sheers@aut.ac.nz"
drag, startPoint x: 285, startPoint y: 155, endPoint x: 214, endPoint y: 157, distance: 71.7
click at [214, 157] on input "Taashi Sheers <>" at bounding box center [259, 160] width 244 height 22
type input "Taashi Sheers"
click at [220, 199] on label "Save contact for future use" at bounding box center [225, 197] width 135 height 16
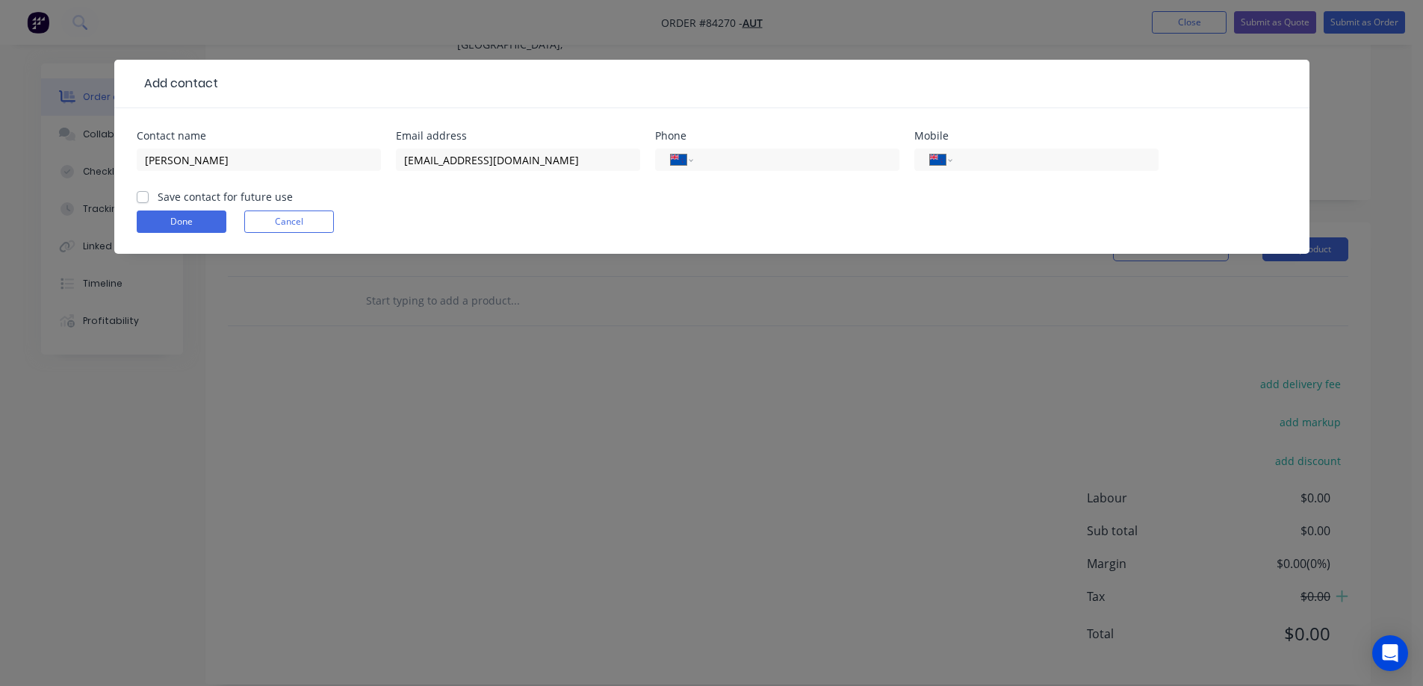
click at [149, 199] on input "Save contact for future use" at bounding box center [143, 196] width 12 height 14
checkbox input "true"
click at [203, 212] on button "Done" at bounding box center [182, 222] width 90 height 22
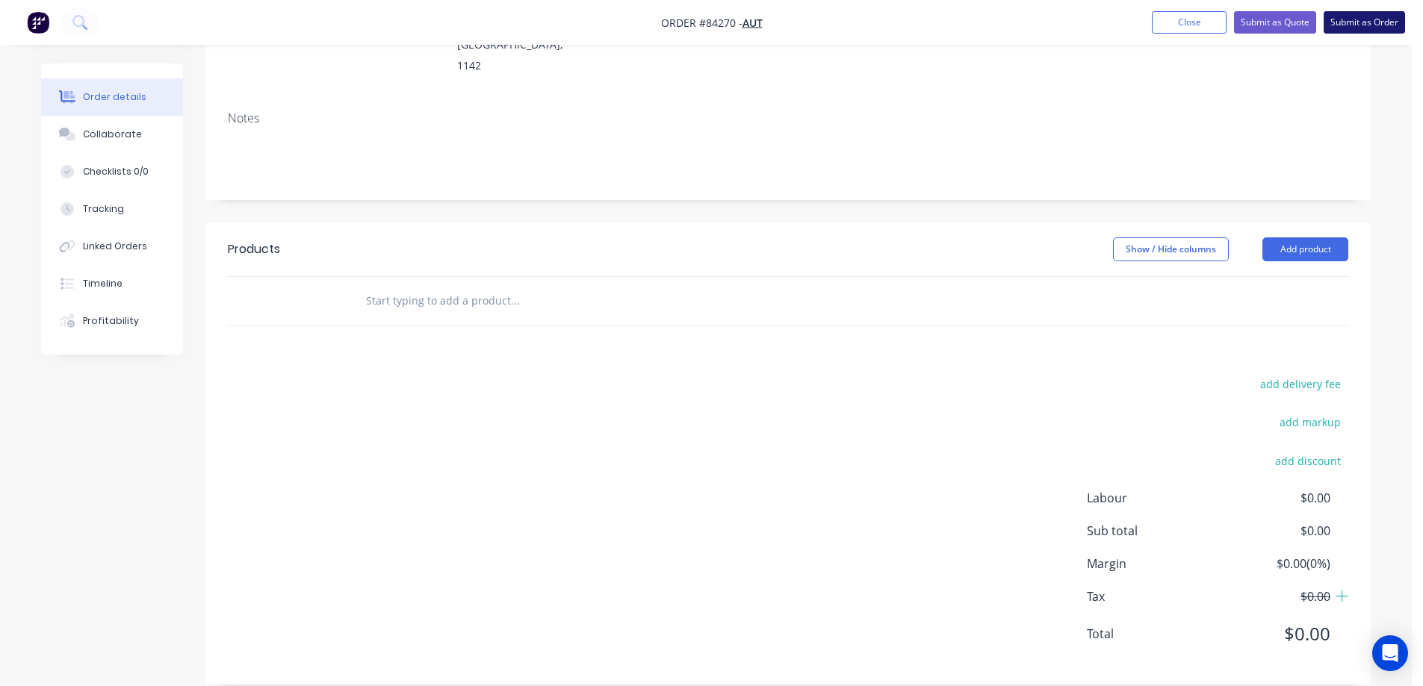
click at [1340, 32] on button "Submit as Order" at bounding box center [1363, 22] width 81 height 22
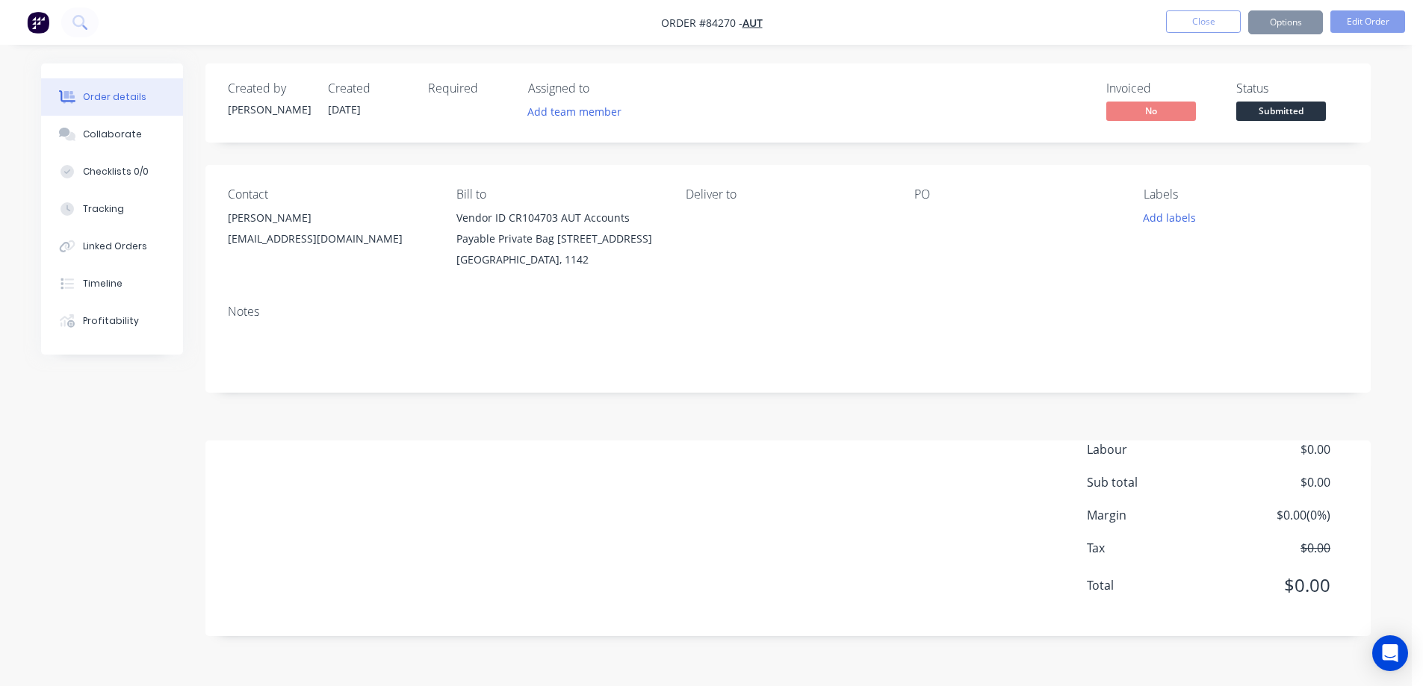
scroll to position [0, 0]
click at [940, 143] on div "Created by Jess Created 29/08/25 Required Assigned to Add team member MYOB Orde…" at bounding box center [793, 349] width 1165 height 573
click at [1407, 15] on button "Edit Order" at bounding box center [1378, 21] width 75 height 22
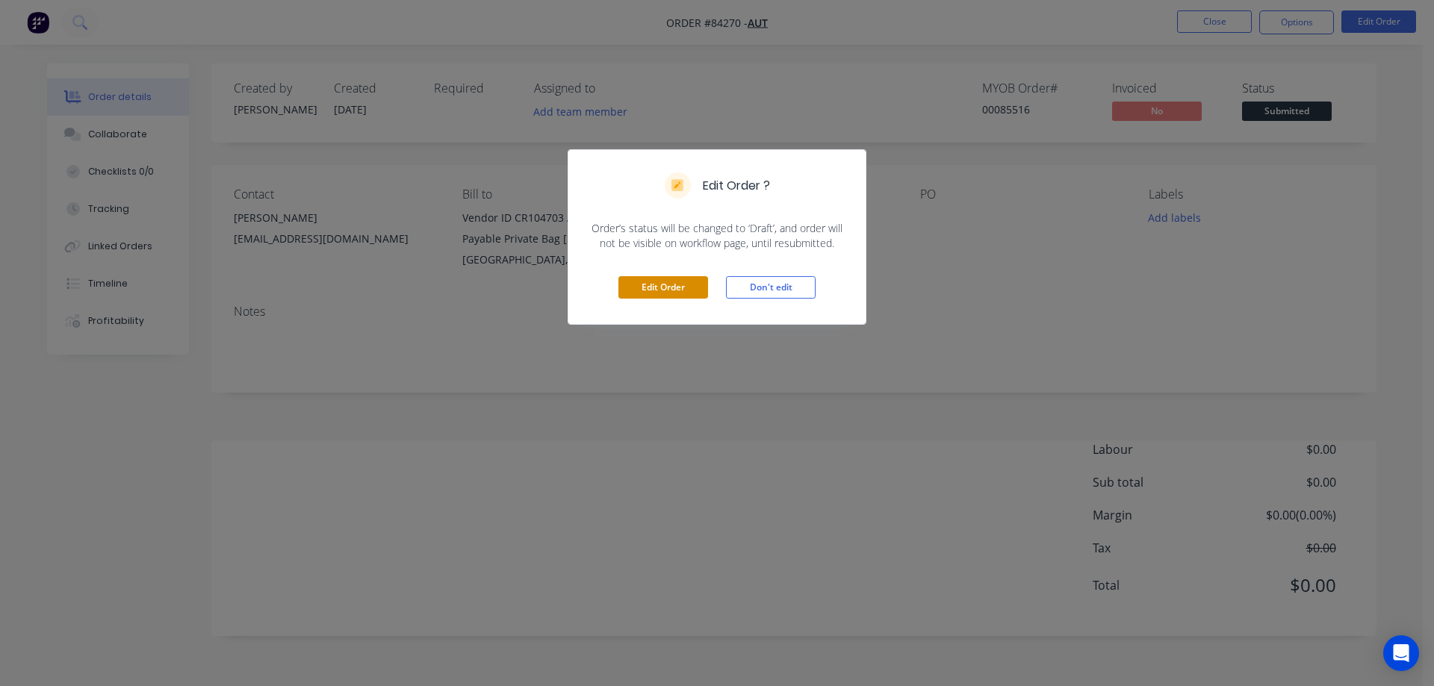
click at [630, 288] on button "Edit Order" at bounding box center [663, 287] width 90 height 22
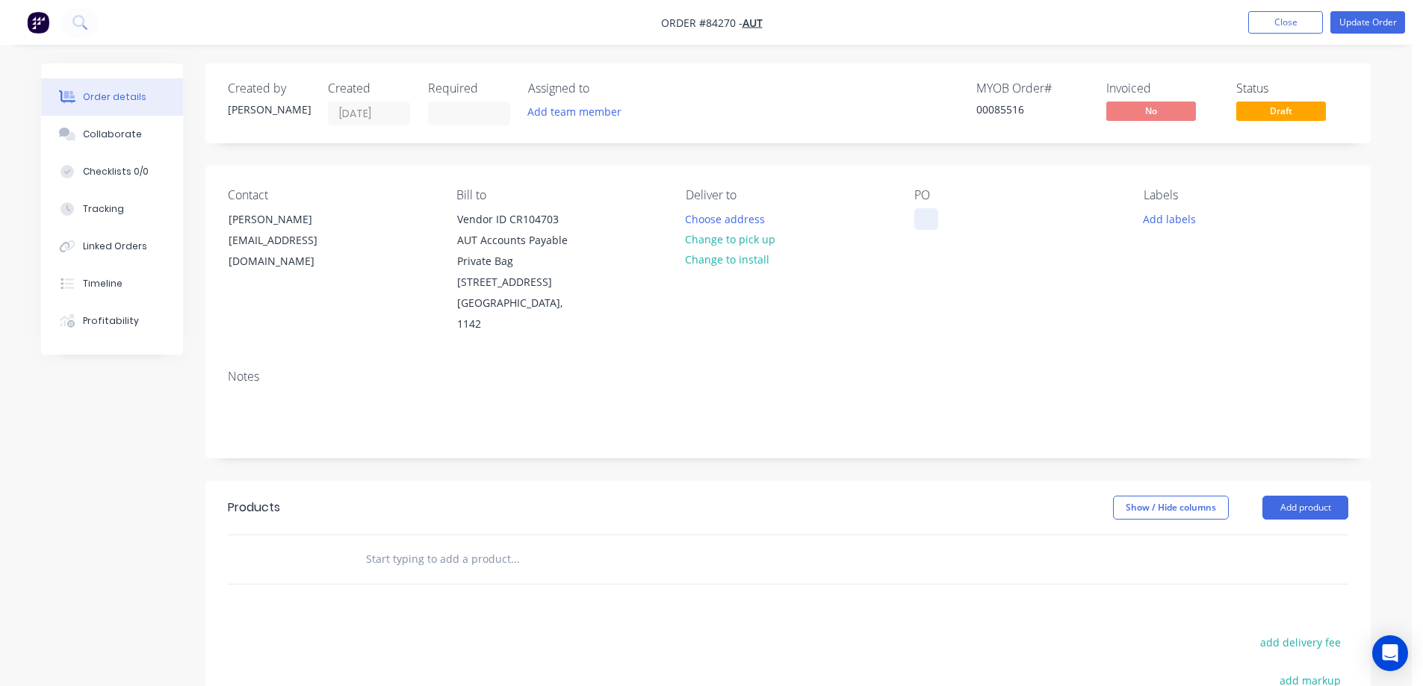
click at [918, 213] on div at bounding box center [926, 219] width 24 height 22
paste div
drag, startPoint x: 348, startPoint y: 242, endPoint x: 193, endPoint y: 250, distance: 154.8
click at [207, 250] on div "Contact Taashi Sheers taashi.sheers@aut.ac.nz Bill to Vendor ID CR104703 AUT Ac…" at bounding box center [787, 262] width 1165 height 192
click at [756, 426] on div "Notes" at bounding box center [787, 408] width 1165 height 100
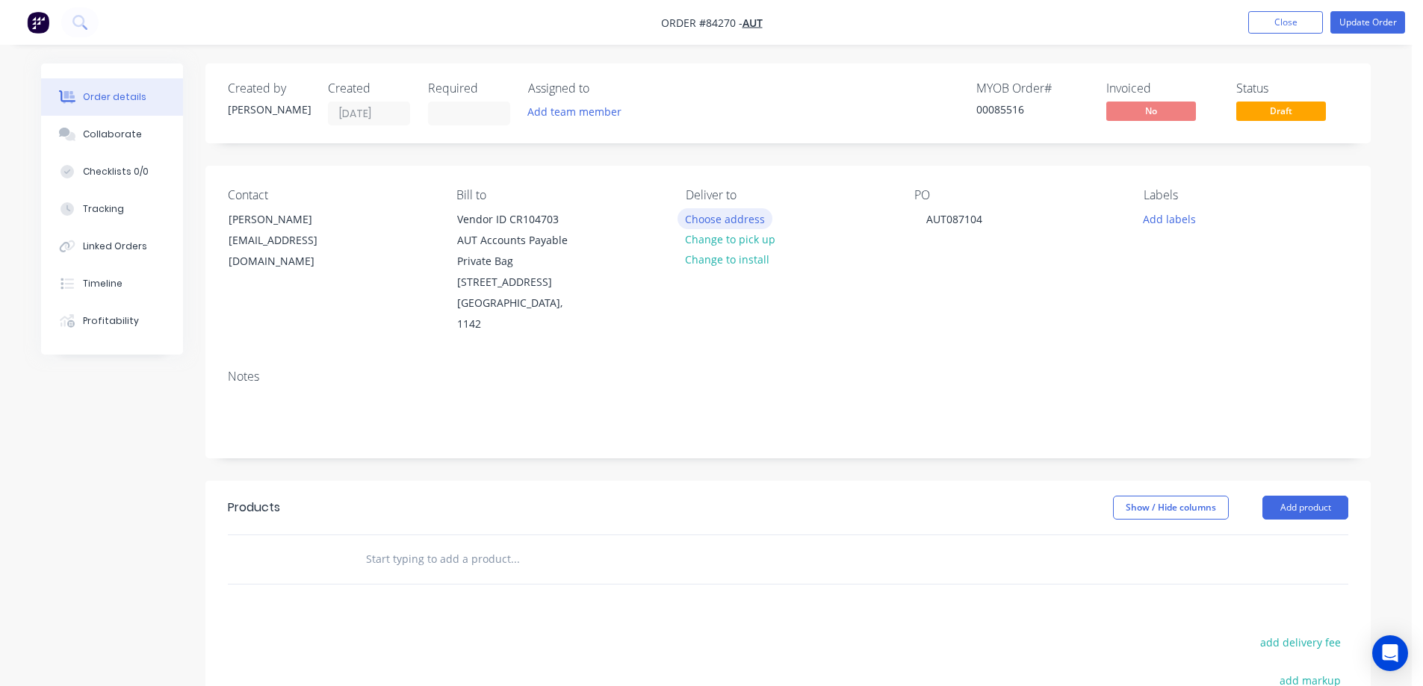
click at [710, 214] on button "Choose address" at bounding box center [725, 218] width 96 height 20
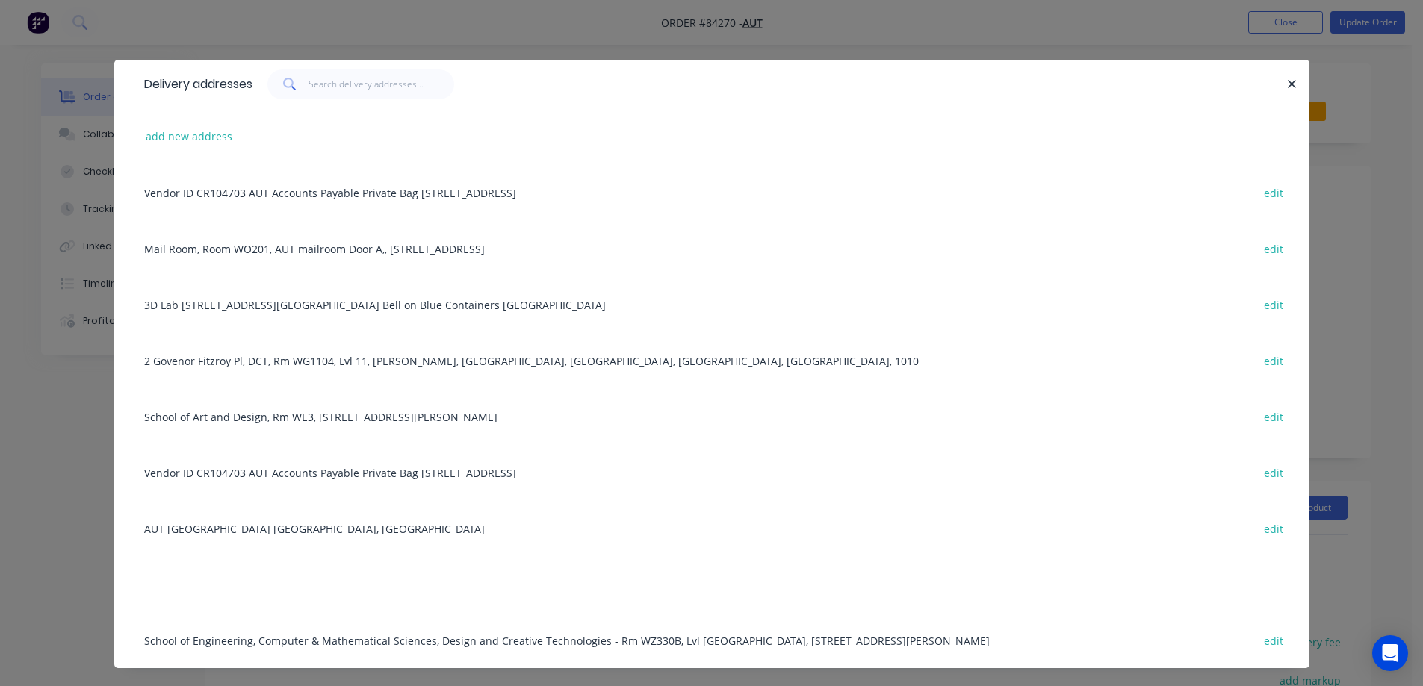
click at [278, 410] on div "School of Art and Design, Rm WE3, 27 St Paul St, Auckland, 1010 edit" at bounding box center [712, 416] width 1150 height 56
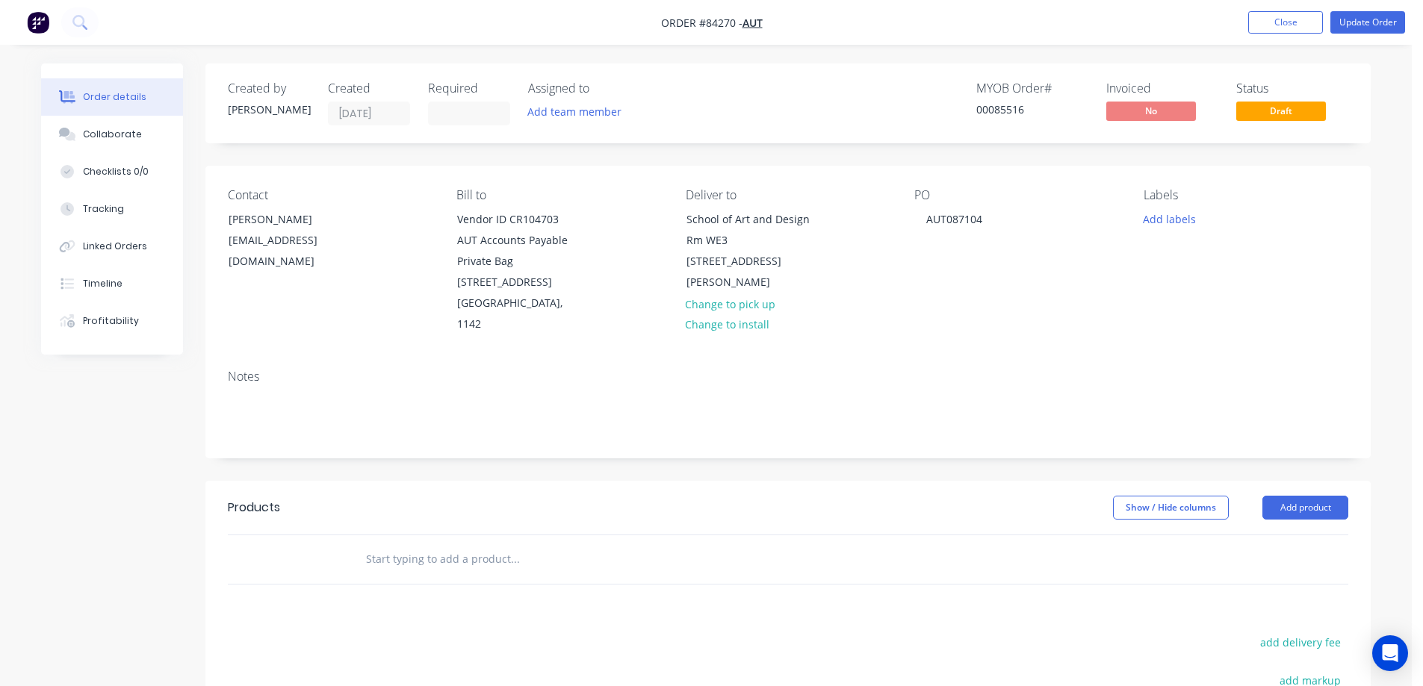
click at [397, 547] on input "text" at bounding box center [514, 559] width 299 height 30
type input "l"
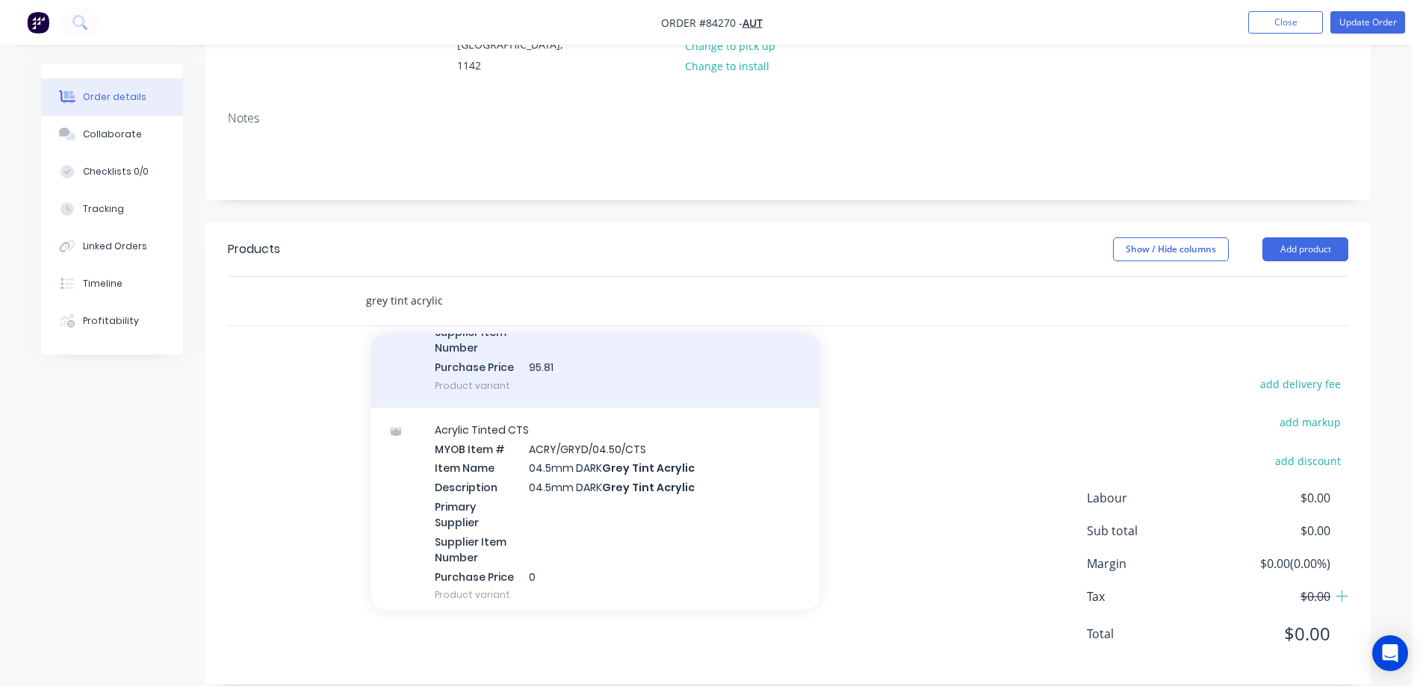
scroll to position [448, 0]
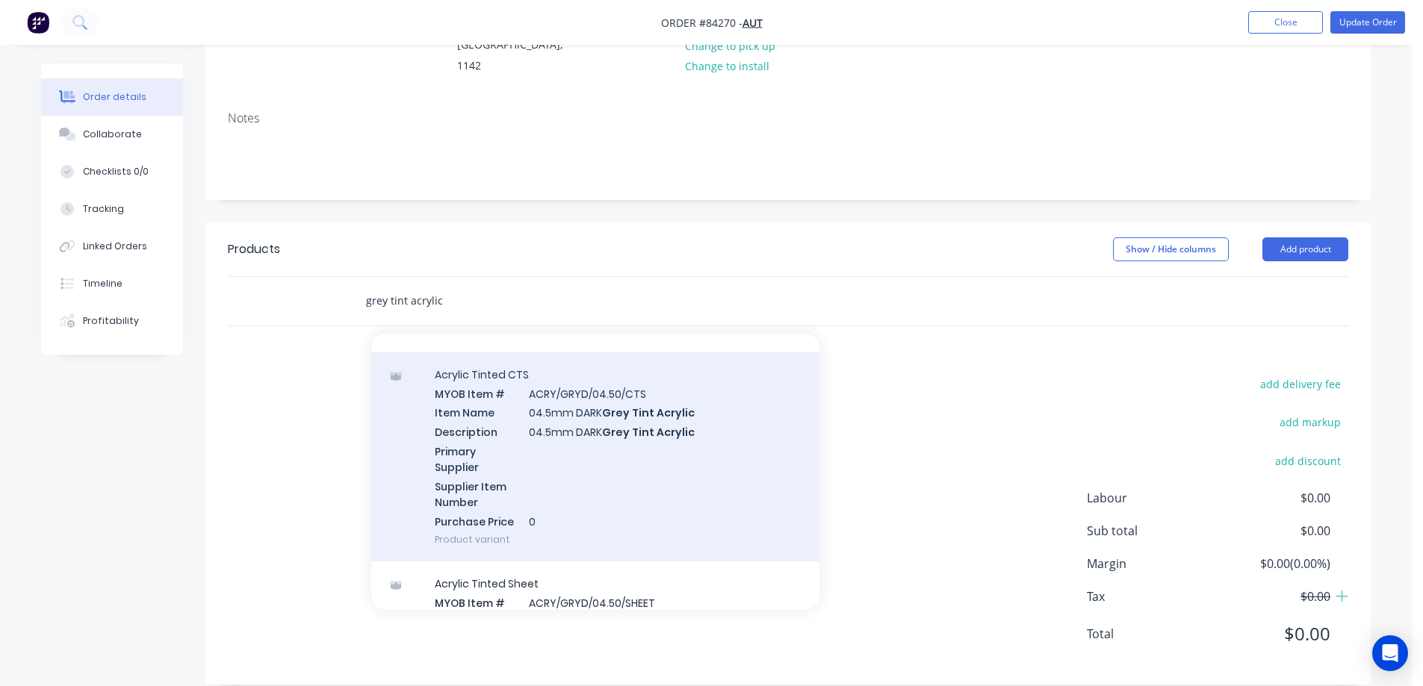
type input "grey tint acrylic"
click at [588, 435] on div "Acrylic Tinted CTS MYOB Item # ACRY/GRYD/04.50/CTS Item Name 04.5mm DARK Grey T…" at bounding box center [595, 457] width 448 height 210
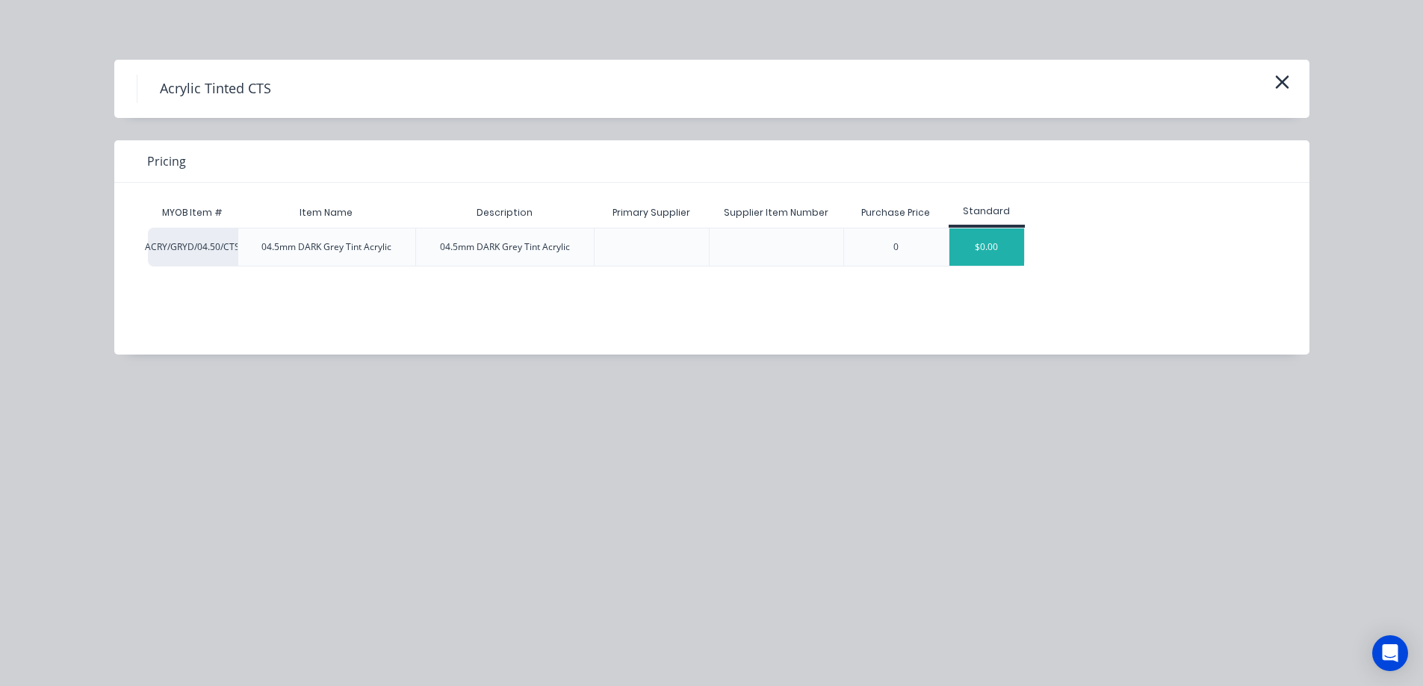
click at [1001, 248] on div "$0.00" at bounding box center [986, 247] width 75 height 37
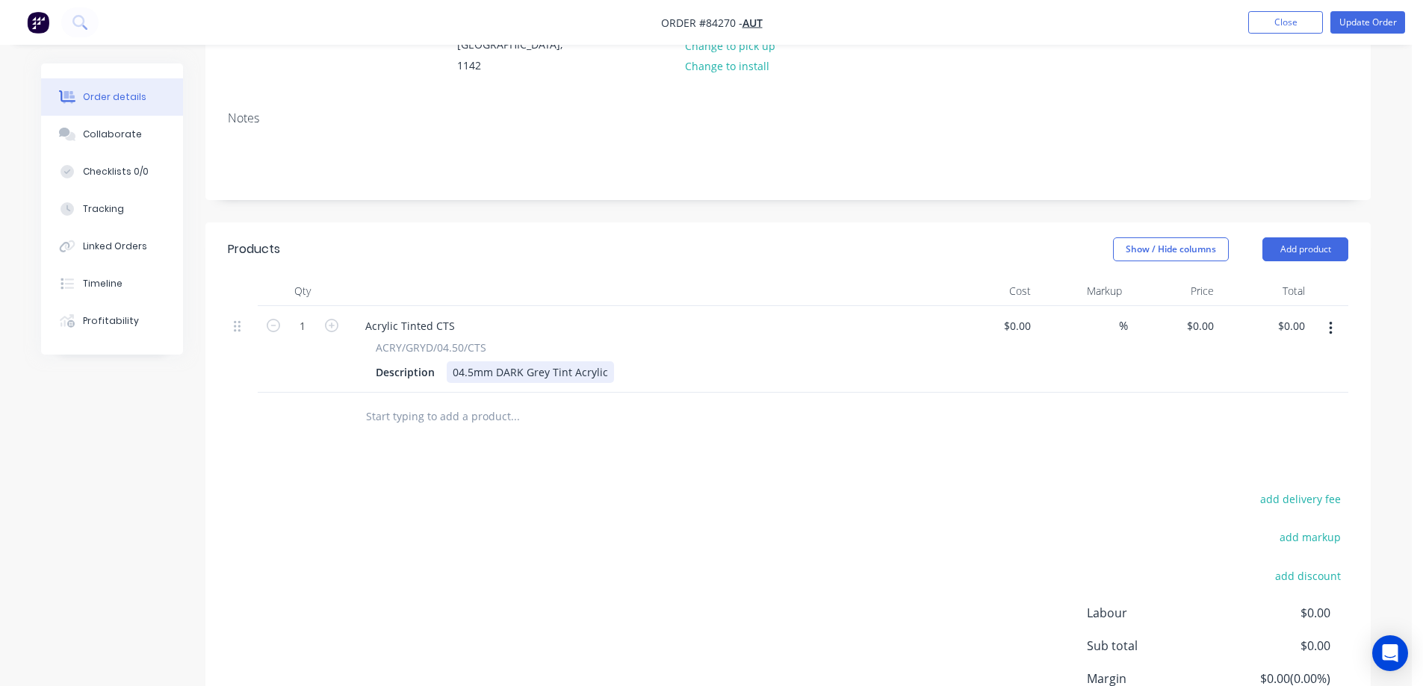
click at [604, 361] on div "04.5mm DARK Grey Tint Acrylic" at bounding box center [530, 372] width 167 height 22
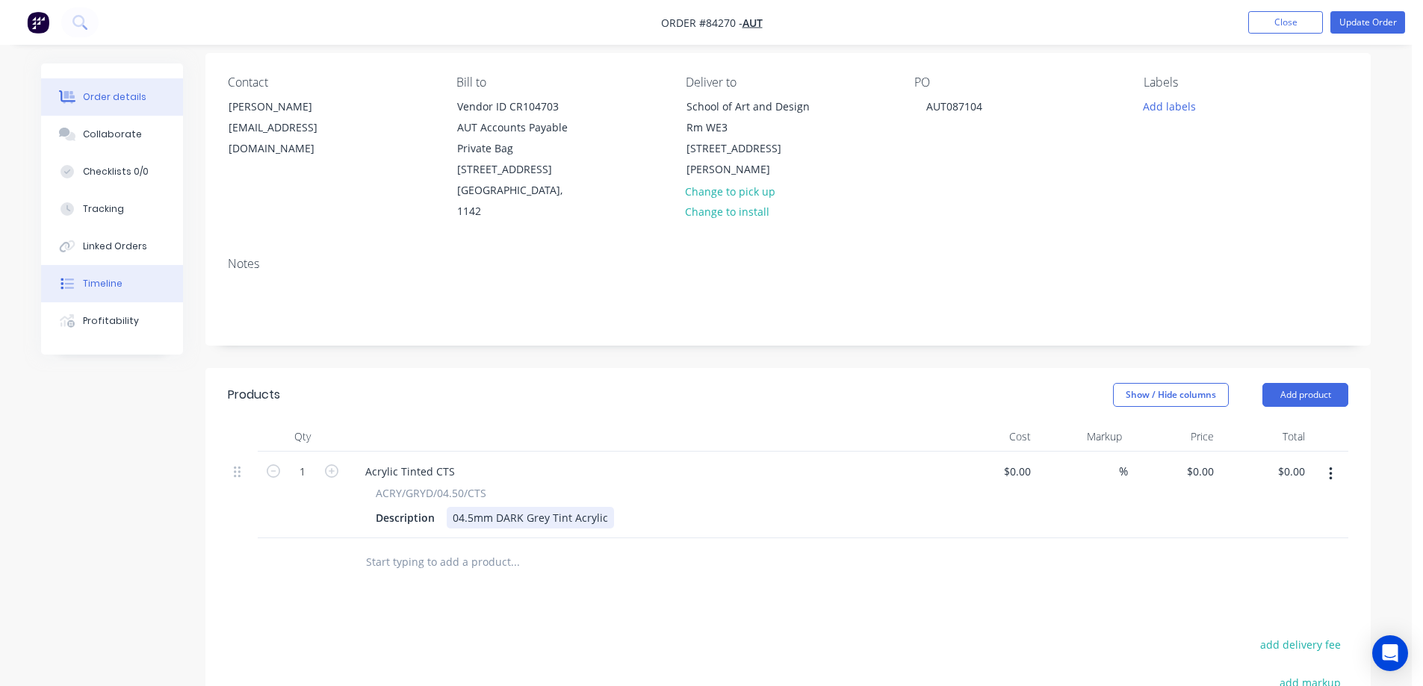
scroll to position [149, 0]
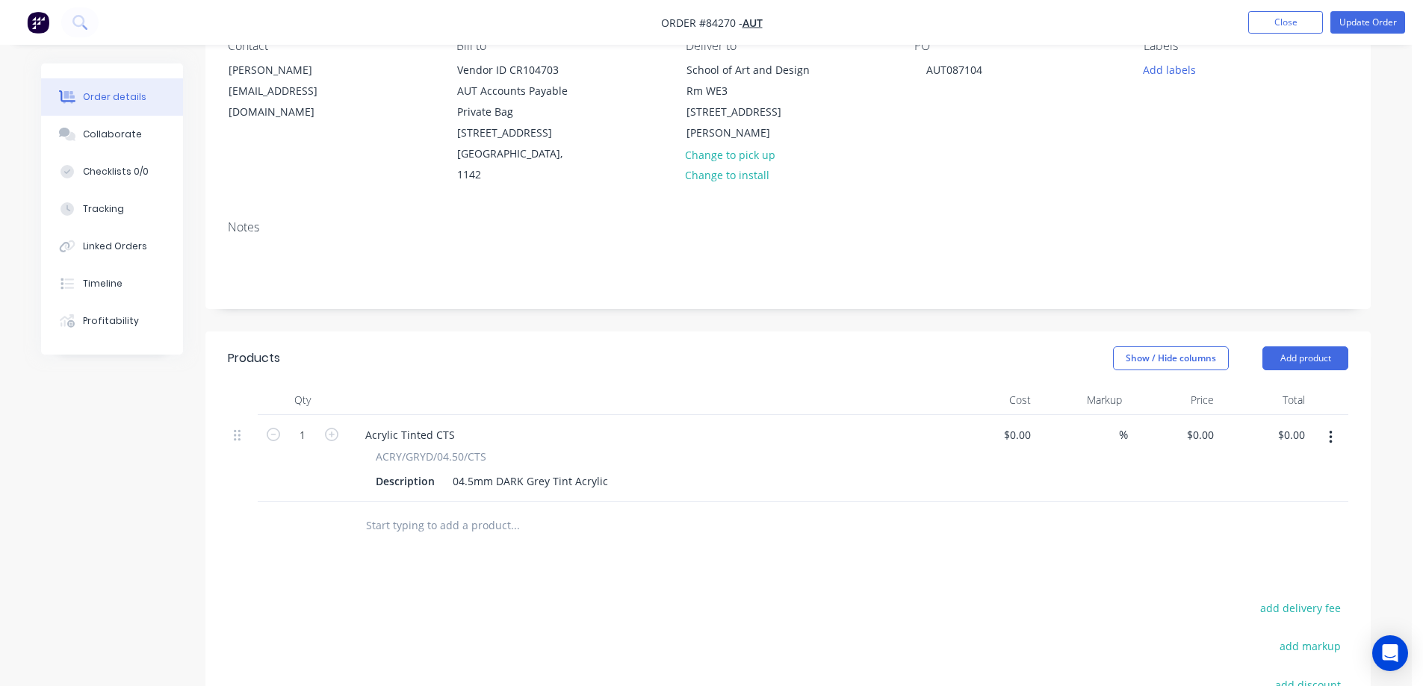
click at [1336, 424] on button "button" at bounding box center [1330, 437] width 35 height 27
click at [1287, 556] on div "Delete" at bounding box center [1277, 567] width 115 height 22
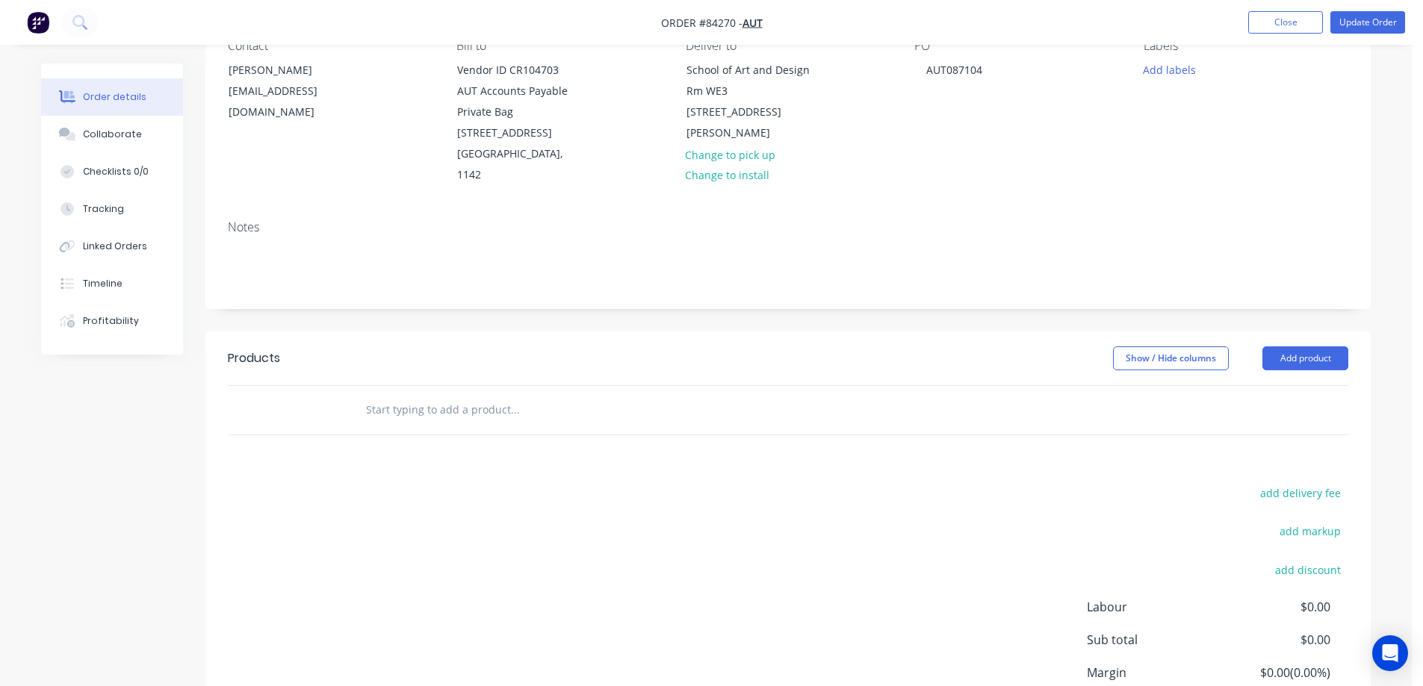
click at [491, 395] on input "text" at bounding box center [514, 410] width 299 height 30
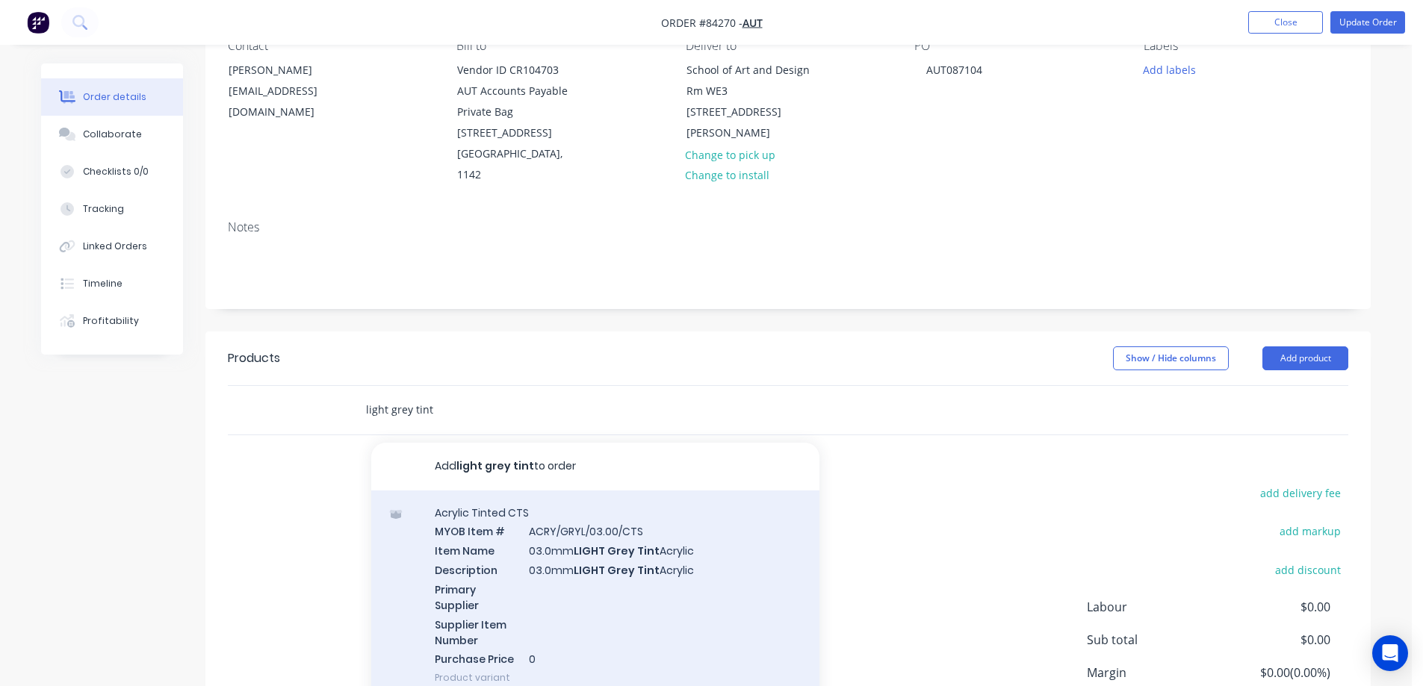
type input "light grey tint"
click at [642, 565] on div "Acrylic Tinted CTS MYOB Item # ACRY/GRYL/03.00/CTS Item Name 03.0mm LIGHT Grey …" at bounding box center [595, 596] width 448 height 210
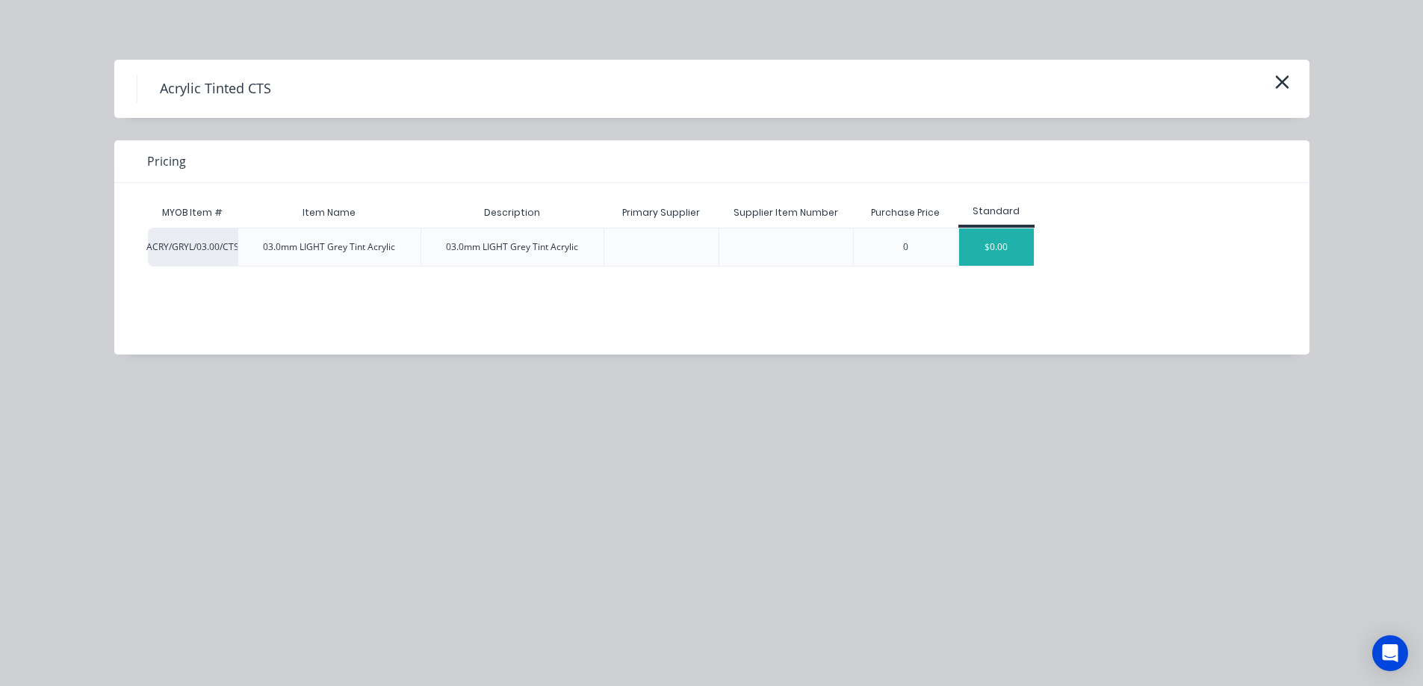
drag, startPoint x: 945, startPoint y: 249, endPoint x: 963, endPoint y: 250, distance: 17.2
click at [958, 250] on div "ACRY/GRYL/03.00/CTS 03.0mm LIGHT Grey Tint Acrylic 03.0mm LIGHT Grey Tint Acryl…" at bounding box center [591, 247] width 886 height 39
click at [984, 251] on div "$0.00" at bounding box center [996, 247] width 75 height 37
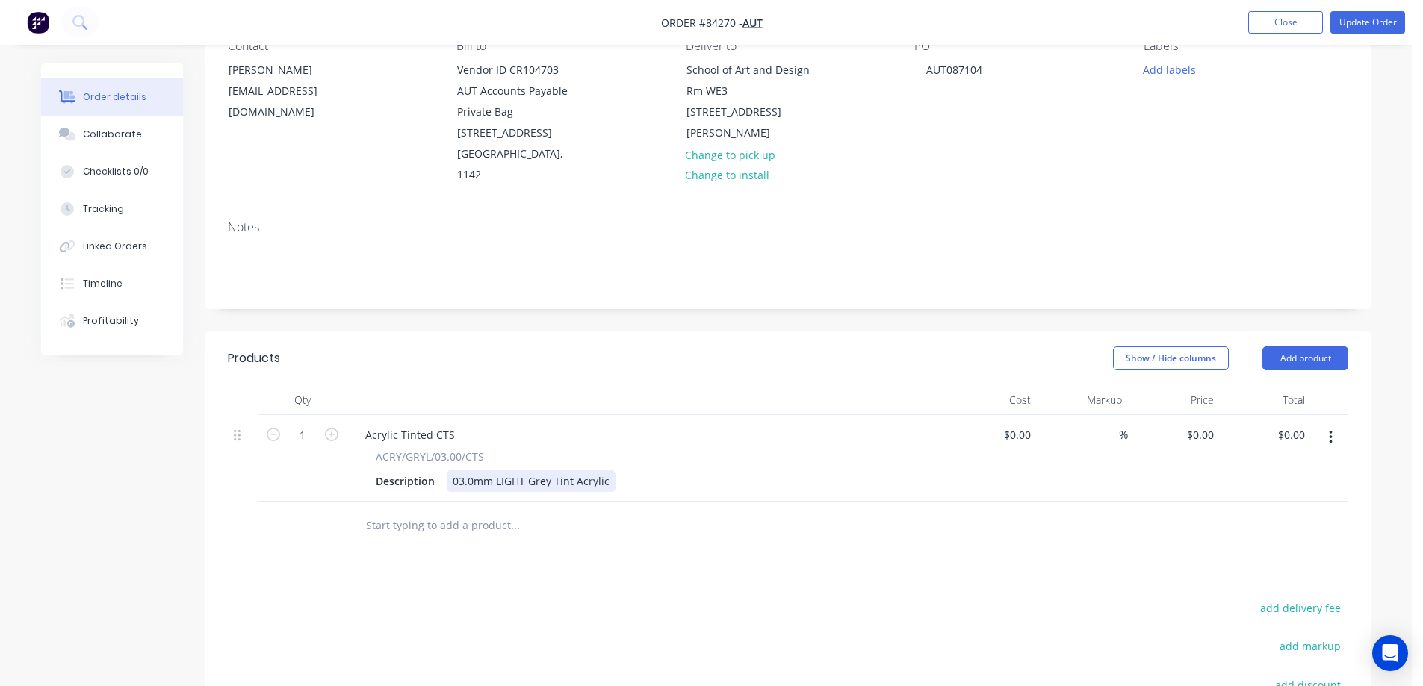
click at [608, 470] on div "03.0mm LIGHT Grey Tint Acrylic" at bounding box center [531, 481] width 169 height 22
click at [1200, 424] on div "0 $0.00" at bounding box center [1199, 435] width 40 height 22
type input "$25.00"
click at [1284, 598] on button "add delivery fee" at bounding box center [1300, 608] width 96 height 20
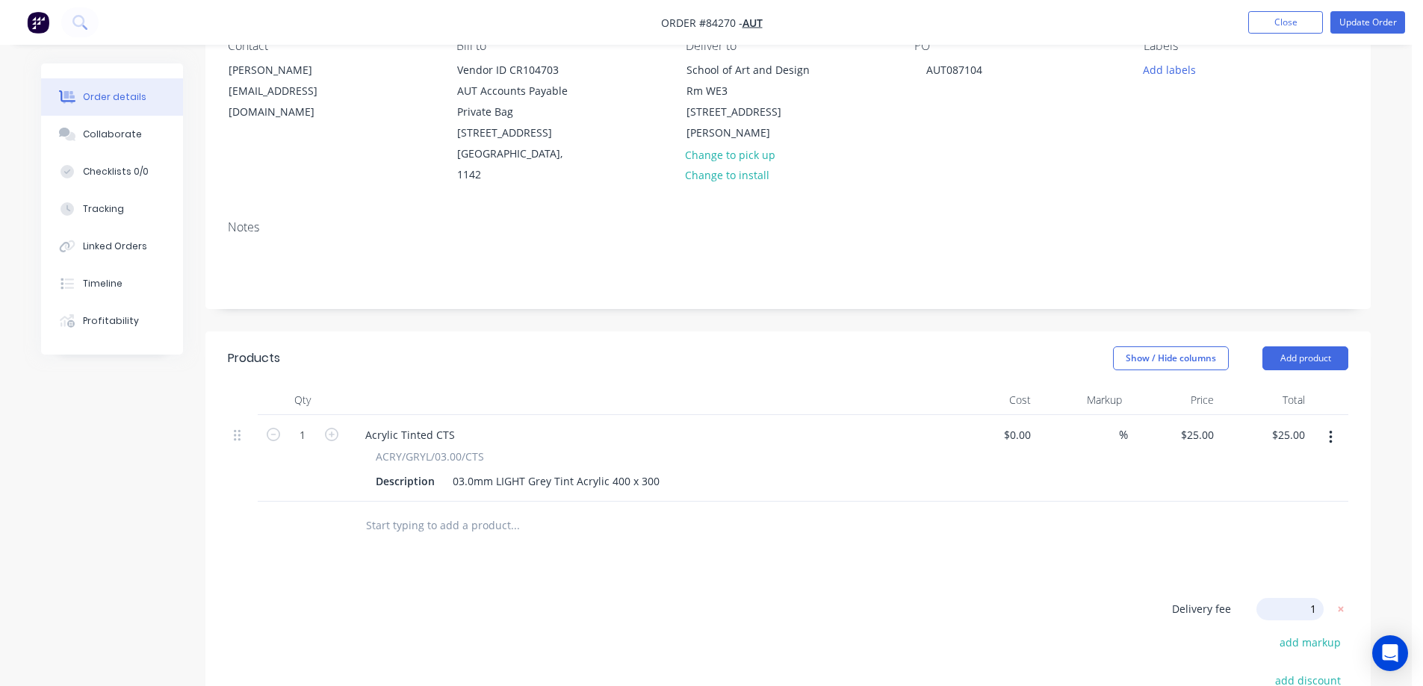
type input "10"
click at [1205, 511] on div at bounding box center [788, 526] width 1120 height 49
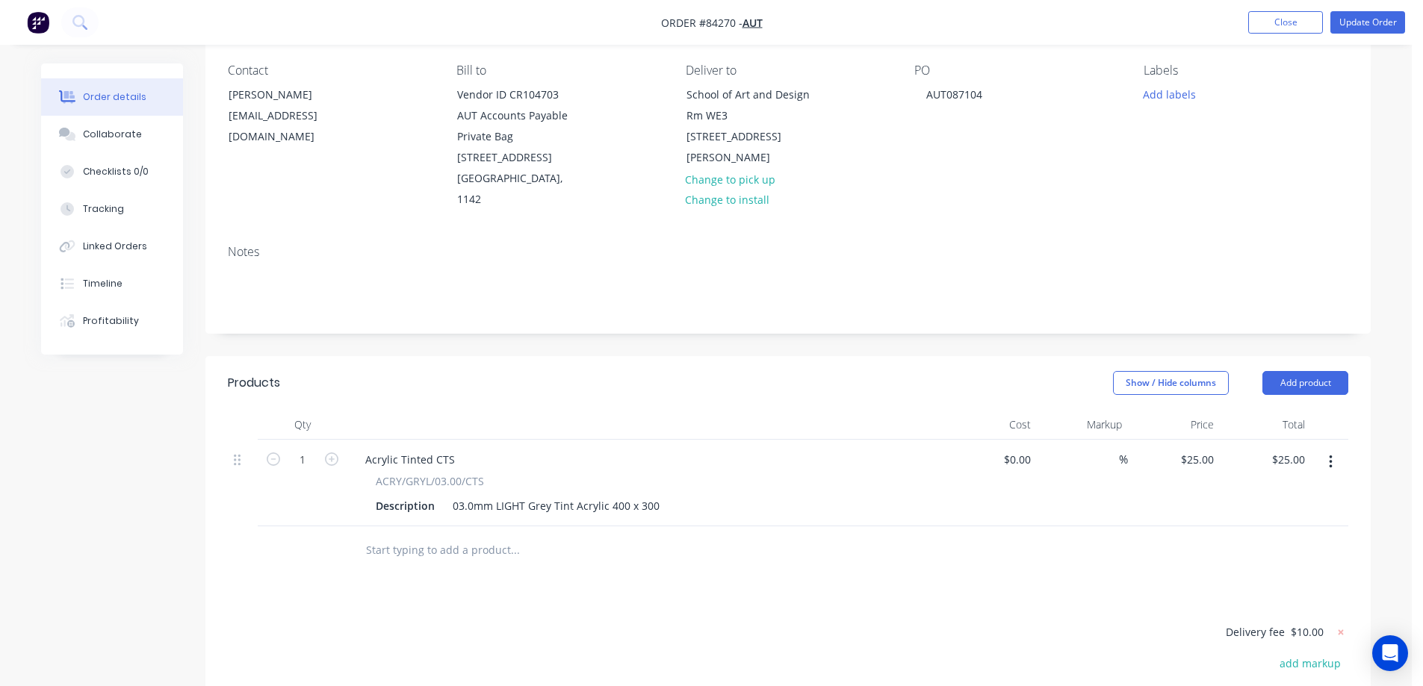
scroll to position [0, 0]
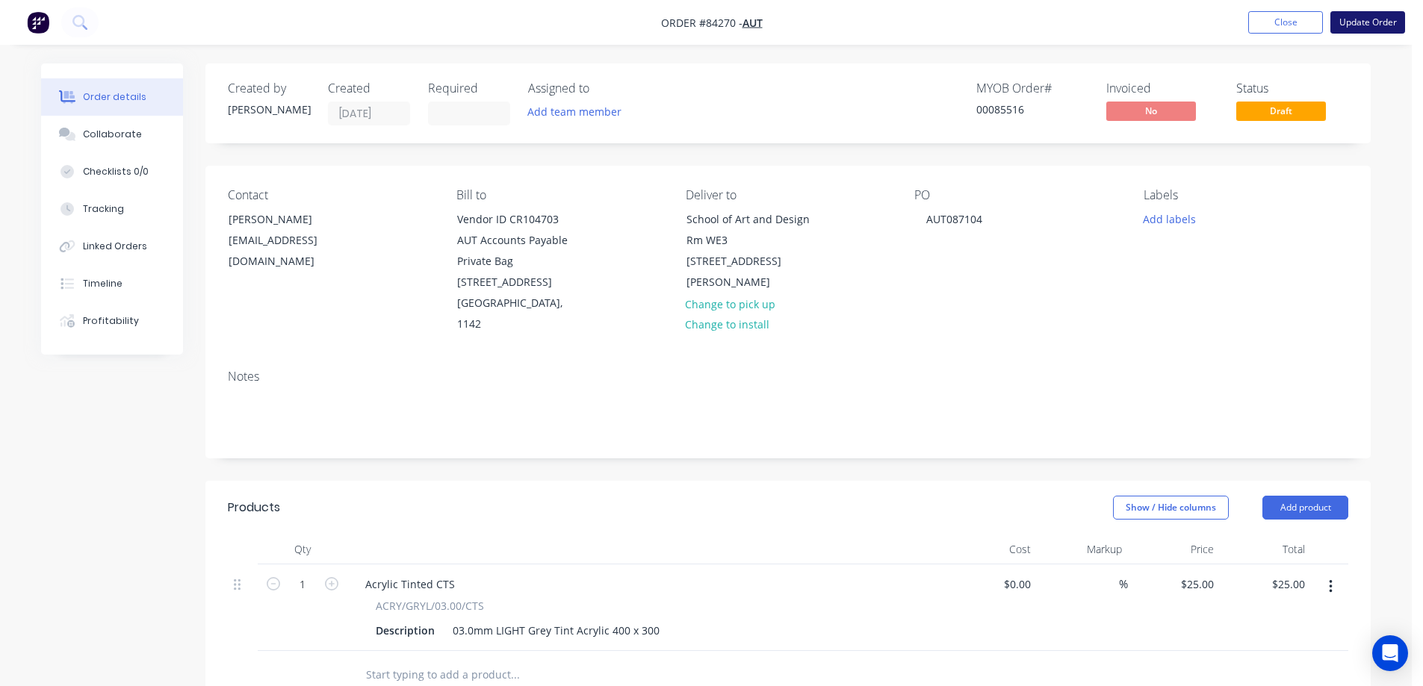
click at [1352, 28] on button "Update Order" at bounding box center [1367, 22] width 75 height 22
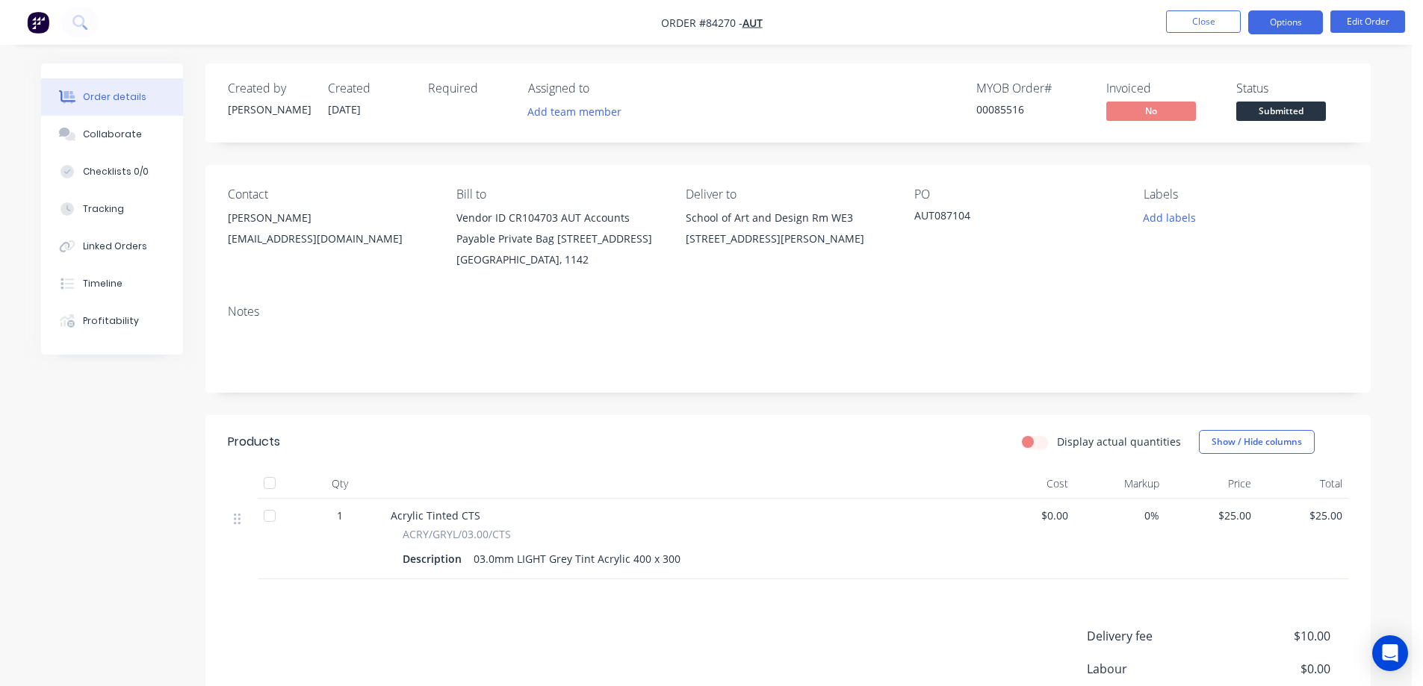
click at [1289, 25] on button "Options" at bounding box center [1285, 22] width 75 height 24
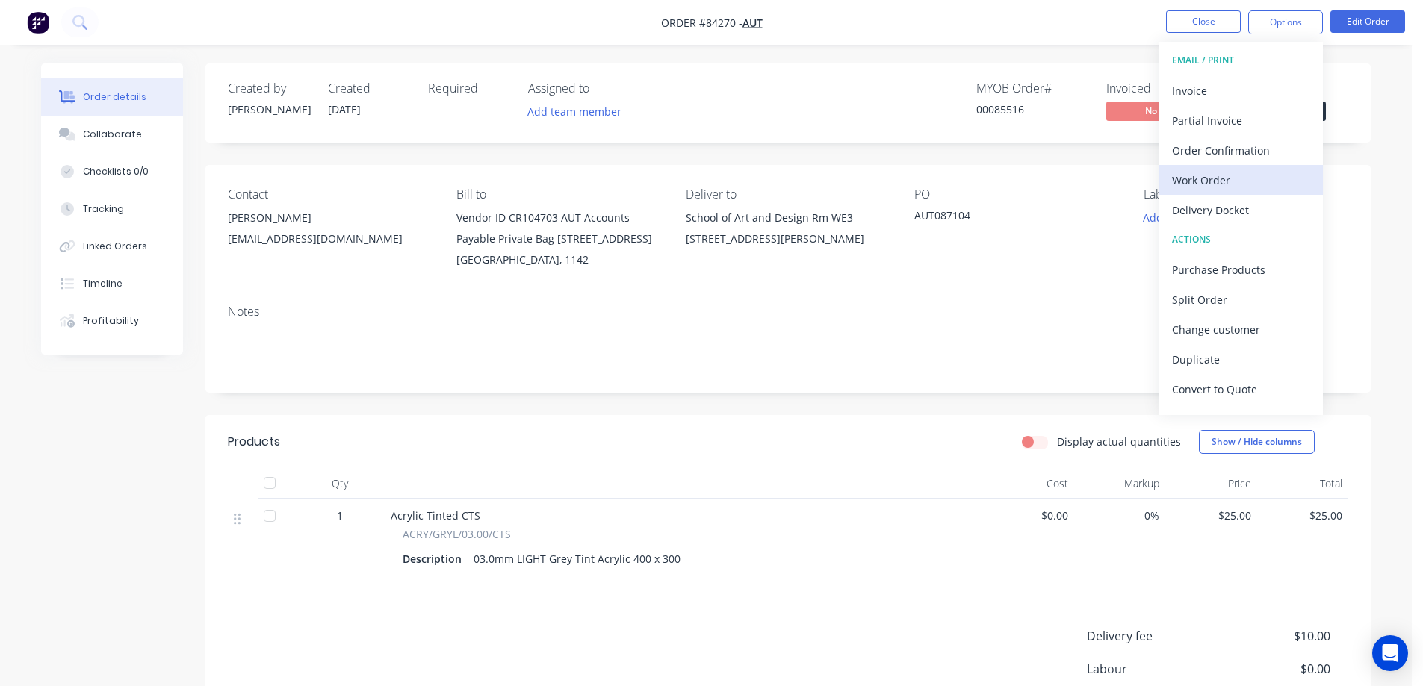
click at [1217, 182] on div "Work Order" at bounding box center [1240, 181] width 137 height 22
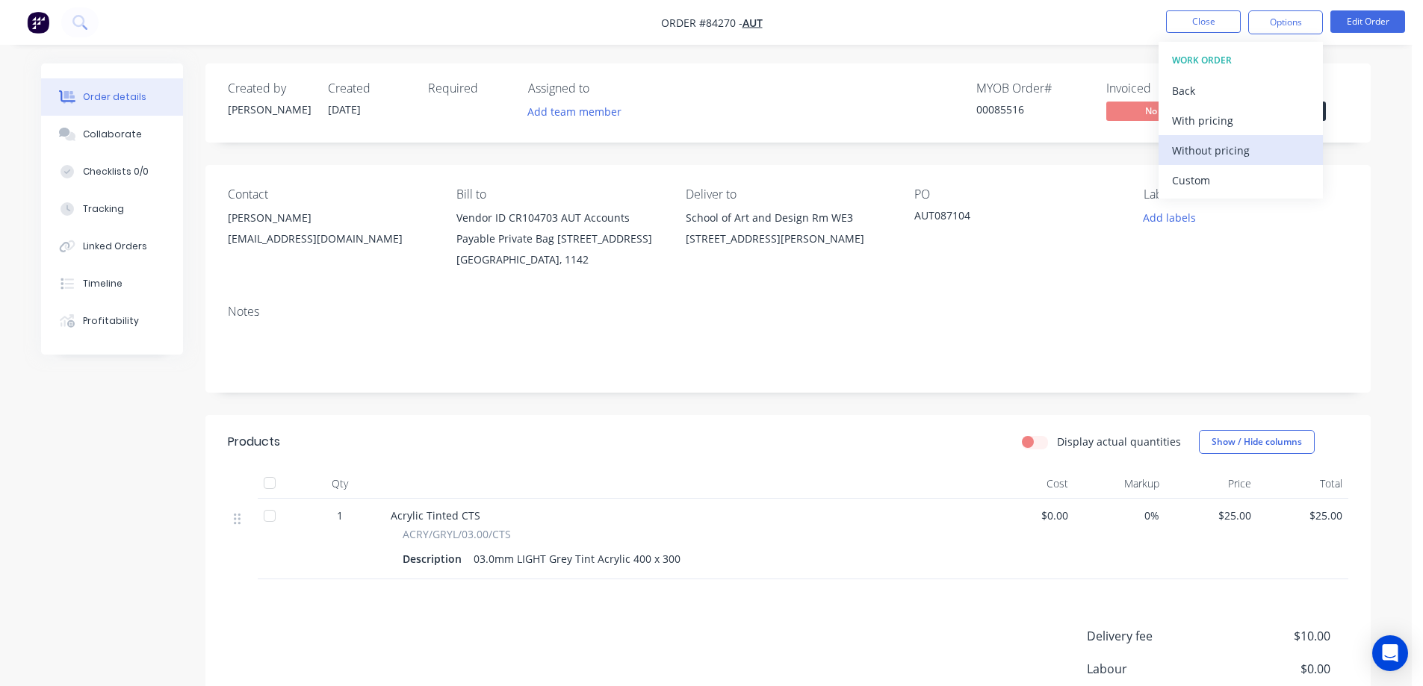
click at [1226, 152] on div "Without pricing" at bounding box center [1240, 151] width 137 height 22
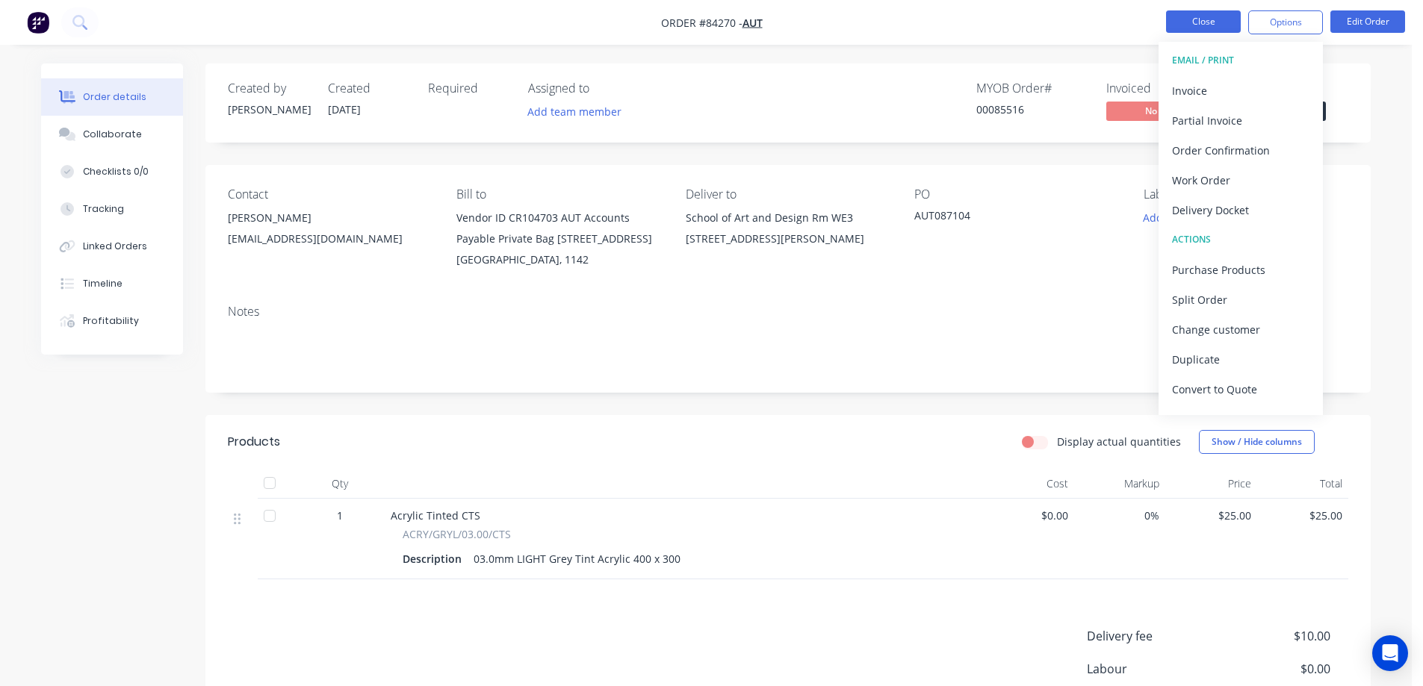
click at [1228, 22] on button "Close" at bounding box center [1203, 21] width 75 height 22
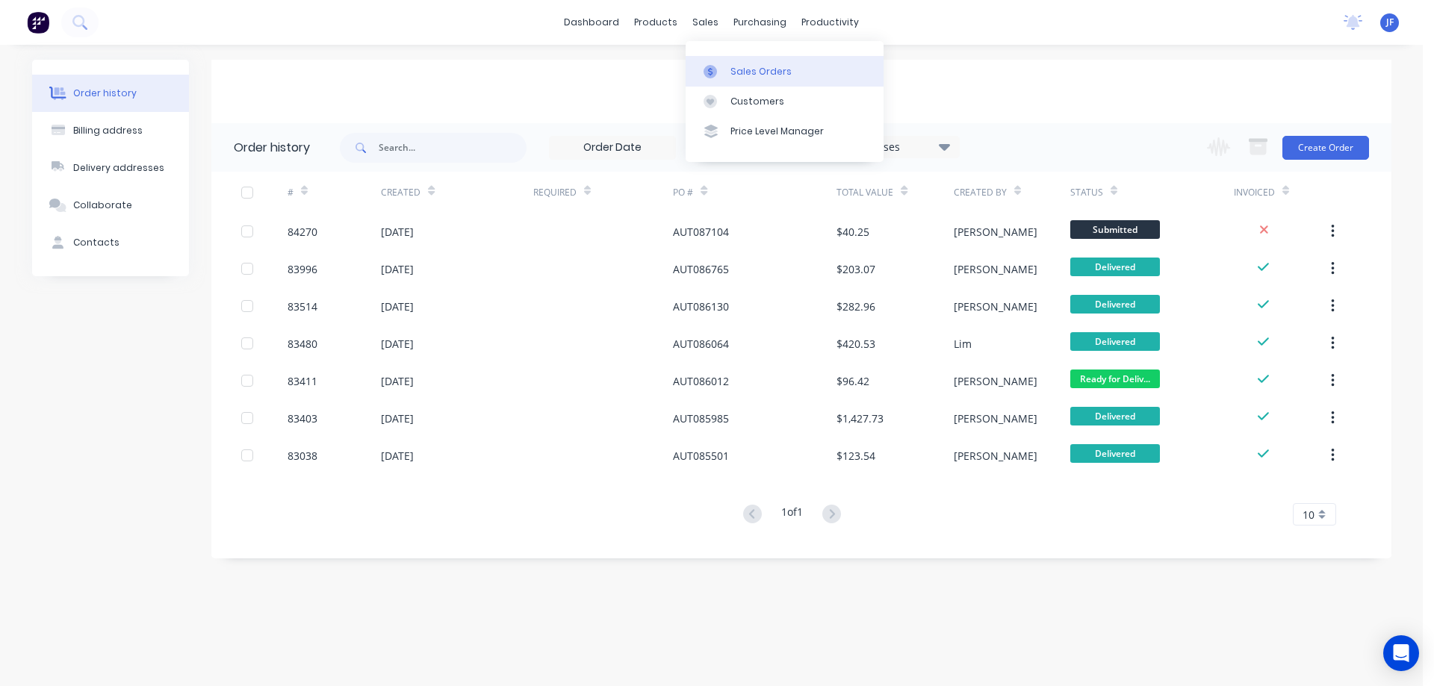
click at [724, 59] on link "Sales Orders" at bounding box center [785, 71] width 198 height 30
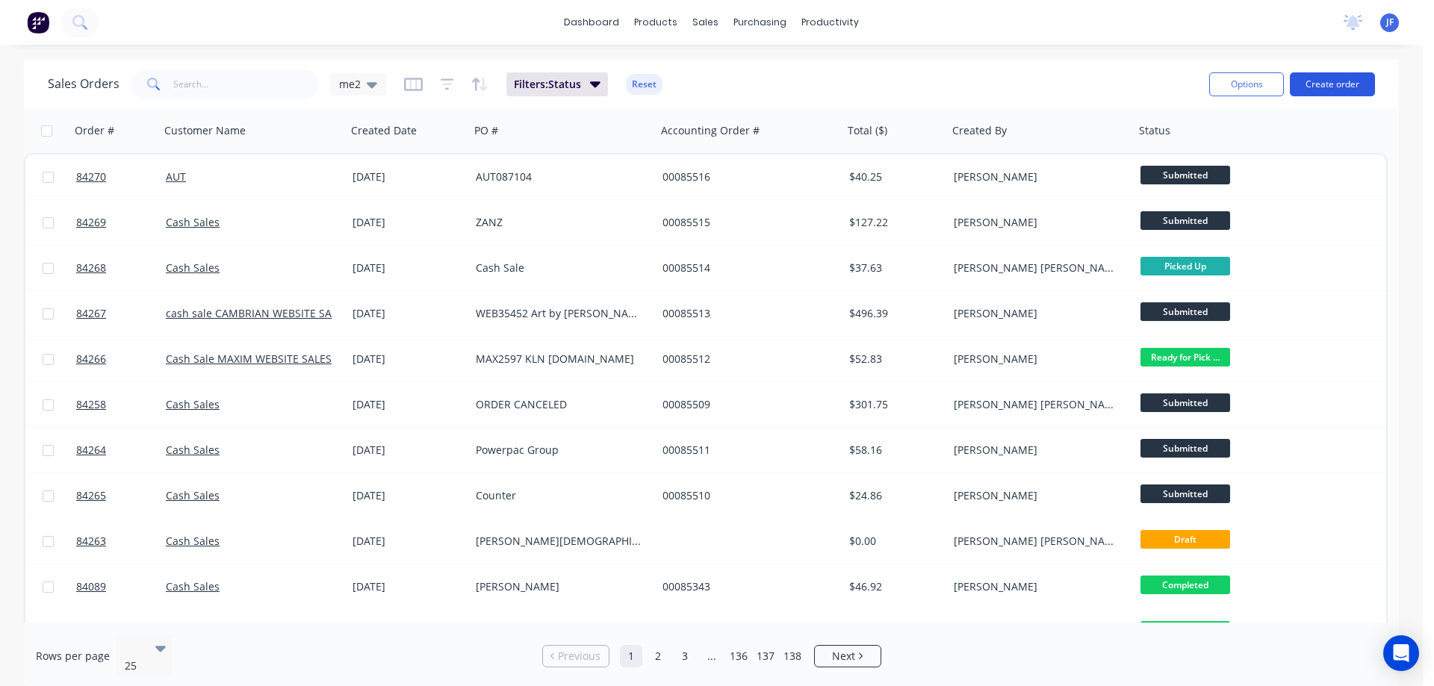
click at [1324, 84] on button "Create order" at bounding box center [1332, 84] width 85 height 24
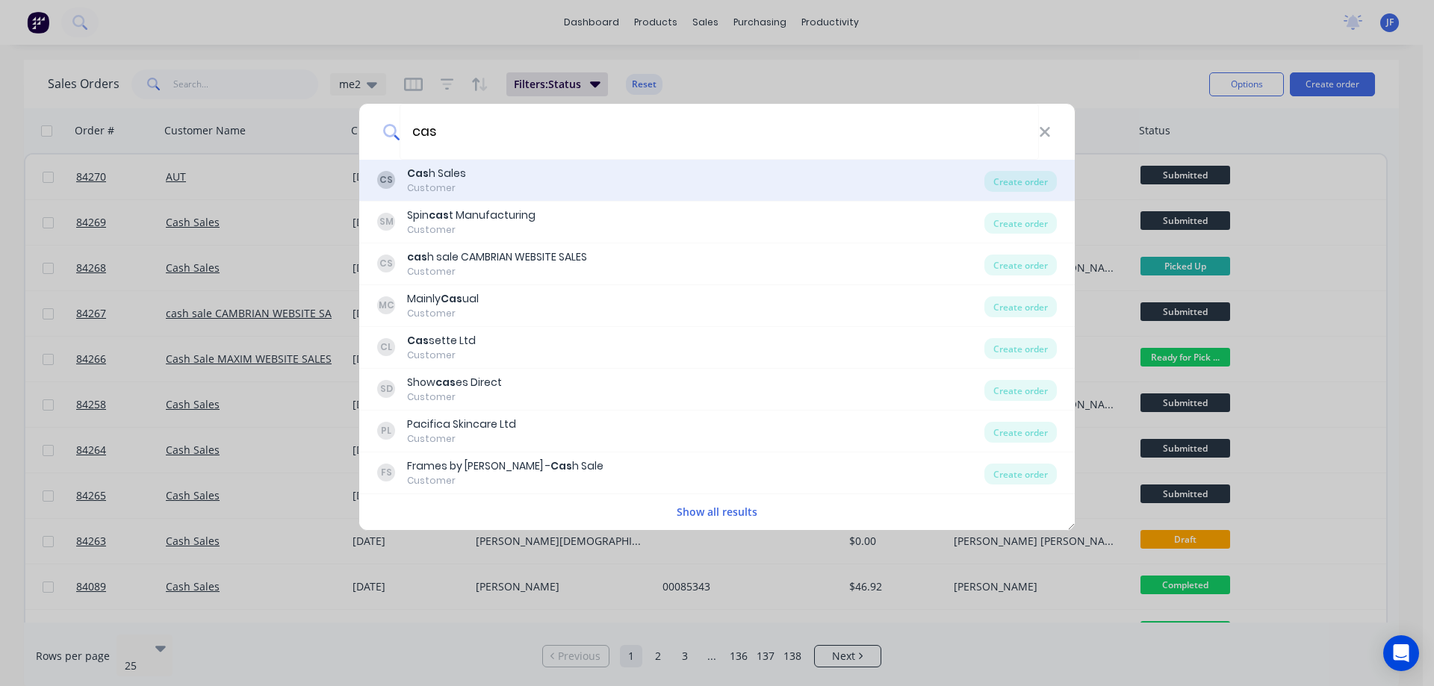
type input "cas"
click at [512, 184] on div "CS Cas h Sales Customer" at bounding box center [680, 180] width 607 height 29
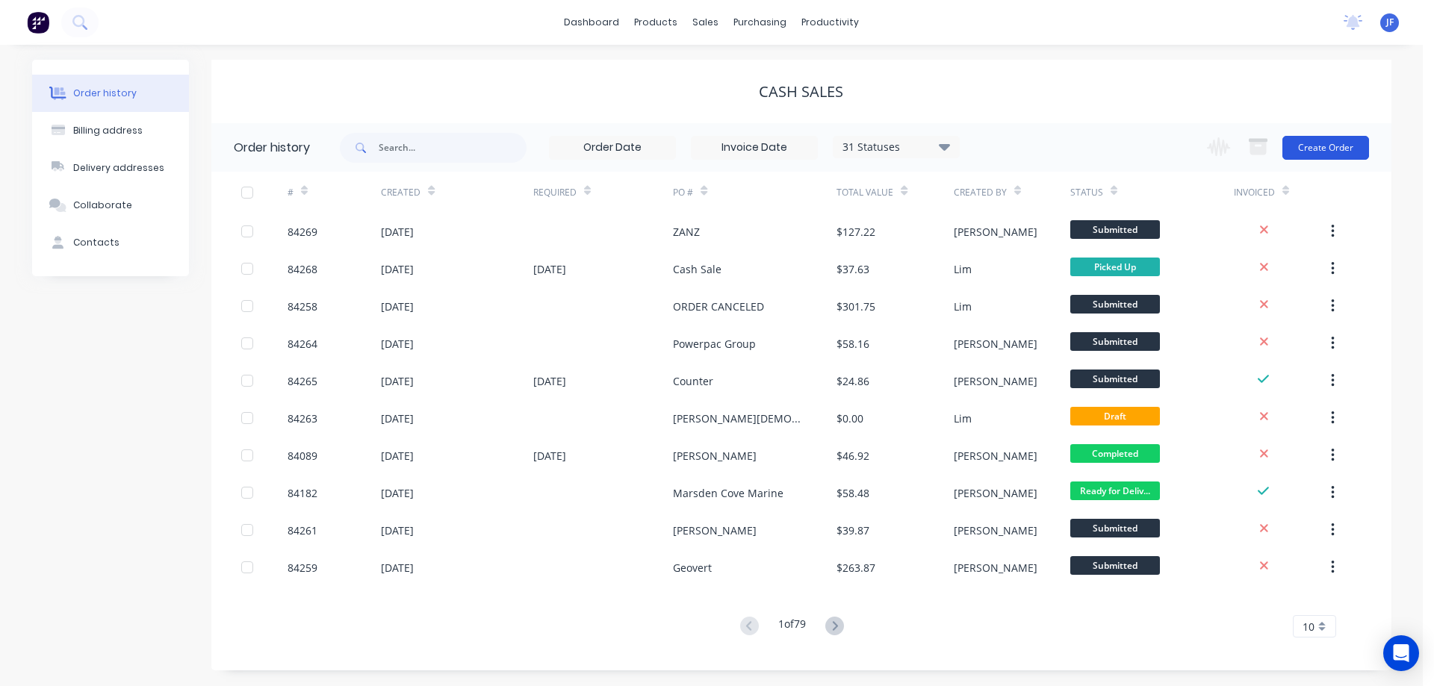
click at [1299, 144] on button "Create Order" at bounding box center [1325, 148] width 87 height 24
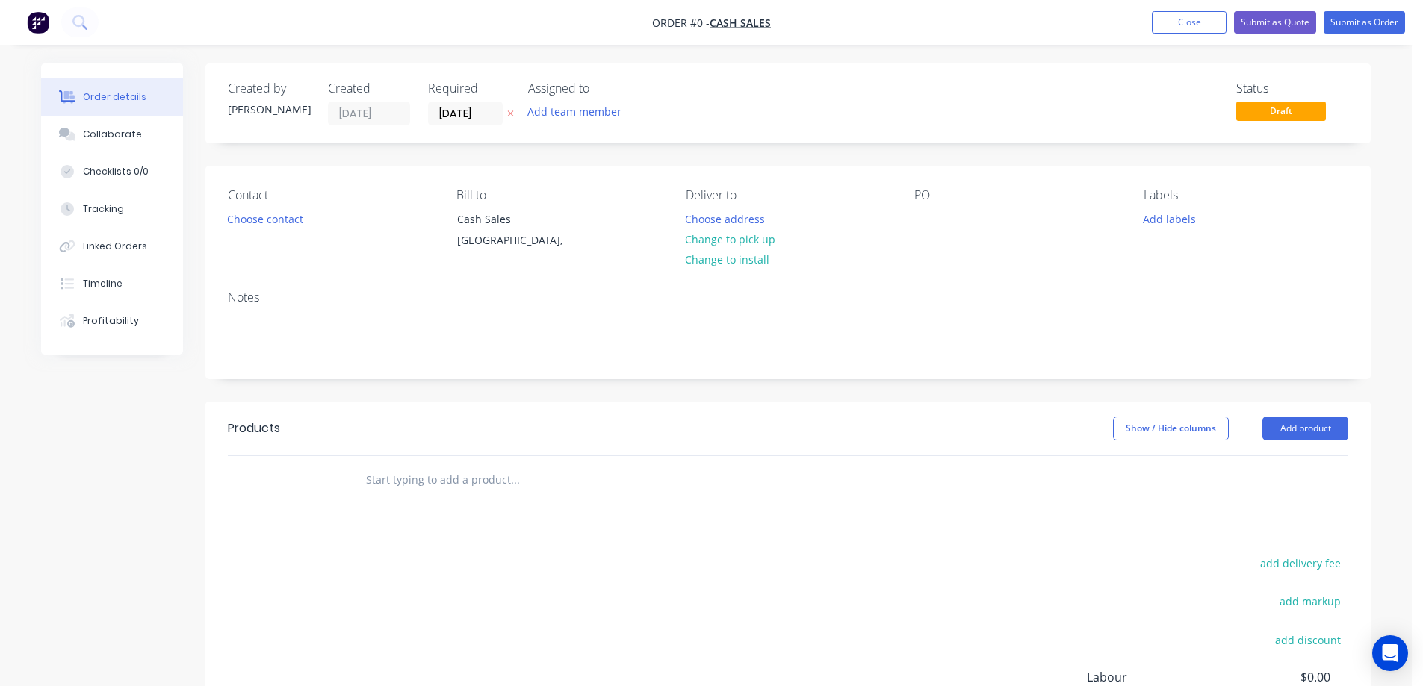
click at [511, 116] on icon at bounding box center [510, 113] width 7 height 9
click at [243, 217] on button "Choose contact" at bounding box center [266, 218] width 92 height 20
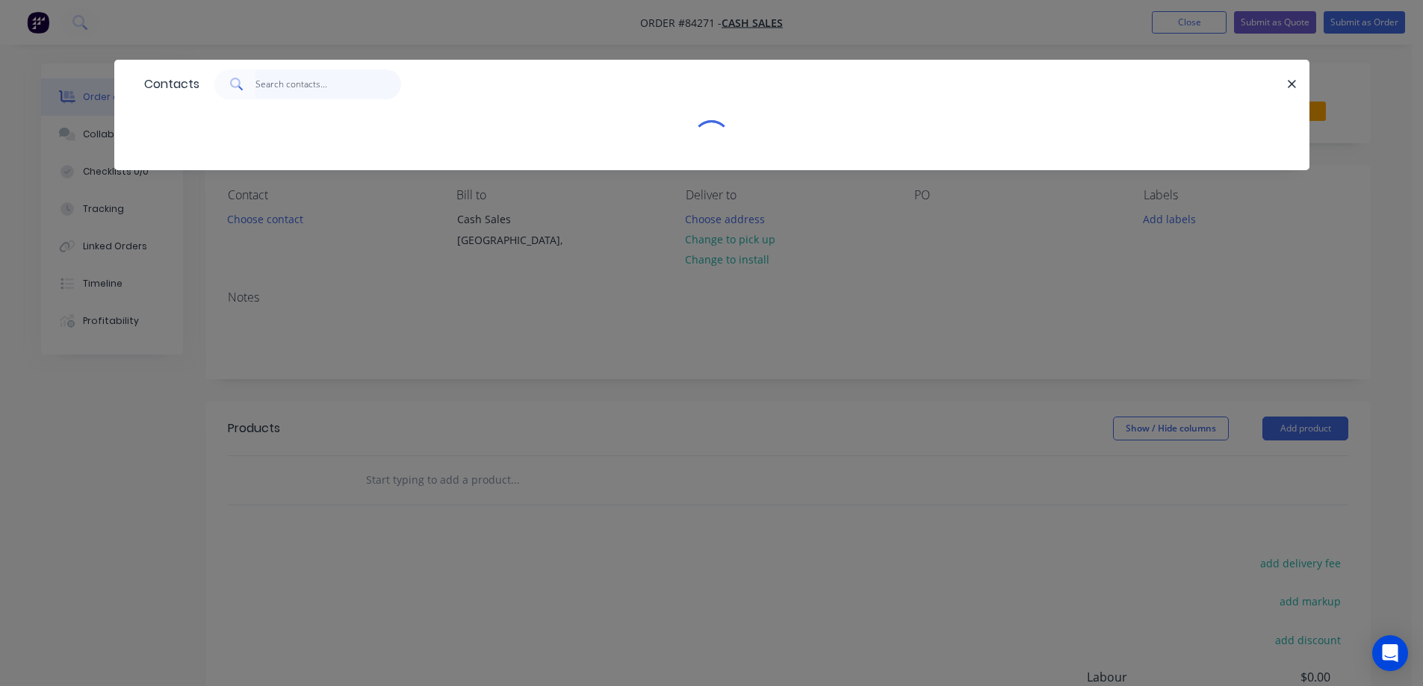
click at [289, 78] on input "text" at bounding box center [328, 84] width 146 height 30
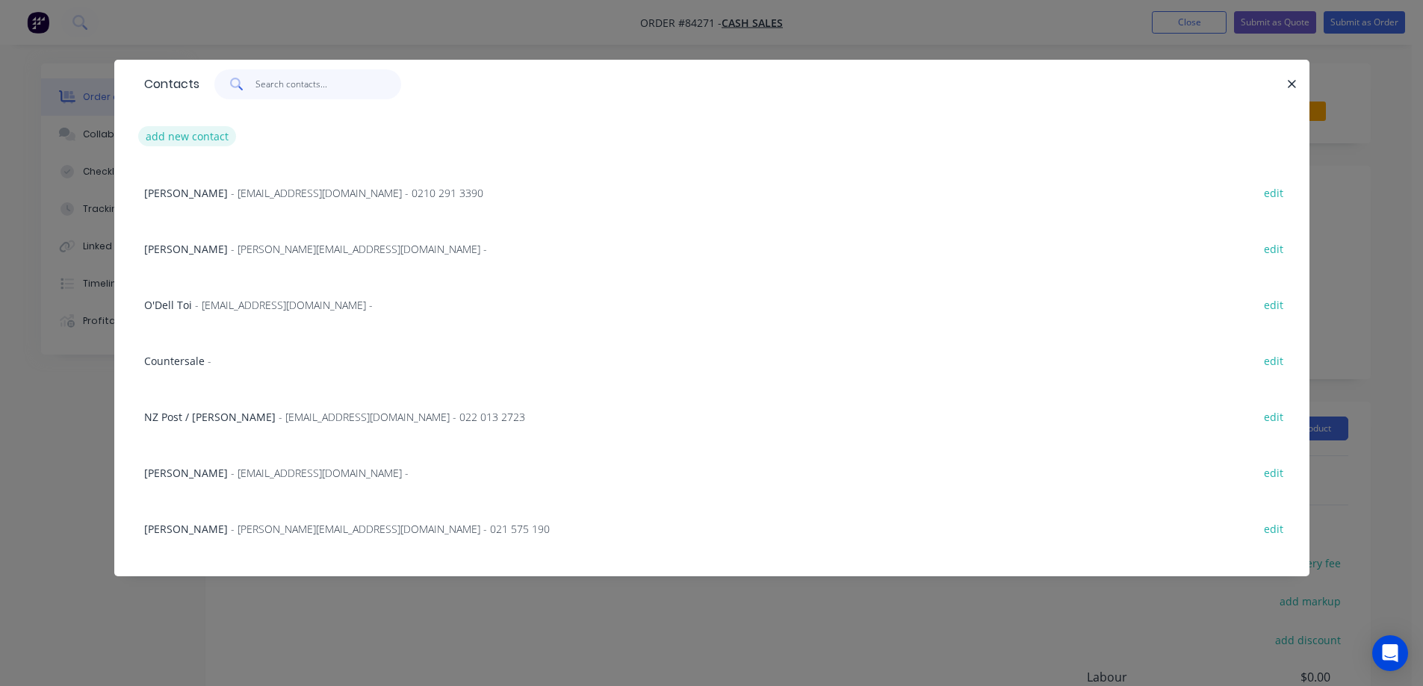
paste input "Neal McDiarmid"
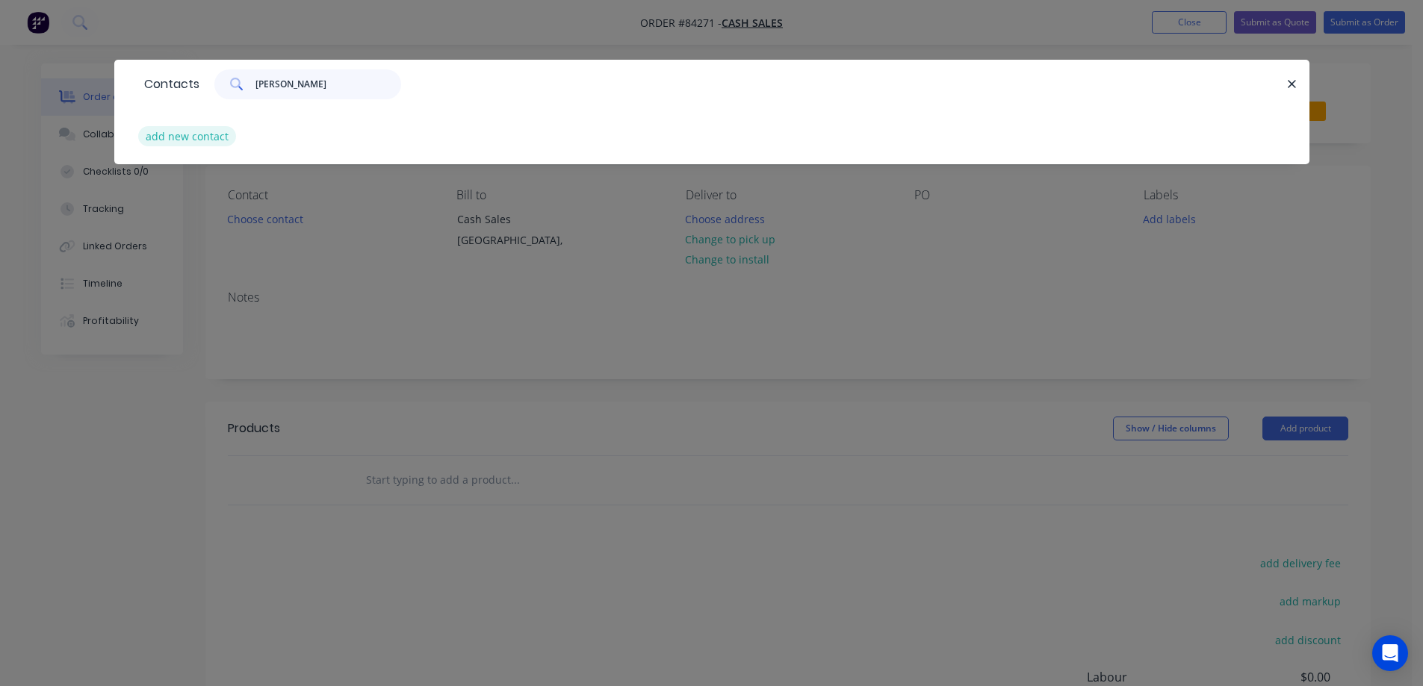
type input "Neal McDiarmid"
click at [181, 135] on button "add new contact" at bounding box center [187, 136] width 99 height 20
select select "NZ"
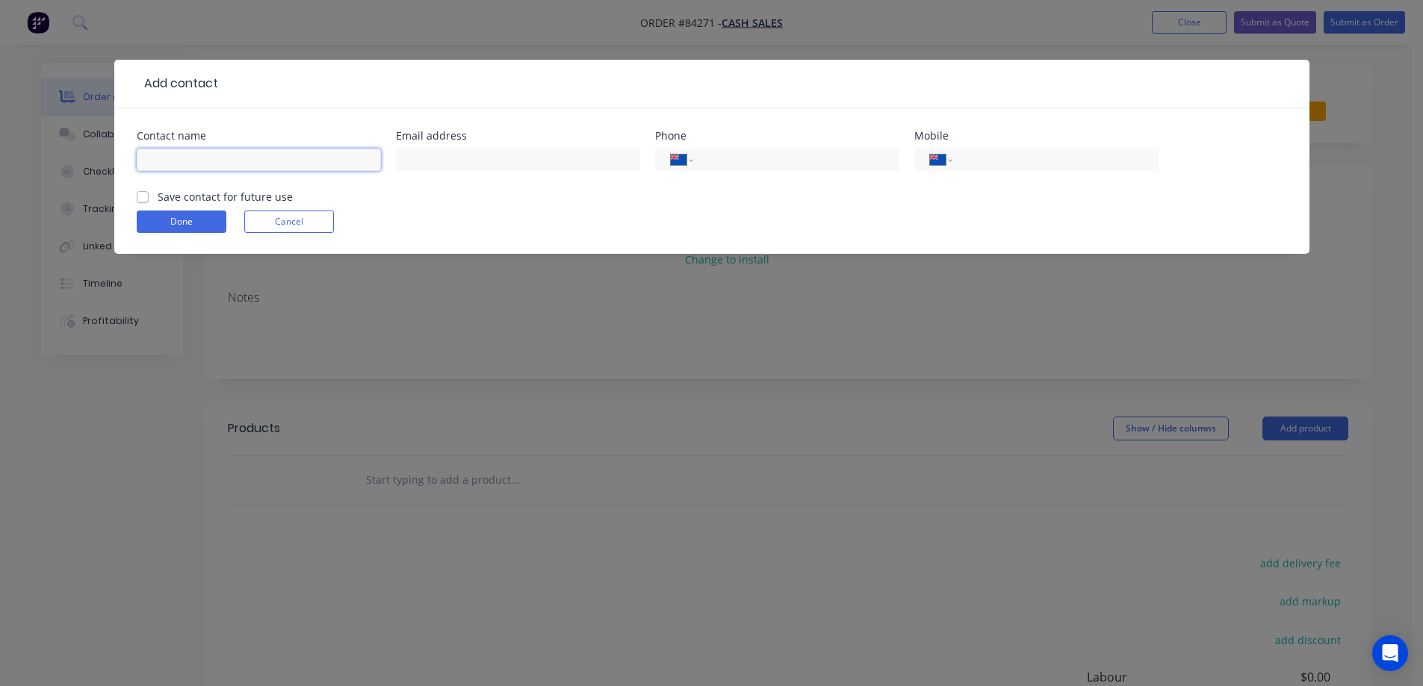
click at [212, 157] on input "text" at bounding box center [259, 160] width 244 height 22
paste input "Neal McDiarmid"
type input "Neal McDiarmid"
click at [187, 200] on label "Save contact for future use" at bounding box center [225, 197] width 135 height 16
click at [149, 200] on input "Save contact for future use" at bounding box center [143, 196] width 12 height 14
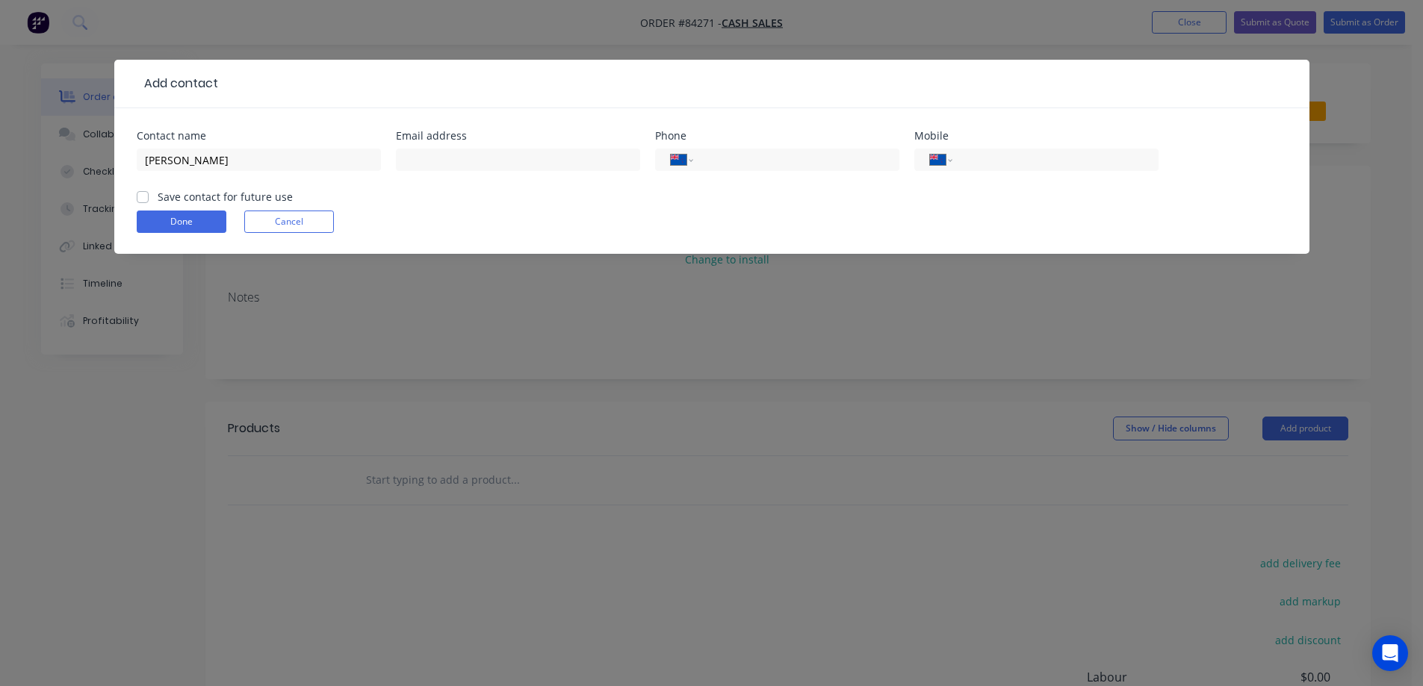
checkbox input "true"
click at [432, 162] on input "text" at bounding box center [518, 160] width 244 height 22
paste input "NSMCD@outlook.com"
type input "NSMCD@outlook.com"
click at [187, 223] on button "Done" at bounding box center [182, 222] width 90 height 22
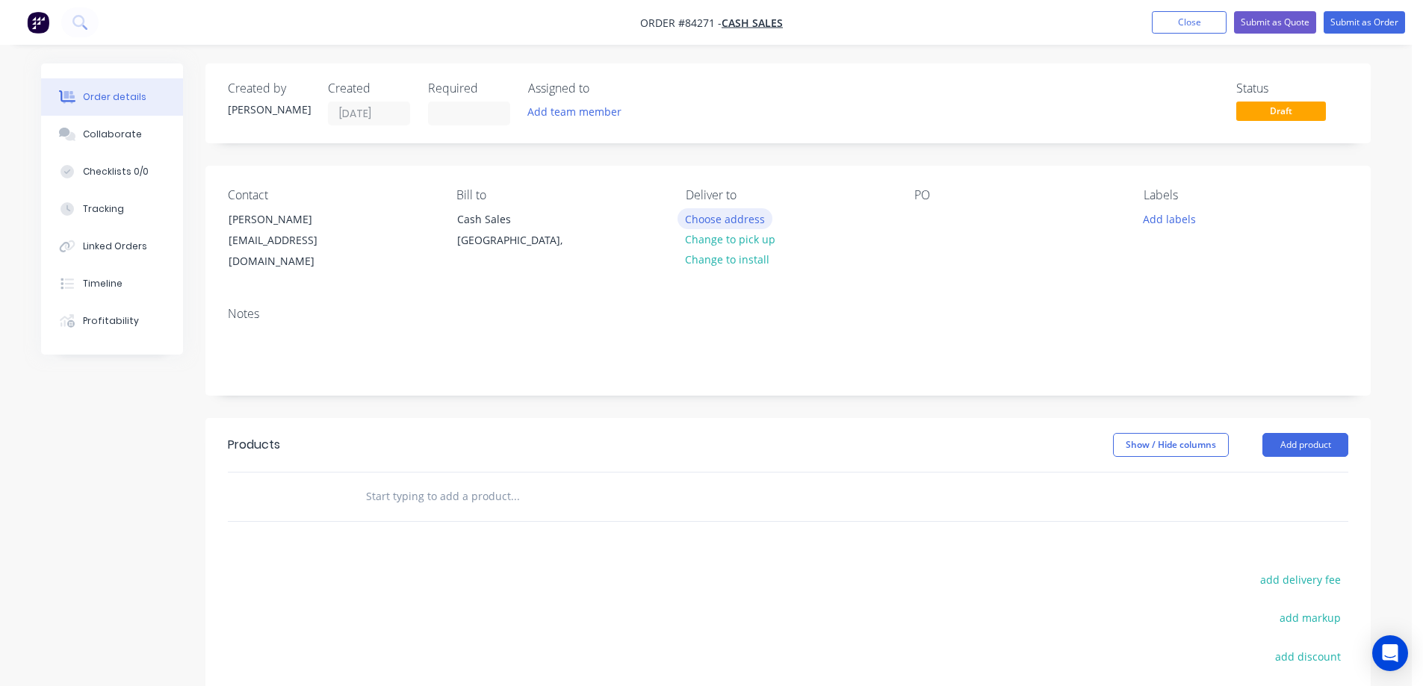
click at [744, 220] on button "Choose address" at bounding box center [725, 218] width 96 height 20
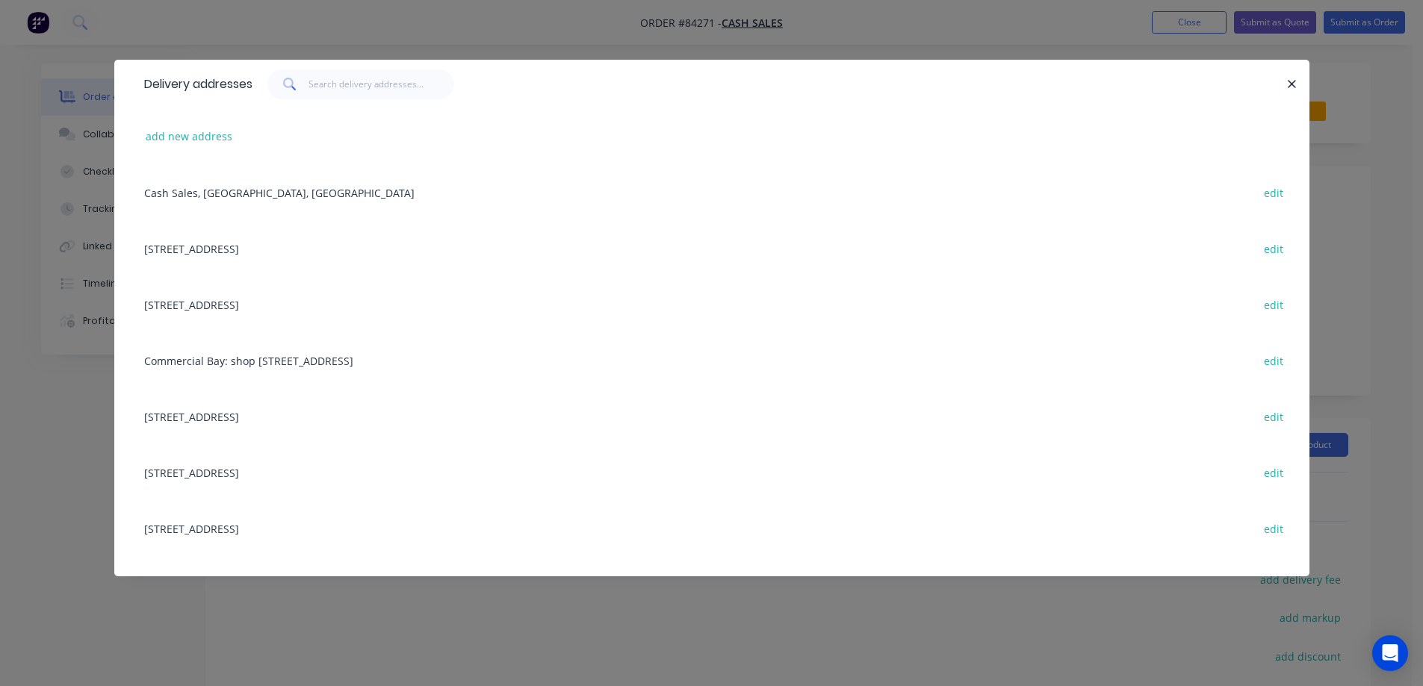
click at [187, 116] on div "add new address" at bounding box center [712, 136] width 1150 height 56
click at [192, 132] on button "add new address" at bounding box center [189, 136] width 102 height 20
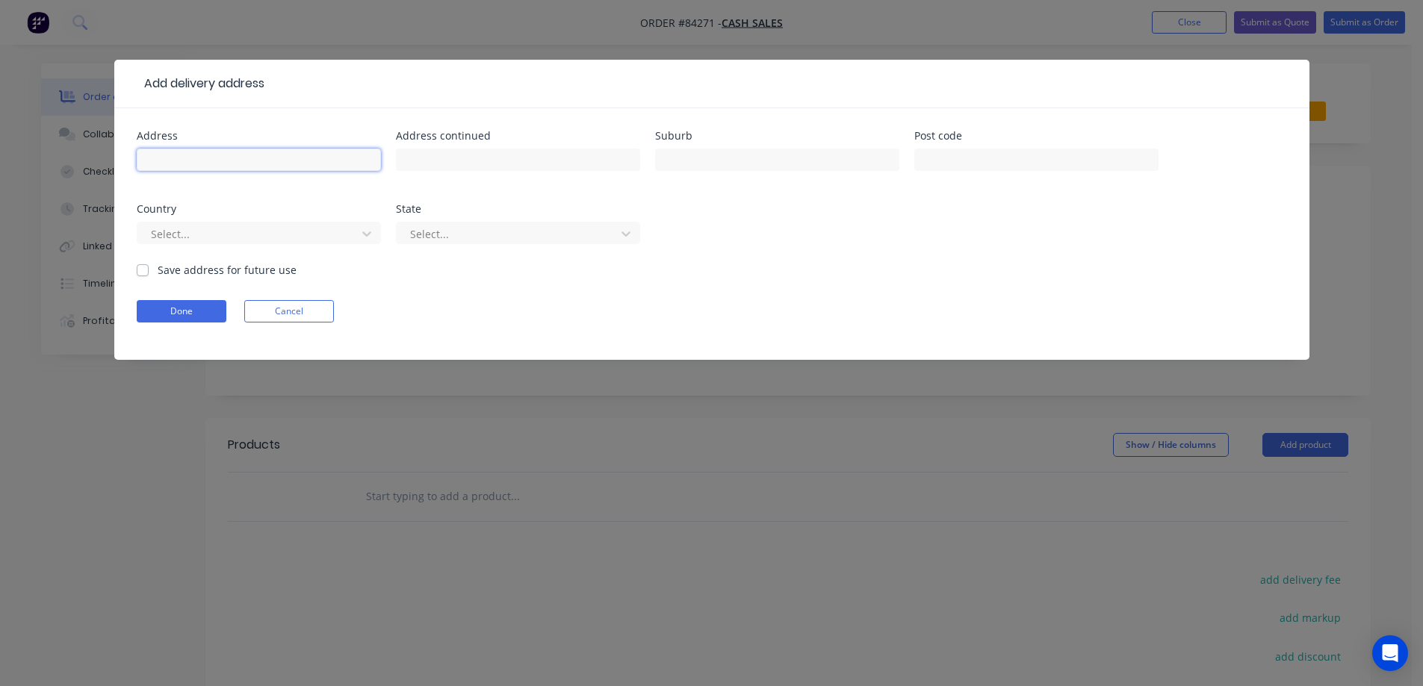
click at [203, 154] on input "text" at bounding box center [259, 160] width 244 height 22
paste input "9 Chequers Avenue"
type input "9 Chequers Avenue"
click at [420, 163] on input "text" at bounding box center [518, 160] width 244 height 22
paste input "Chartwell"
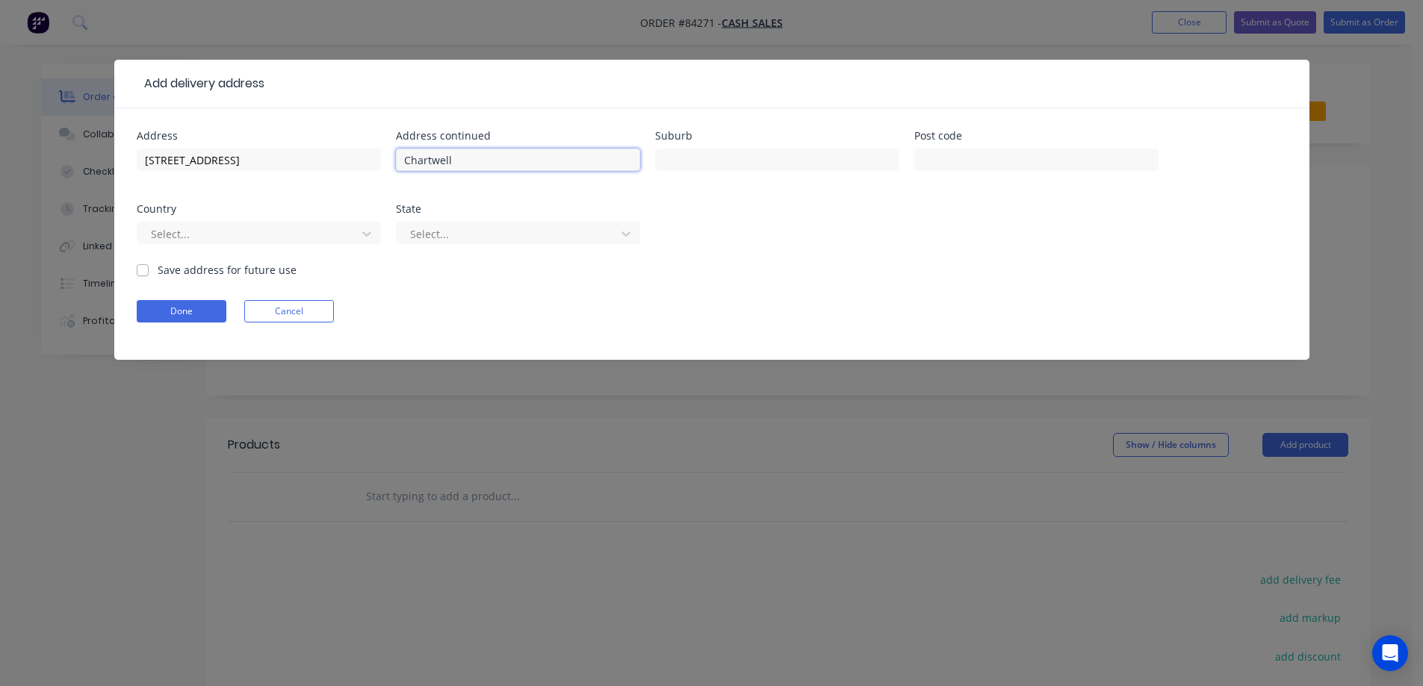
type input "Chartwell"
drag, startPoint x: 831, startPoint y: 159, endPoint x: 807, endPoint y: 167, distance: 25.0
click at [831, 159] on input "text" at bounding box center [777, 160] width 244 height 22
paste input "Hamilton"
type input "Hamilton"
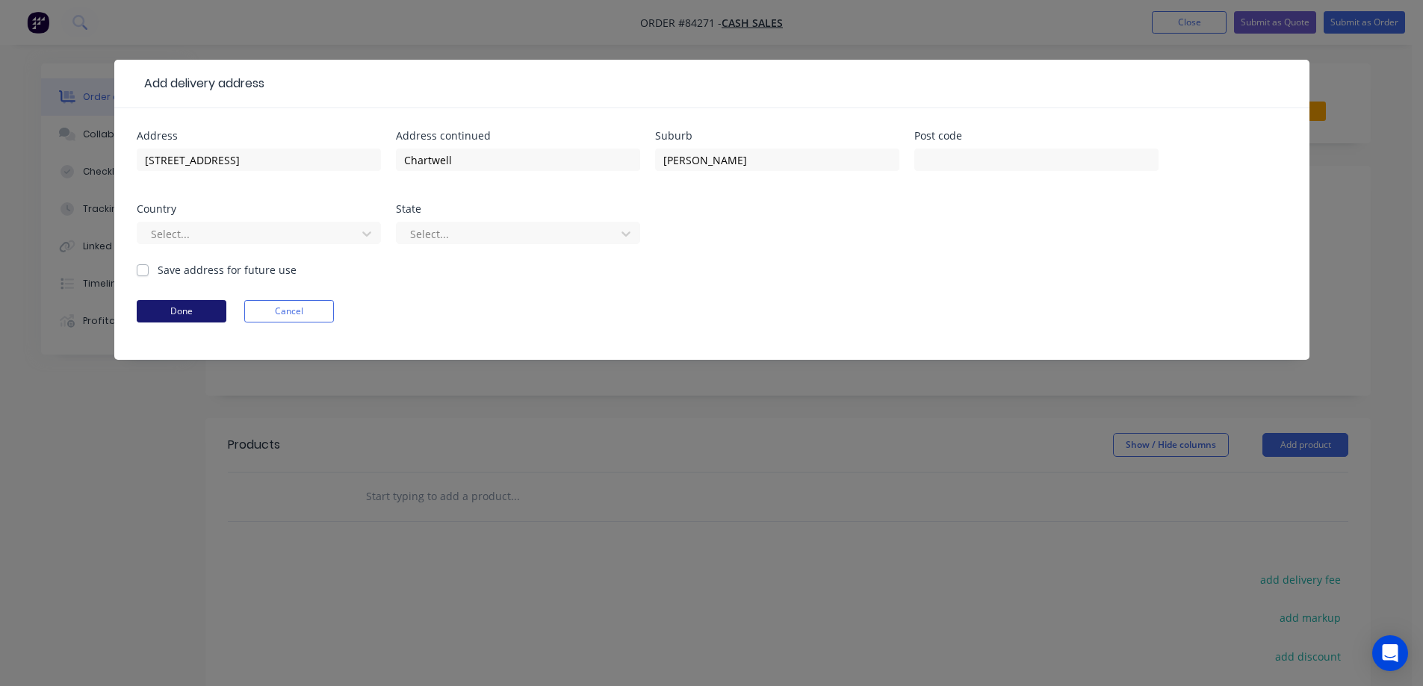
click at [197, 314] on button "Done" at bounding box center [182, 311] width 90 height 22
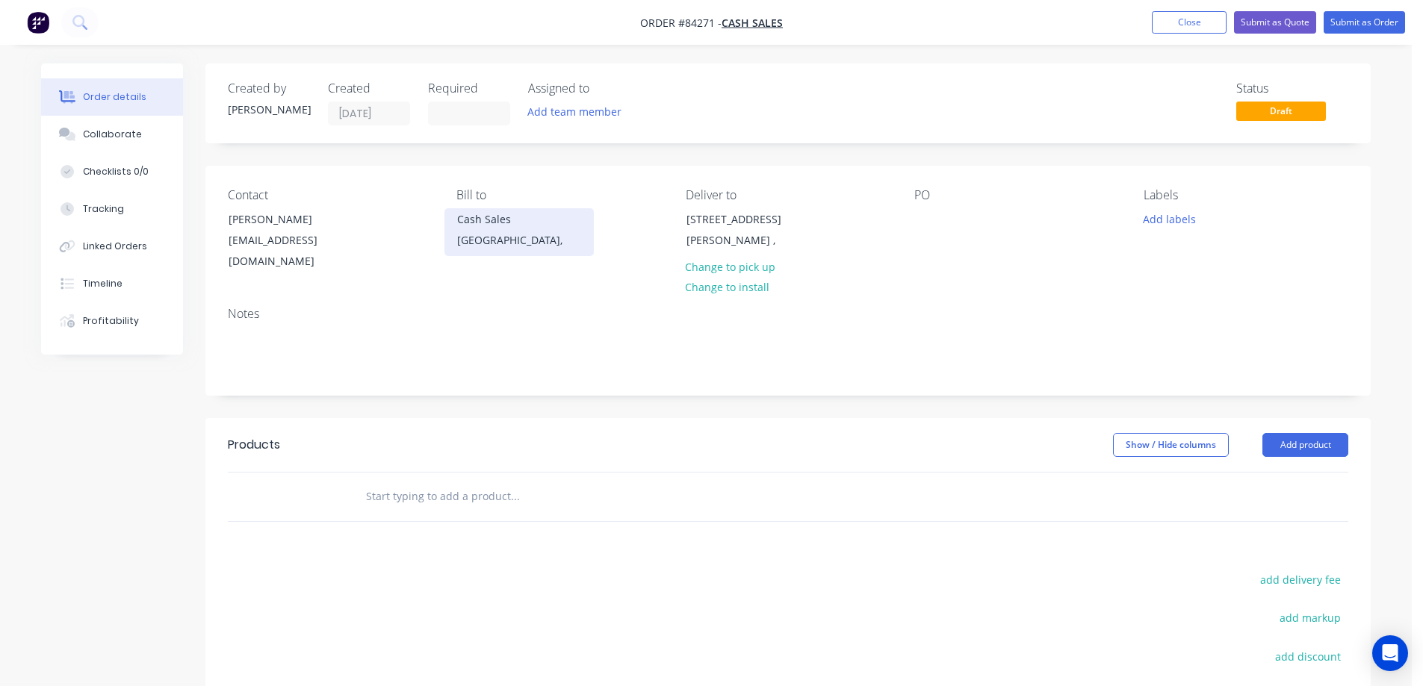
drag, startPoint x: 226, startPoint y: 220, endPoint x: 456, endPoint y: 212, distance: 230.2
click at [406, 220] on div "Contact Neal McDiarmid NSMCD@outlook.com" at bounding box center [330, 230] width 205 height 84
copy div "Neal McDiarmid"
click at [917, 223] on div at bounding box center [926, 219] width 24 height 22
paste div
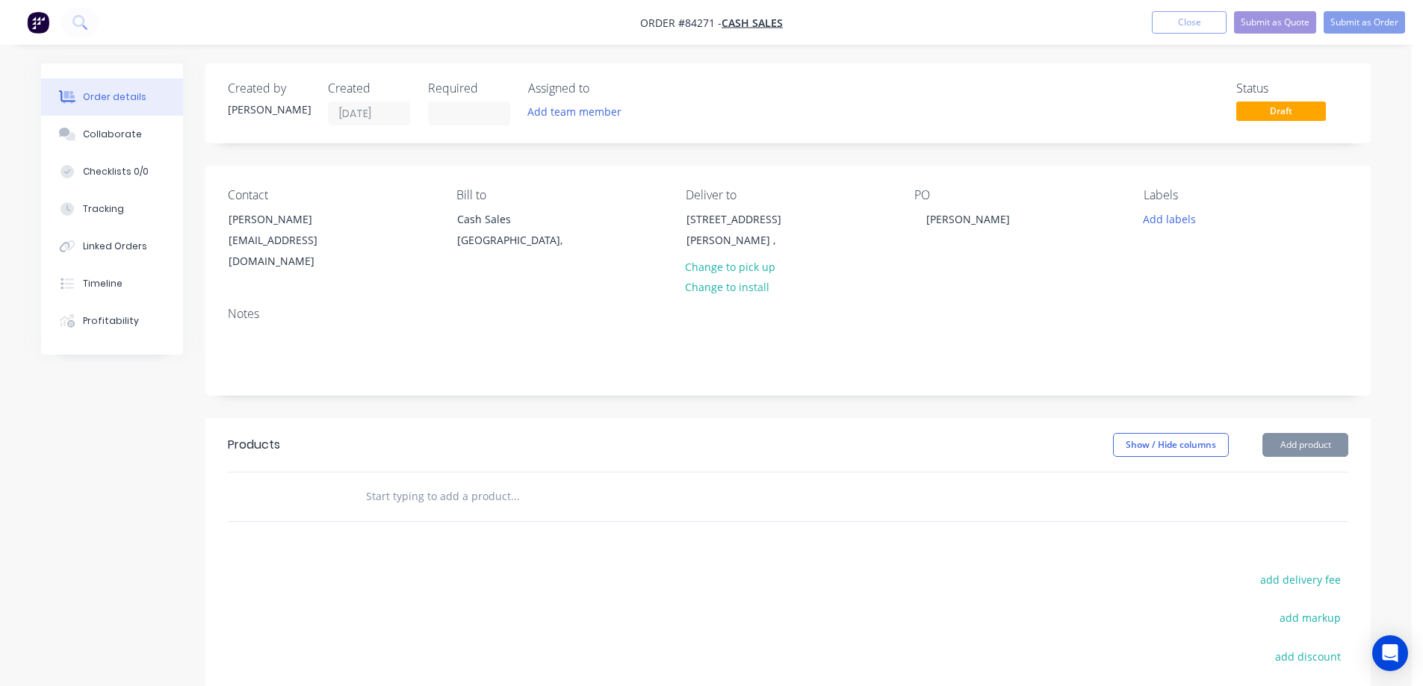
click at [945, 291] on div "Contact Neal McDiarmid NSMCD@outlook.com Bill to Cash Sales Auckland, Deliver t…" at bounding box center [787, 230] width 1165 height 129
click at [559, 497] on input "text" at bounding box center [514, 497] width 299 height 30
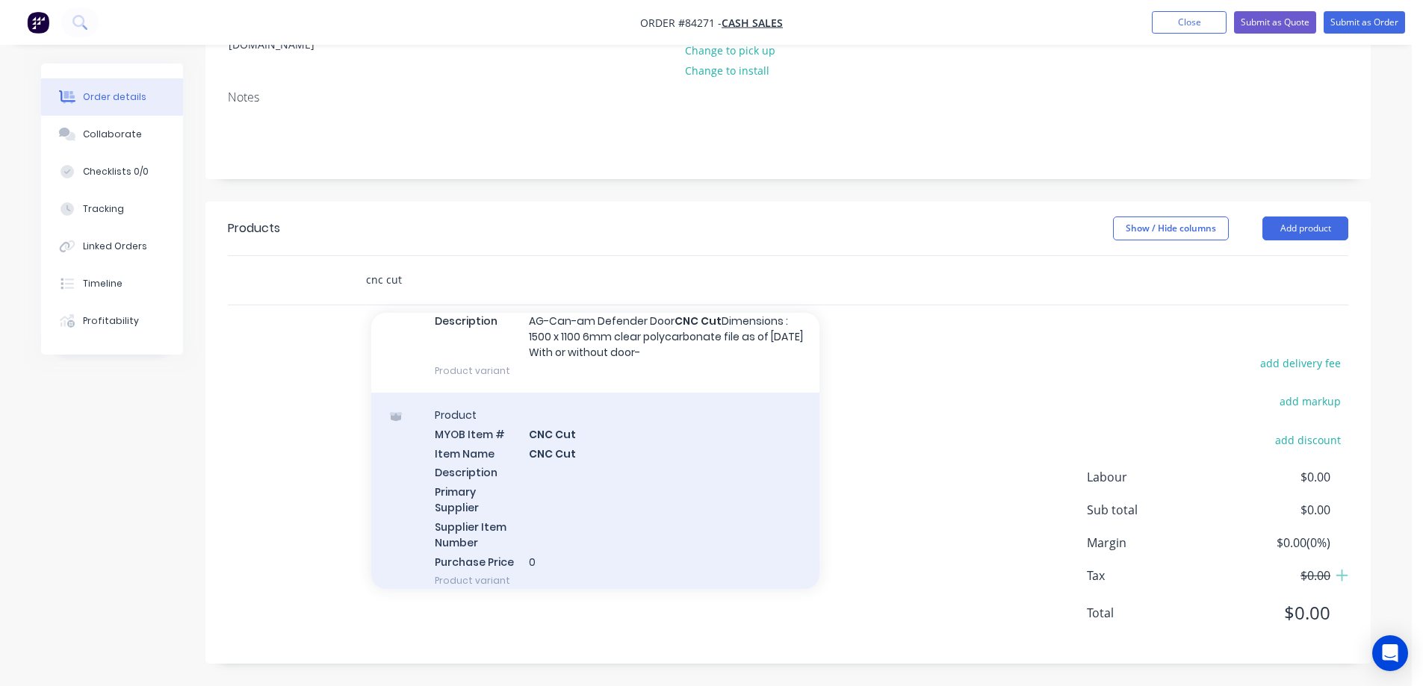
scroll to position [149, 0]
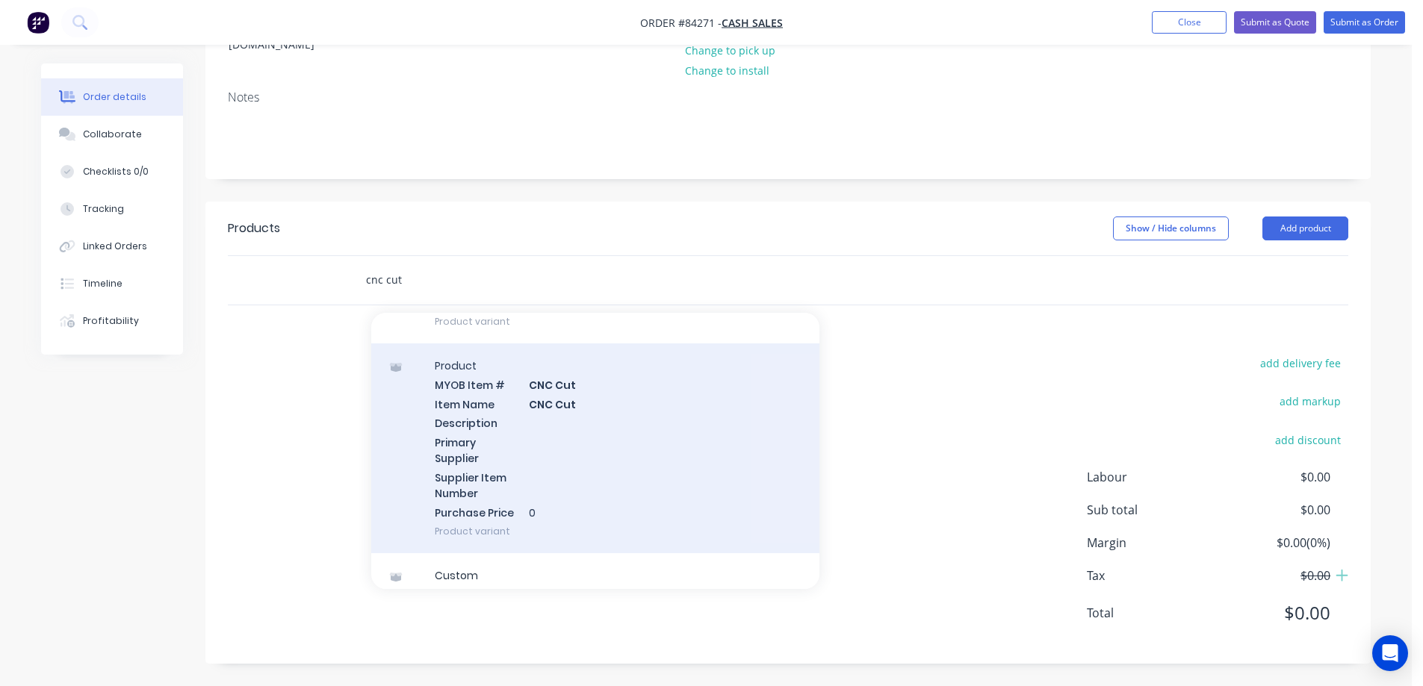
type input "cnc cut"
click at [511, 458] on div "Product MYOB Item # CNC Cut Item Name CNC Cut Description Primary Supplier Supp…" at bounding box center [595, 449] width 448 height 210
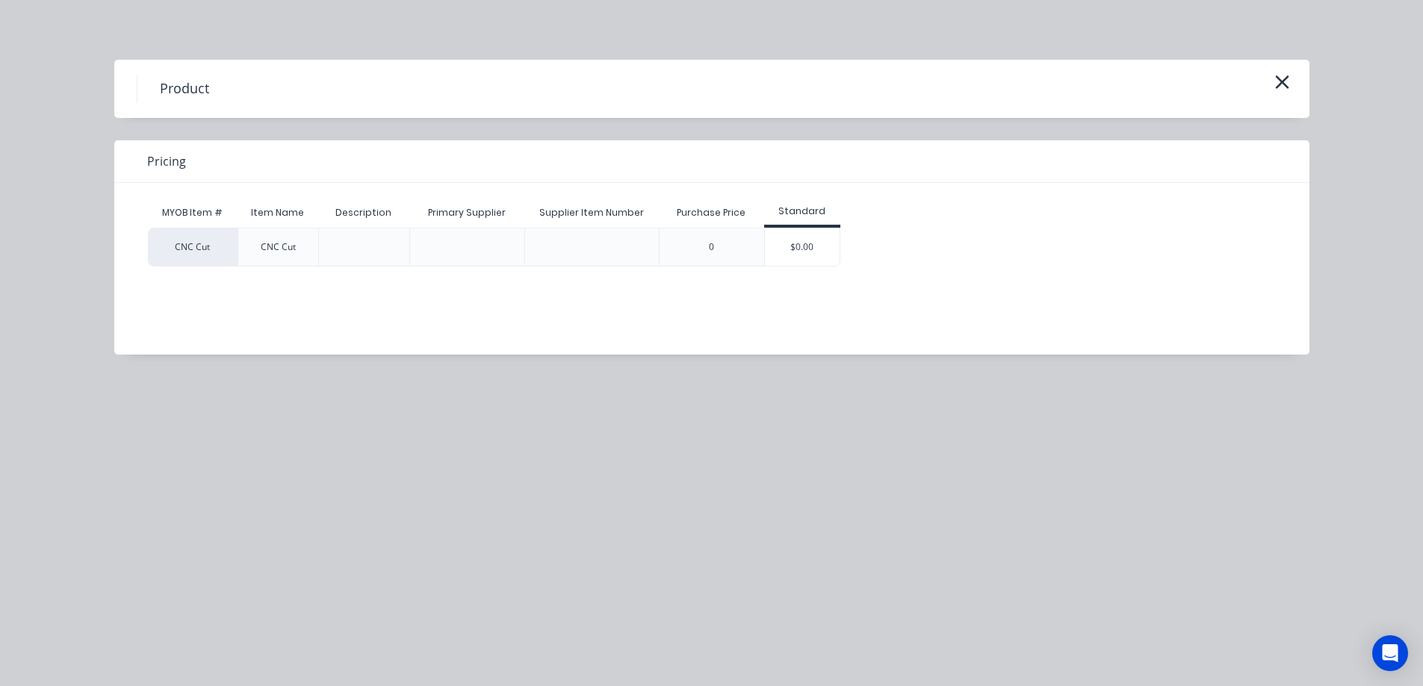
click at [804, 252] on div "$0.00" at bounding box center [802, 247] width 75 height 37
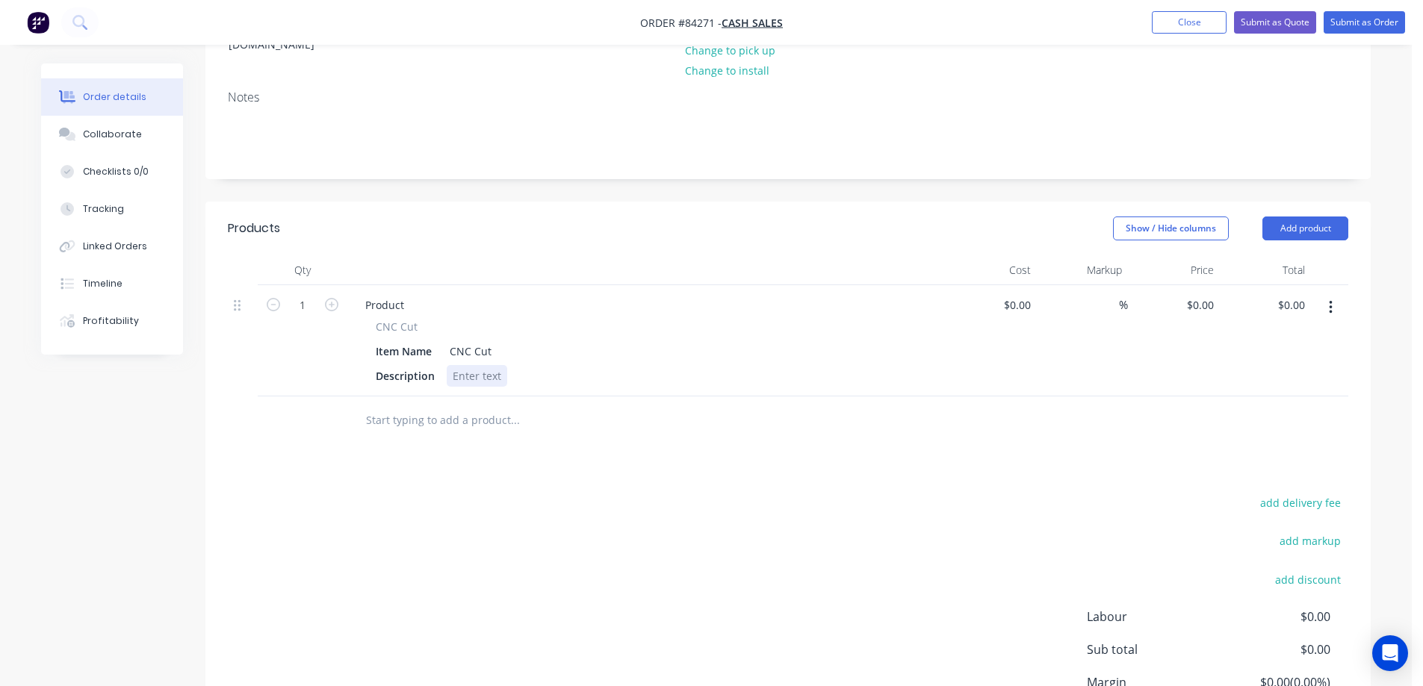
click at [459, 379] on div at bounding box center [477, 376] width 60 height 22
click at [481, 381] on div at bounding box center [477, 376] width 60 height 22
click at [487, 379] on div at bounding box center [477, 376] width 60 height 22
drag, startPoint x: 494, startPoint y: 355, endPoint x: 401, endPoint y: 355, distance: 92.6
click at [401, 355] on div "Item Name CNC Cut" at bounding box center [643, 352] width 547 height 22
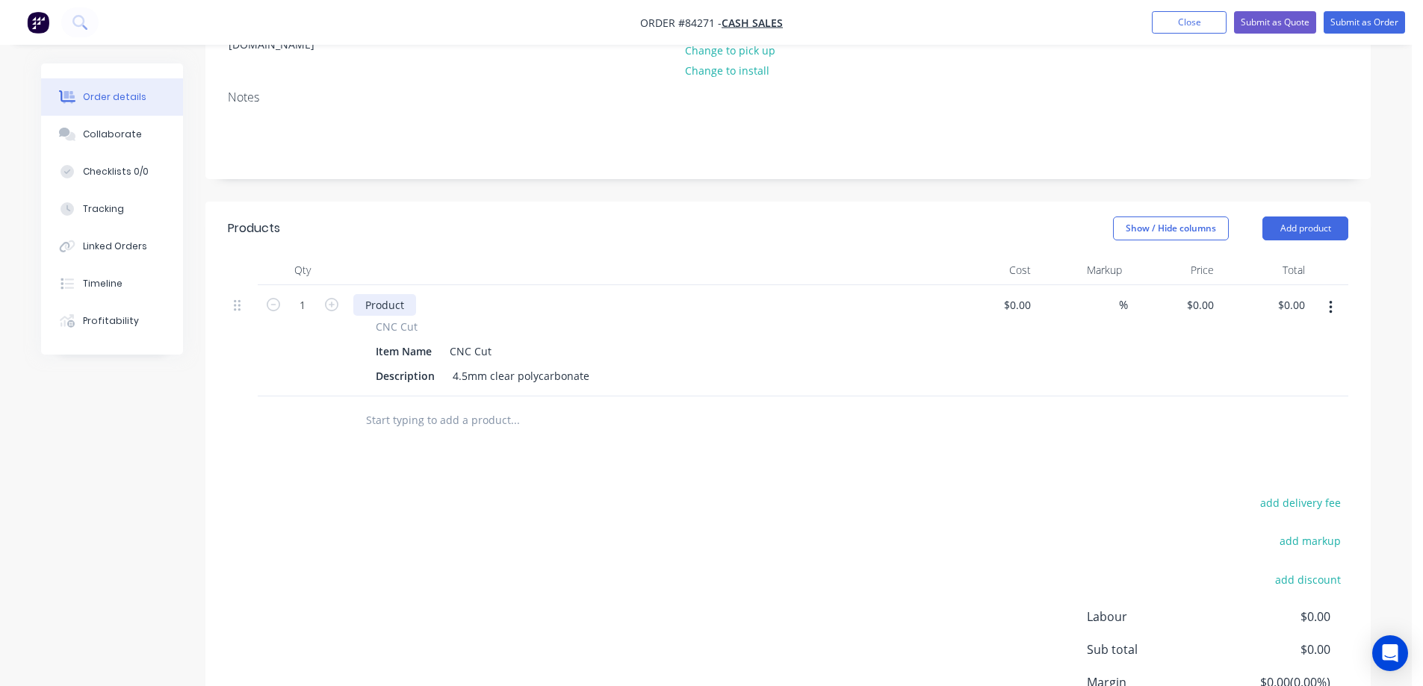
click at [386, 302] on div "Product" at bounding box center [384, 305] width 63 height 22
paste div
drag, startPoint x: 409, startPoint y: 470, endPoint x: 429, endPoint y: 459, distance: 22.8
click at [410, 471] on div "Products Show / Hide columns Add product Qty Cost Markup Price Total 1 CNC Cut …" at bounding box center [787, 503] width 1165 height 602
click at [588, 380] on div "4.5mm clear polycarbonate" at bounding box center [521, 376] width 149 height 22
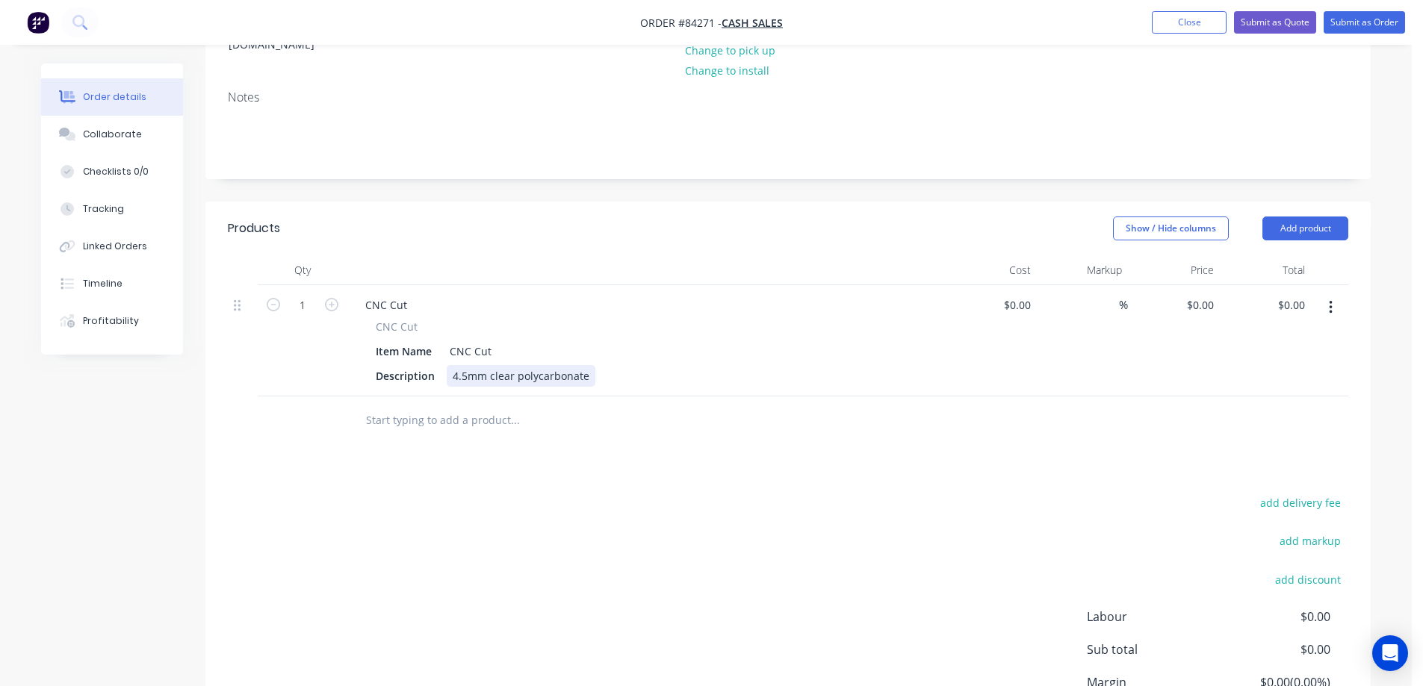
click at [588, 382] on div "4.5mm clear polycarbonate" at bounding box center [521, 376] width 149 height 22
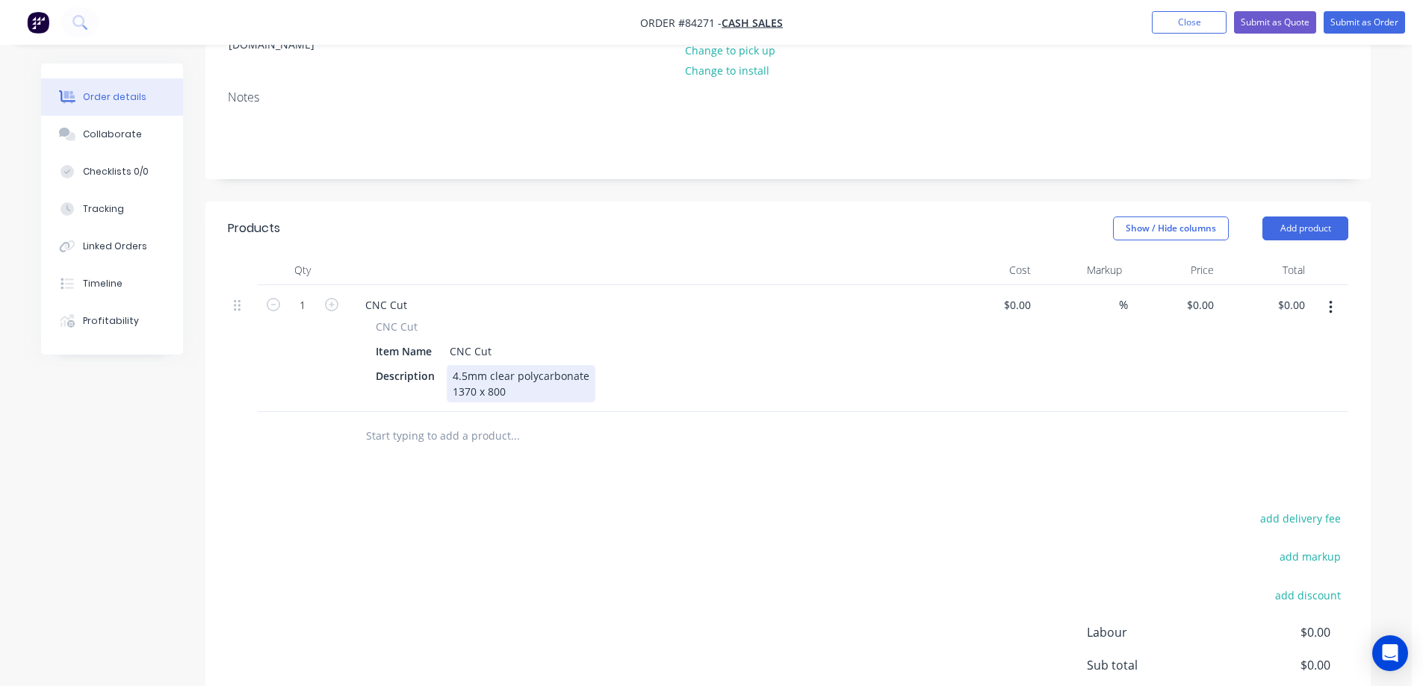
click at [547, 395] on div "4.5mm clear polycarbonate 1370 x 800" at bounding box center [521, 383] width 149 height 37
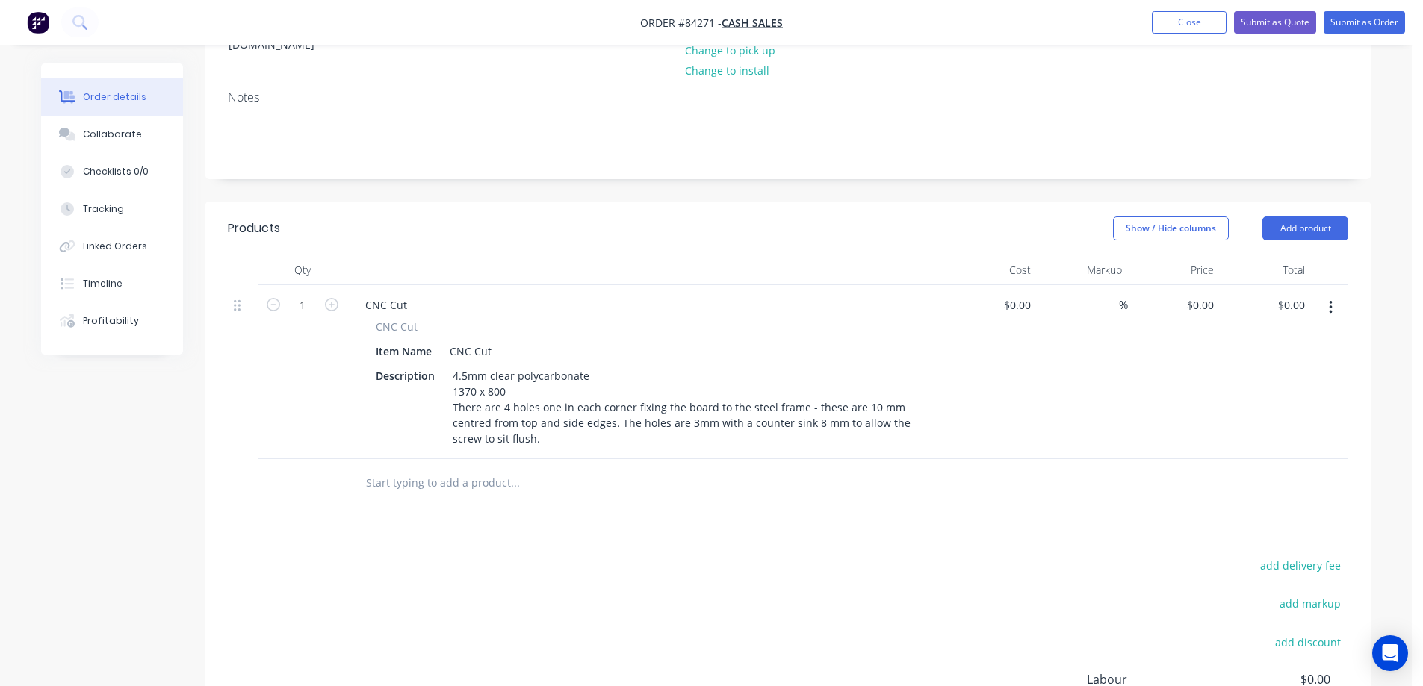
click at [545, 527] on div "Products Show / Hide columns Add product Qty Cost Markup Price Total 1 CNC Cut …" at bounding box center [787, 534] width 1165 height 665
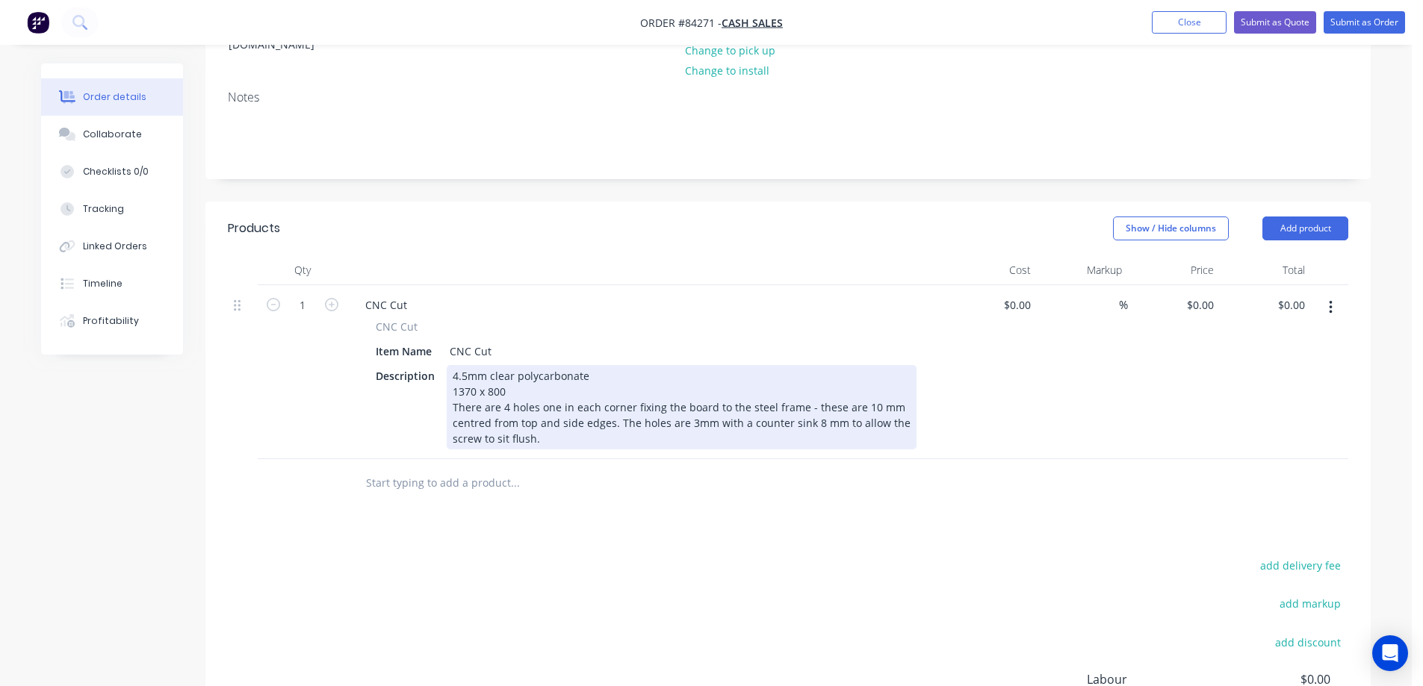
click at [617, 422] on div "4.5mm clear polycarbonate 1370 x 800 There are 4 holes one in each corner fixin…" at bounding box center [682, 407] width 470 height 84
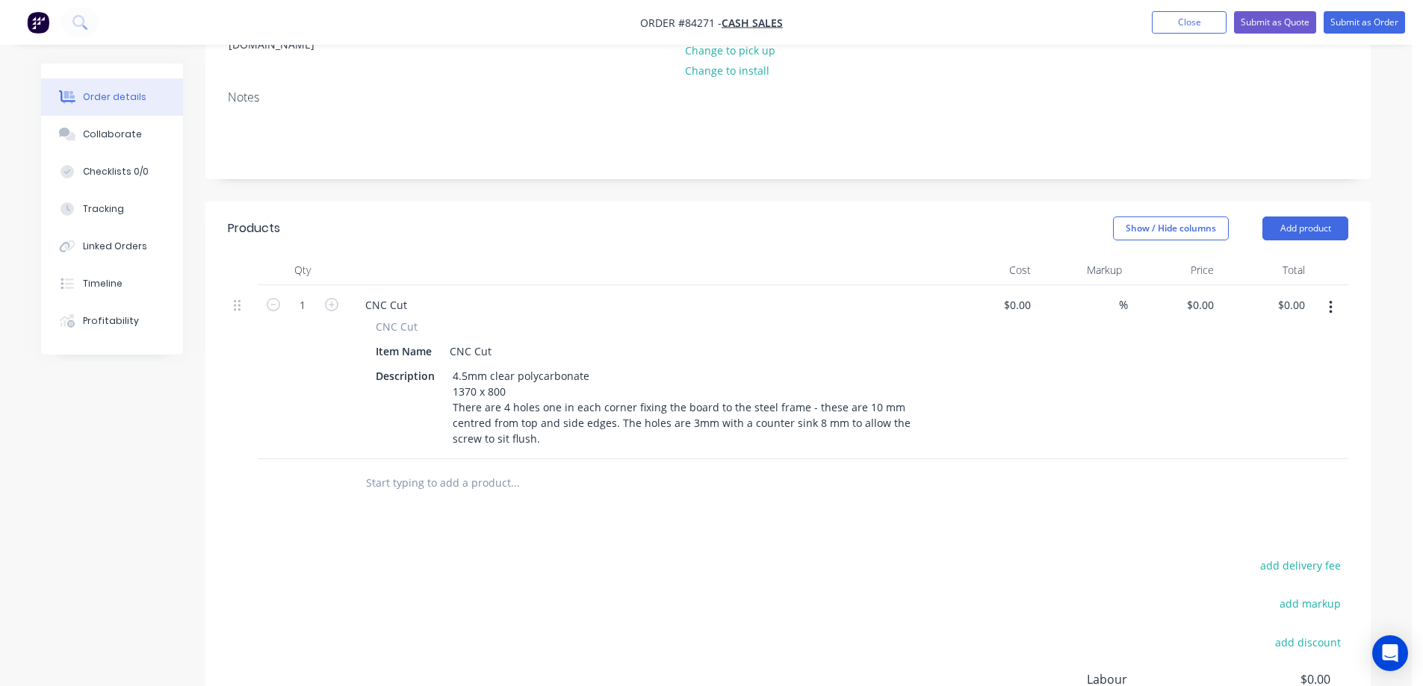
click at [635, 497] on input "text" at bounding box center [514, 483] width 299 height 30
click at [1188, 302] on div "0 0" at bounding box center [1174, 372] width 92 height 174
type input "$155.47"
click at [1280, 562] on button "add delivery fee" at bounding box center [1300, 566] width 96 height 20
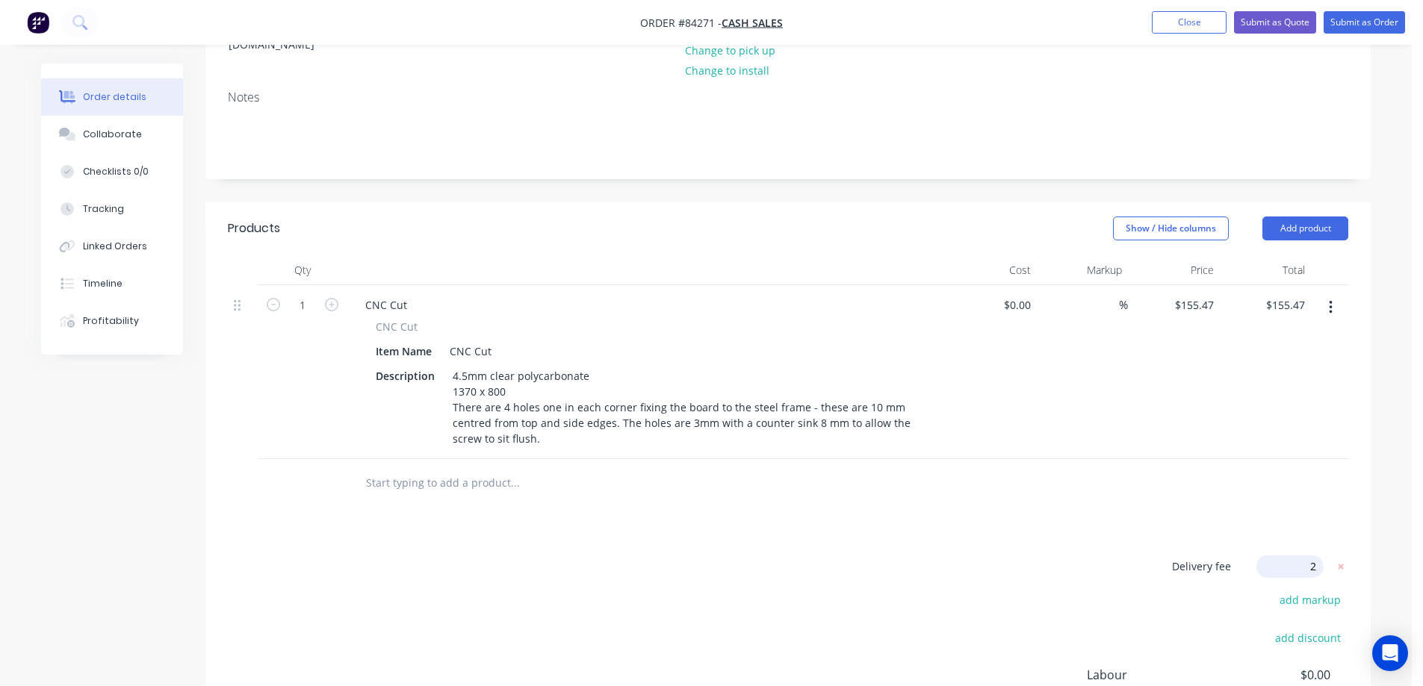
type input "20"
click at [1116, 533] on div "Products Show / Hide columns Add product Qty Cost Markup Price Total 1 CNC Cut …" at bounding box center [787, 532] width 1165 height 661
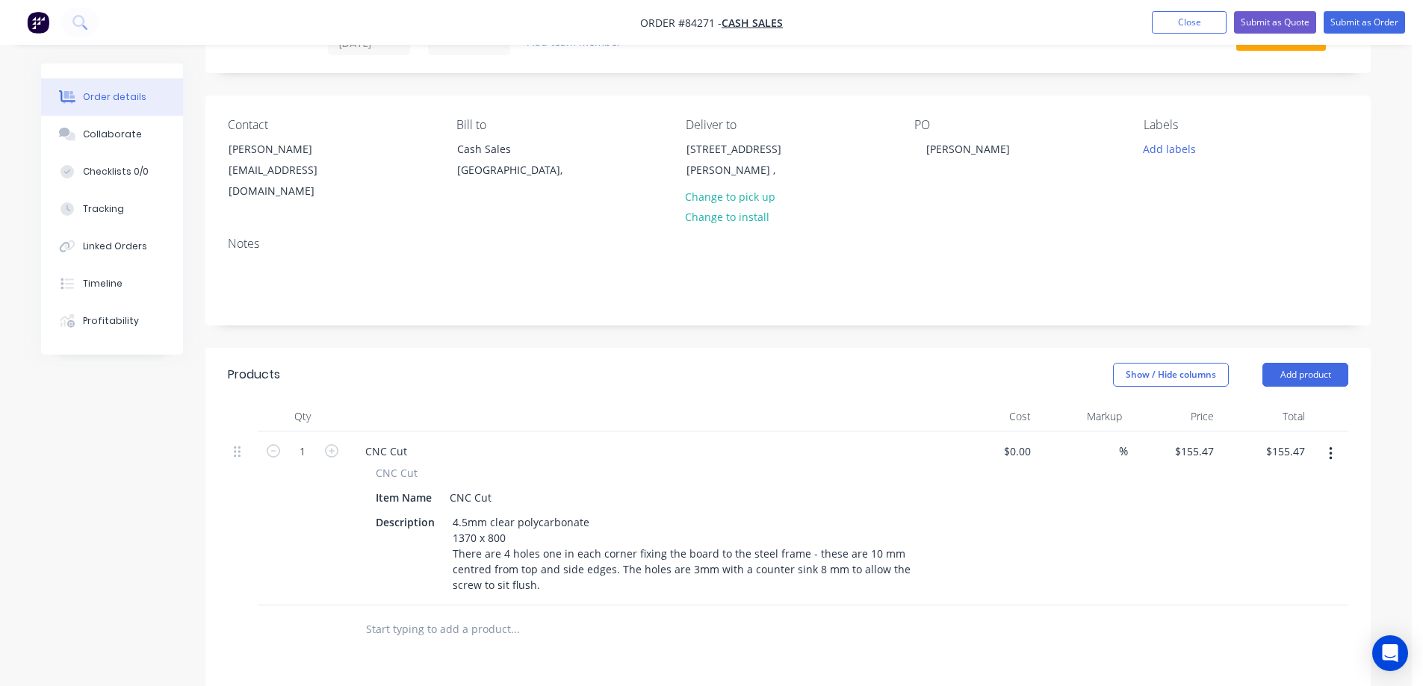
scroll to position [0, 0]
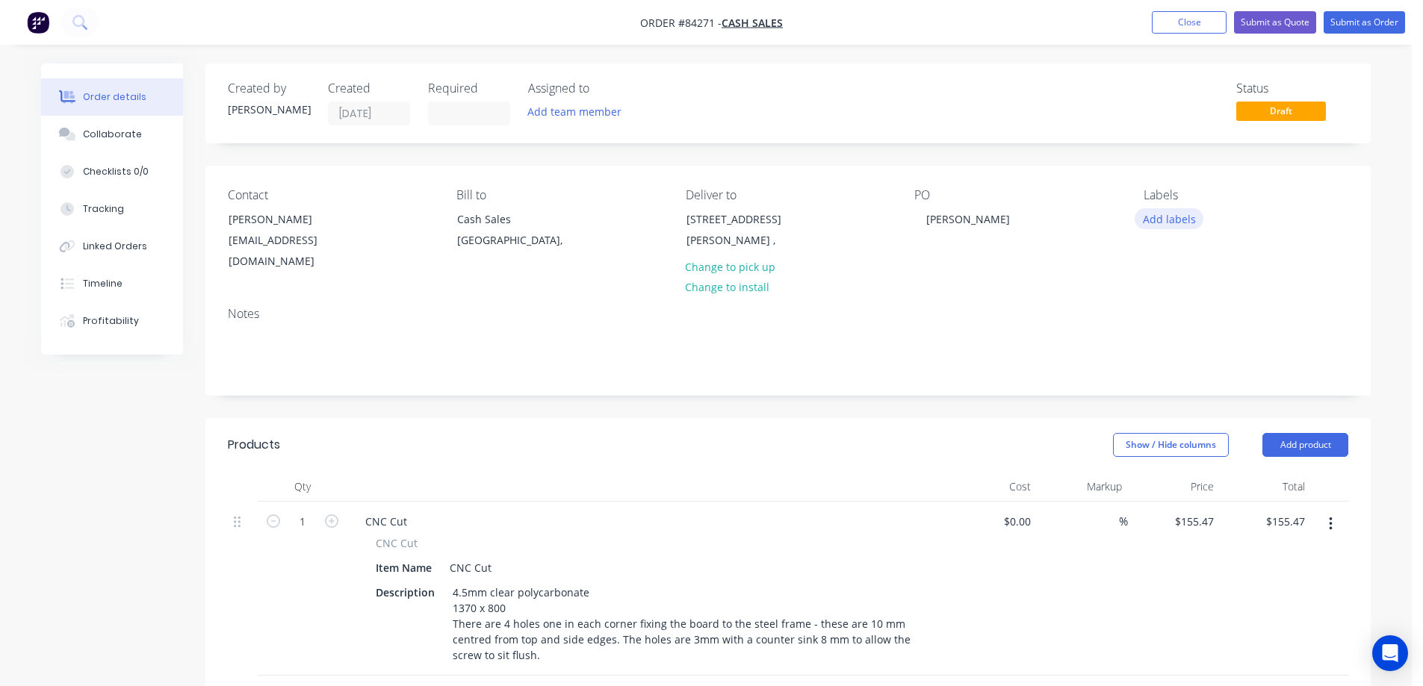
click at [1178, 219] on button "Add labels" at bounding box center [1168, 218] width 69 height 20
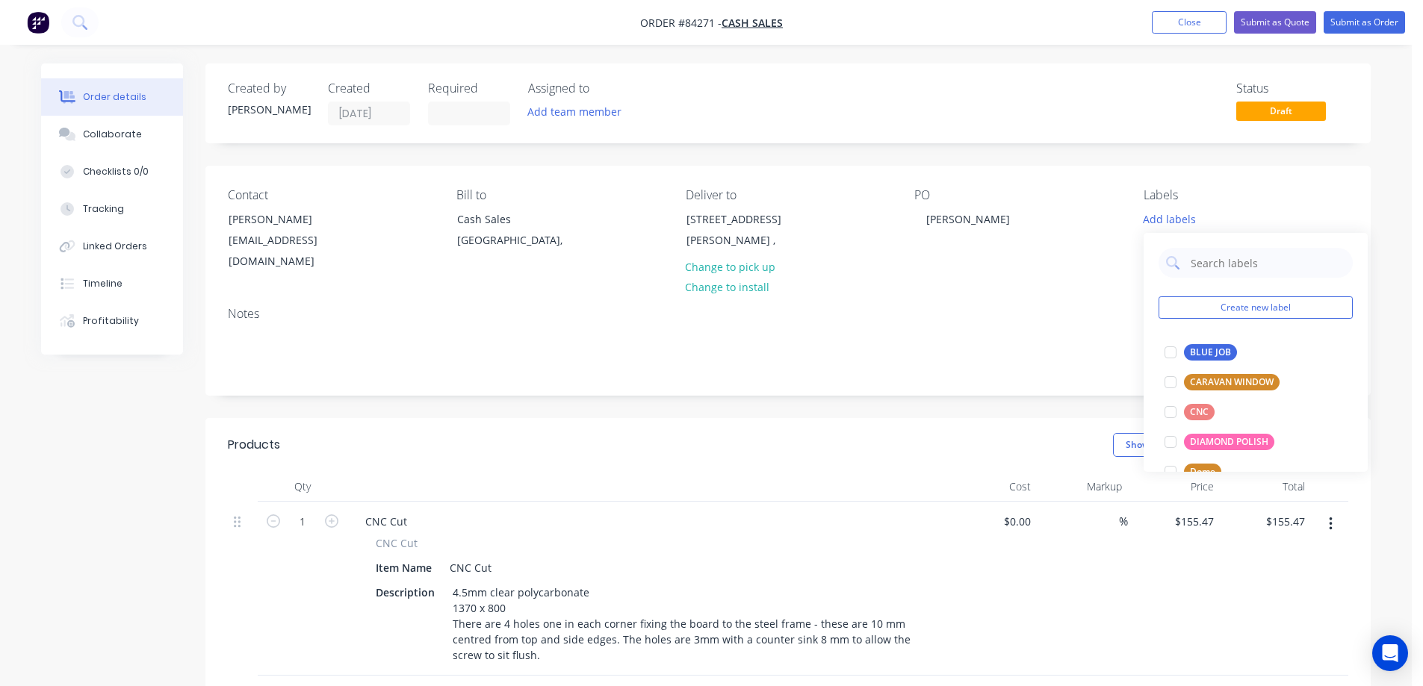
click at [1206, 348] on div "BLUE JOB" at bounding box center [1210, 352] width 53 height 16
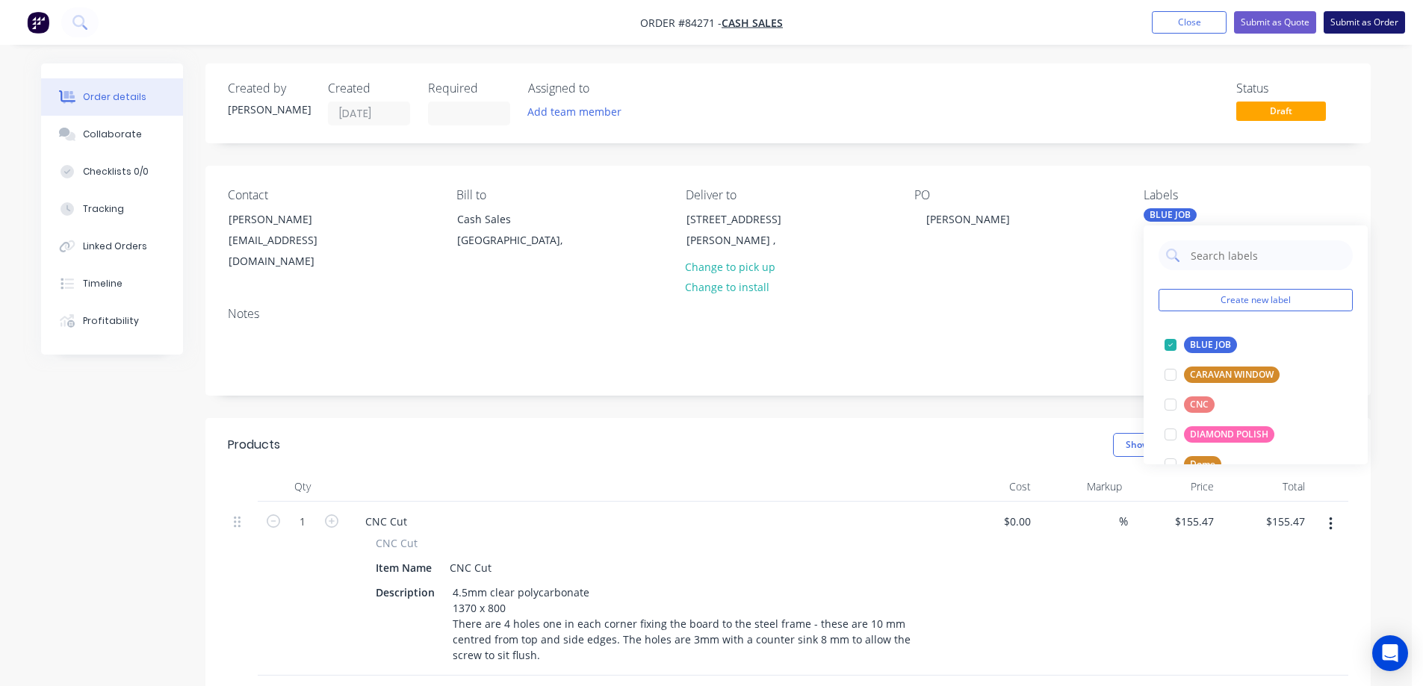
click at [1370, 16] on button "Submit as Order" at bounding box center [1363, 22] width 81 height 22
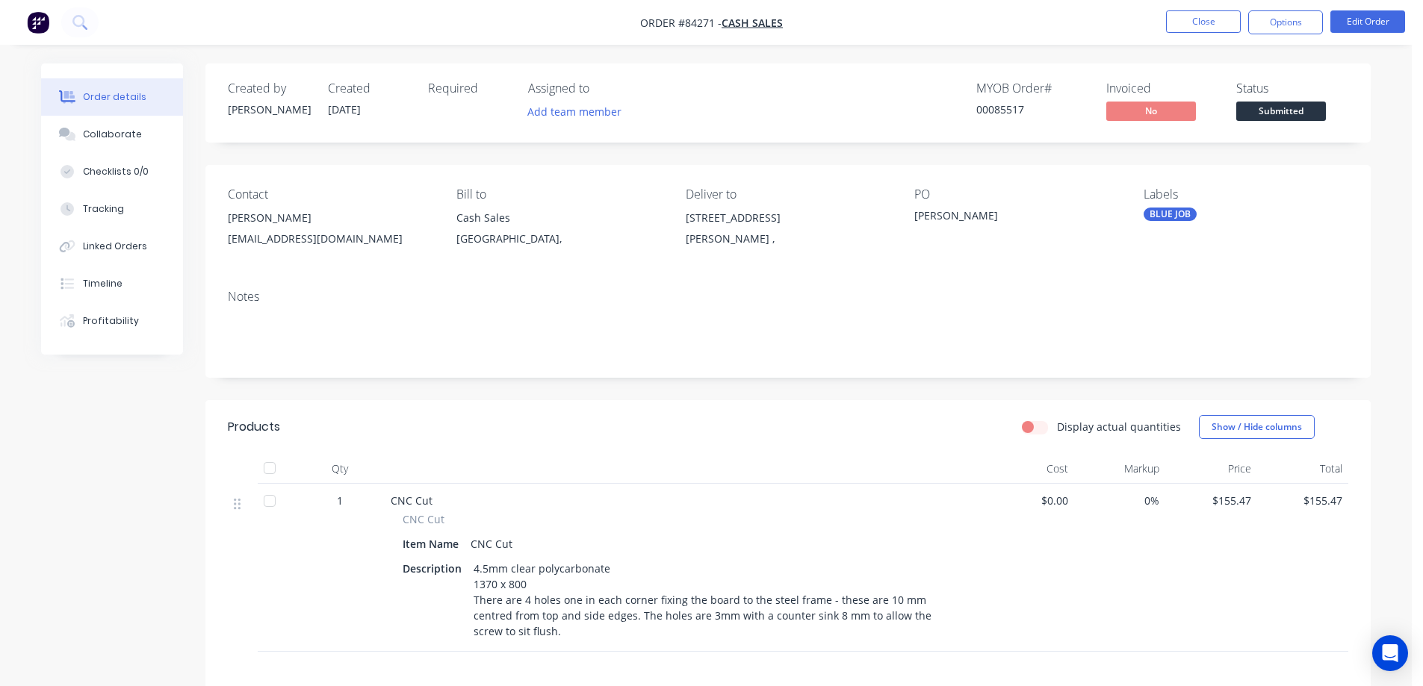
click at [995, 113] on div "00085517" at bounding box center [1032, 110] width 112 height 16
click at [1281, 25] on button "Options" at bounding box center [1285, 22] width 75 height 24
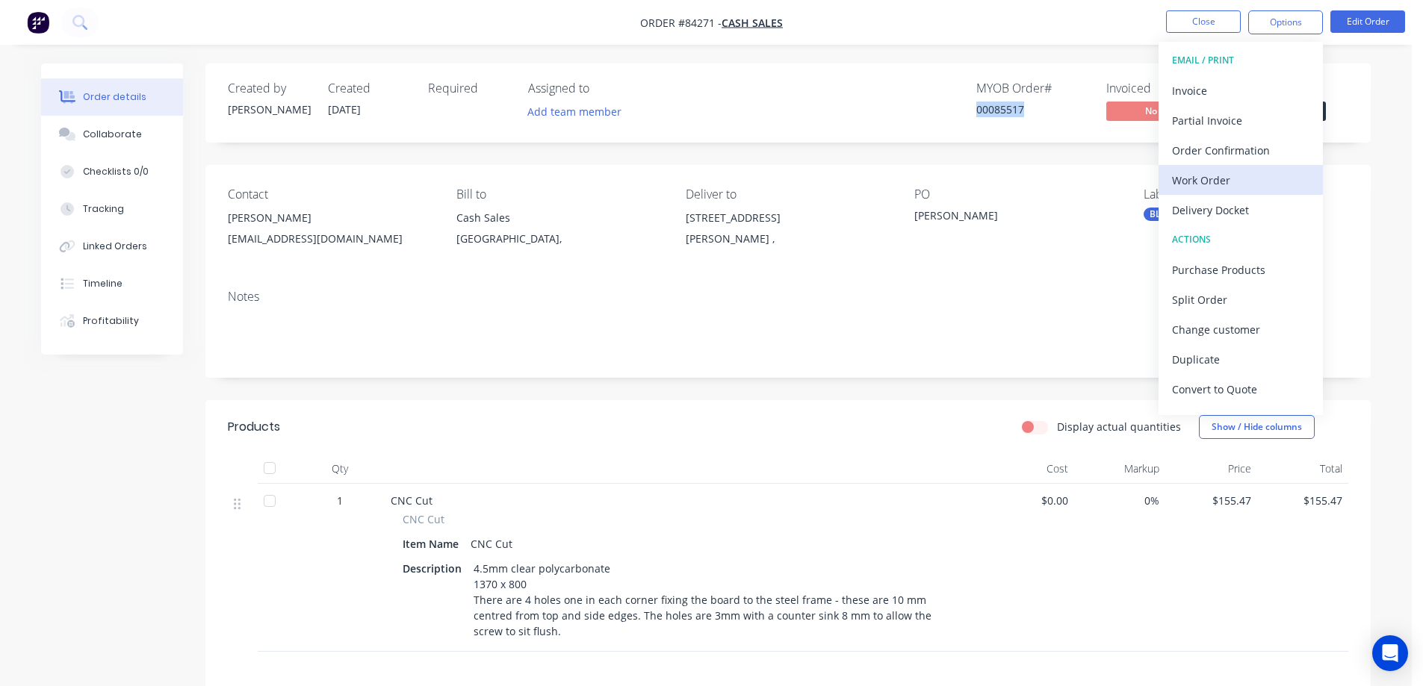
click at [1211, 181] on div "Work Order" at bounding box center [1240, 181] width 137 height 22
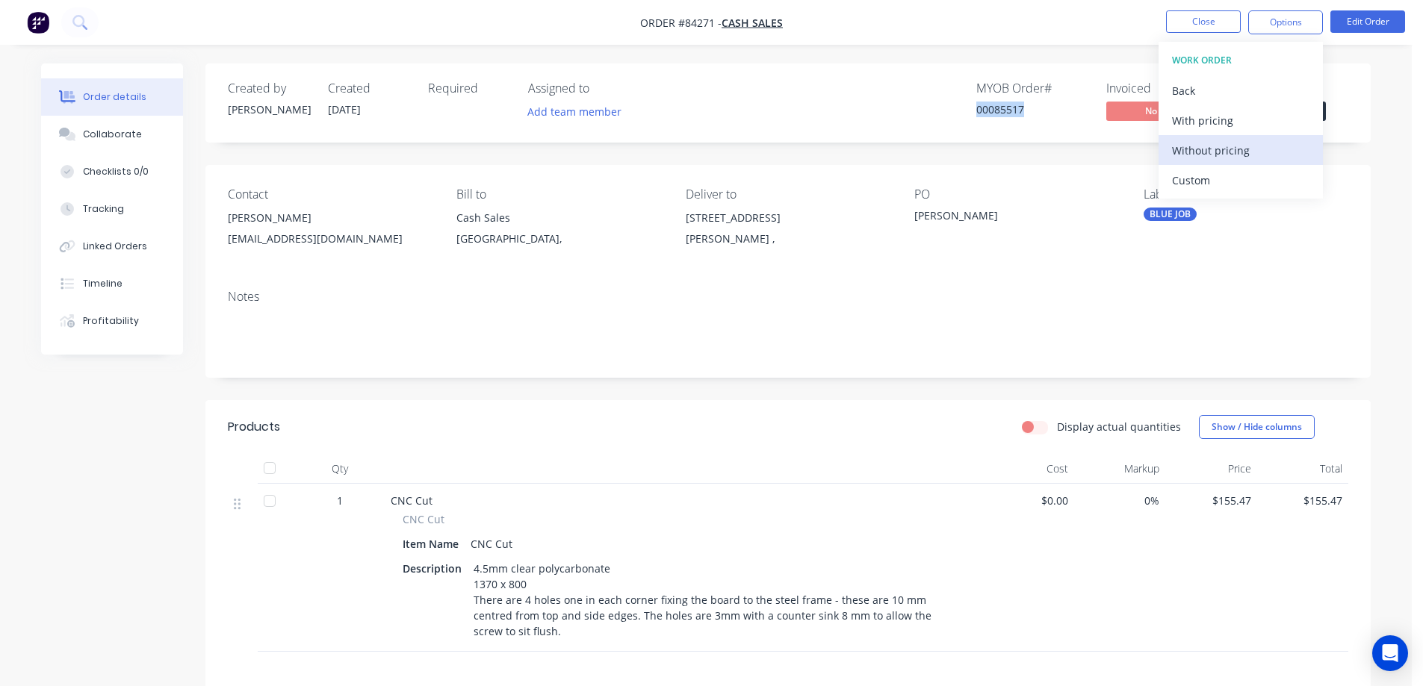
click at [1211, 146] on div "Without pricing" at bounding box center [1240, 151] width 137 height 22
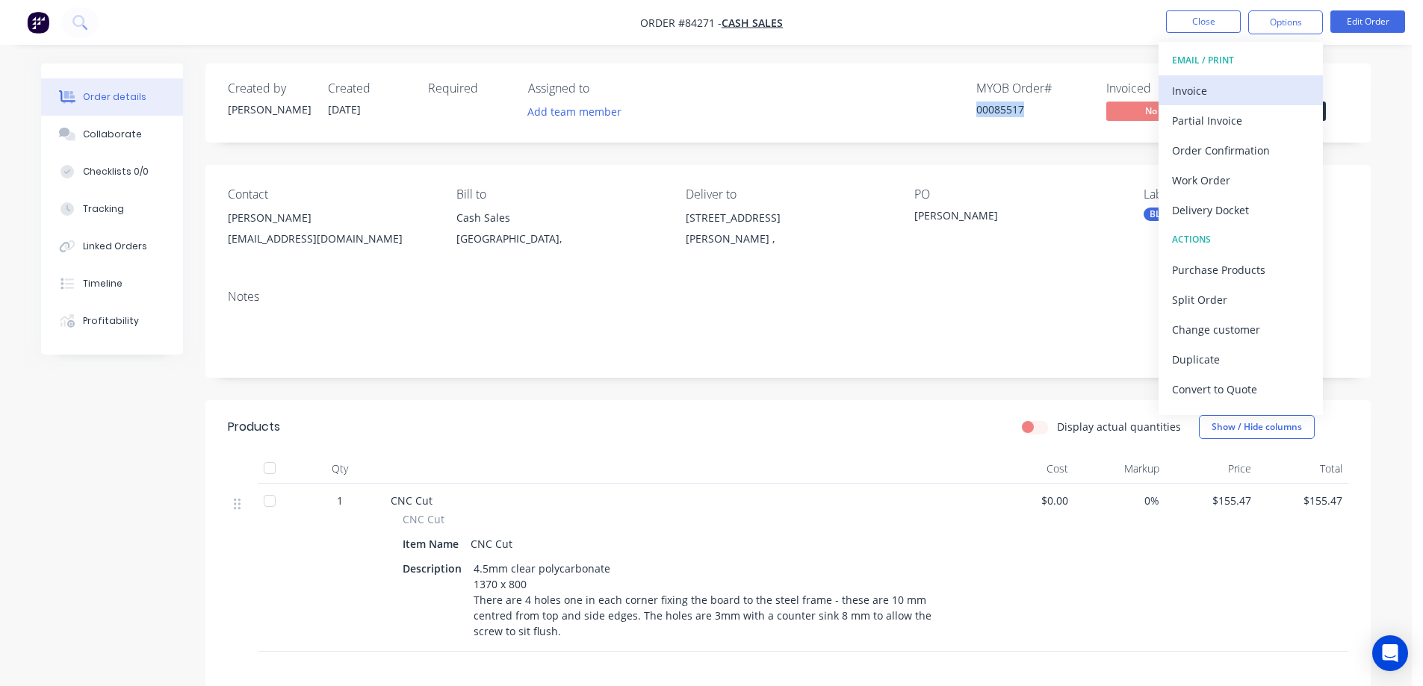
click at [1220, 85] on div "Invoice" at bounding box center [1240, 91] width 137 height 22
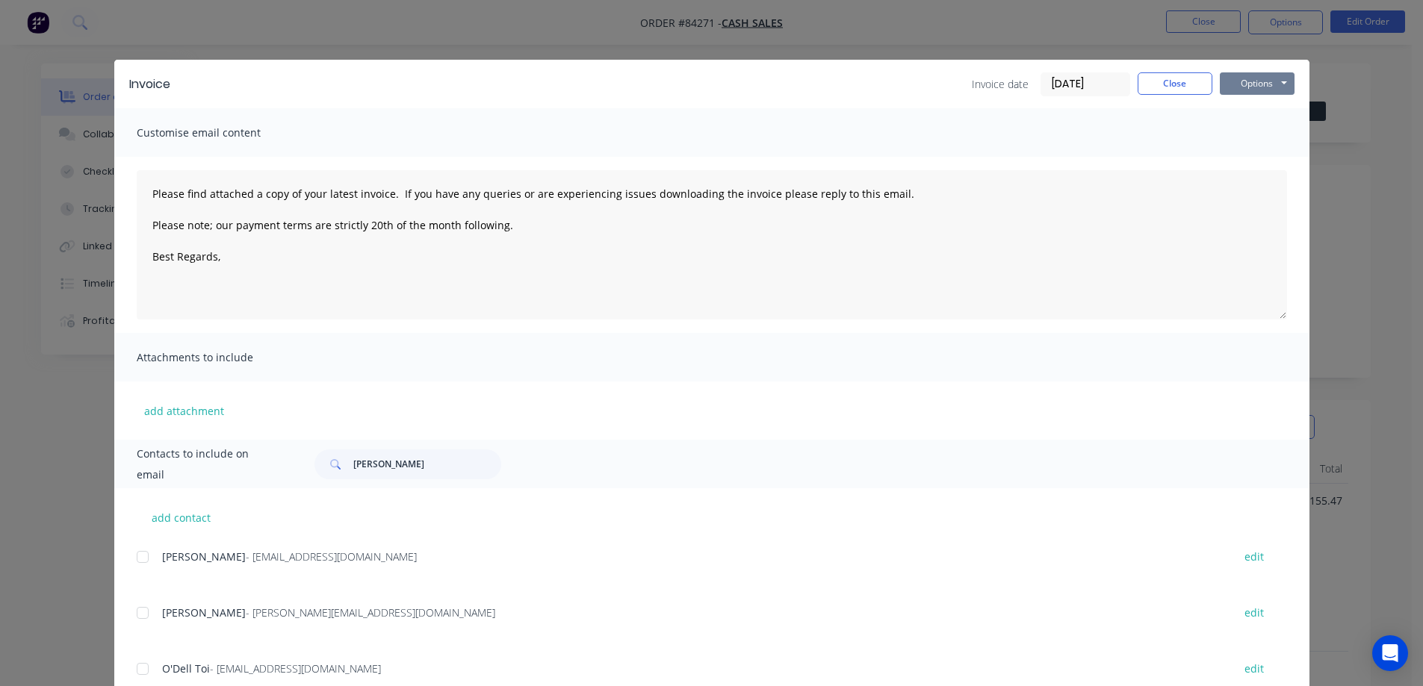
click at [1225, 87] on button "Options" at bounding box center [1257, 83] width 75 height 22
click at [1236, 108] on button "Preview" at bounding box center [1268, 110] width 96 height 25
drag, startPoint x: 1203, startPoint y: 71, endPoint x: 1181, endPoint y: 75, distance: 22.8
click at [1202, 72] on div "Invoice Invoice date 29/08/25 Close Options Preview Print Email" at bounding box center [711, 84] width 1195 height 49
click at [1177, 76] on button "Close" at bounding box center [1174, 83] width 75 height 22
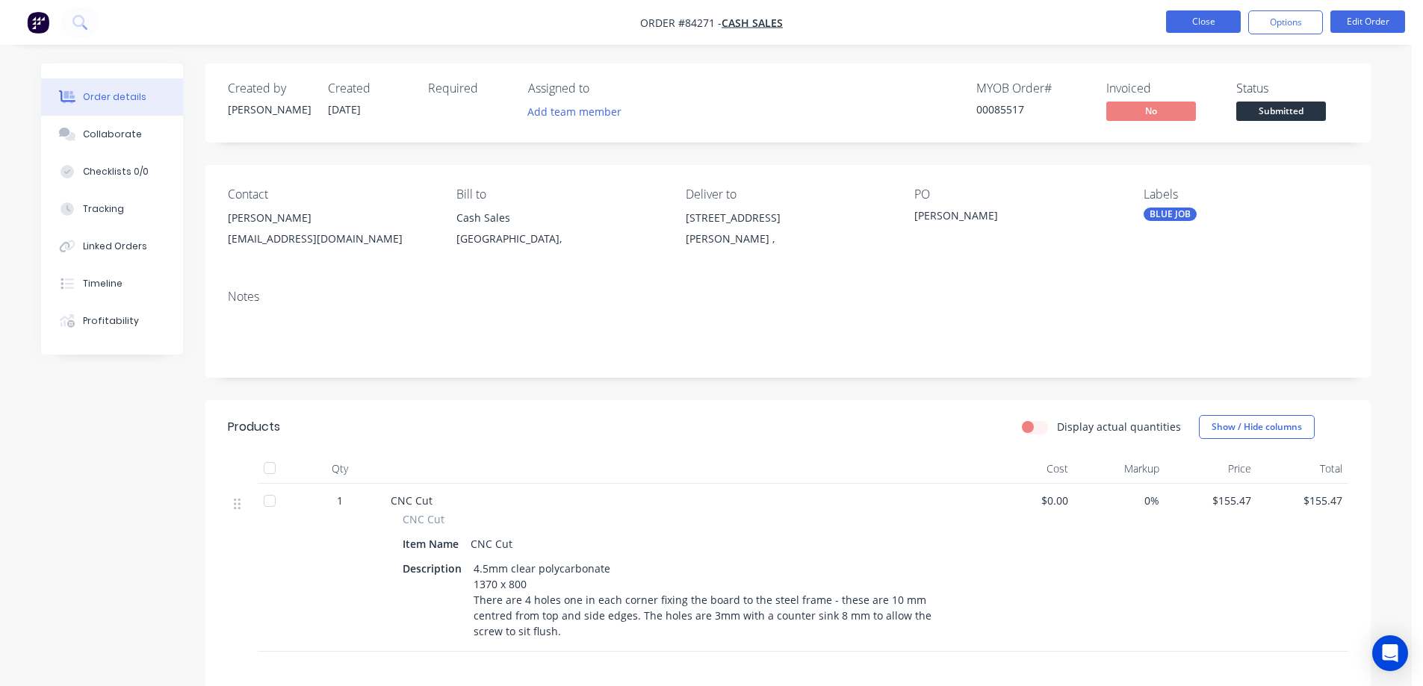
click at [1198, 28] on button "Close" at bounding box center [1203, 21] width 75 height 22
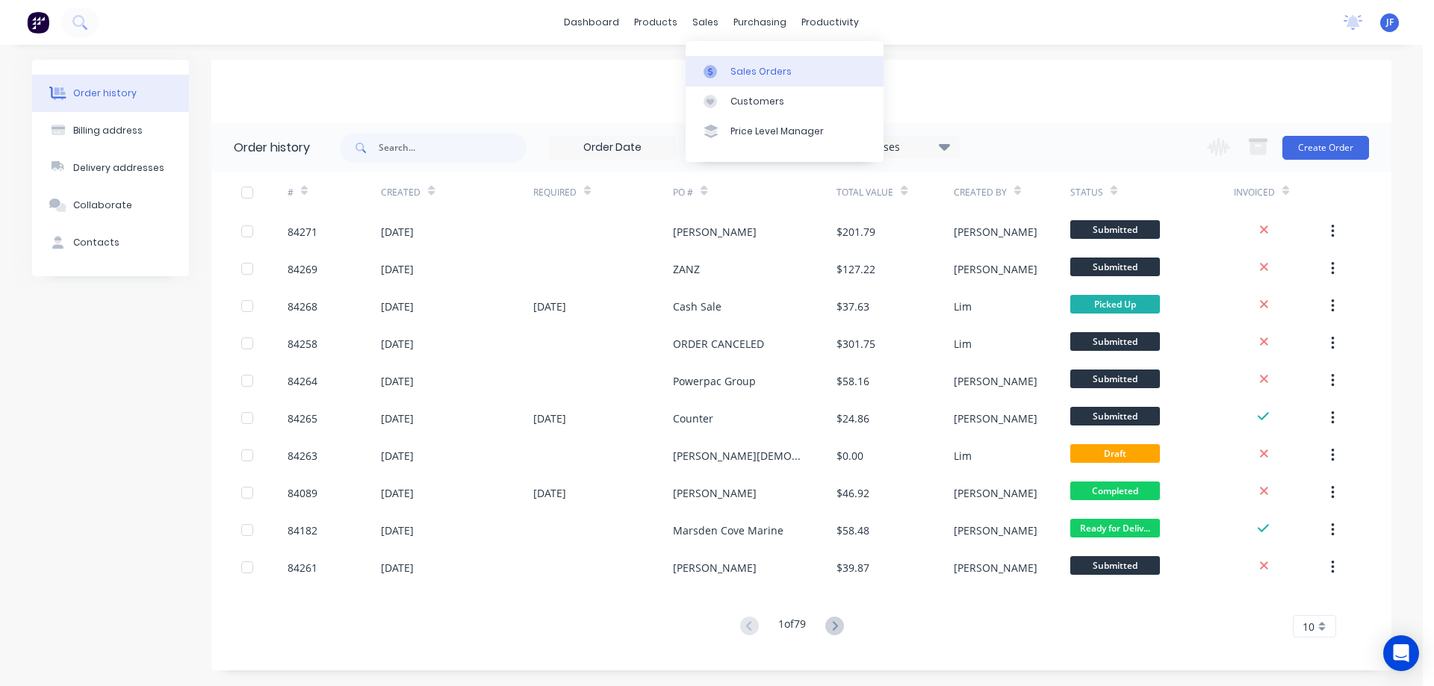
click at [736, 66] on div "Sales Orders" at bounding box center [760, 71] width 61 height 13
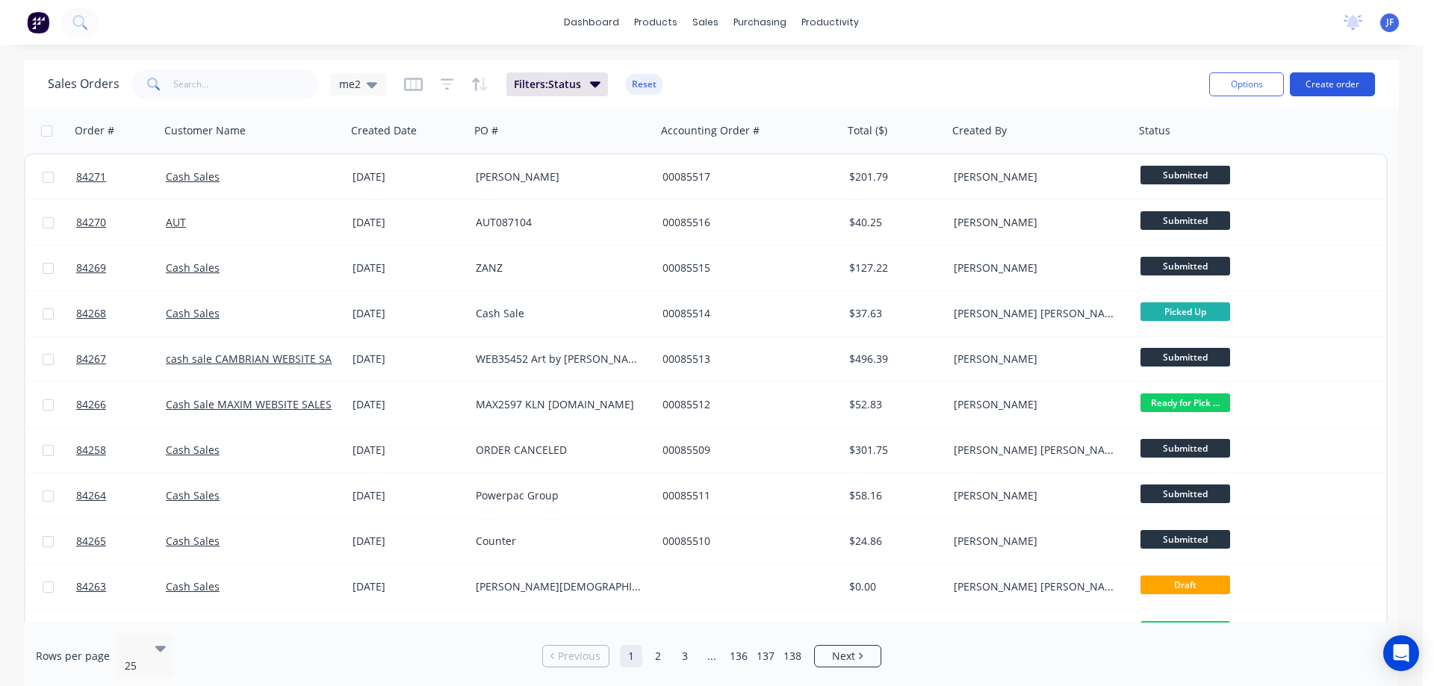
click at [1325, 87] on button "Create order" at bounding box center [1332, 84] width 85 height 24
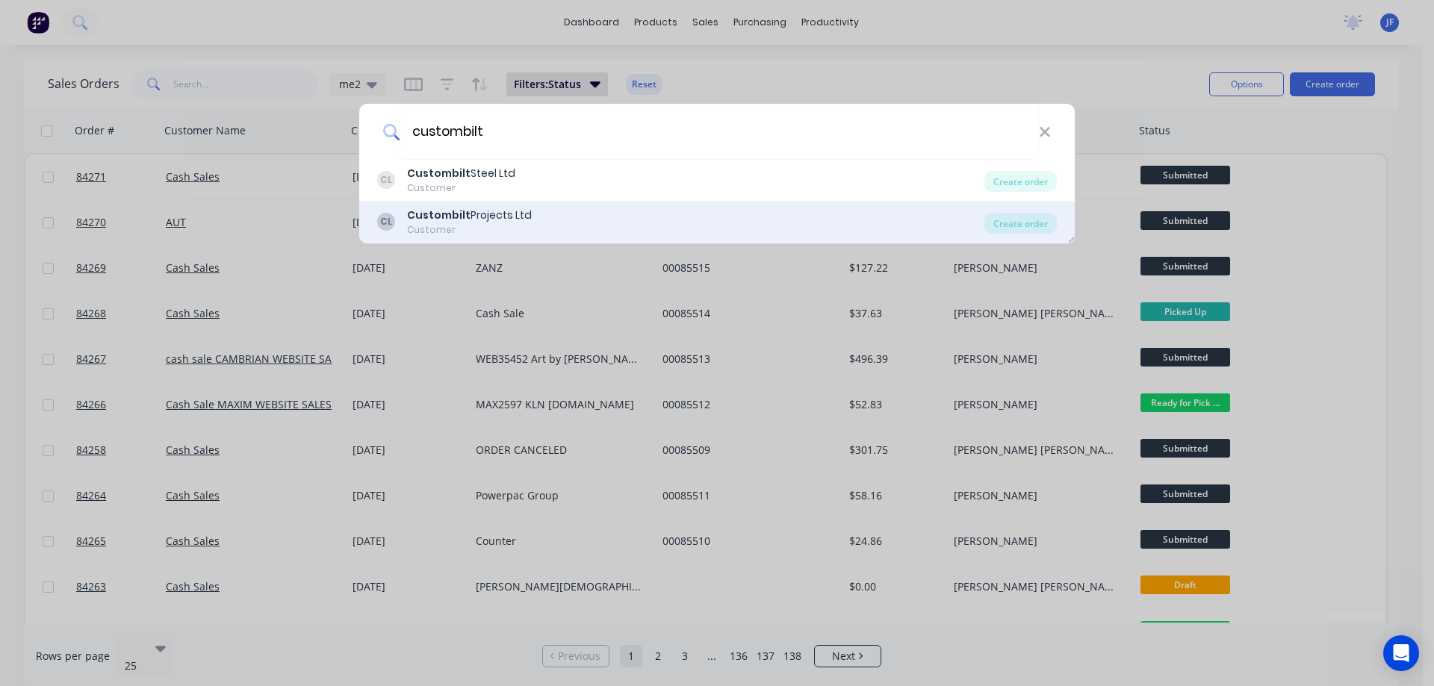
type input "custombilt"
click at [532, 232] on div "CL Custombilt Projects Ltd Customer" at bounding box center [680, 222] width 607 height 29
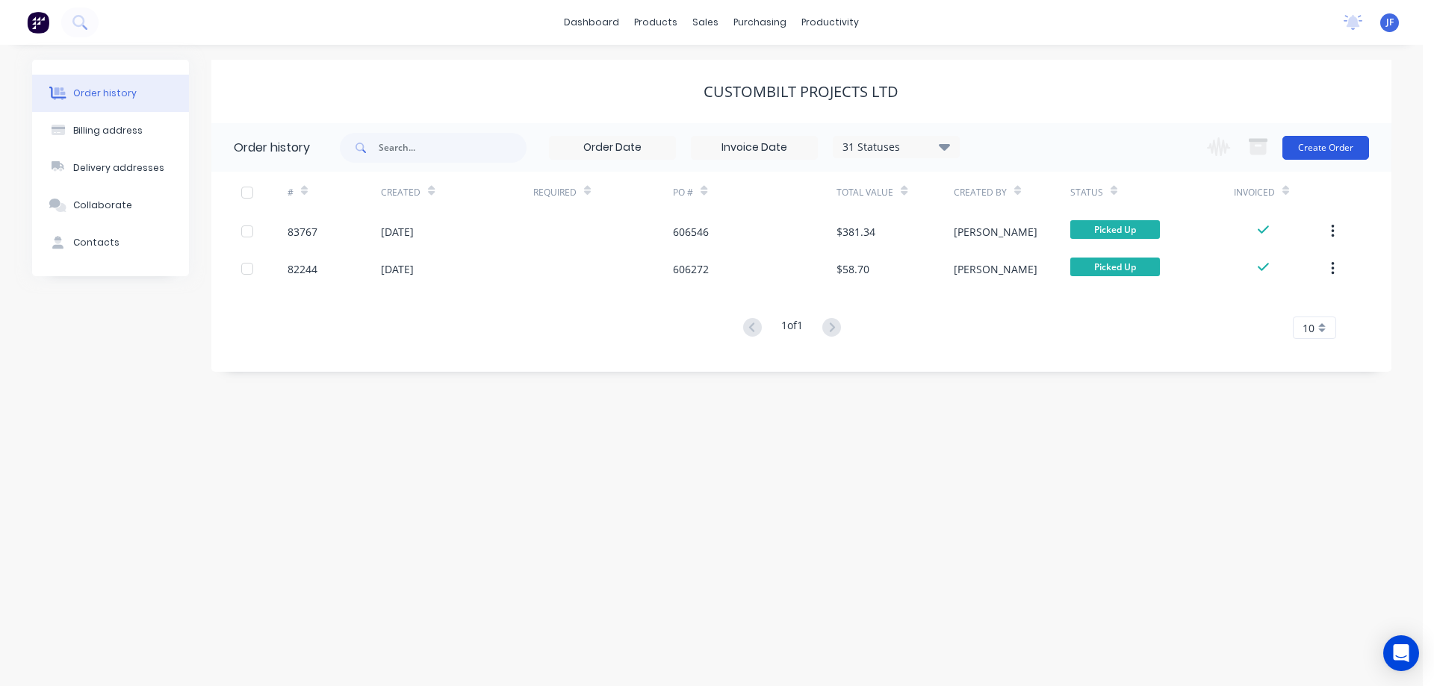
click at [1340, 142] on button "Create Order" at bounding box center [1325, 148] width 87 height 24
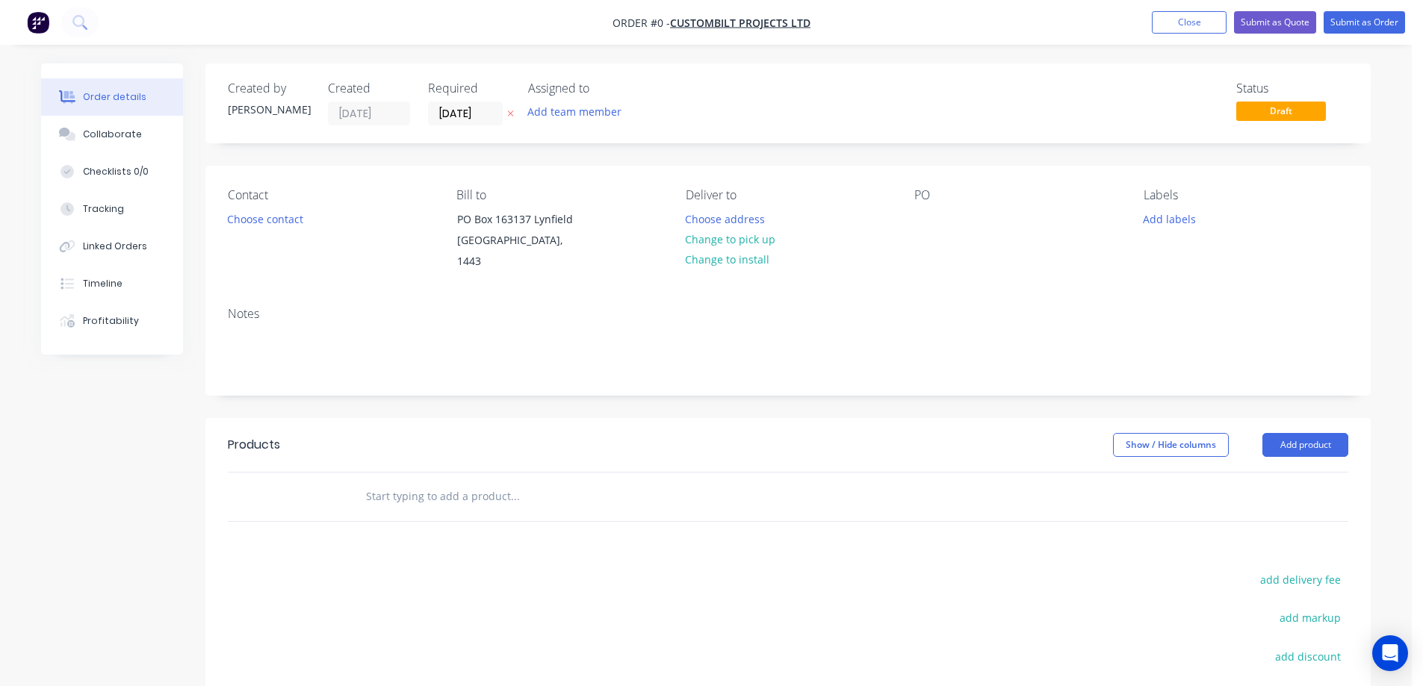
click at [506, 116] on button at bounding box center [511, 113] width 16 height 17
click at [288, 223] on button "Choose contact" at bounding box center [266, 218] width 92 height 20
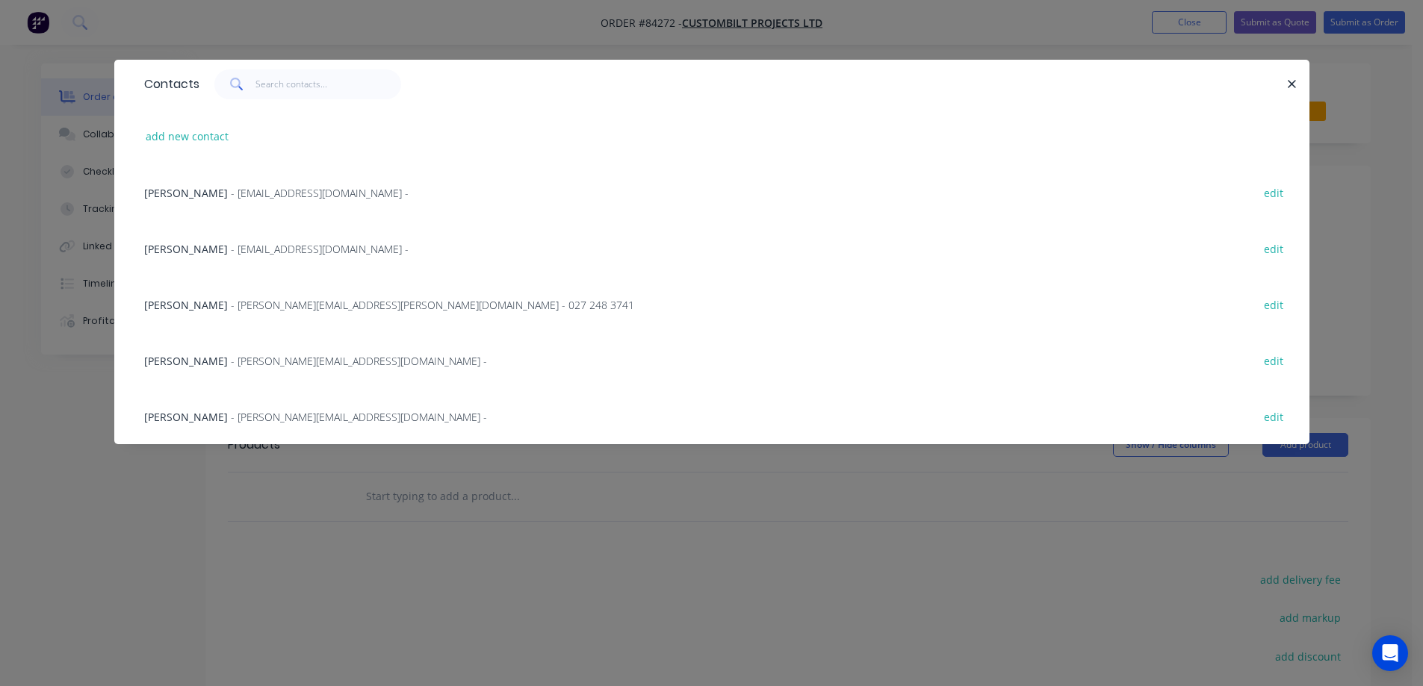
click at [188, 411] on span "Tony Kemp" at bounding box center [186, 417] width 84 height 14
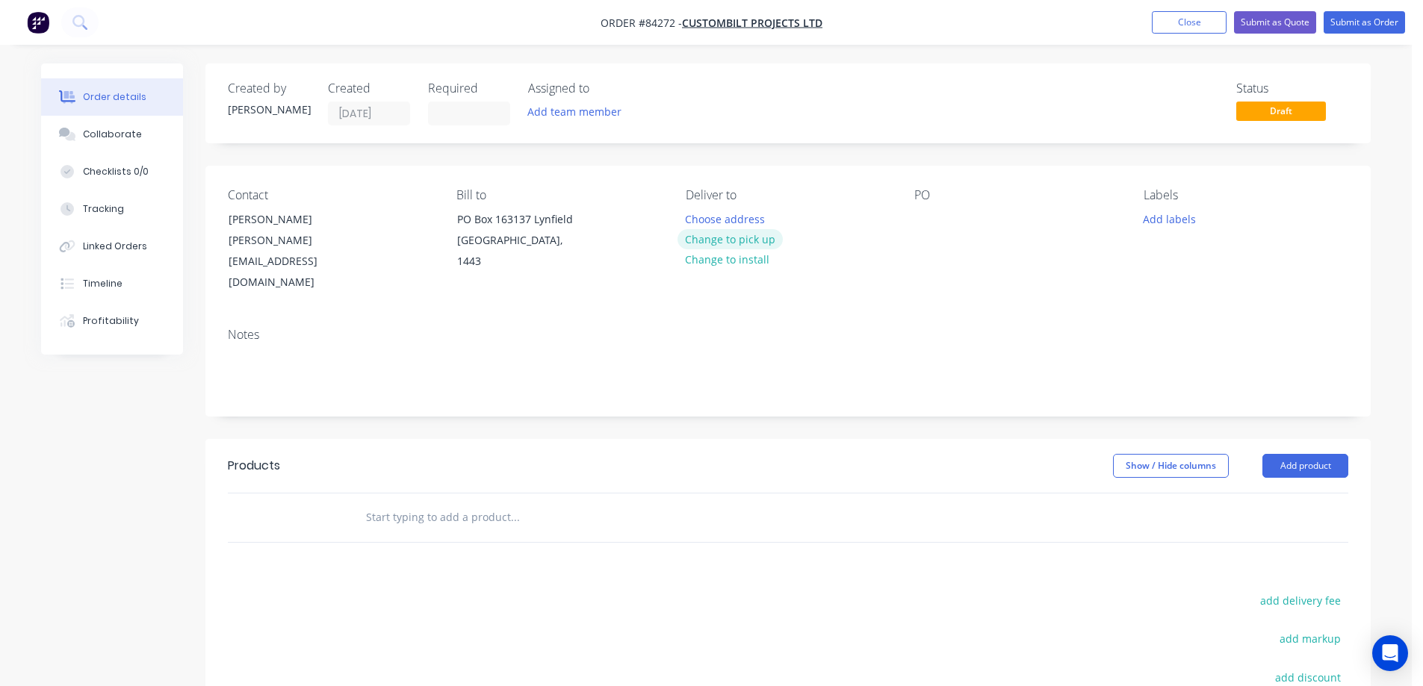
click at [724, 242] on button "Change to pick up" at bounding box center [730, 239] width 106 height 20
click at [923, 216] on div at bounding box center [926, 219] width 24 height 22
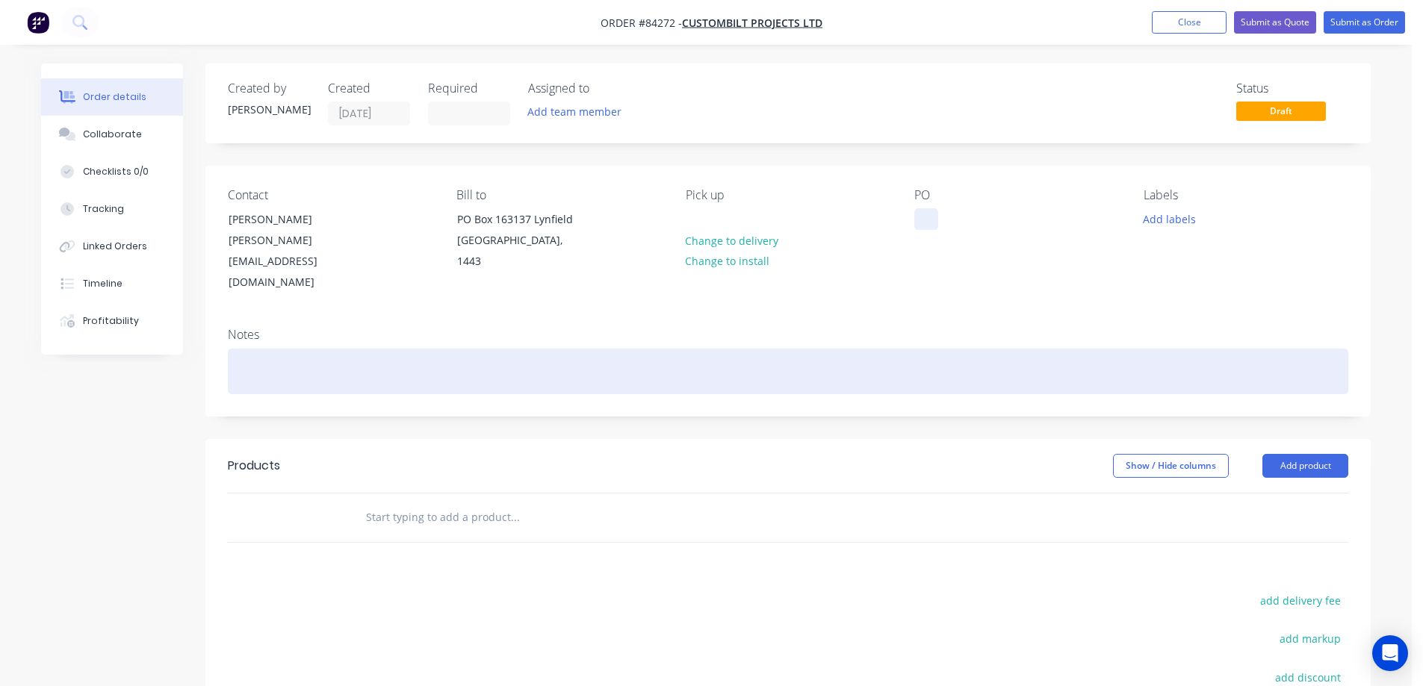
paste div
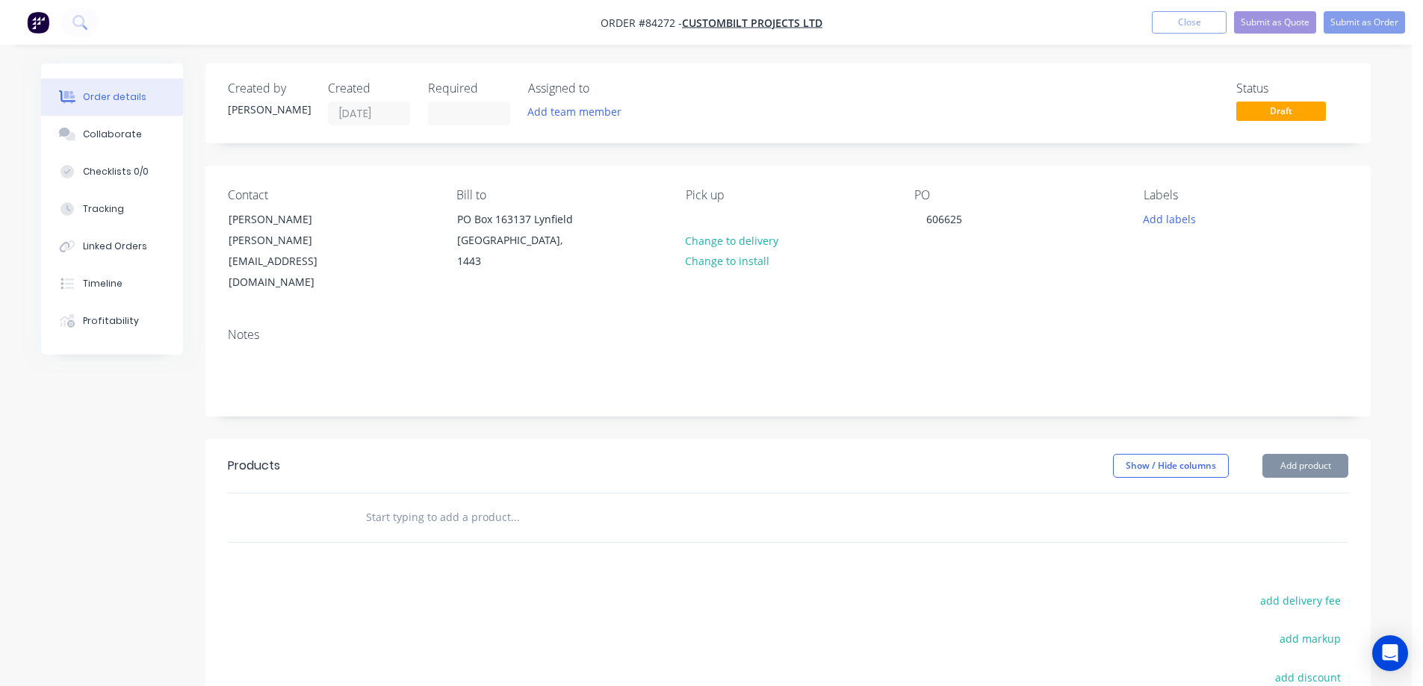
click at [506, 503] on input "text" at bounding box center [514, 518] width 299 height 30
click at [497, 503] on input "text" at bounding box center [514, 518] width 299 height 30
click at [408, 503] on input "text" at bounding box center [514, 518] width 299 height 30
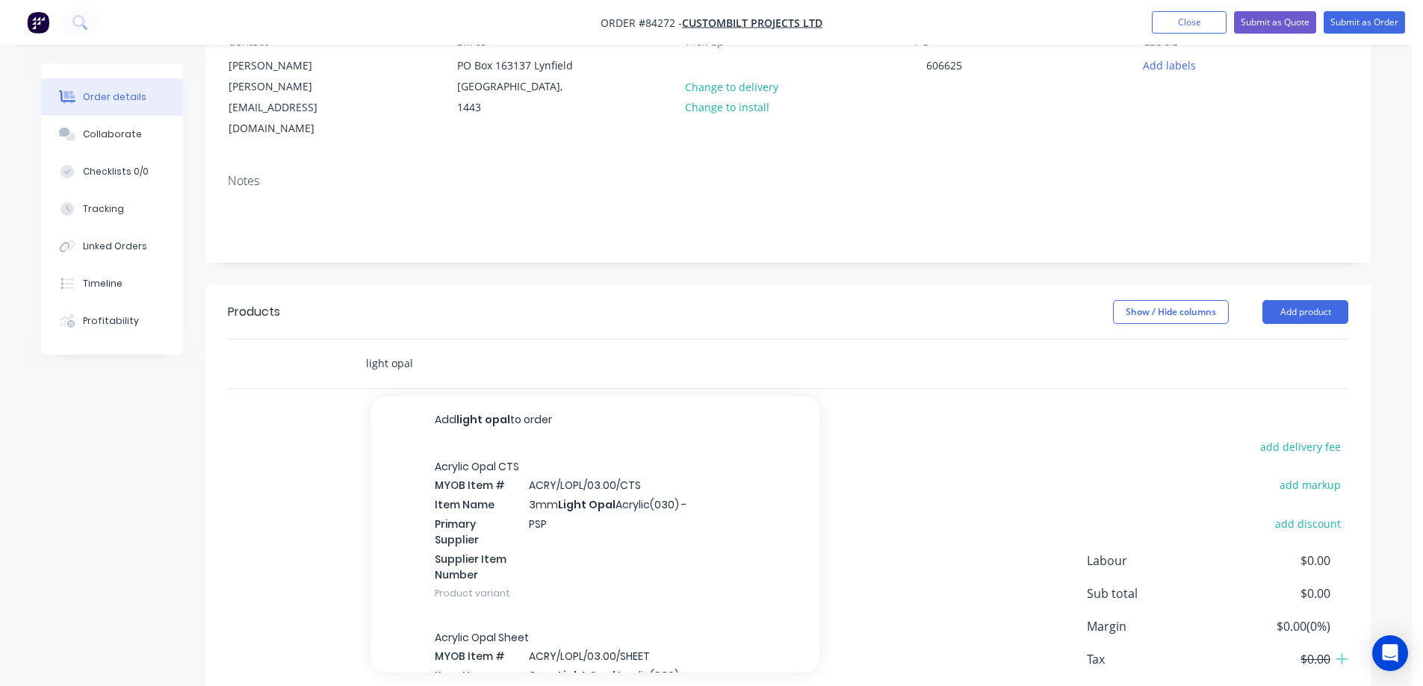
scroll to position [200, 0]
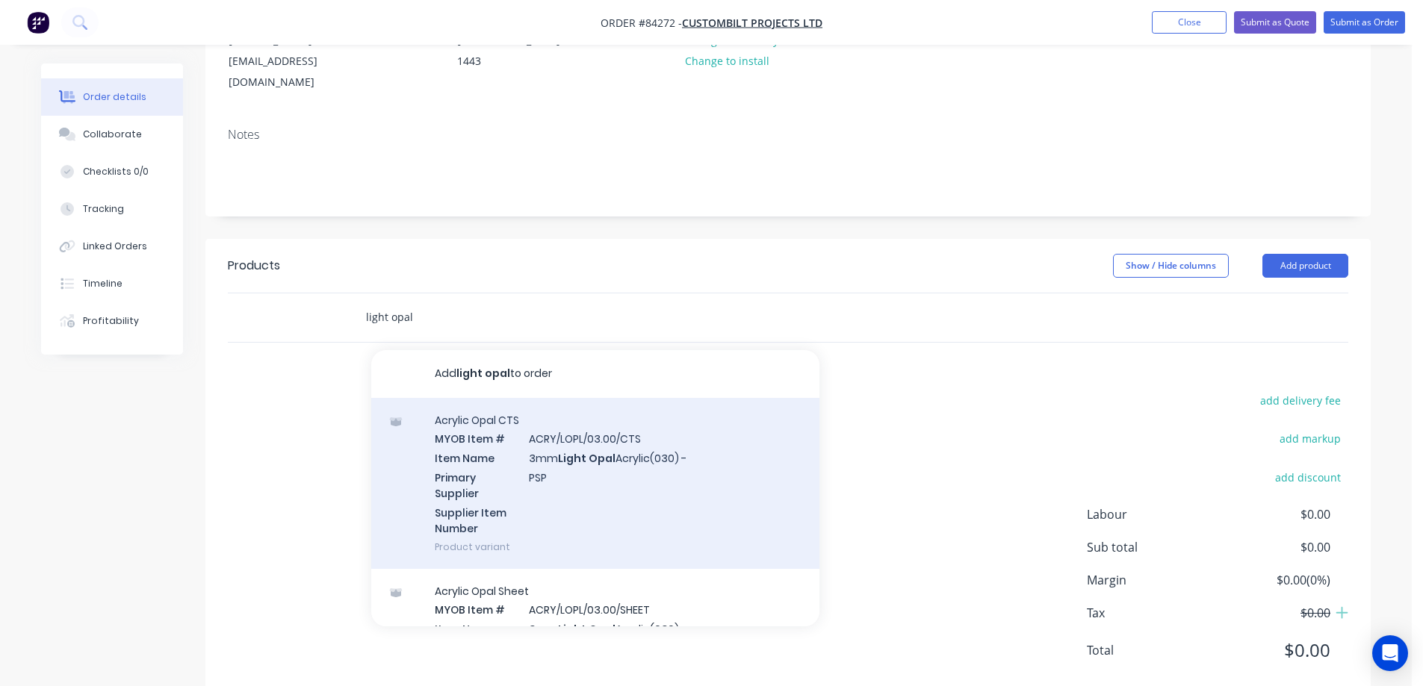
type input "light opal"
click at [506, 452] on div "Acrylic Opal CTS MYOB Item # ACRY/LOPL/03.00/CTS Item Name 3mm Light Opal Acryl…" at bounding box center [595, 483] width 448 height 171
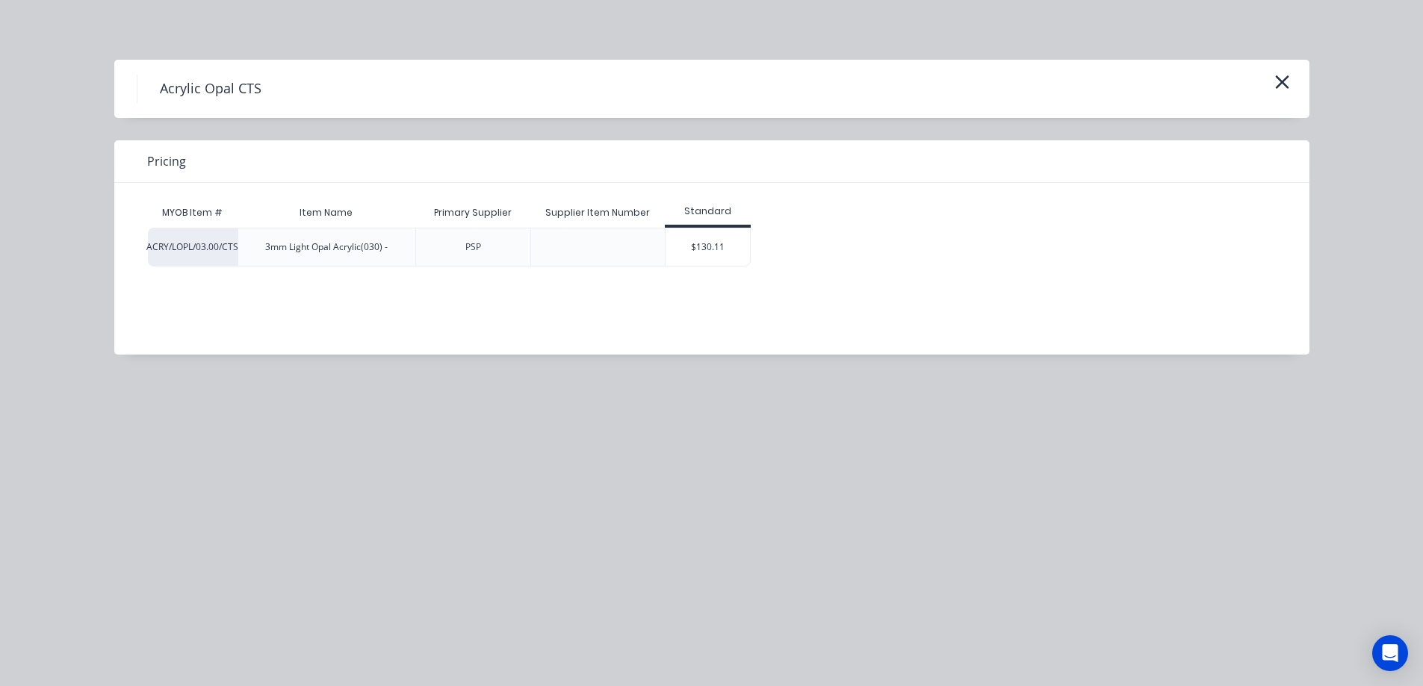
drag, startPoint x: 718, startPoint y: 238, endPoint x: 711, endPoint y: 244, distance: 9.0
click at [717, 238] on div "$130.11" at bounding box center [707, 247] width 84 height 37
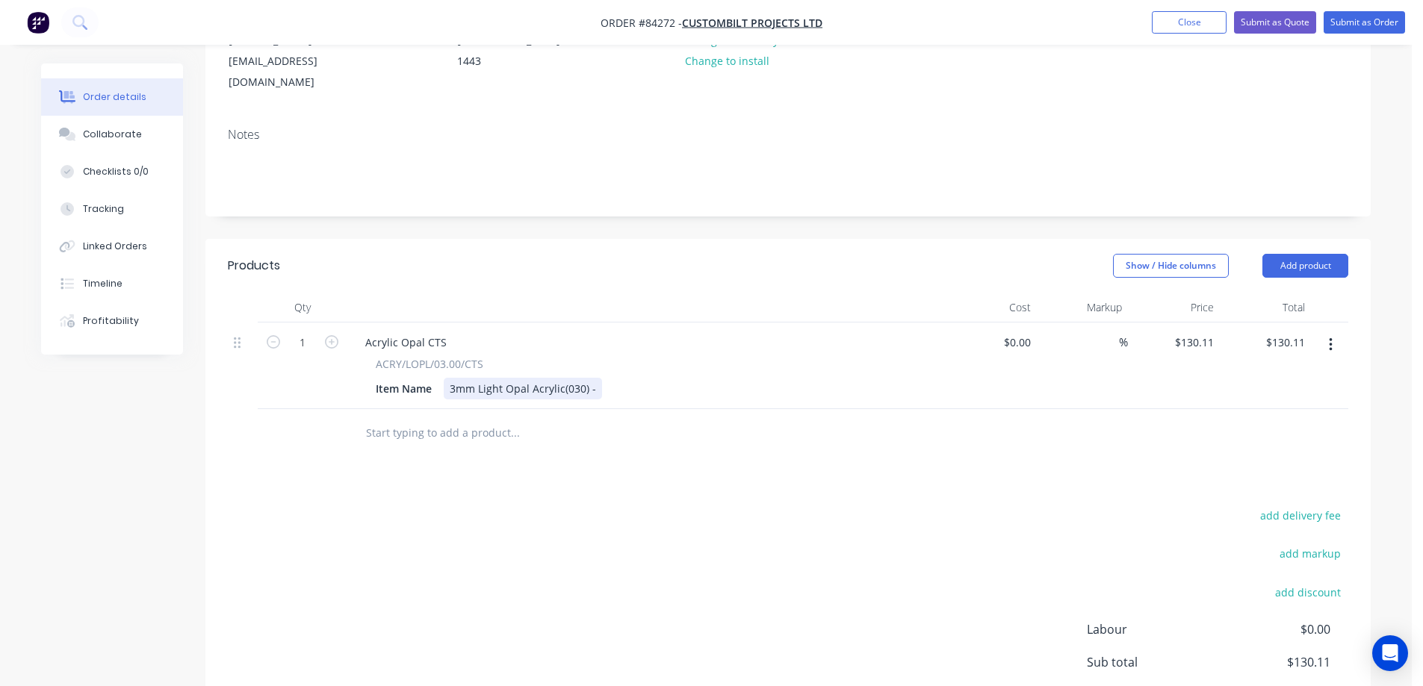
click at [591, 378] on div "3mm Light Opal Acrylic(030) -" at bounding box center [523, 389] width 158 height 22
drag, startPoint x: 1178, startPoint y: 303, endPoint x: 1178, endPoint y: 319, distance: 15.7
click at [1178, 332] on div "130.11 $130.11" at bounding box center [1196, 343] width 46 height 22
paste input "44.08"
type input "$44.08"
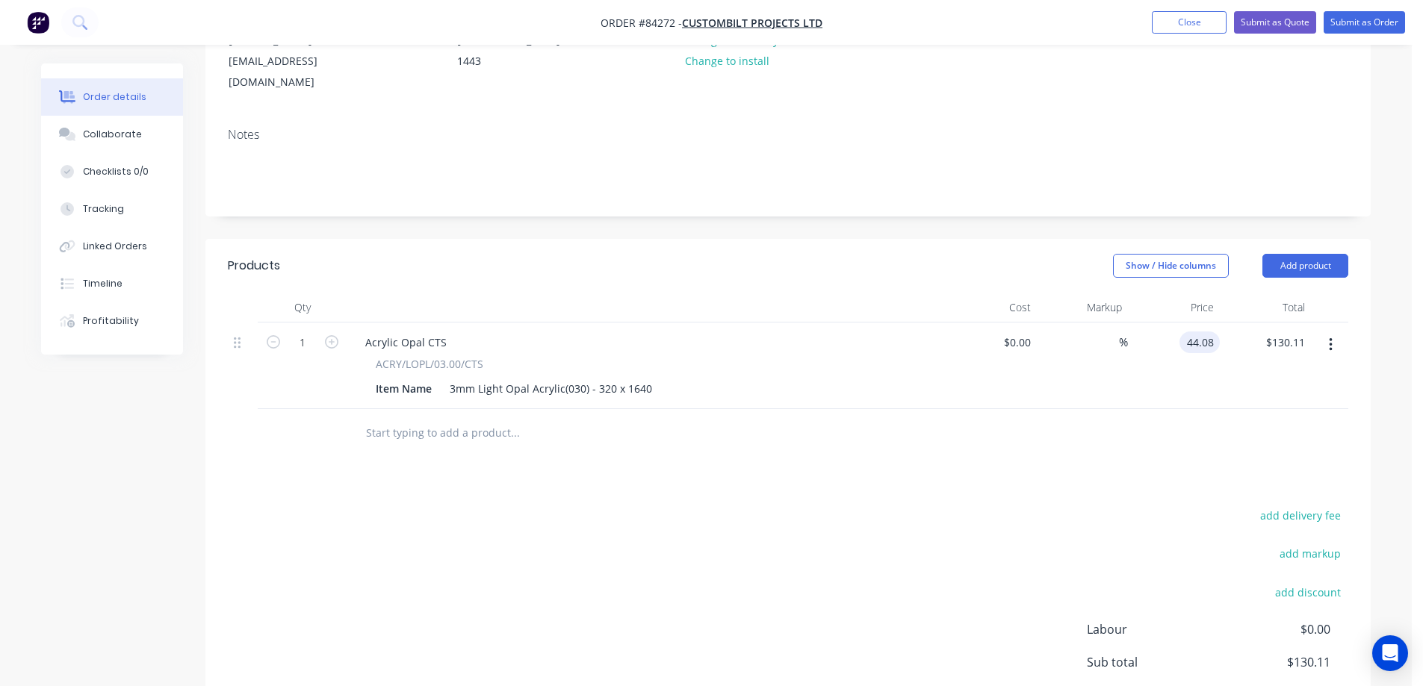
type input "$44.08"
click at [1177, 409] on div at bounding box center [788, 433] width 1120 height 49
click at [975, 190] on div "Created by Jess Created 29/08/25 Required Assigned to Add team member Status Dr…" at bounding box center [787, 339] width 1165 height 953
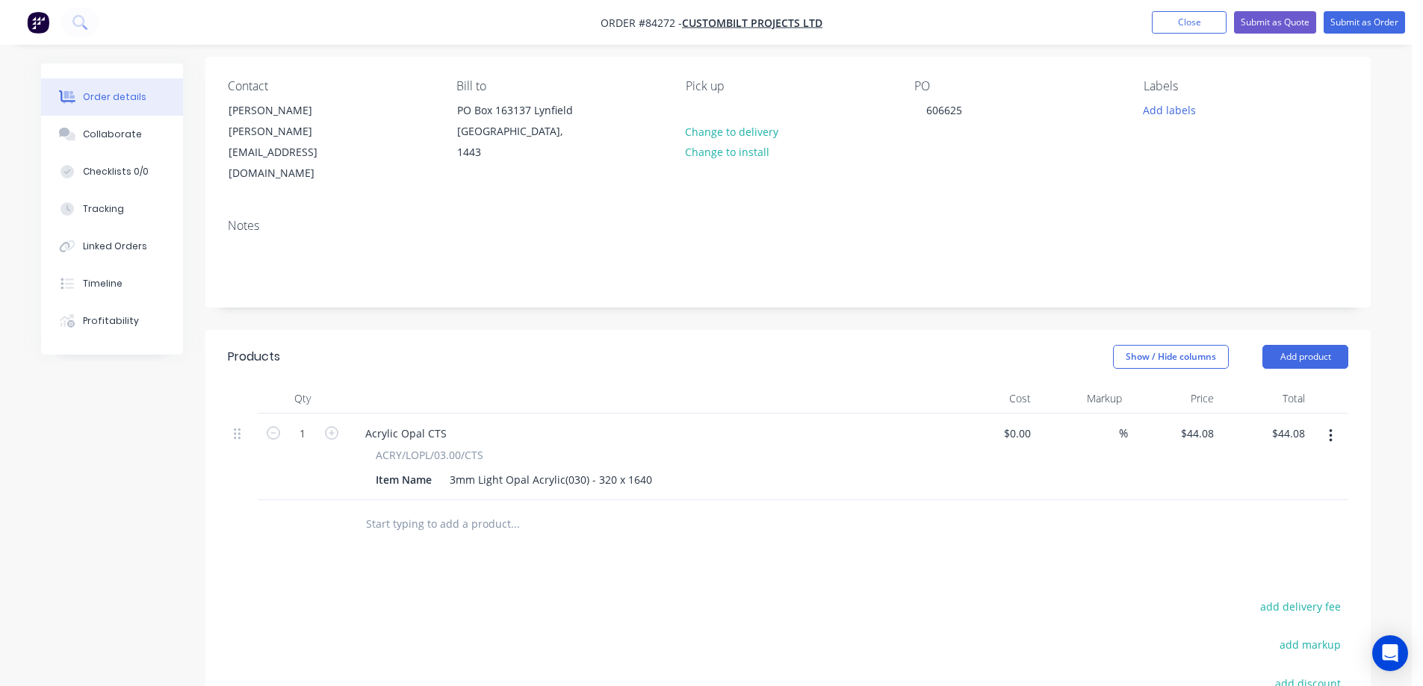
scroll to position [51, 0]
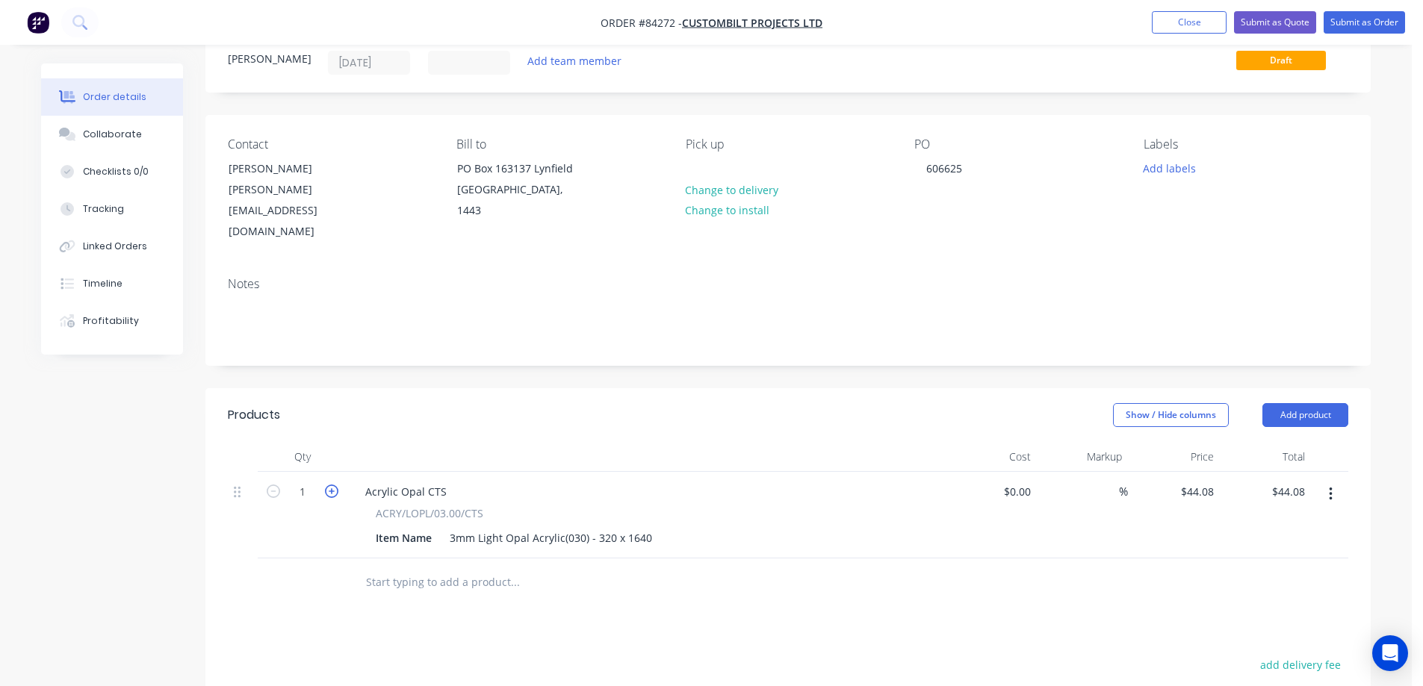
click at [332, 485] on icon "button" at bounding box center [331, 491] width 13 height 13
type input "2"
type input "$88.16"
click at [332, 485] on icon "button" at bounding box center [331, 491] width 13 height 13
type input "3"
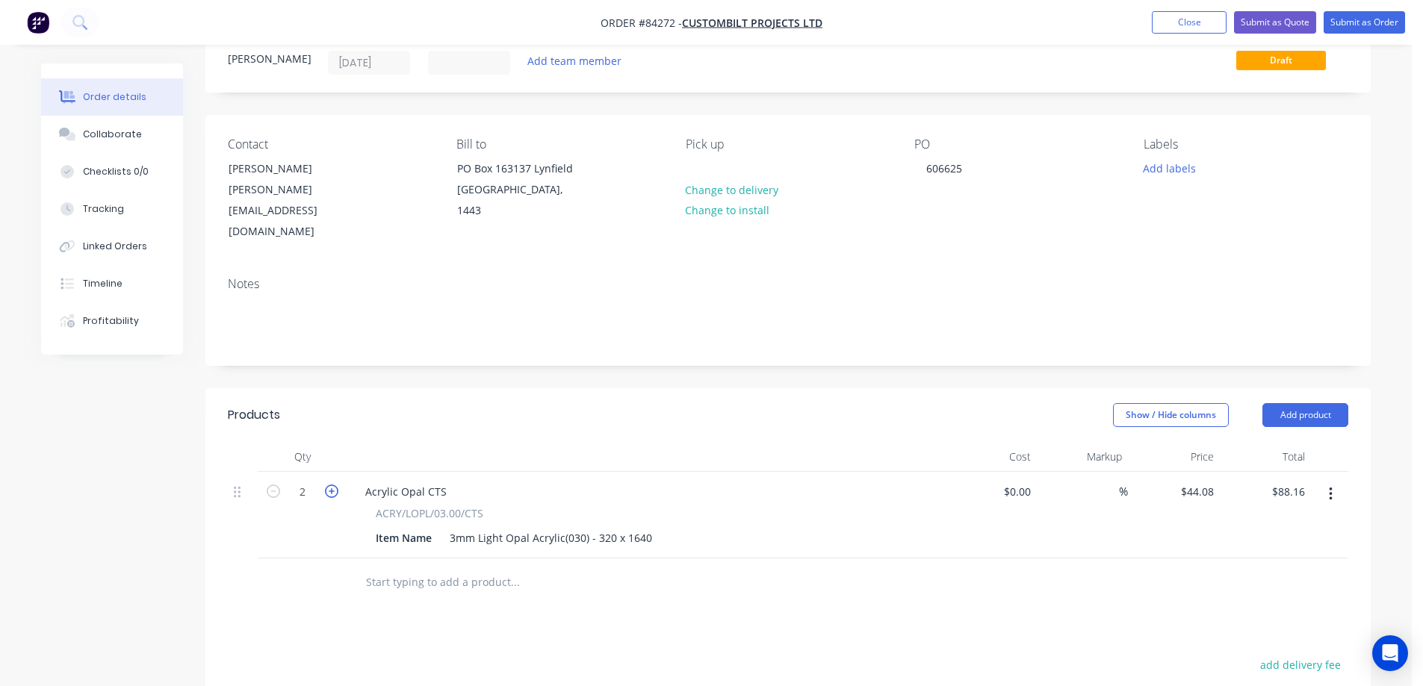
type input "$132.24"
click at [332, 485] on icon "button" at bounding box center [331, 491] width 13 height 13
type input "4"
type input "$176.32"
click at [1383, 16] on button "Submit as Order" at bounding box center [1363, 22] width 81 height 22
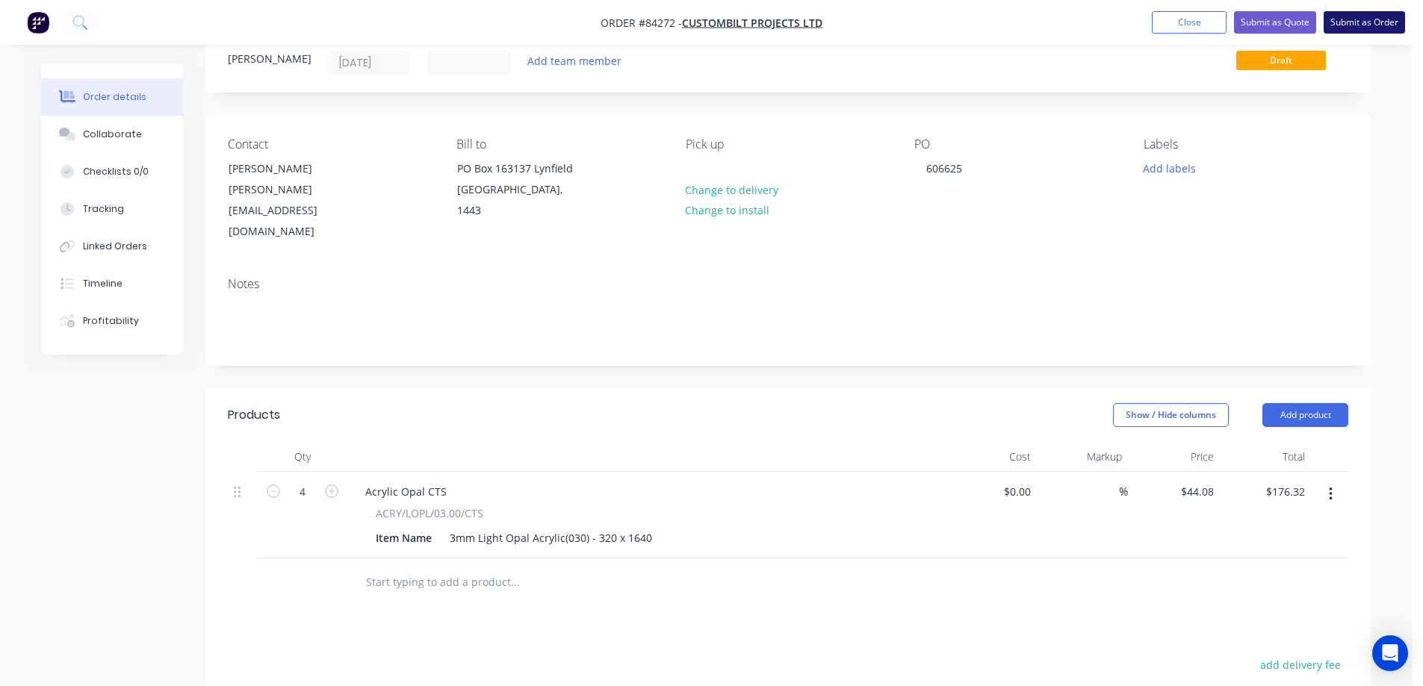
scroll to position [0, 0]
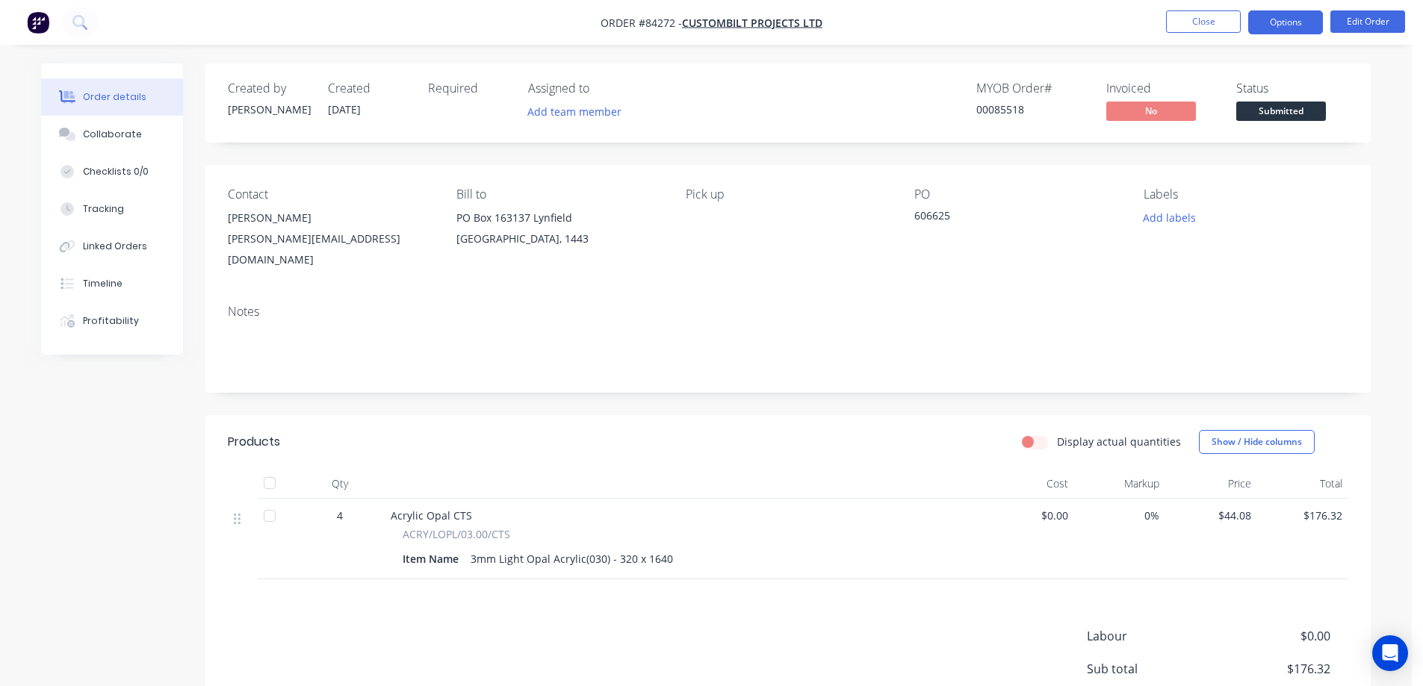
click at [1268, 22] on button "Options" at bounding box center [1285, 22] width 75 height 24
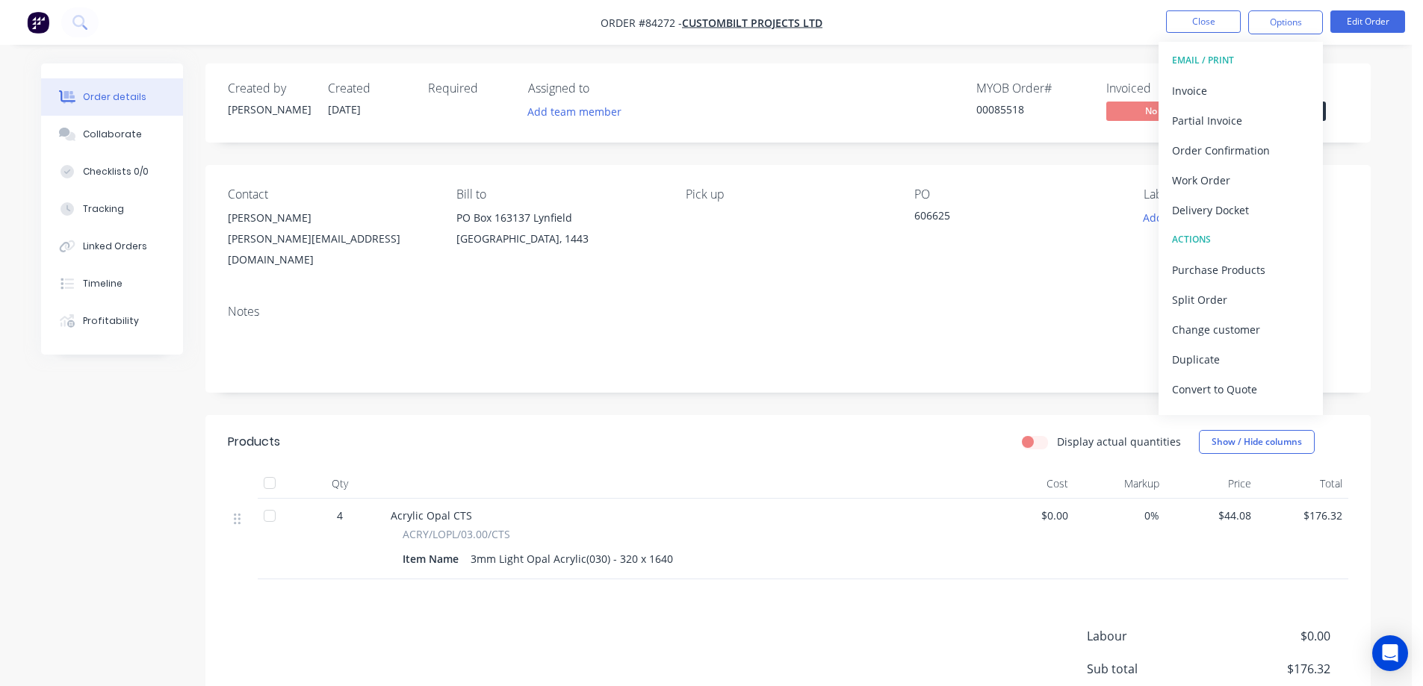
drag, startPoint x: 1235, startPoint y: 173, endPoint x: 1152, endPoint y: 205, distance: 89.9
click at [1152, 205] on div "Order #84272 - Custombilt Projects Ltd Close Options EMAIL / PRINT Invoice Part…" at bounding box center [705, 422] width 1411 height 845
click at [1150, 208] on button "Add labels" at bounding box center [1168, 218] width 69 height 20
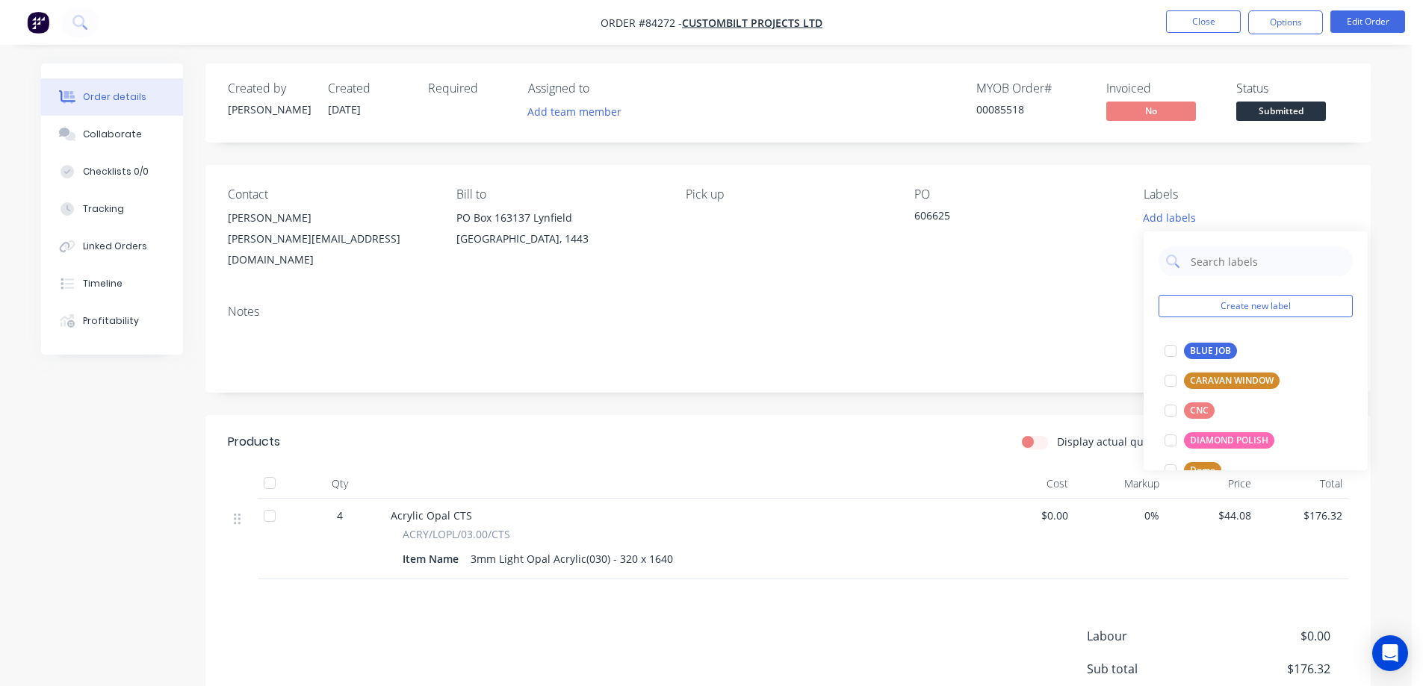
click at [1186, 333] on div "Create new label BLUE JOB edit CARAVAN WINDOW edit CNC edit DIAMOND POLISH edit…" at bounding box center [1255, 351] width 224 height 239
click at [1187, 343] on button "BLUE JOB" at bounding box center [1200, 351] width 84 height 21
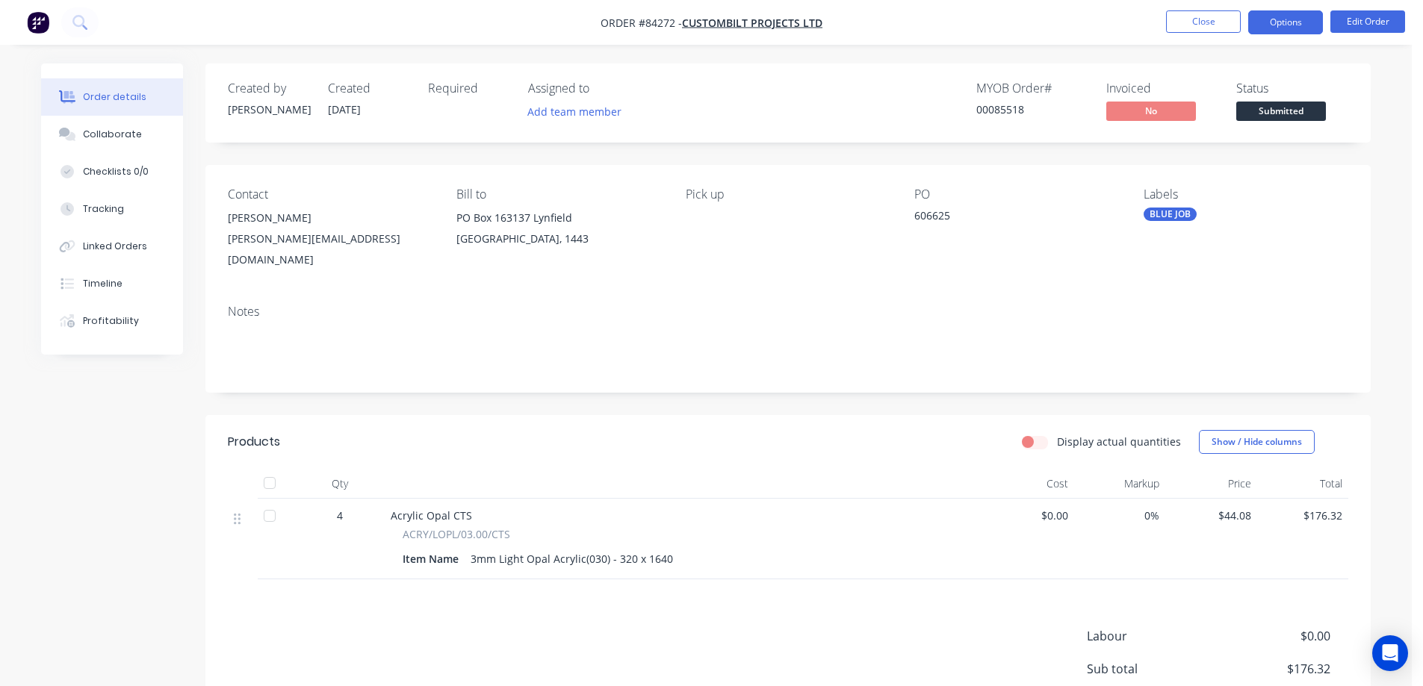
click at [1282, 16] on button "Options" at bounding box center [1285, 22] width 75 height 24
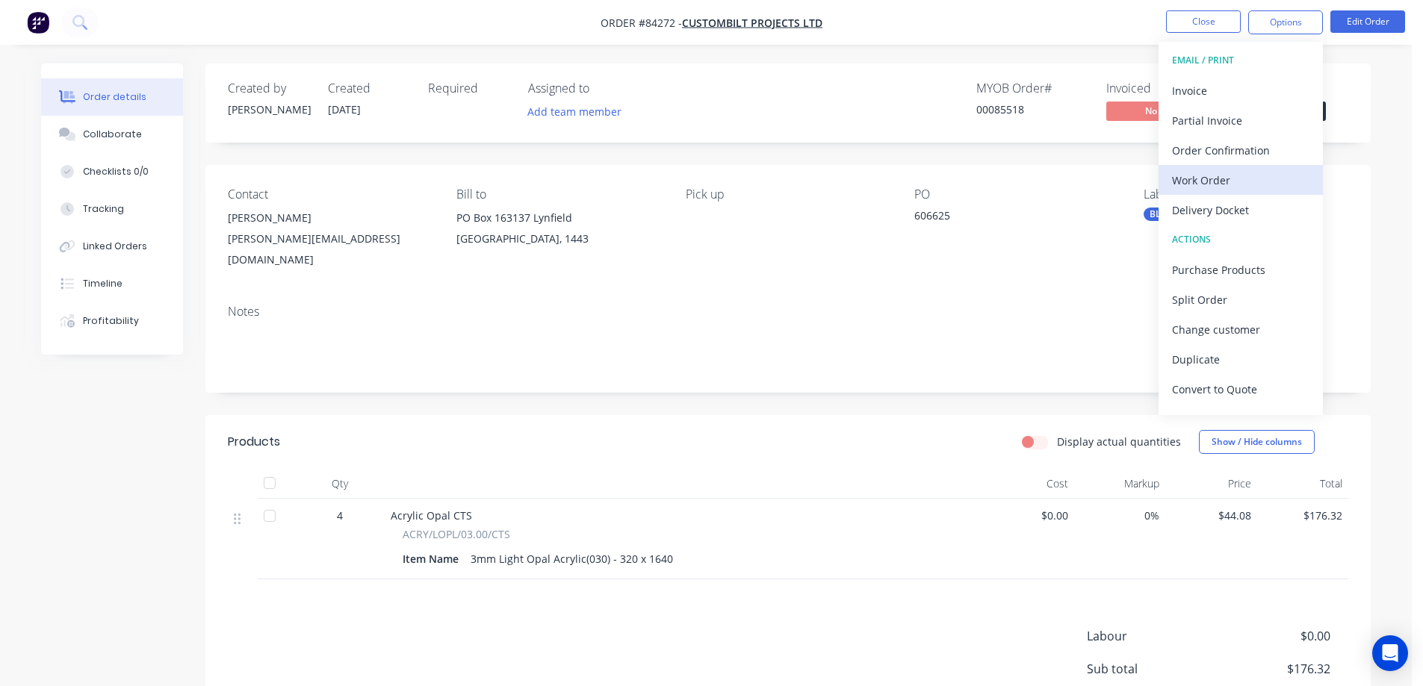
click at [1227, 190] on div "Work Order" at bounding box center [1240, 181] width 137 height 22
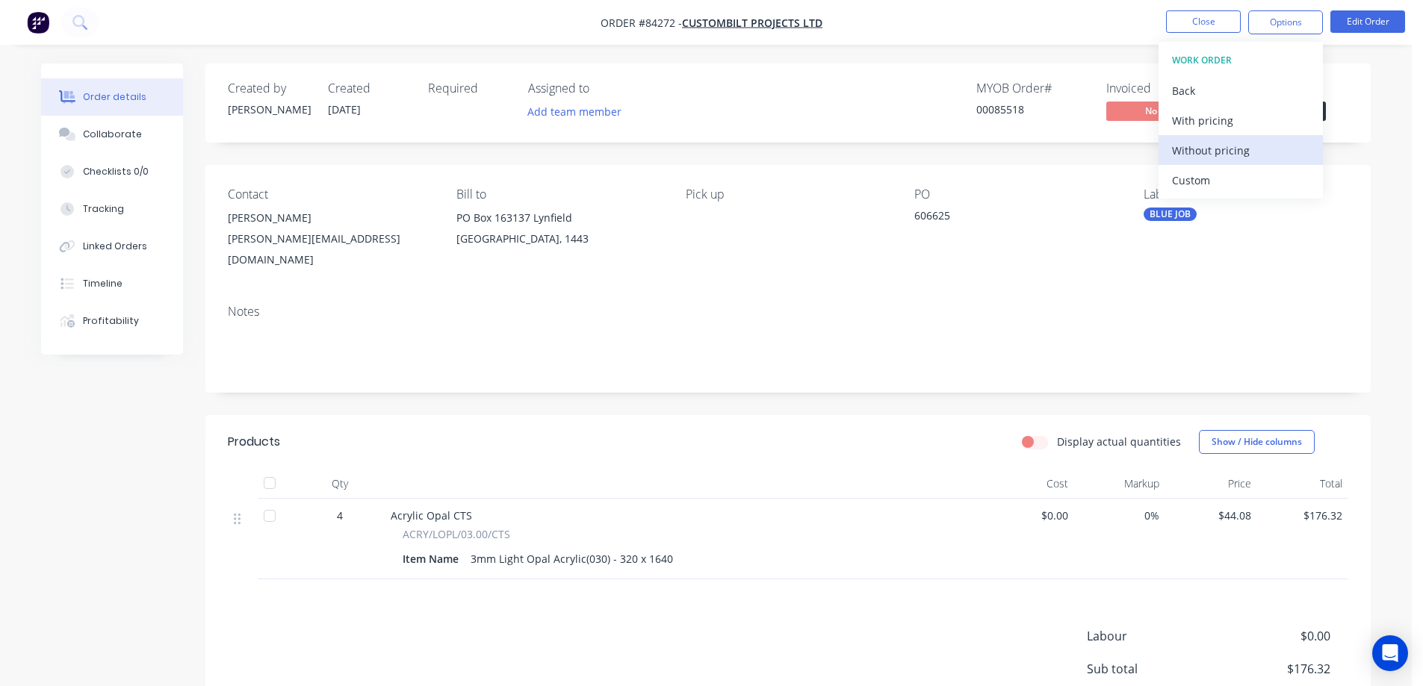
click at [1231, 152] on div "Without pricing" at bounding box center [1240, 151] width 137 height 22
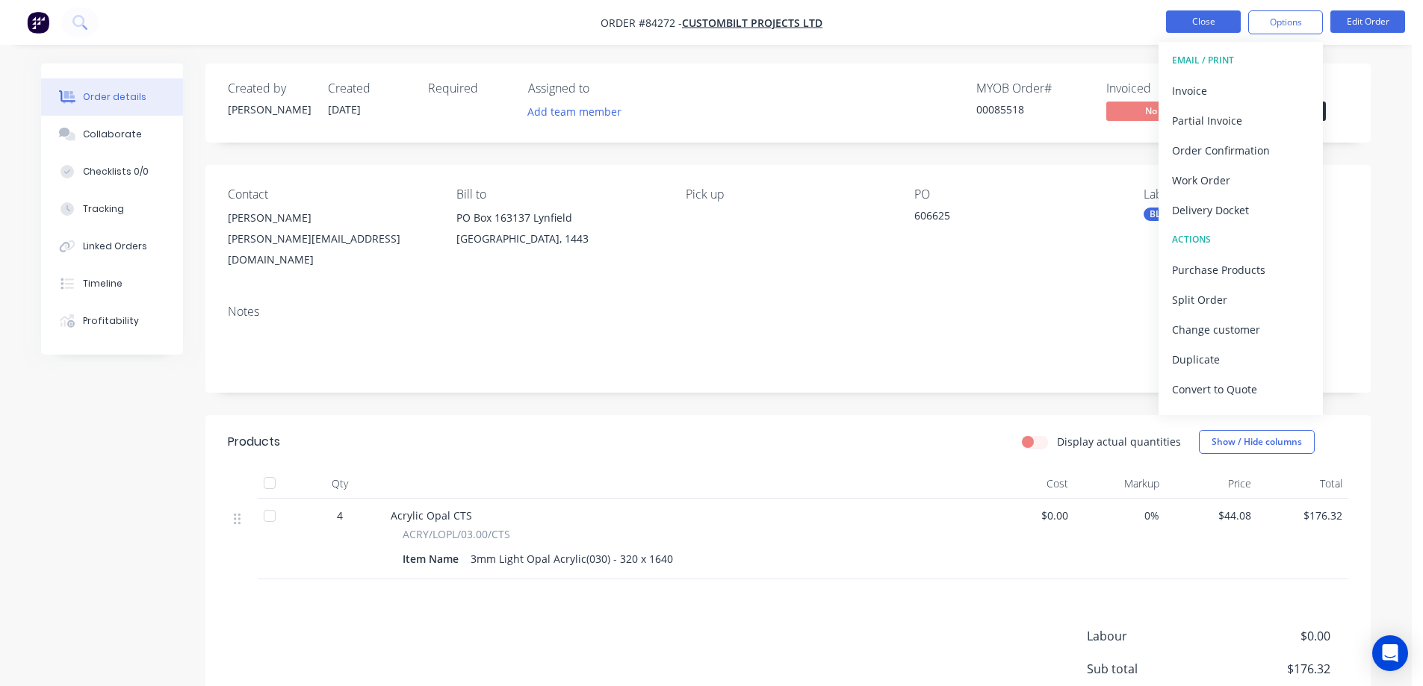
click at [1175, 30] on button "Close" at bounding box center [1203, 21] width 75 height 22
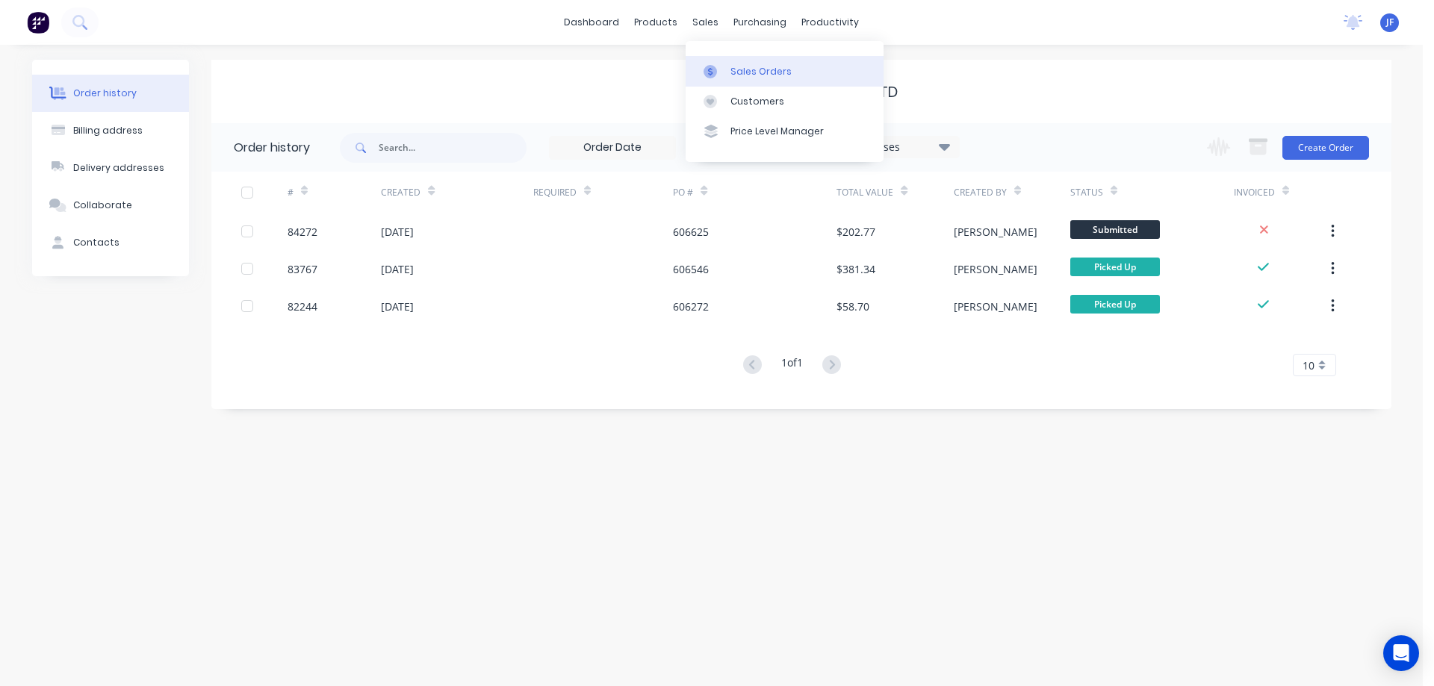
click at [730, 61] on link "Sales Orders" at bounding box center [785, 71] width 198 height 30
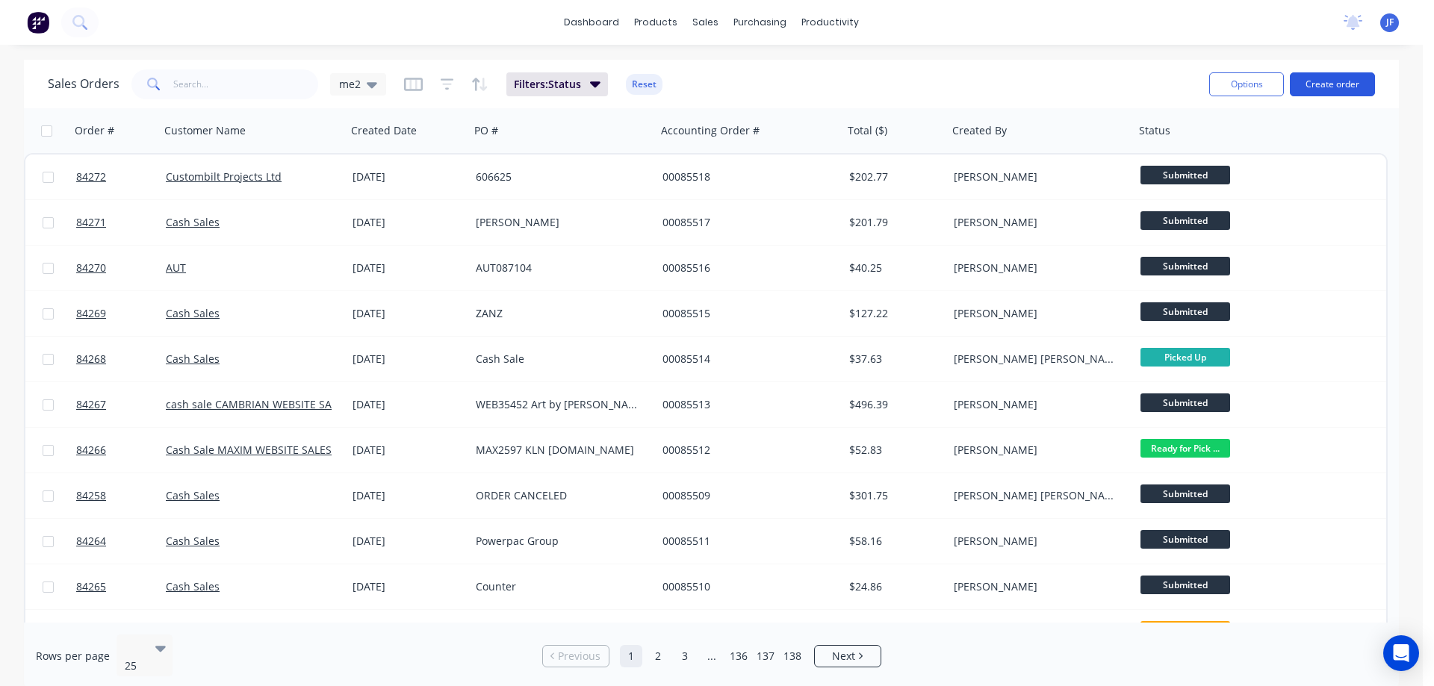
click at [1331, 84] on button "Create order" at bounding box center [1332, 84] width 85 height 24
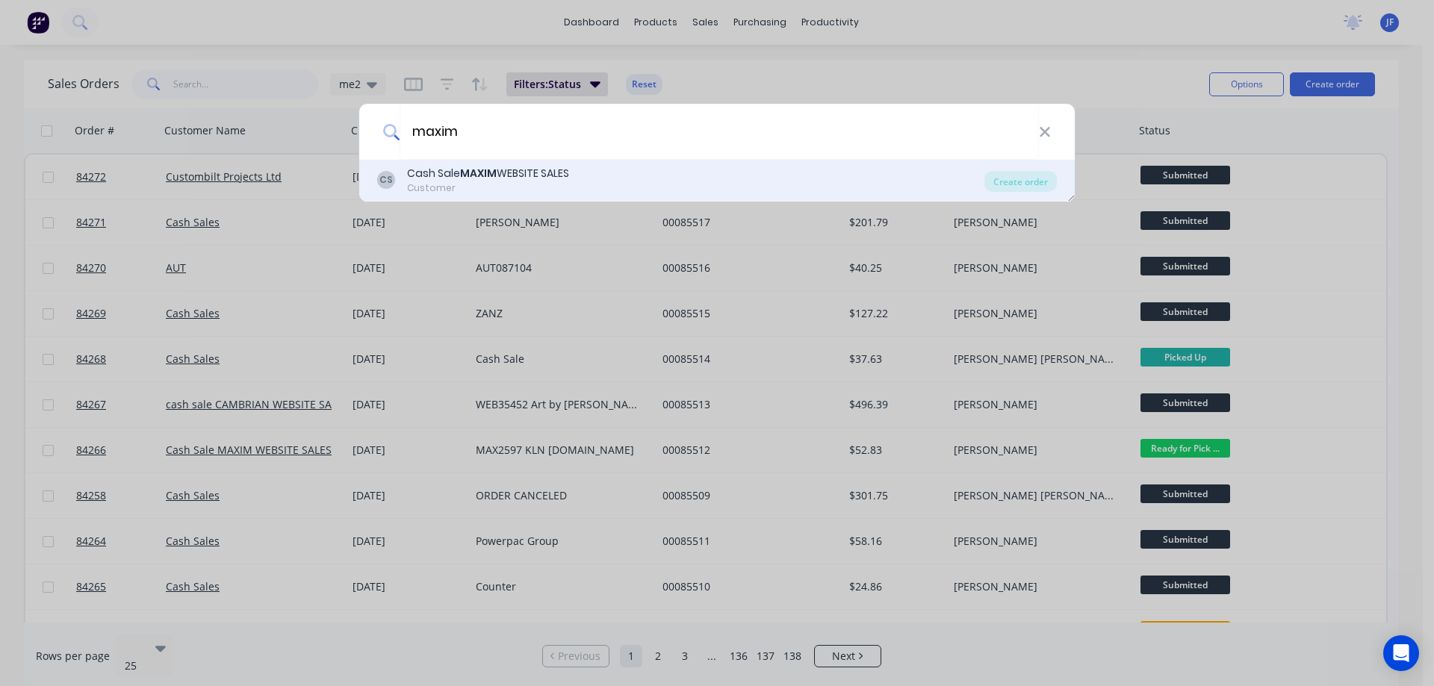
type input "maxim"
click at [761, 184] on div "CS Cash Sale MAXIM WEBSITE SALES Customer" at bounding box center [680, 180] width 607 height 29
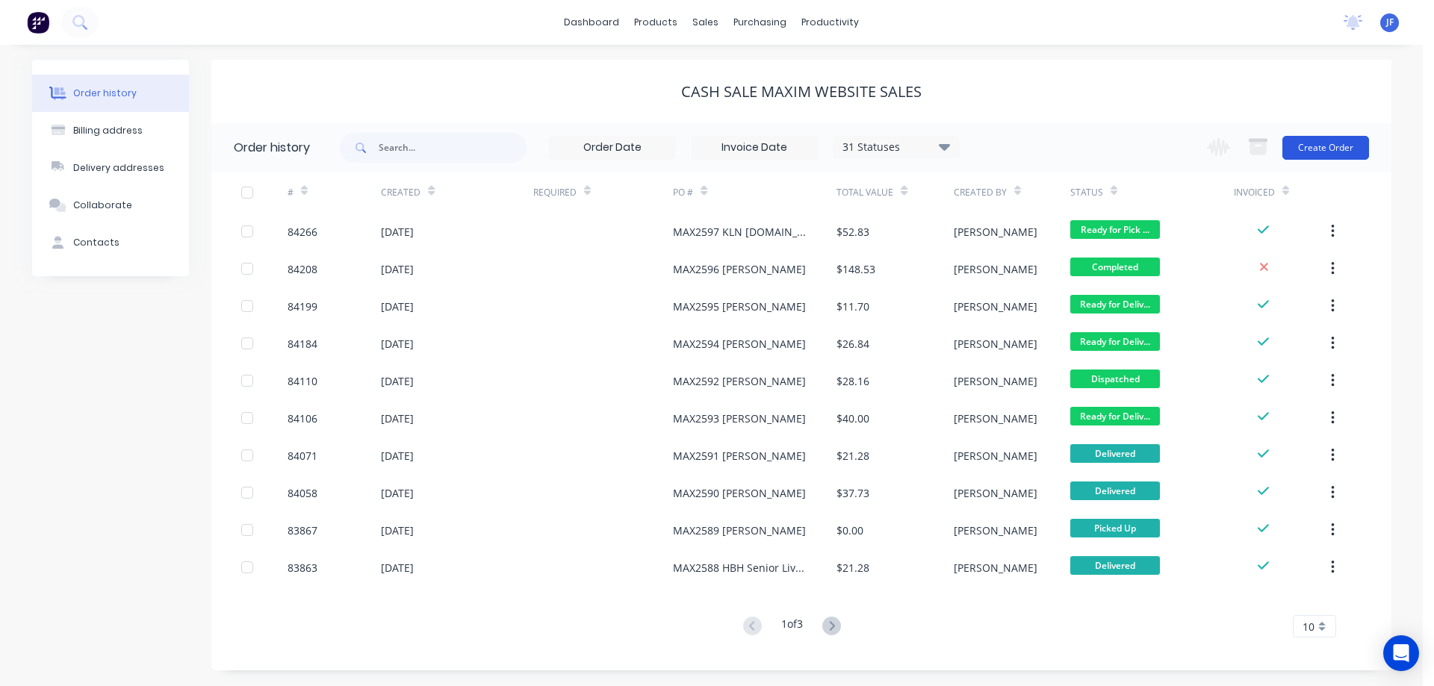
click at [1322, 146] on button "Create Order" at bounding box center [1325, 148] width 87 height 24
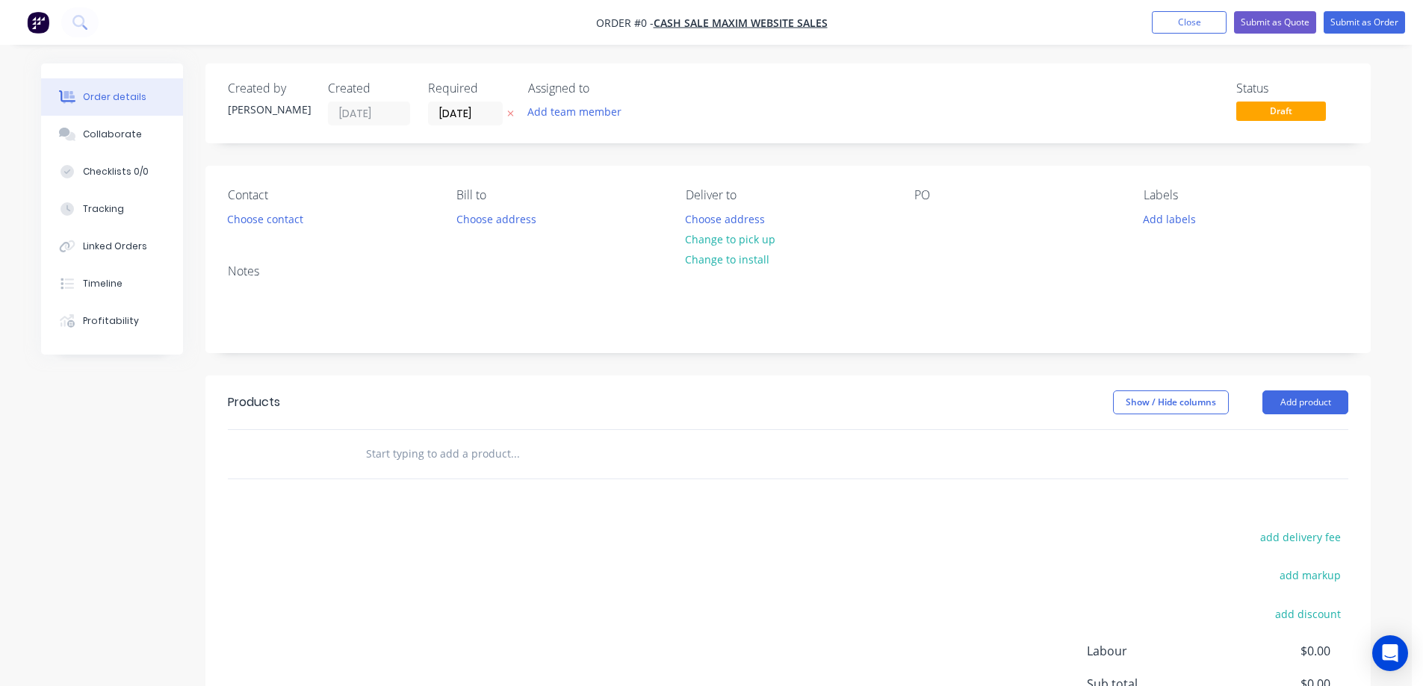
click at [511, 120] on button at bounding box center [511, 113] width 16 height 17
click at [269, 221] on div "Creating draft order... Loading..." at bounding box center [752, 406] width 1423 height 686
click at [261, 222] on button "Choose contact" at bounding box center [266, 218] width 92 height 20
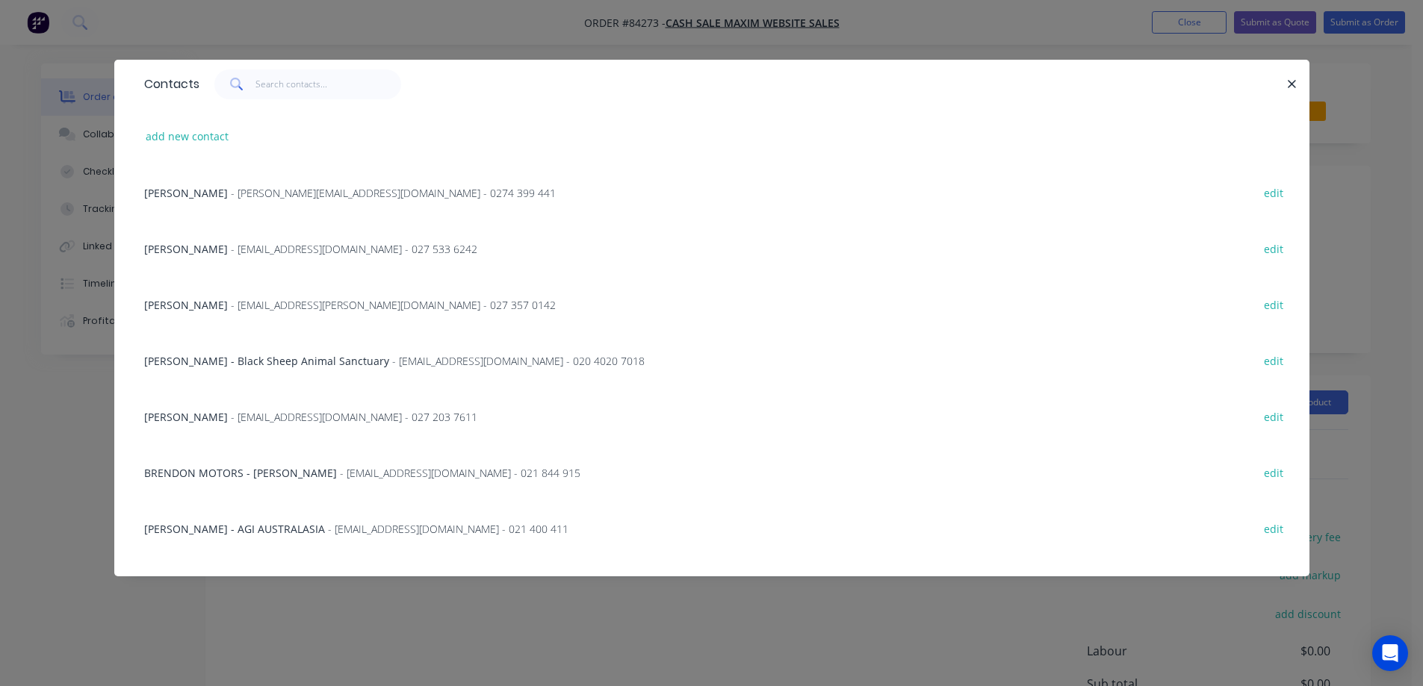
click at [255, 96] on div at bounding box center [307, 84] width 187 height 30
click at [265, 88] on input "text" at bounding box center [328, 84] width 146 height 30
paste input "Andrew Parkin"
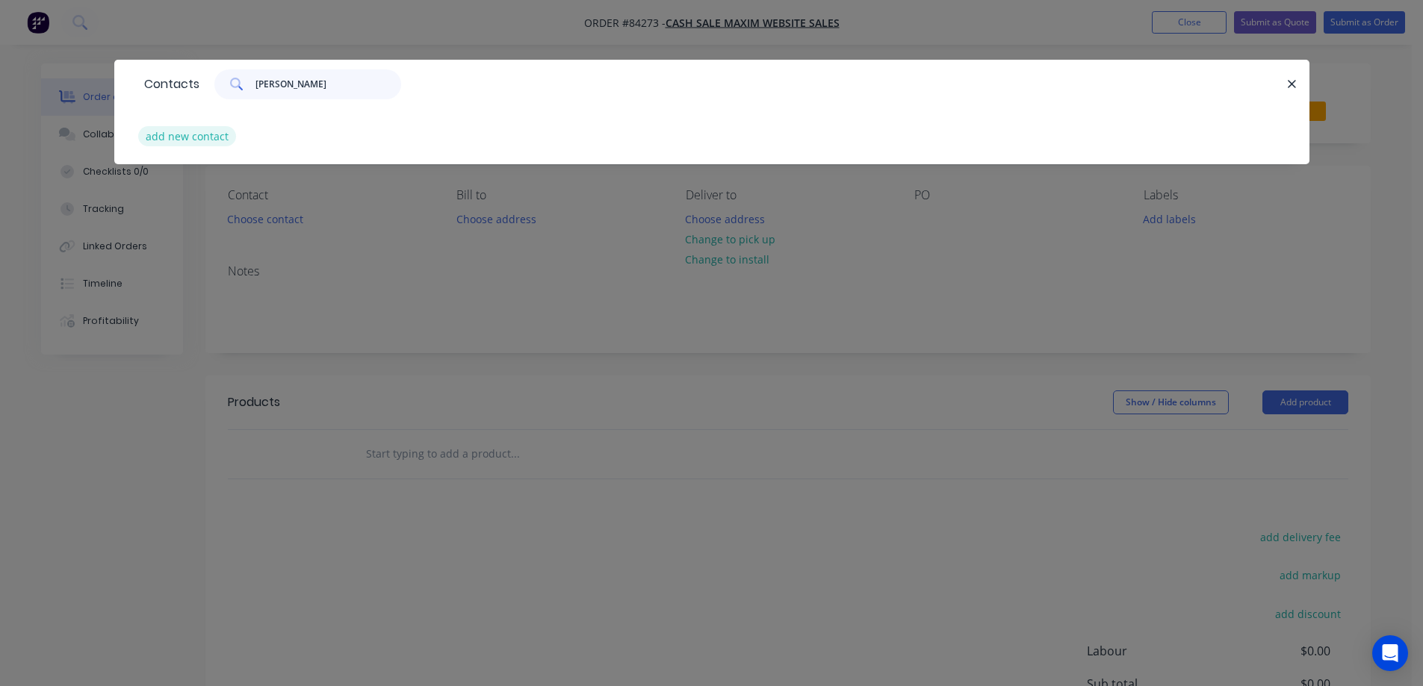
type input "Andrew Parkin"
click at [205, 136] on button "add new contact" at bounding box center [187, 136] width 99 height 20
select select "NZ"
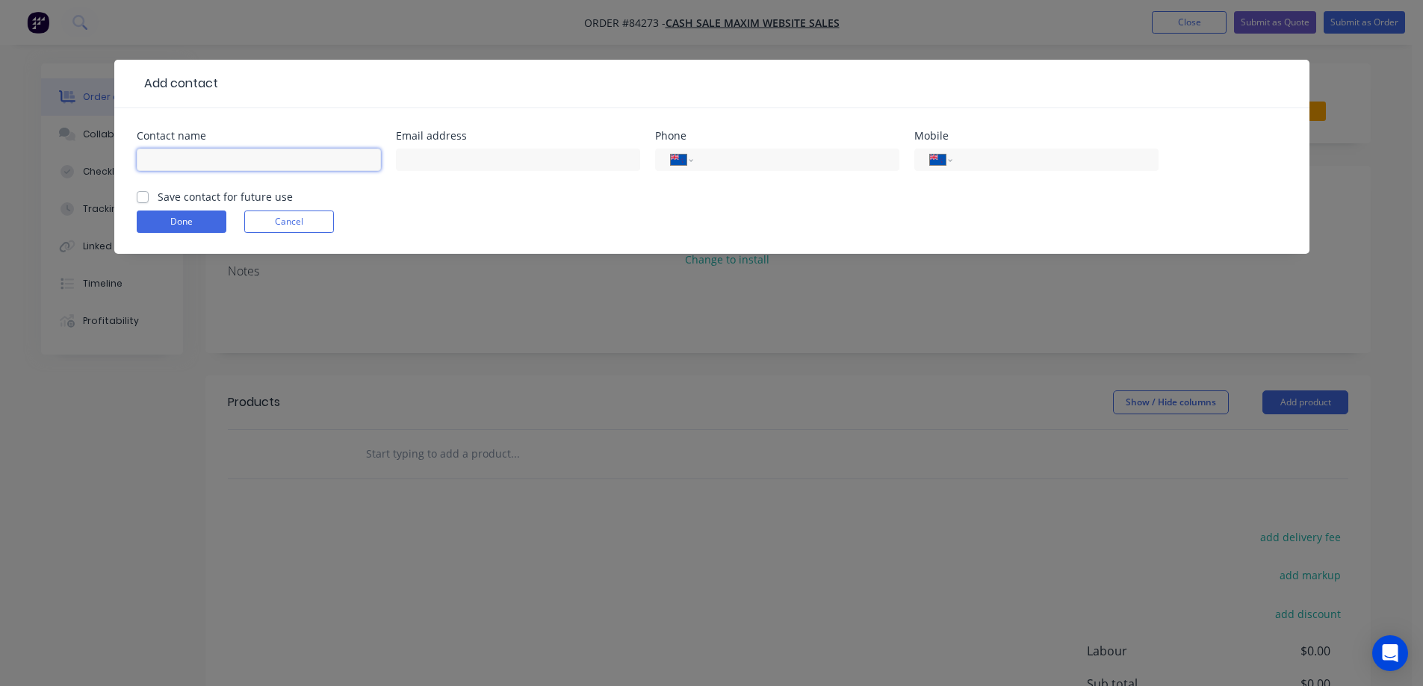
click at [219, 156] on input "text" at bounding box center [259, 160] width 244 height 22
paste input "Andrew Parkin"
type input "Andrew Parkin"
click at [219, 192] on label "Save contact for future use" at bounding box center [225, 197] width 135 height 16
click at [149, 192] on input "Save contact for future use" at bounding box center [143, 196] width 12 height 14
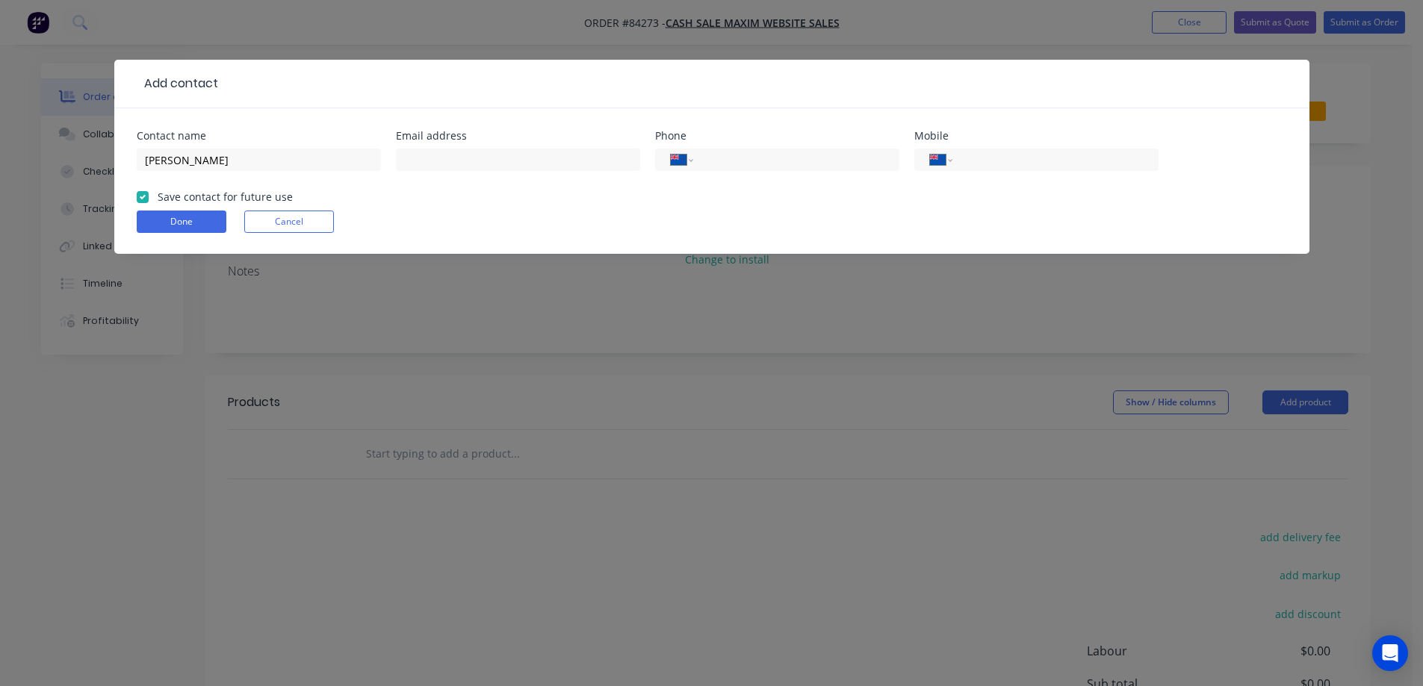
checkbox input "true"
click at [449, 167] on input "text" at bounding box center [518, 160] width 244 height 22
paste input "andrewparkin1@gmail.com"
type input "andrewparkin1@gmail.com"
click at [976, 167] on input "tel" at bounding box center [1052, 160] width 179 height 17
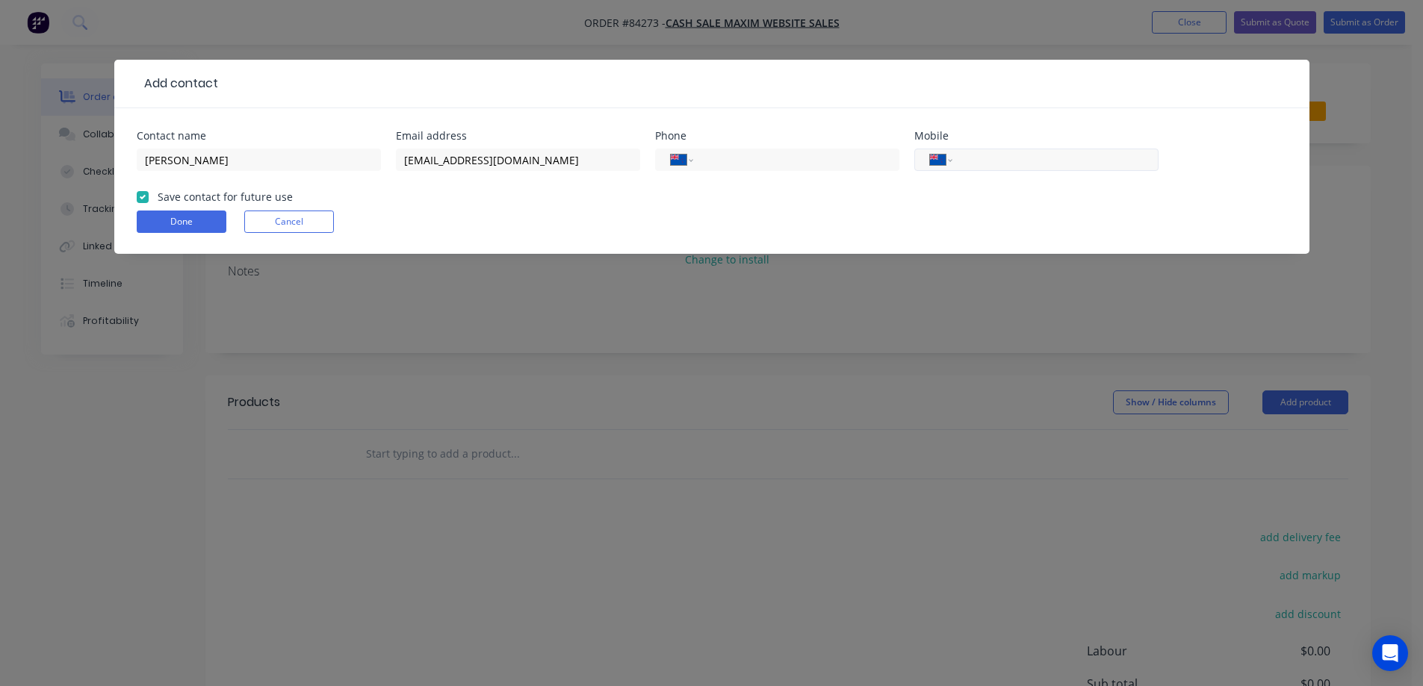
paste input "0210 284 9108"
type input "0210 284 9108"
click at [207, 223] on button "Done" at bounding box center [182, 222] width 90 height 22
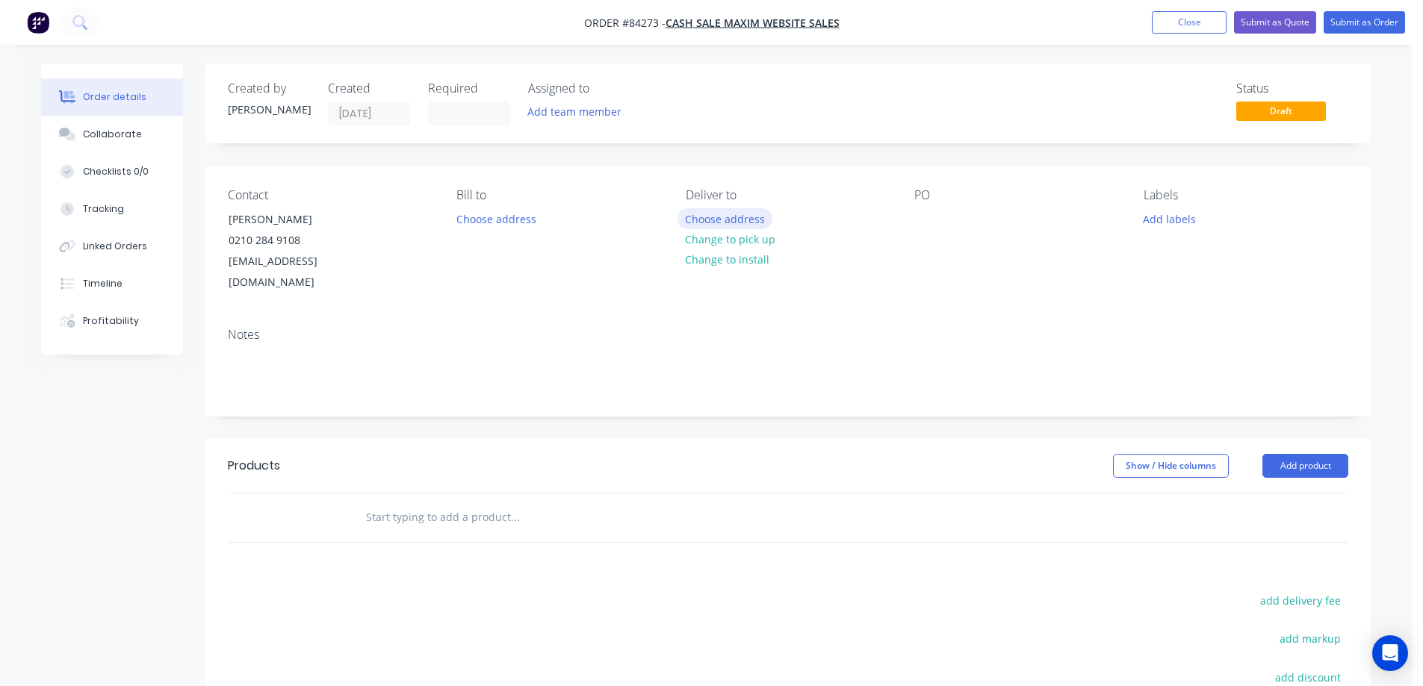
click at [718, 220] on button "Choose address" at bounding box center [725, 218] width 96 height 20
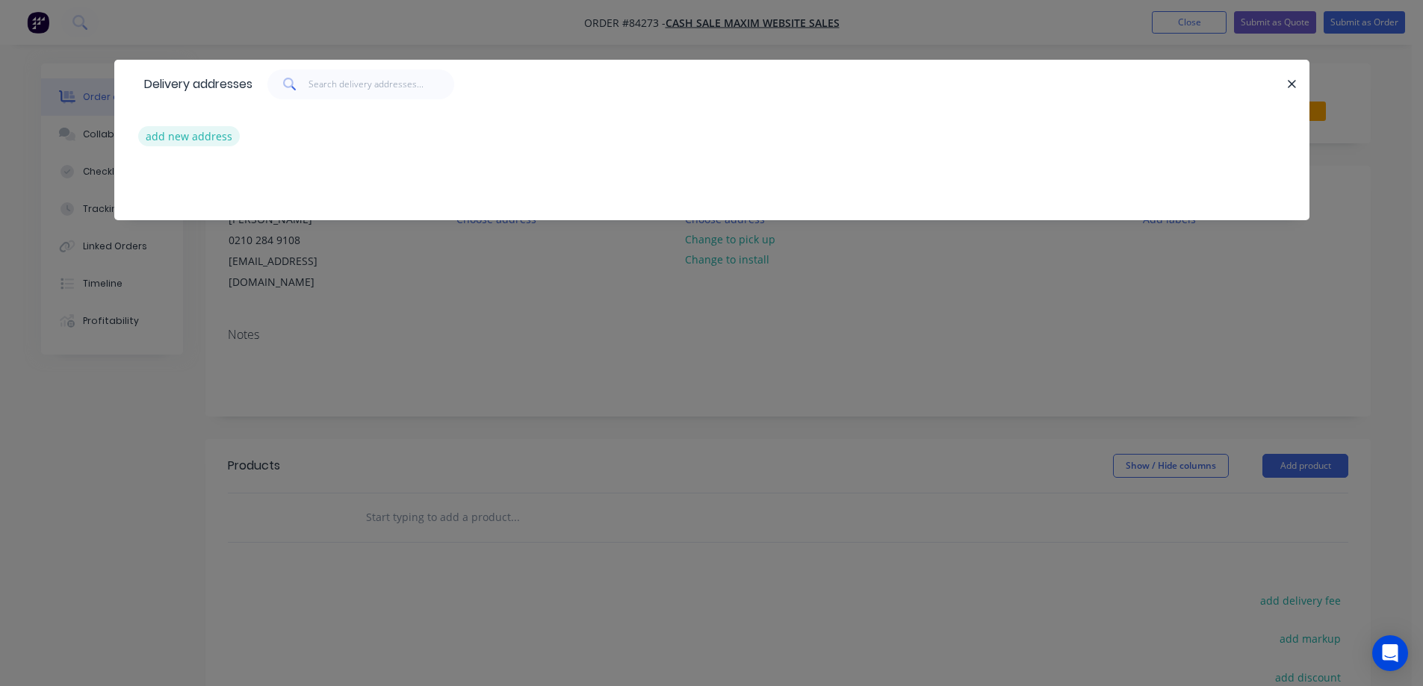
click at [229, 143] on button "add new address" at bounding box center [189, 136] width 102 height 20
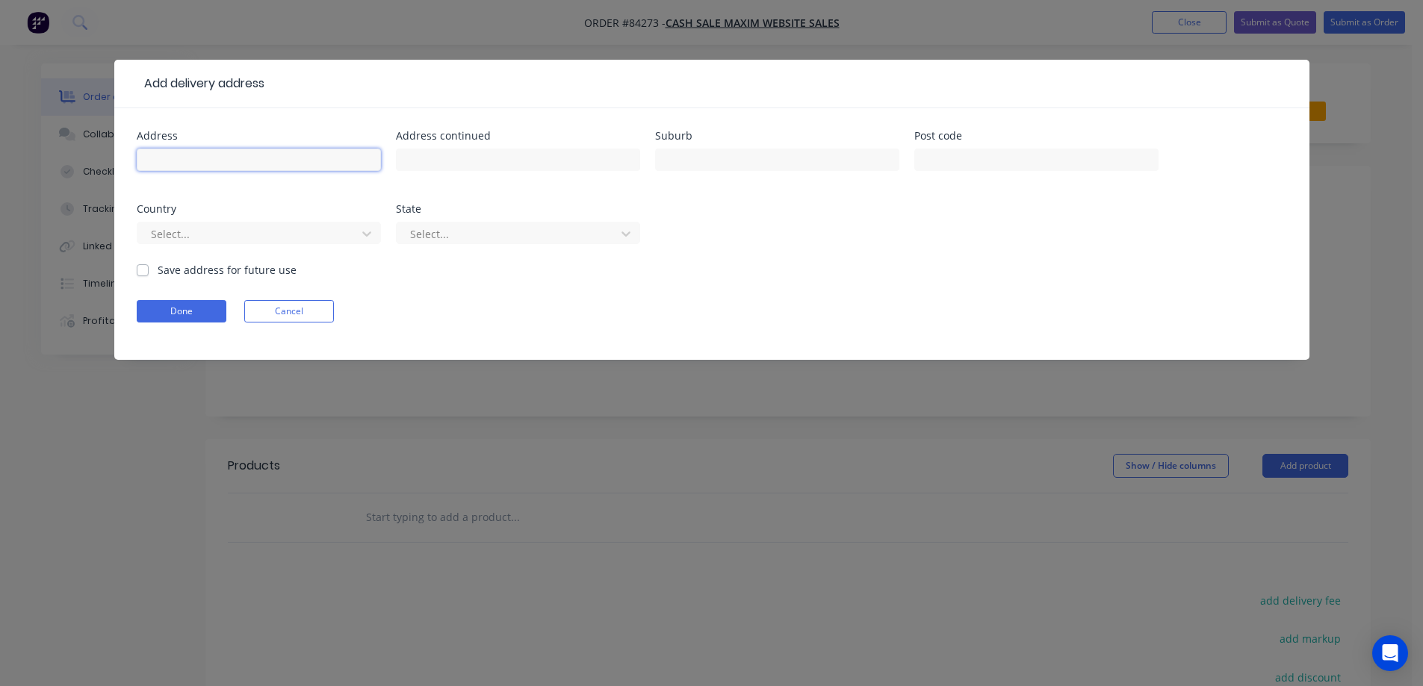
click at [235, 170] on input "text" at bounding box center [259, 160] width 244 height 22
paste input "107 Prestons Road Redwood"
click at [258, 155] on input "107 Prestons Road Redwood" at bounding box center [259, 160] width 244 height 22
type input "107 Prestons Road"
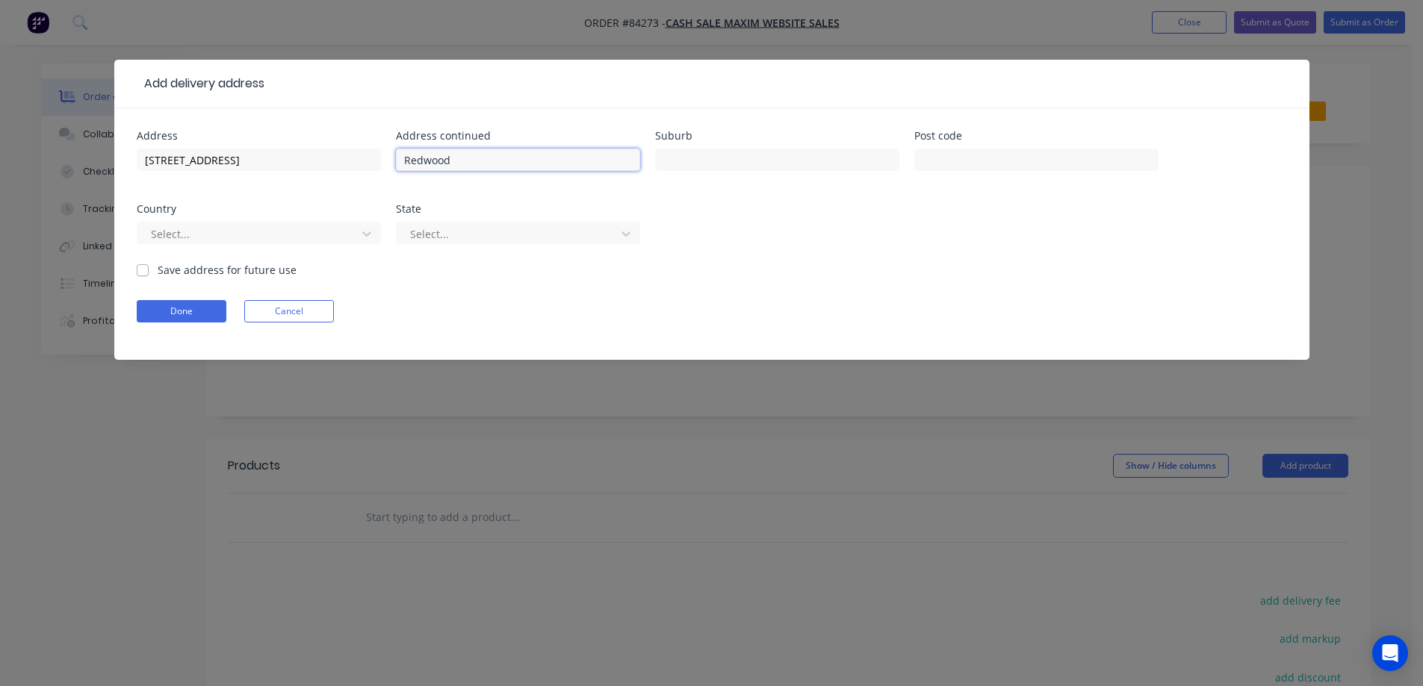
type input "Redwood"
type input "Christchurch"
click at [954, 158] on input "text" at bounding box center [1036, 160] width 244 height 22
type input "8051"
click at [147, 326] on form "Address 107 Prestons Road Address continued Redwood Suburb Christchurch Post co…" at bounding box center [712, 245] width 1150 height 229
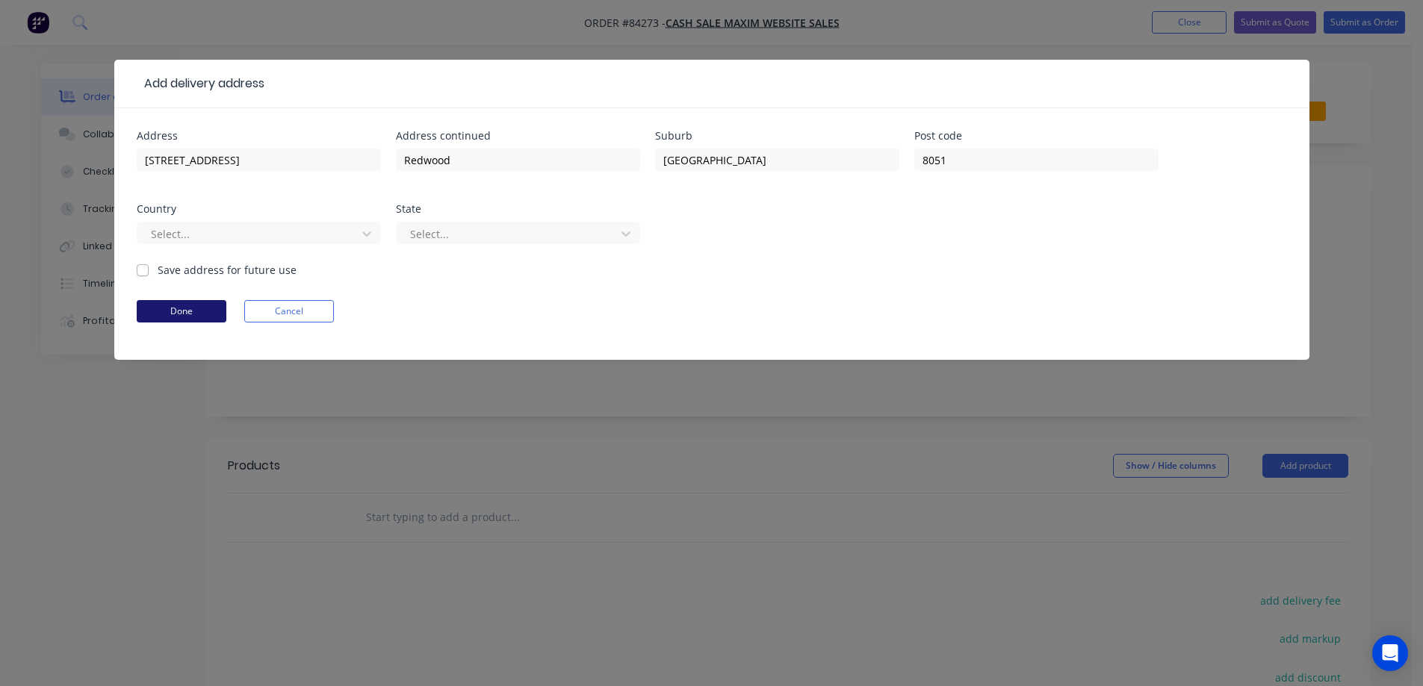
click at [150, 309] on button "Done" at bounding box center [182, 311] width 90 height 22
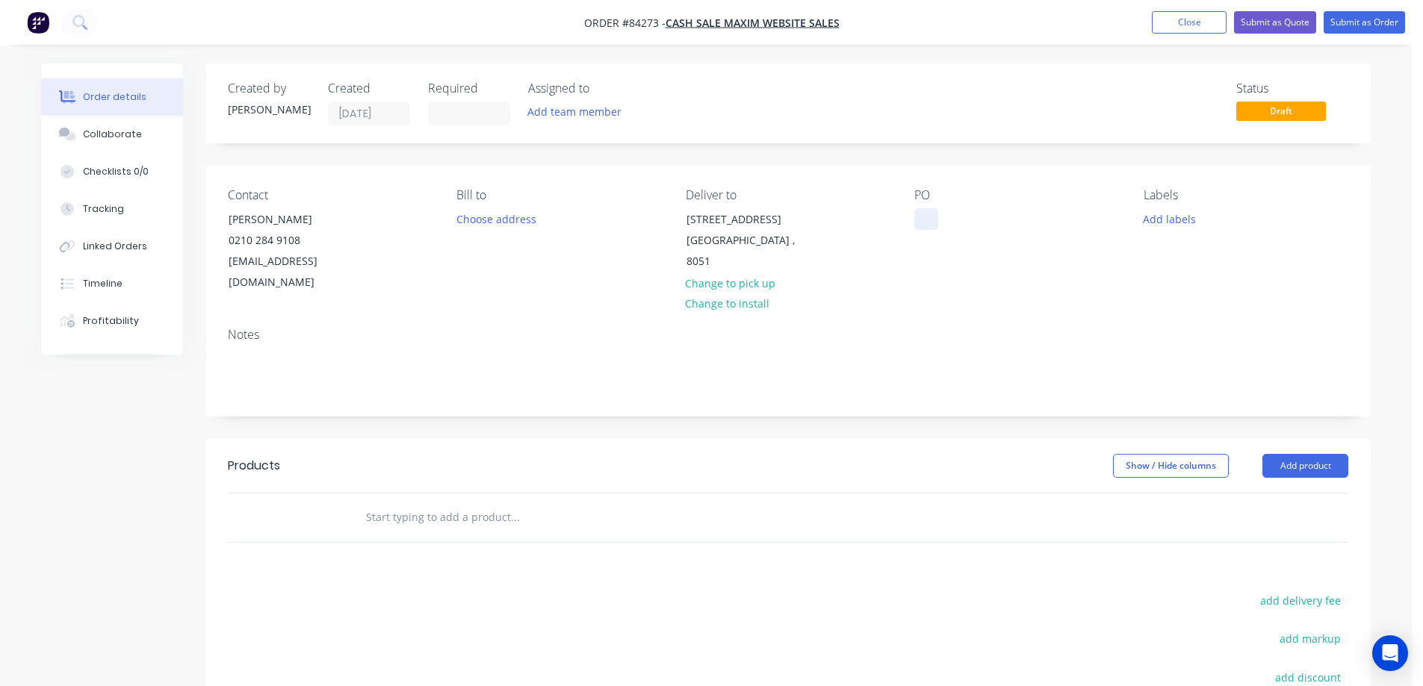
click at [921, 217] on div at bounding box center [926, 219] width 24 height 22
drag, startPoint x: 223, startPoint y: 215, endPoint x: 403, endPoint y: 214, distance: 180.7
click at [403, 214] on div "Contact Andrew Parkin 0210 284 9108 andrewparkin1@gmail.com" at bounding box center [330, 240] width 205 height 105
click at [933, 217] on div at bounding box center [926, 219] width 24 height 22
paste div
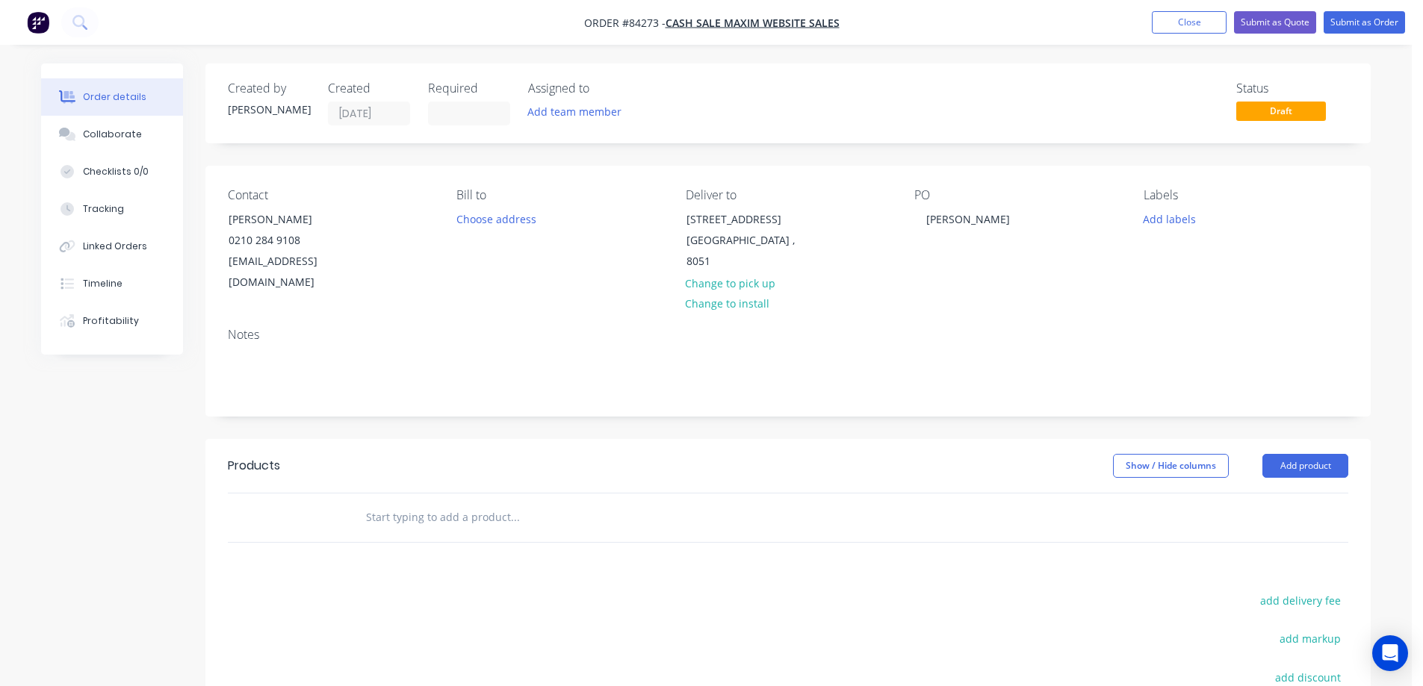
click at [900, 328] on div "Notes" at bounding box center [788, 335] width 1120 height 14
click at [446, 503] on input "text" at bounding box center [514, 518] width 299 height 30
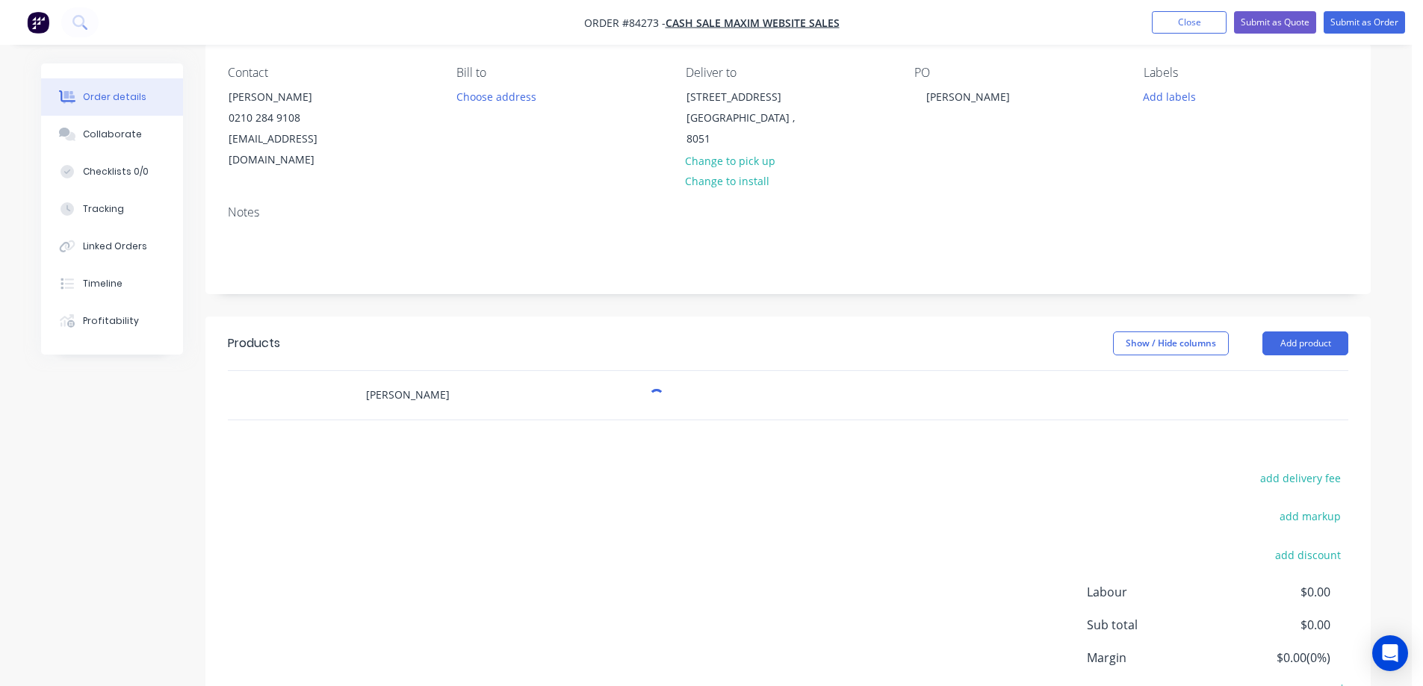
scroll to position [217, 0]
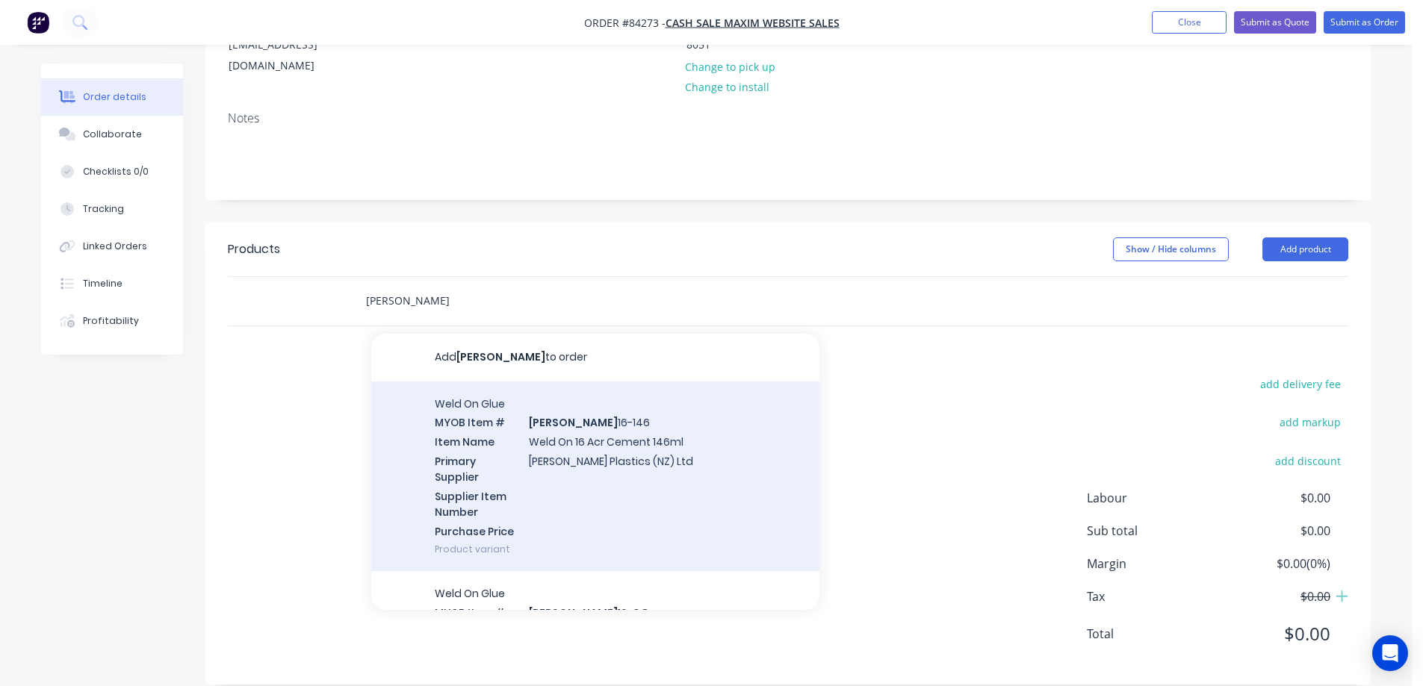
type input "weldon"
click at [634, 382] on div "Weld On Glue MYOB Item # WELDON 16-146 Item Name Weld On 16 Acr Cement 146ml Pr…" at bounding box center [595, 477] width 448 height 190
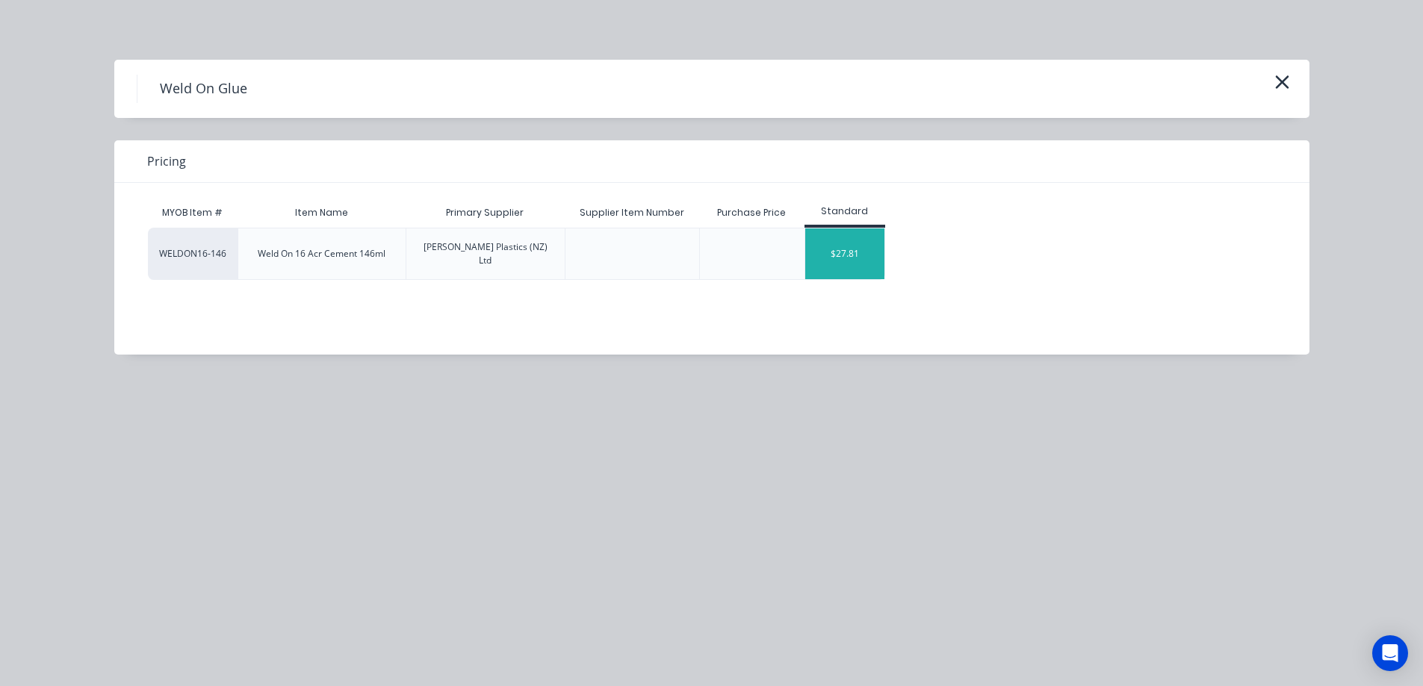
click at [868, 251] on div "$27.81" at bounding box center [845, 254] width 80 height 51
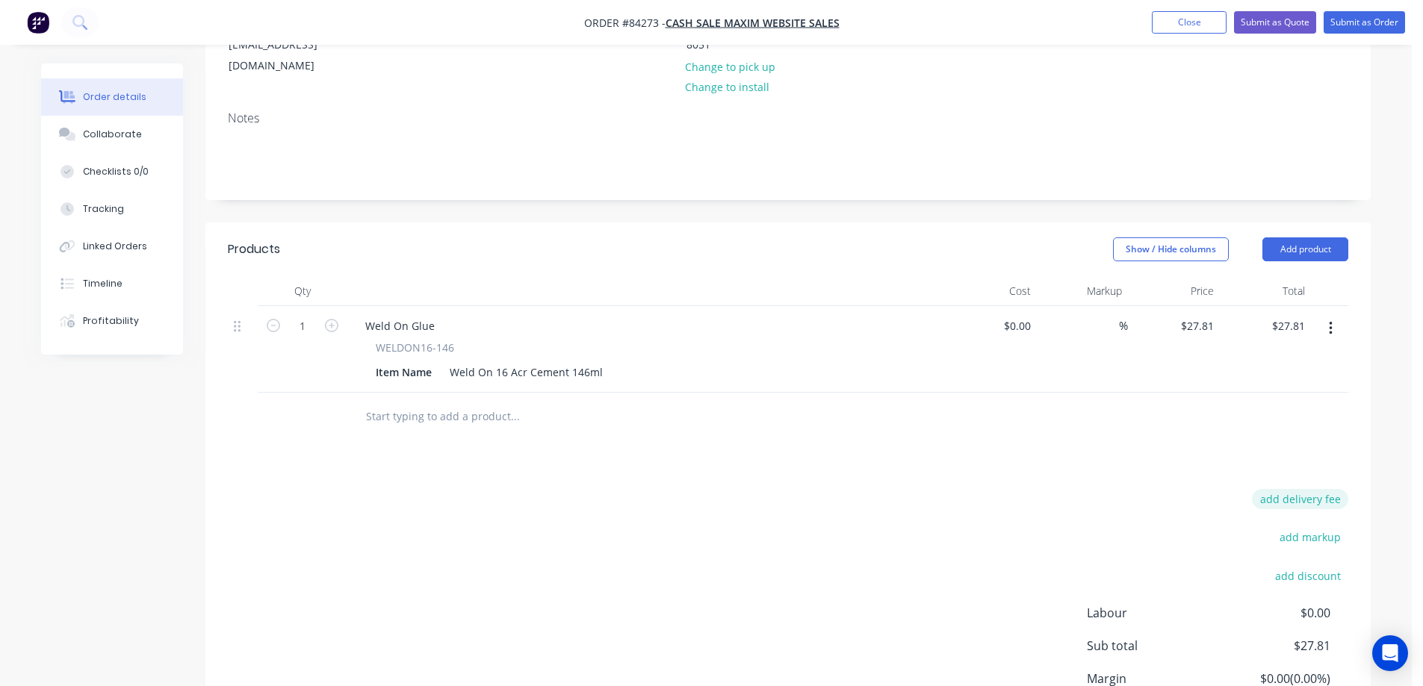
click at [1290, 489] on button "add delivery fee" at bounding box center [1300, 499] width 96 height 20
type input "5"
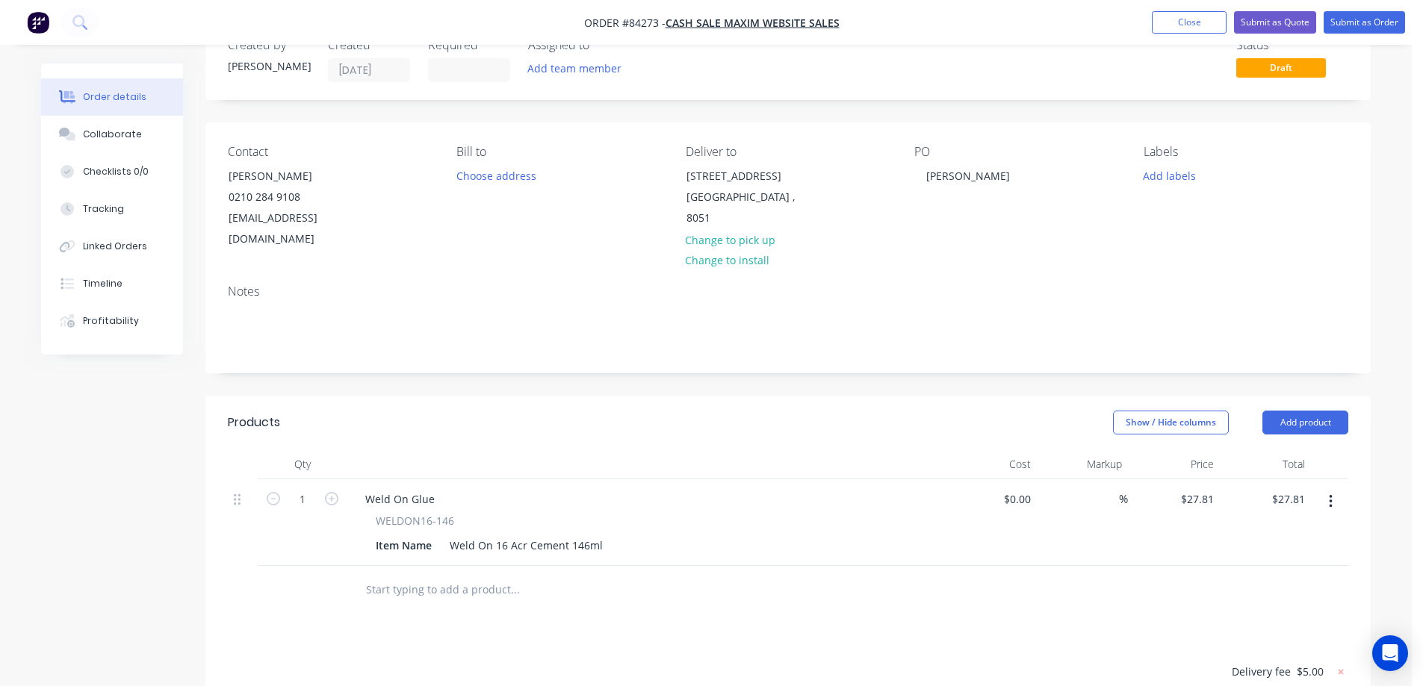
scroll to position [0, 0]
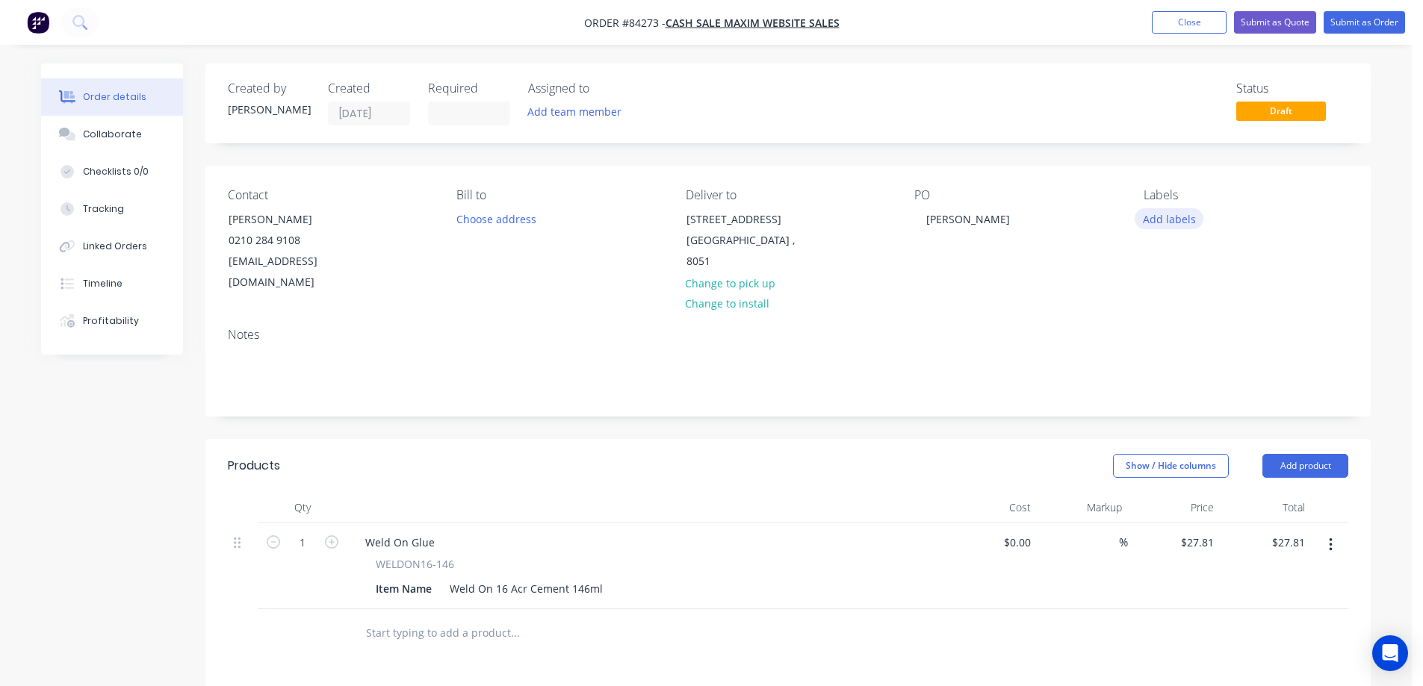
click at [1161, 213] on button "Add labels" at bounding box center [1168, 218] width 69 height 20
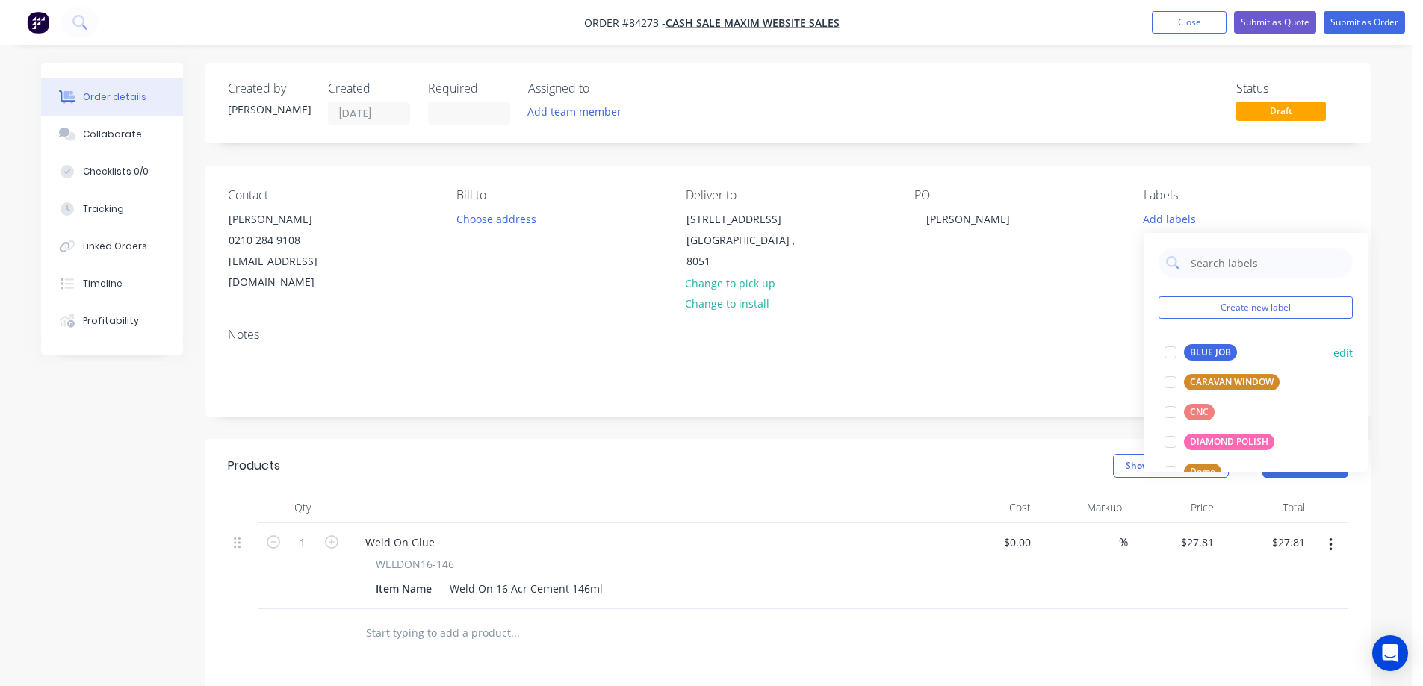
click at [1201, 341] on div "BLUE JOB edit" at bounding box center [1255, 353] width 194 height 30
click at [1220, 359] on div "BLUE JOB" at bounding box center [1210, 352] width 53 height 16
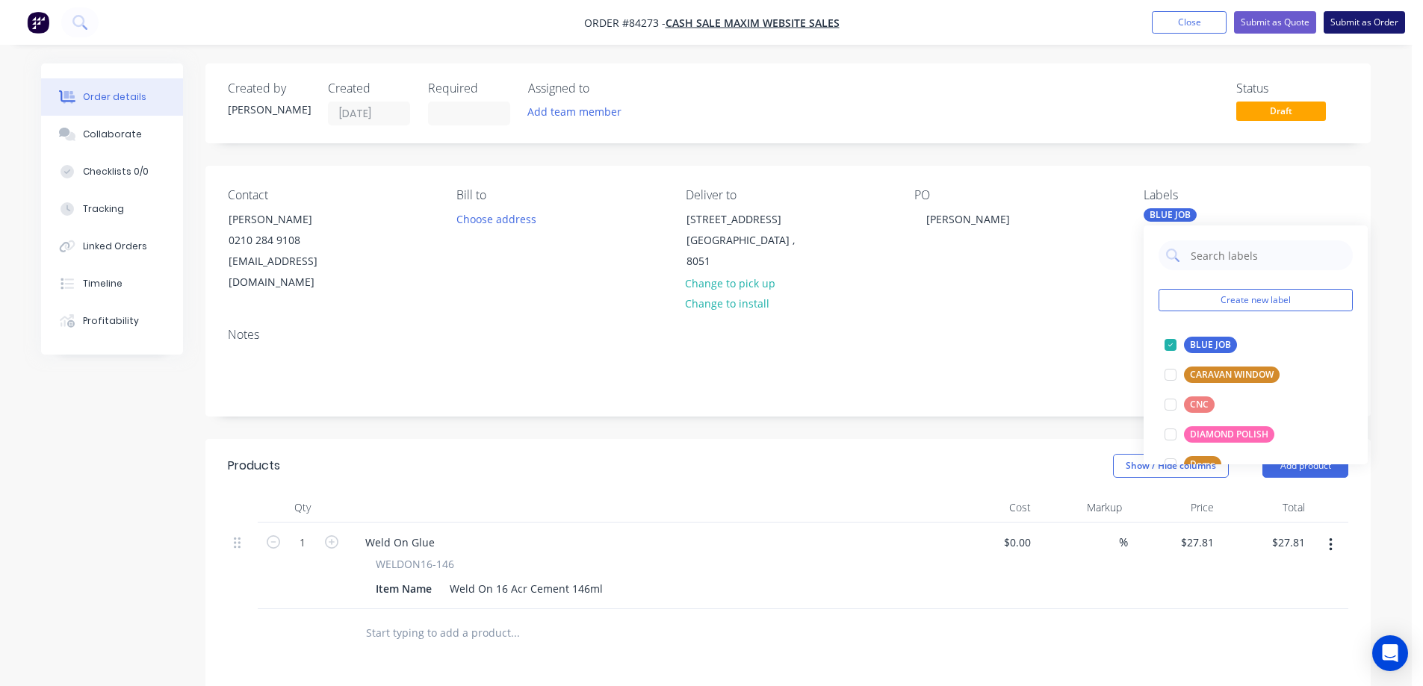
click at [1382, 20] on button "Submit as Order" at bounding box center [1363, 22] width 81 height 22
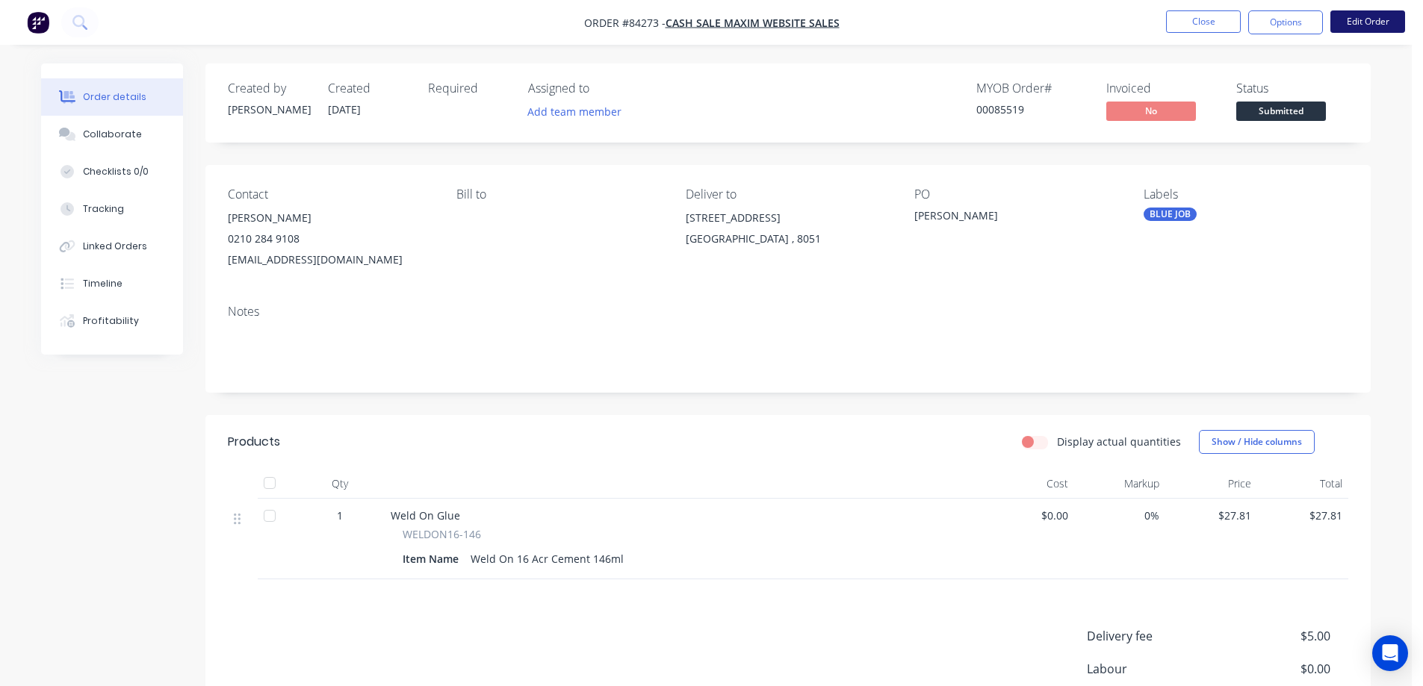
click at [1364, 20] on button "Edit Order" at bounding box center [1367, 21] width 75 height 22
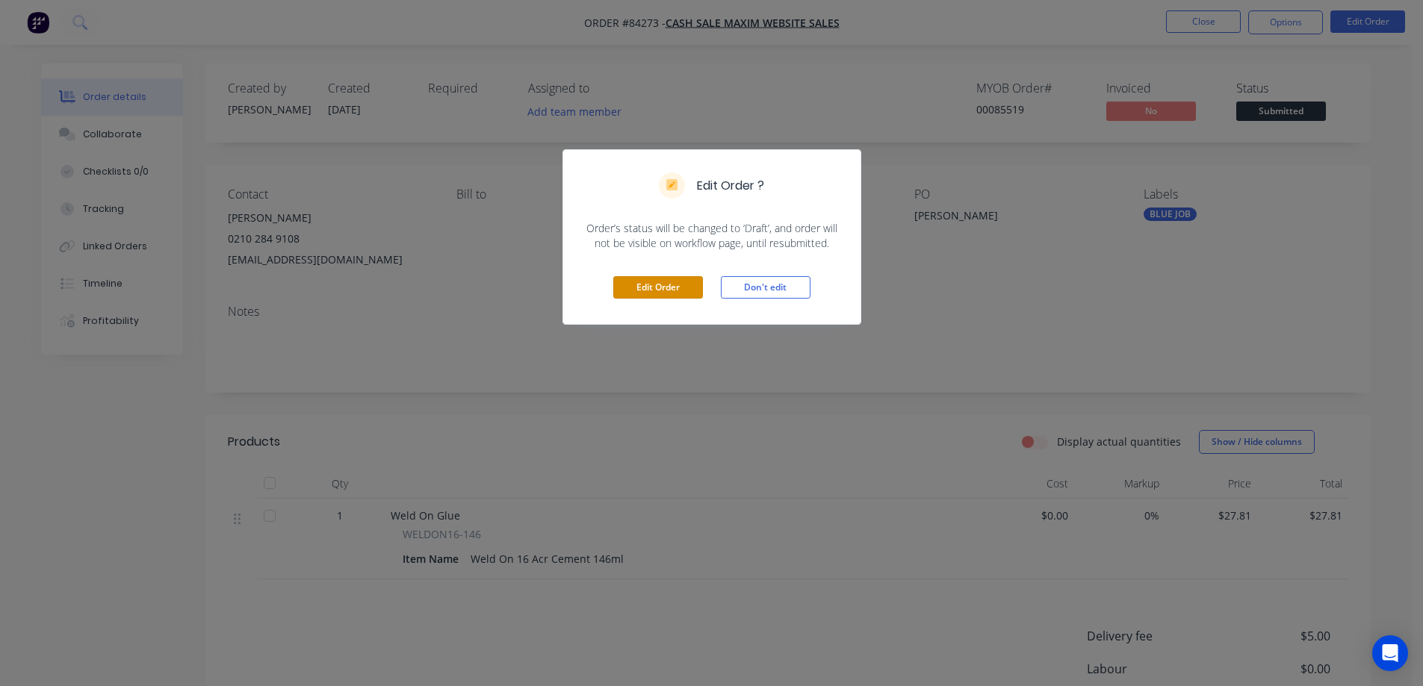
drag, startPoint x: 649, startPoint y: 284, endPoint x: 184, endPoint y: 249, distance: 465.8
click at [645, 288] on button "Edit Order" at bounding box center [658, 287] width 90 height 22
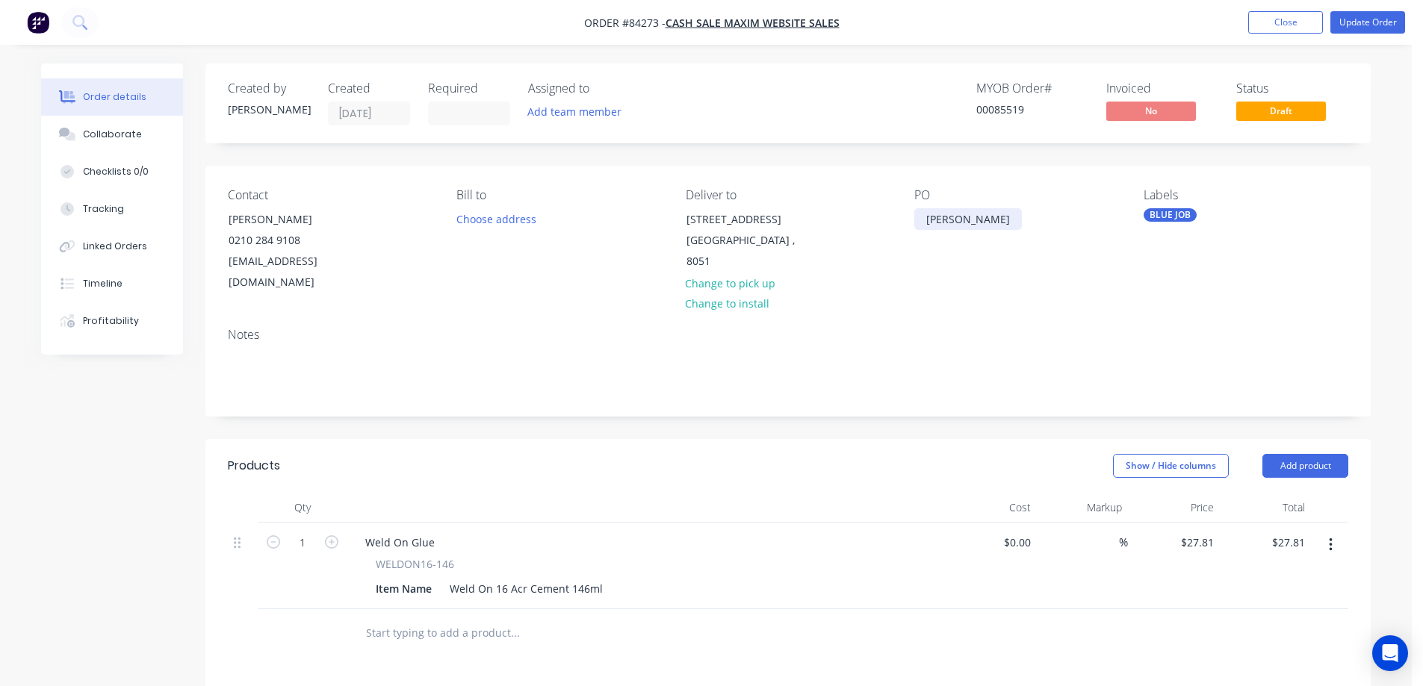
click at [930, 220] on div "Andrew Parkin" at bounding box center [968, 219] width 108 height 22
click at [1356, 27] on button "Update Order" at bounding box center [1367, 22] width 75 height 22
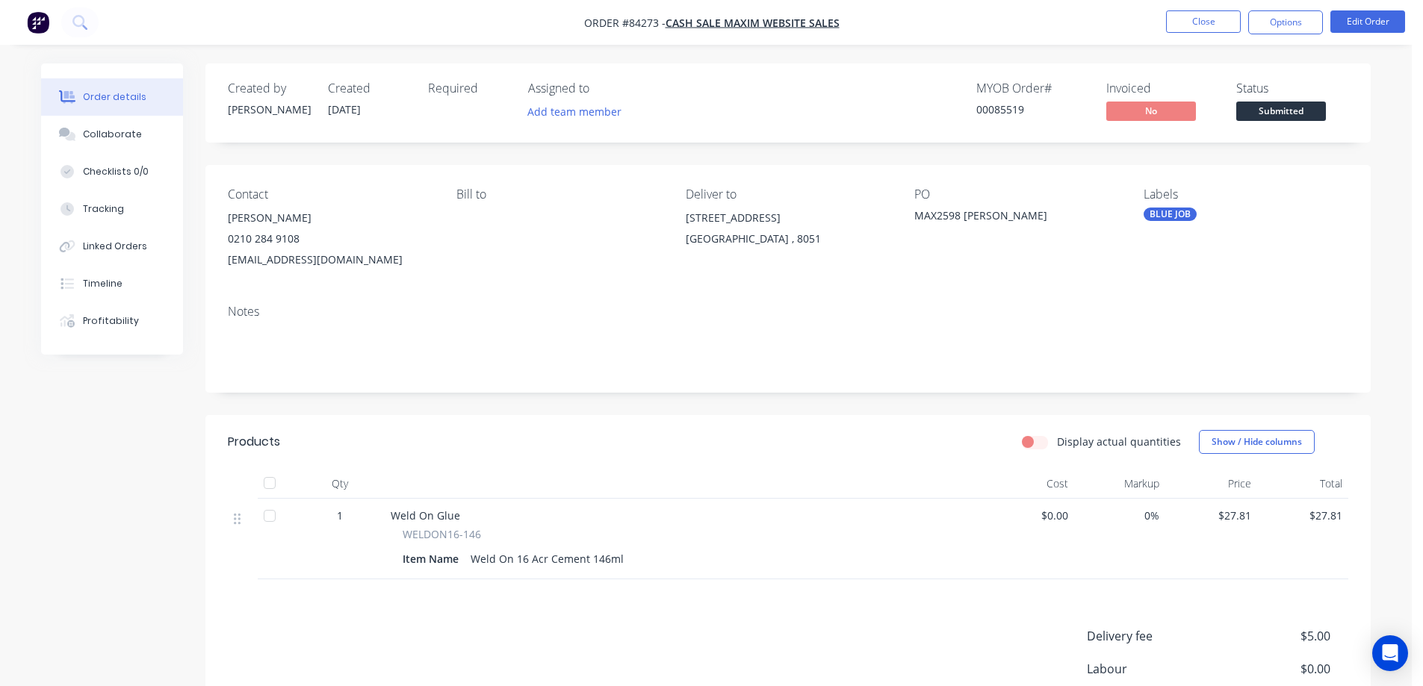
click at [1007, 119] on div "MYOB Order # 00085519" at bounding box center [1032, 102] width 112 height 43
click at [1006, 114] on div "00085519" at bounding box center [1032, 110] width 112 height 16
click at [1293, 118] on span "Submitted" at bounding box center [1281, 111] width 90 height 19
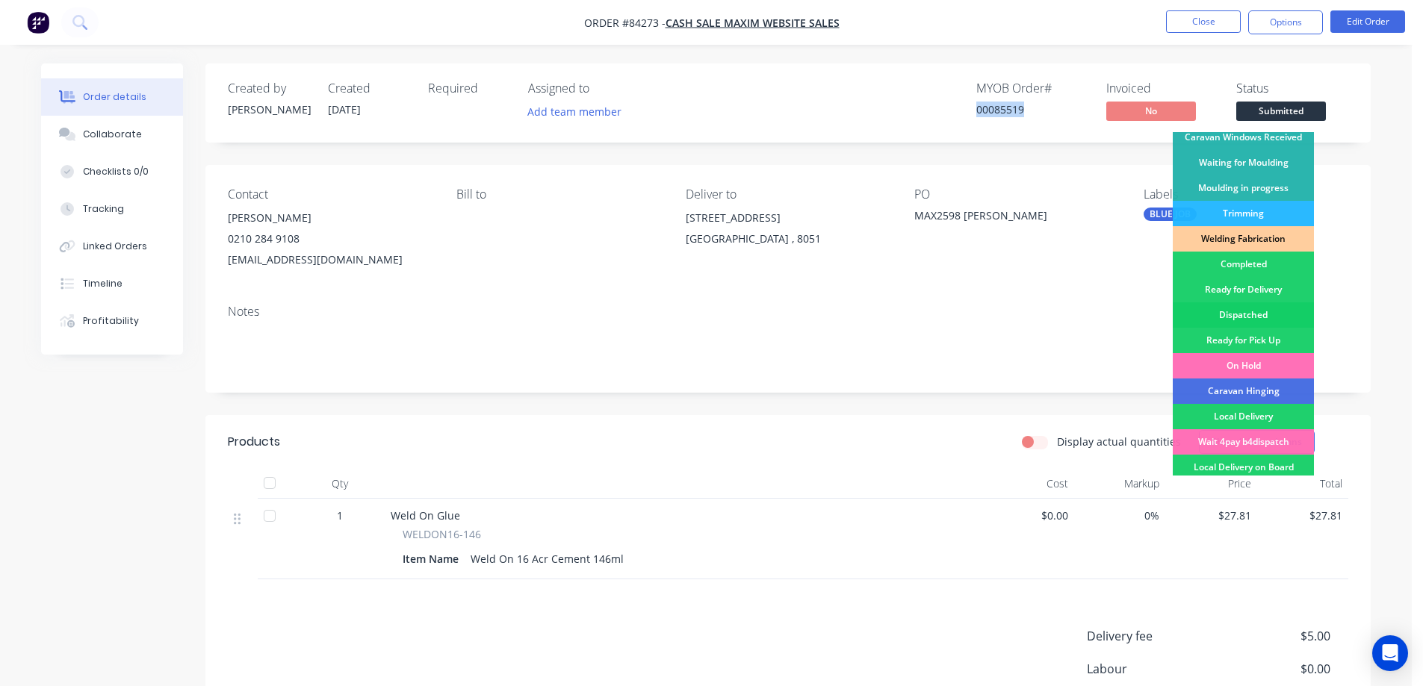
scroll to position [291, 0]
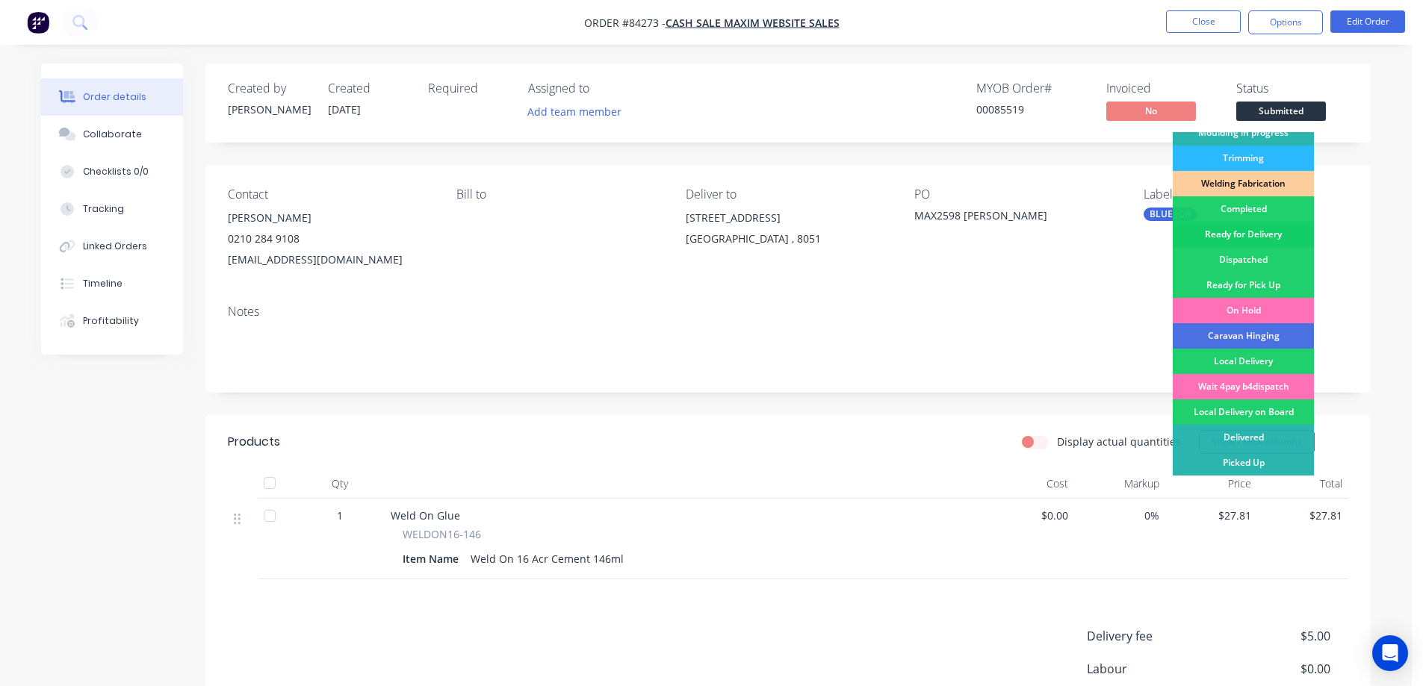
click at [1252, 232] on div "Ready for Delivery" at bounding box center [1242, 234] width 141 height 25
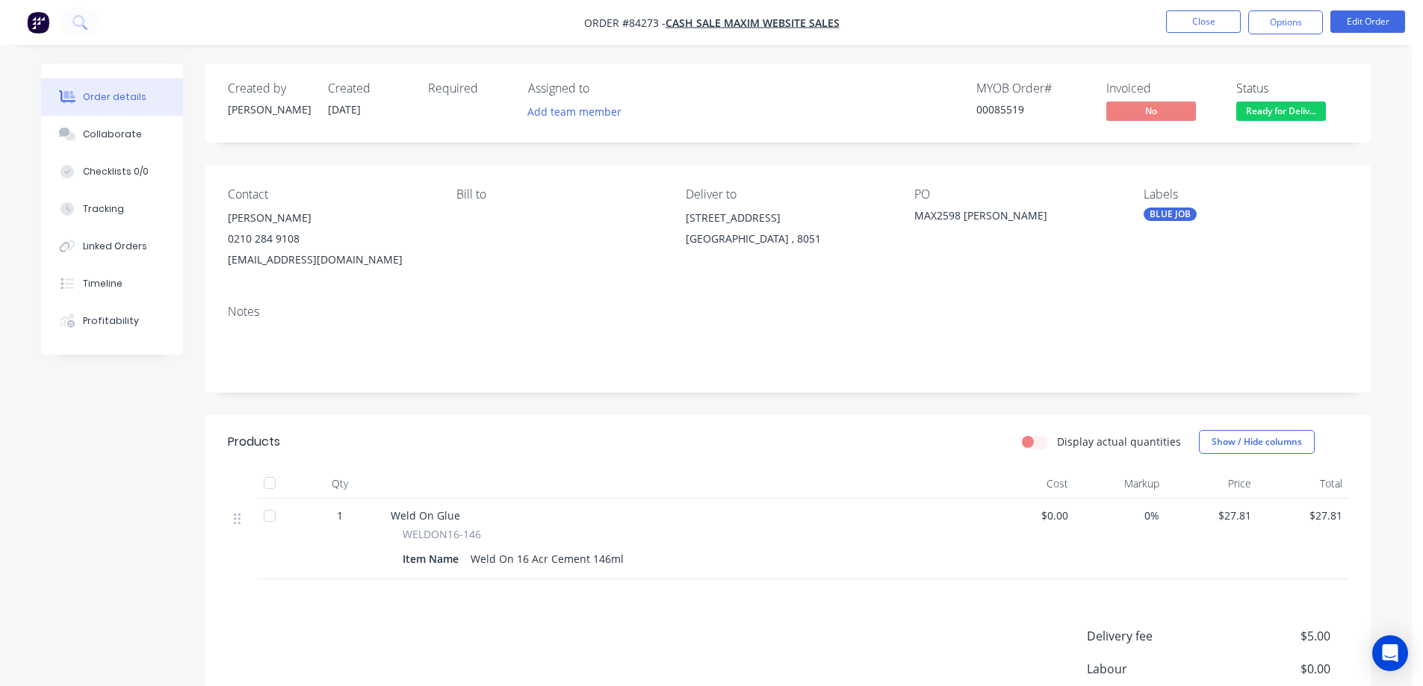
click at [1279, 5] on nav "Order #84273 - Cash Sale MAXIM WEBSITE SALES Close Options Edit Order" at bounding box center [711, 22] width 1423 height 45
click at [1281, 17] on button "Options" at bounding box center [1285, 22] width 75 height 24
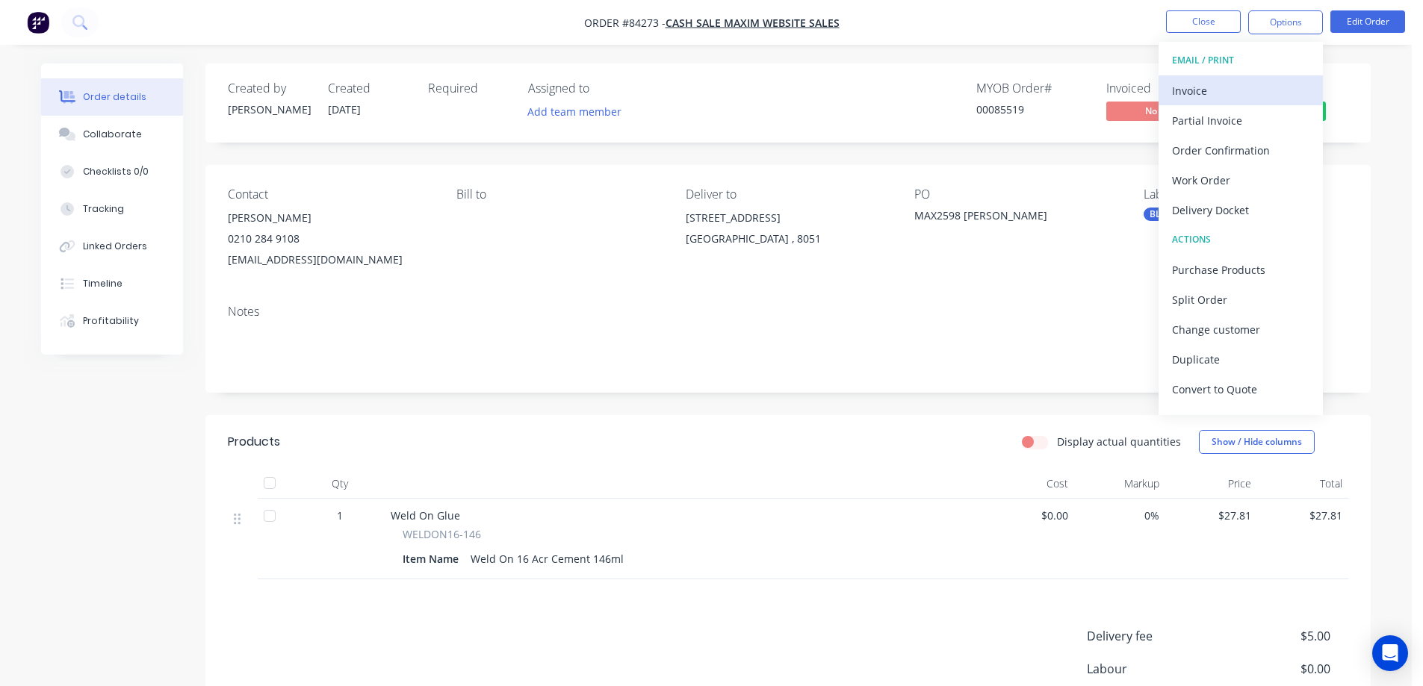
click at [1237, 89] on div "Invoice" at bounding box center [1240, 91] width 137 height 22
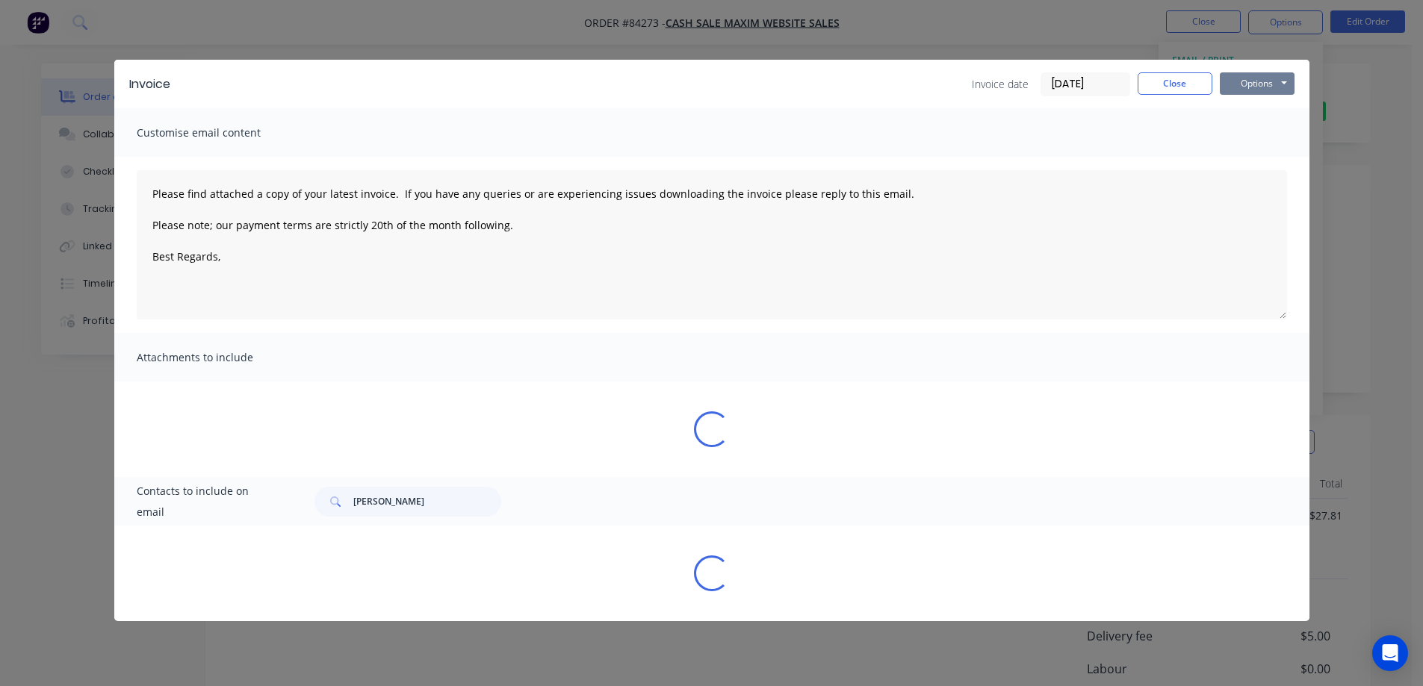
click at [1259, 87] on button "Options" at bounding box center [1257, 83] width 75 height 22
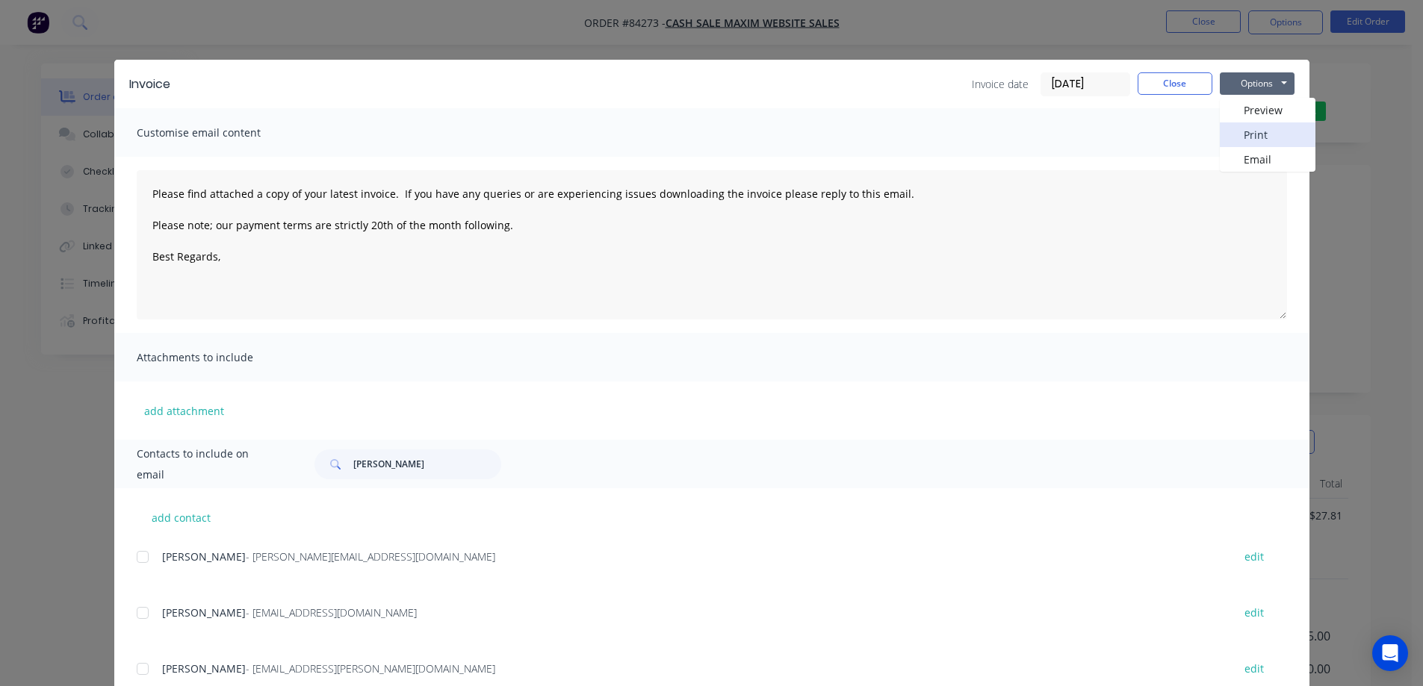
click at [1257, 128] on button "Print" at bounding box center [1268, 134] width 96 height 25
click at [1164, 80] on button "Close" at bounding box center [1174, 83] width 75 height 22
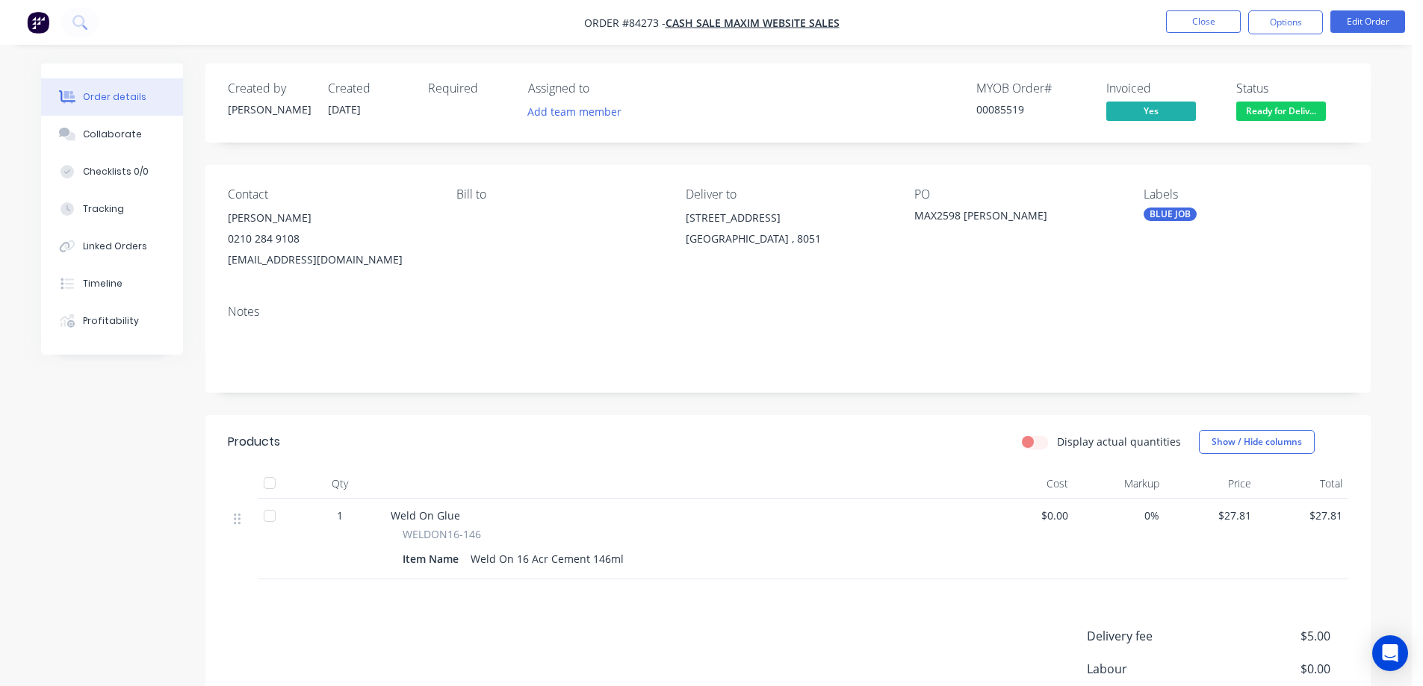
click at [996, 113] on div "00085519" at bounding box center [1032, 110] width 112 height 16
click at [1302, 20] on button "Options" at bounding box center [1285, 22] width 75 height 24
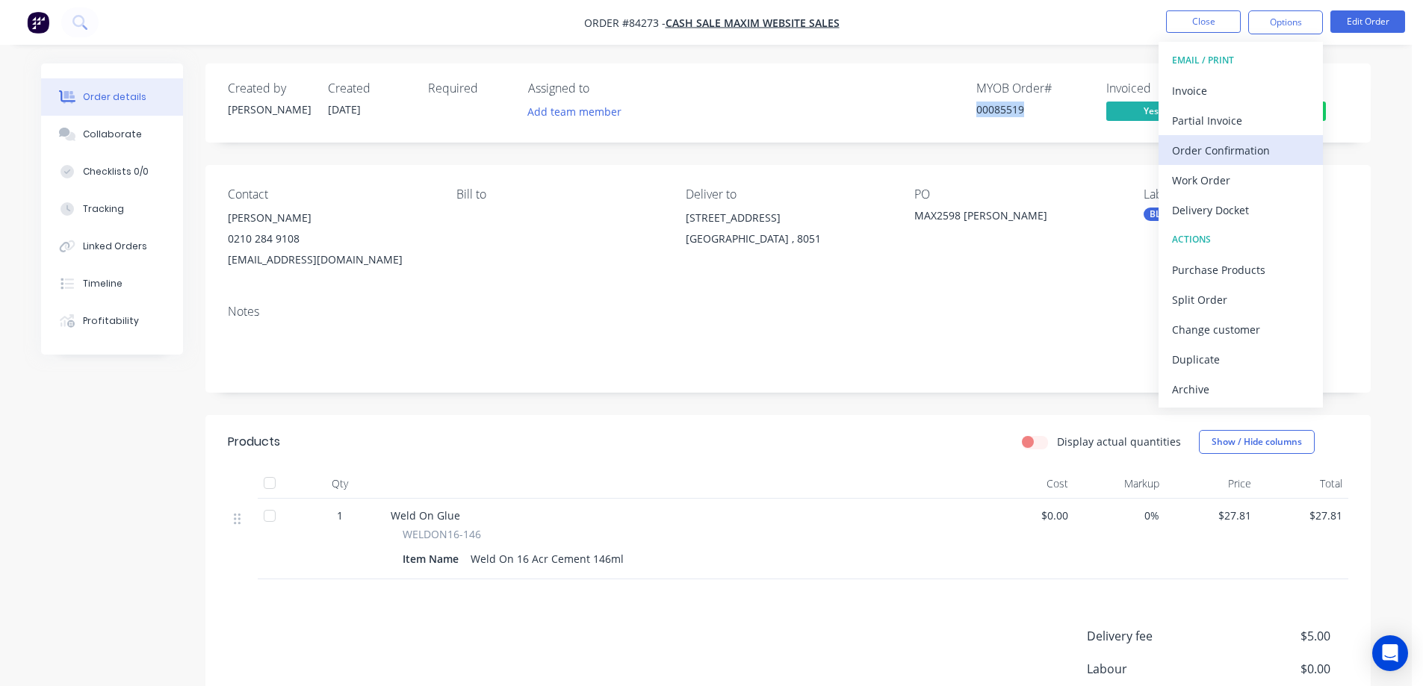
click at [1258, 143] on div "Order Confirmation" at bounding box center [1240, 151] width 137 height 22
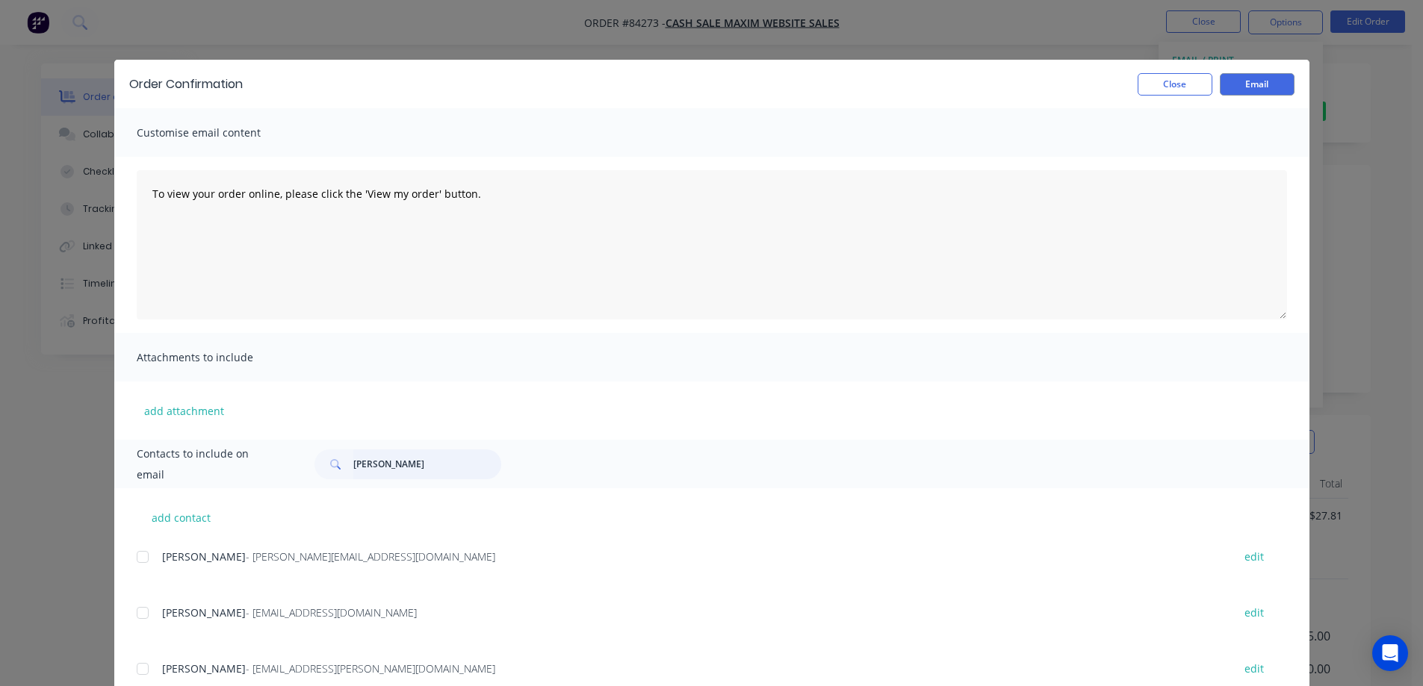
click at [399, 468] on input "lucia" at bounding box center [427, 465] width 148 height 30
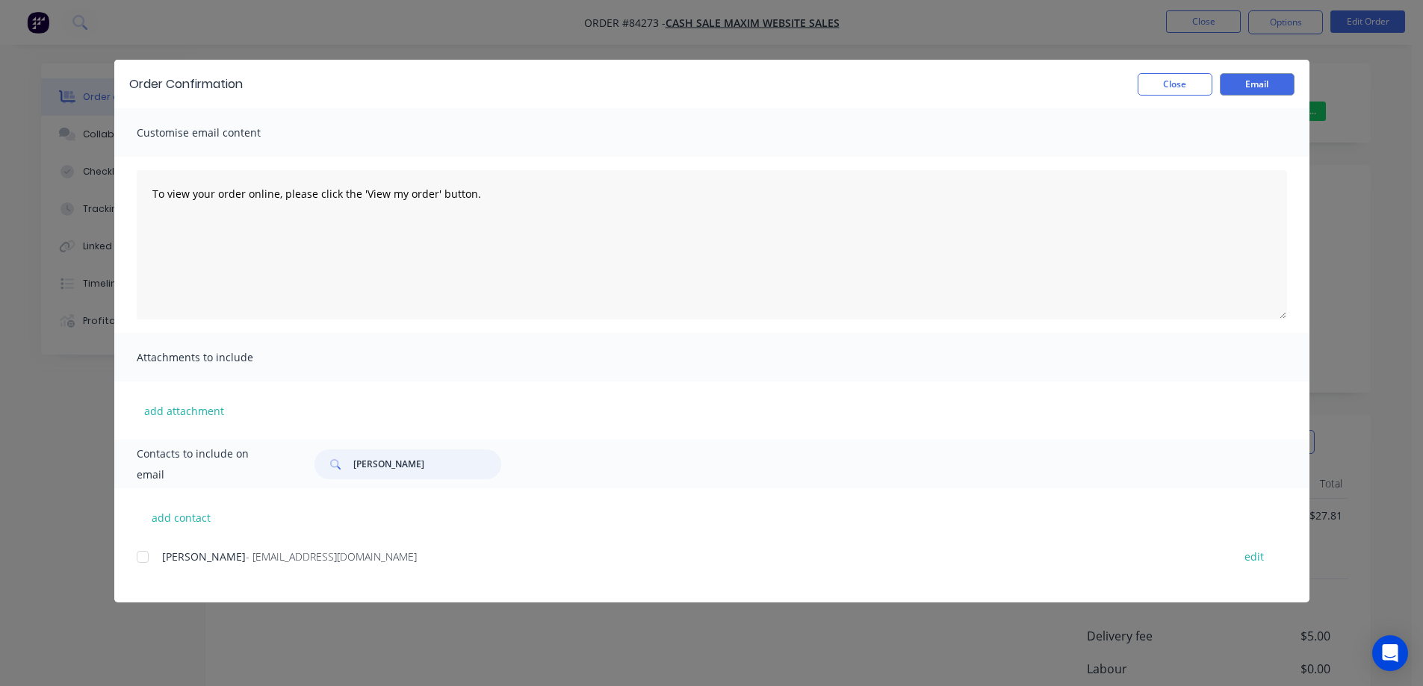
click at [143, 564] on div at bounding box center [143, 557] width 30 height 30
type input "[PERSON_NAME]"
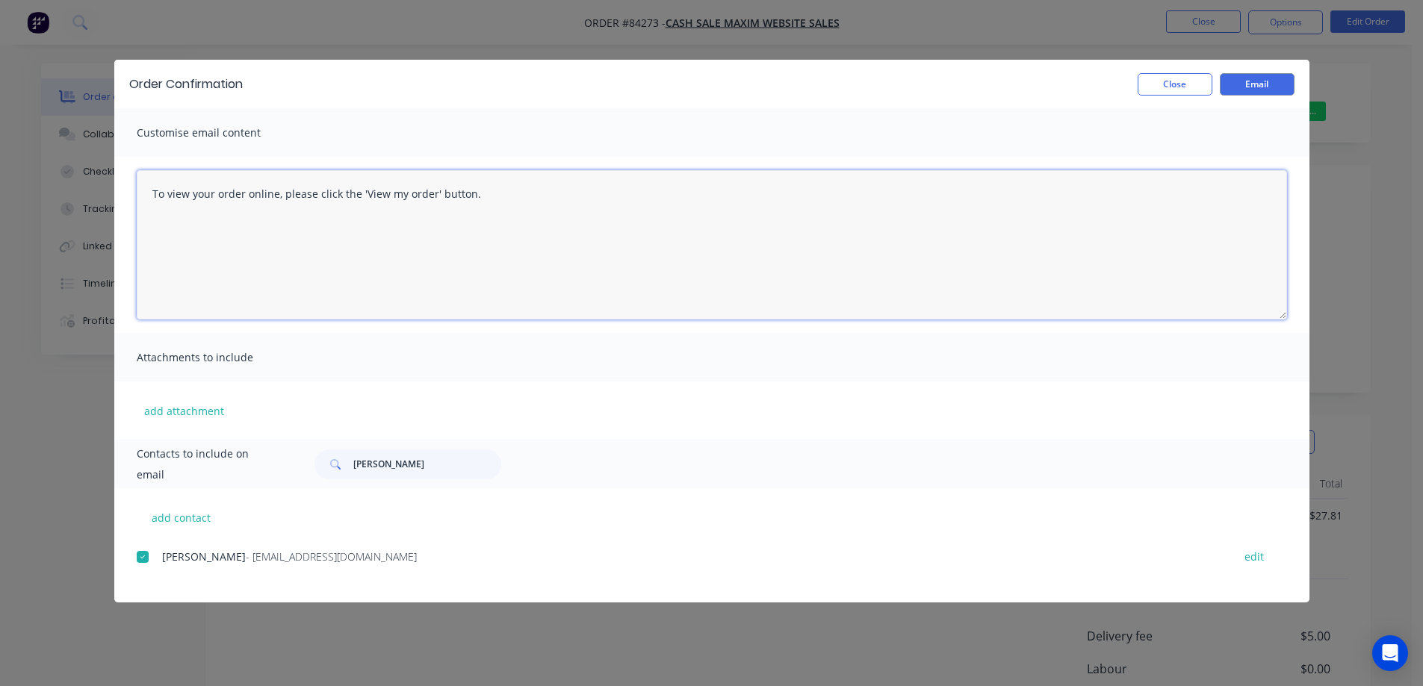
click at [470, 211] on textarea "To view your order online, please click the 'View my order' button." at bounding box center [712, 244] width 1150 height 149
paste textarea "hank you for your order, confirmation of your order is attached. Your order wil…"
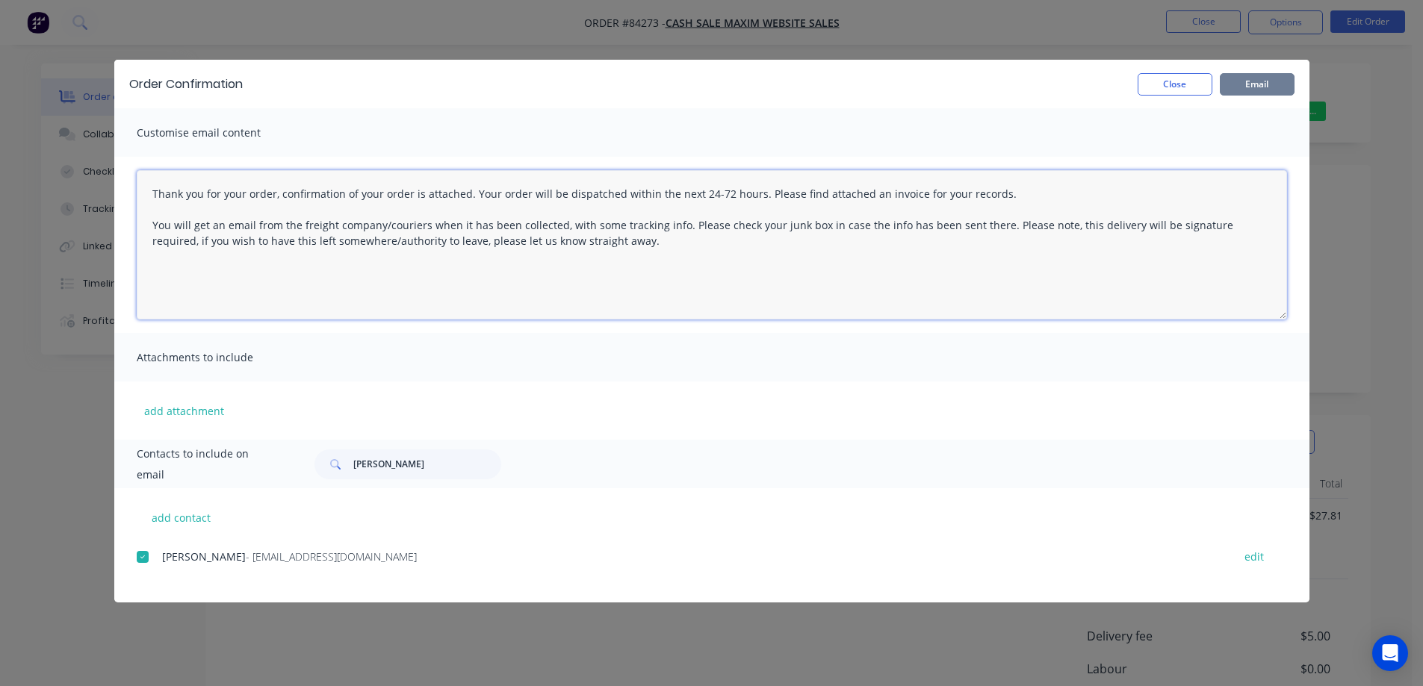
type textarea "Thank you for your order, confirmation of your order is attached. Your order wi…"
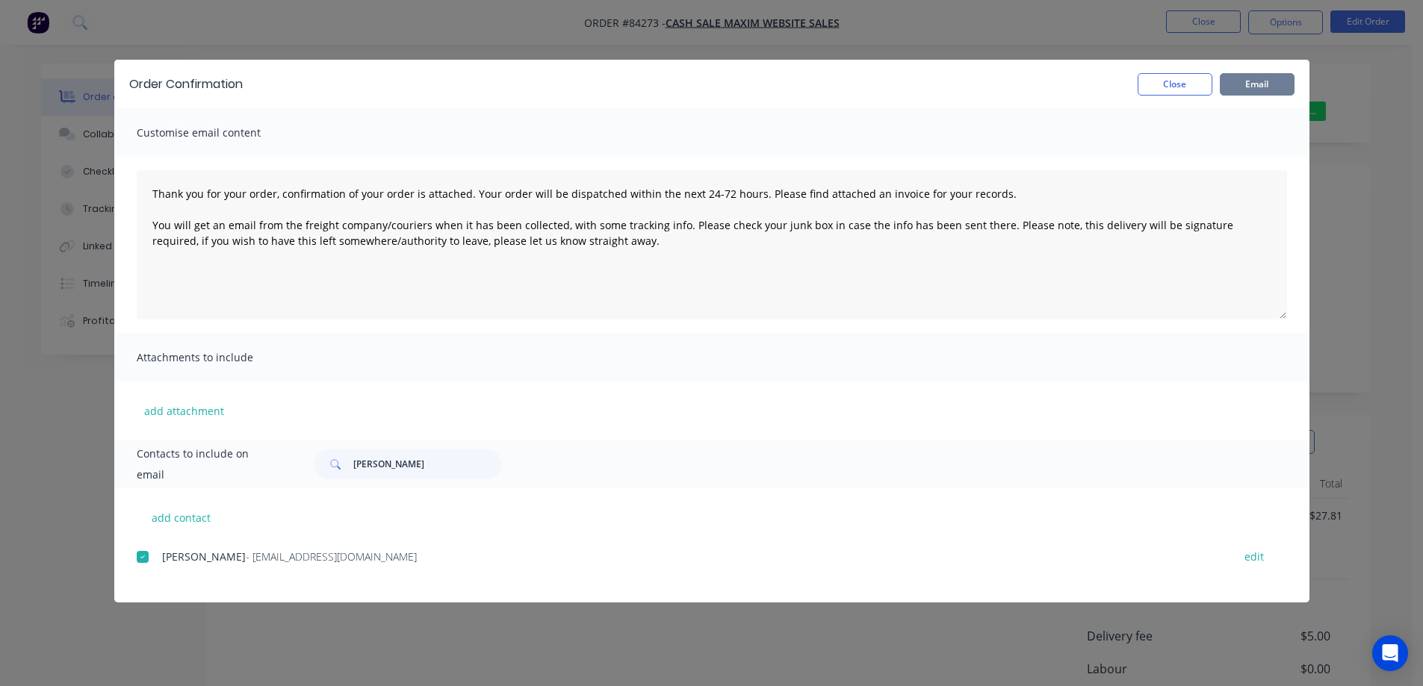
click at [1236, 82] on button "Email" at bounding box center [1257, 84] width 75 height 22
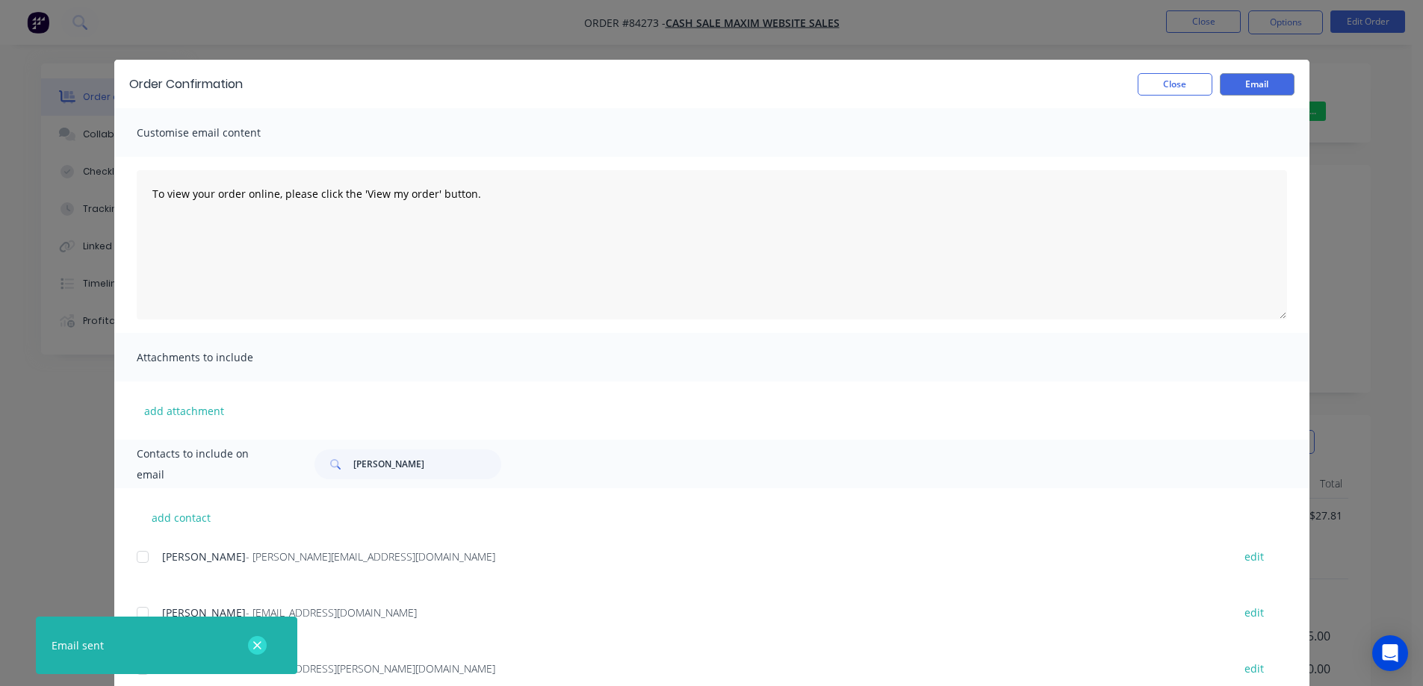
click at [256, 652] on icon "button" at bounding box center [257, 645] width 10 height 13
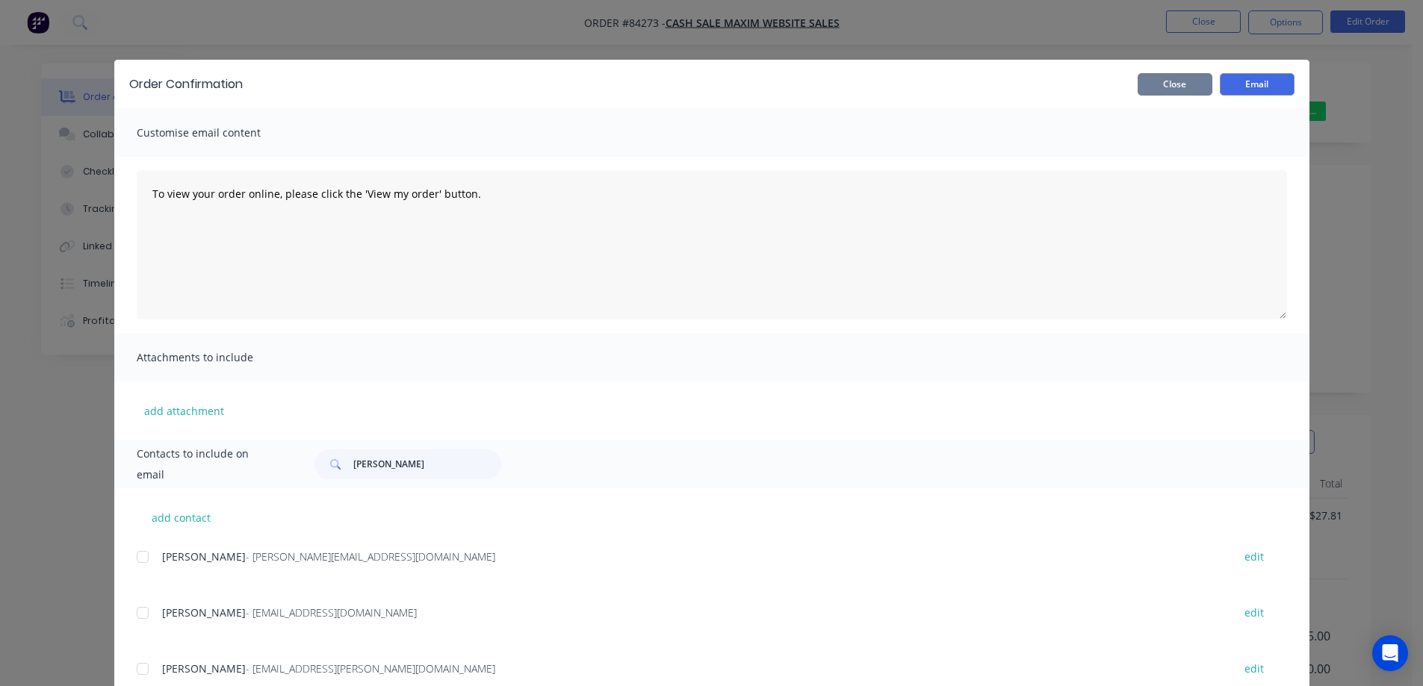
click at [1161, 86] on button "Close" at bounding box center [1174, 84] width 75 height 22
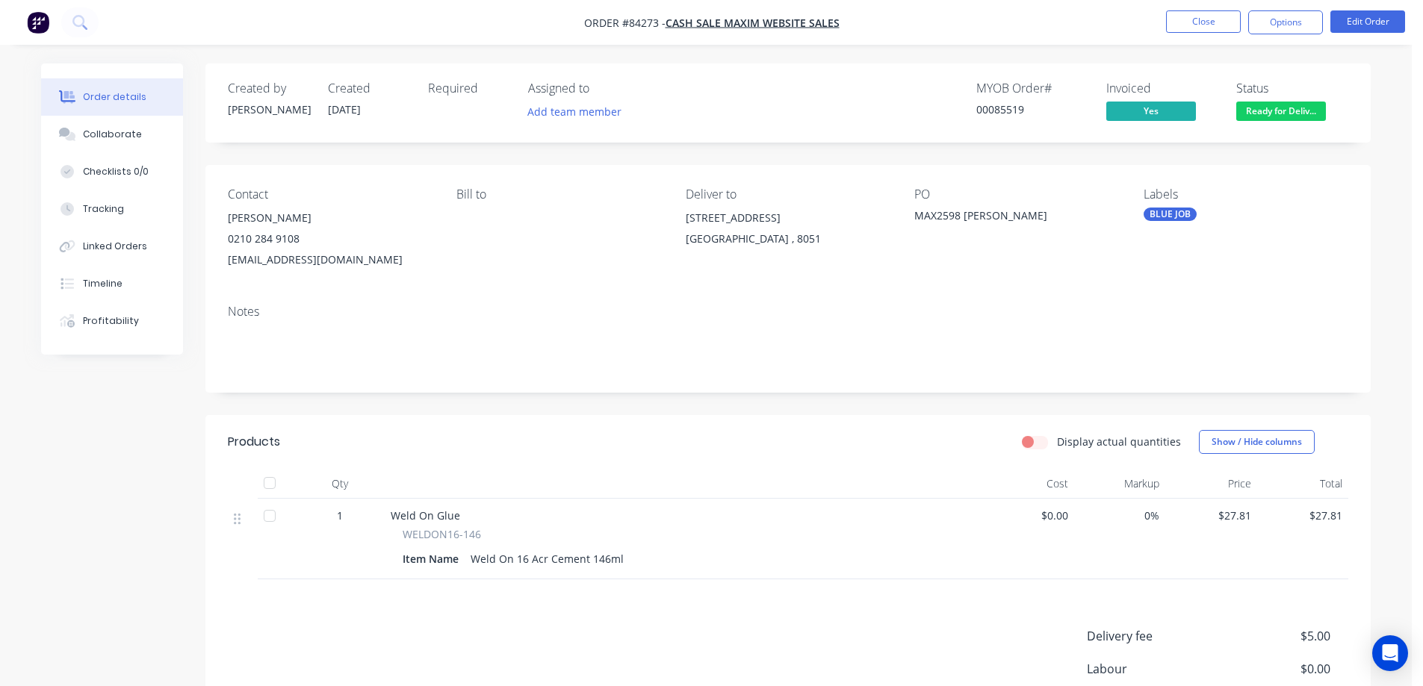
click at [1161, 86] on div "Invoiced" at bounding box center [1162, 88] width 112 height 14
click at [1194, 16] on button "Close" at bounding box center [1203, 21] width 75 height 22
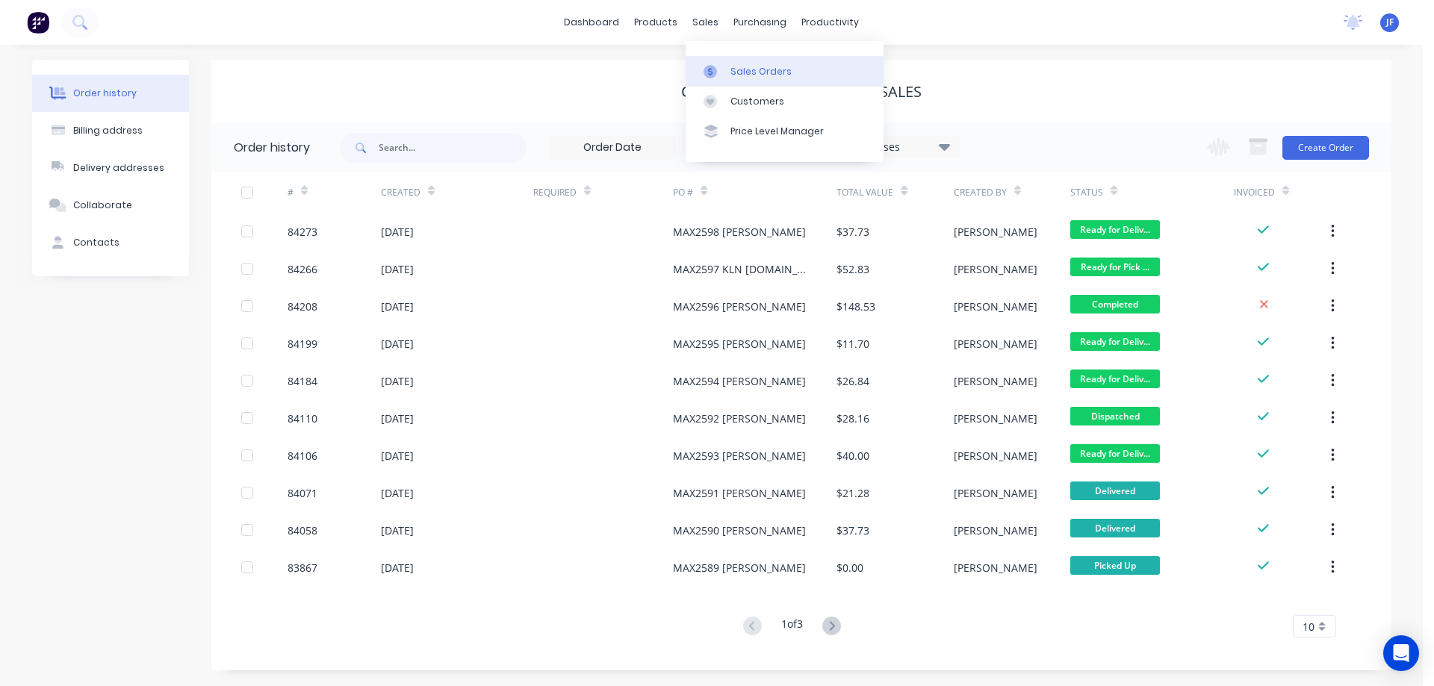
click at [721, 65] on div at bounding box center [714, 71] width 22 height 13
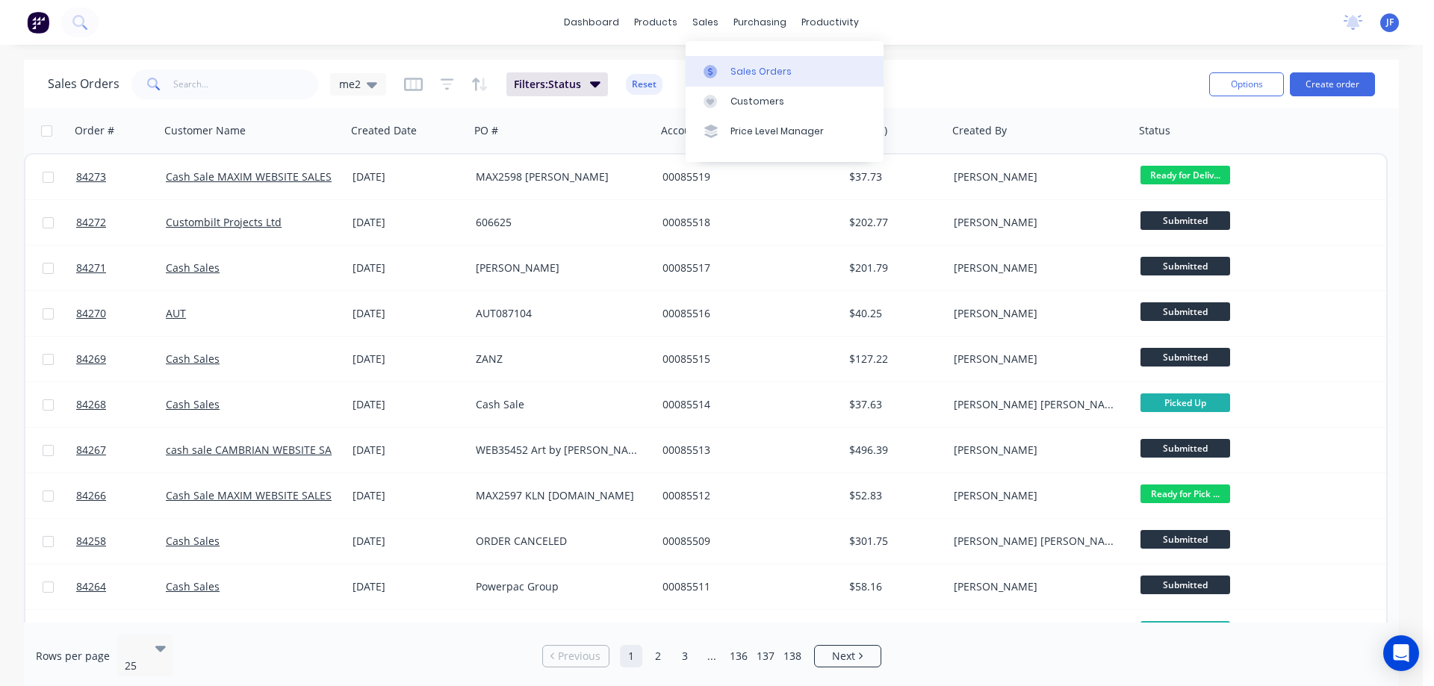
click at [721, 61] on link "Sales Orders" at bounding box center [785, 71] width 198 height 30
click at [1352, 87] on button "Create order" at bounding box center [1332, 84] width 85 height 24
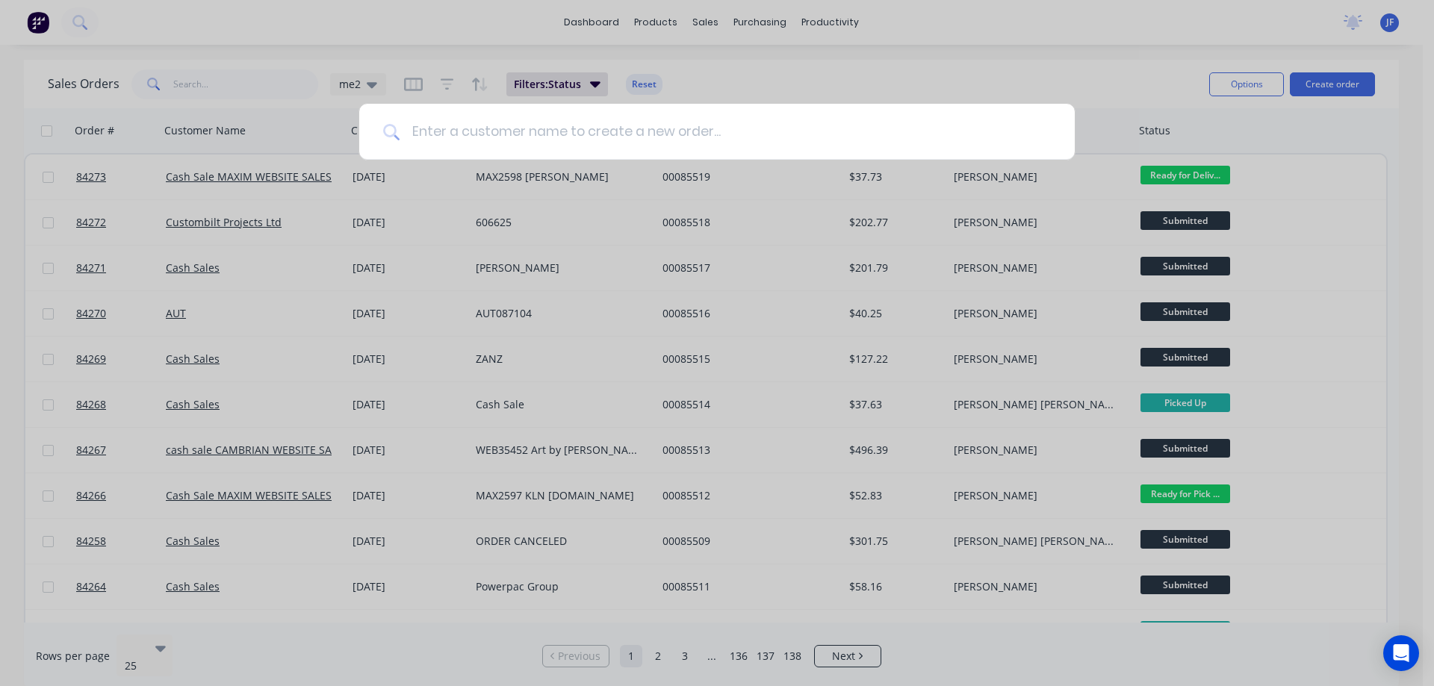
click at [418, 136] on input at bounding box center [725, 132] width 651 height 56
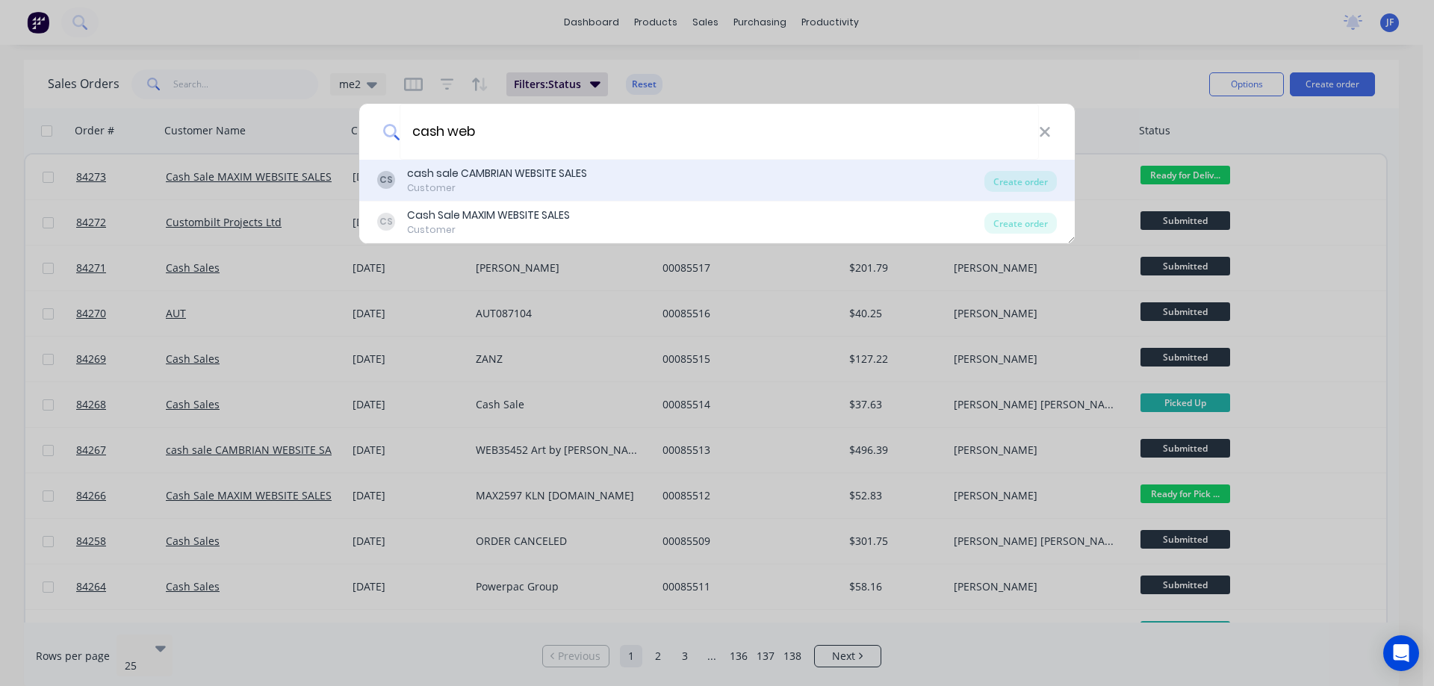
type input "cash web"
click at [497, 195] on div "CS cash sale CAMBRIAN WEBSITE SALES Customer Create order" at bounding box center [716, 181] width 715 height 42
click at [860, 198] on div "CS cash sale CAMBRIAN WEBSITE SALES Customer Create order" at bounding box center [716, 181] width 715 height 42
click at [965, 174] on div "CS cash sale CAMBRIAN WEBSITE SALES Customer" at bounding box center [680, 180] width 607 height 29
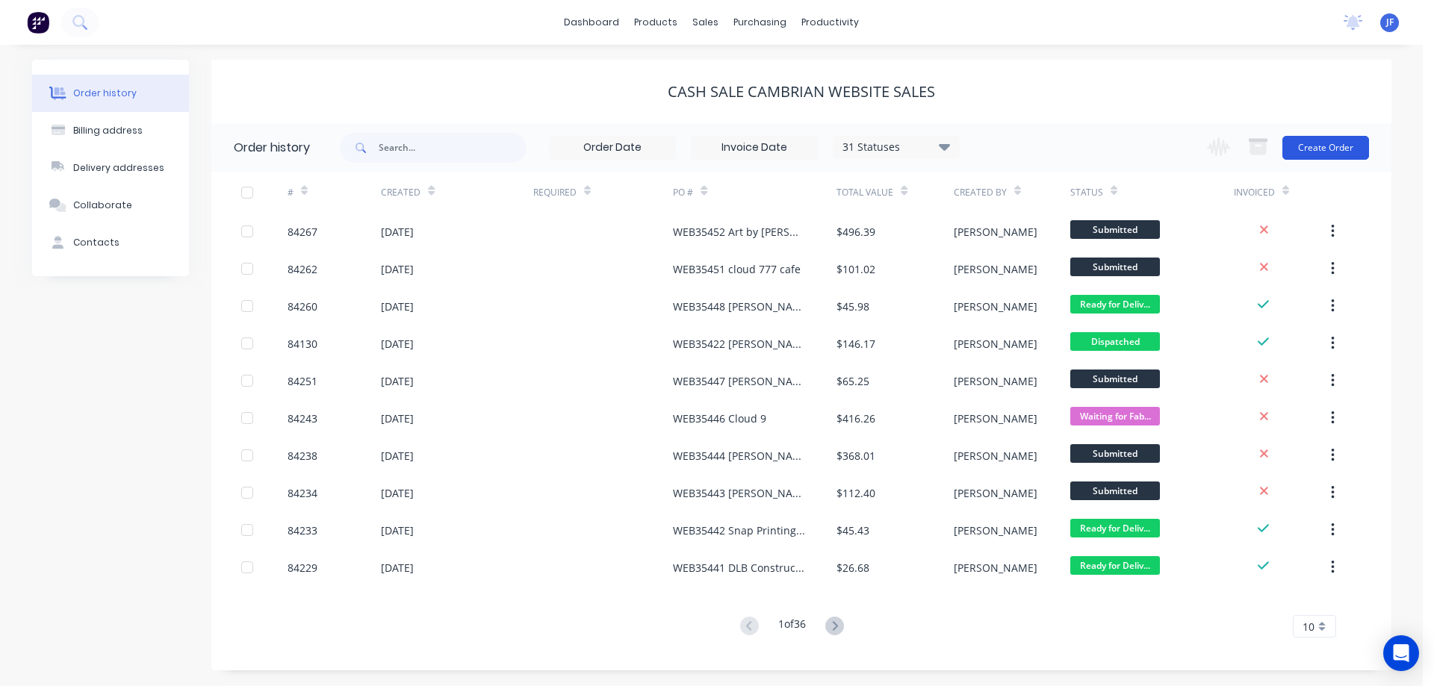
click at [1346, 154] on button "Create Order" at bounding box center [1325, 148] width 87 height 24
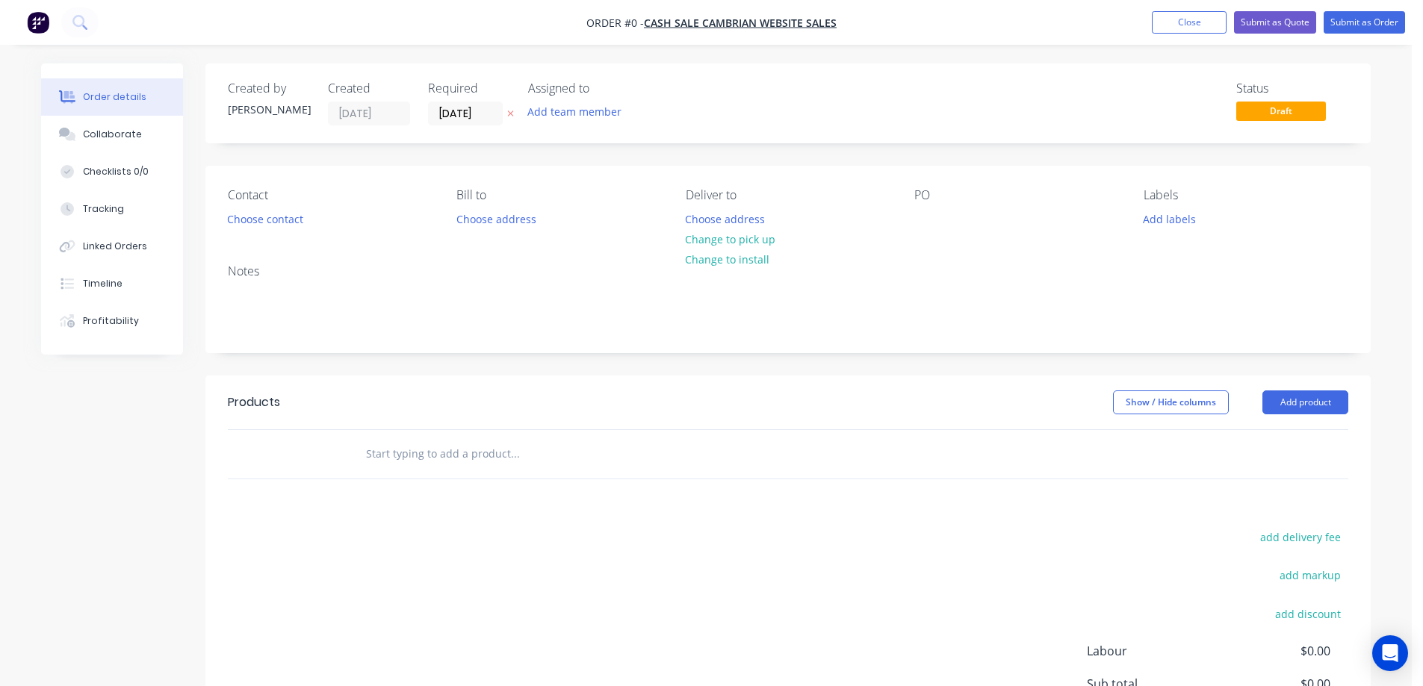
click at [508, 120] on button at bounding box center [511, 113] width 16 height 17
click at [269, 221] on button "Choose contact" at bounding box center [266, 218] width 92 height 20
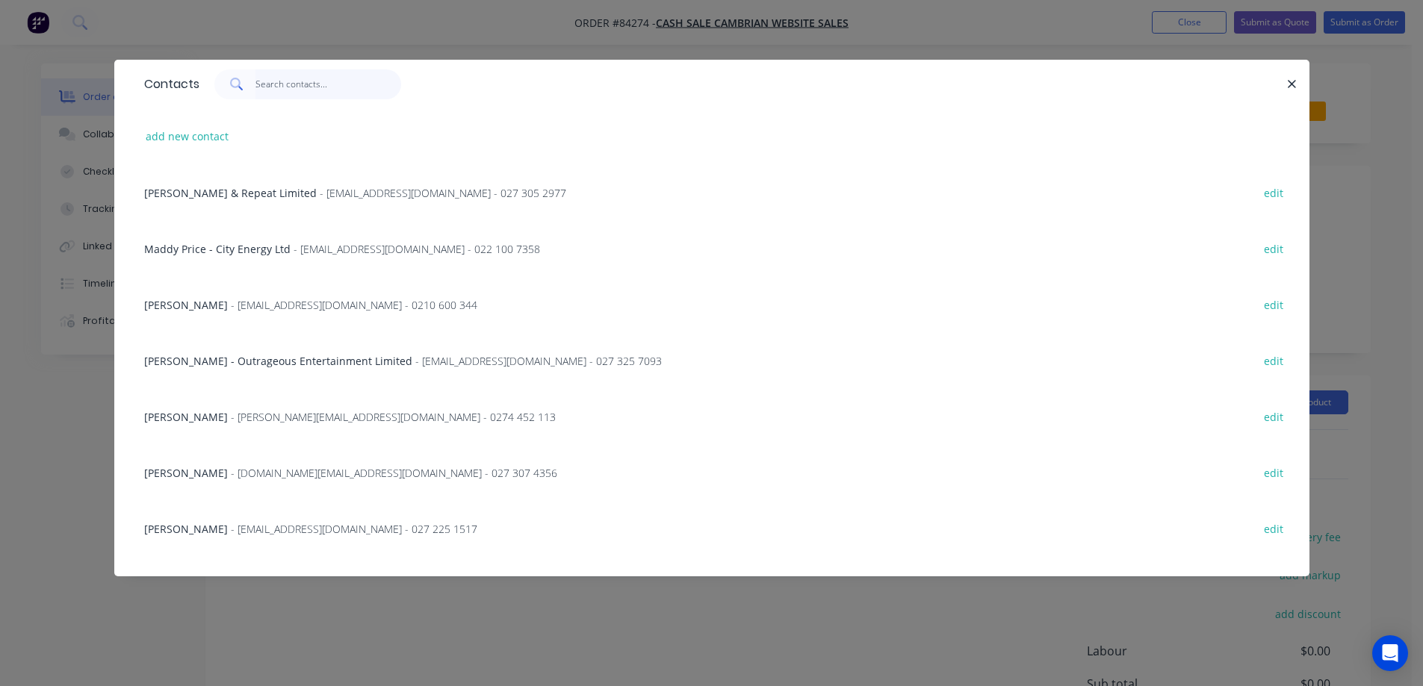
click at [264, 93] on input "text" at bounding box center [328, 84] width 146 height 30
paste input "Joel McNickle"
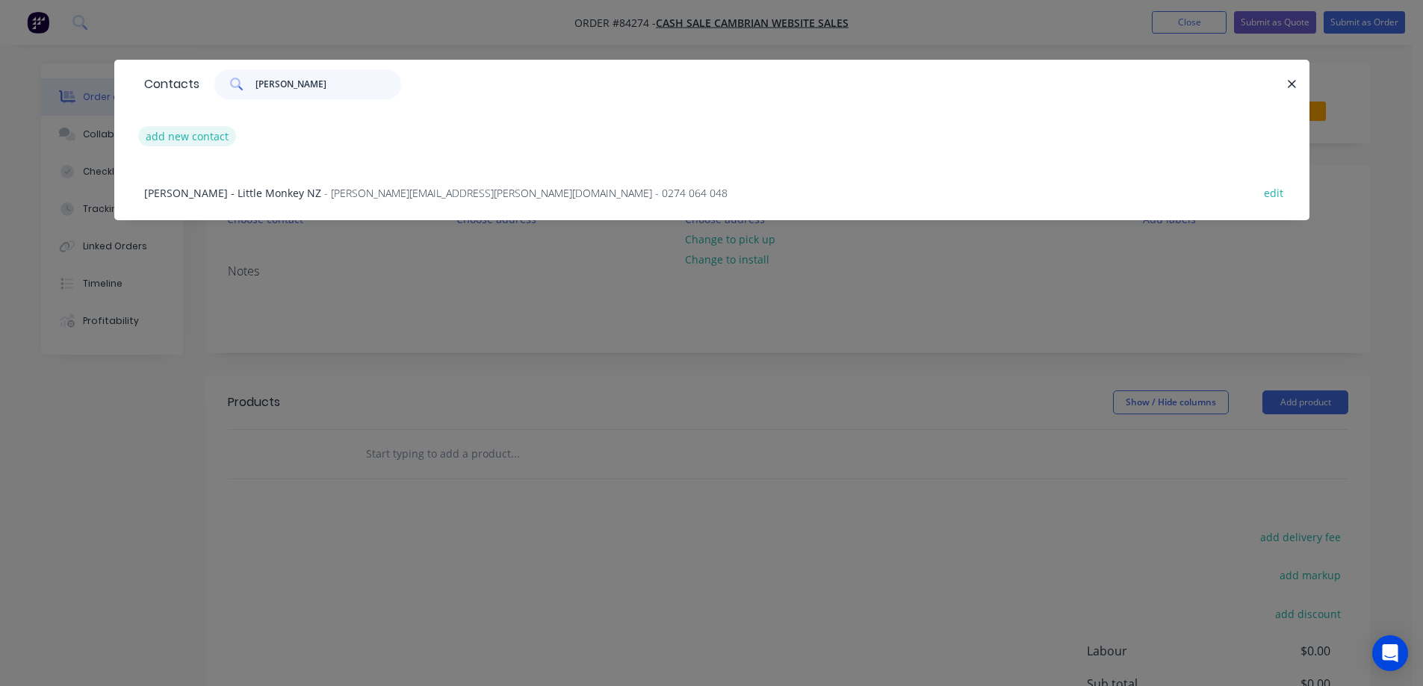
type input "Joel McNickle"
click at [220, 137] on button "add new contact" at bounding box center [187, 136] width 99 height 20
select select "NZ"
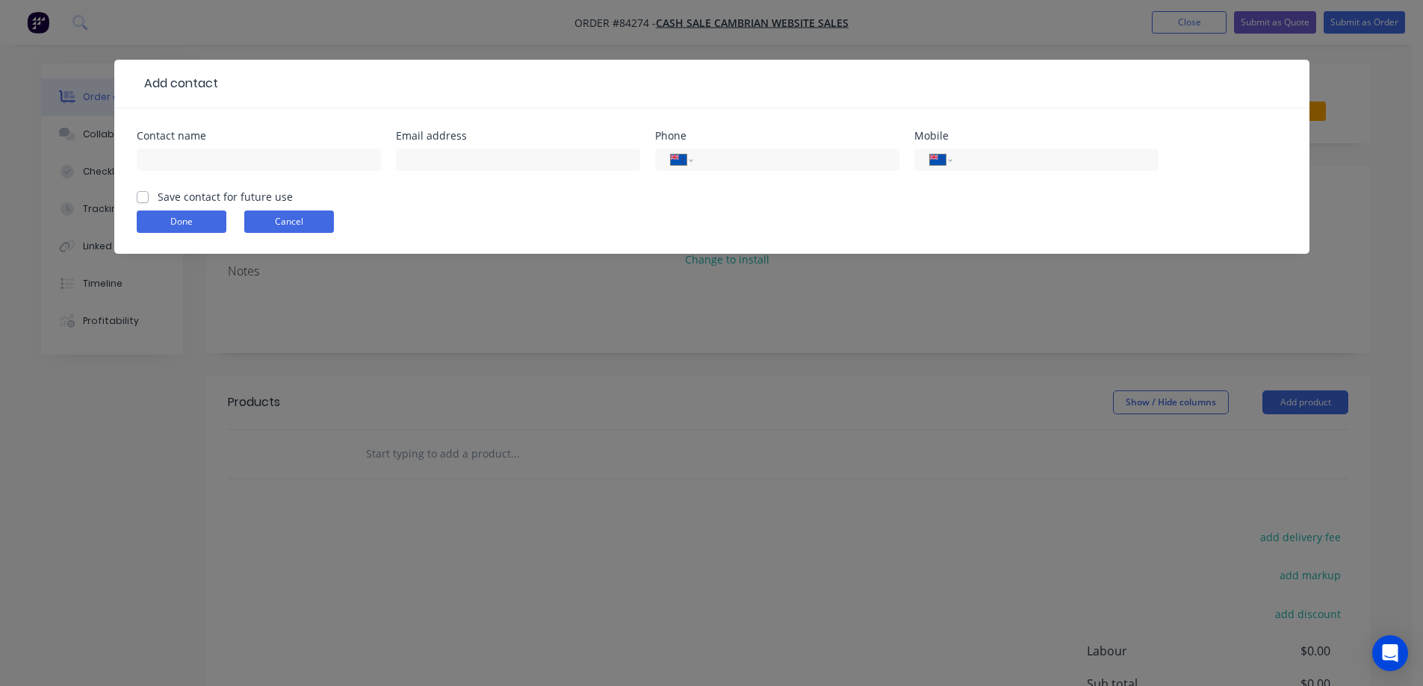
click at [270, 219] on button "Cancel" at bounding box center [289, 222] width 90 height 22
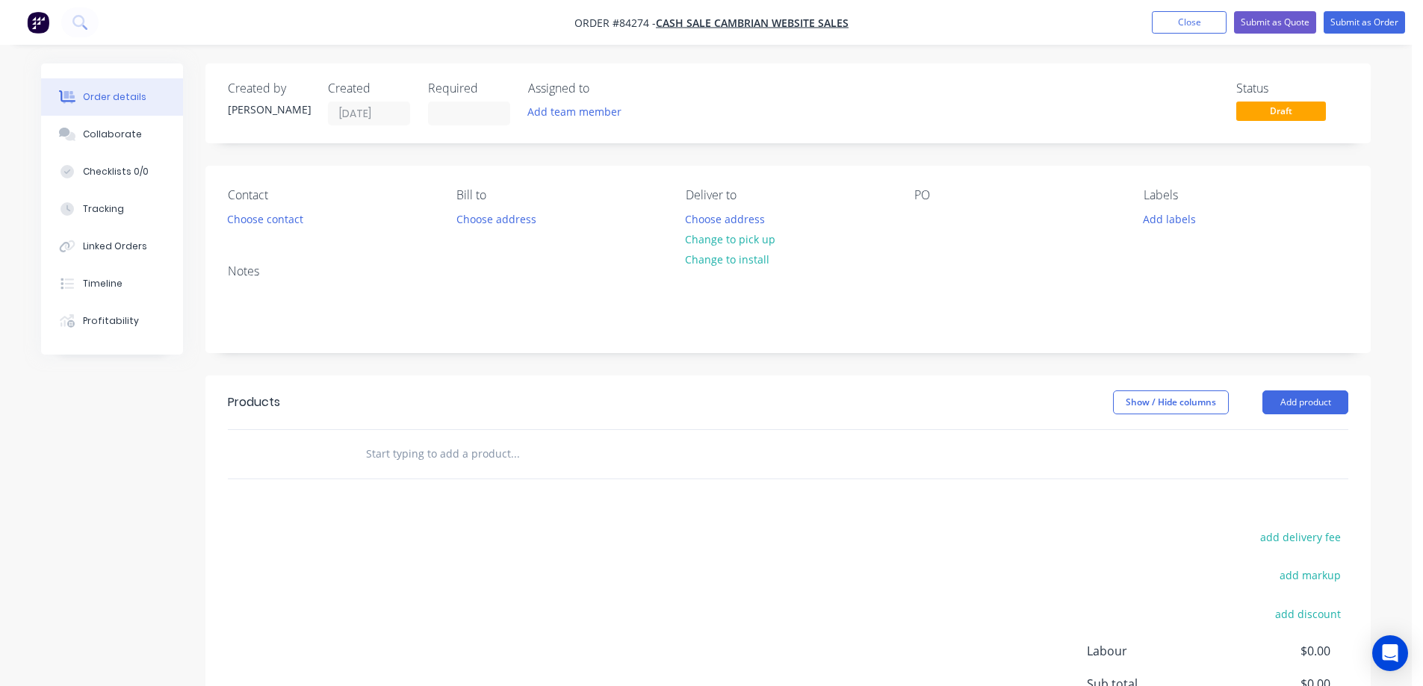
click at [292, 152] on div "Created by Jess Created 29/08/25 Required Assigned to Add team member Status Dr…" at bounding box center [787, 450] width 1165 height 774
click at [275, 215] on button "Choose contact" at bounding box center [266, 218] width 92 height 20
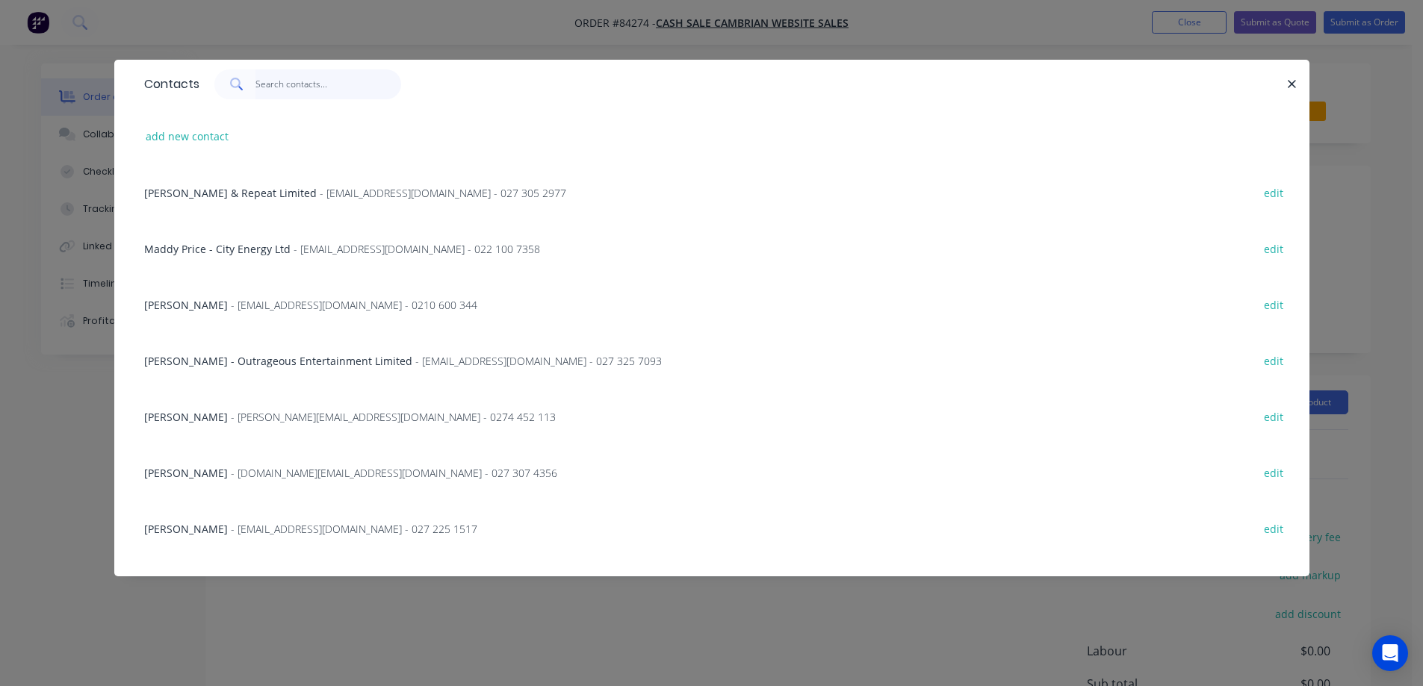
click at [302, 87] on input "text" at bounding box center [328, 84] width 146 height 30
paste input "Joel McNickle"
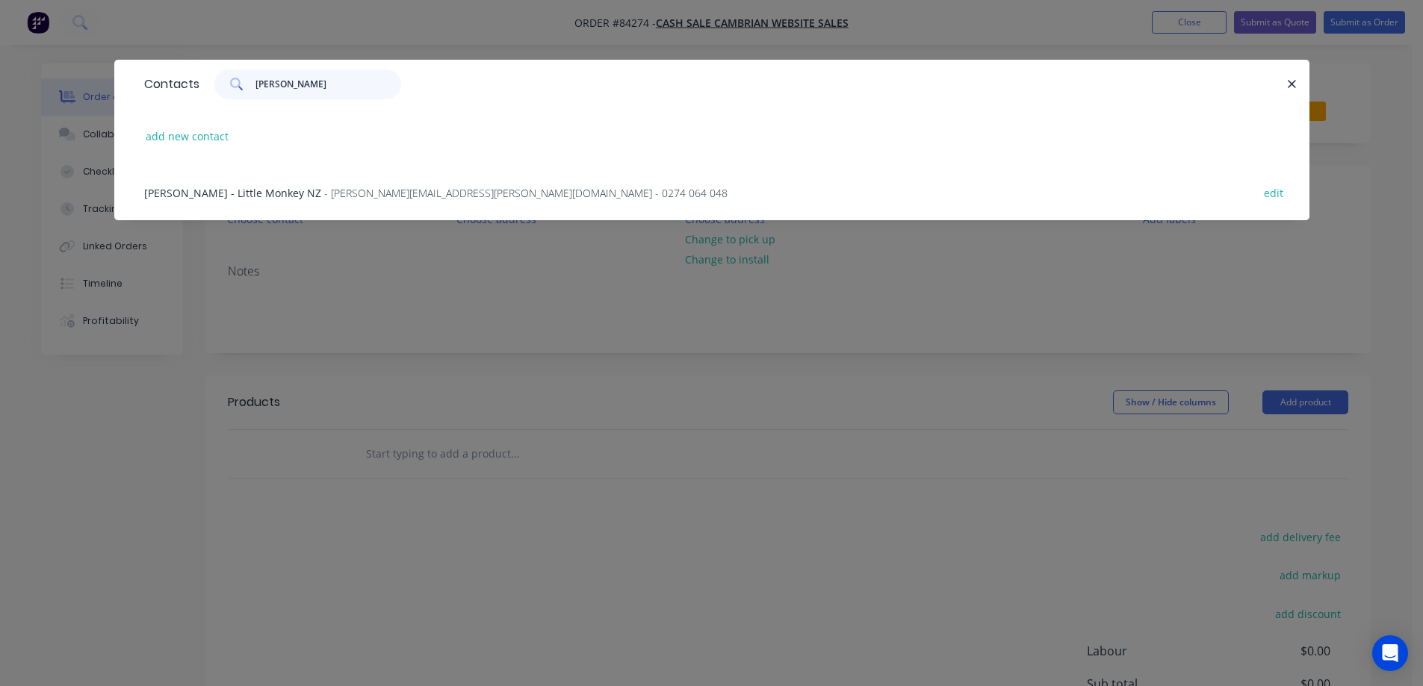
type input "Joel McNickle"
click at [259, 181] on div "Joel McNickle - Little Monkey NZ - joel.mcnickle@gmail.com - 0274 064 048 edit" at bounding box center [712, 192] width 1150 height 56
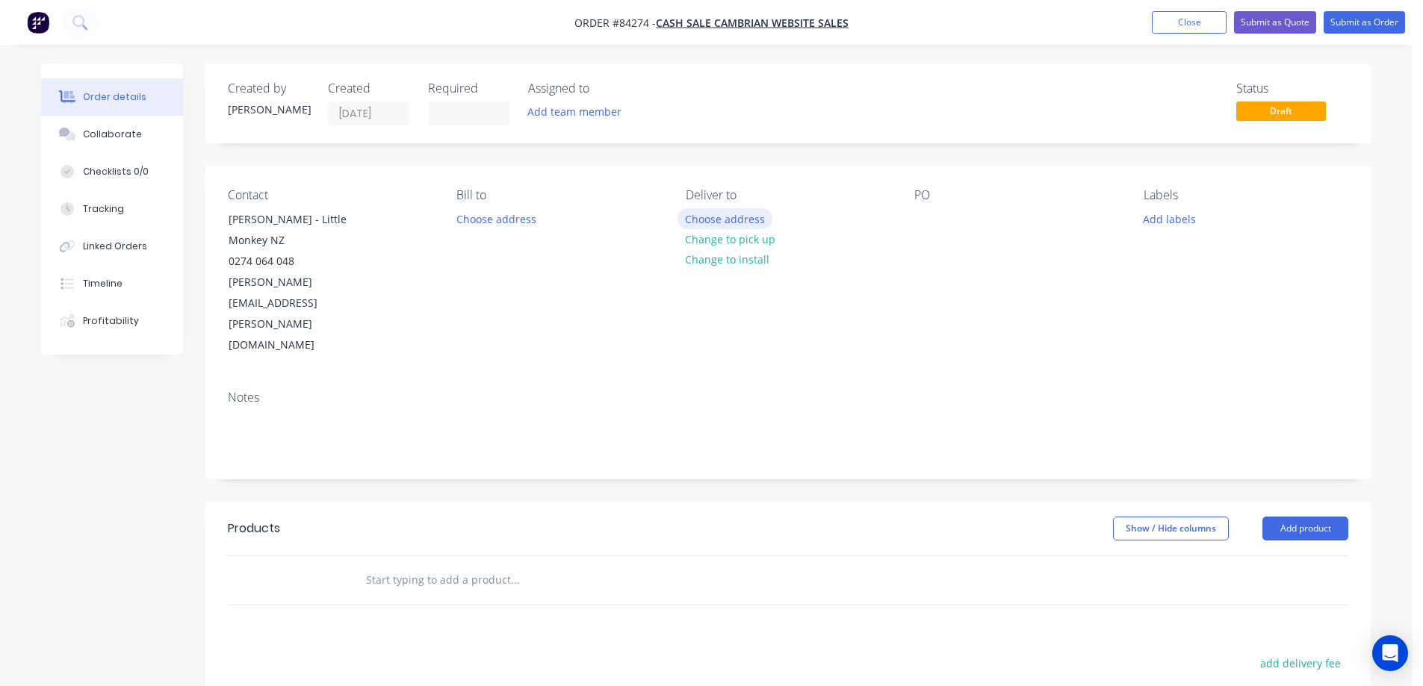
click at [737, 221] on button "Choose address" at bounding box center [725, 218] width 96 height 20
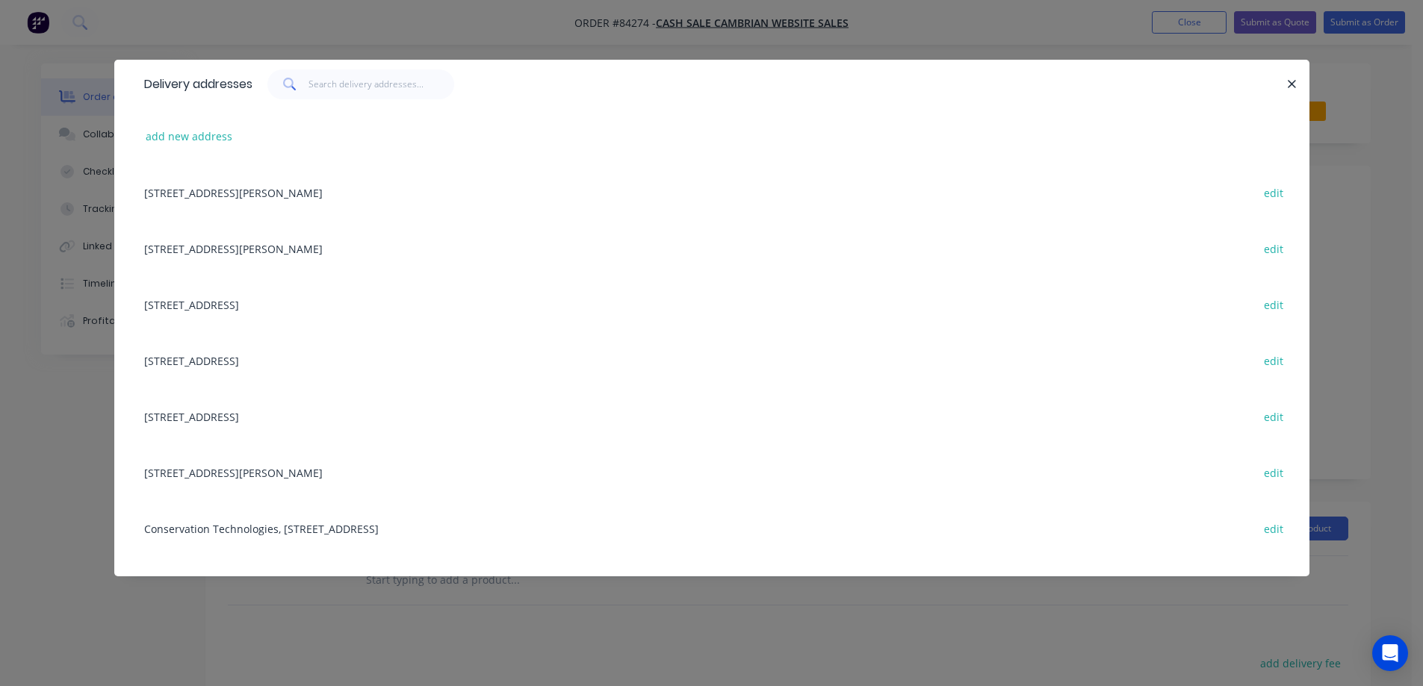
click at [165, 150] on div "add new address" at bounding box center [712, 136] width 1150 height 56
click at [208, 158] on div "add new address" at bounding box center [712, 136] width 1150 height 56
click at [196, 140] on button "add new address" at bounding box center [189, 136] width 102 height 20
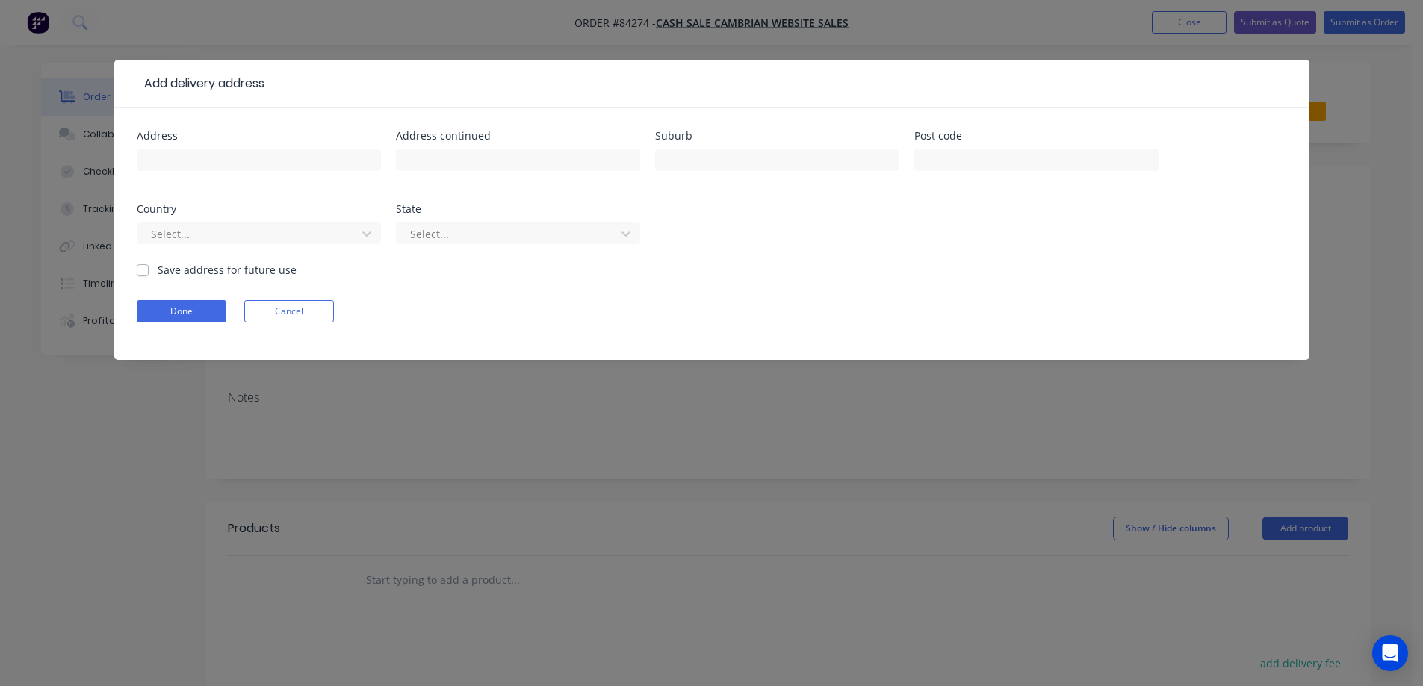
click at [201, 159] on input "text" at bounding box center [259, 160] width 244 height 22
click at [255, 161] on input "133 Blake Boulevard Papamoa 3318" at bounding box center [259, 160] width 244 height 22
type input "133 Blake Boulevard 3318"
type input "Papamoa"
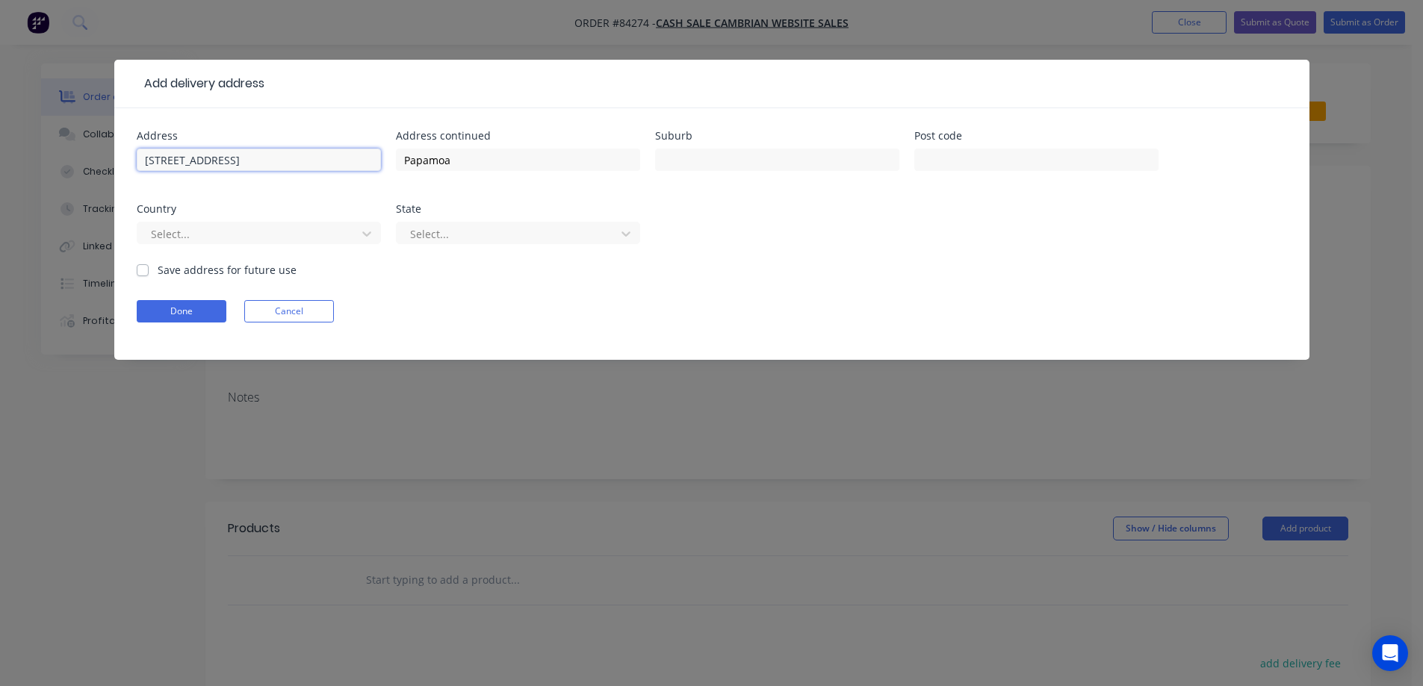
click at [264, 160] on input "133 Blake Boulevard 3318" at bounding box center [259, 160] width 244 height 22
type input "133 Blake Boulevard"
type input "3318"
click at [192, 309] on button "Done" at bounding box center [182, 311] width 90 height 22
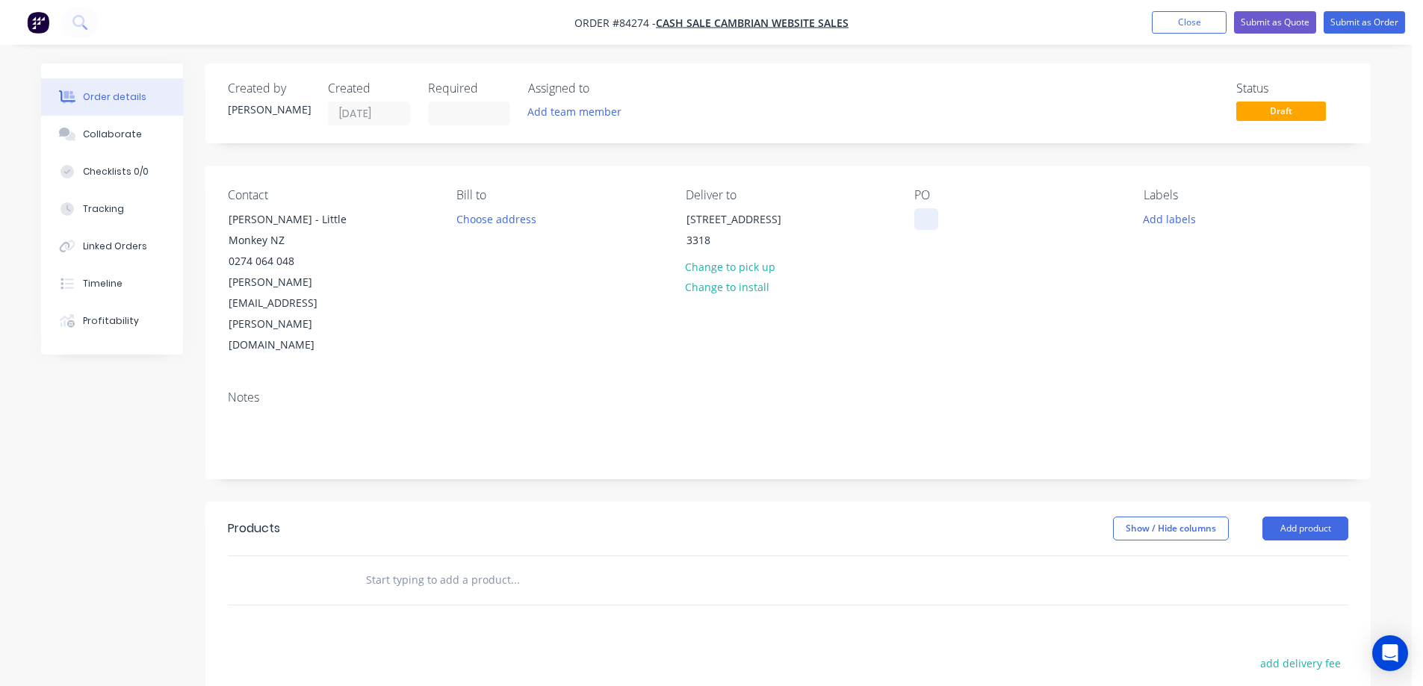
click at [922, 215] on div at bounding box center [926, 219] width 24 height 22
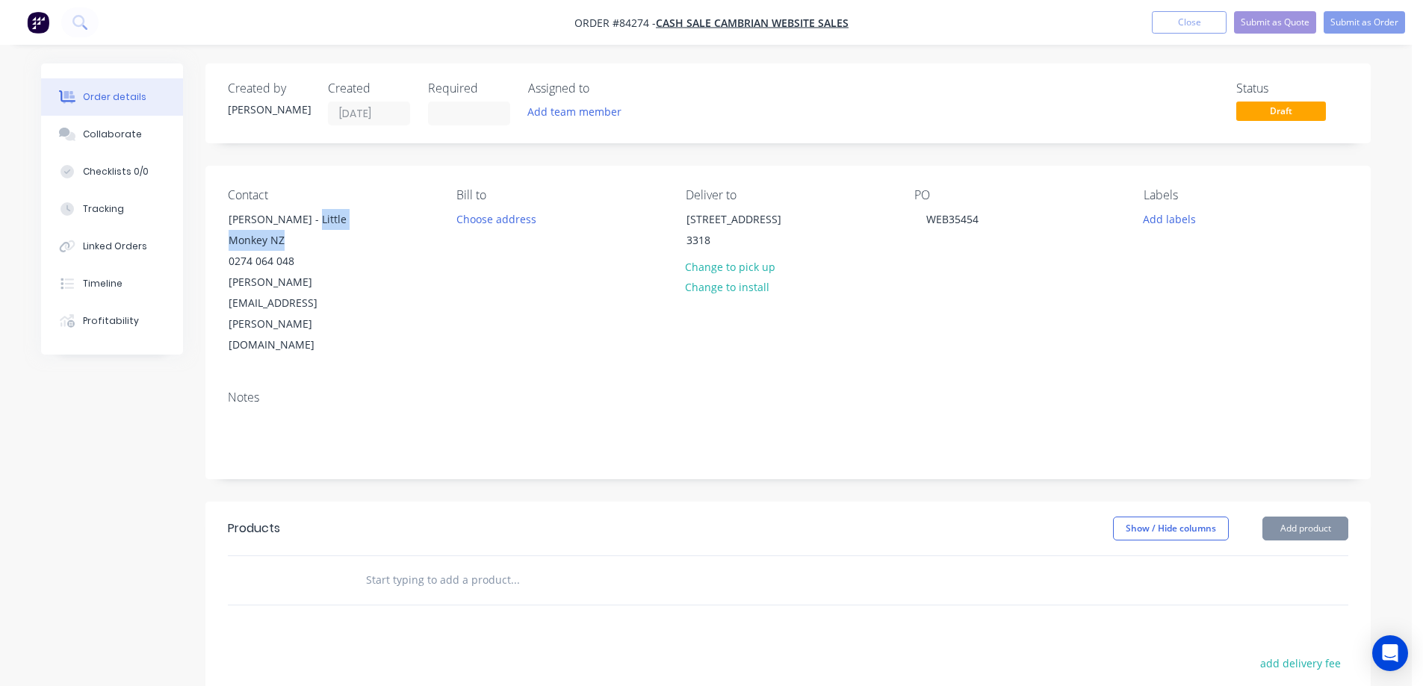
drag, startPoint x: 302, startPoint y: 220, endPoint x: 373, endPoint y: 235, distance: 72.7
click at [373, 235] on div "Contact Joel McNickle - Little Monkey NZ 0274 064 048 joel.mcnickle@gmail.com" at bounding box center [330, 272] width 205 height 168
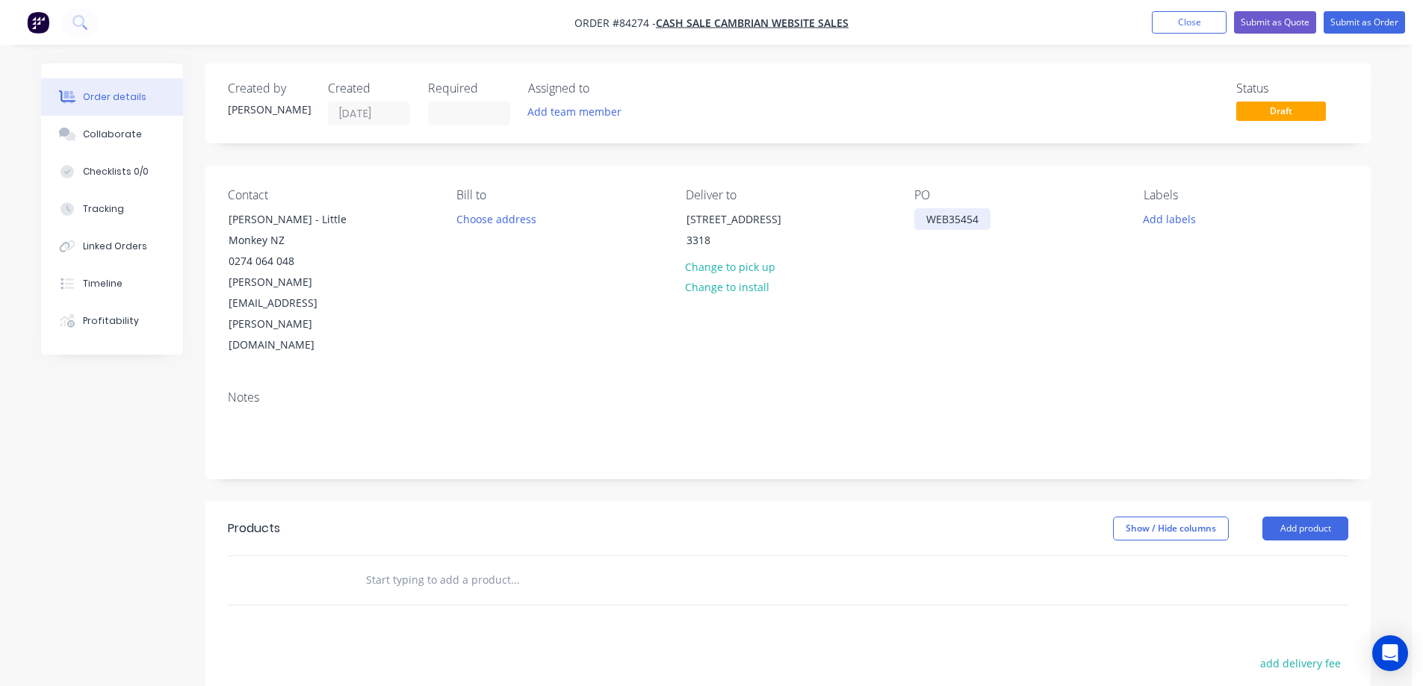
click at [974, 213] on div "WEB35454" at bounding box center [952, 219] width 76 height 22
click at [983, 220] on div "WEB35454" at bounding box center [952, 219] width 76 height 22
click at [1019, 301] on div "Contact Joel McNickle - Little Monkey NZ 0274 064 048 joel.mcnickle@gmail.com B…" at bounding box center [787, 272] width 1165 height 213
click at [500, 565] on input "text" at bounding box center [514, 580] width 299 height 30
type input "."
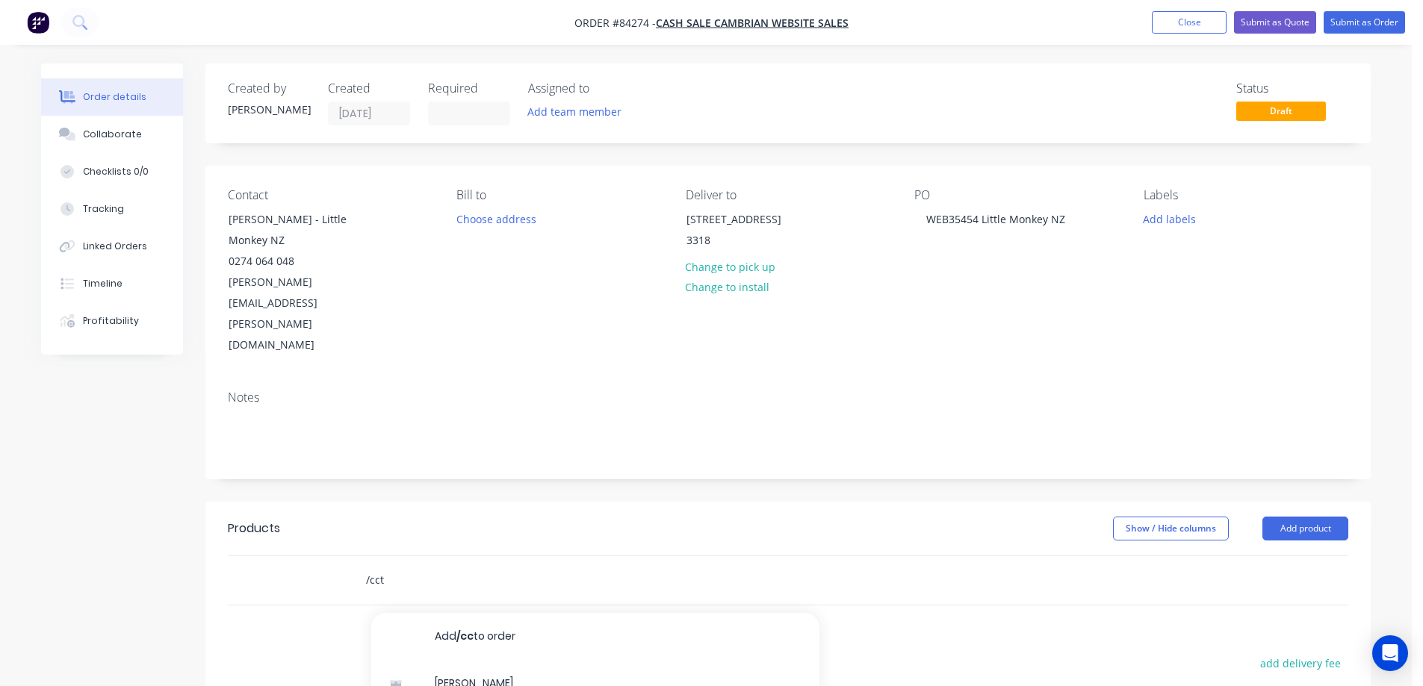
type input "clear acrylic cts"
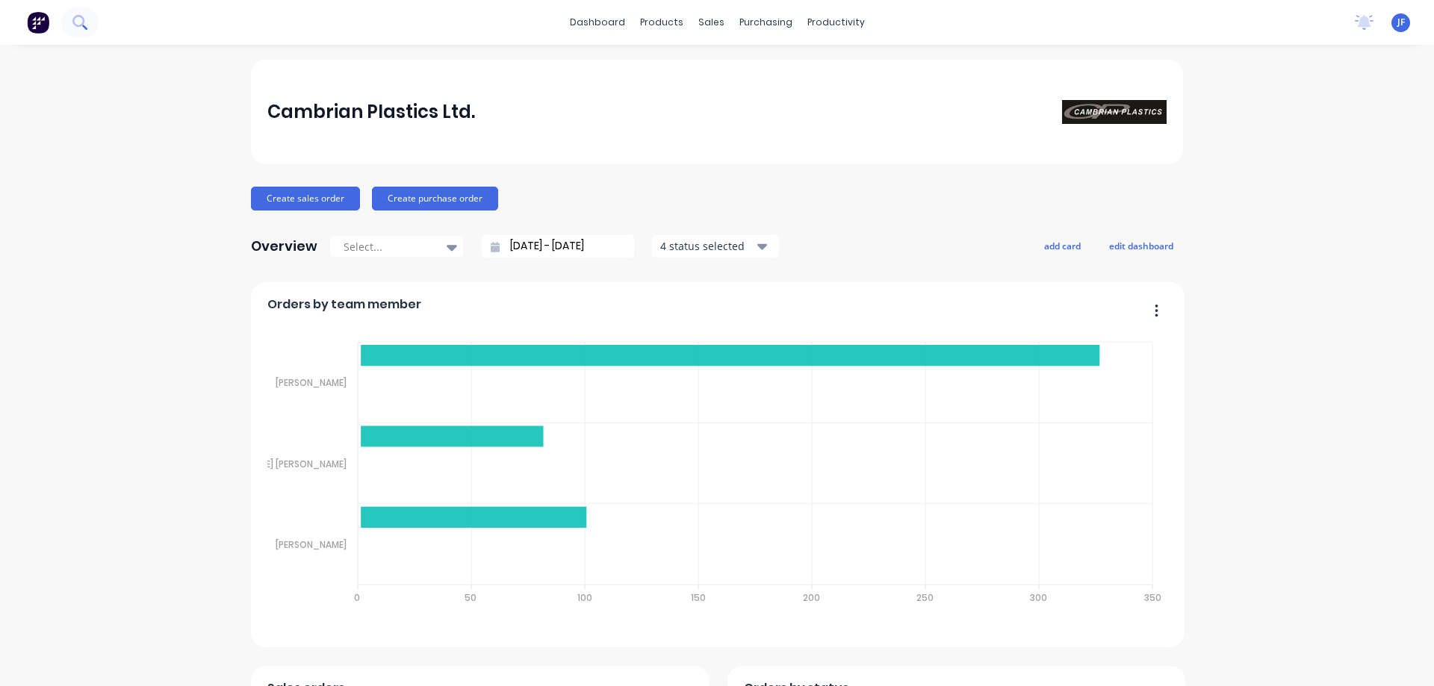
click at [90, 22] on button at bounding box center [79, 22] width 37 height 30
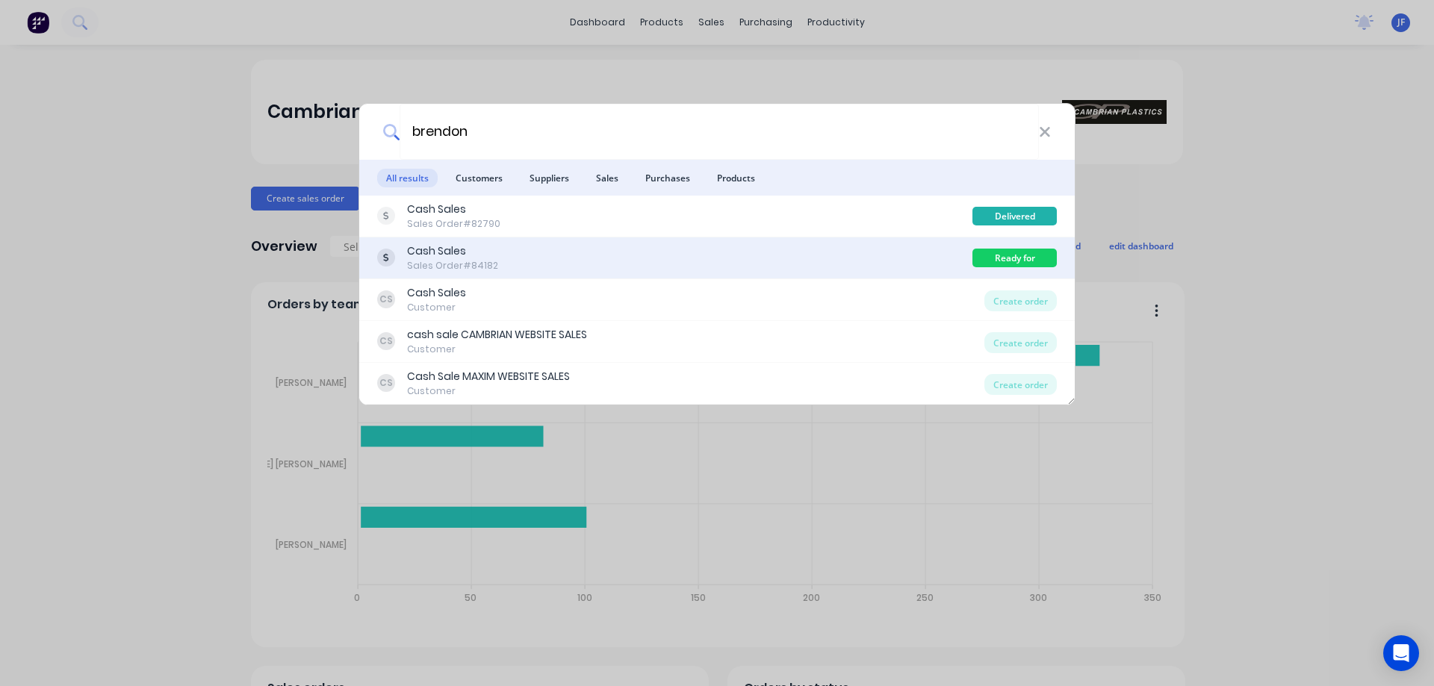
type input "brendon"
click at [807, 249] on div "Cash Sales Sales Order #84182" at bounding box center [674, 257] width 595 height 29
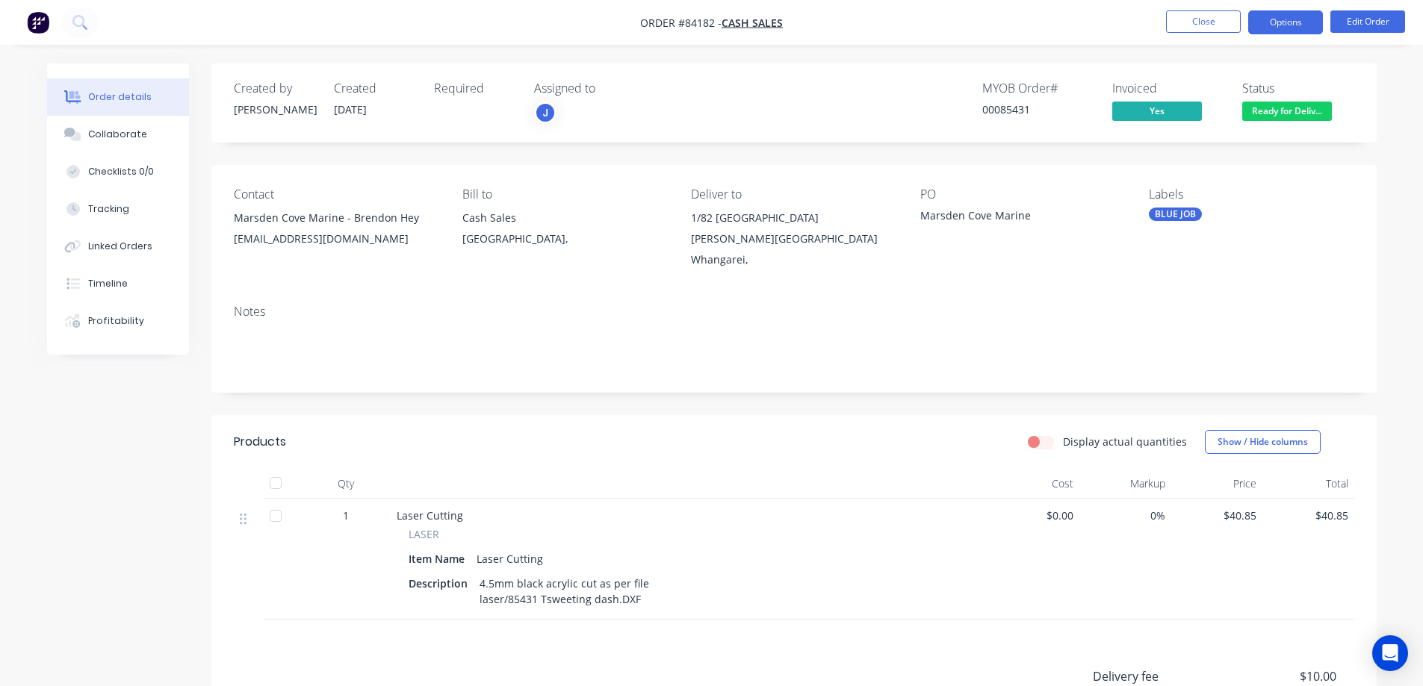
click at [1264, 28] on button "Options" at bounding box center [1285, 22] width 75 height 24
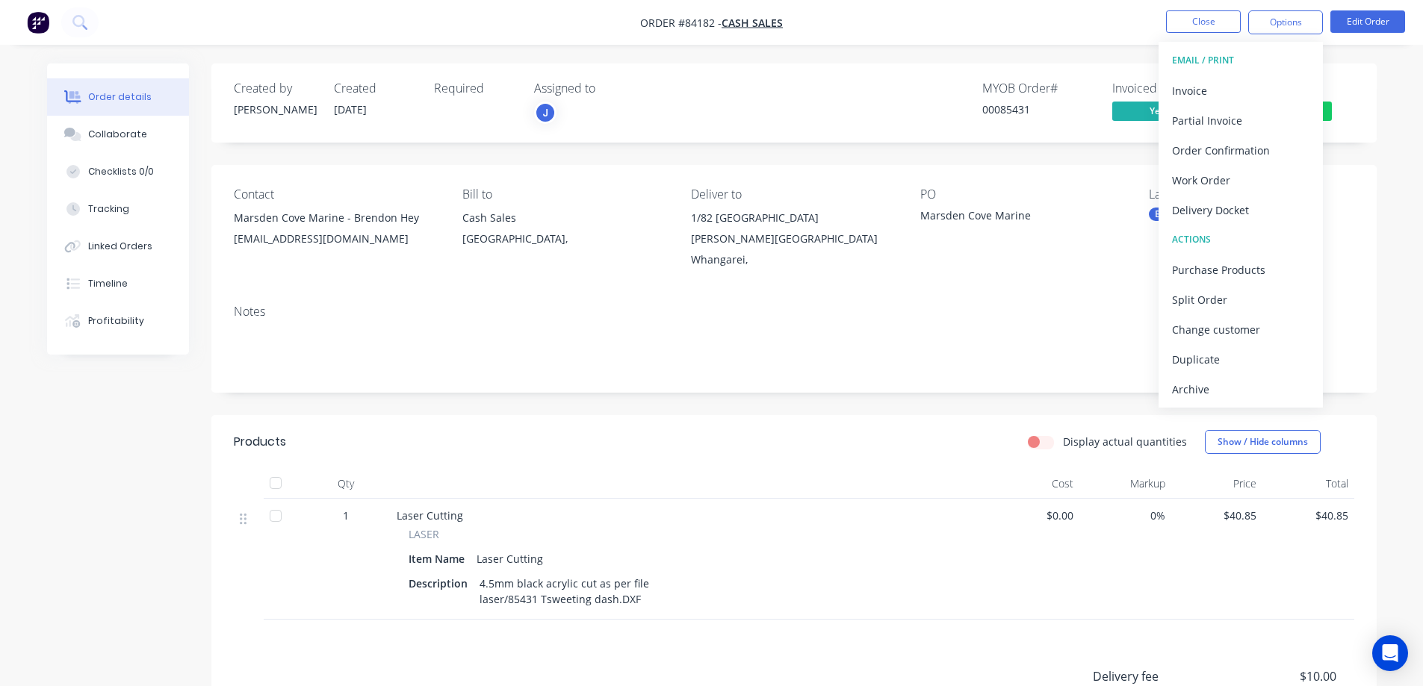
click at [1264, 74] on button "EMAIL / PRINT" at bounding box center [1240, 61] width 164 height 30
click at [1264, 75] on button "Invoice" at bounding box center [1240, 90] width 164 height 30
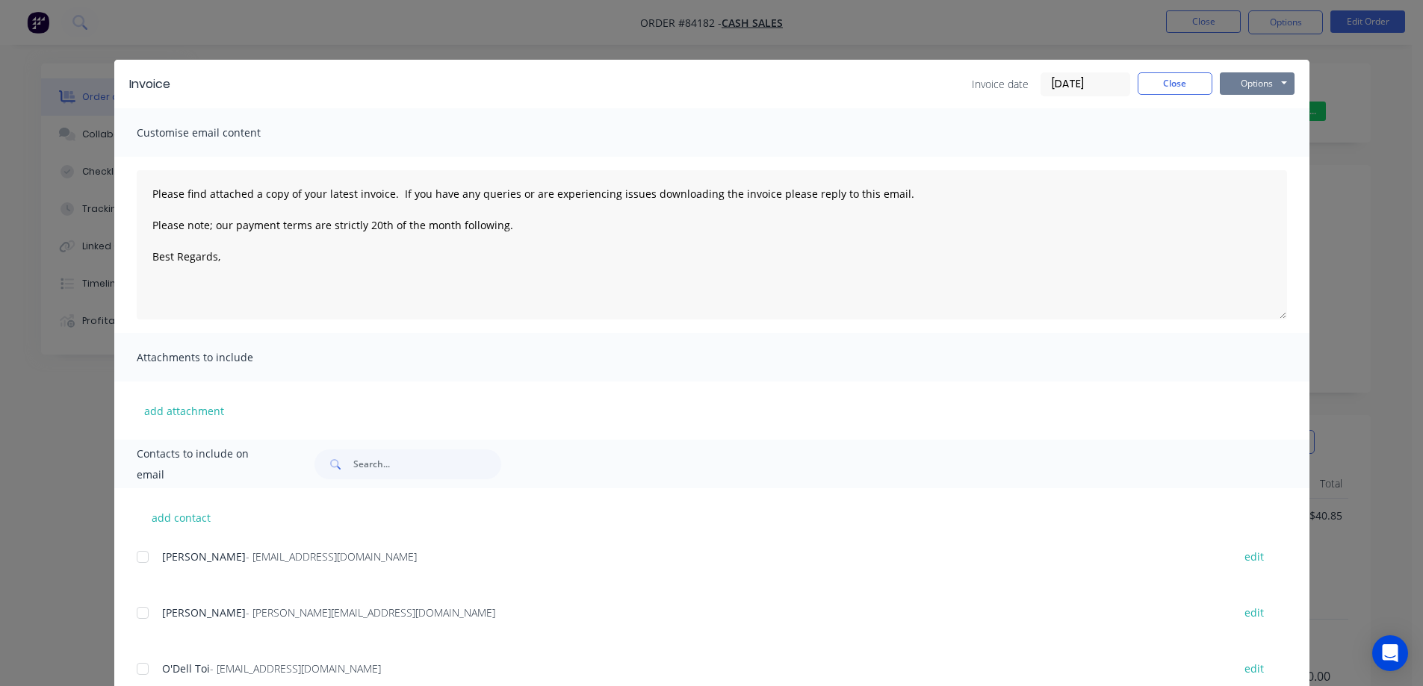
click at [1264, 75] on button "Options" at bounding box center [1257, 83] width 75 height 22
click at [1264, 132] on button "Print" at bounding box center [1268, 134] width 96 height 25
click at [1148, 87] on button "Close" at bounding box center [1174, 83] width 75 height 22
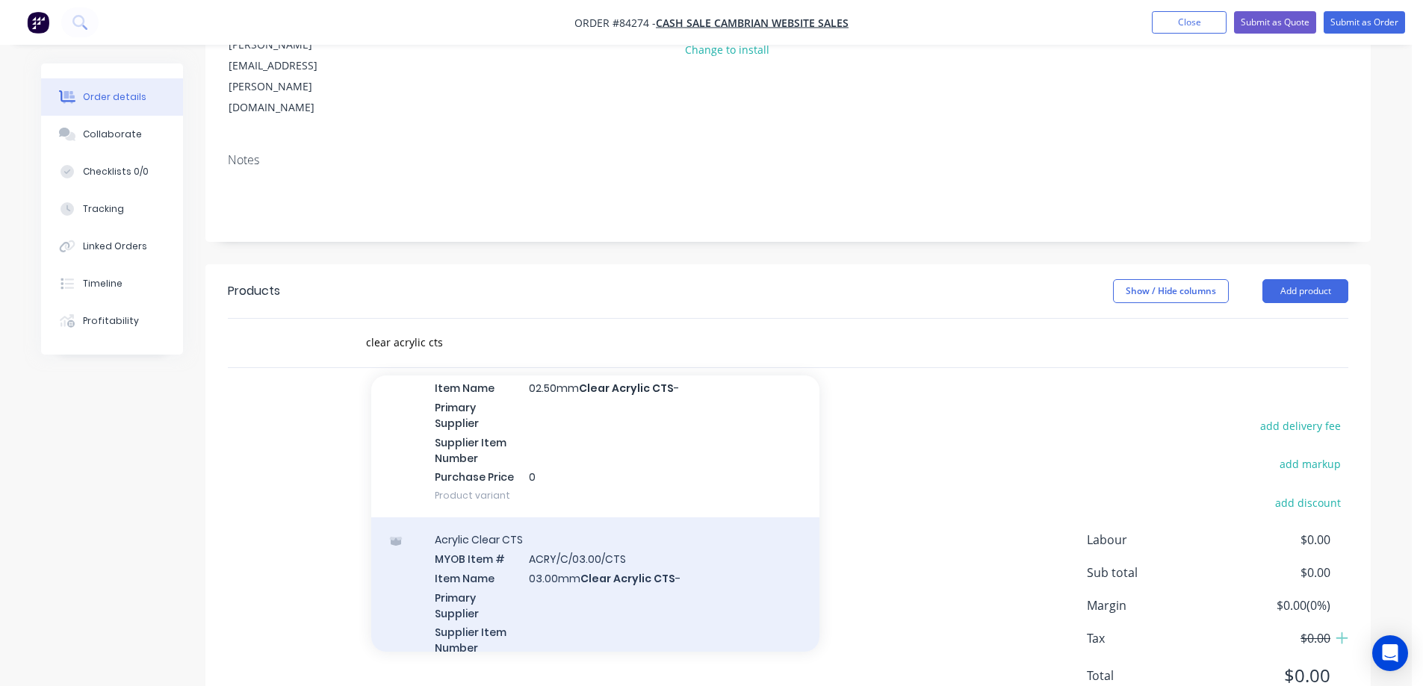
scroll to position [299, 0]
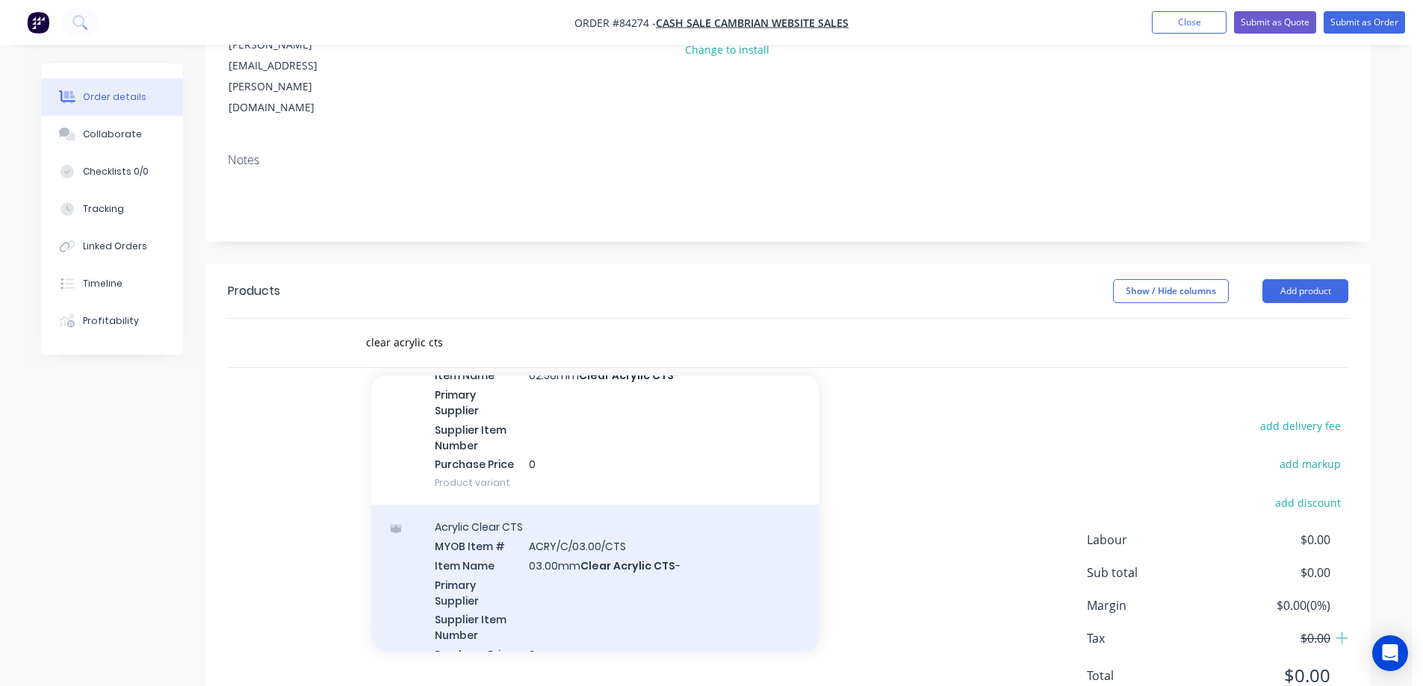
type input "clear acrylic cts"
click at [607, 505] on div "Acrylic Clear CTS MYOB Item # ACRY/C/03.00/CTS Item Name 03.00mm Clear Acrylic …" at bounding box center [595, 600] width 448 height 190
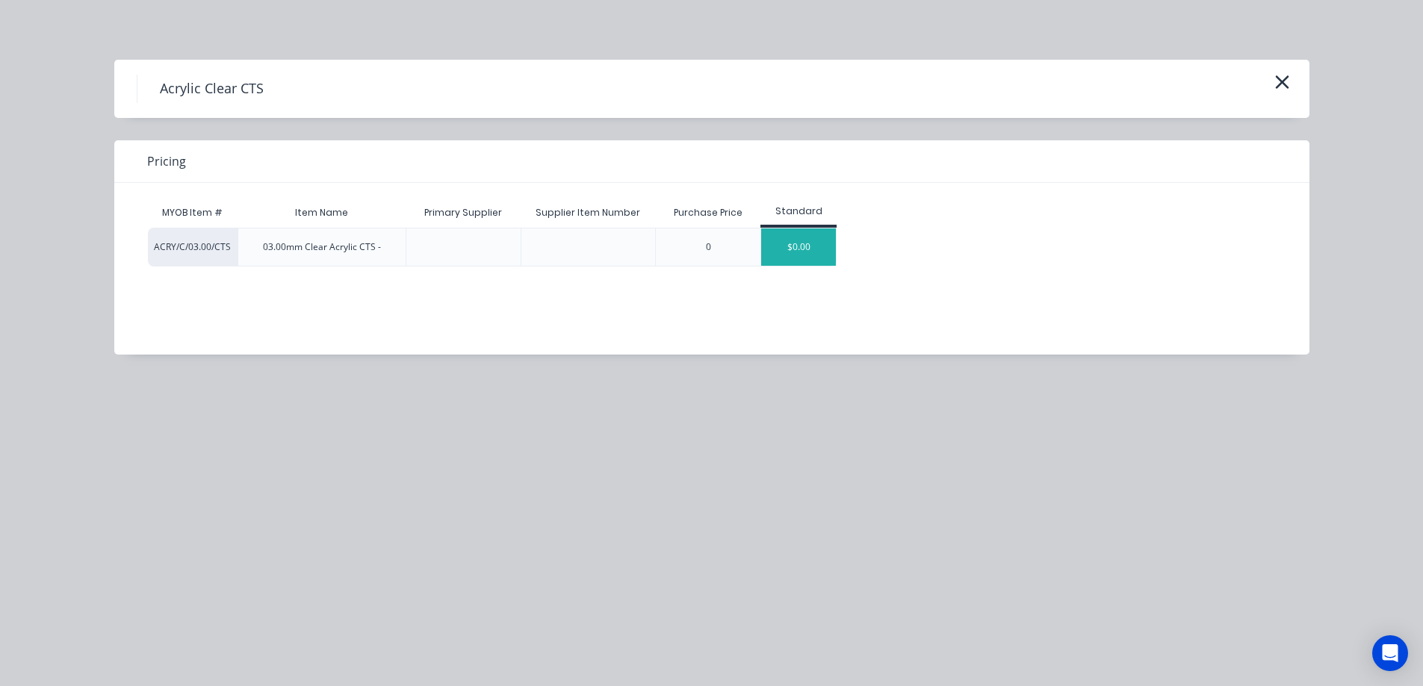
click at [801, 240] on div "$0.00" at bounding box center [798, 247] width 75 height 37
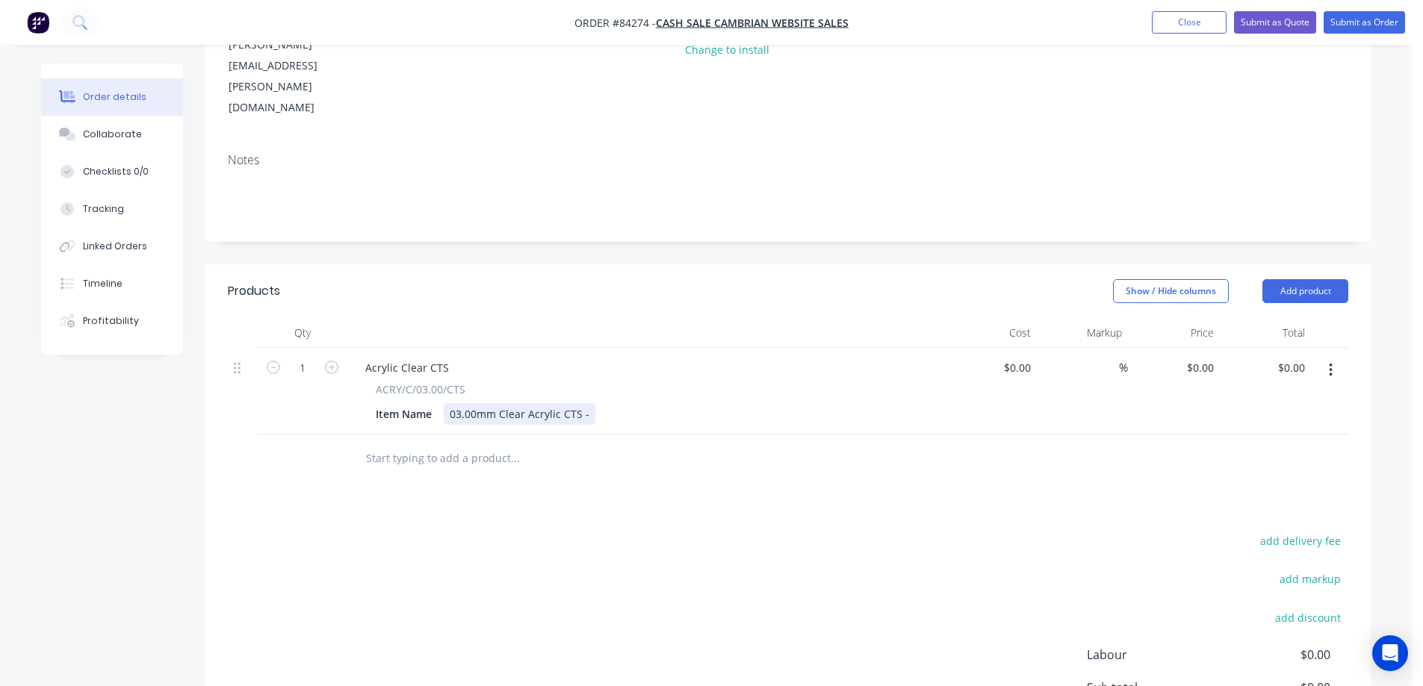
click at [590, 403] on div "03.00mm Clear Acrylic CTS -" at bounding box center [520, 414] width 152 height 22
click at [295, 357] on input "1" at bounding box center [302, 368] width 39 height 22
type input "5"
drag, startPoint x: 487, startPoint y: 524, endPoint x: 868, endPoint y: 408, distance: 398.1
click at [506, 531] on div "add delivery fee add markup add discount Labour $0.00 Sub total $0.00 Margin $0…" at bounding box center [788, 675] width 1120 height 288
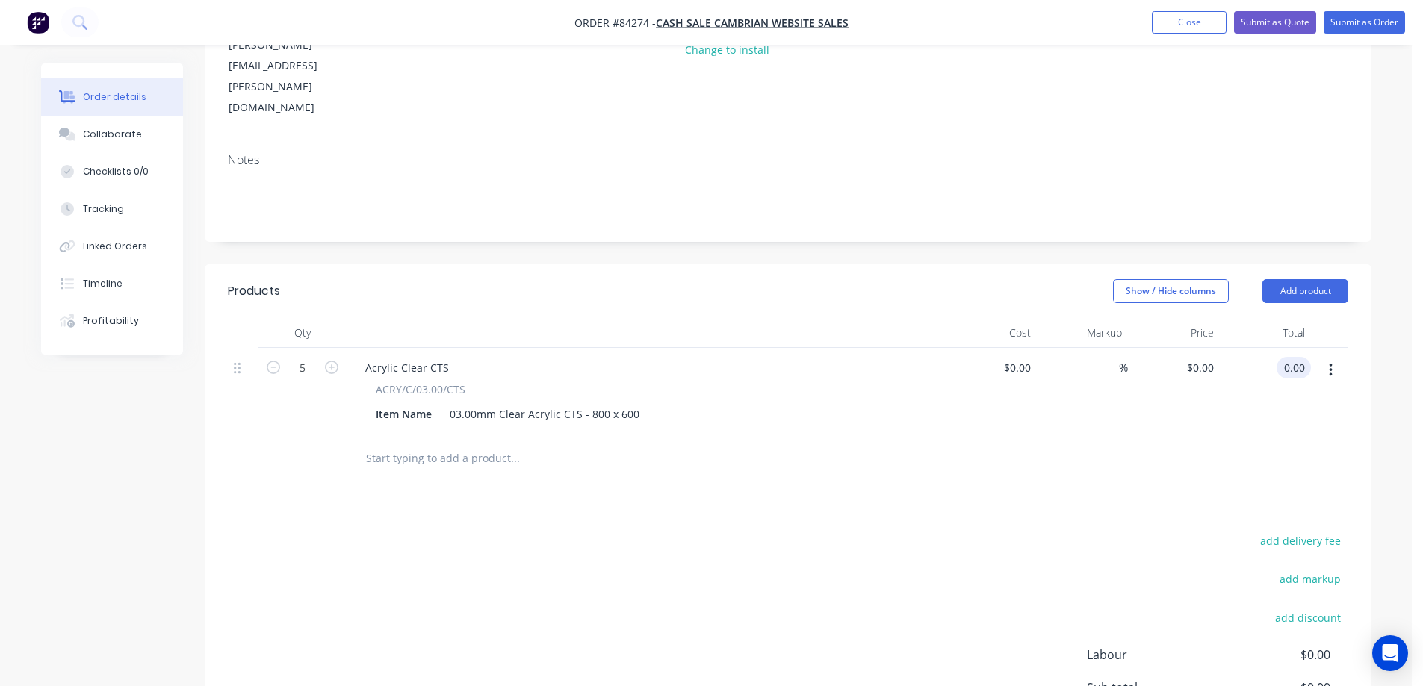
click at [1296, 357] on input "0.00" at bounding box center [1296, 368] width 28 height 22
click at [1205, 141] on div "Notes" at bounding box center [787, 191] width 1165 height 100
click at [1281, 357] on div "0.00 $0.00" at bounding box center [1290, 368] width 40 height 22
type input "150.55"
type input "$30.11"
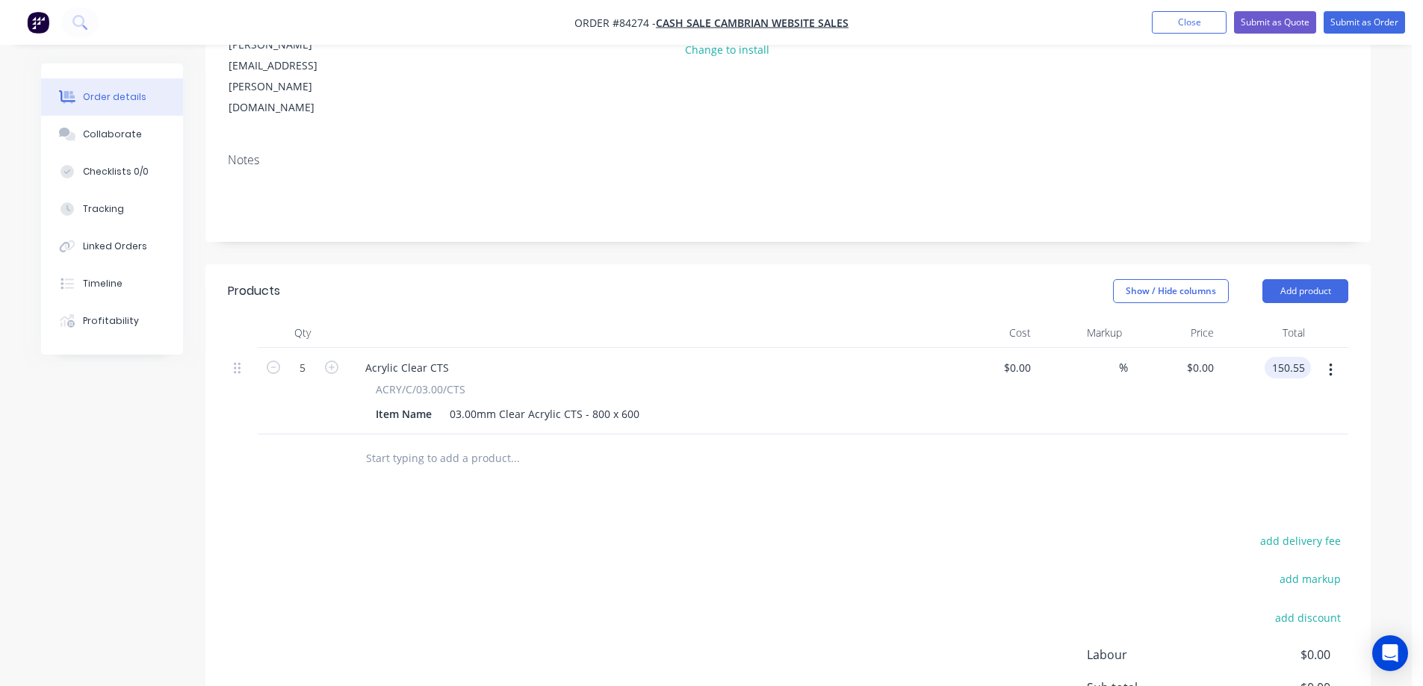
type input "$150.55"
drag, startPoint x: 967, startPoint y: 432, endPoint x: 639, endPoint y: 422, distance: 328.8
click at [966, 432] on div "Products Show / Hide columns Add product Qty Cost Markup Price Total 5 Acrylic …" at bounding box center [787, 552] width 1165 height 577
click at [486, 444] on input "text" at bounding box center [514, 459] width 299 height 30
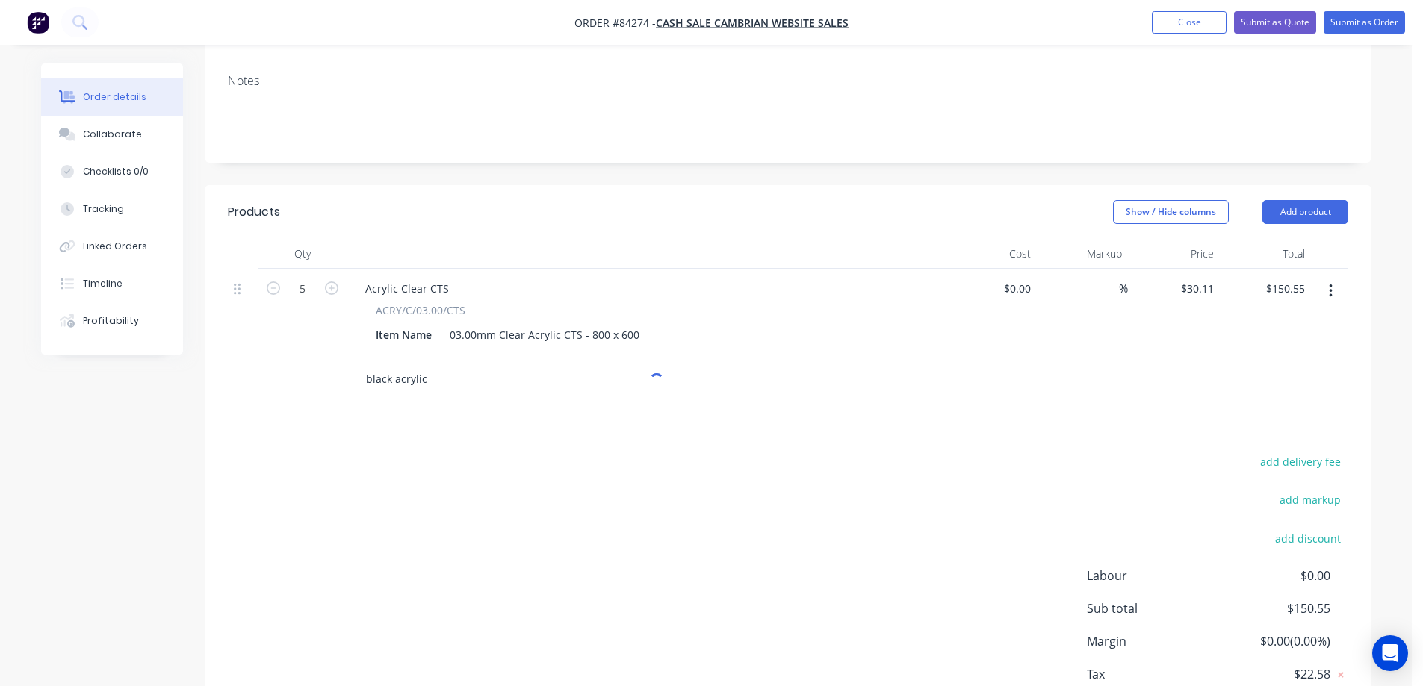
scroll to position [352, 0]
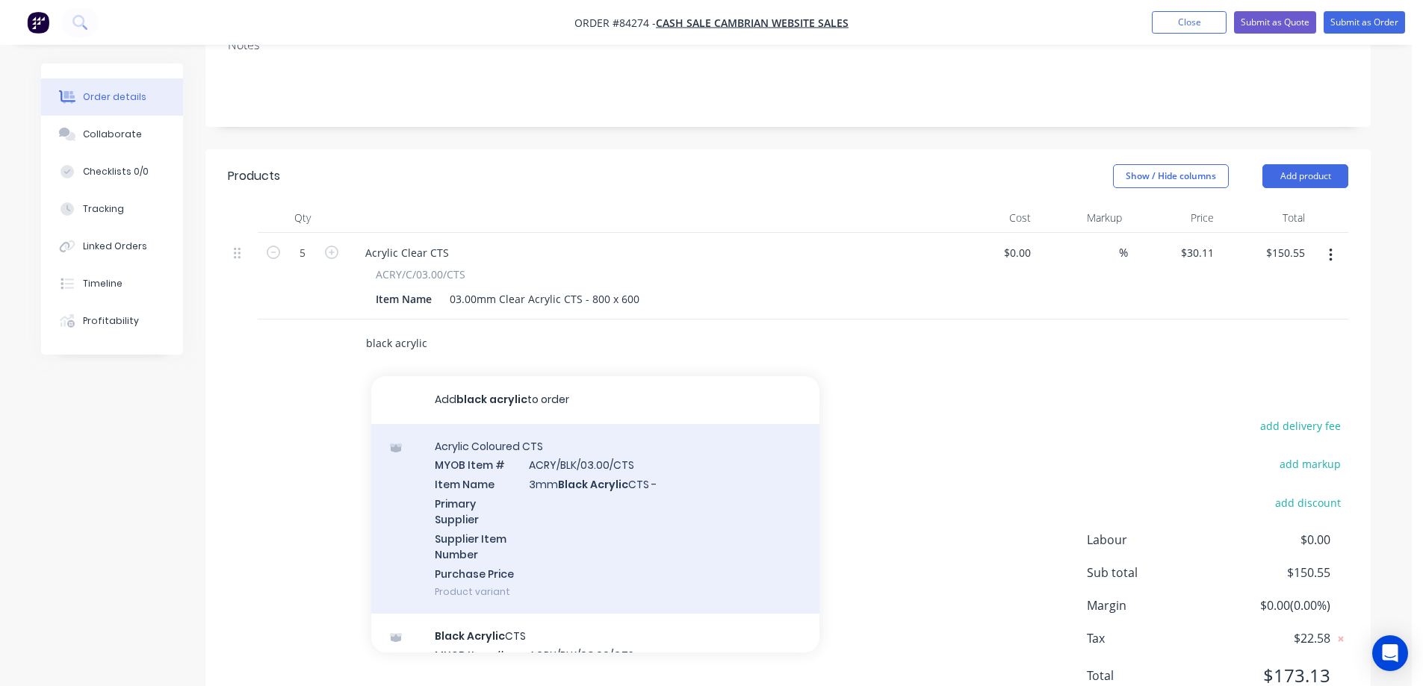
type input "black acrylic"
click at [593, 486] on div "Acrylic Coloured CTS MYOB Item # ACRY/BLK/03.00/CTS Item Name 3mm Black Acrylic…" at bounding box center [595, 519] width 448 height 190
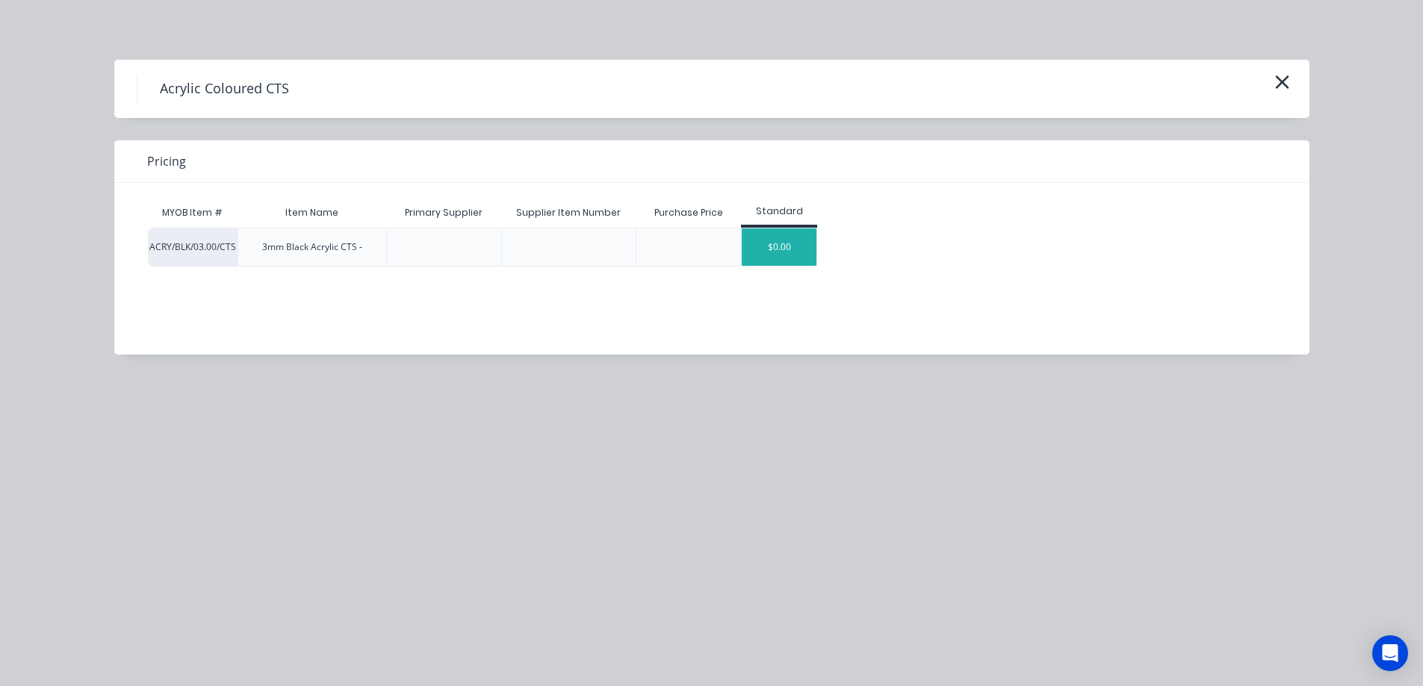
click at [798, 239] on div "$0.00" at bounding box center [779, 247] width 75 height 37
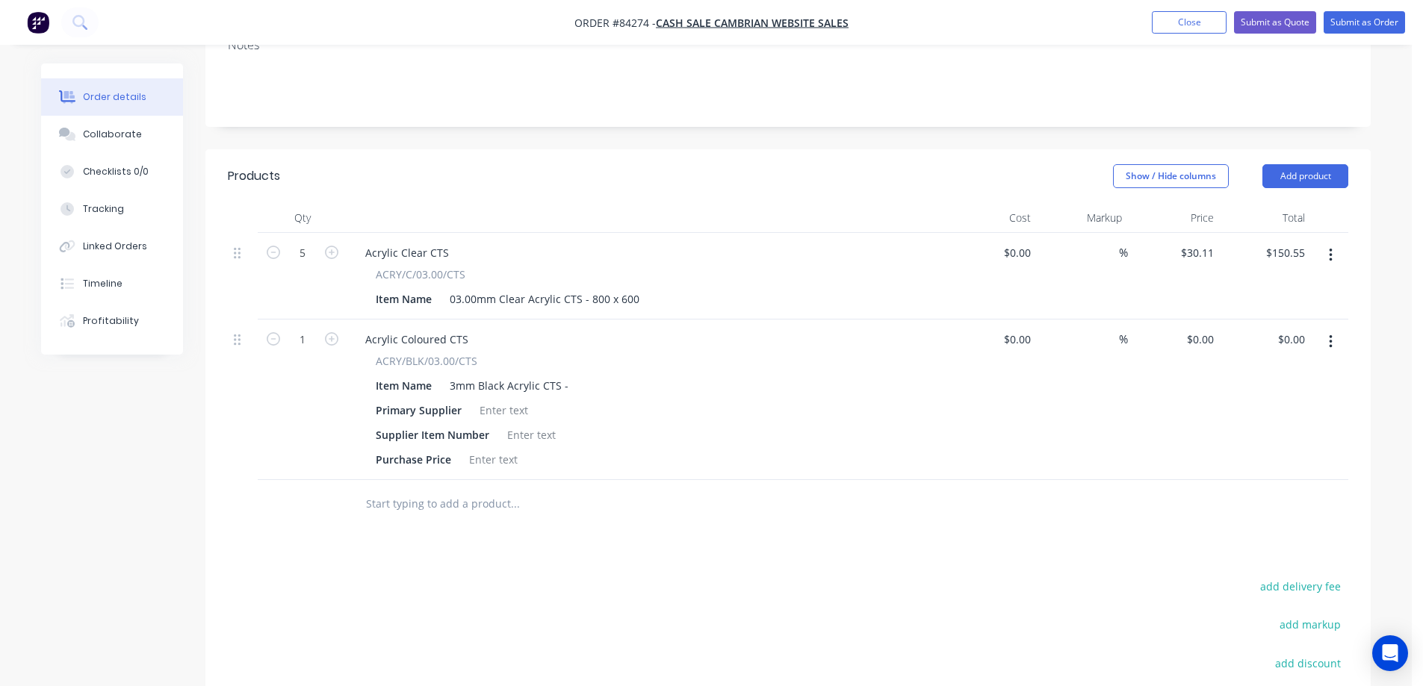
click at [1321, 329] on button "button" at bounding box center [1330, 342] width 35 height 27
click at [1250, 460] on div "Delete" at bounding box center [1277, 471] width 115 height 22
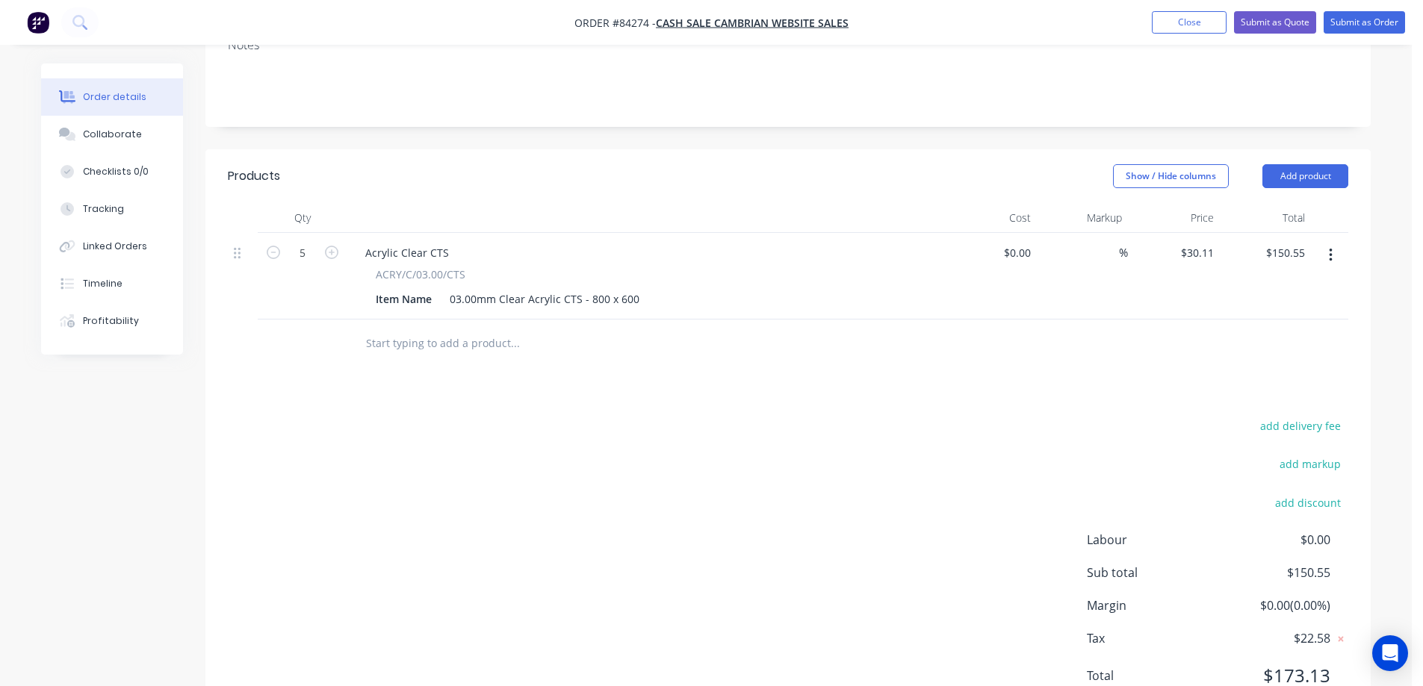
click at [489, 329] on input "text" at bounding box center [514, 344] width 299 height 30
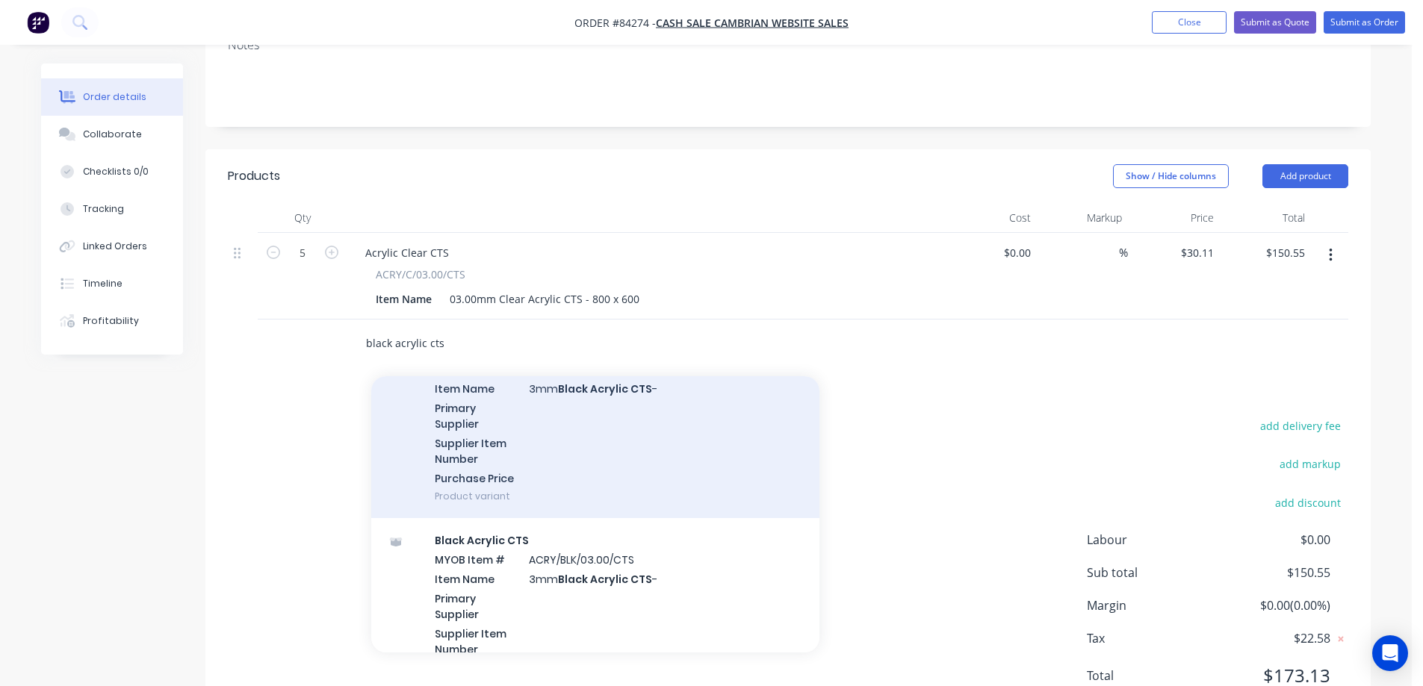
scroll to position [149, 0]
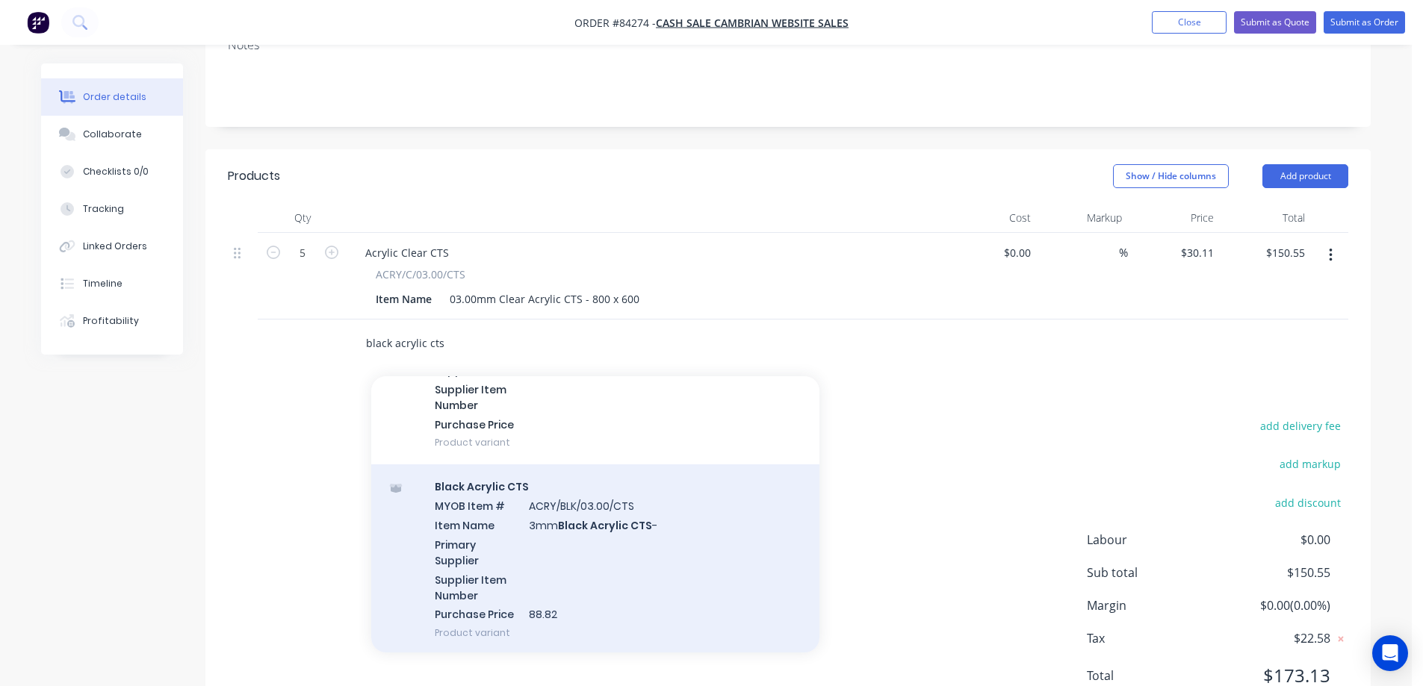
type input "black acrylic cts"
click at [575, 482] on div "Black Acrylic CTS MYOB Item # ACRY/BLK/03.00/CTS Item Name 3mm Black Acrylic CT…" at bounding box center [595, 560] width 448 height 190
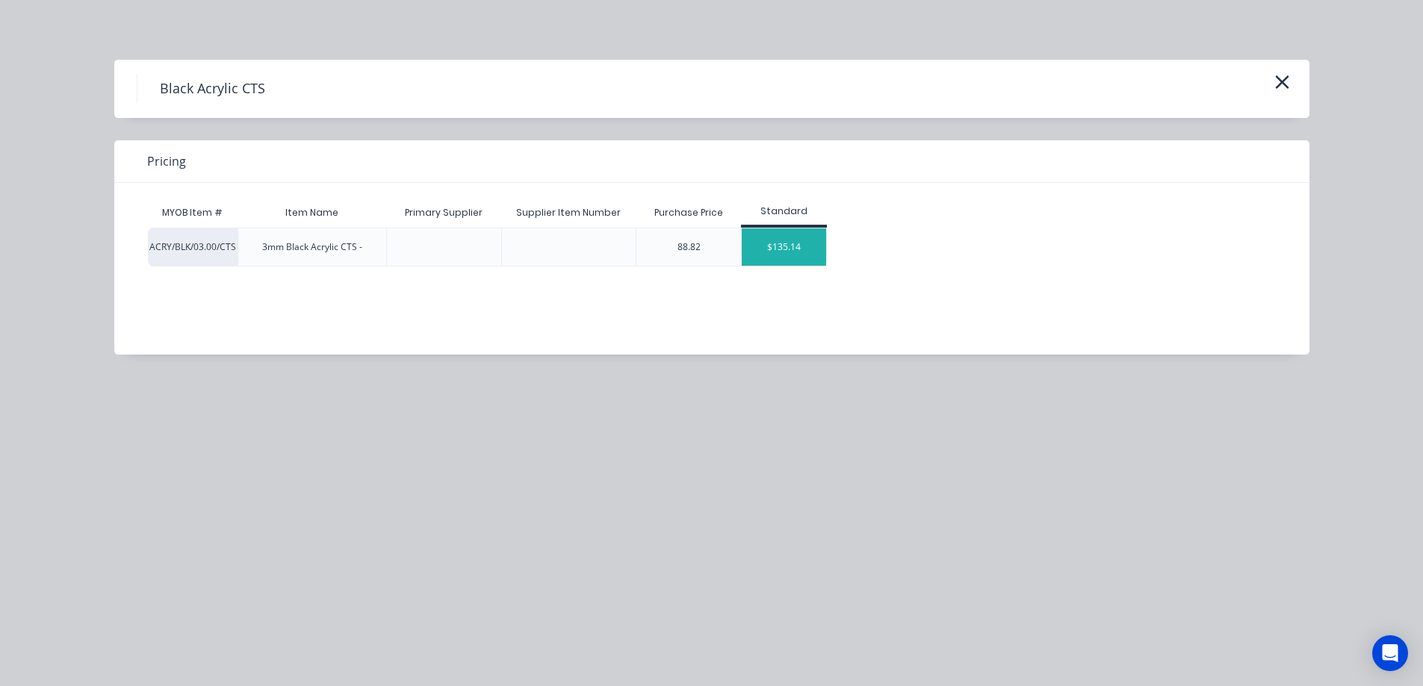
click at [775, 248] on div "$135.14" at bounding box center [784, 247] width 84 height 37
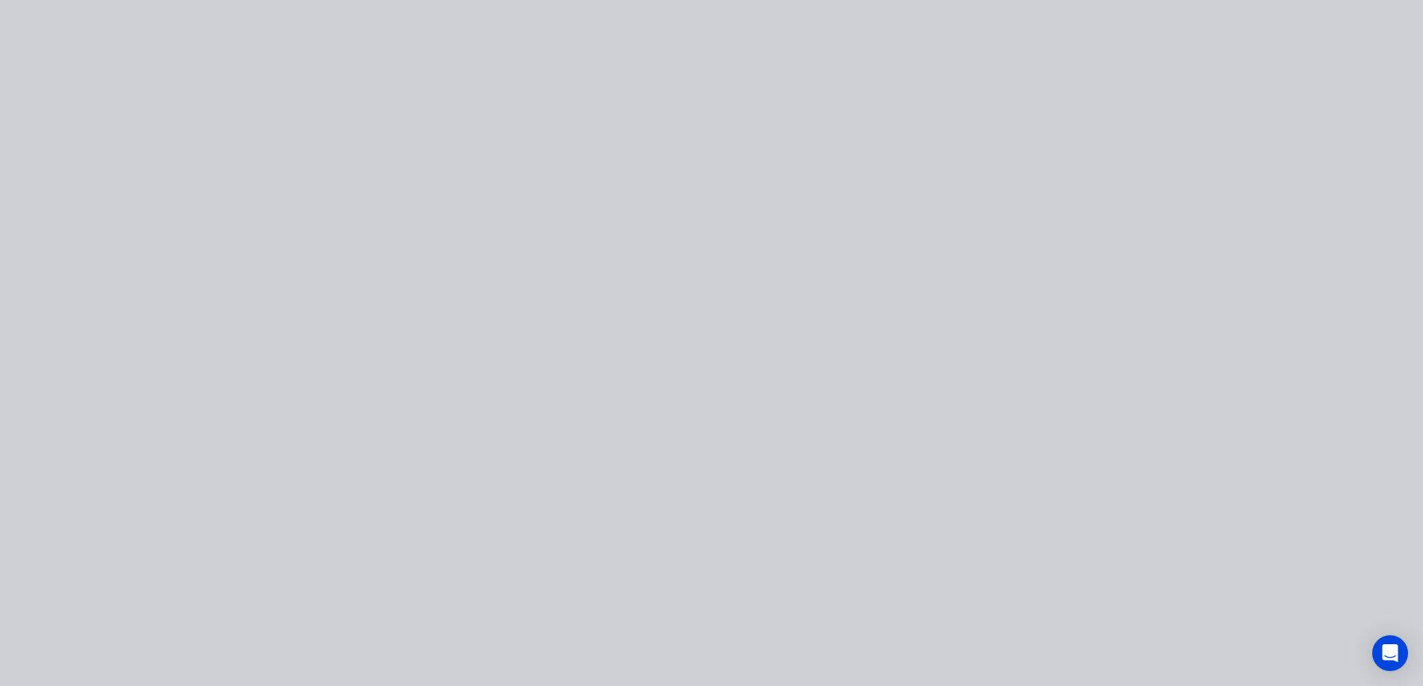
type input "$135.14"
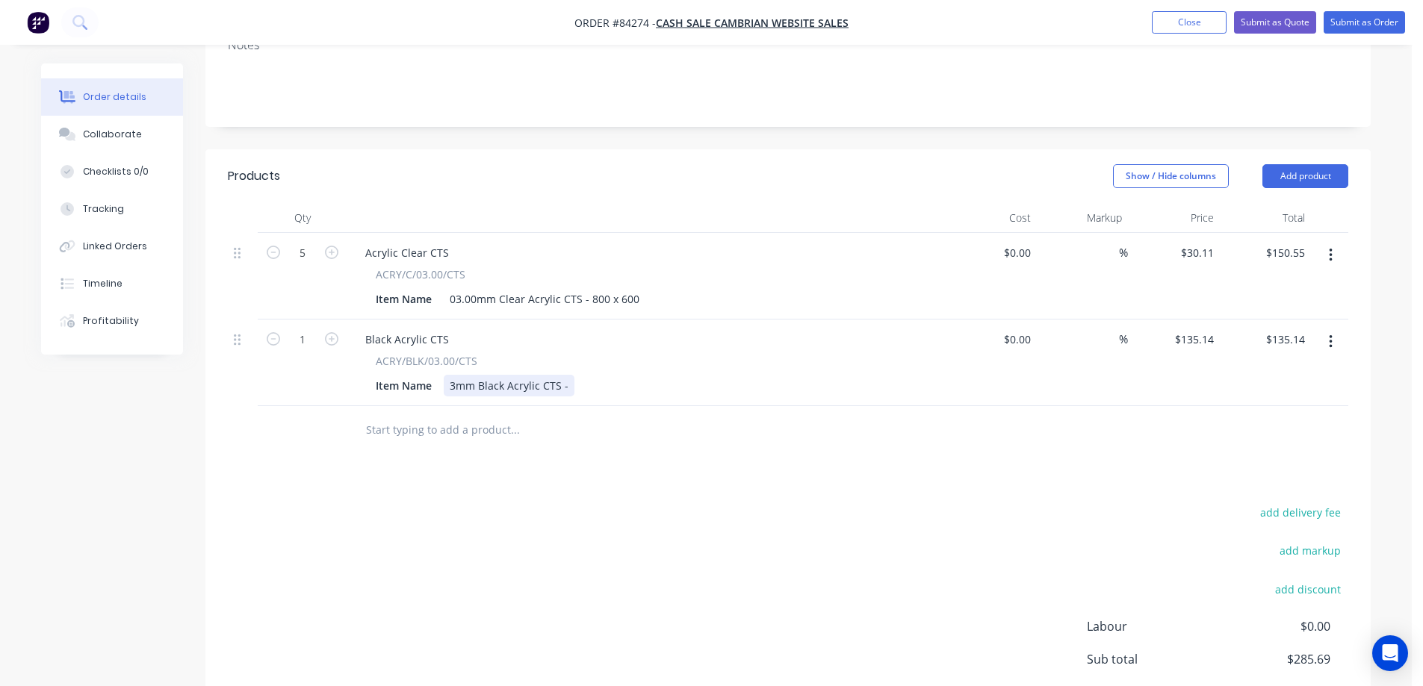
click div "3mm Black Acrylic CTS -"
drag, startPoint x: 636, startPoint y: 426, endPoint x: 644, endPoint y: 423, distance: 9.7
click div "Products Show / Hide columns Add product Qty Cost Markup Price Total 5 Acrylic …"
click input "1"
type input "5"
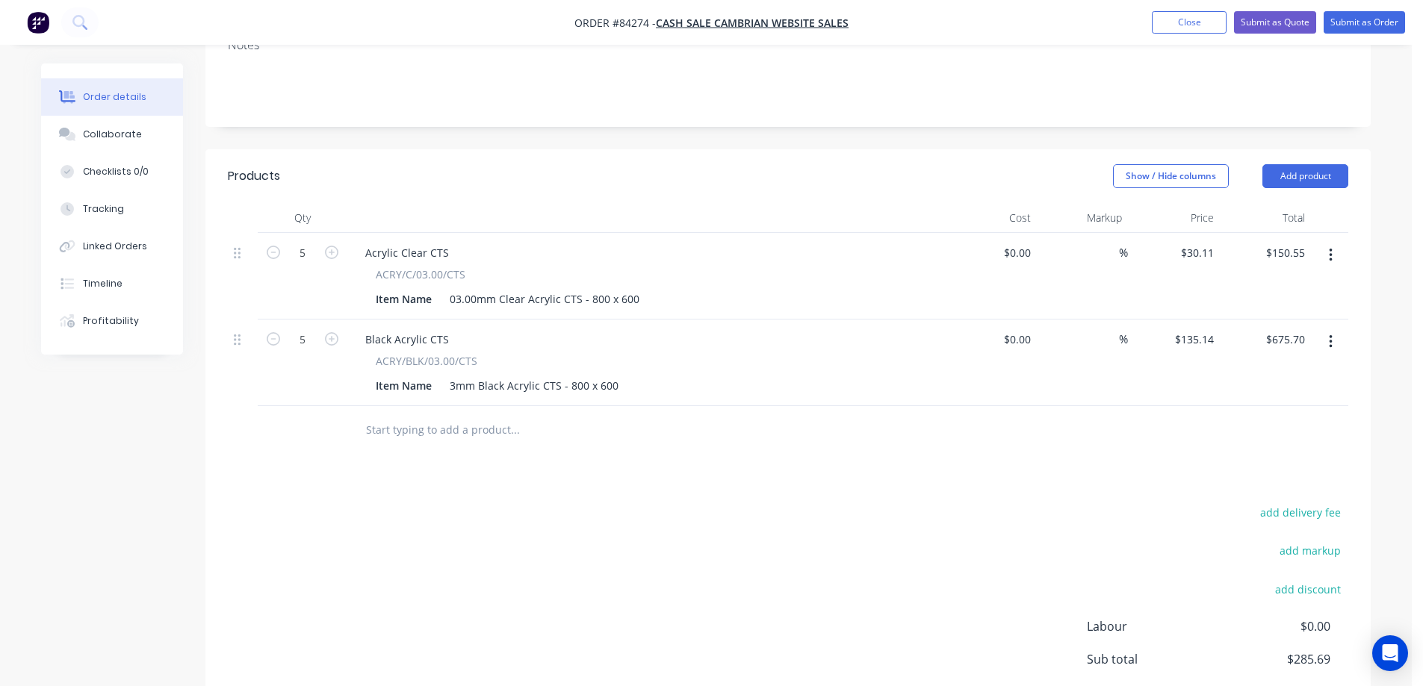
drag, startPoint x: 662, startPoint y: 453, endPoint x: 789, endPoint y: 379, distance: 147.6
click div "add delivery fee add markup add discount Labour $0.00 Sub total $285.69 Margin …"
click input "675.70"
type input "165.22"
type input "$33.044"
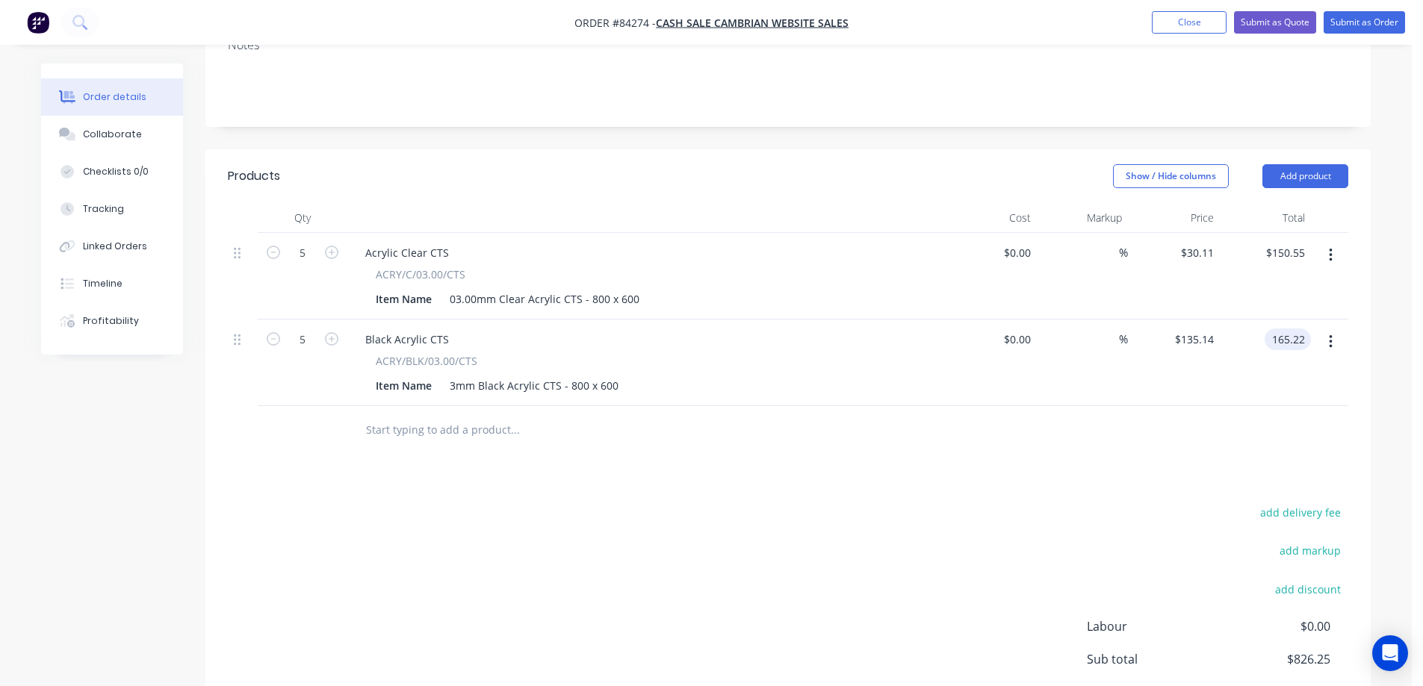
type input "$165.22"
drag, startPoint x: 1222, startPoint y: 375, endPoint x: 1234, endPoint y: 374, distance: 12.0
click div
click button "add delivery fee"
type input "12"
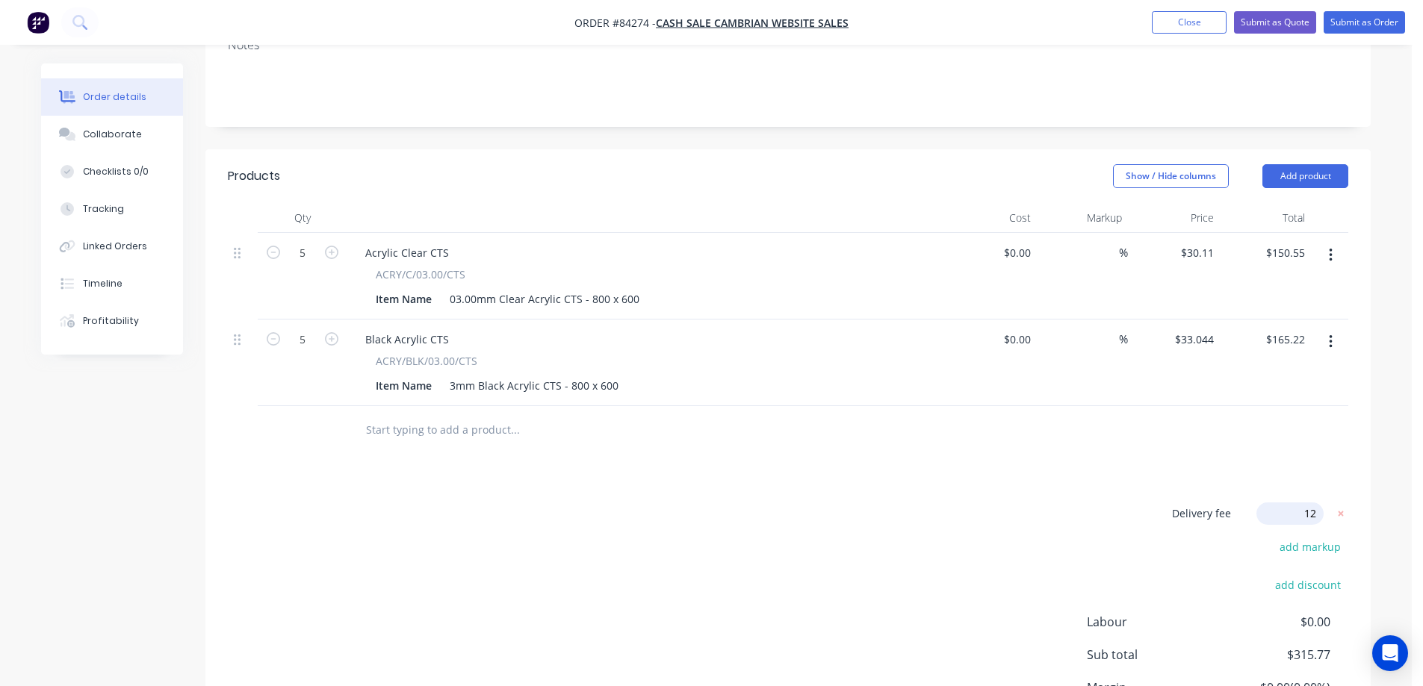
click div "Delivery fee Delivery fee Delivery fee name (Optional) 12 12 $0 add markup add …"
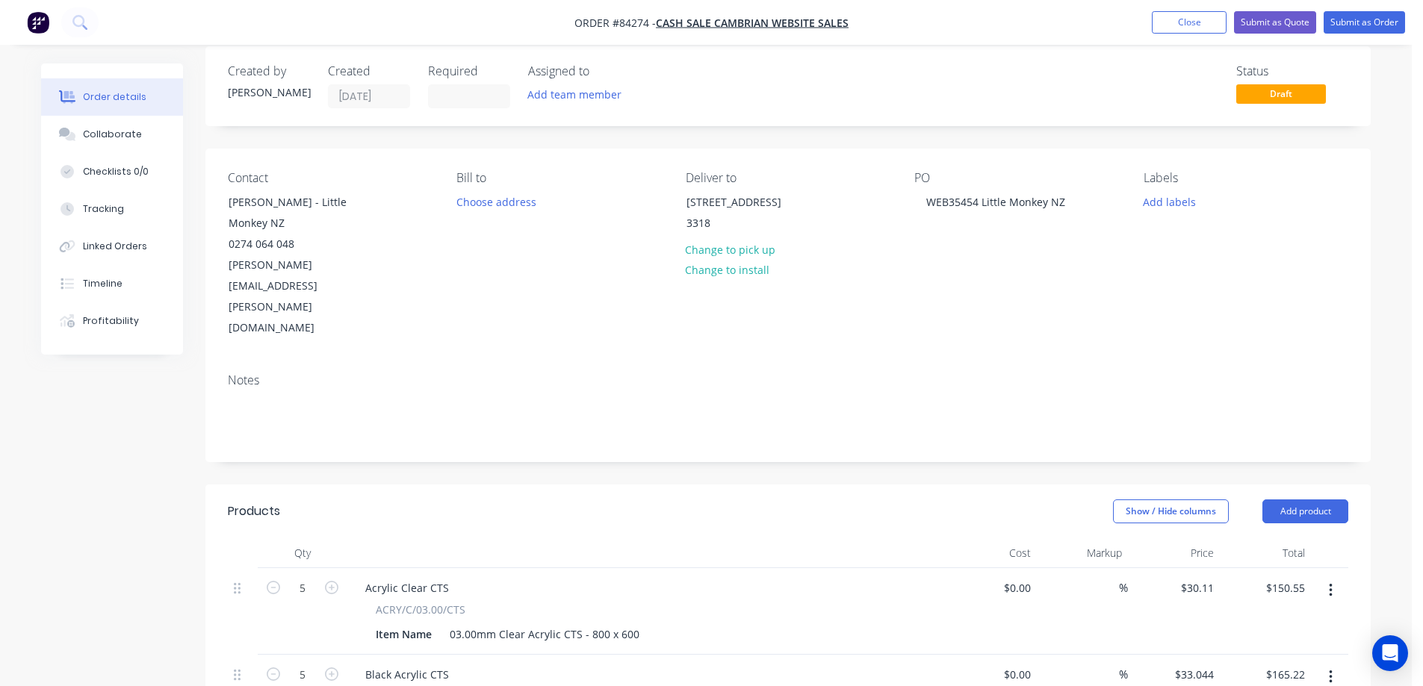
scroll to position [0, 0]
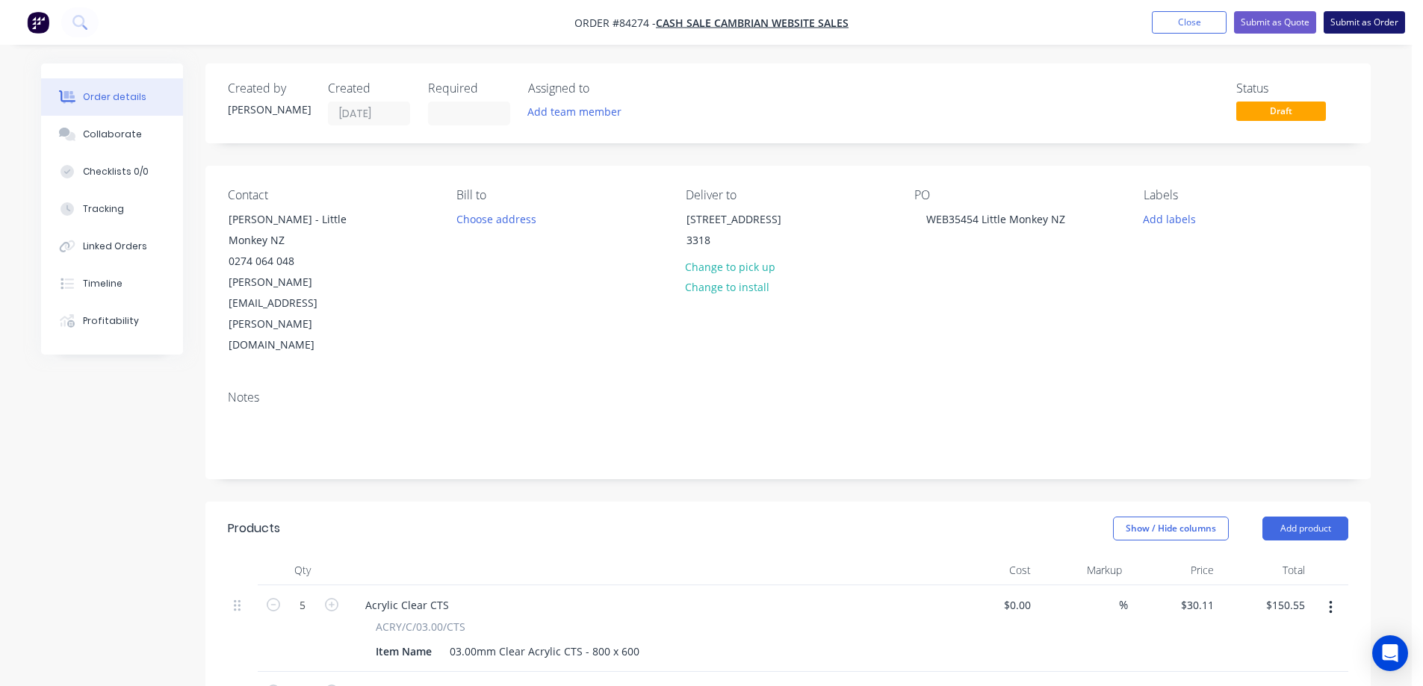
click button "Submit as Order"
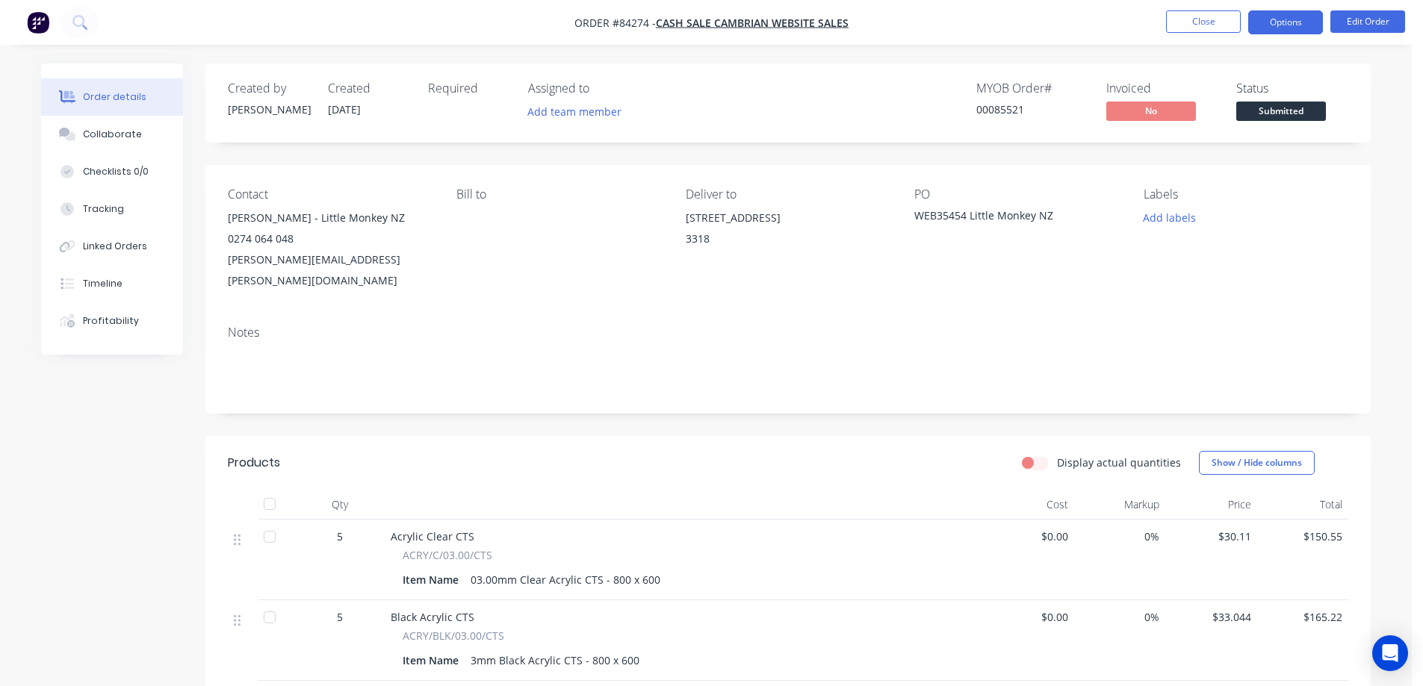
click button "Options"
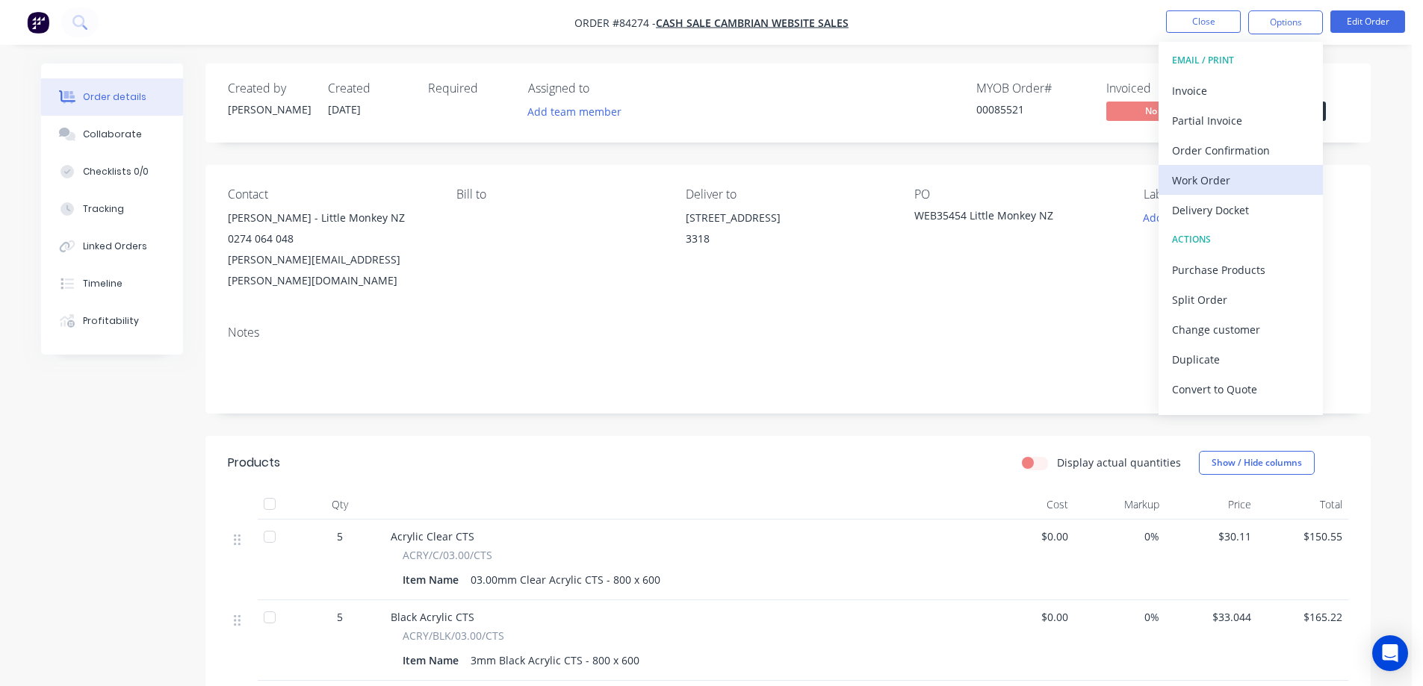
click div "Work Order"
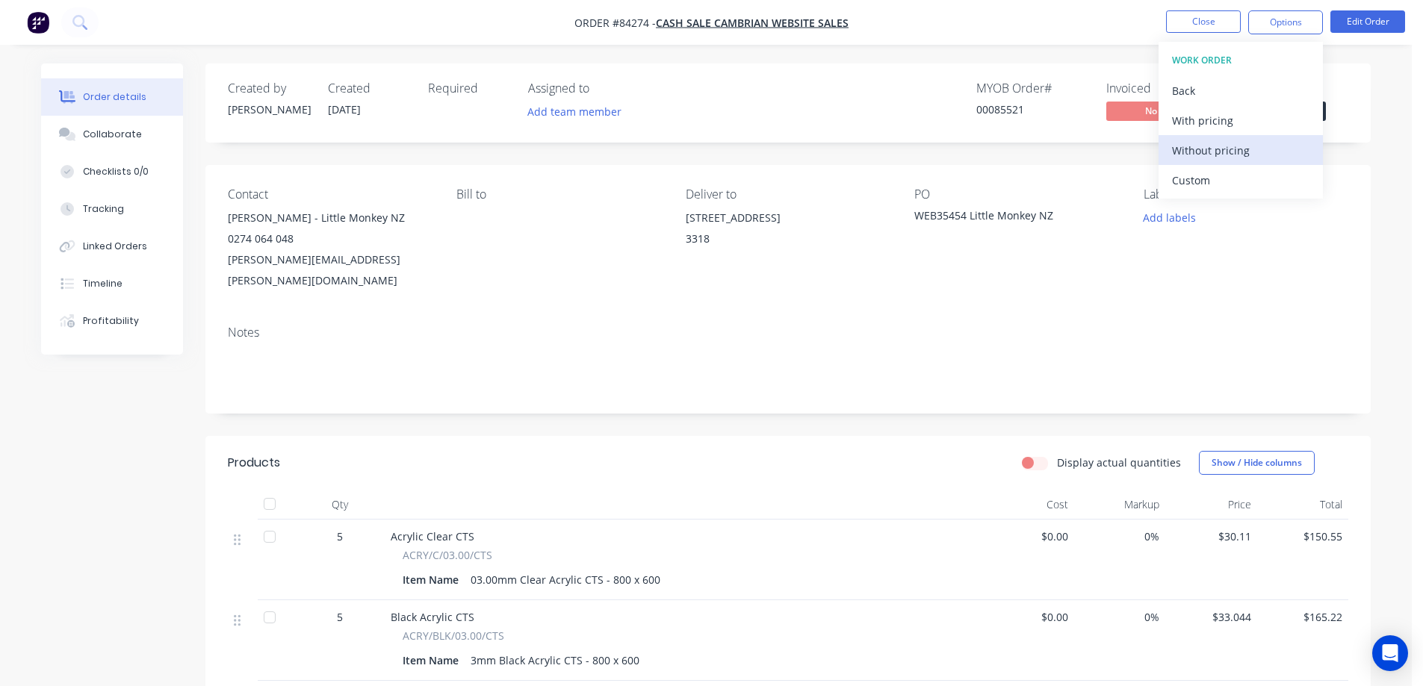
drag, startPoint x: 1267, startPoint y: 178, endPoint x: 1263, endPoint y: 143, distance: 35.4
click div "Without pricing"
click div "Order Confirmation"
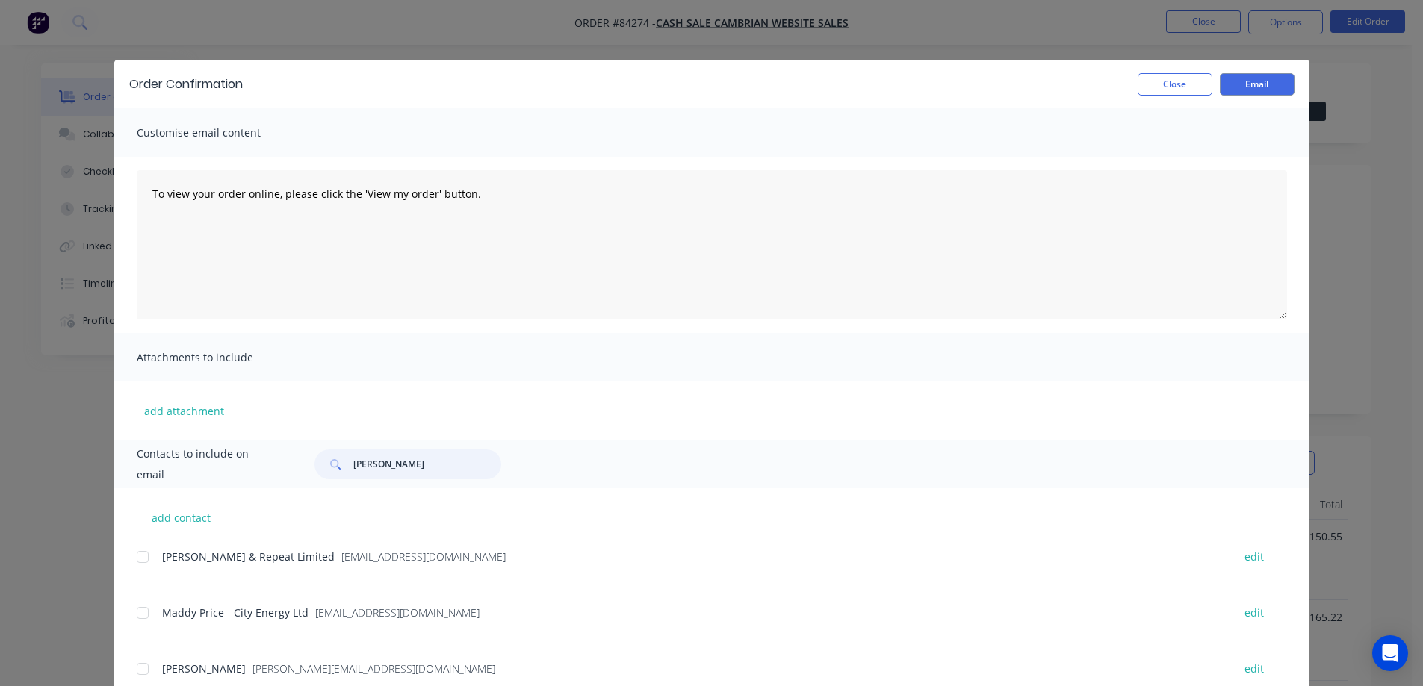
click input "[PERSON_NAME]"
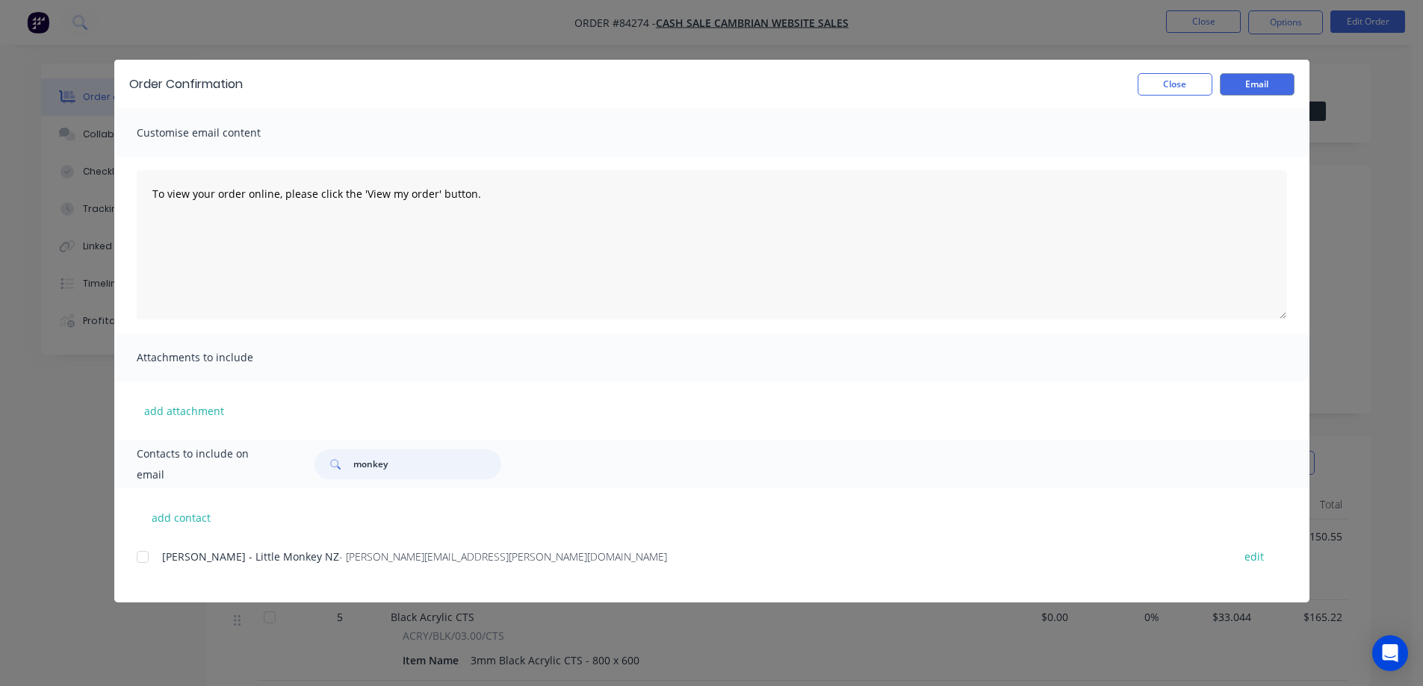
click div
type input "monkey"
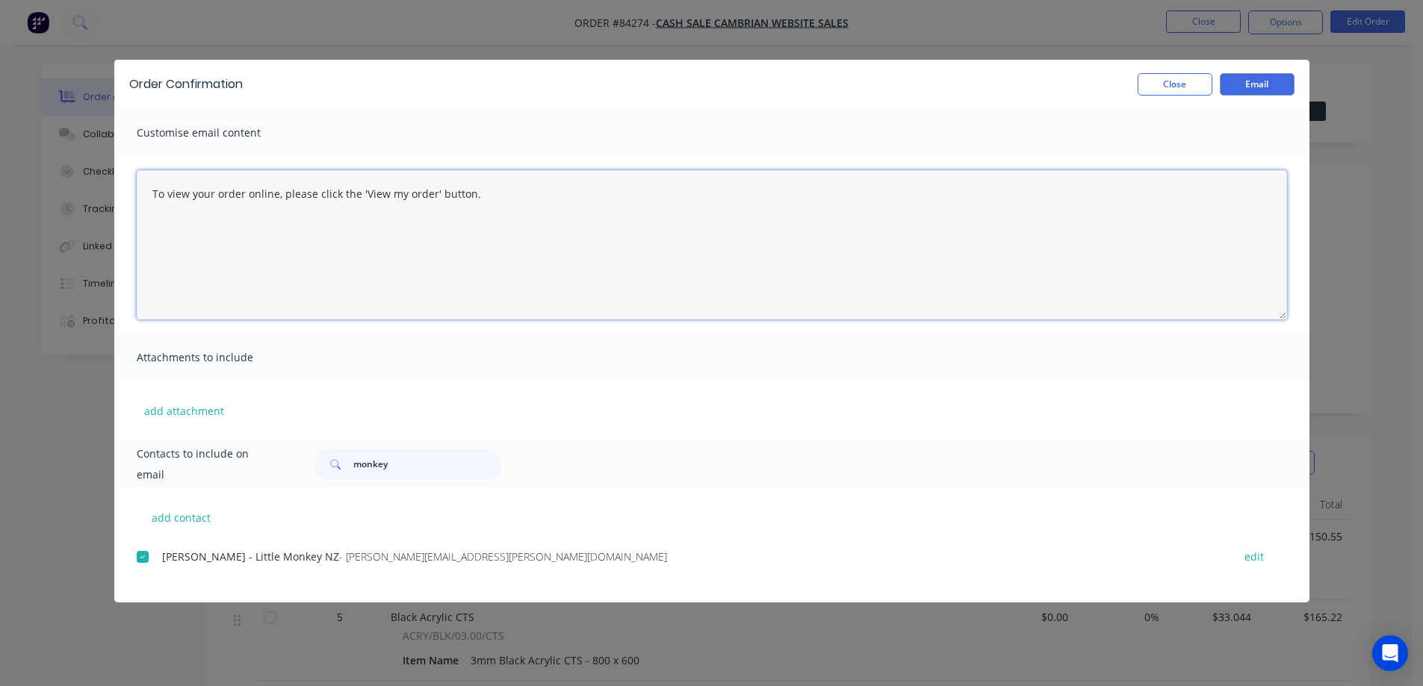
click textarea "To view your order online, please click the 'View my order' button."
paste textarea "[PERSON_NAME] you for your order, confirmation of your order is attached. Your …"
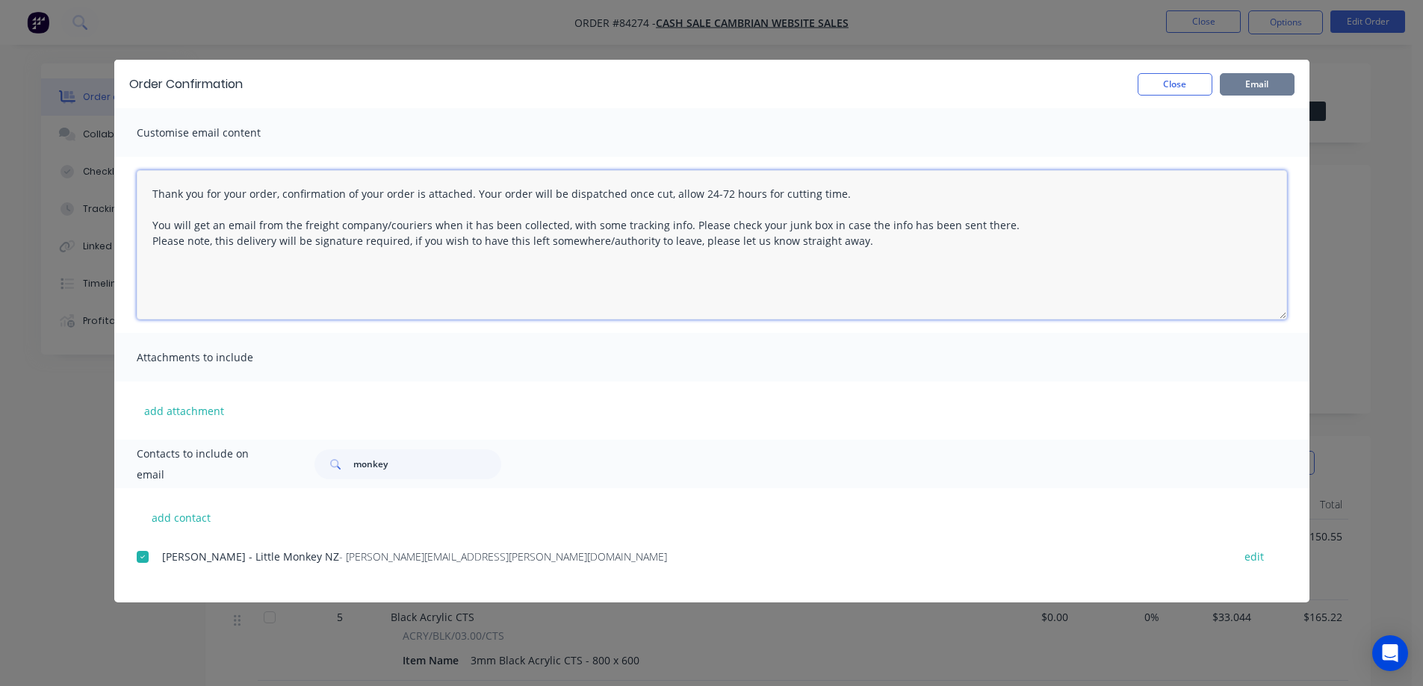
type textarea "Thank you for your order, confirmation of your order is attached. Your order wi…"
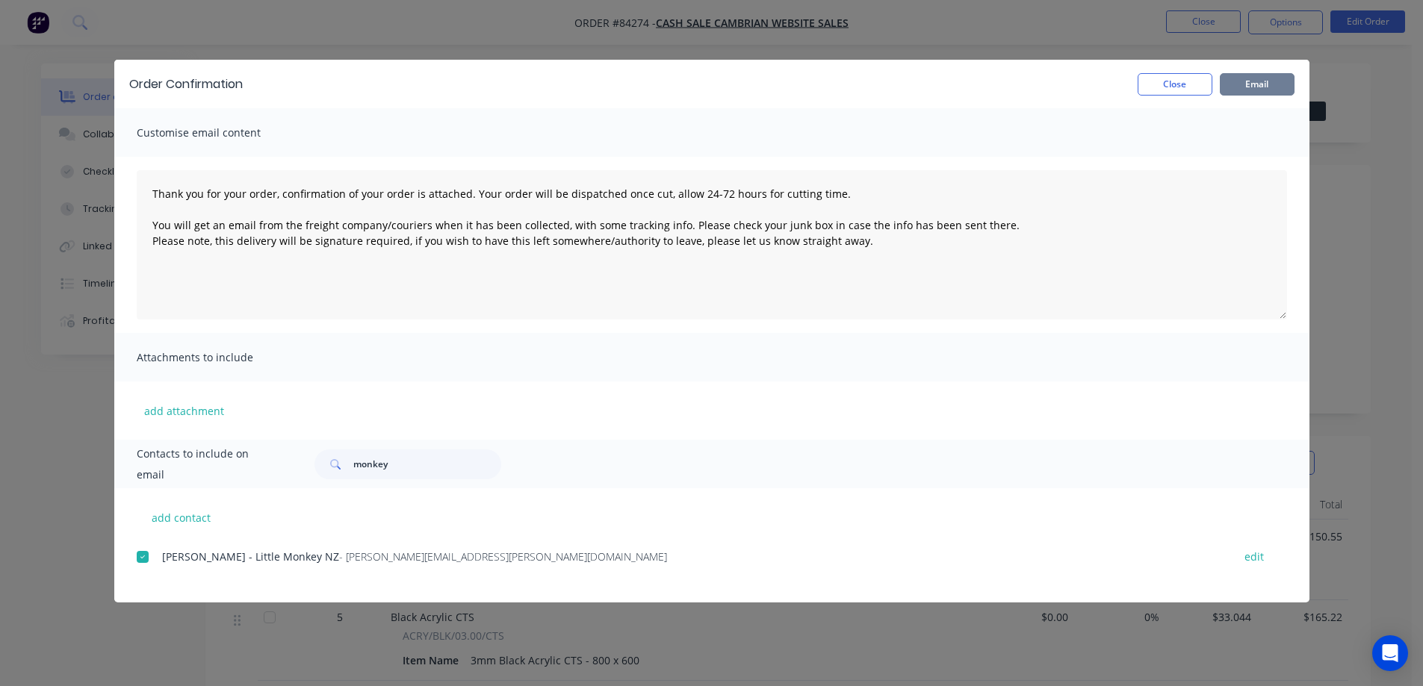
click button "Email"
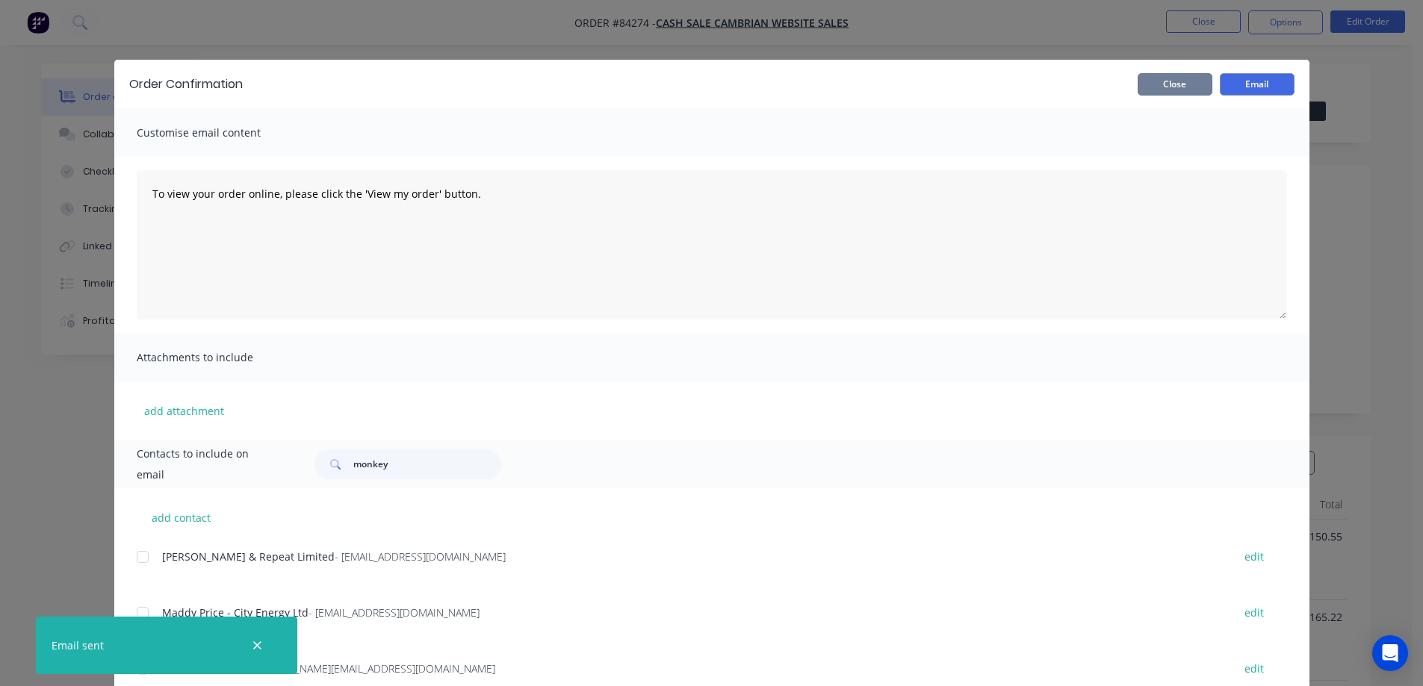
drag, startPoint x: 1172, startPoint y: 86, endPoint x: 715, endPoint y: 438, distance: 577.2
click button "Close"
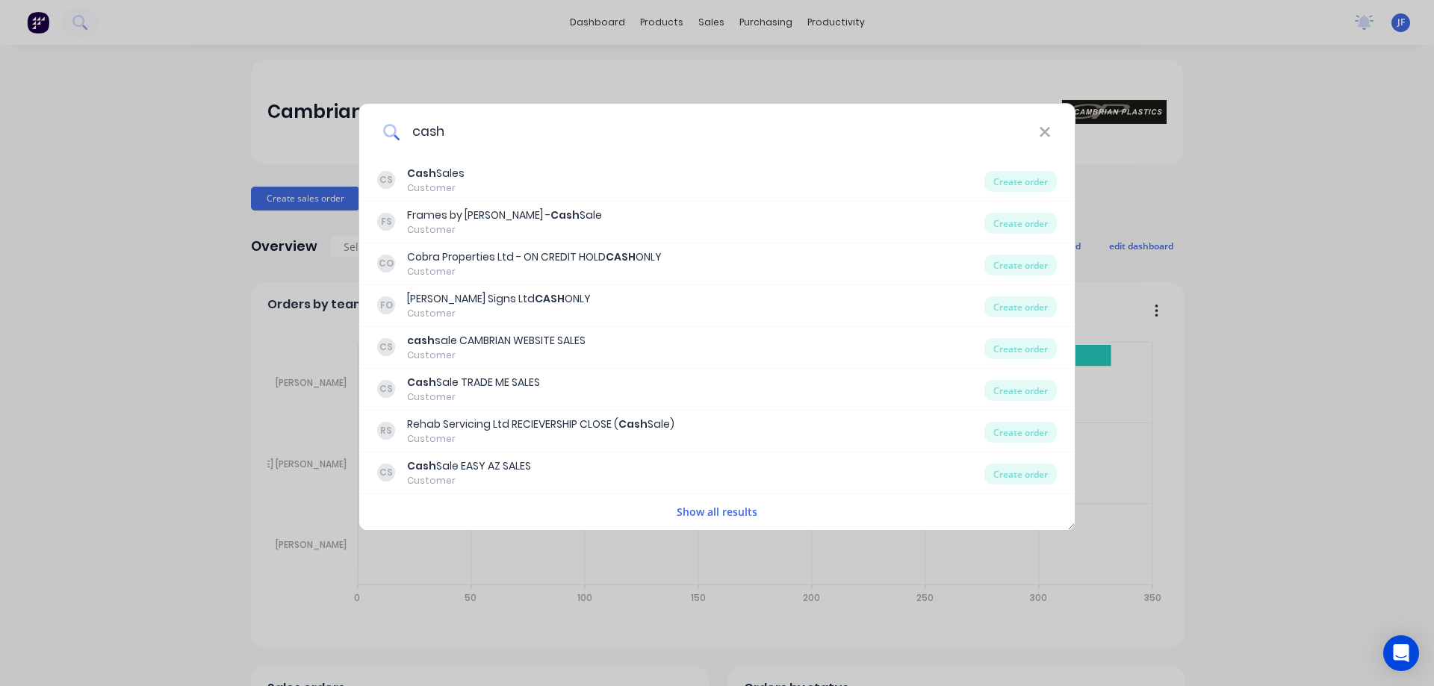
type input "n"
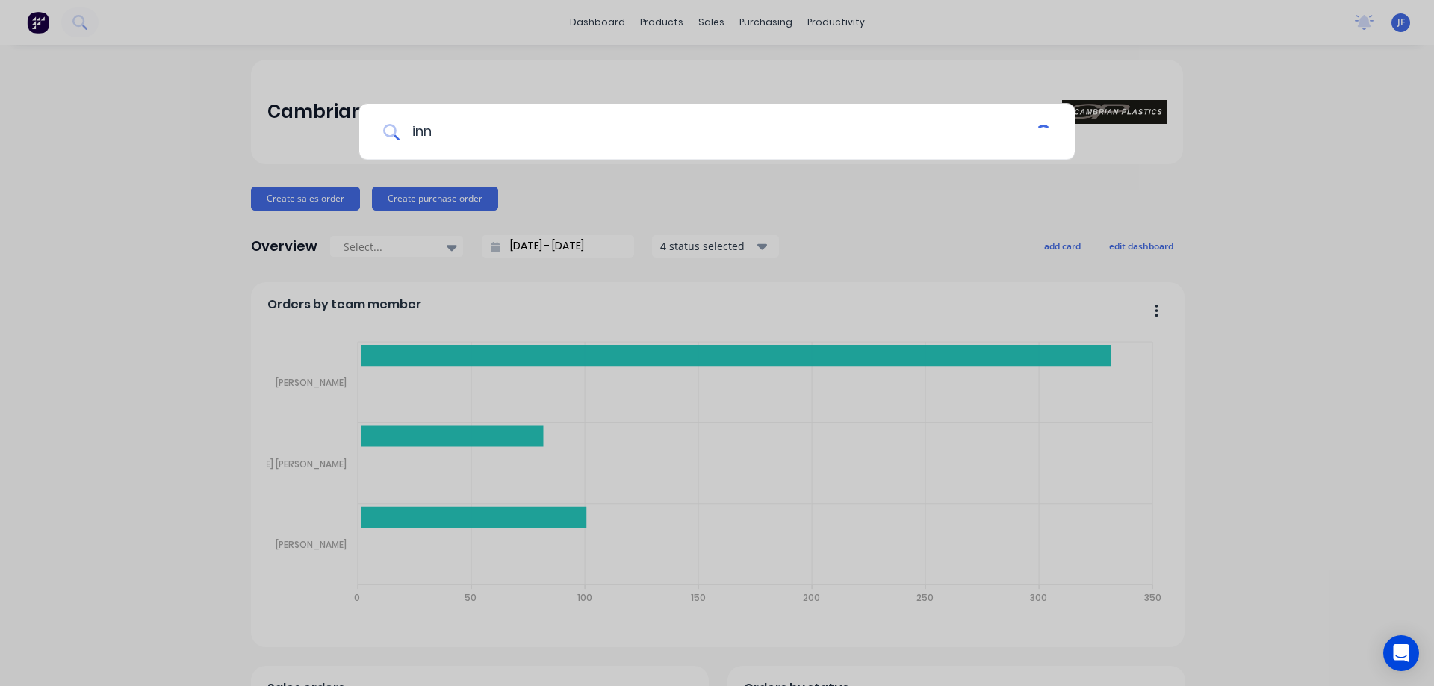
type input "inno"
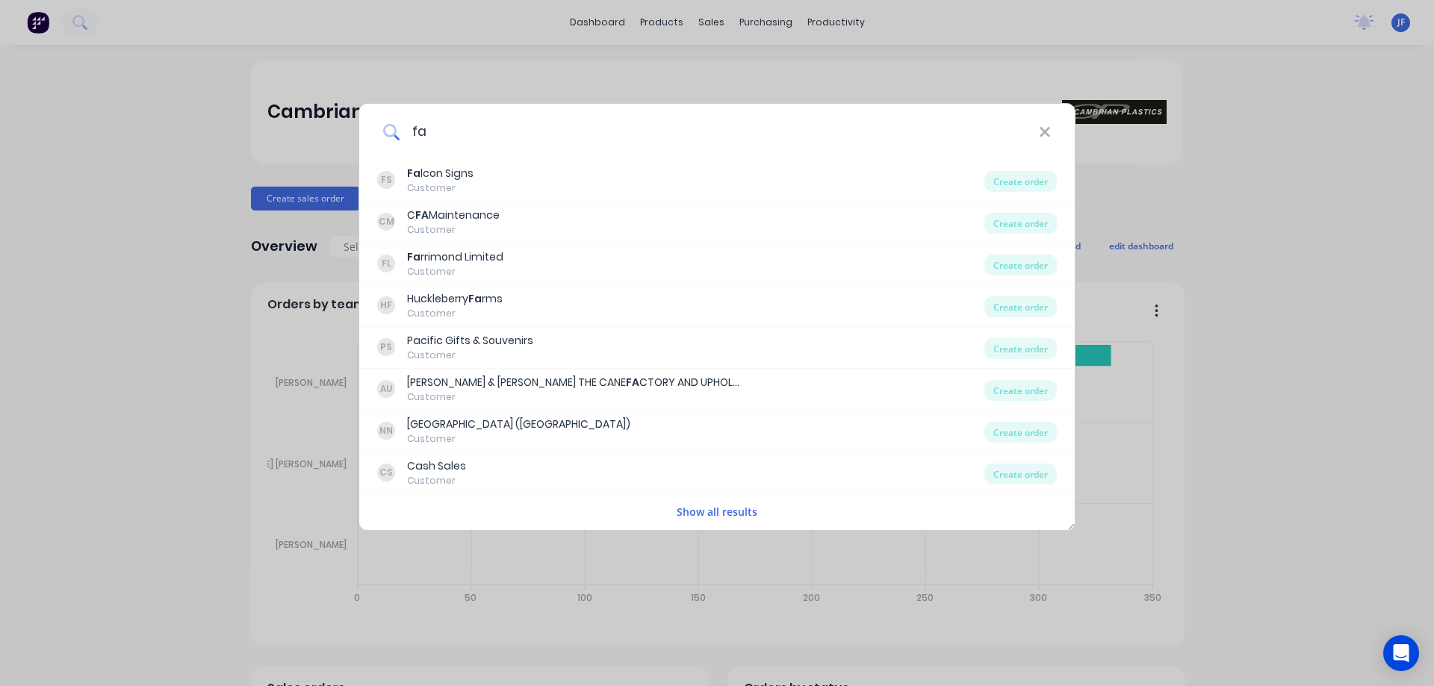
type input "f"
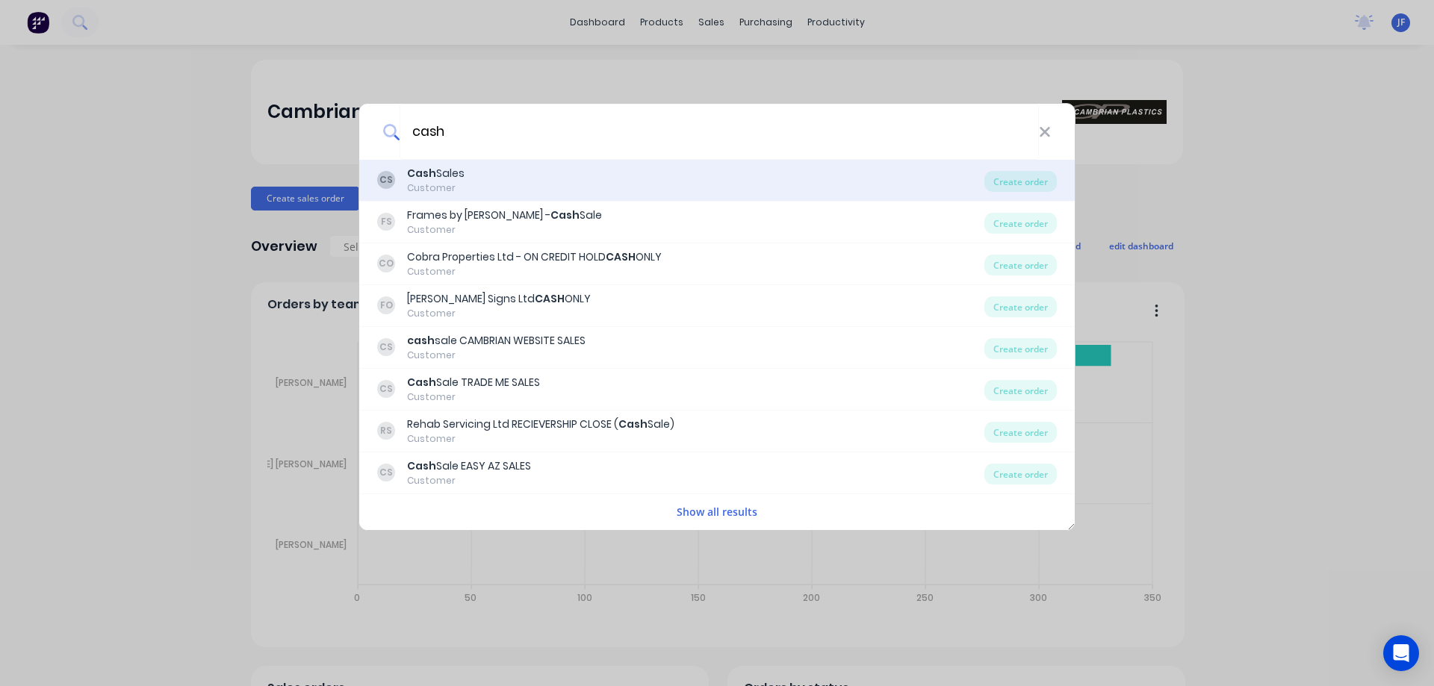
type input "cash"
click at [531, 172] on div "CS Cash Sales Customer" at bounding box center [680, 180] width 607 height 29
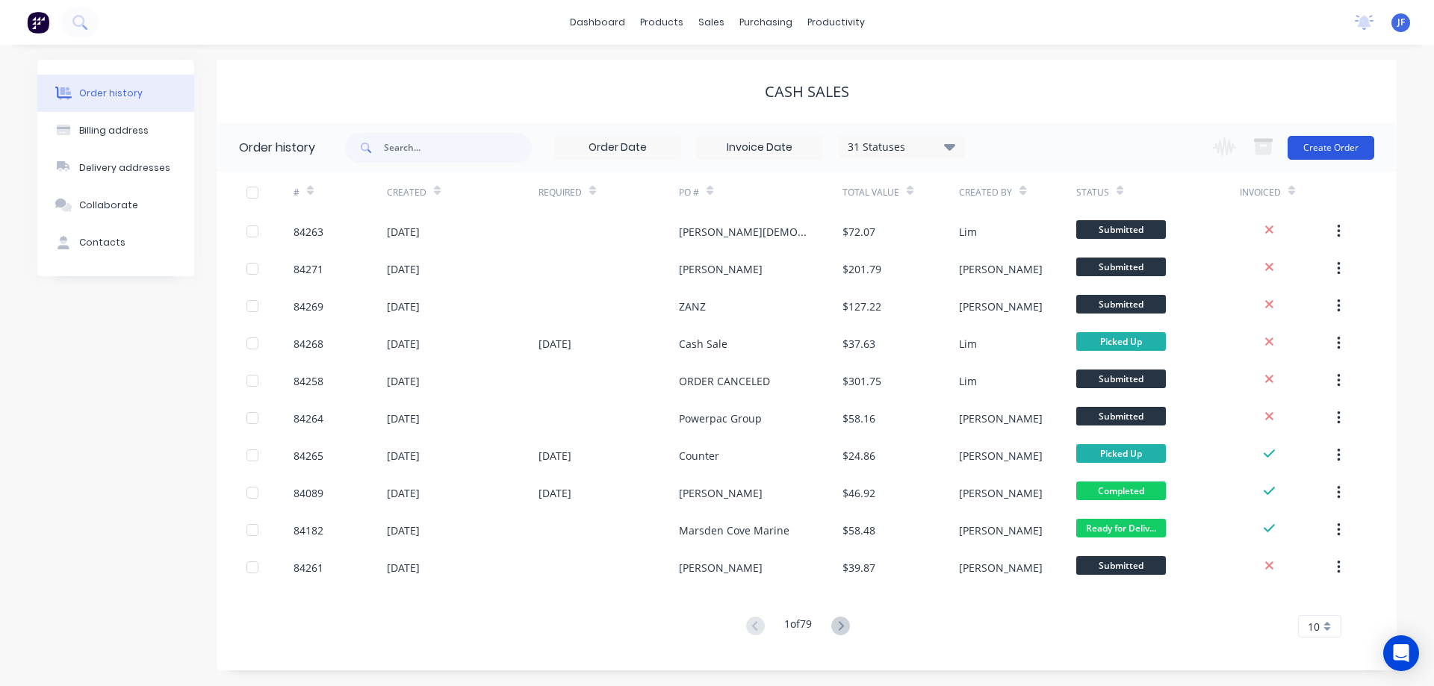
click at [1335, 148] on button "Create Order" at bounding box center [1330, 148] width 87 height 24
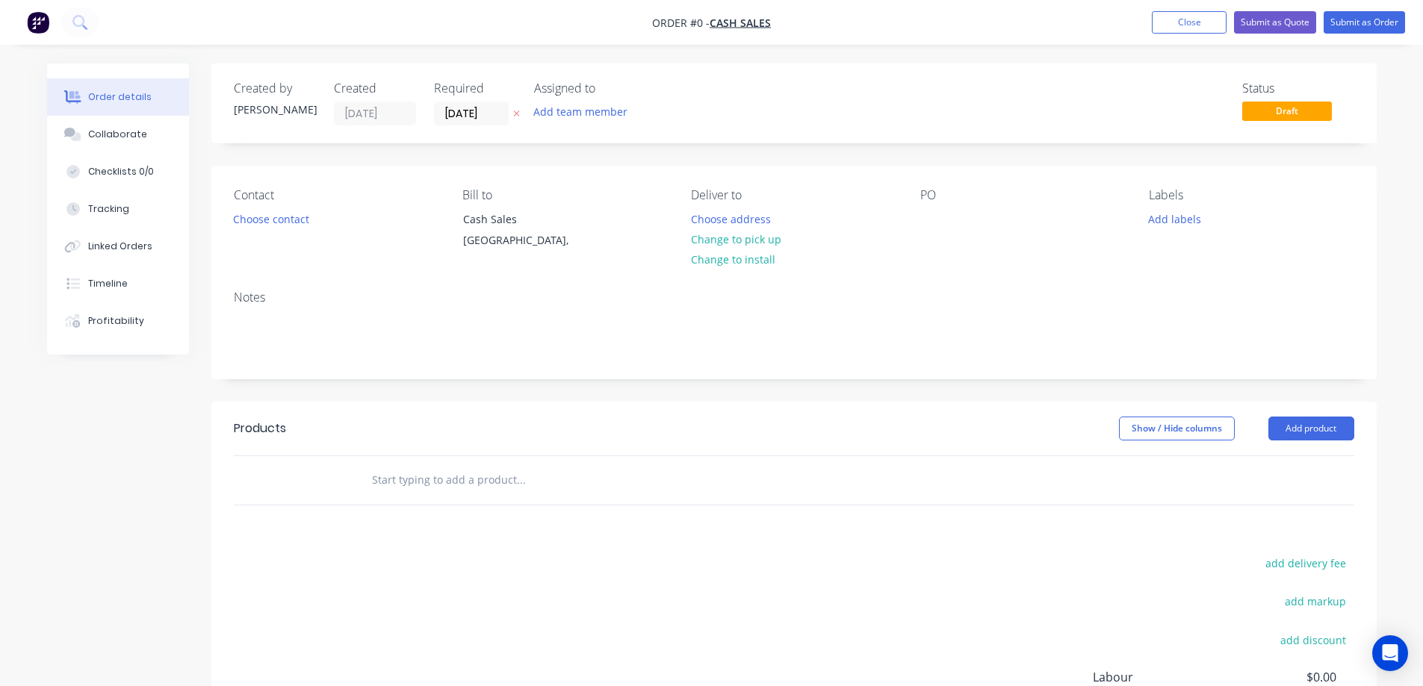
click at [509, 112] on button at bounding box center [517, 113] width 16 height 17
click at [273, 211] on button "Choose contact" at bounding box center [271, 218] width 92 height 20
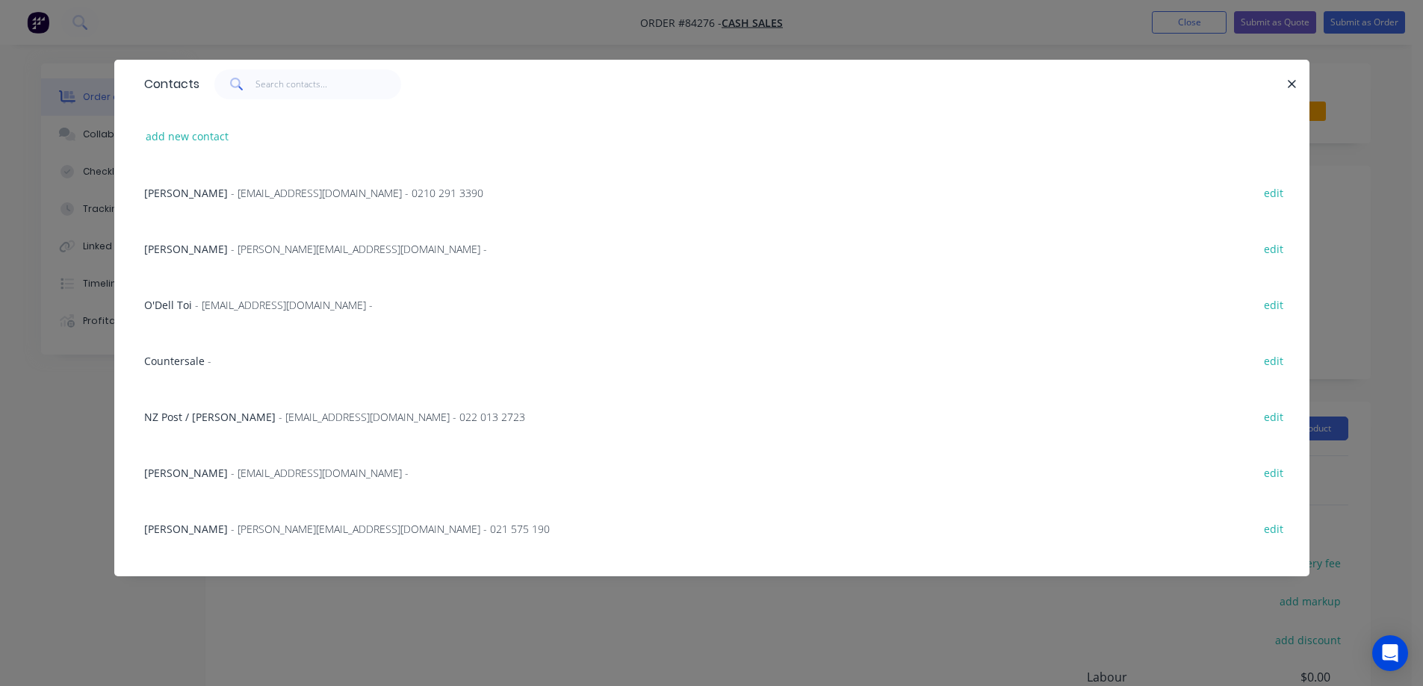
click at [257, 98] on div "Contacts" at bounding box center [711, 84] width 1195 height 49
click at [267, 87] on input "text" at bounding box center [328, 84] width 146 height 30
paste input "Mark Andrews"
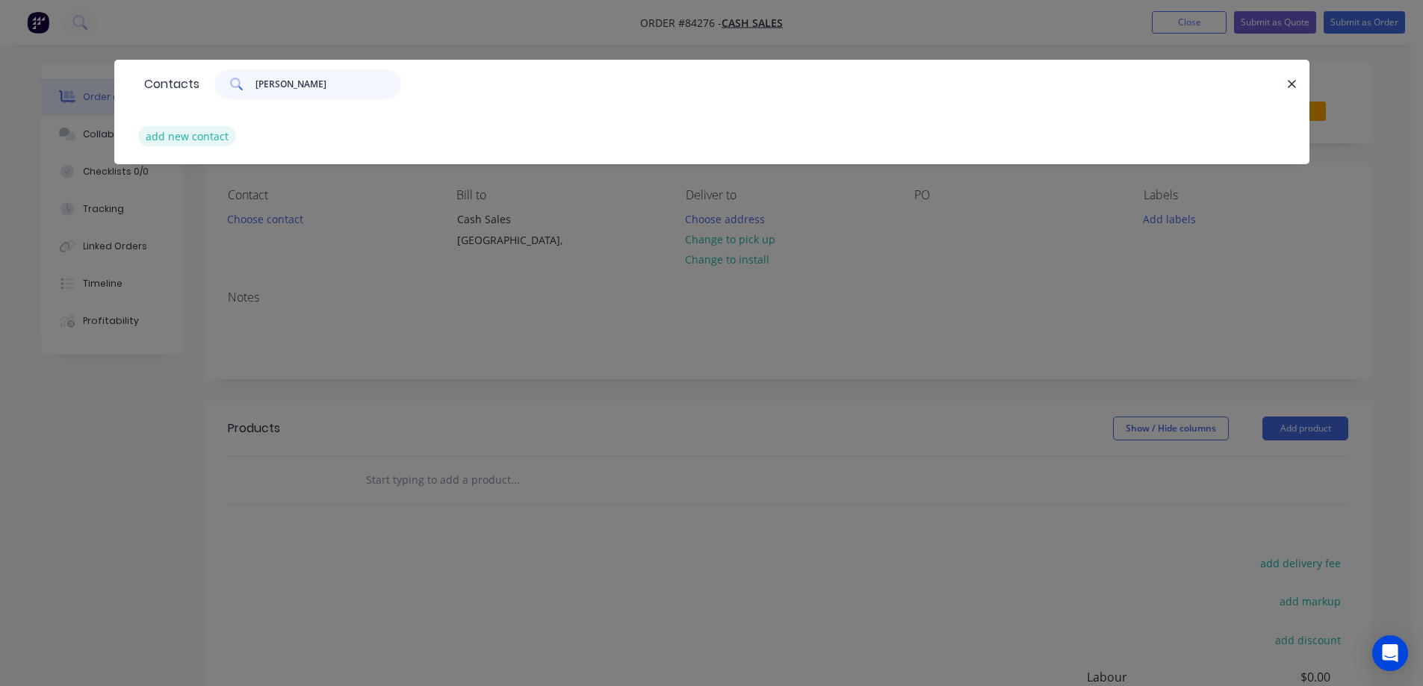
type input "Mark Andrews"
click at [200, 146] on button "add new contact" at bounding box center [187, 136] width 99 height 20
select select "NZ"
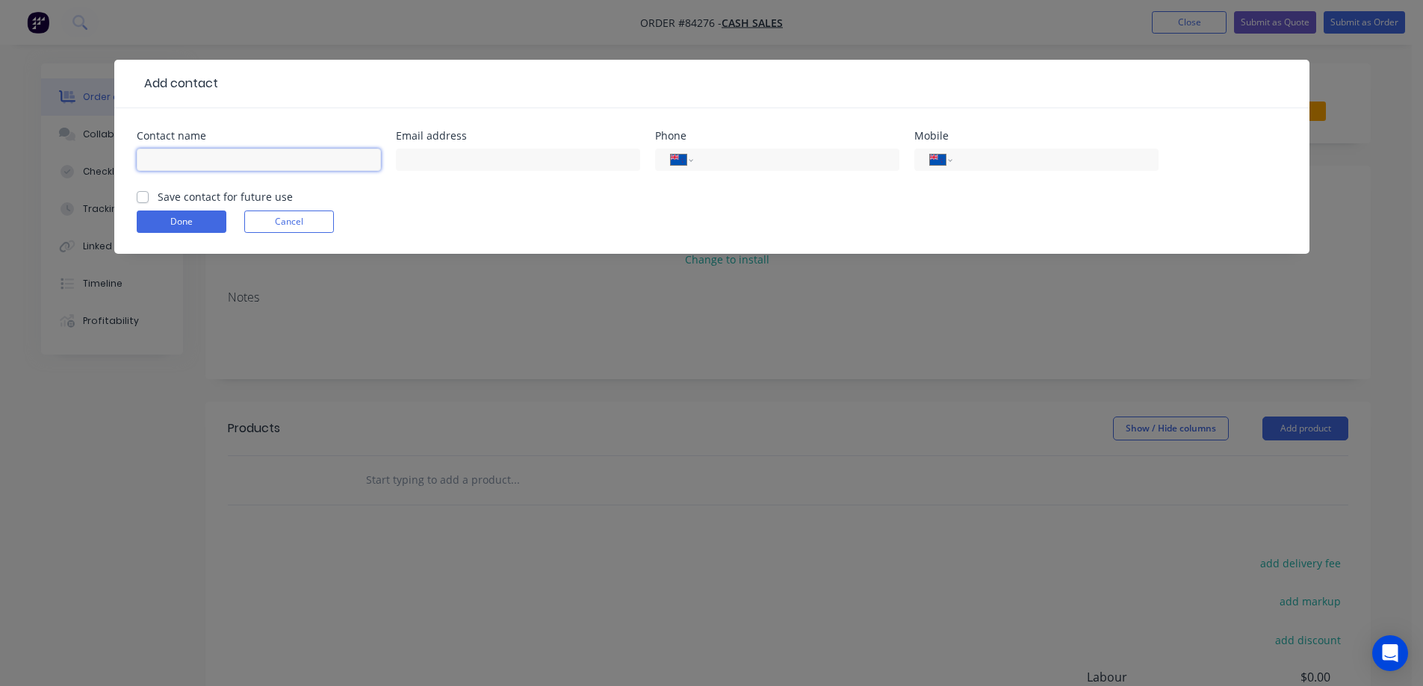
click at [212, 160] on input "text" at bounding box center [259, 160] width 244 height 22
paste input "Mark Andrews"
type input "Mark Andrews - Innoflow"
click at [226, 190] on label "Save contact for future use" at bounding box center [225, 197] width 135 height 16
click at [149, 190] on input "Save contact for future use" at bounding box center [143, 196] width 12 height 14
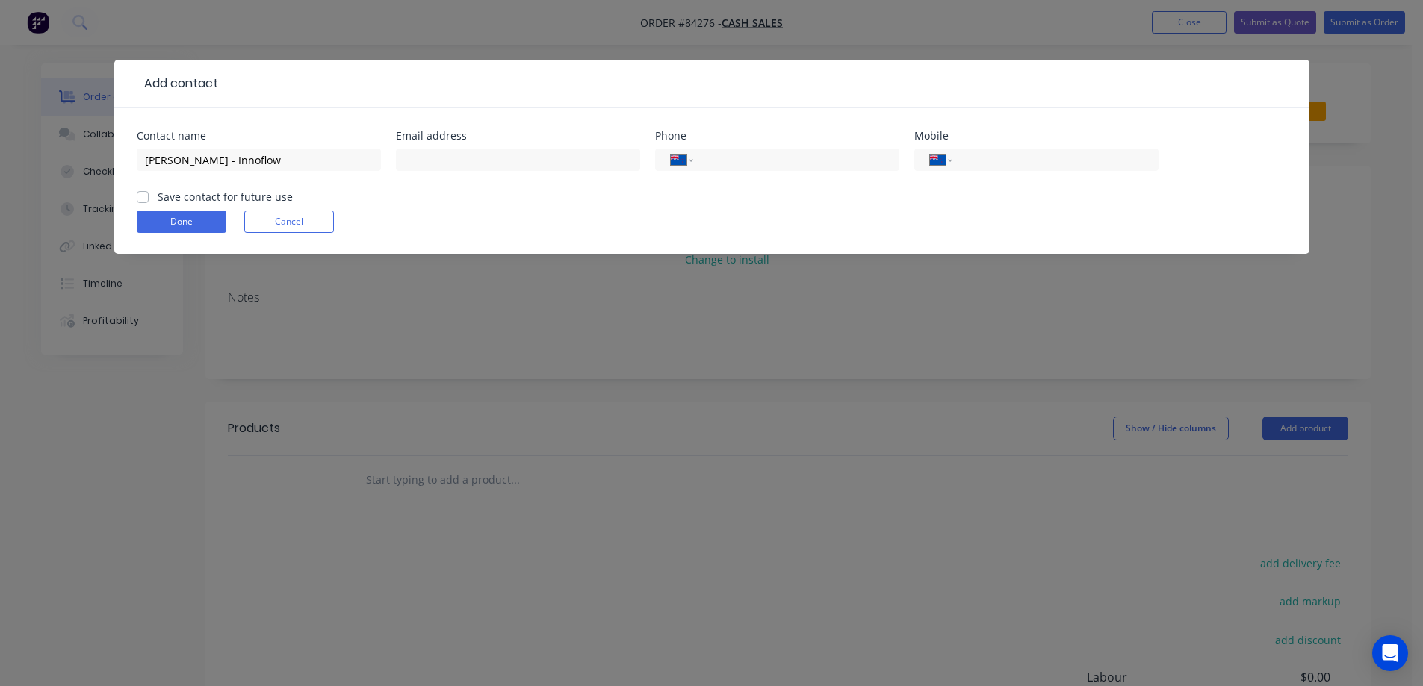
checkbox input "true"
drag, startPoint x: 449, startPoint y: 155, endPoint x: 402, endPoint y: 173, distance: 50.1
click at [449, 155] on input "text" at bounding box center [518, 160] width 244 height 22
paste input "mark@innoflow.co.nz"
type input "mark@innoflow.co.nz"
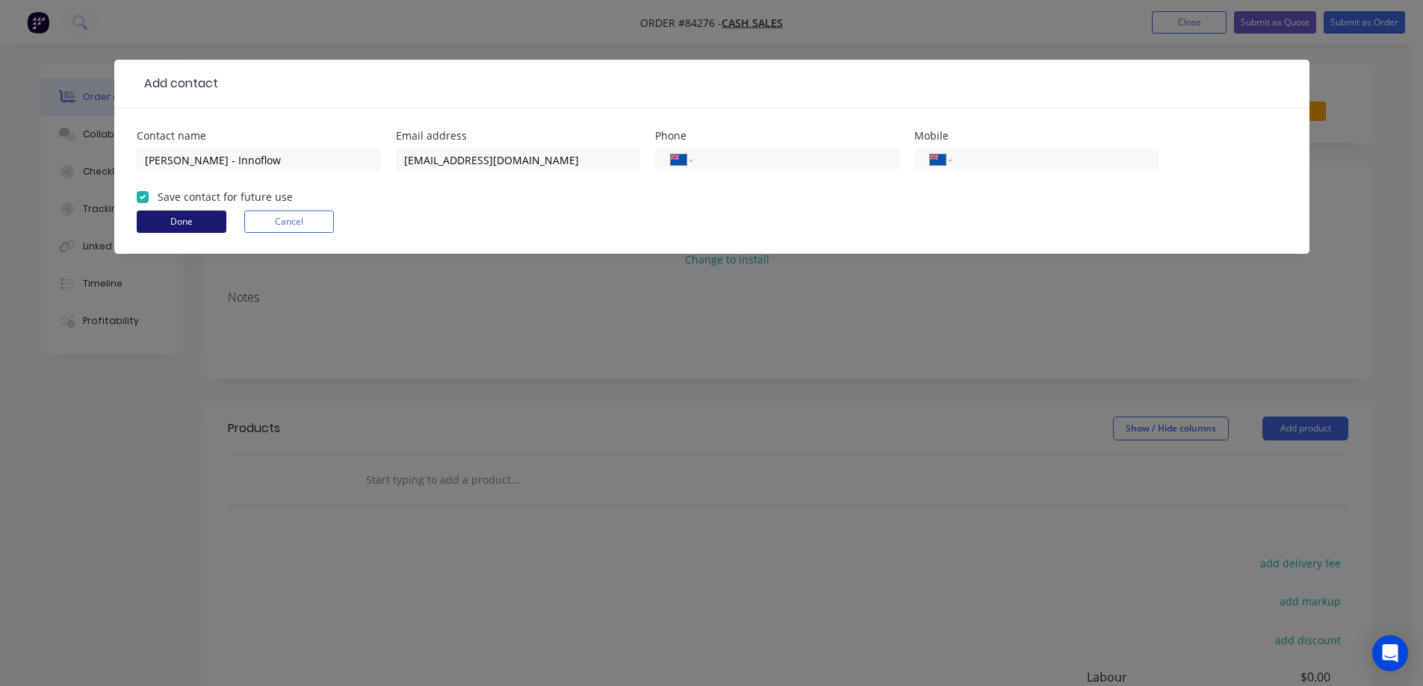
click at [159, 228] on button "Done" at bounding box center [182, 222] width 90 height 22
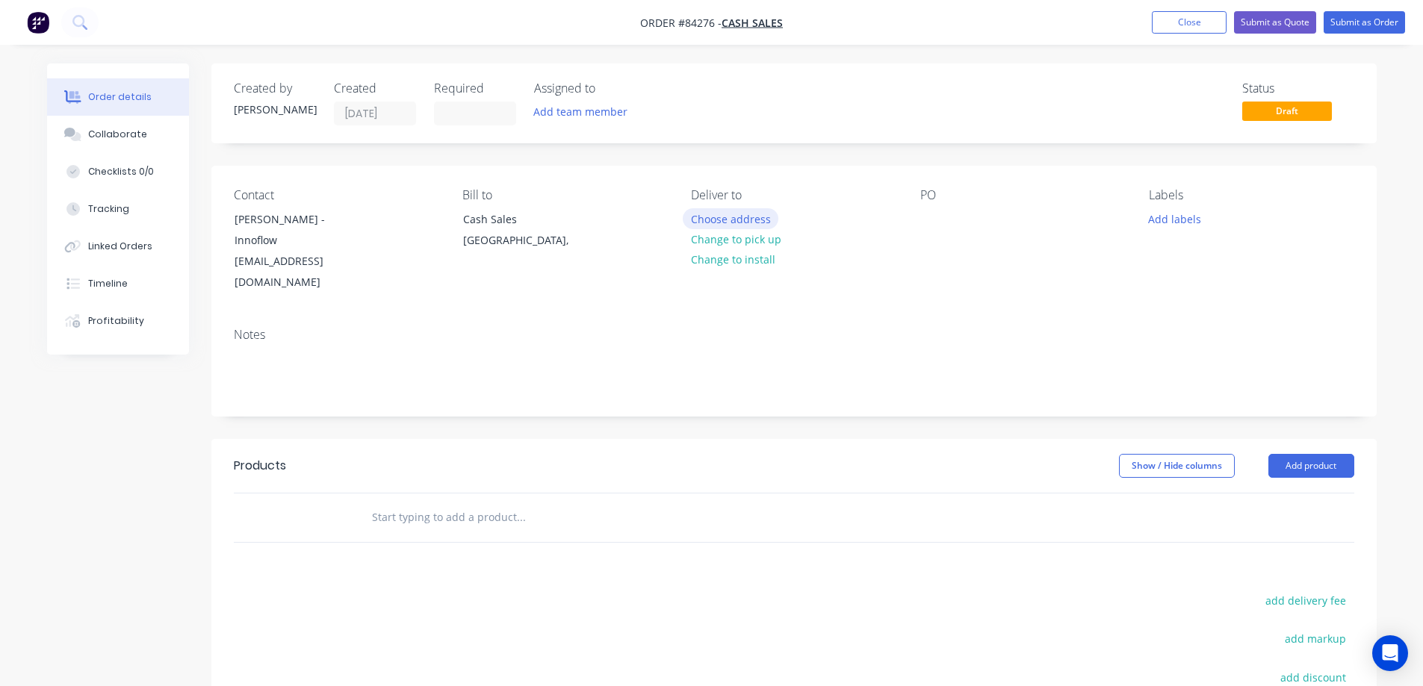
click at [736, 219] on button "Choose address" at bounding box center [731, 218] width 96 height 20
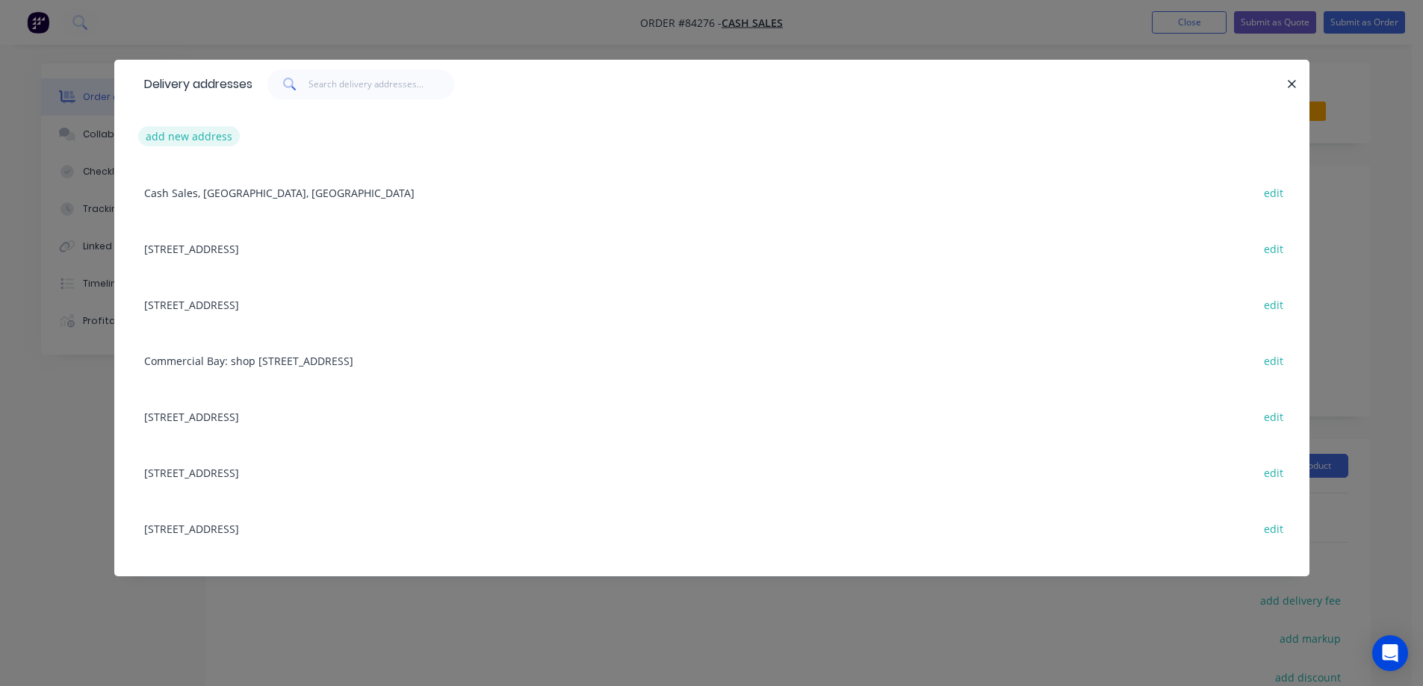
click at [193, 138] on button "add new address" at bounding box center [189, 136] width 102 height 20
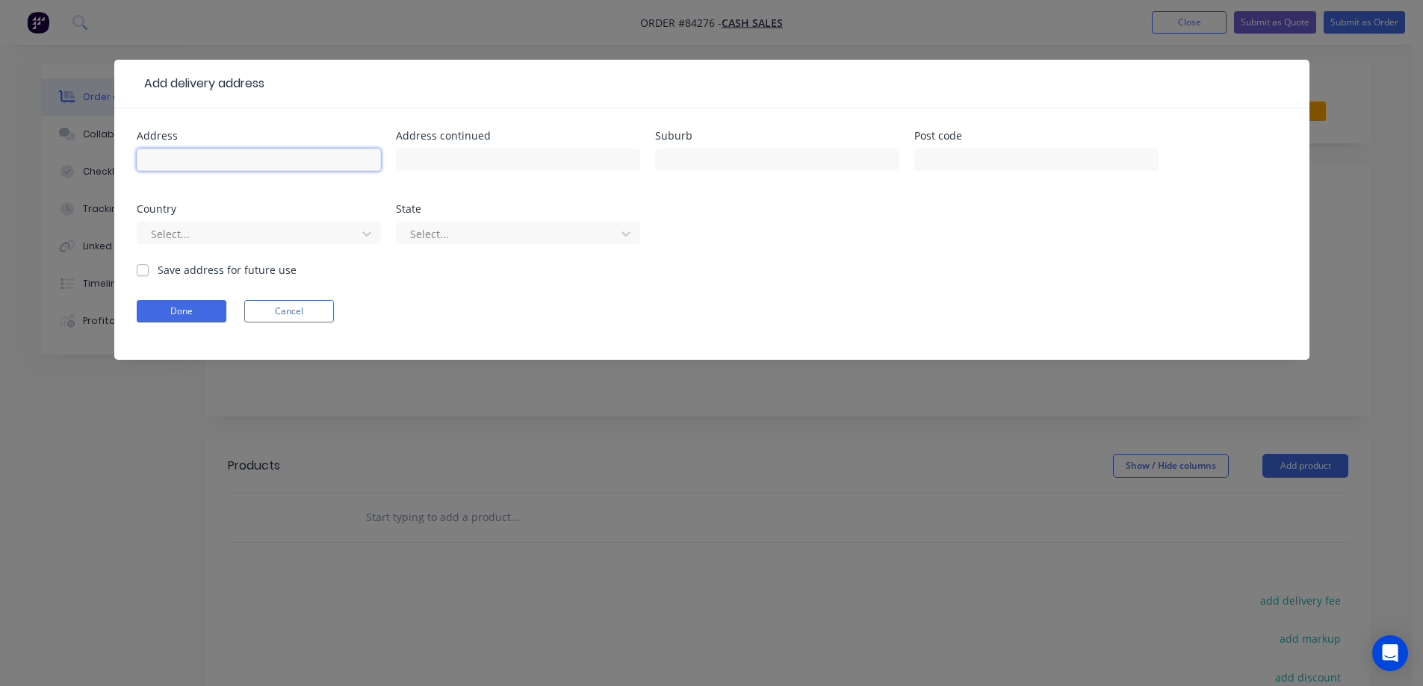
click at [208, 158] on input "text" at bounding box center [259, 160] width 244 height 22
paste input "311A Postman Rd Dairy Flat, Auckland 0794"
click at [258, 160] on input "311A Postman Rd Dairy Flat, Auckland 0794" at bounding box center [259, 160] width 244 height 22
drag, startPoint x: 235, startPoint y: 161, endPoint x: 282, endPoint y: 161, distance: 46.3
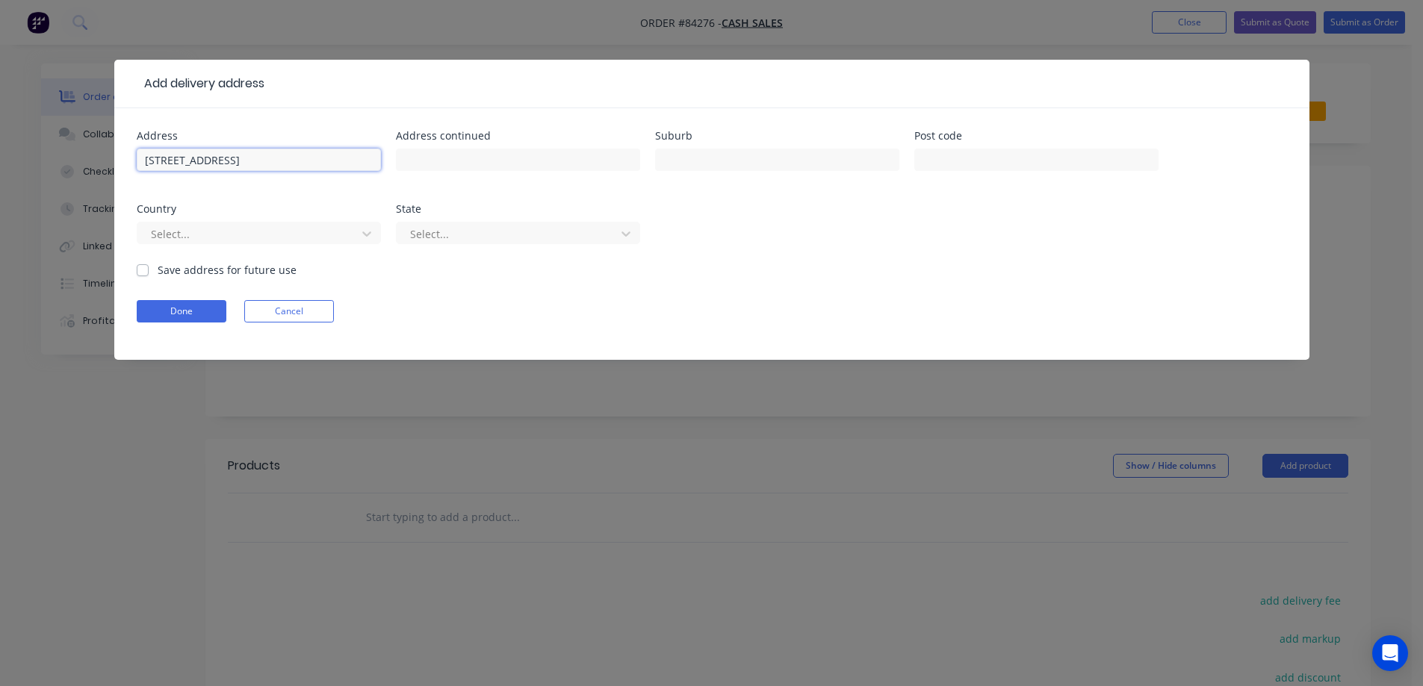
click at [282, 161] on input "311A Postman Rd Dairy Flat, Auckland 0794" at bounding box center [259, 160] width 244 height 22
type input "311A Postman Rd Auckland 0794"
type input "Dairy Flat,"
click at [261, 159] on input "311A Postman Rd Auckland 0794" at bounding box center [259, 160] width 244 height 22
drag, startPoint x: 261, startPoint y: 159, endPoint x: 248, endPoint y: 159, distance: 13.4
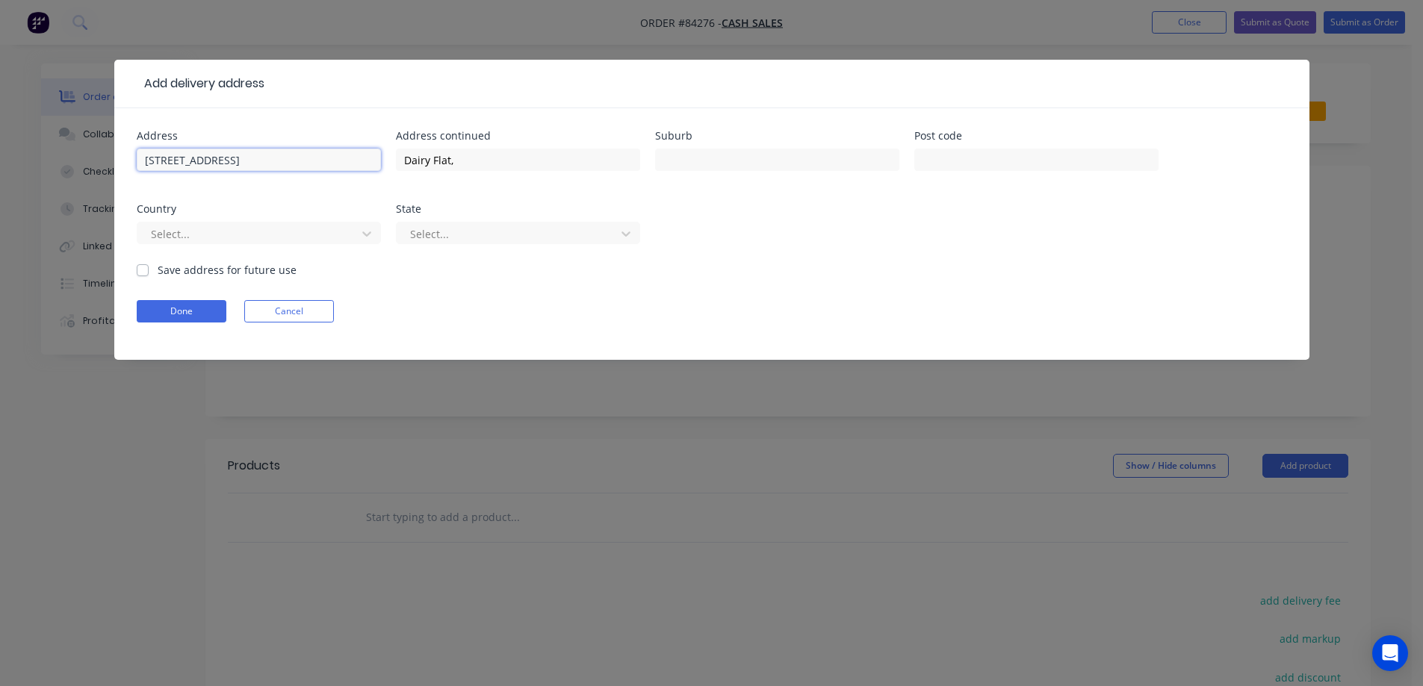
click at [261, 159] on input "311A Postman Rd Auckland 0794" at bounding box center [259, 160] width 244 height 22
type input "311A Postman Rd 0794"
type input "Auckland"
click at [249, 160] on input "311A Postman Rd 0794" at bounding box center [259, 160] width 244 height 22
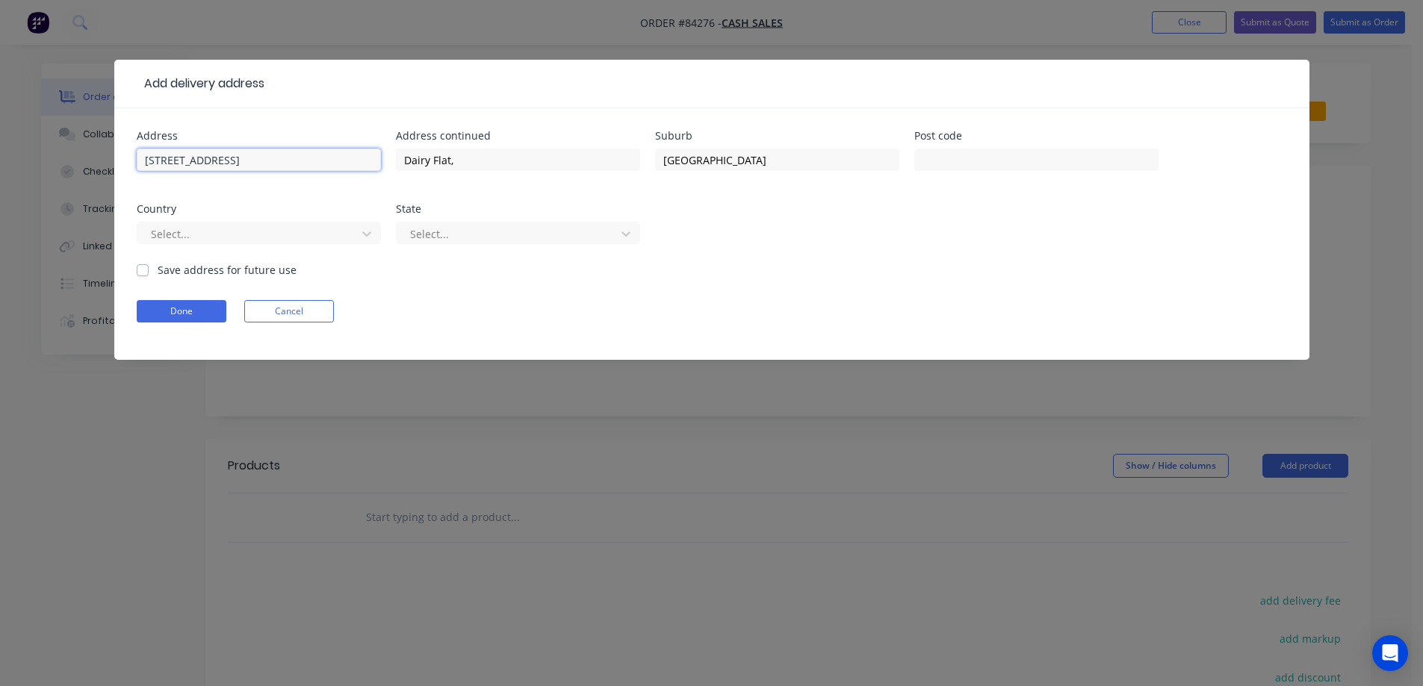
type input "311A Postman Rd"
type input "0794"
click at [214, 305] on button "Done" at bounding box center [182, 311] width 90 height 22
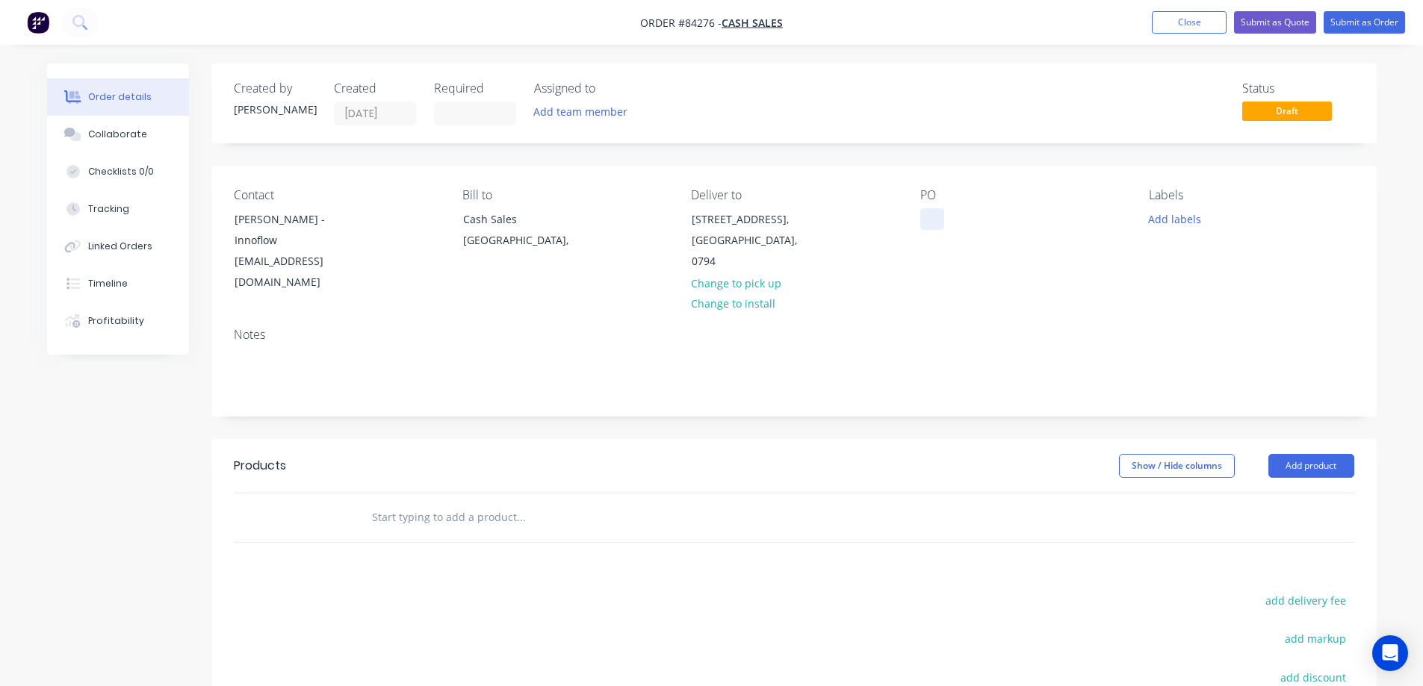
click at [921, 209] on div at bounding box center [932, 219] width 24 height 22
click at [933, 217] on div at bounding box center [932, 219] width 24 height 22
paste div
click at [903, 328] on div "Notes" at bounding box center [794, 335] width 1120 height 14
click at [411, 503] on input "text" at bounding box center [520, 518] width 299 height 30
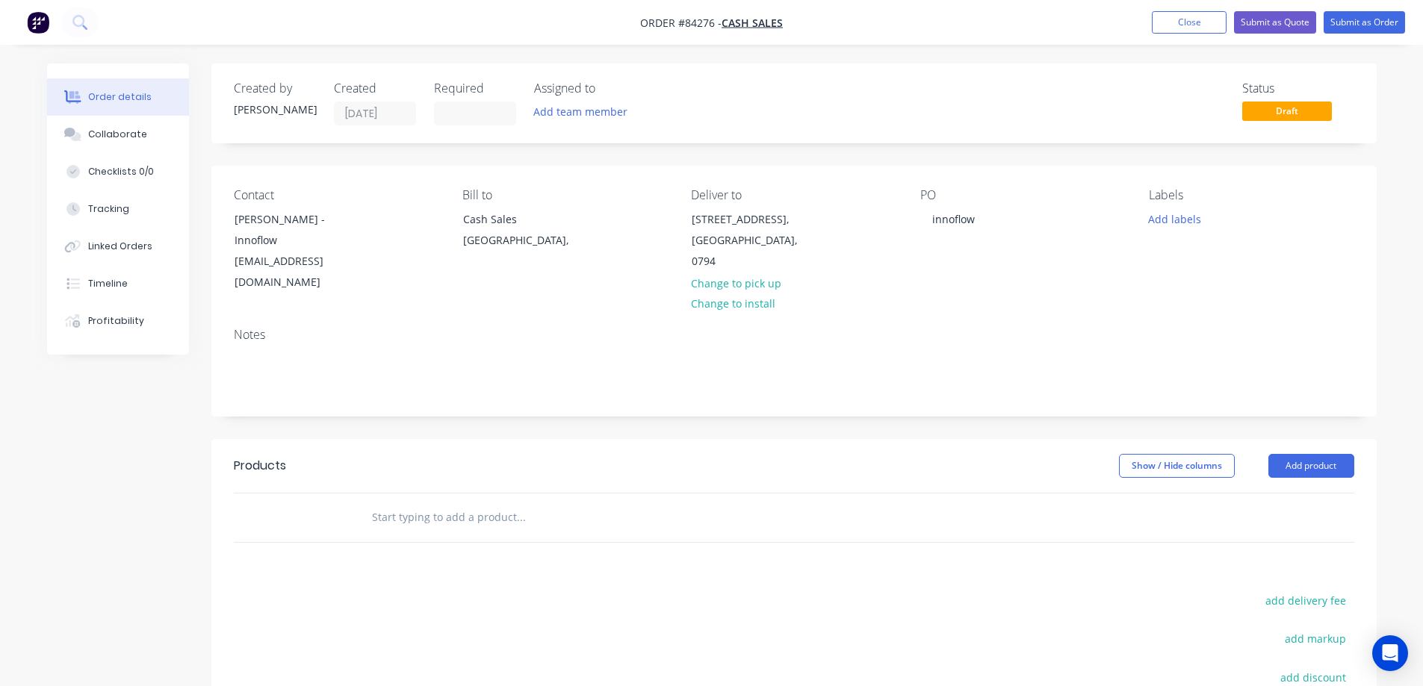
drag, startPoint x: 441, startPoint y: 509, endPoint x: 184, endPoint y: 497, distance: 258.0
click at [441, 509] on input "text" at bounding box center [520, 518] width 299 height 30
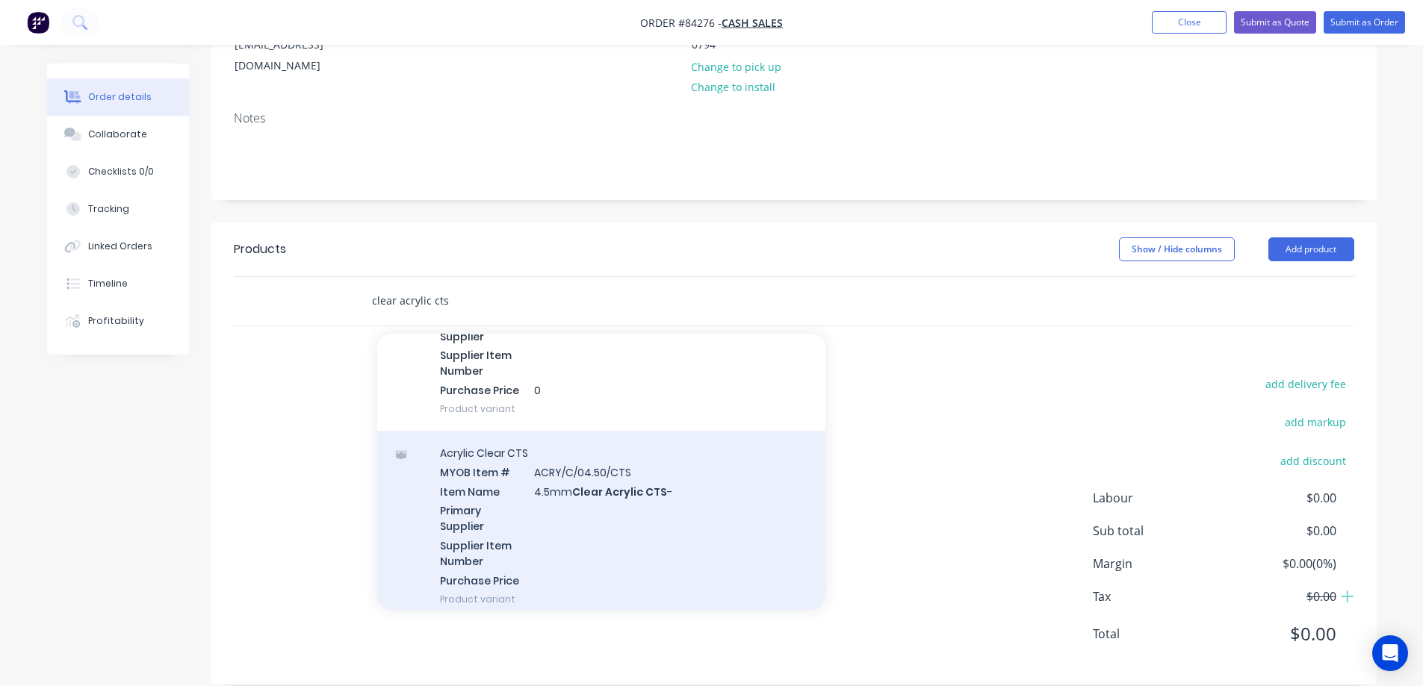
scroll to position [597, 0]
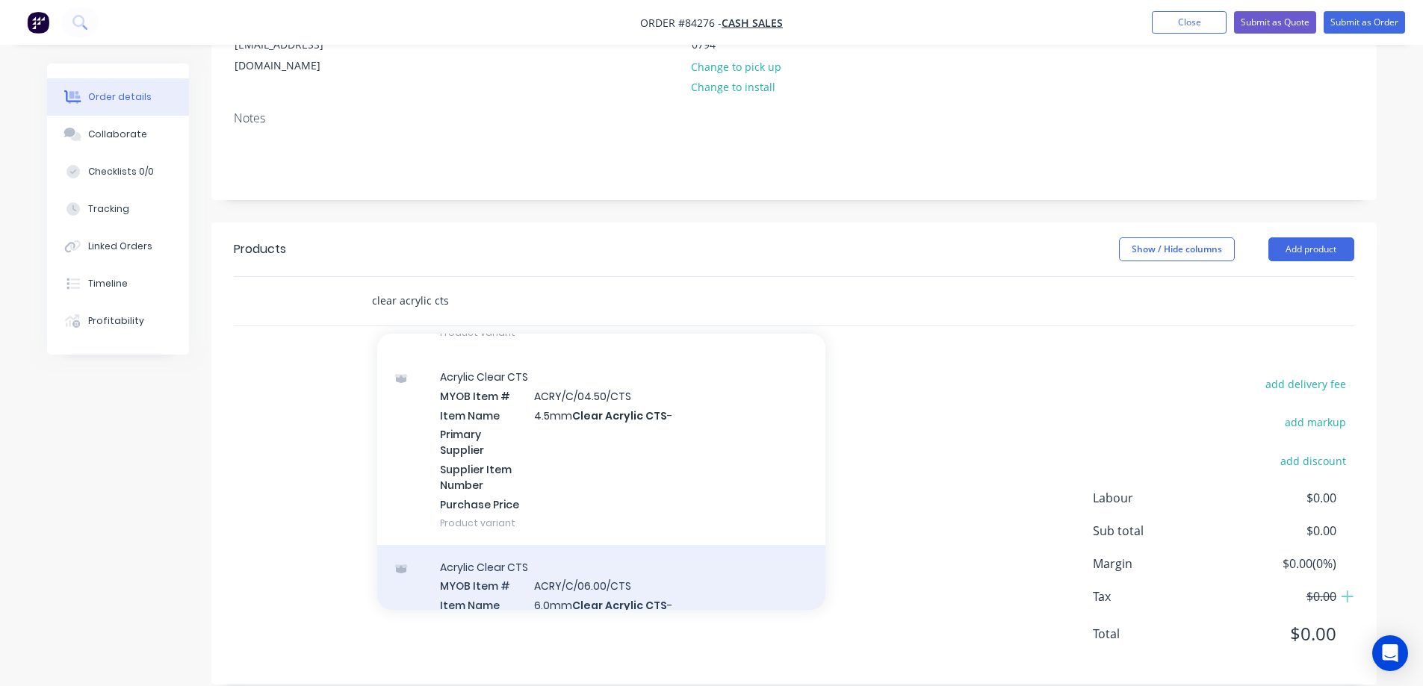
type input "clear acrylic cts"
click at [548, 545] on div "Acrylic Clear CTS MYOB Item # ACRY/C/06.00/CTS Item Name 6.0mm Clear Acrylic CT…" at bounding box center [601, 640] width 448 height 190
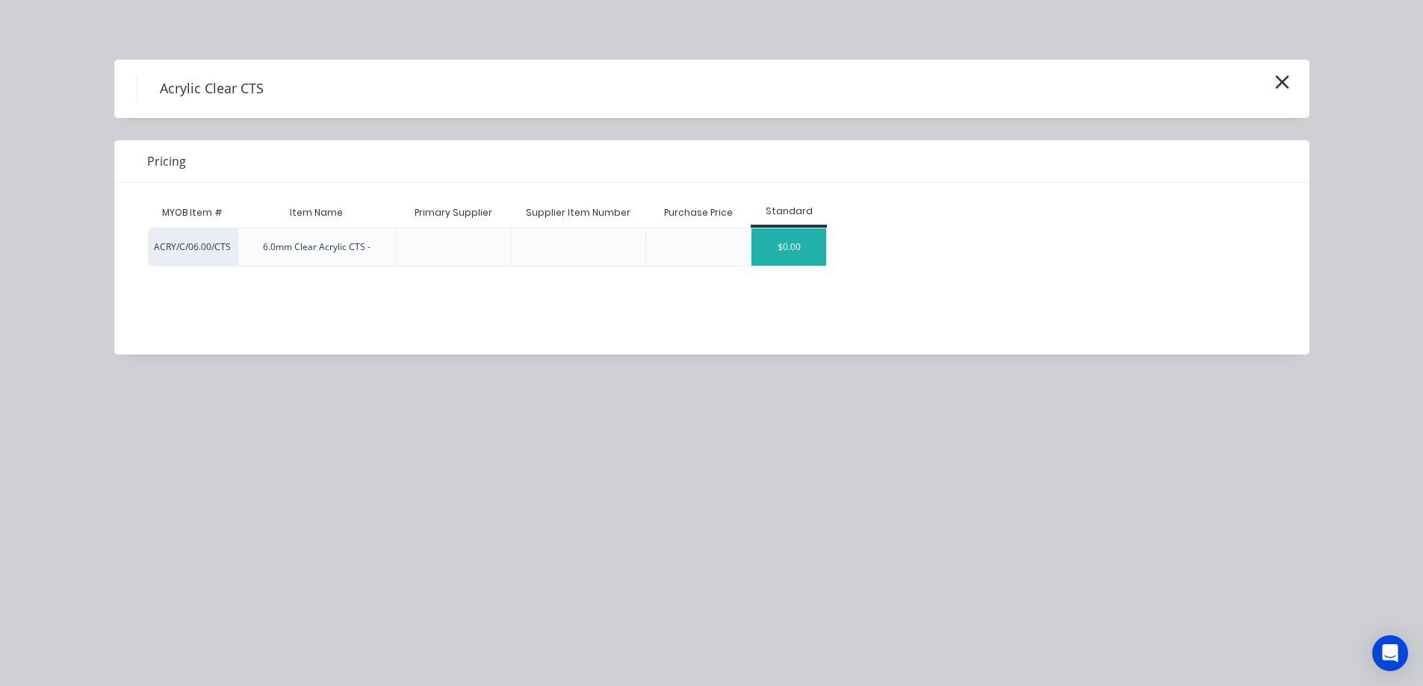
click at [775, 246] on div "$0.00" at bounding box center [788, 247] width 75 height 37
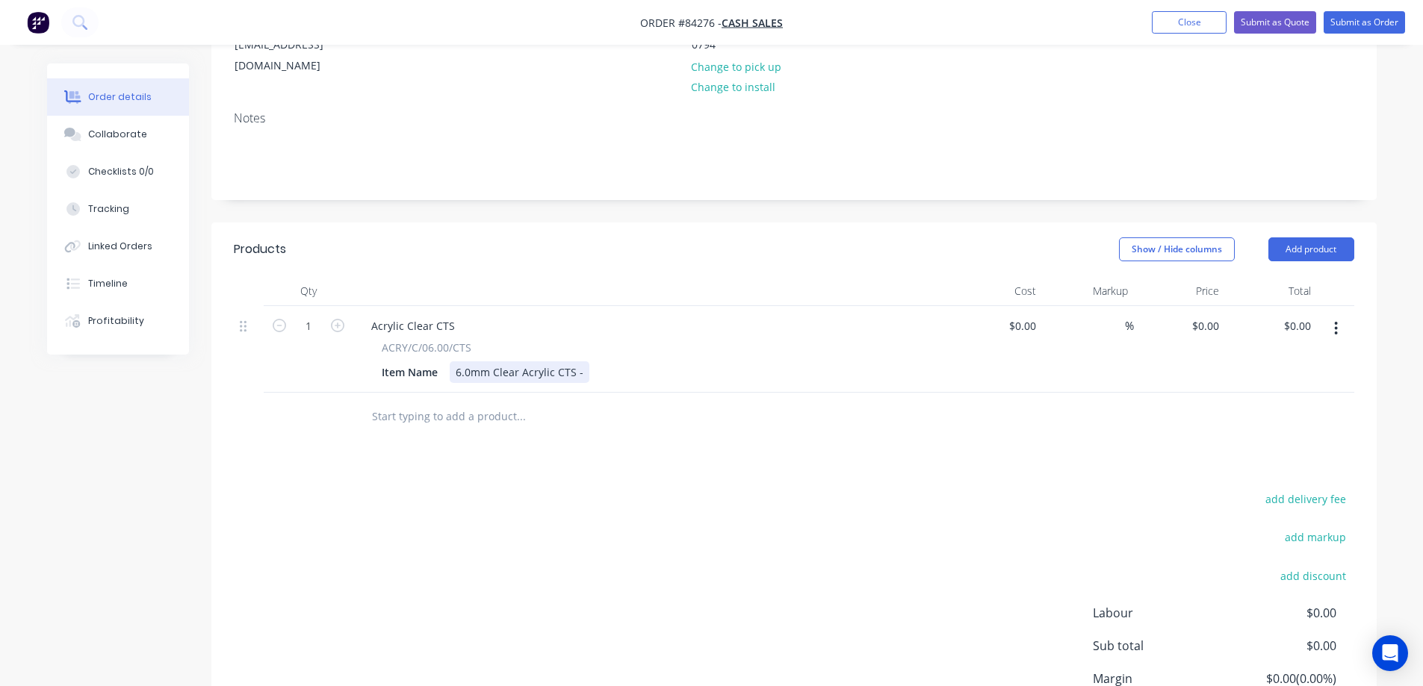
click at [582, 361] on div "6.0mm Clear Acrylic CTS -" at bounding box center [520, 372] width 140 height 22
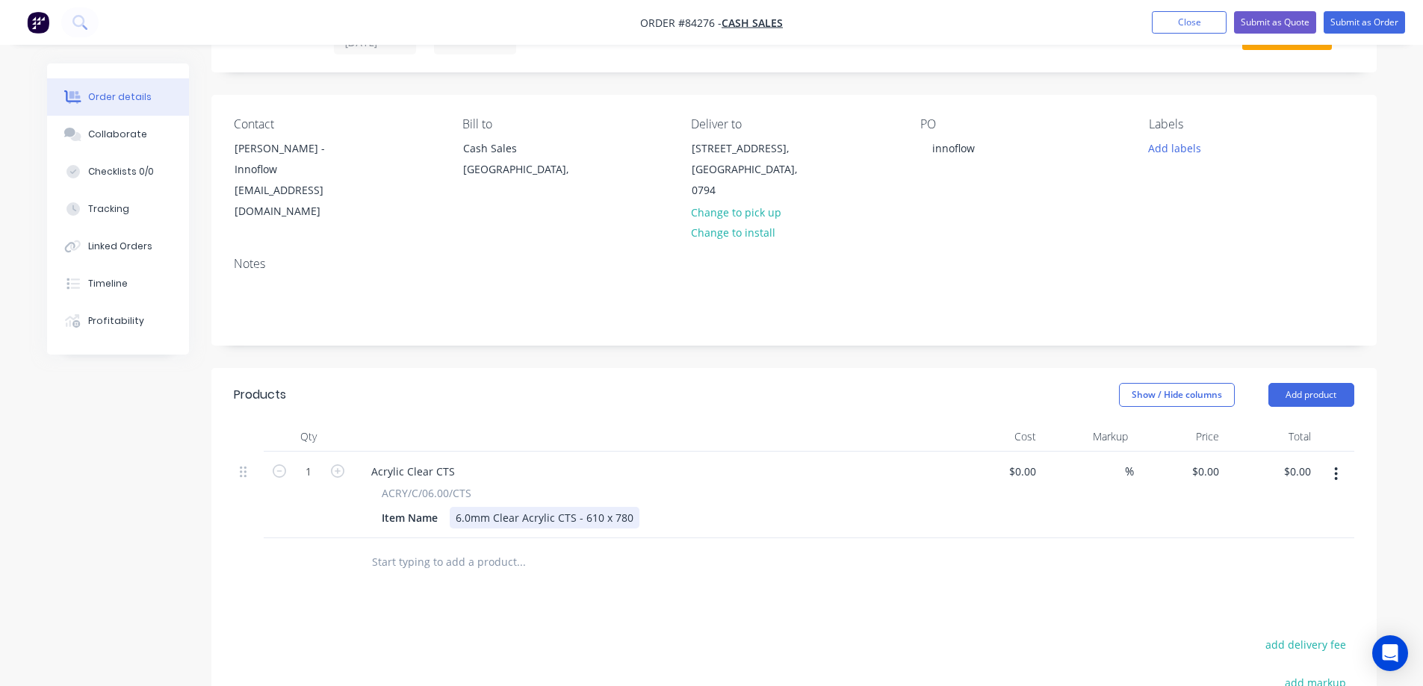
scroll to position [67, 0]
click at [708, 489] on div "ACRY/C/06.00/CTS" at bounding box center [652, 497] width 541 height 16
click at [1225, 456] on div "$0.00 $0.00" at bounding box center [1271, 499] width 92 height 87
click at [1211, 465] on input "0" at bounding box center [1207, 476] width 34 height 22
paste input "59.69"
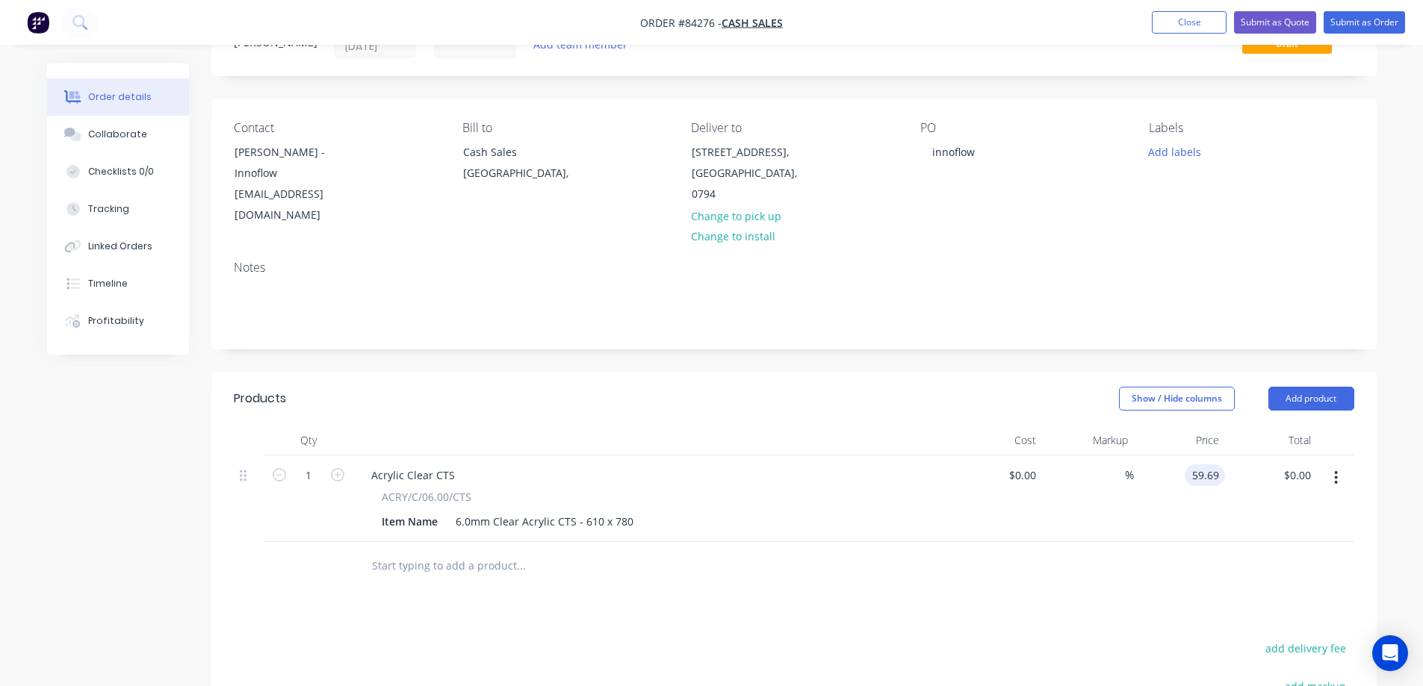
type input "$59.69"
click at [1212, 543] on div at bounding box center [794, 566] width 1120 height 49
click at [1292, 639] on button "add delivery fee" at bounding box center [1306, 649] width 96 height 20
type input "15"
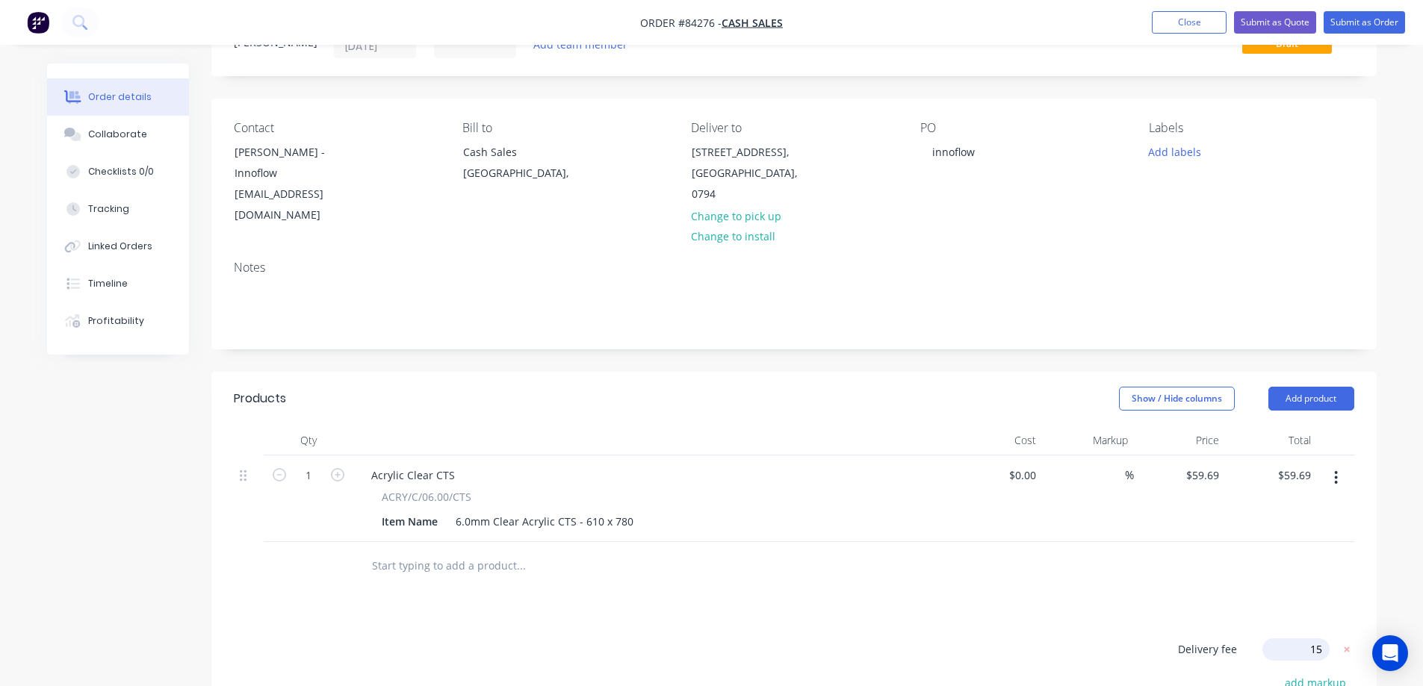
click at [956, 570] on div "Products Show / Hide columns Add product Qty Cost Markup Price Total 1 Acrylic …" at bounding box center [793, 659] width 1165 height 574
click at [1192, 150] on button "Add labels" at bounding box center [1174, 151] width 69 height 20
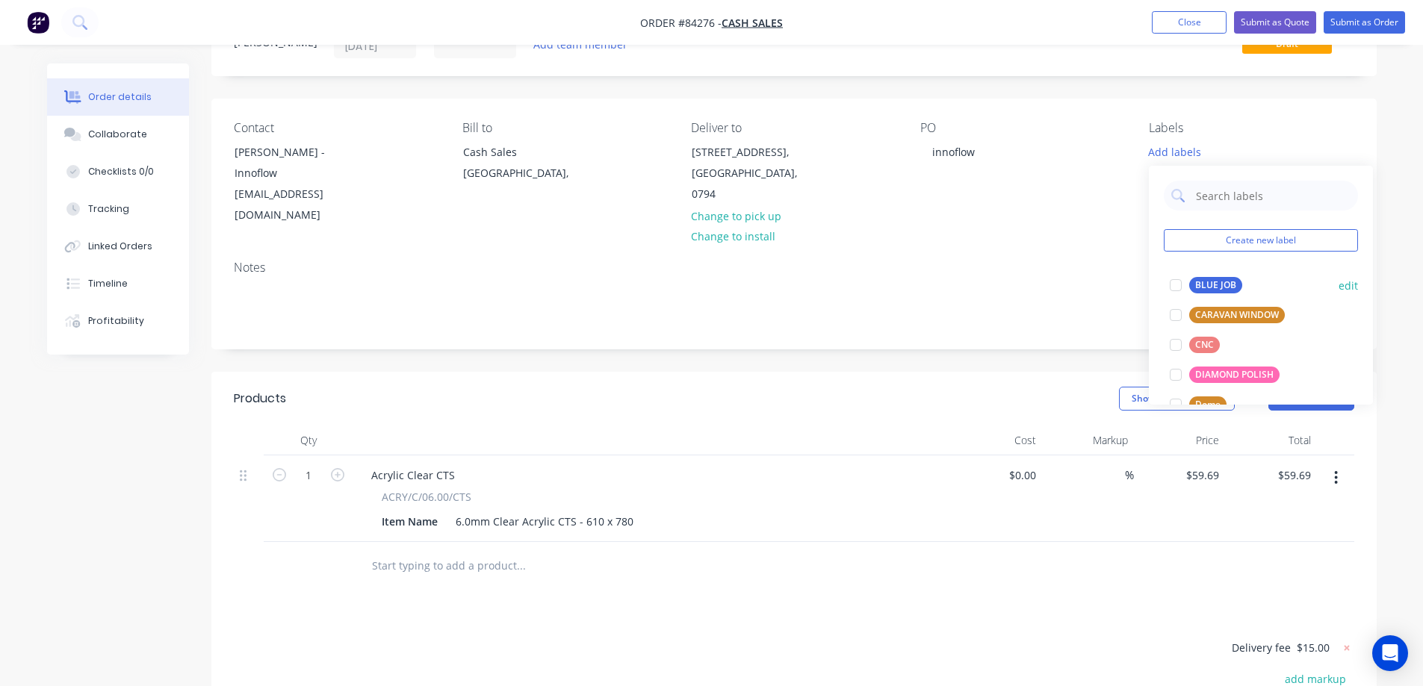
click at [1216, 294] on button "BLUE JOB" at bounding box center [1206, 285] width 84 height 21
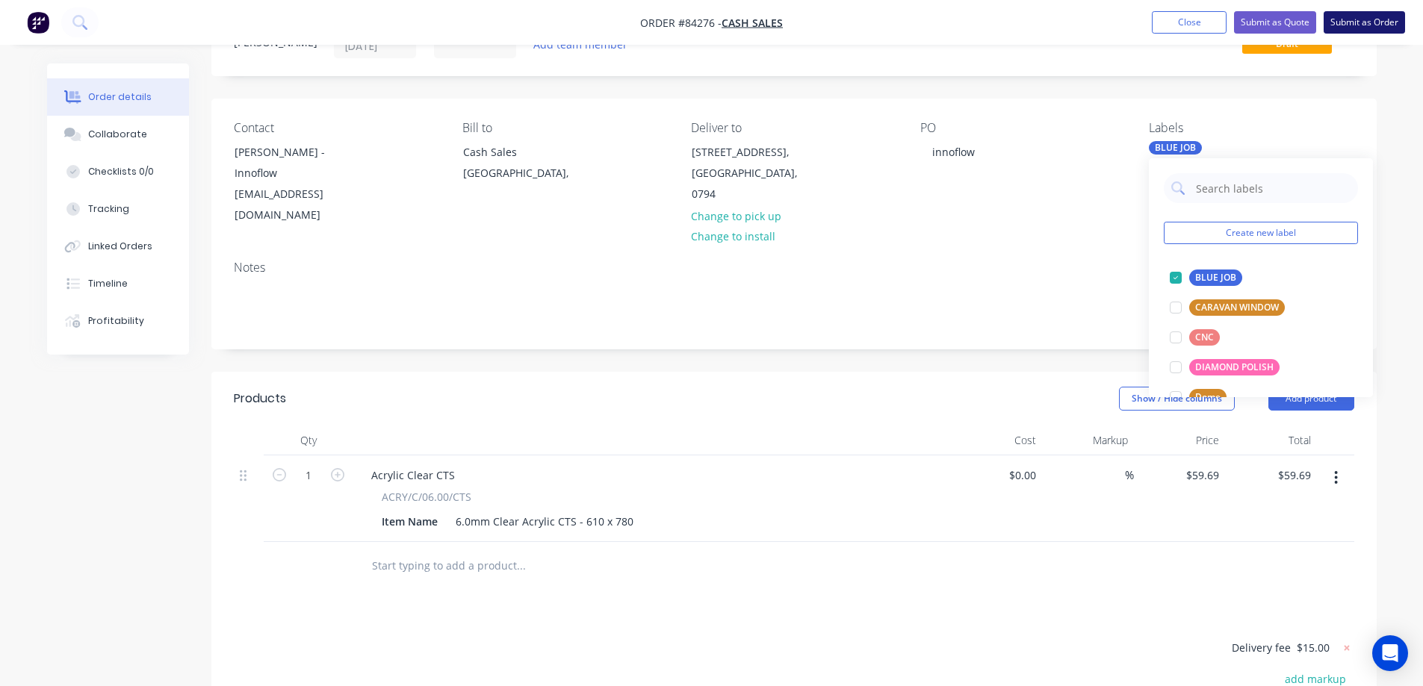
click at [1333, 19] on button "Submit as Order" at bounding box center [1363, 22] width 81 height 22
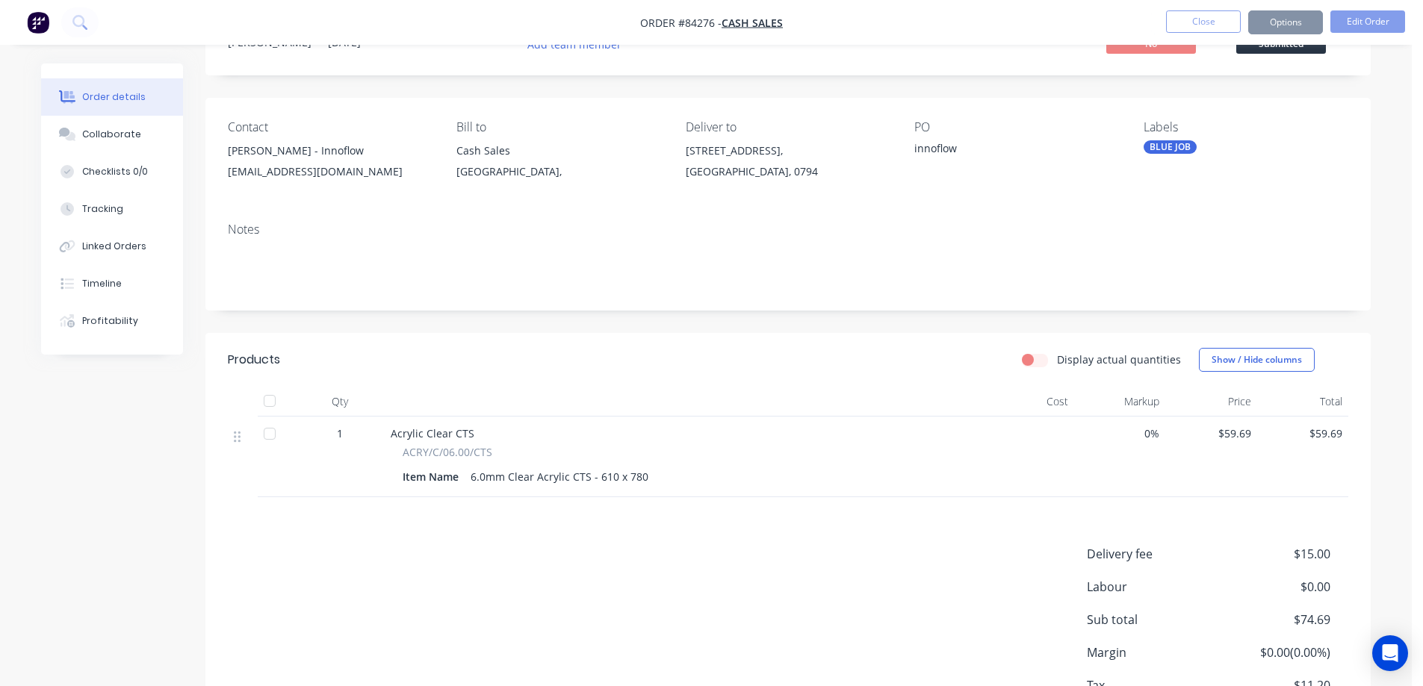
scroll to position [0, 0]
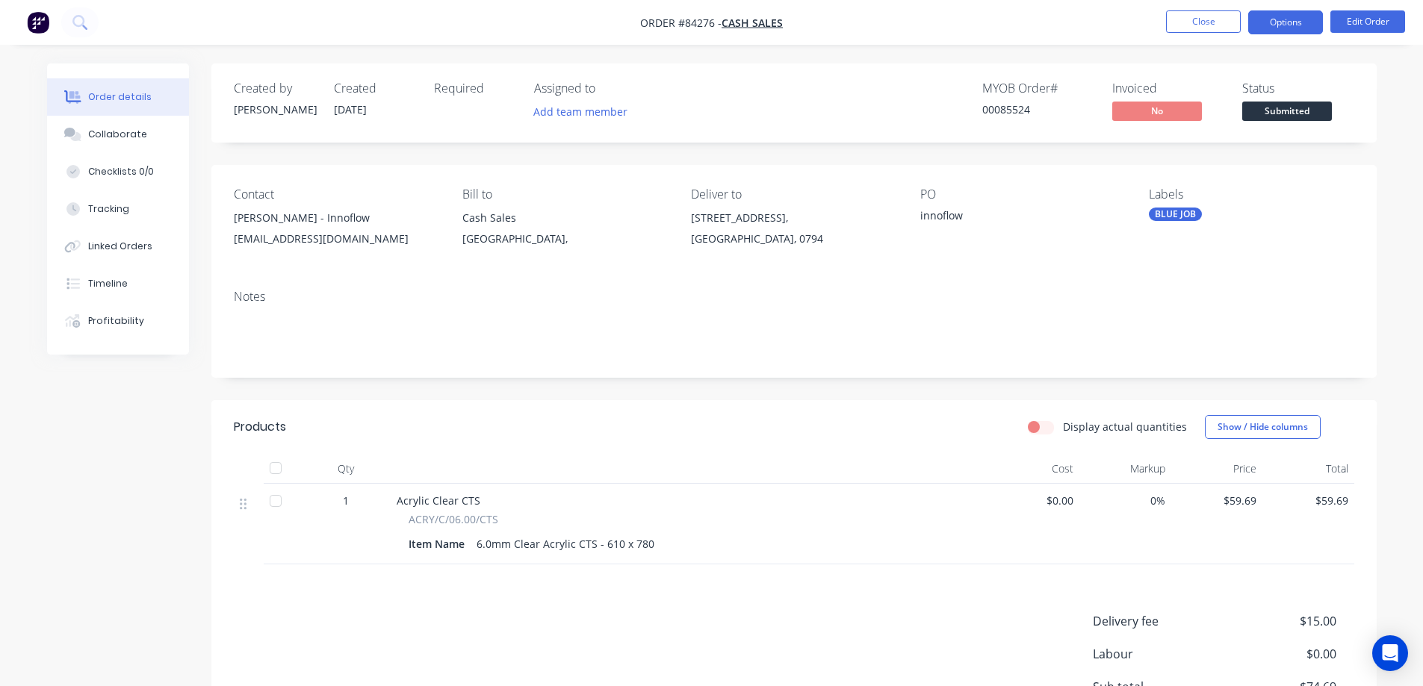
click at [1272, 14] on button "Options" at bounding box center [1285, 22] width 75 height 24
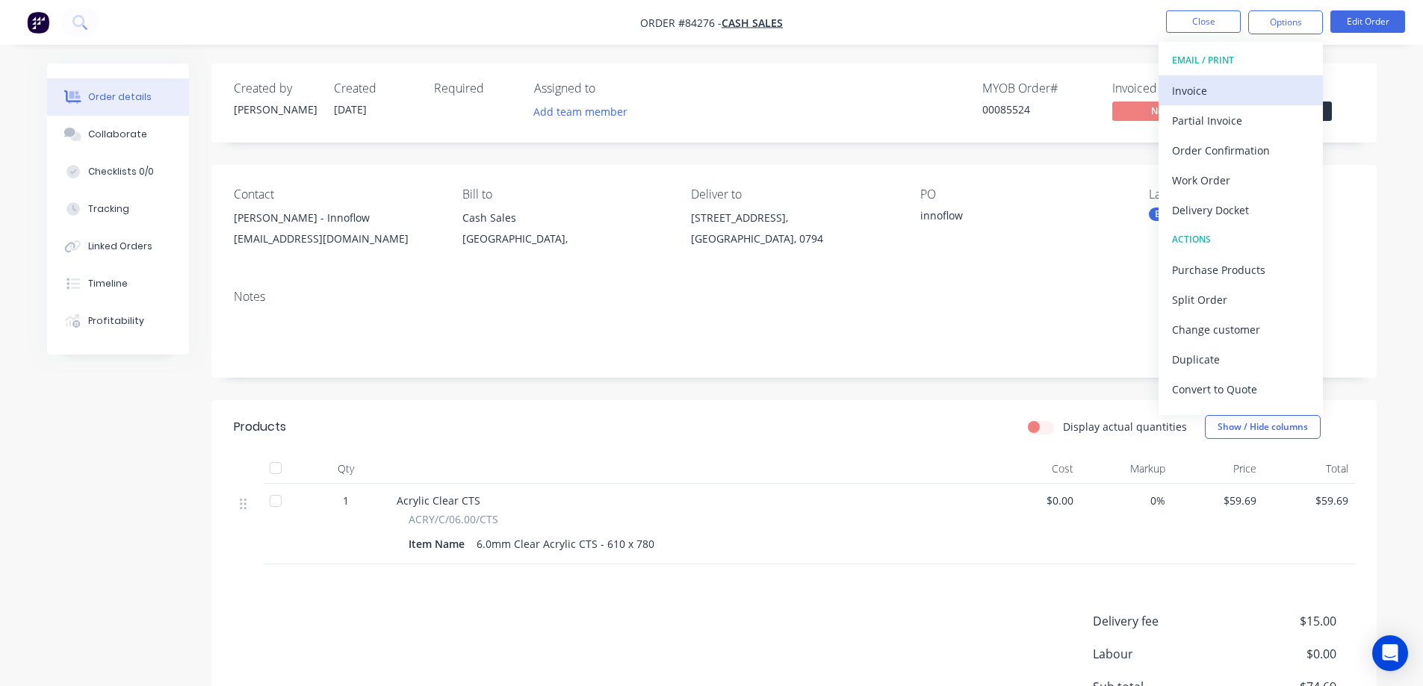
click at [1248, 86] on div "Invoice" at bounding box center [1240, 91] width 137 height 22
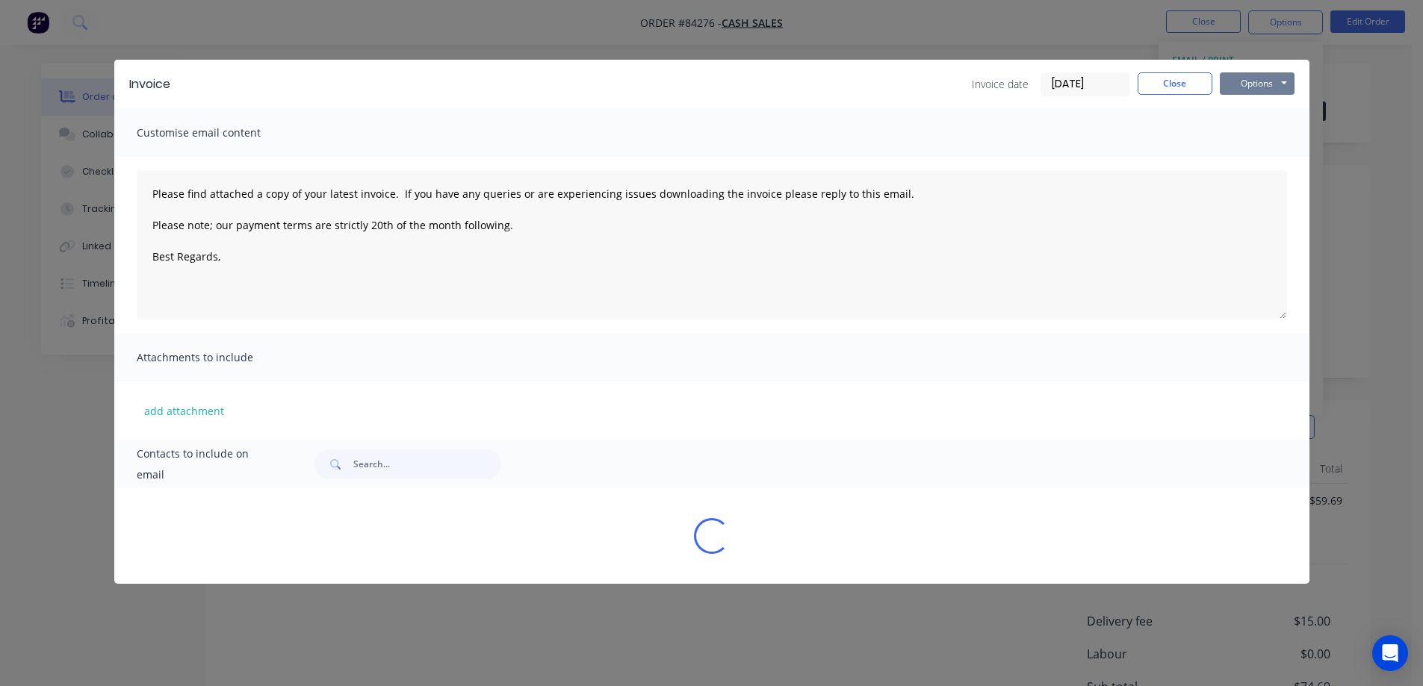
click at [1255, 84] on button "Options" at bounding box center [1257, 83] width 75 height 22
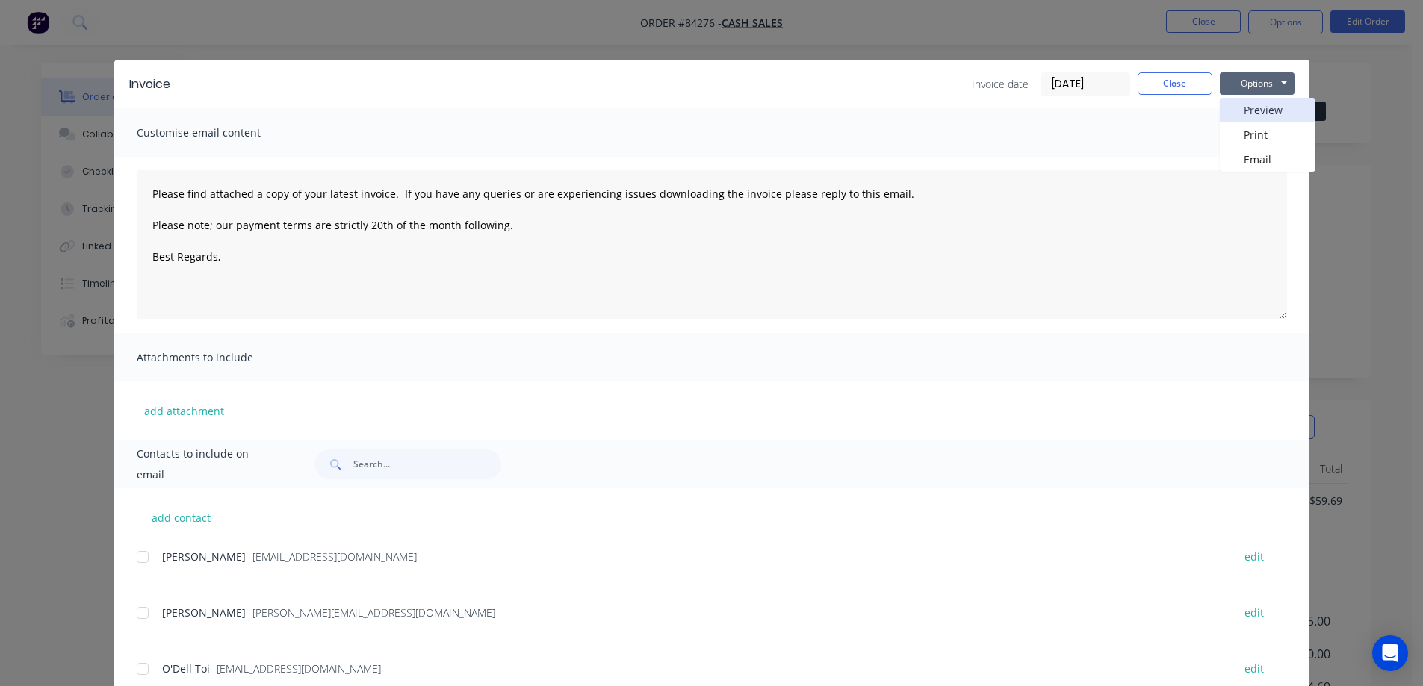
click at [1256, 105] on button "Preview" at bounding box center [1268, 110] width 96 height 25
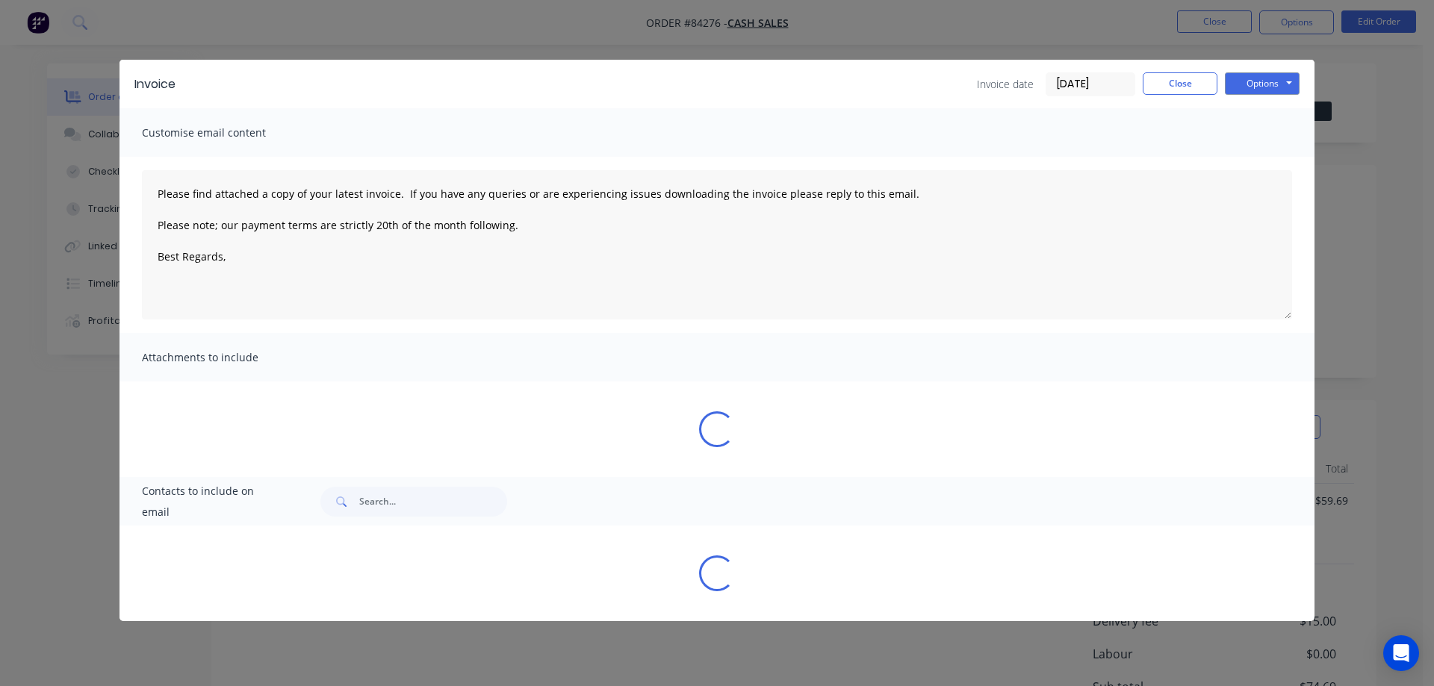
type textarea "Please find attached a copy of your latest invoice. If you have any queries or …"
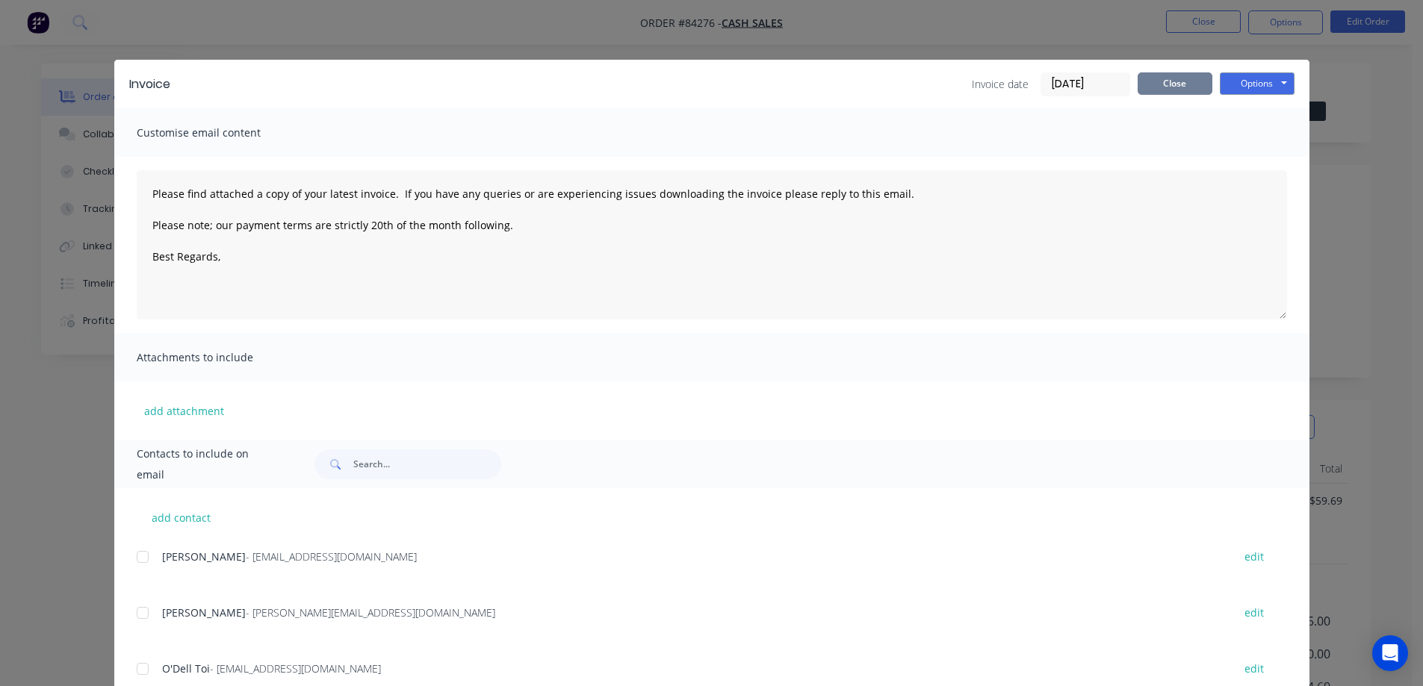
click at [1160, 87] on button "Close" at bounding box center [1174, 83] width 75 height 22
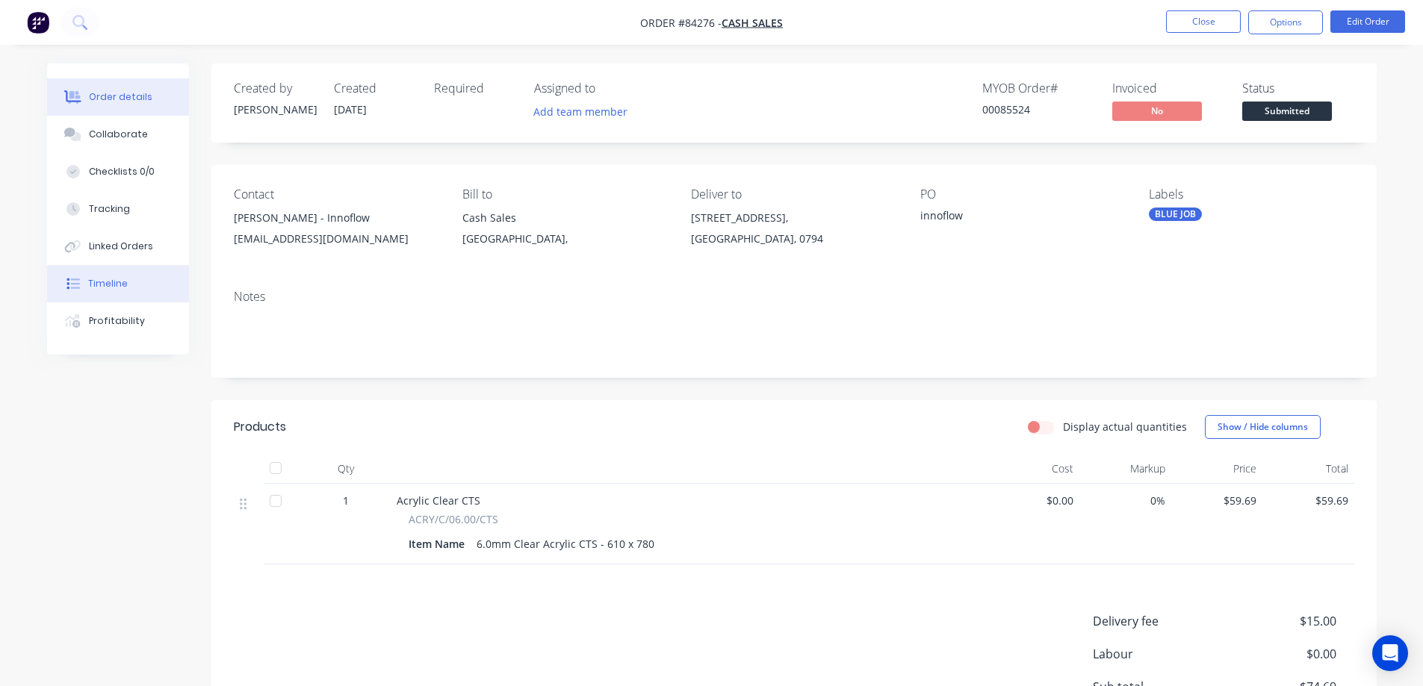
click at [141, 319] on button "Profitability" at bounding box center [118, 320] width 142 height 37
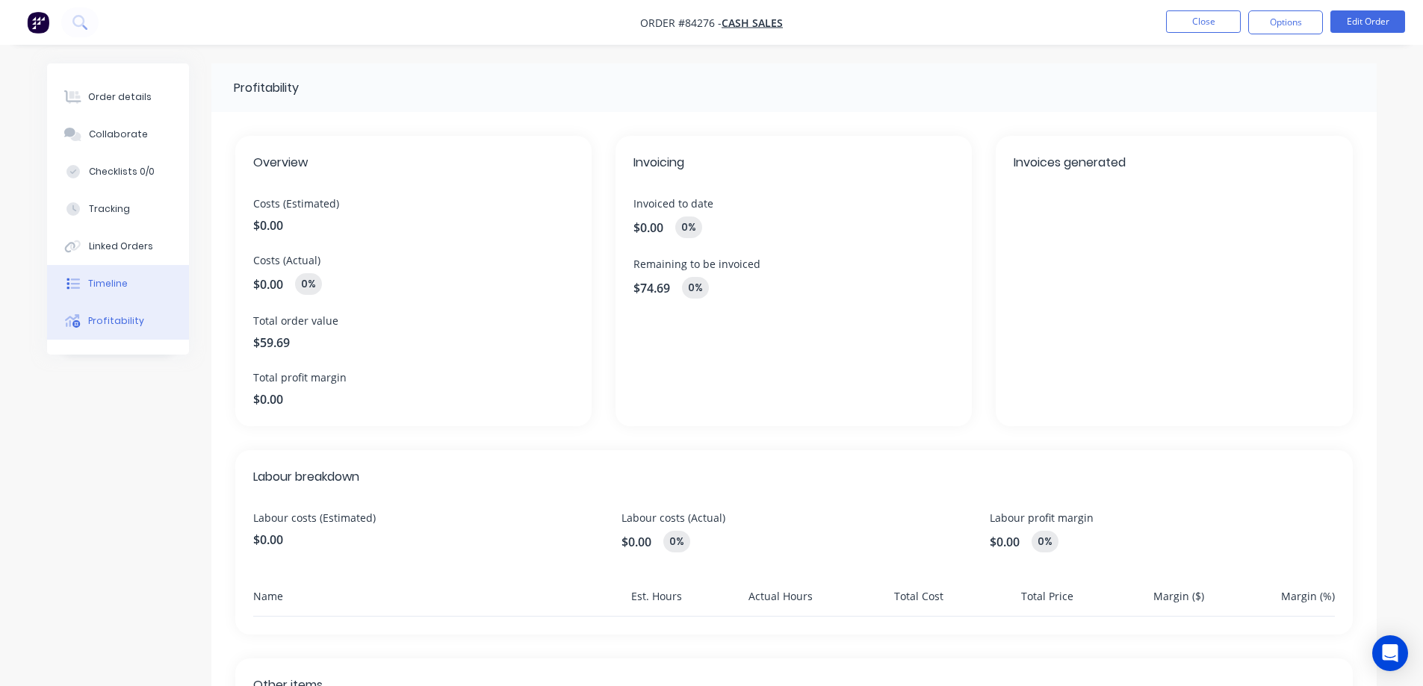
click at [119, 280] on div "Timeline" at bounding box center [108, 283] width 40 height 13
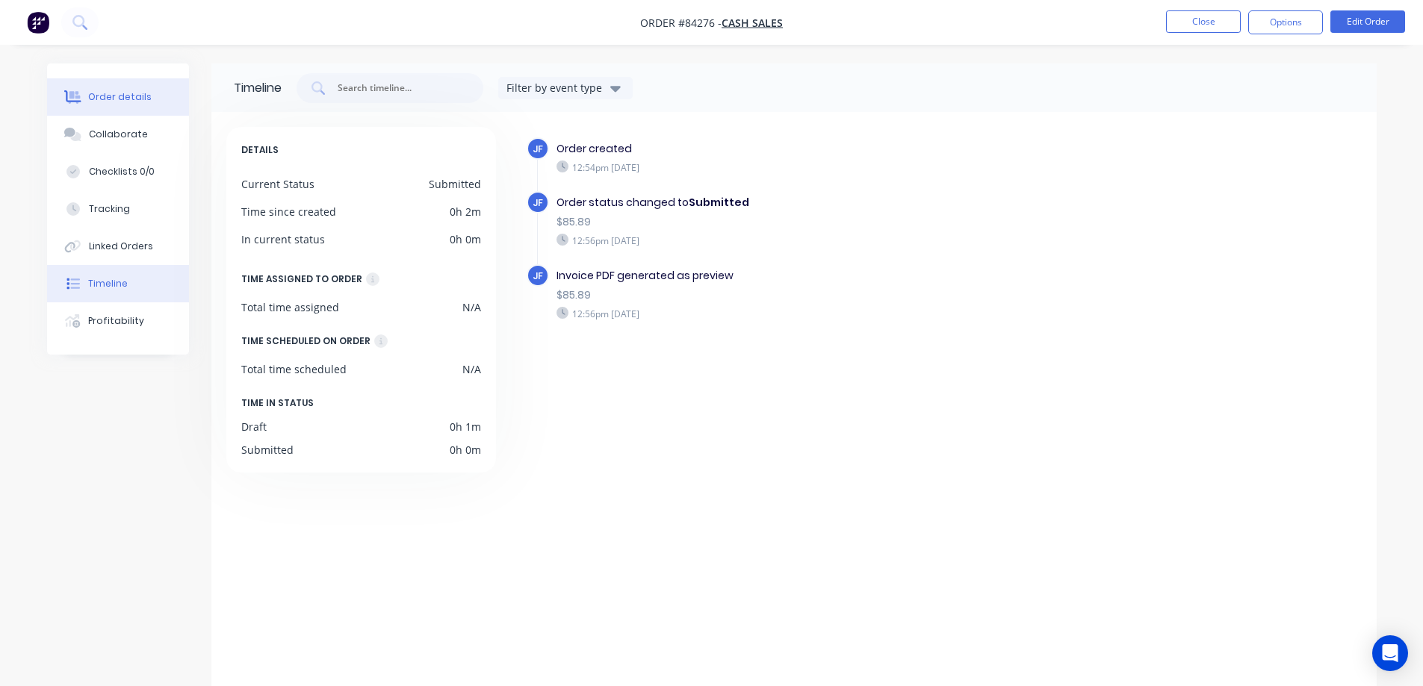
click at [127, 105] on button "Order details" at bounding box center [118, 96] width 142 height 37
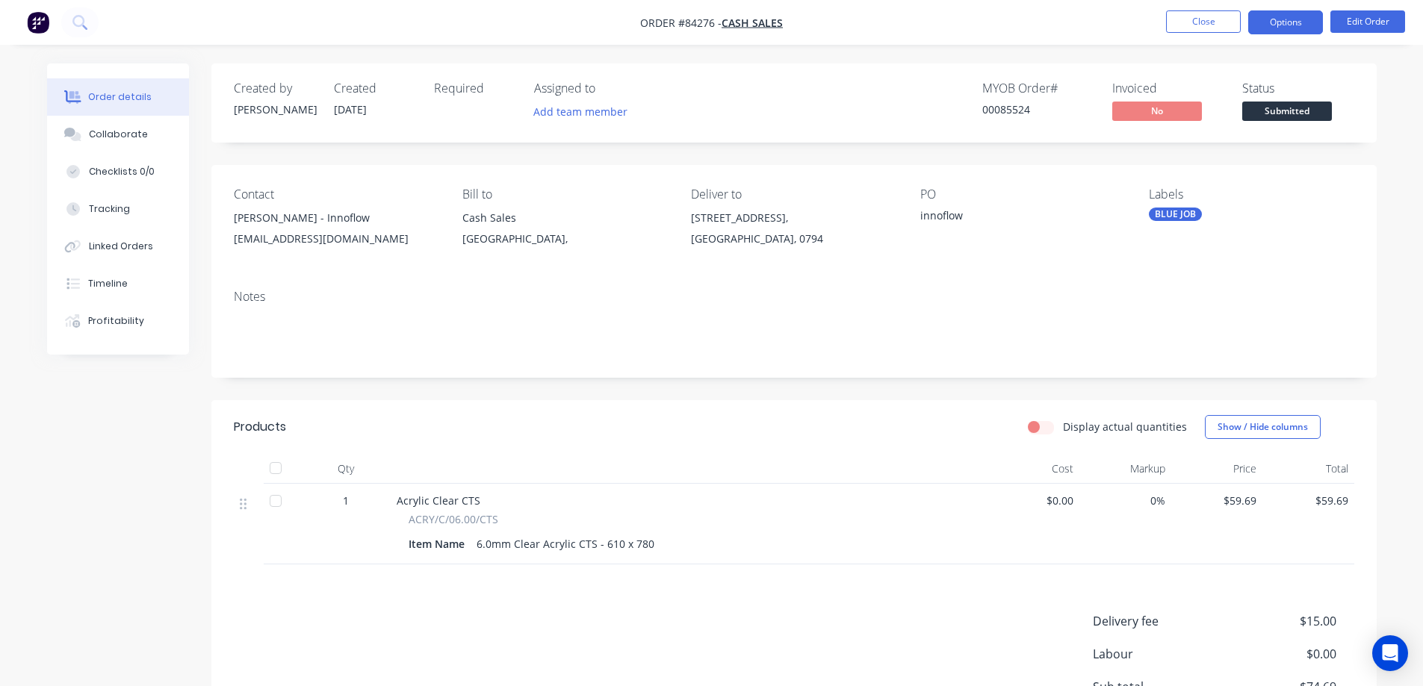
click at [1305, 16] on button "Options" at bounding box center [1285, 22] width 75 height 24
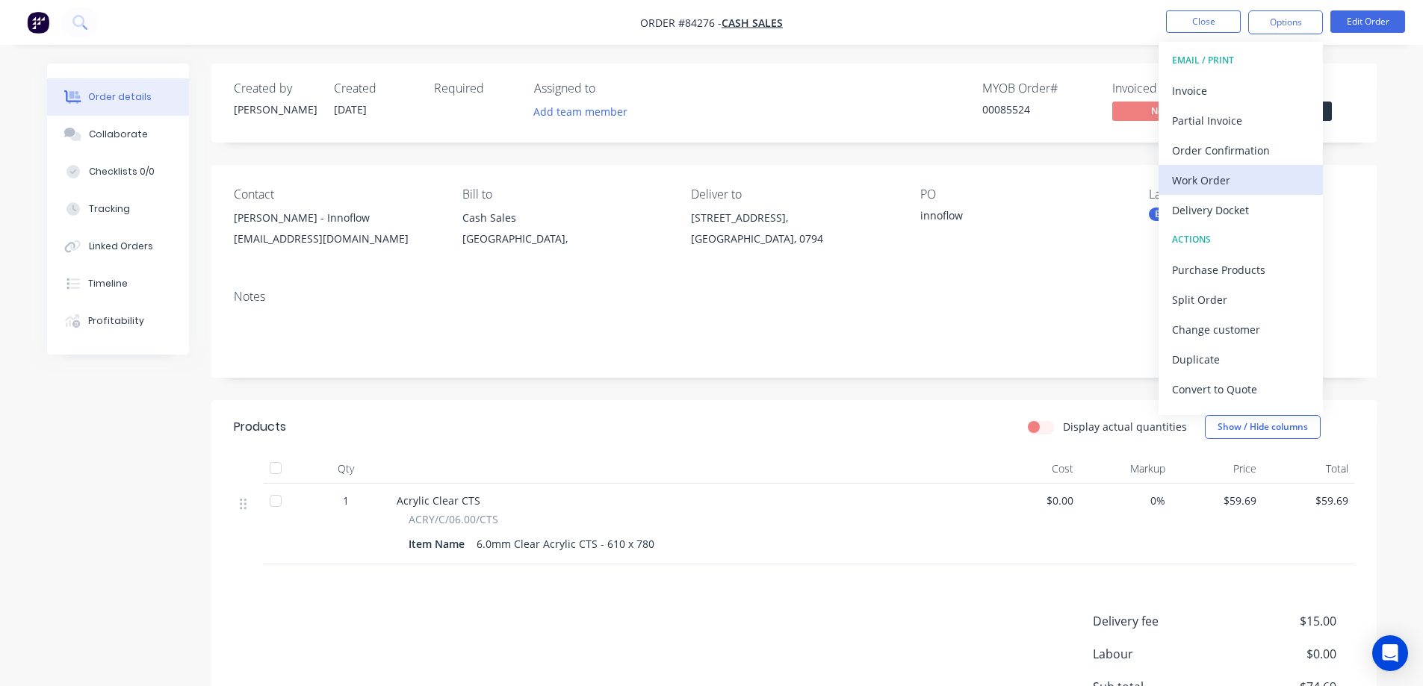
click at [1219, 178] on div "Work Order" at bounding box center [1240, 181] width 137 height 22
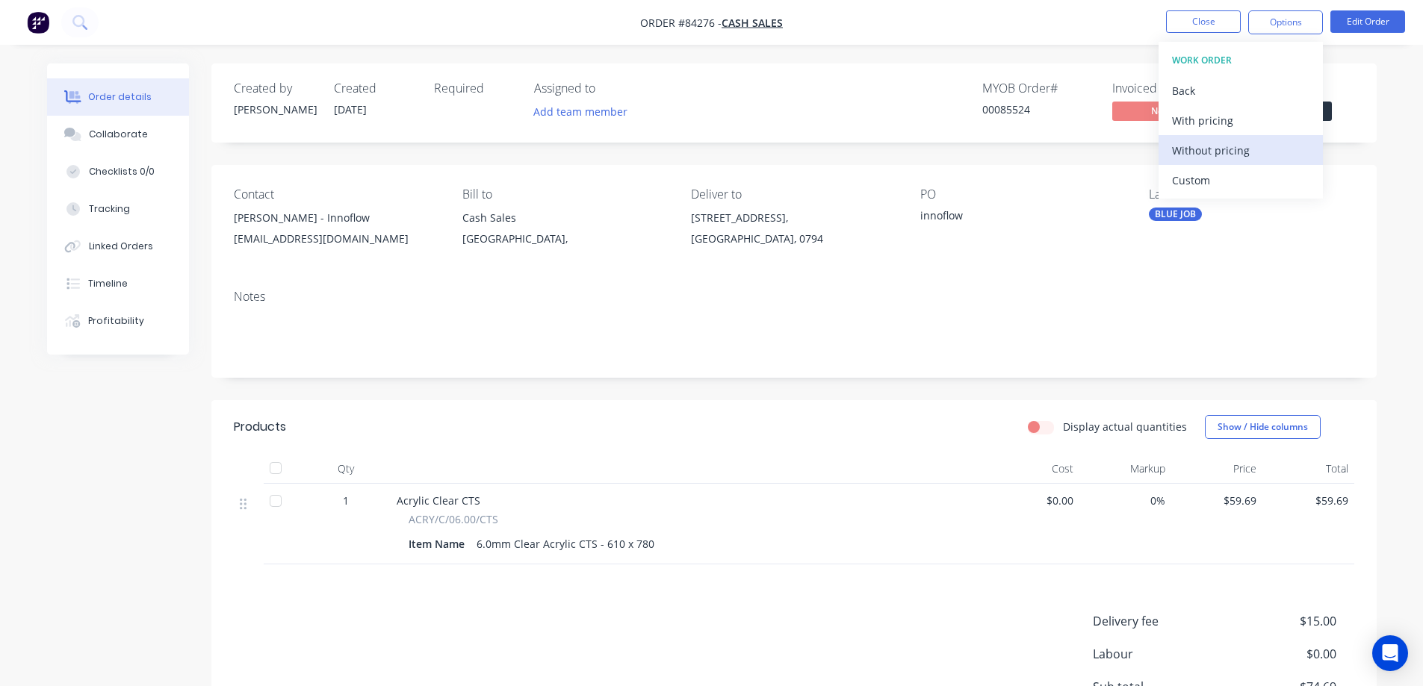
click at [1217, 149] on div "Without pricing" at bounding box center [1240, 151] width 137 height 22
